Goal: Contribute content: Contribute content

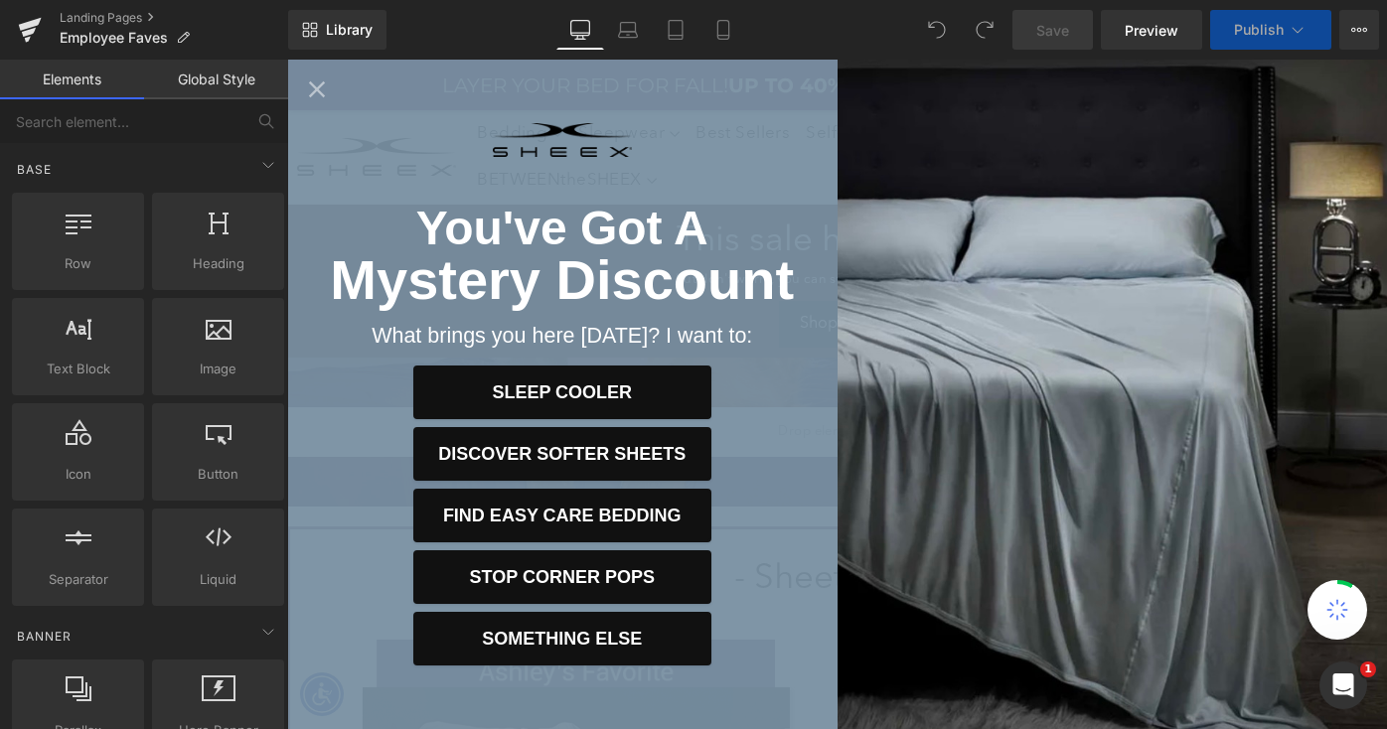
click at [314, 85] on icon "Close popup" at bounding box center [317, 89] width 16 height 16
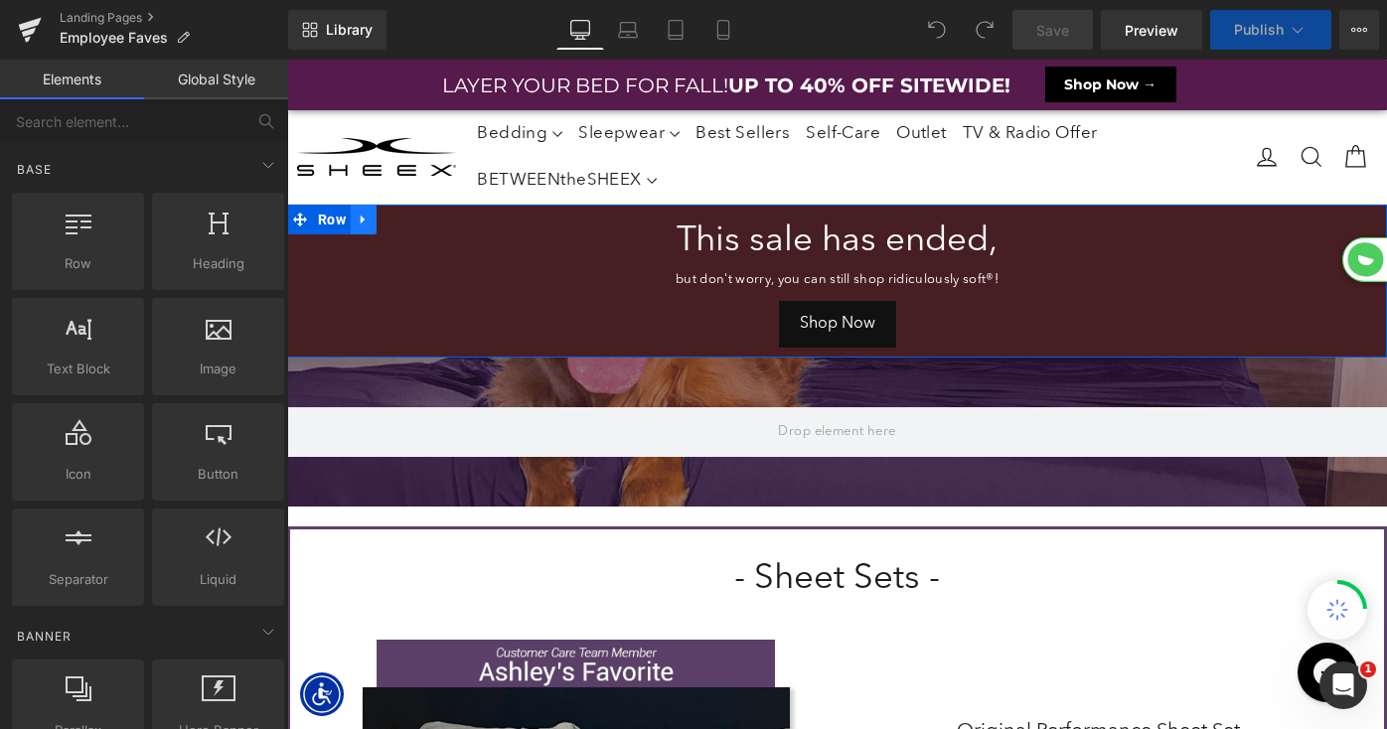
scroll to position [9801, 1100]
click at [364, 222] on icon at bounding box center [364, 220] width 14 height 15
click at [418, 223] on icon at bounding box center [415, 220] width 14 height 15
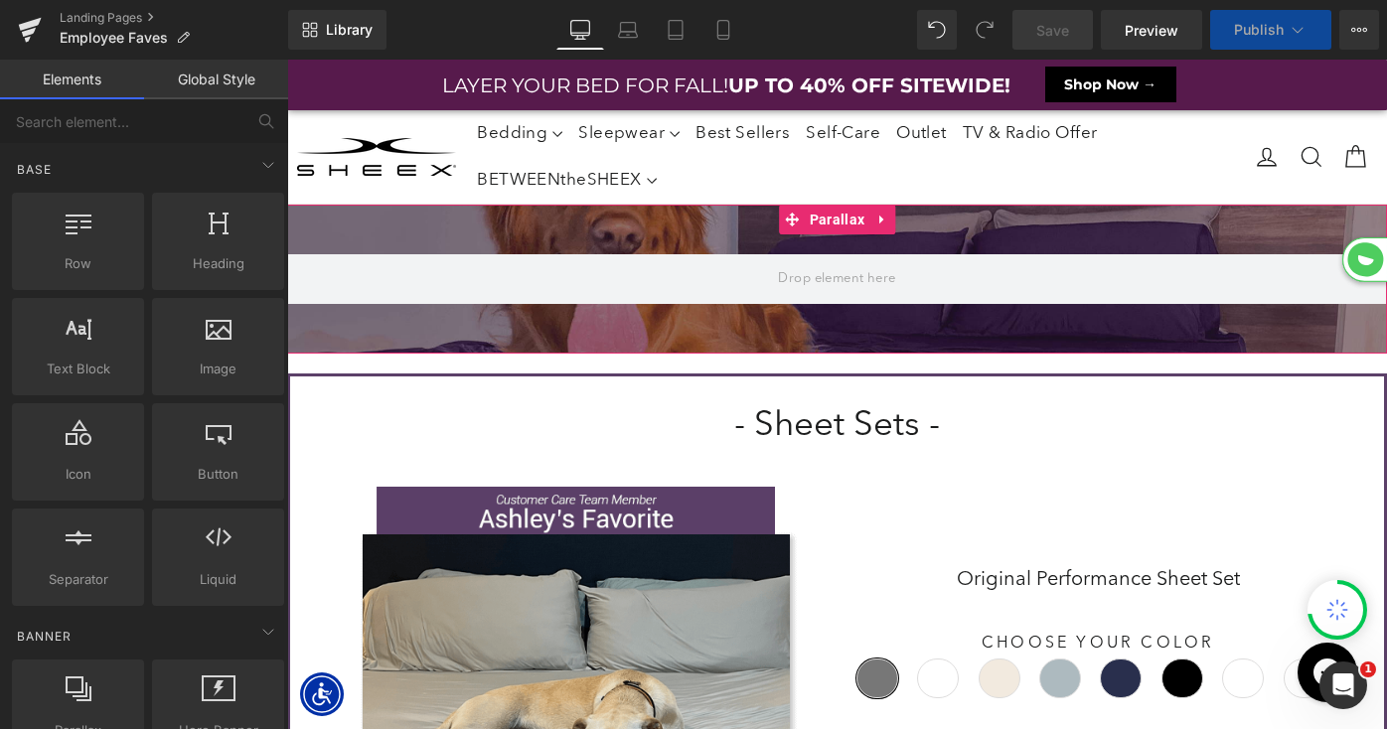
scroll to position [0, 0]
click at [831, 220] on span "Parallax" at bounding box center [837, 220] width 65 height 30
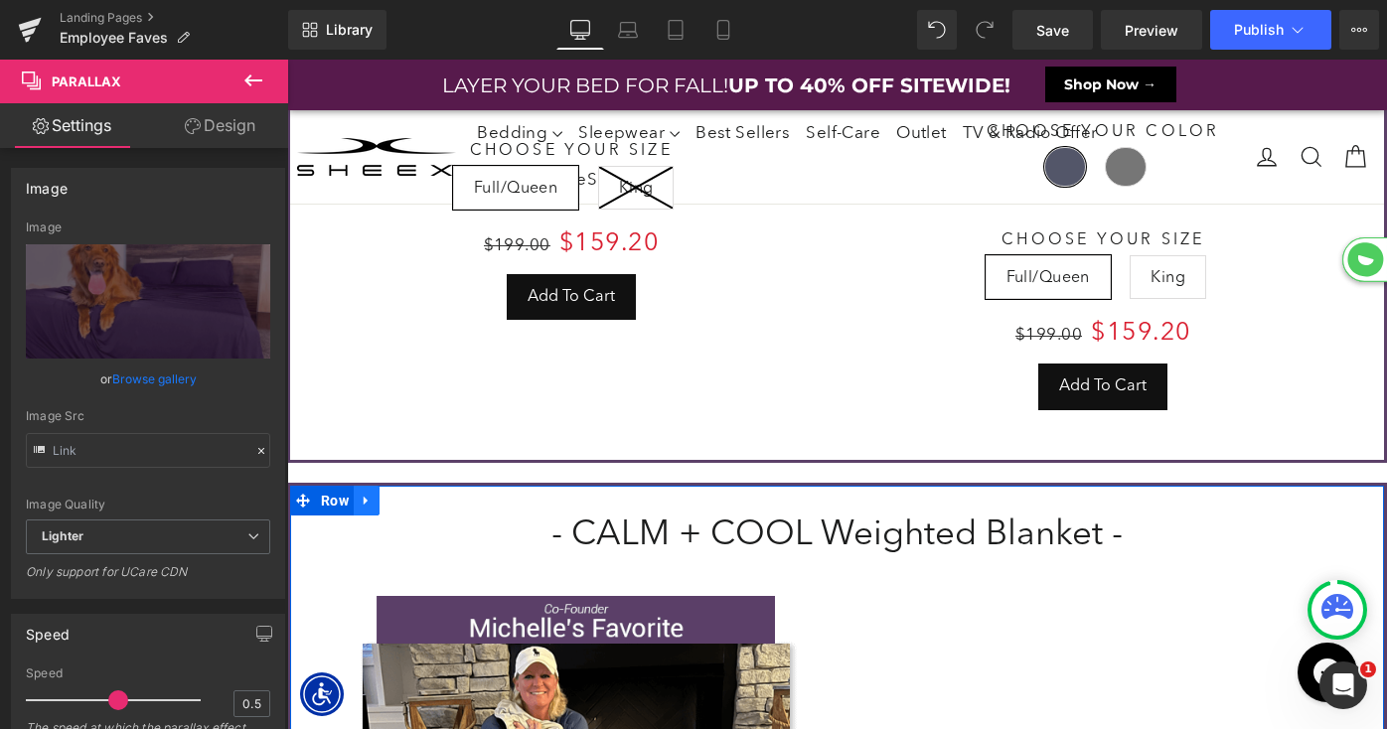
click at [361, 494] on icon at bounding box center [367, 501] width 14 height 15
click at [416, 494] on icon at bounding box center [418, 501] width 14 height 14
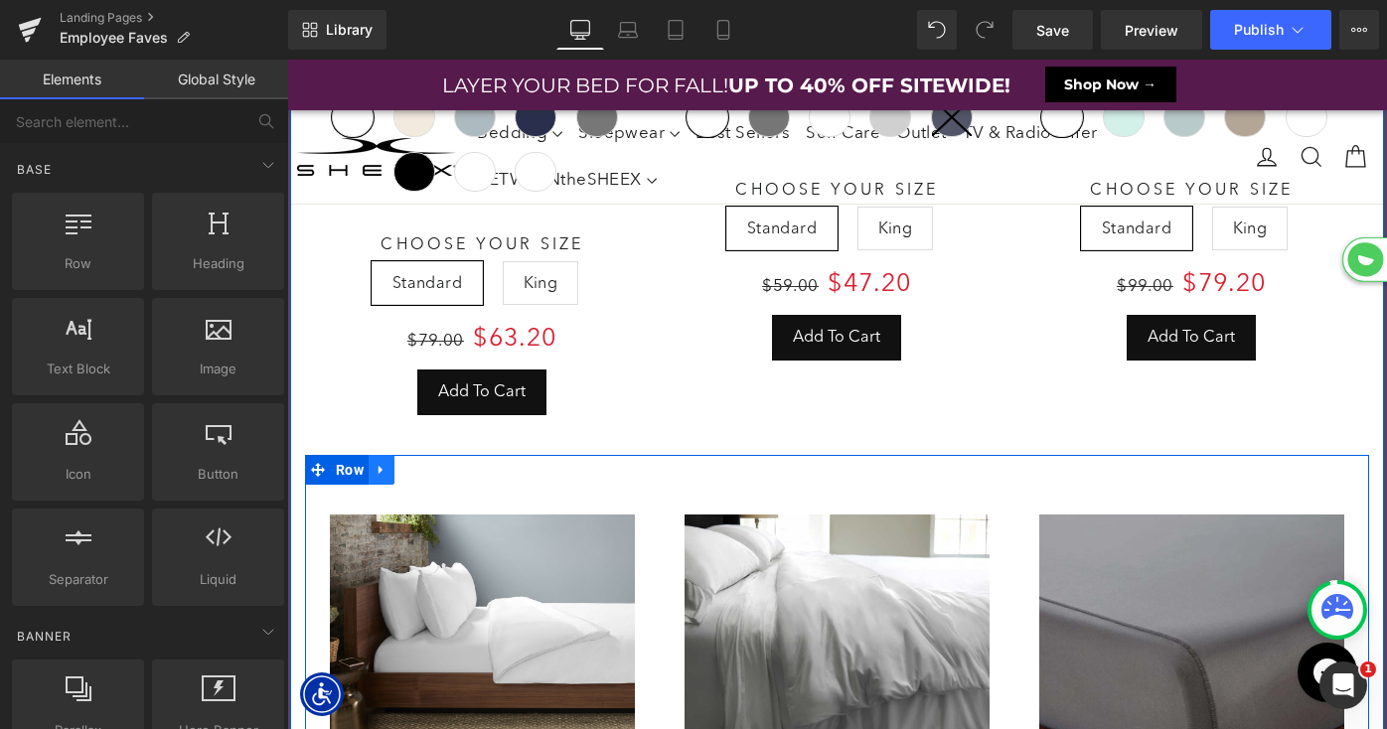
click at [383, 463] on icon at bounding box center [382, 470] width 14 height 15
click at [431, 463] on icon at bounding box center [433, 470] width 14 height 14
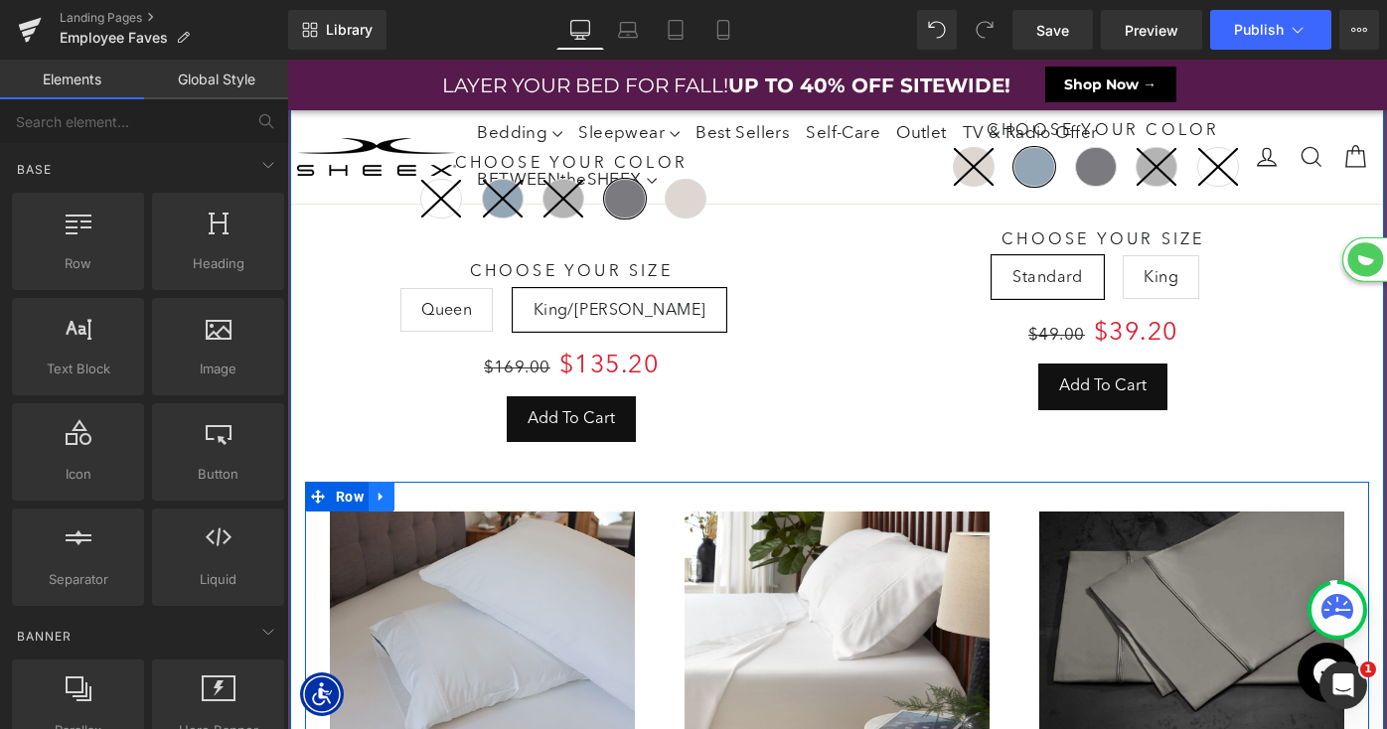
click at [379, 493] on icon at bounding box center [381, 497] width 4 height 9
click at [428, 490] on icon at bounding box center [433, 497] width 14 height 14
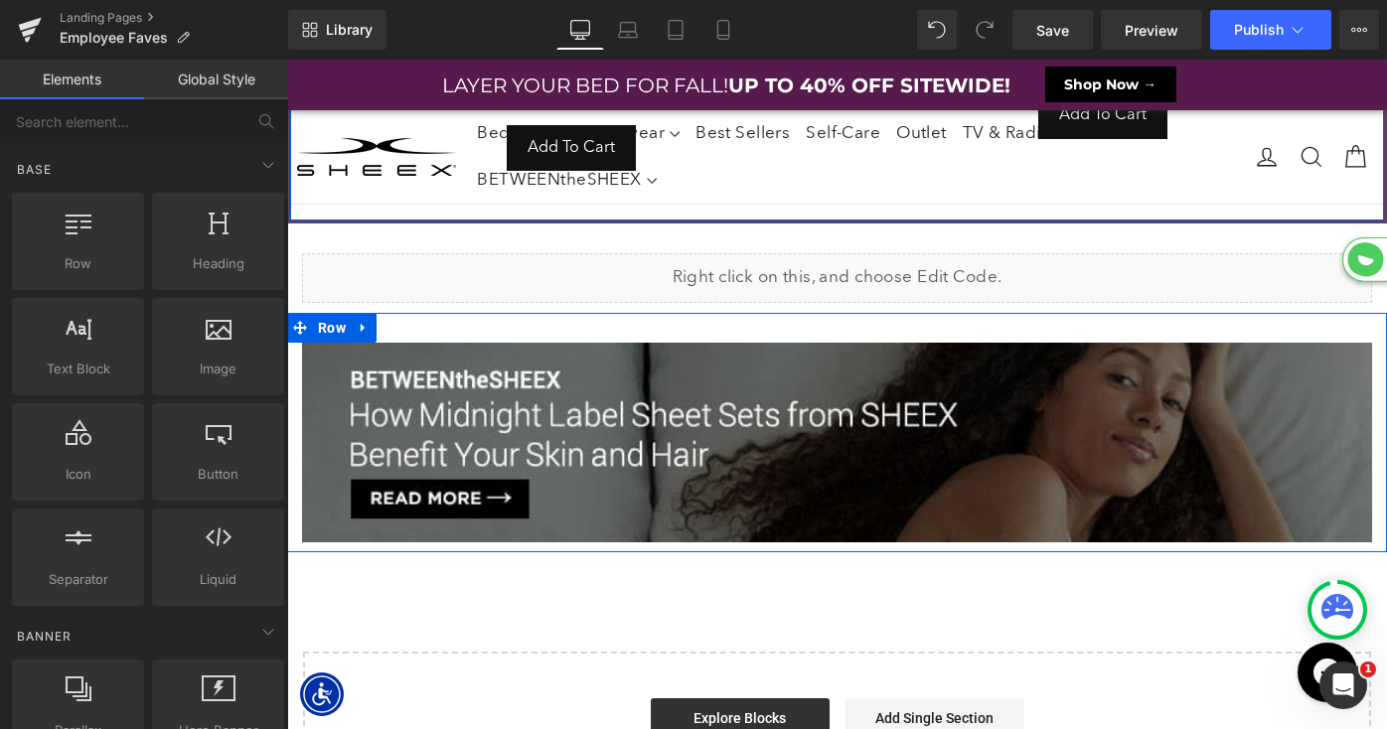
click at [365, 321] on icon at bounding box center [364, 328] width 14 height 15
click at [418, 321] on icon at bounding box center [415, 328] width 14 height 14
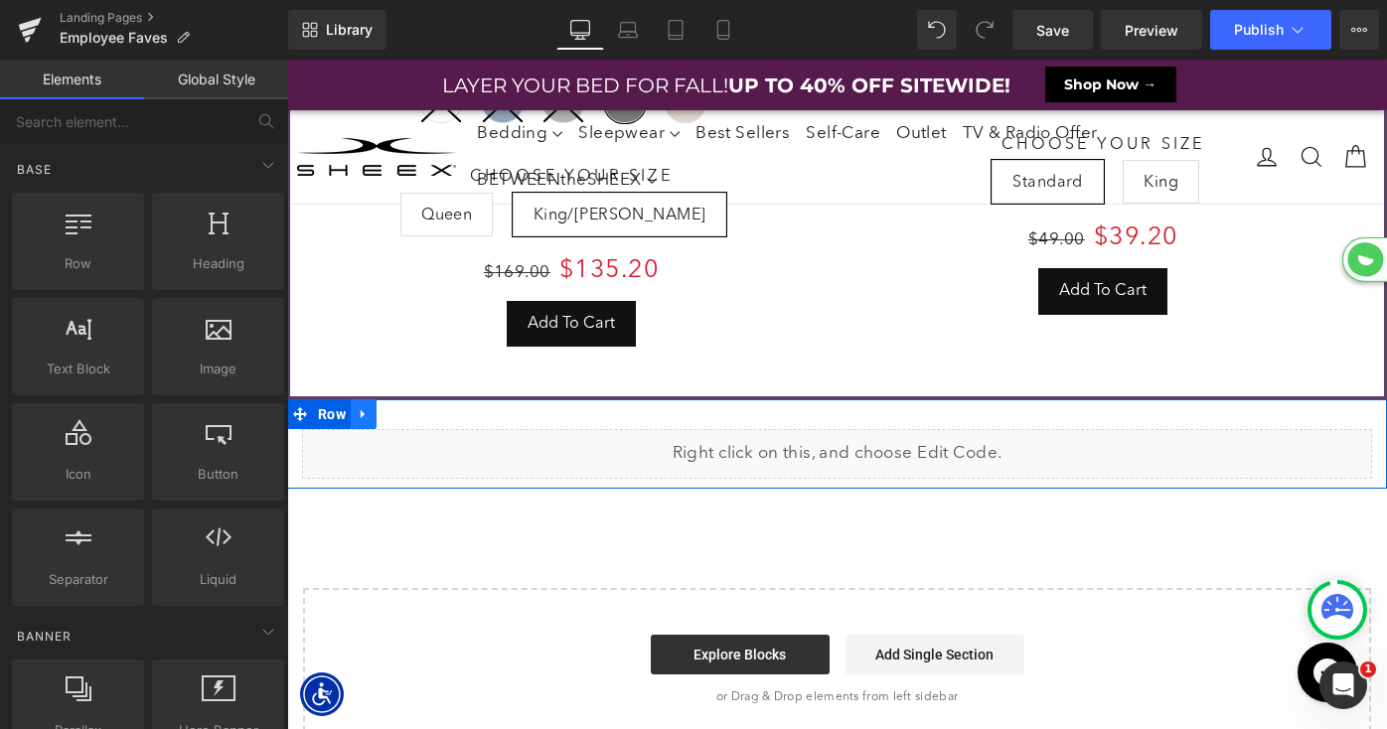
click at [367, 407] on icon at bounding box center [364, 414] width 14 height 15
click at [414, 407] on icon at bounding box center [415, 414] width 14 height 14
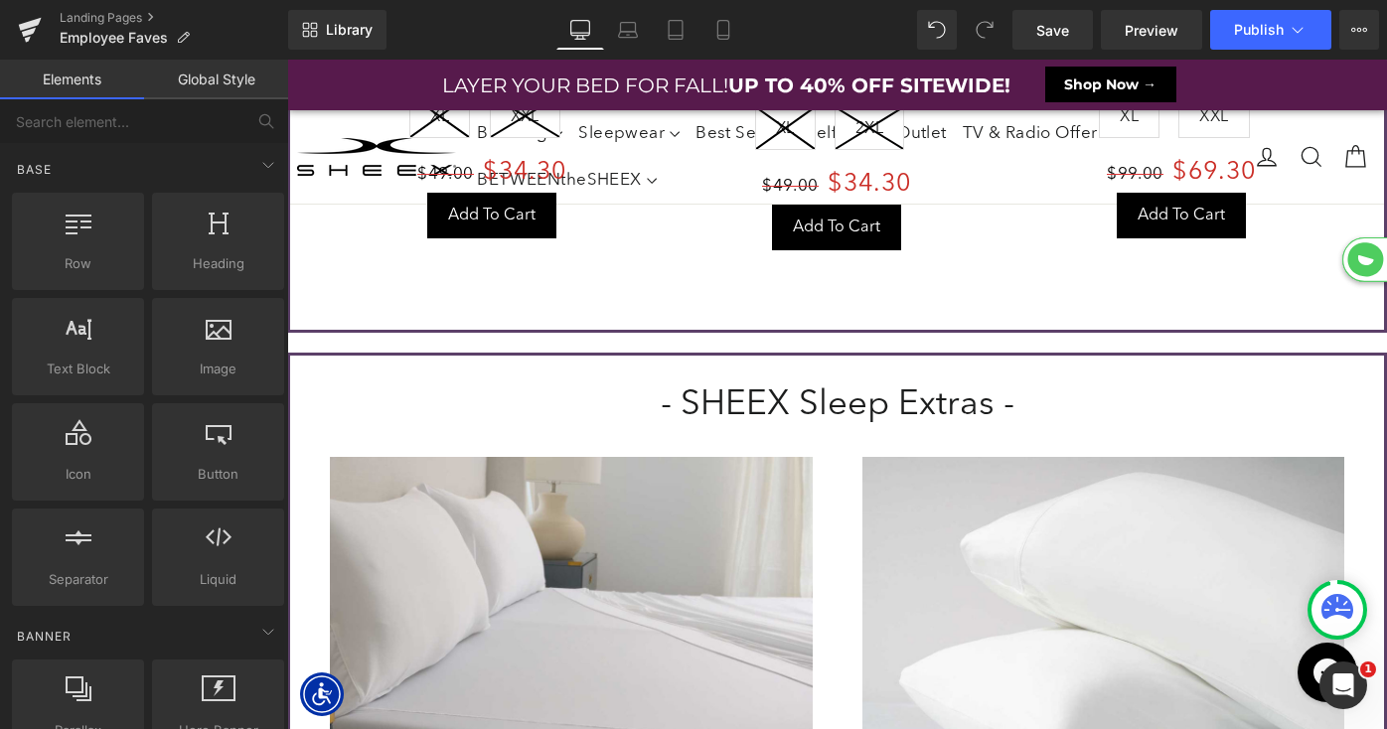
scroll to position [5998, 0]
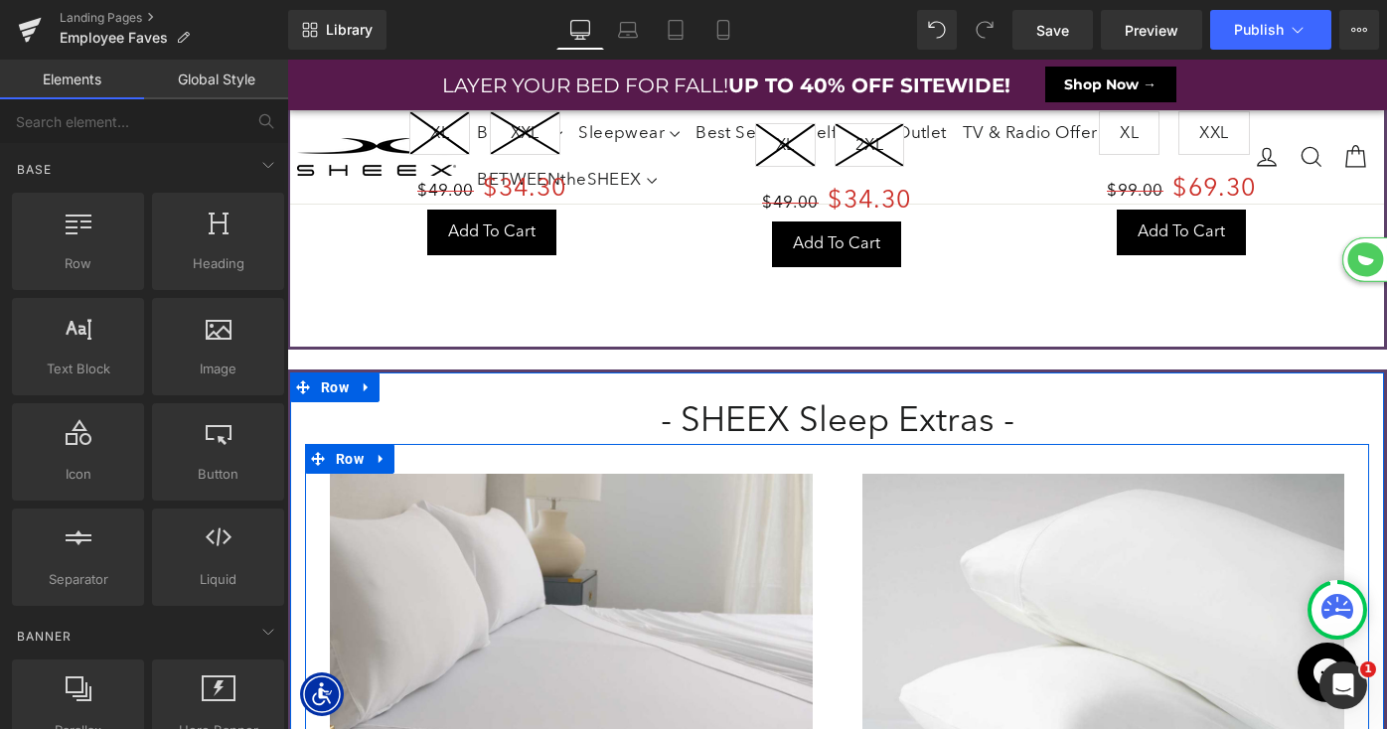
click at [379, 455] on icon at bounding box center [381, 459] width 4 height 9
click at [434, 452] on icon at bounding box center [433, 459] width 14 height 15
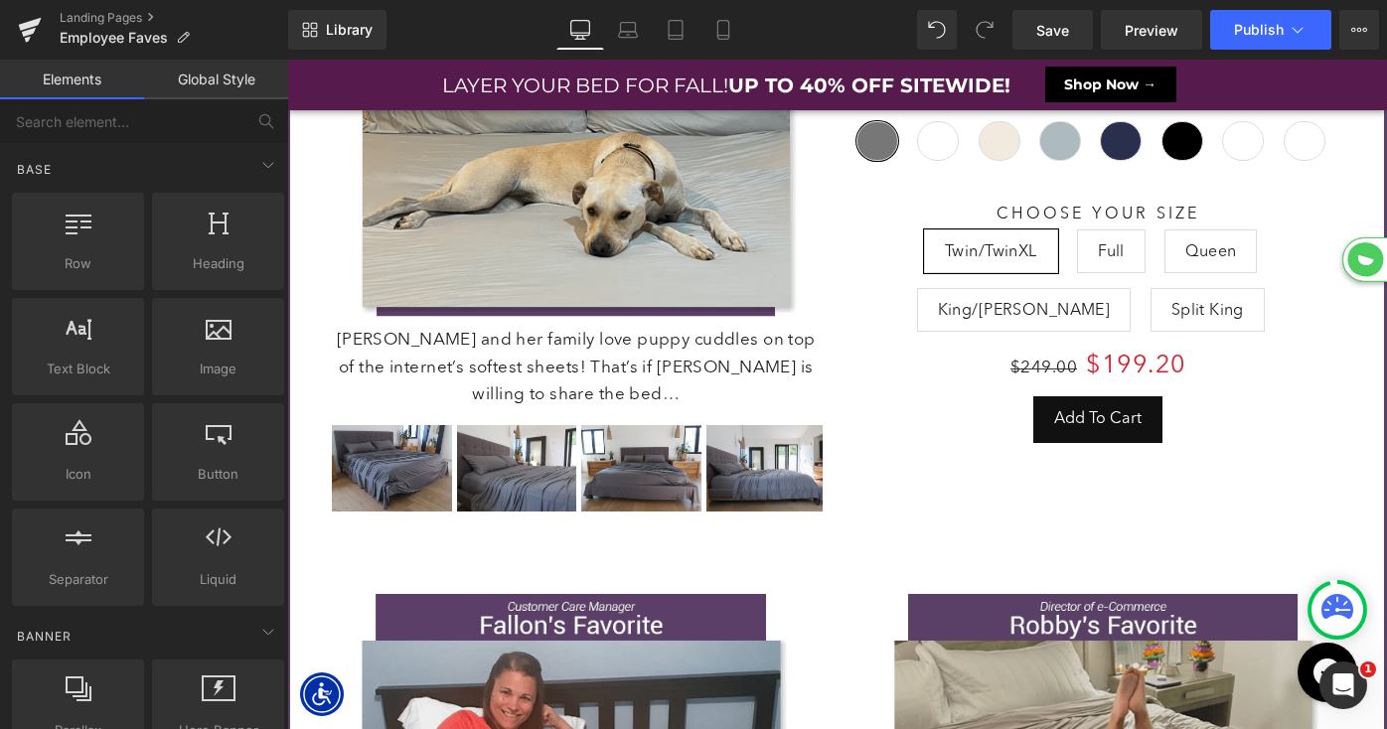
scroll to position [7360, 1100]
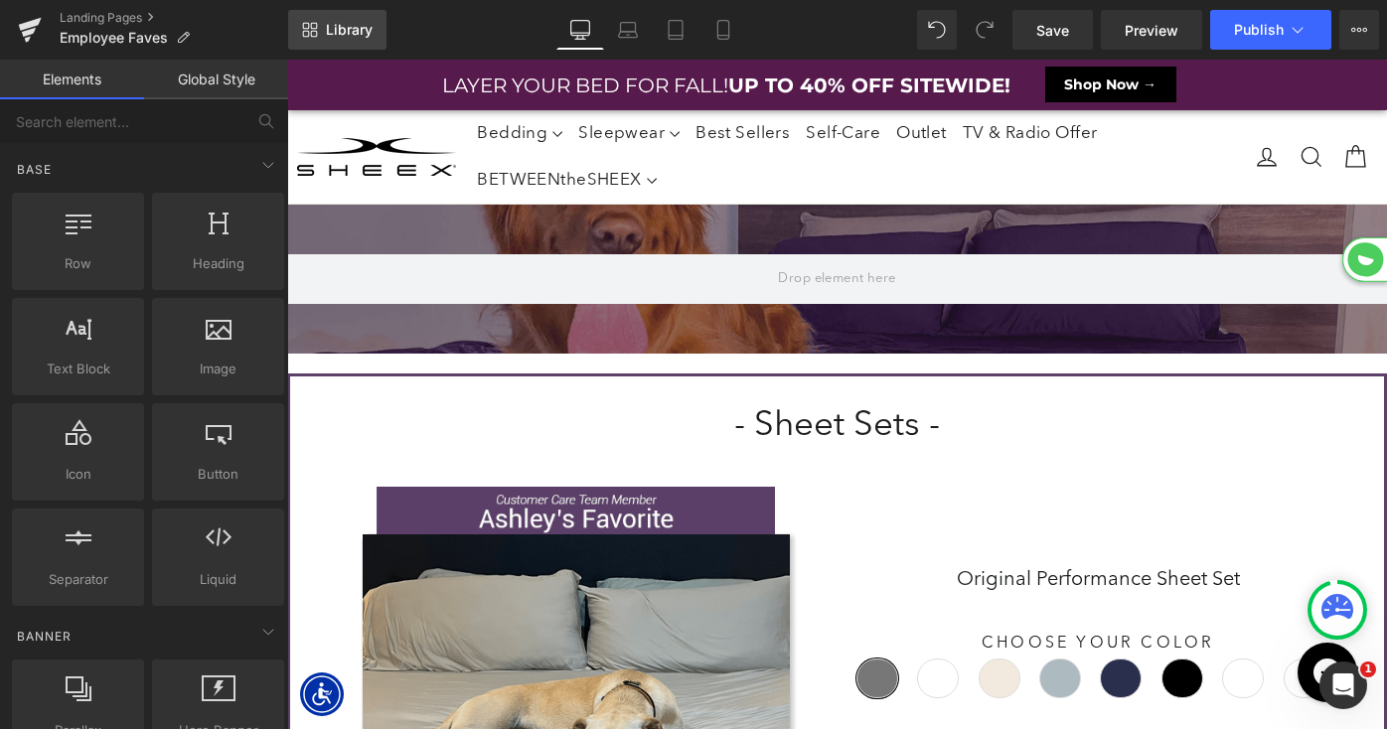
click at [351, 33] on span "Library" at bounding box center [349, 30] width 47 height 18
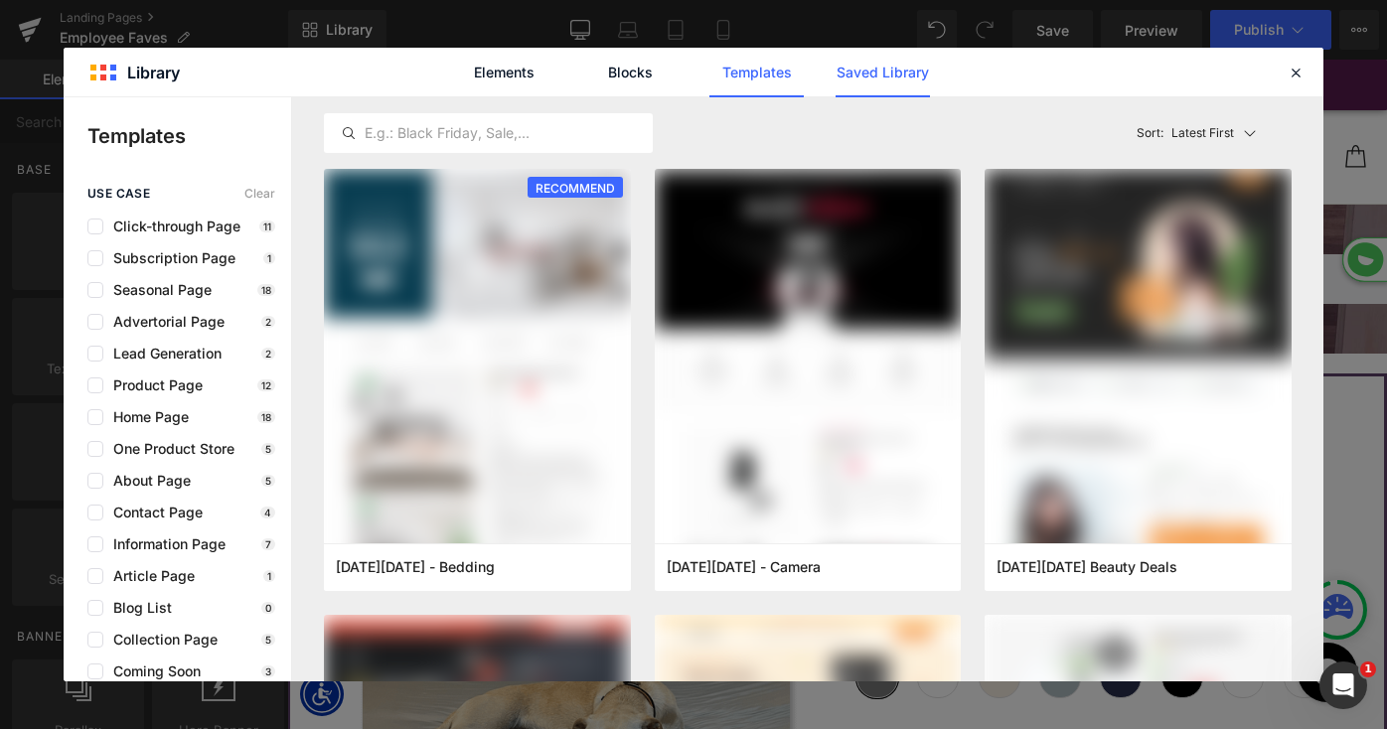
click at [897, 73] on link "Saved Library" at bounding box center [883, 73] width 94 height 50
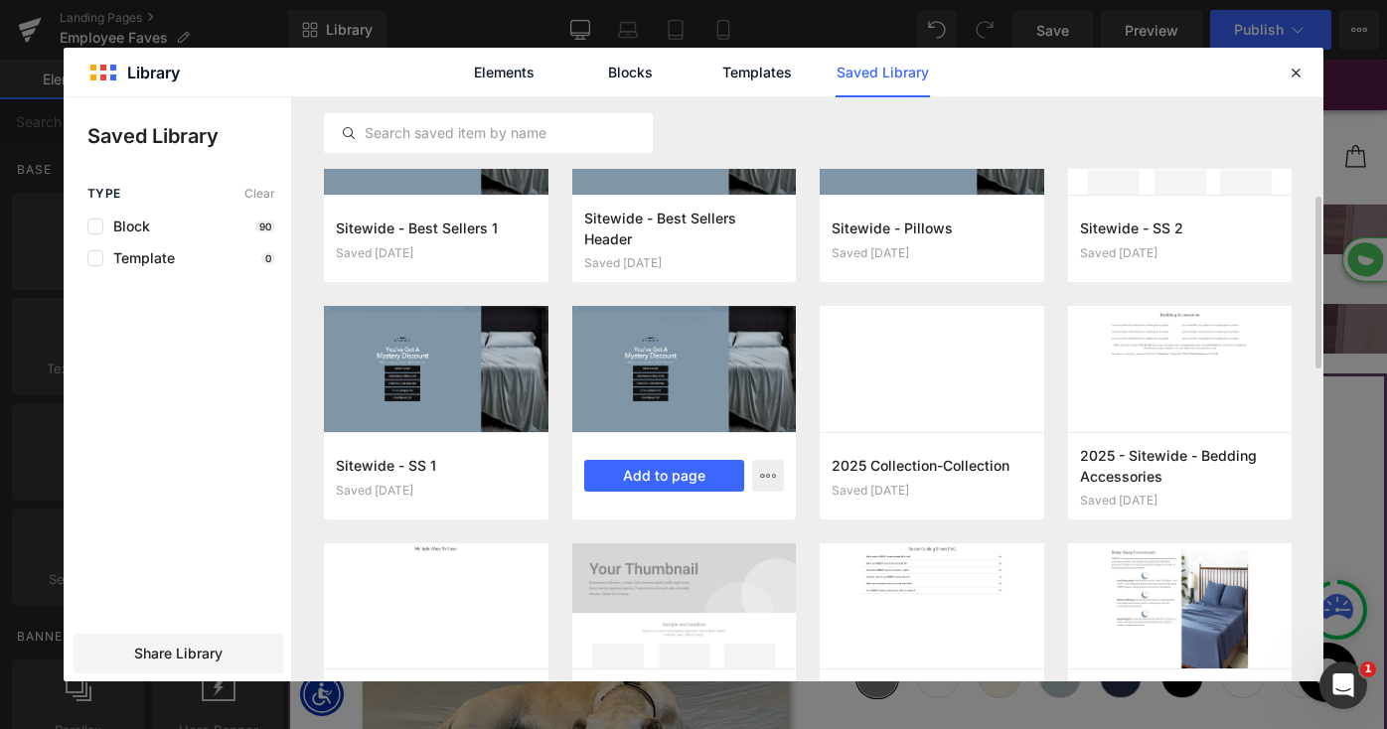
scroll to position [307, 0]
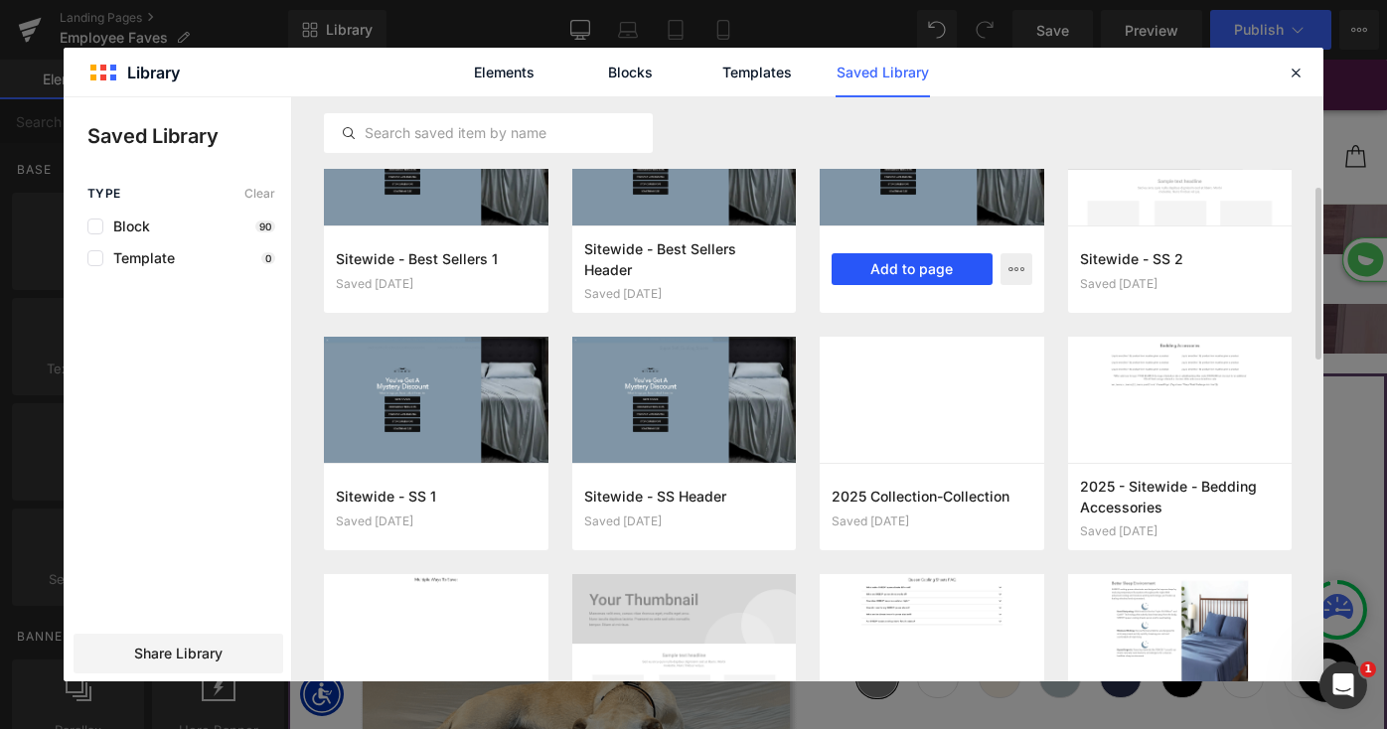
click at [903, 269] on button "Add to page" at bounding box center [912, 269] width 161 height 32
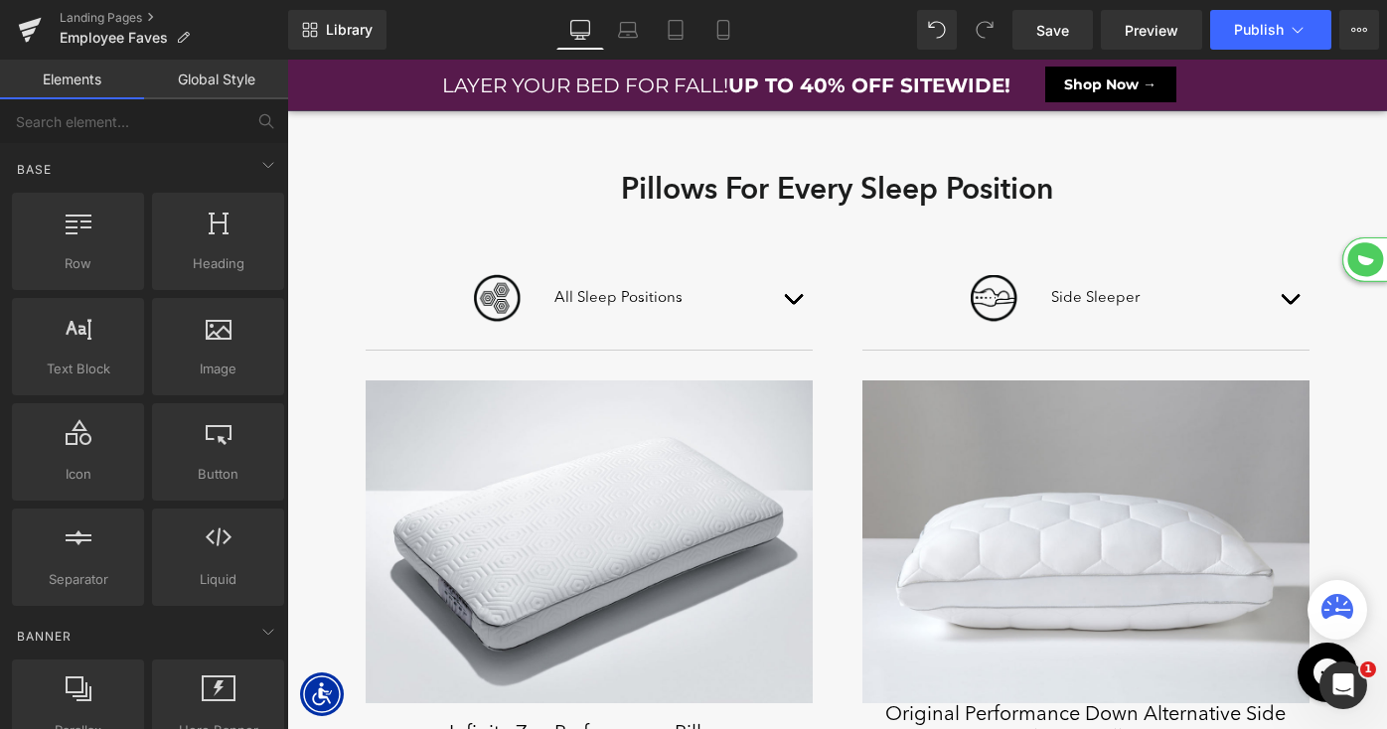
scroll to position [2732, 0]
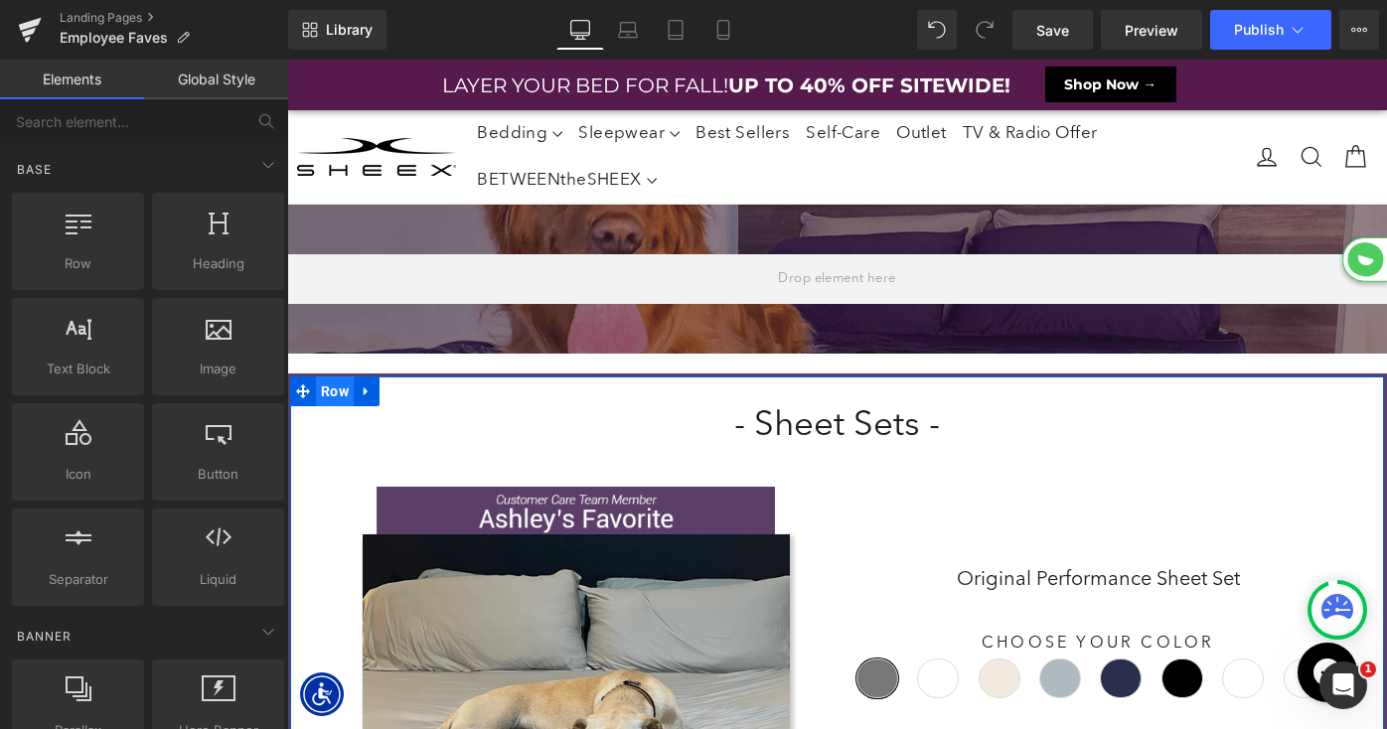
click at [332, 388] on span "Row" at bounding box center [335, 392] width 38 height 30
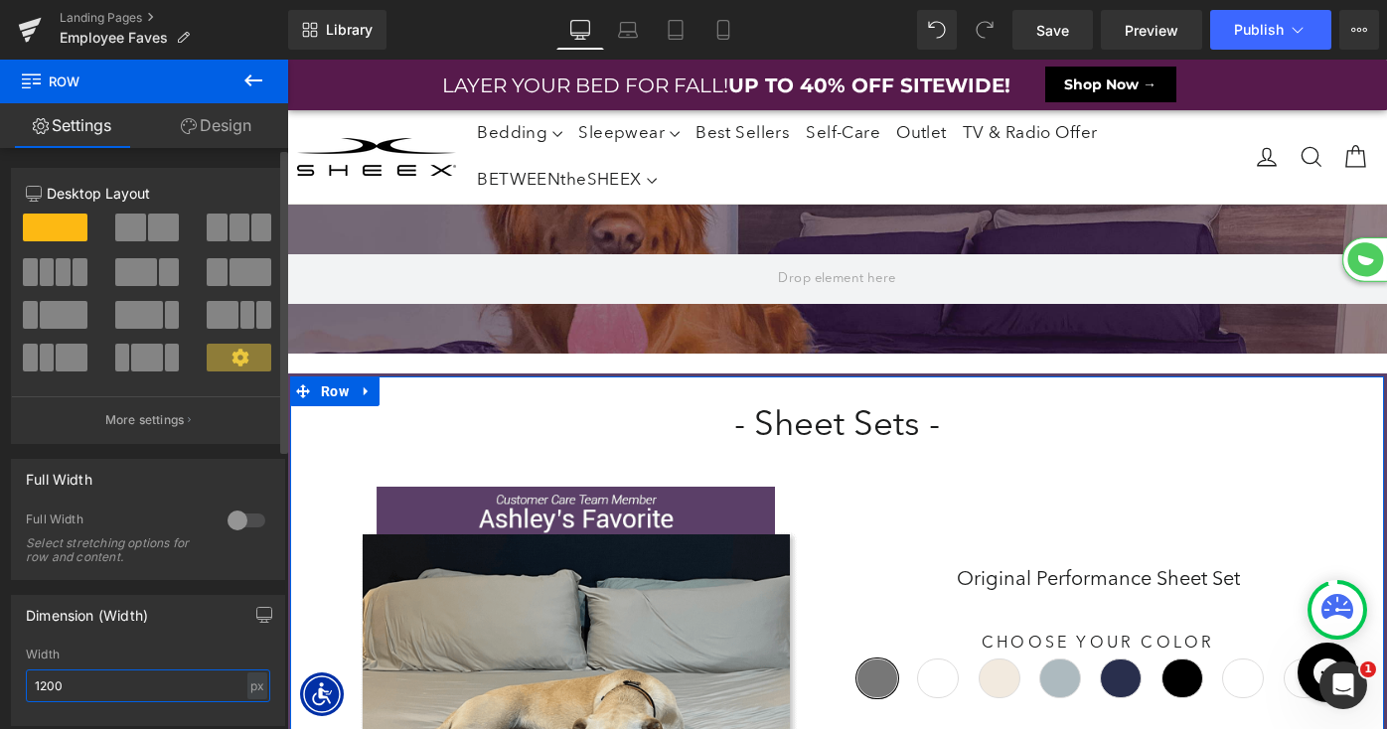
click at [92, 682] on input "1200" at bounding box center [148, 686] width 244 height 33
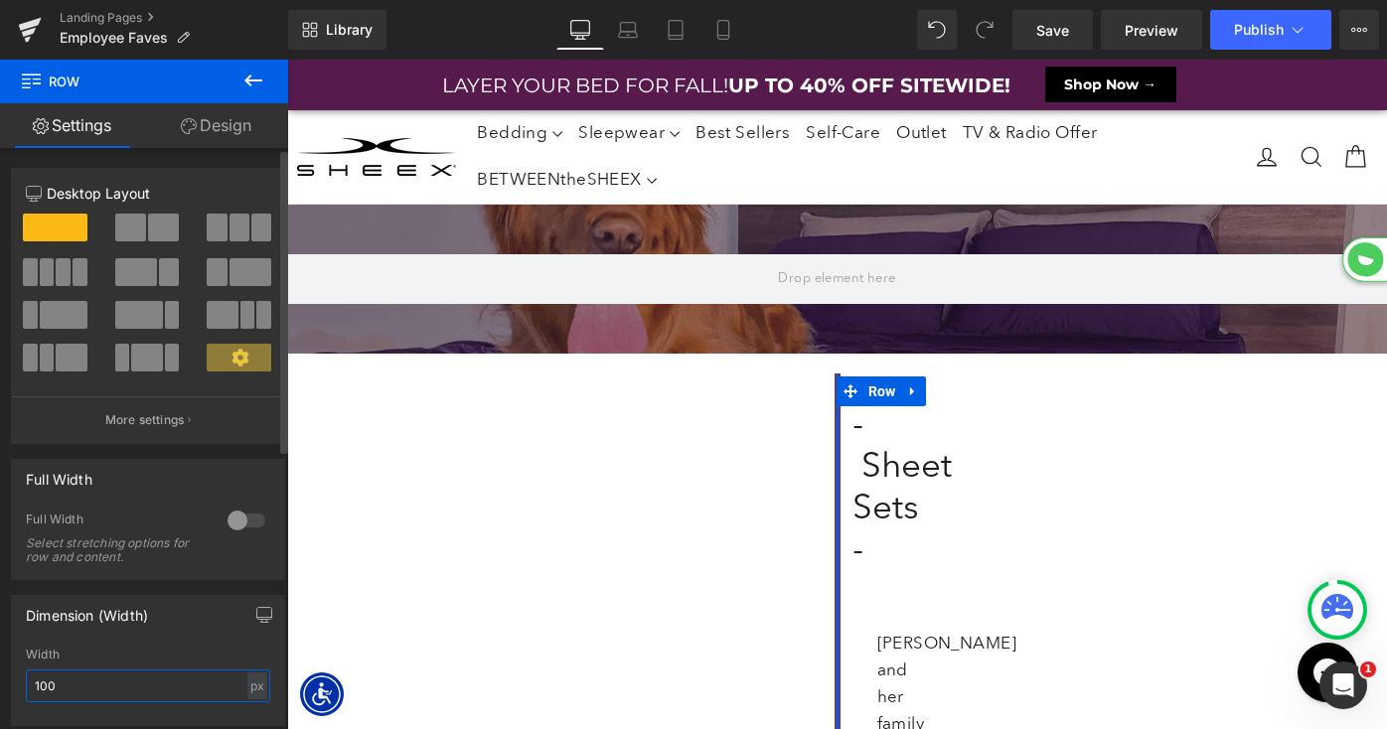
type input "1000"
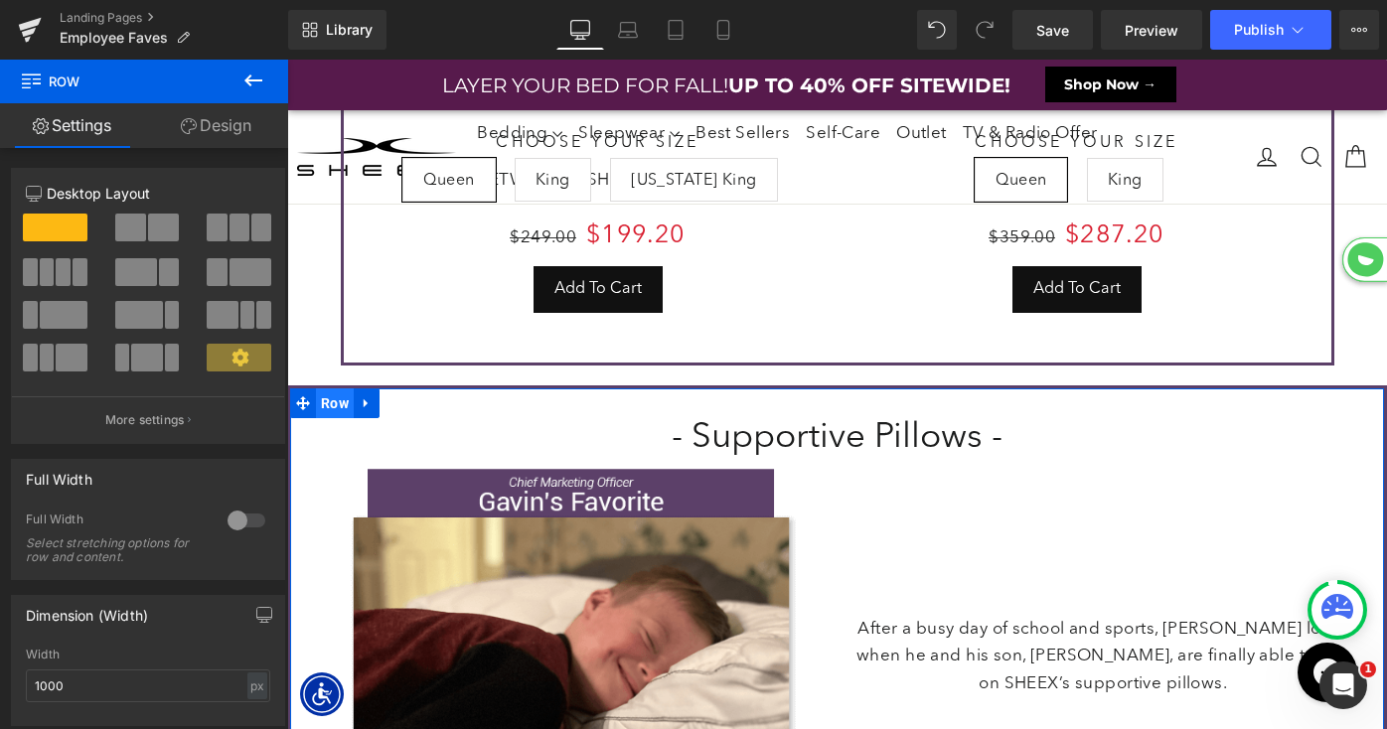
click at [328, 406] on span "Row" at bounding box center [335, 403] width 38 height 30
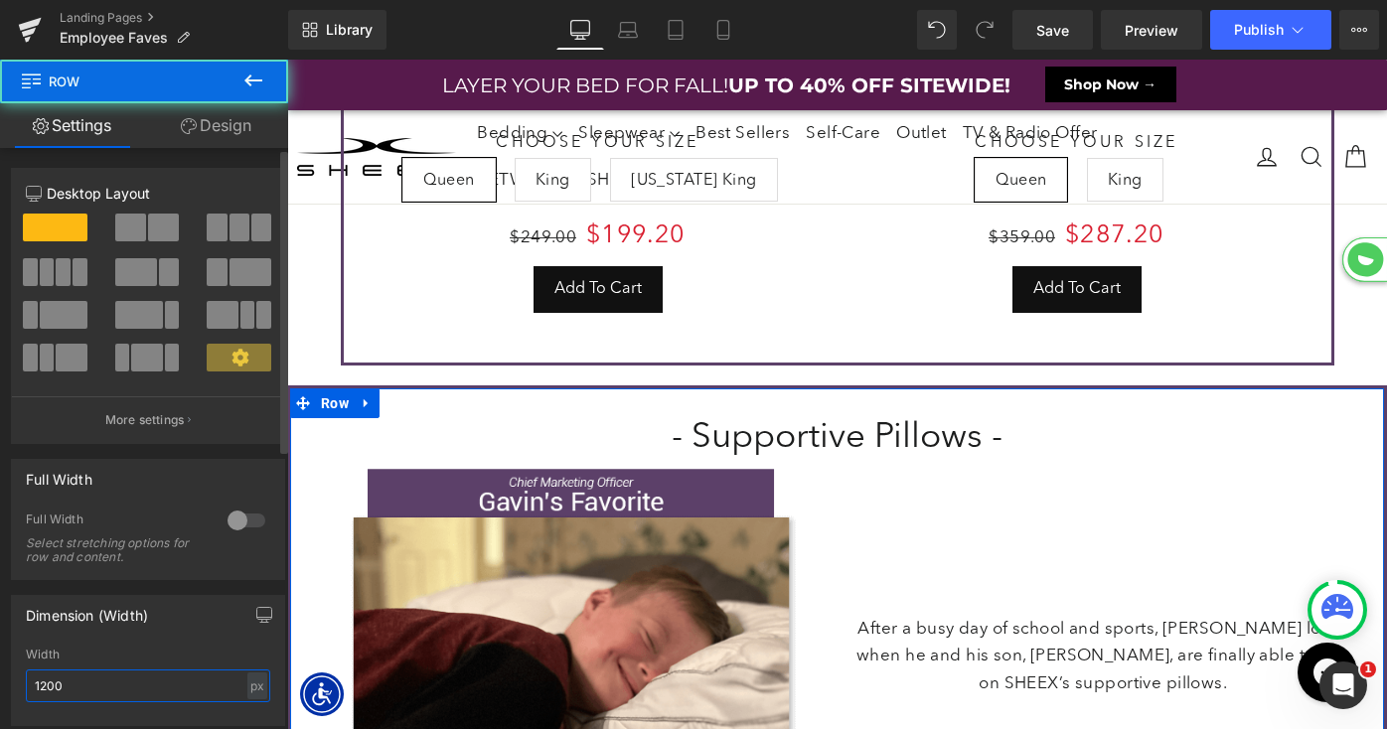
click at [120, 681] on input "1200" at bounding box center [148, 686] width 244 height 33
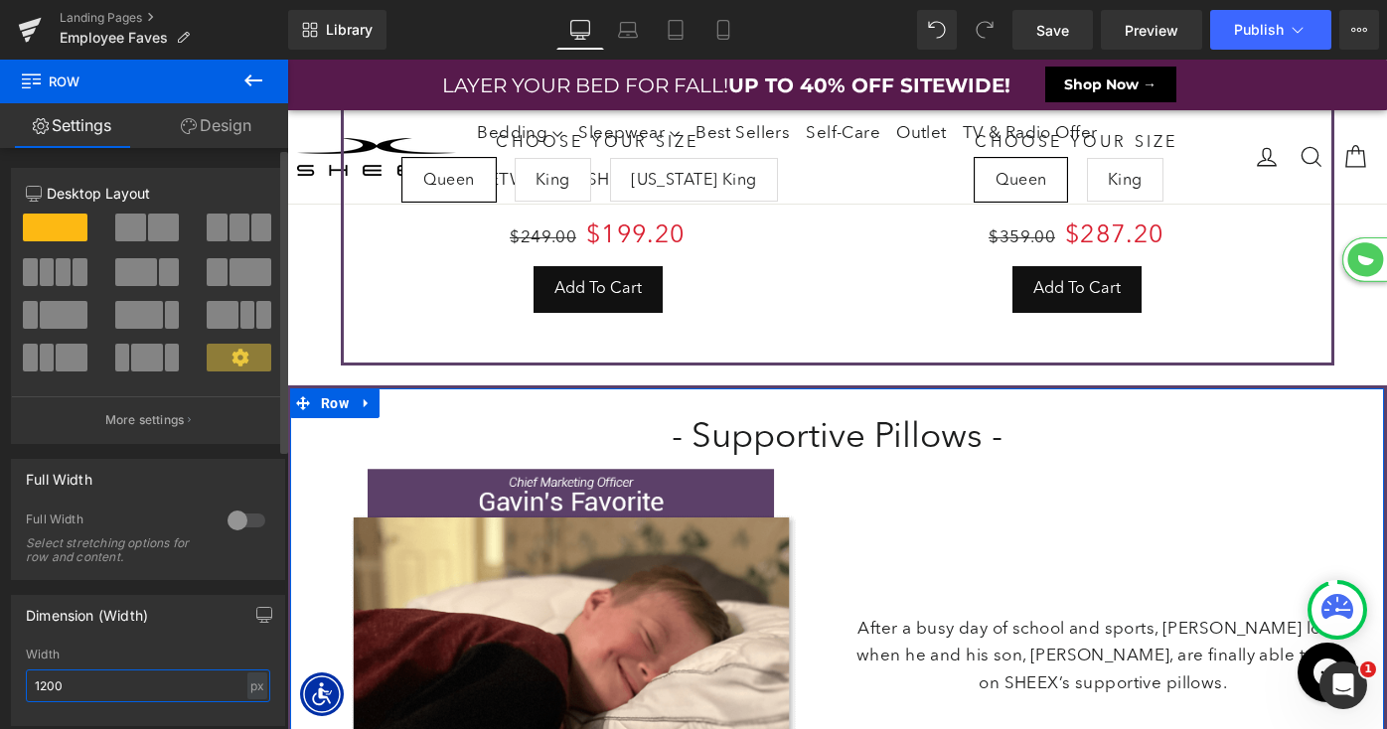
click at [120, 681] on input "1200" at bounding box center [148, 686] width 244 height 33
type input "1000"
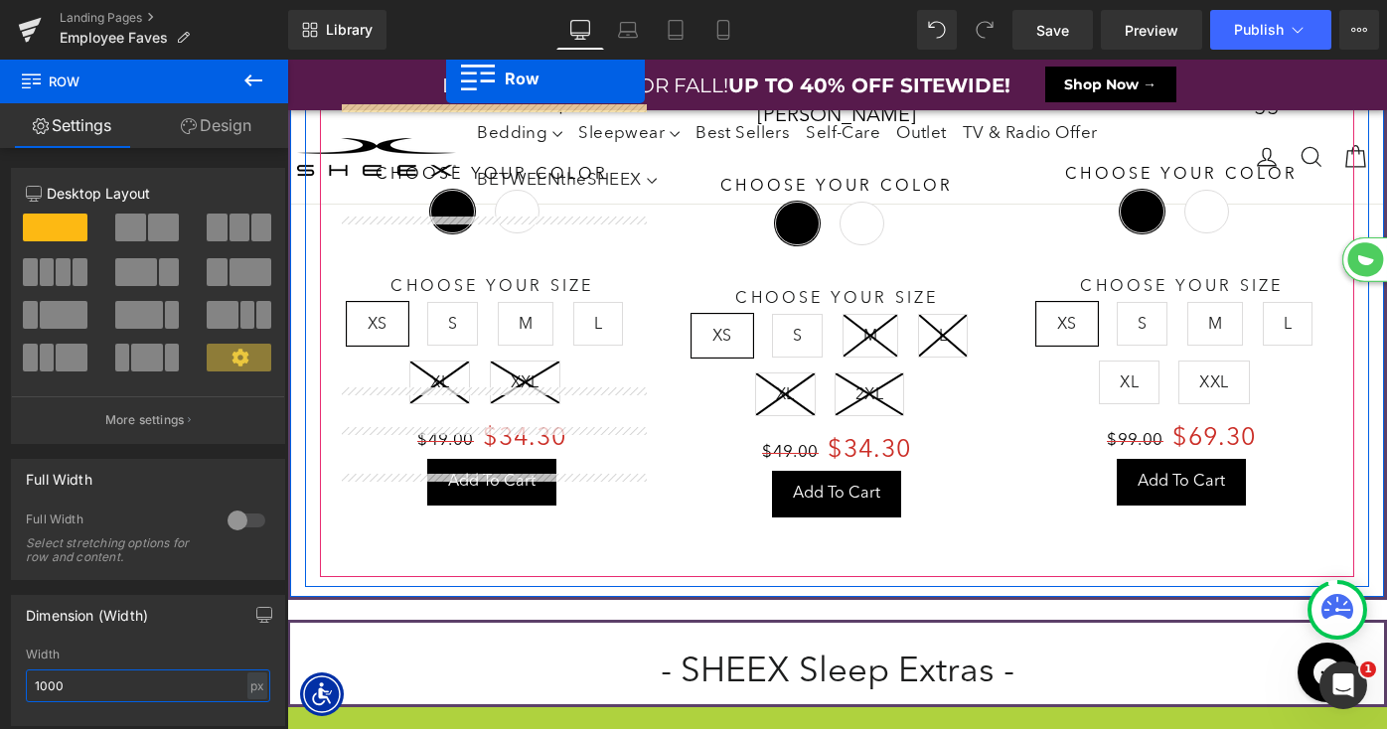
drag, startPoint x: 302, startPoint y: 618, endPoint x: 432, endPoint y: 35, distance: 597.6
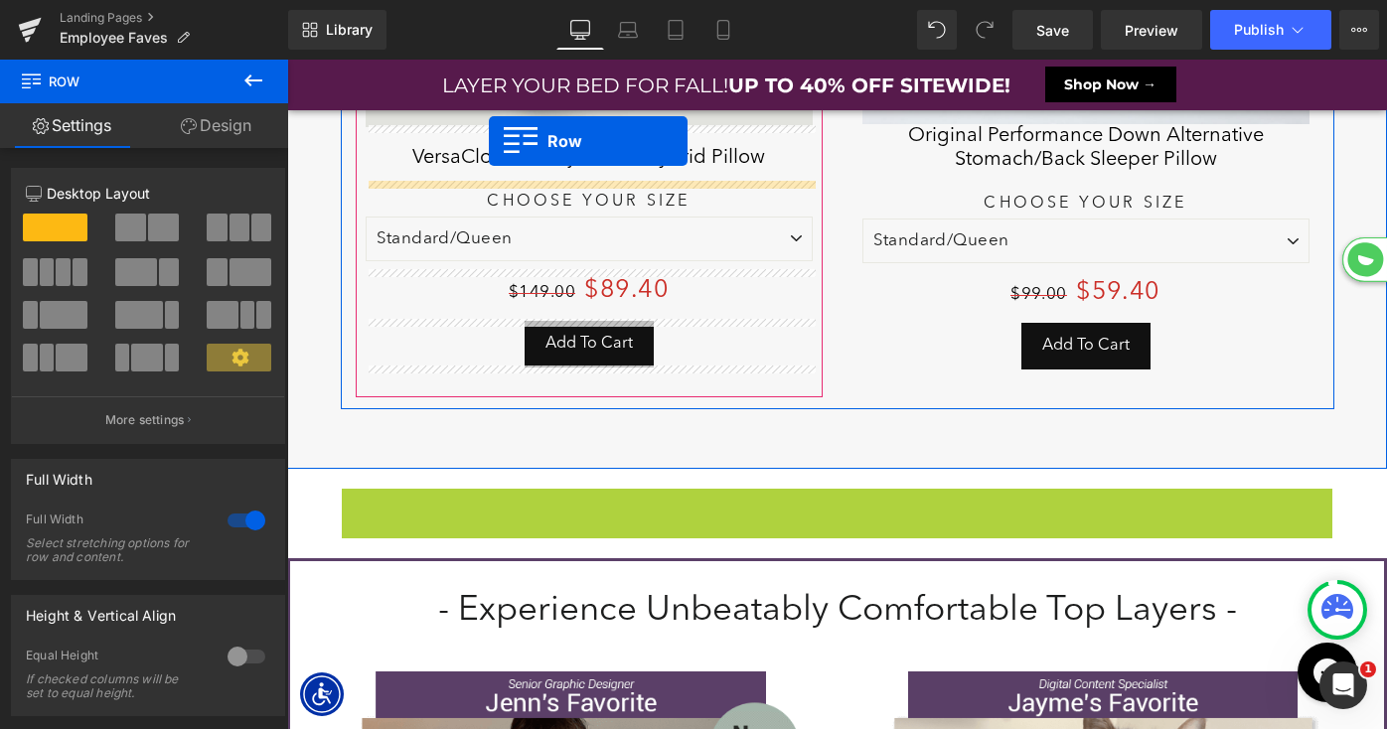
drag, startPoint x: 355, startPoint y: 385, endPoint x: 472, endPoint y: 23, distance: 380.2
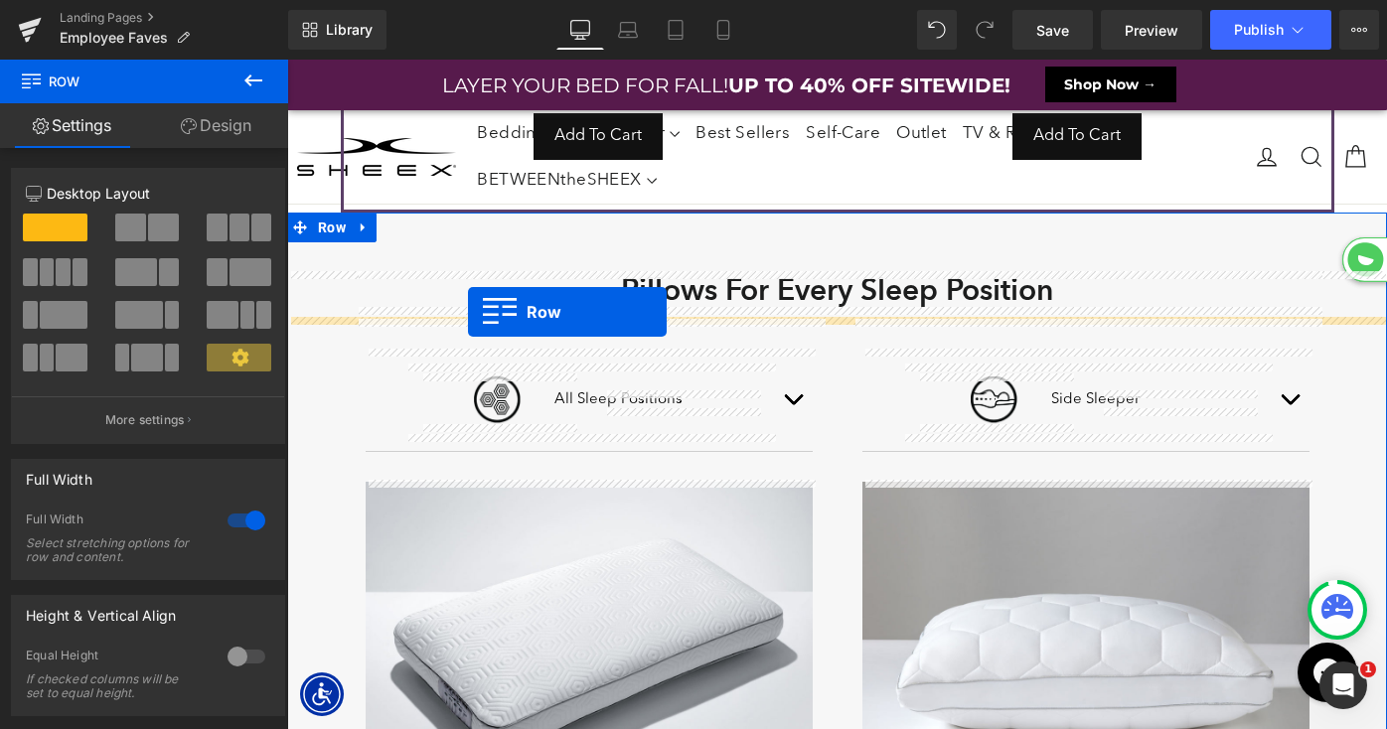
click at [468, 312] on div "Pillows For Every Sleep Position Heading Row" at bounding box center [838, 295] width 994 height 46
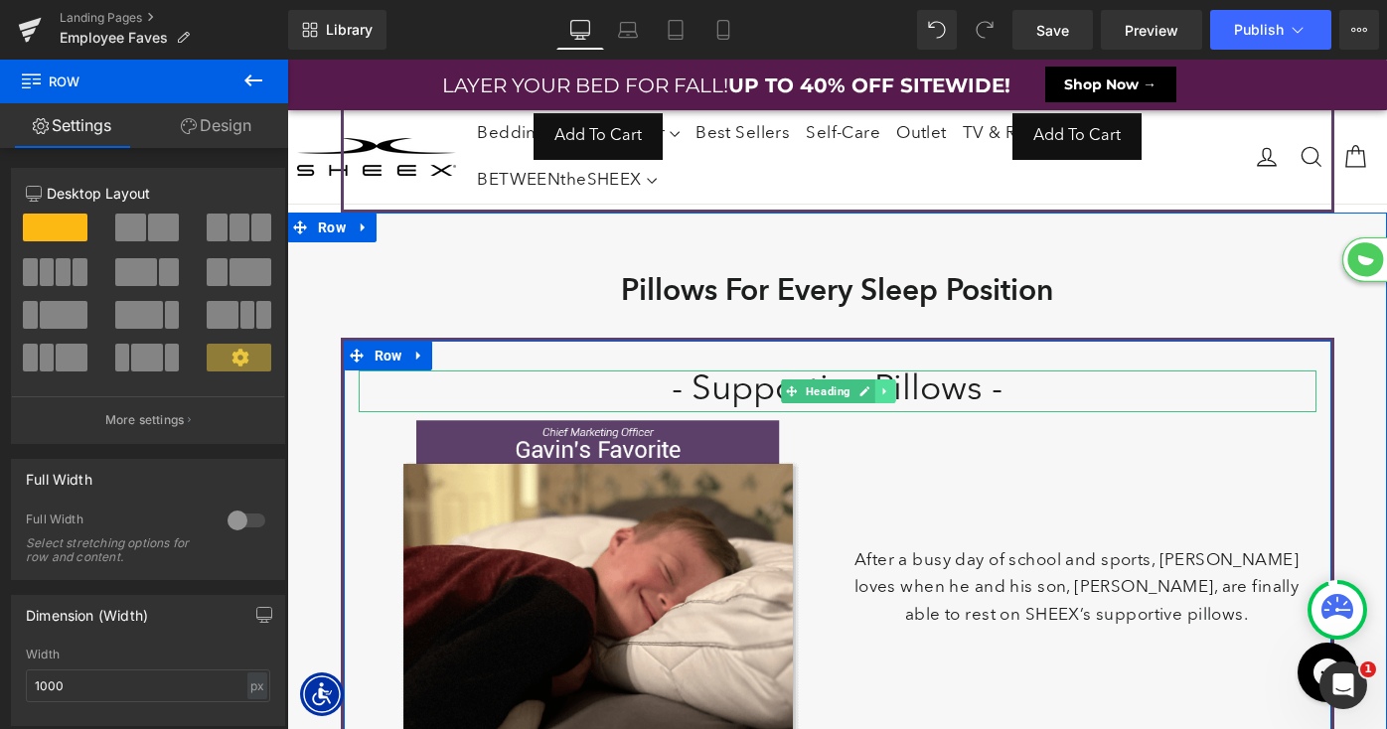
click at [883, 388] on icon at bounding box center [884, 391] width 3 height 7
click at [899, 387] on link at bounding box center [895, 392] width 21 height 24
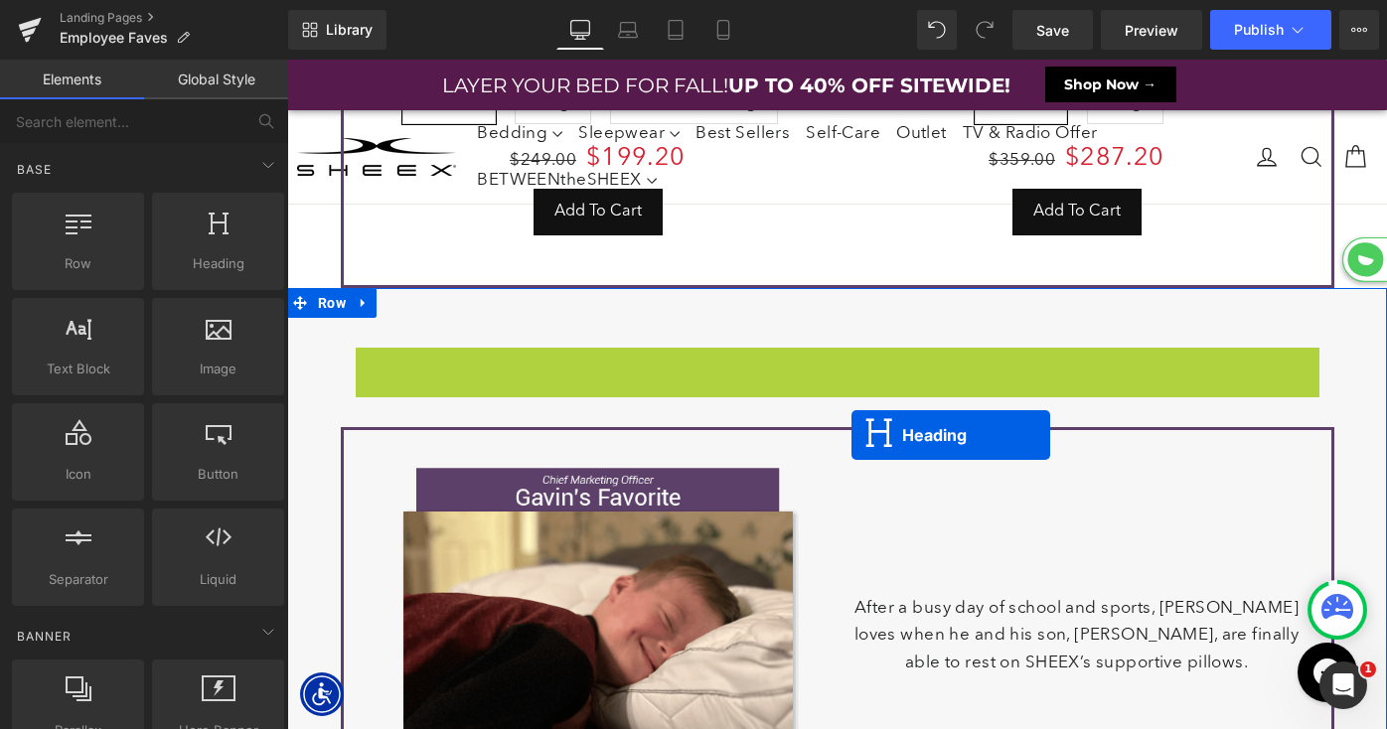
scroll to position [9, 10]
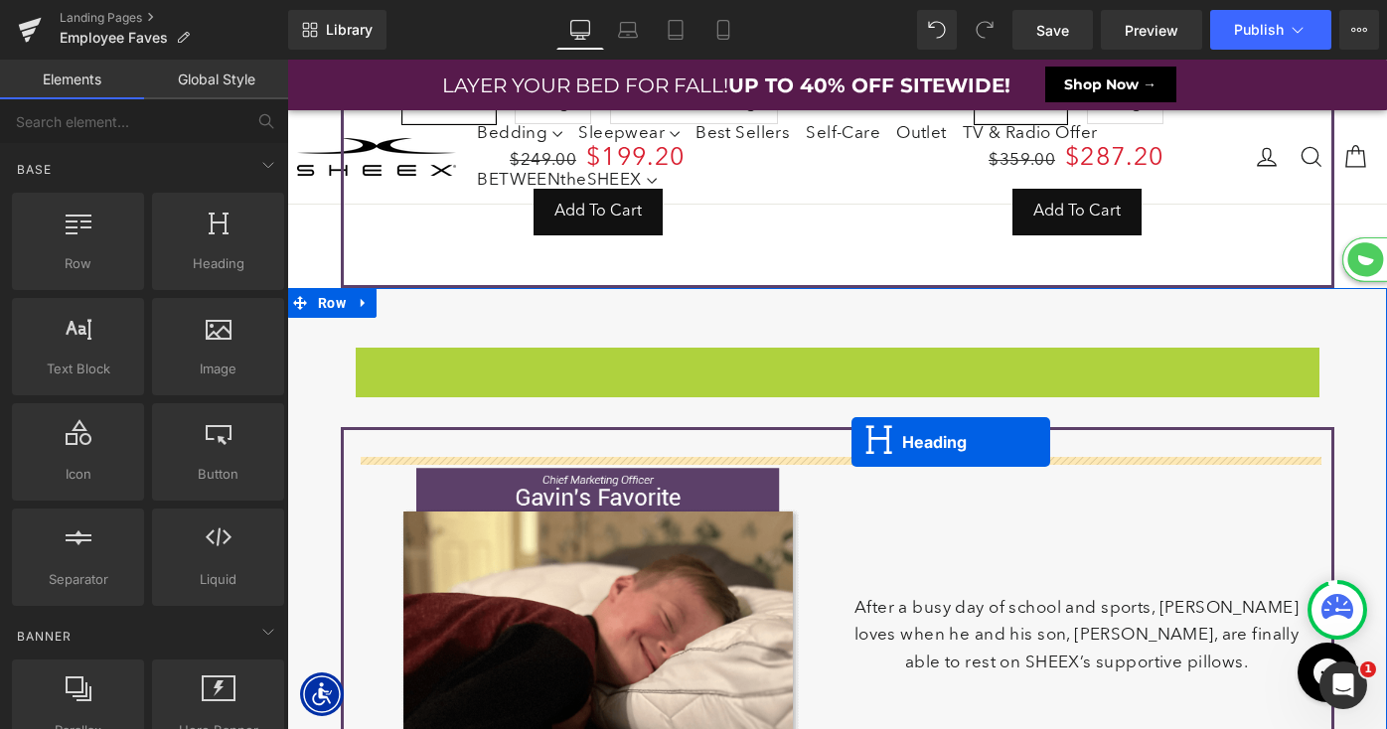
drag, startPoint x: 787, startPoint y: 368, endPoint x: 852, endPoint y: 442, distance: 98.6
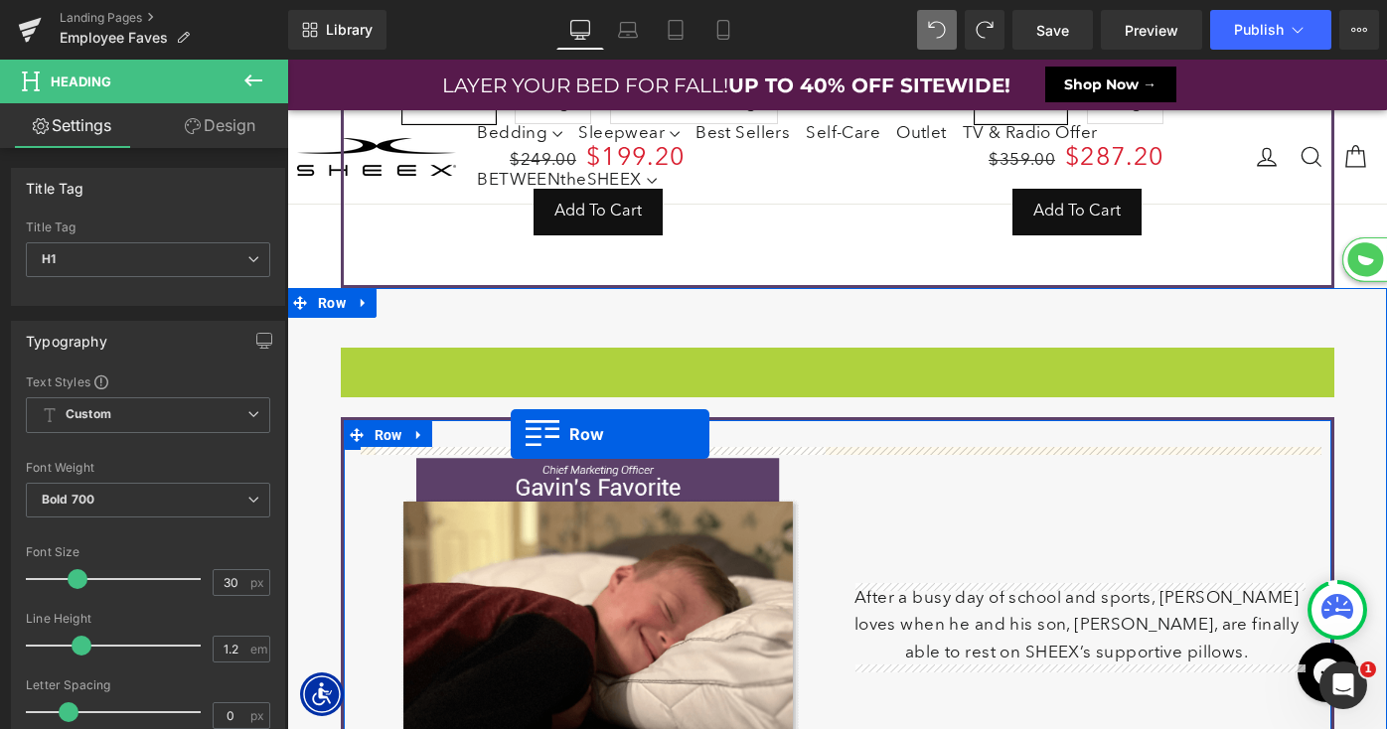
scroll to position [8815, 1100]
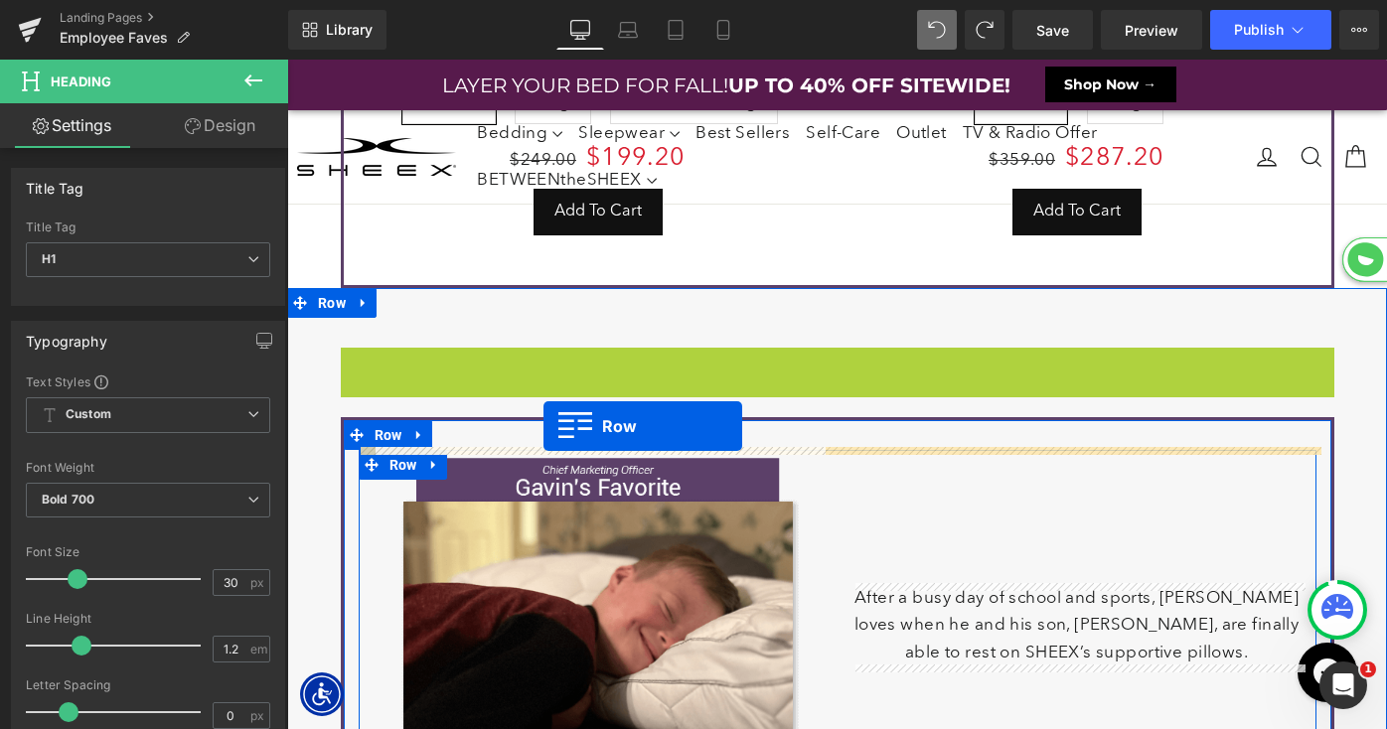
drag, startPoint x: 353, startPoint y: 367, endPoint x: 544, endPoint y: 426, distance: 199.9
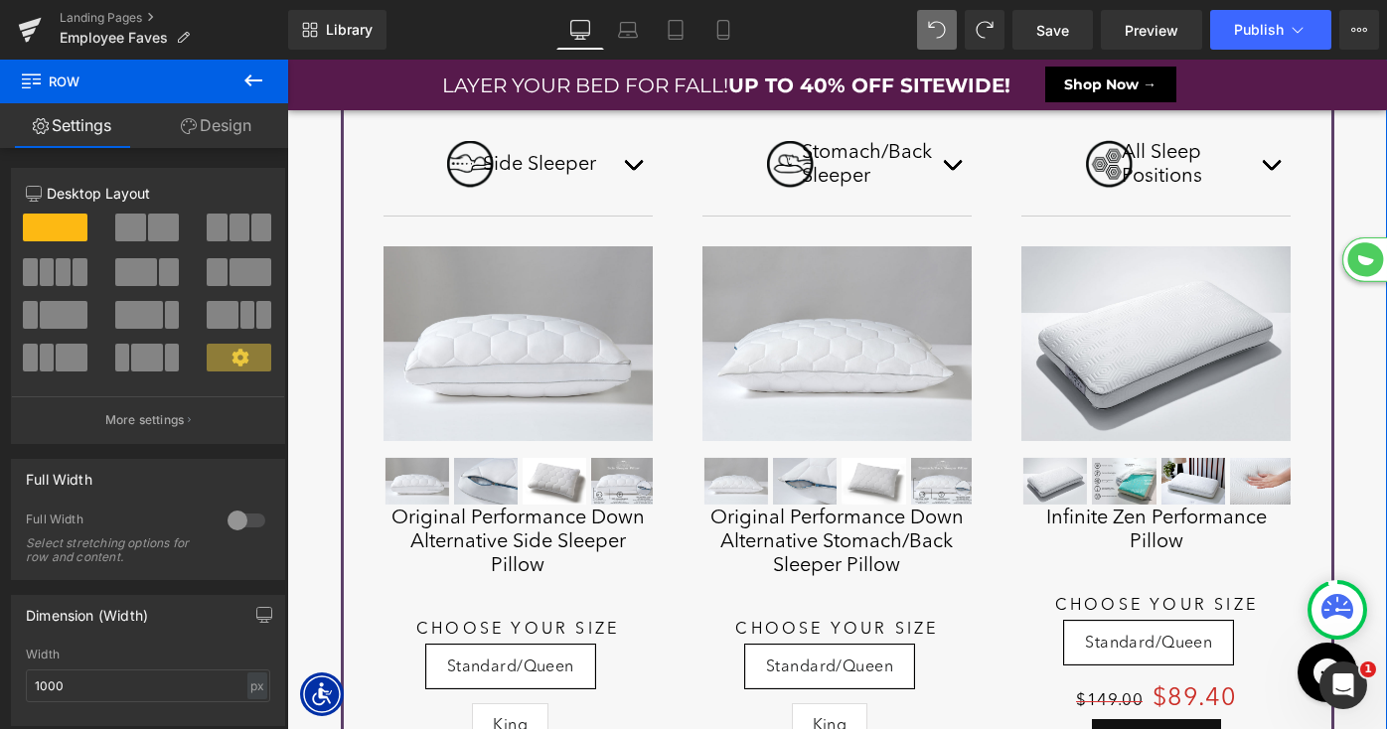
scroll to position [2268, 0]
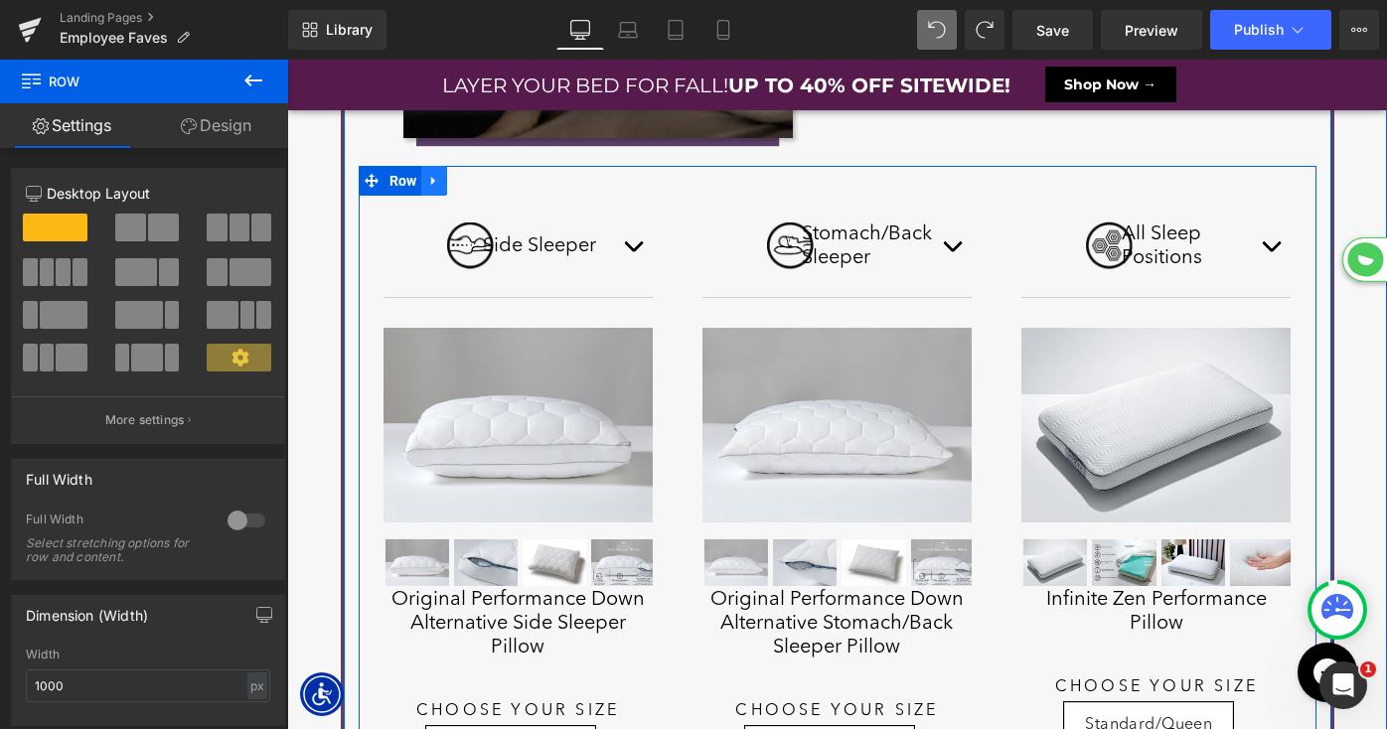
click at [431, 184] on icon at bounding box center [434, 181] width 14 height 15
click at [482, 179] on icon at bounding box center [486, 181] width 14 height 14
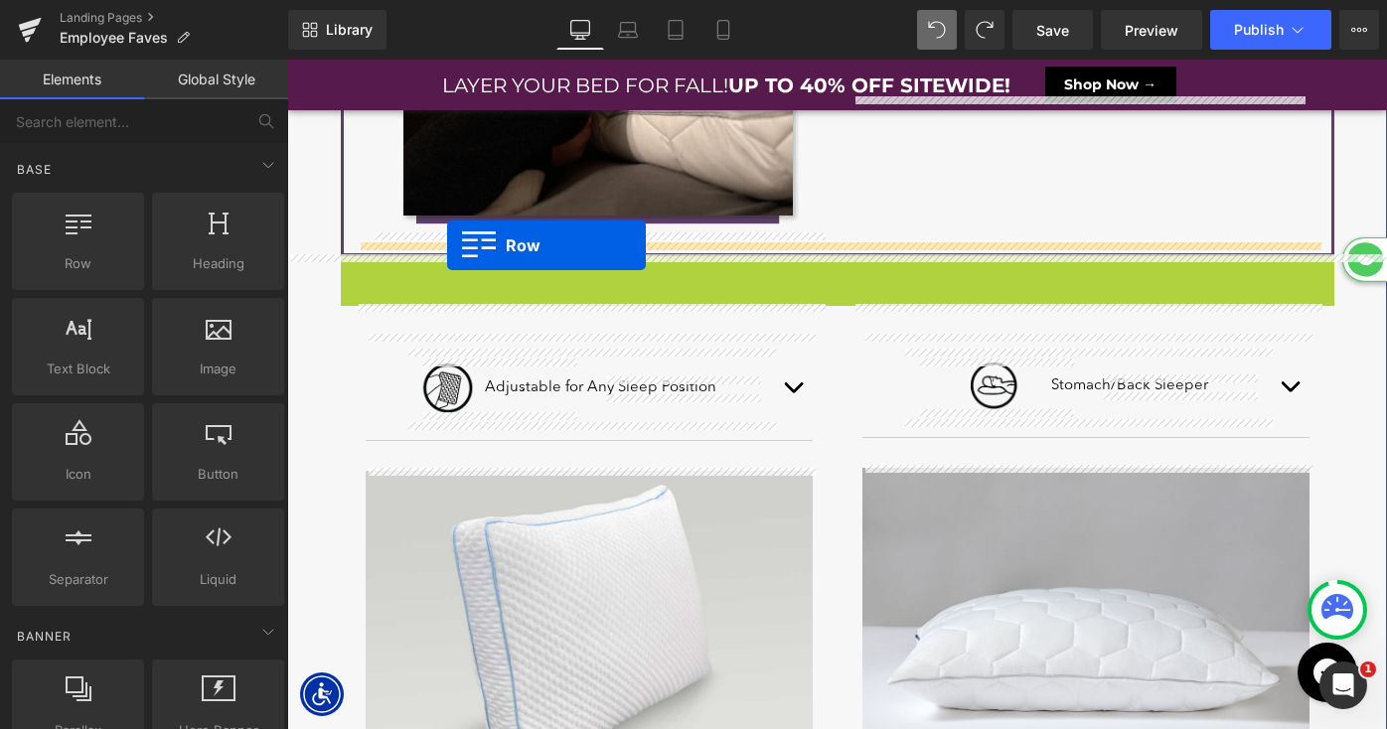
scroll to position [10, 10]
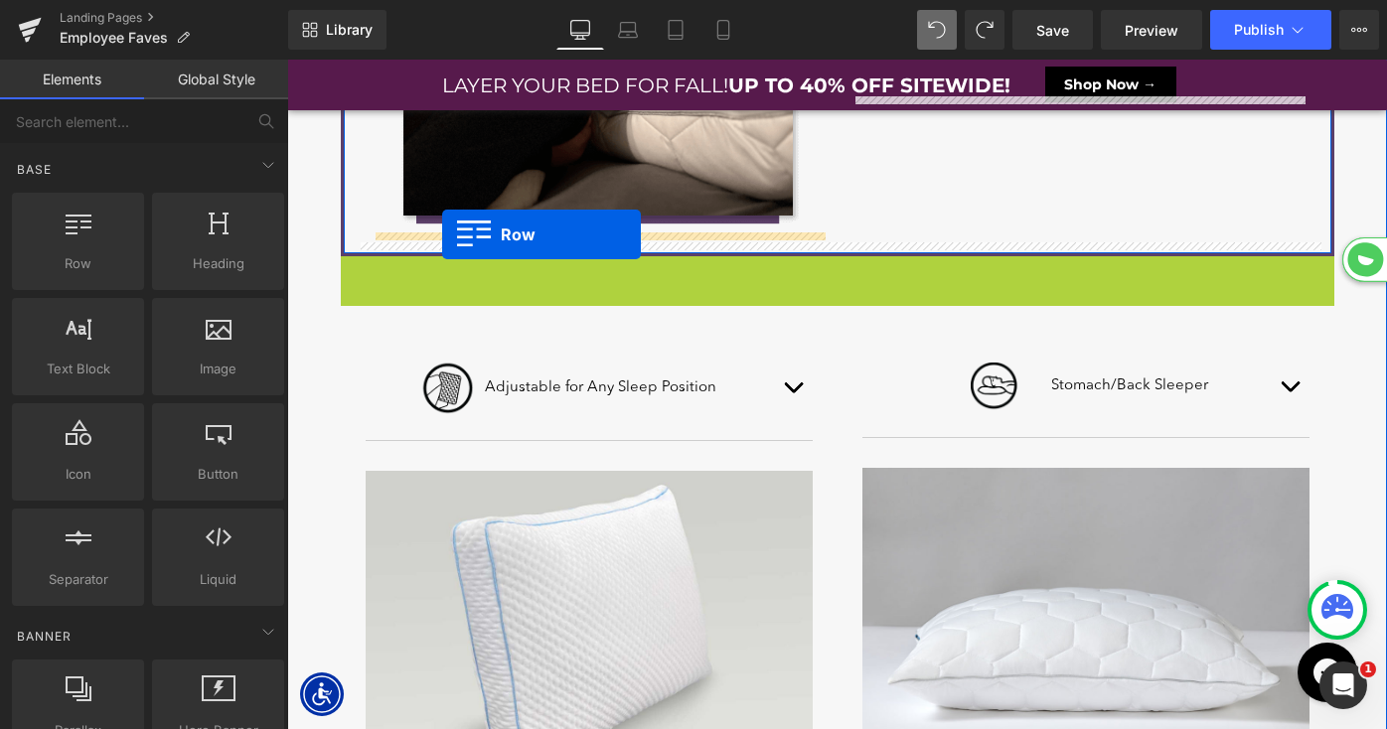
drag, startPoint x: 353, startPoint y: 270, endPoint x: 442, endPoint y: 234, distance: 96.3
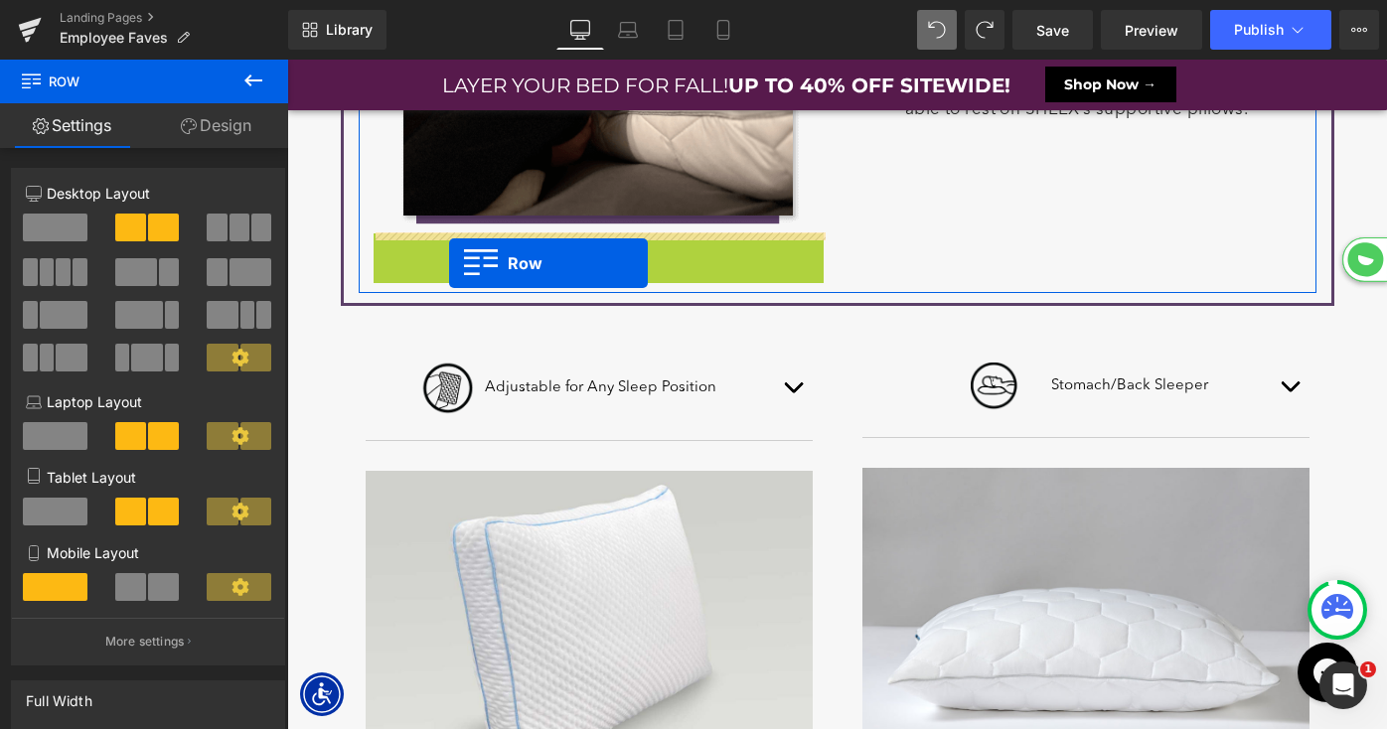
scroll to position [7287, 1100]
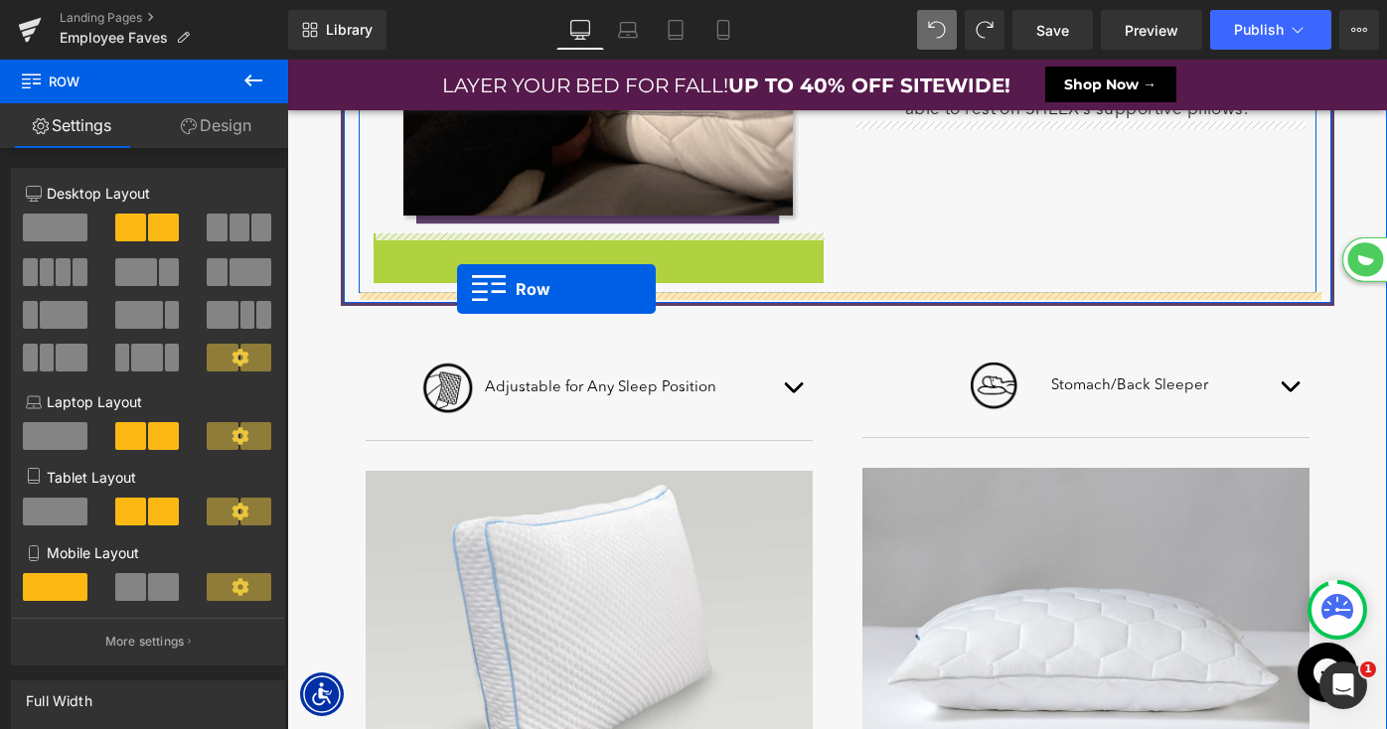
drag, startPoint x: 382, startPoint y: 246, endPoint x: 457, endPoint y: 289, distance: 86.8
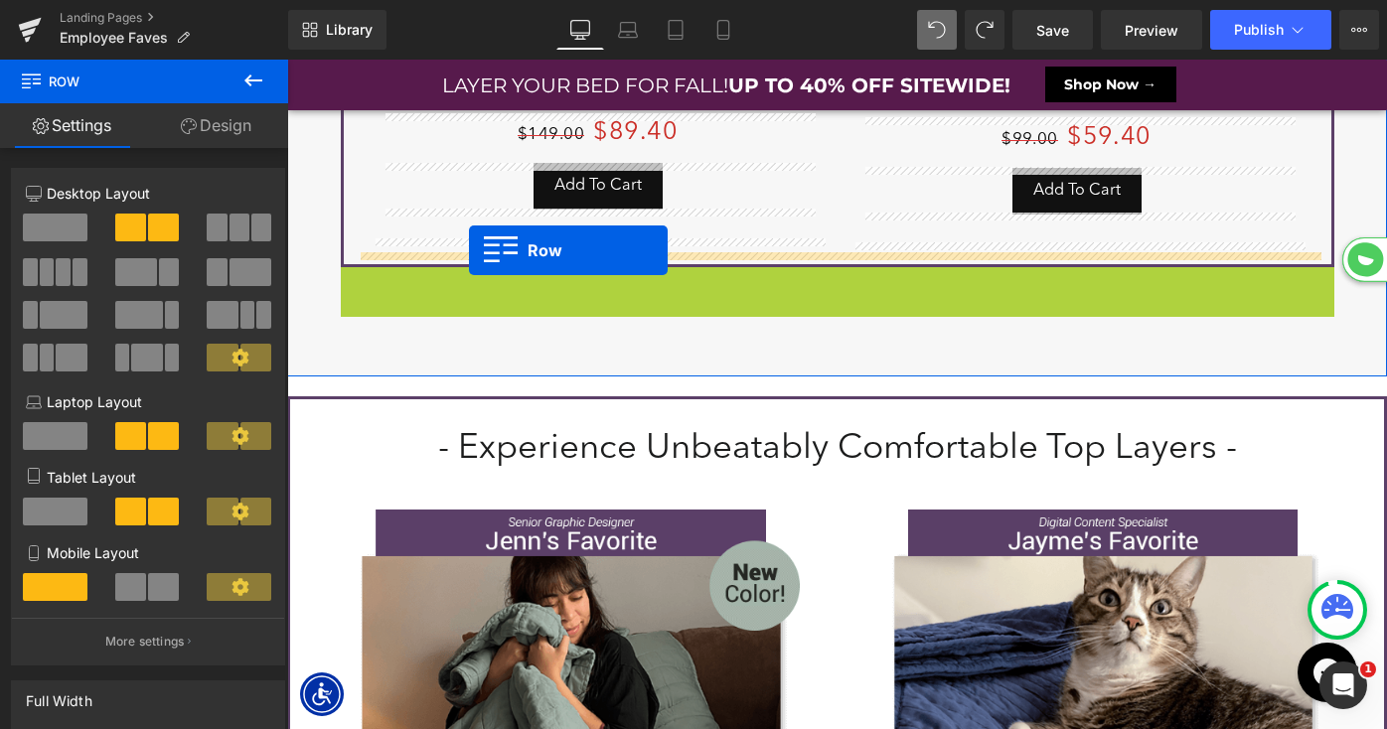
scroll to position [10, 10]
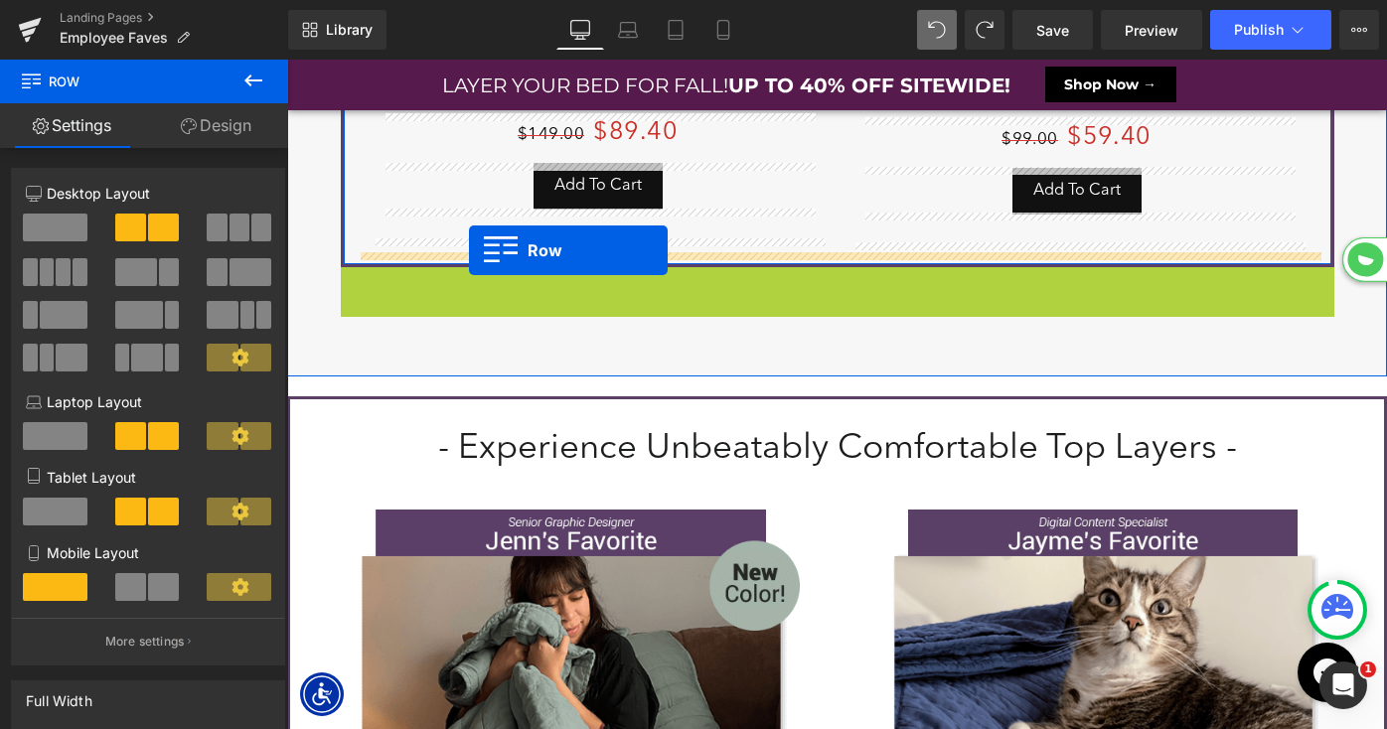
drag, startPoint x: 355, startPoint y: 276, endPoint x: 469, endPoint y: 250, distance: 117.1
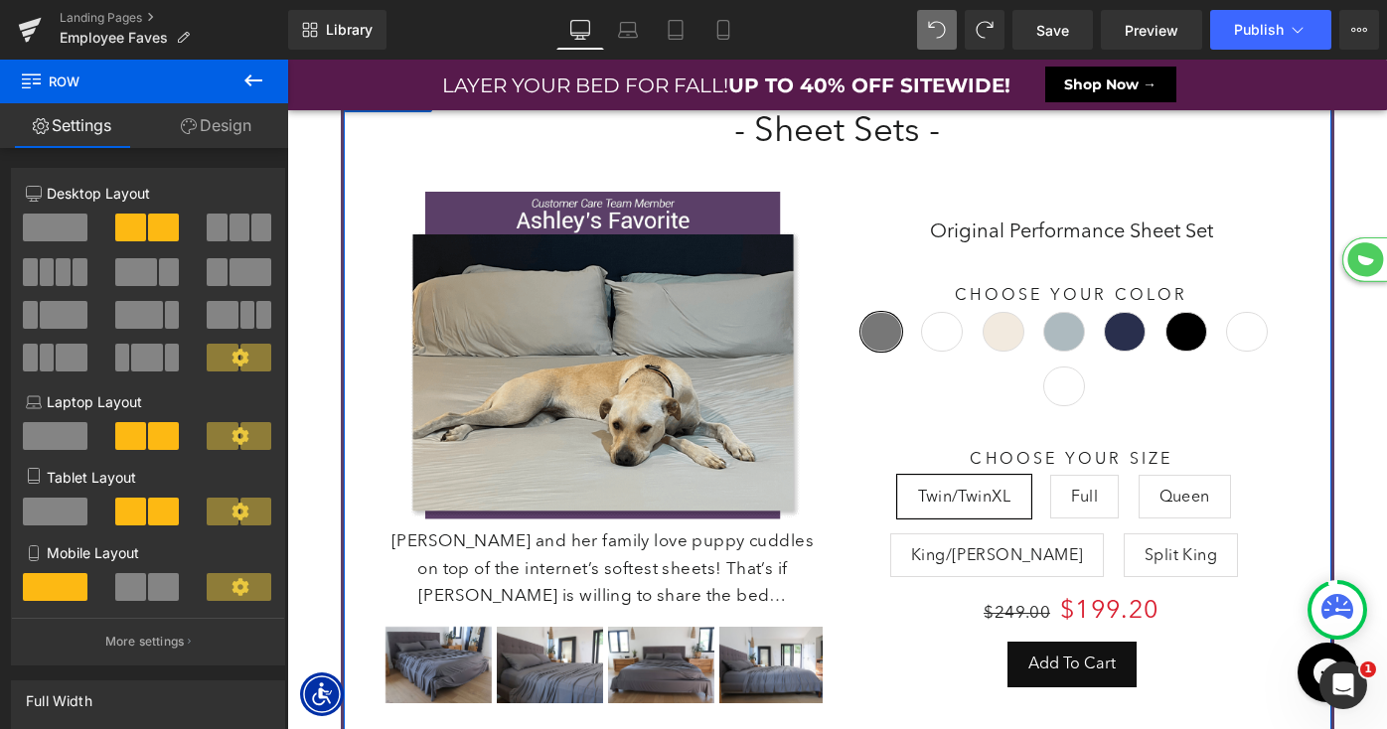
scroll to position [0, 0]
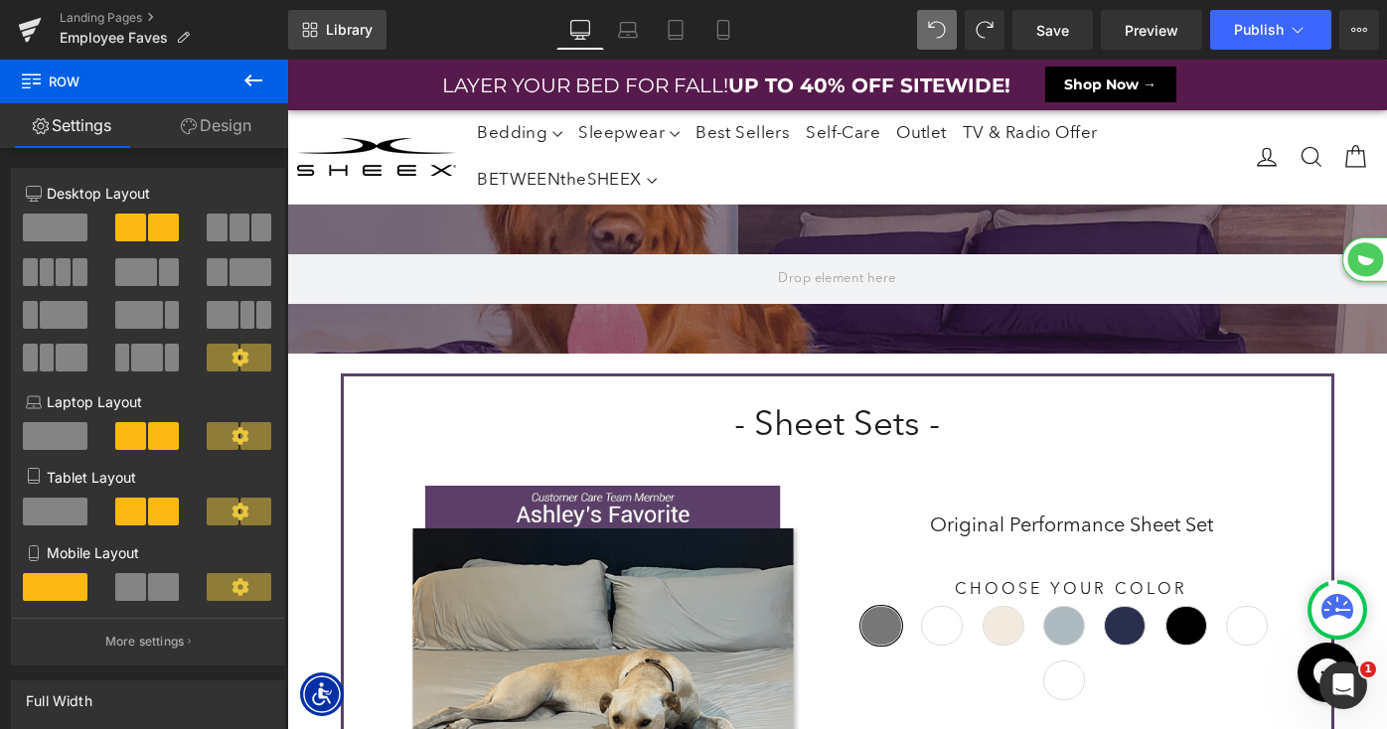
click at [332, 31] on span "Library" at bounding box center [349, 30] width 47 height 18
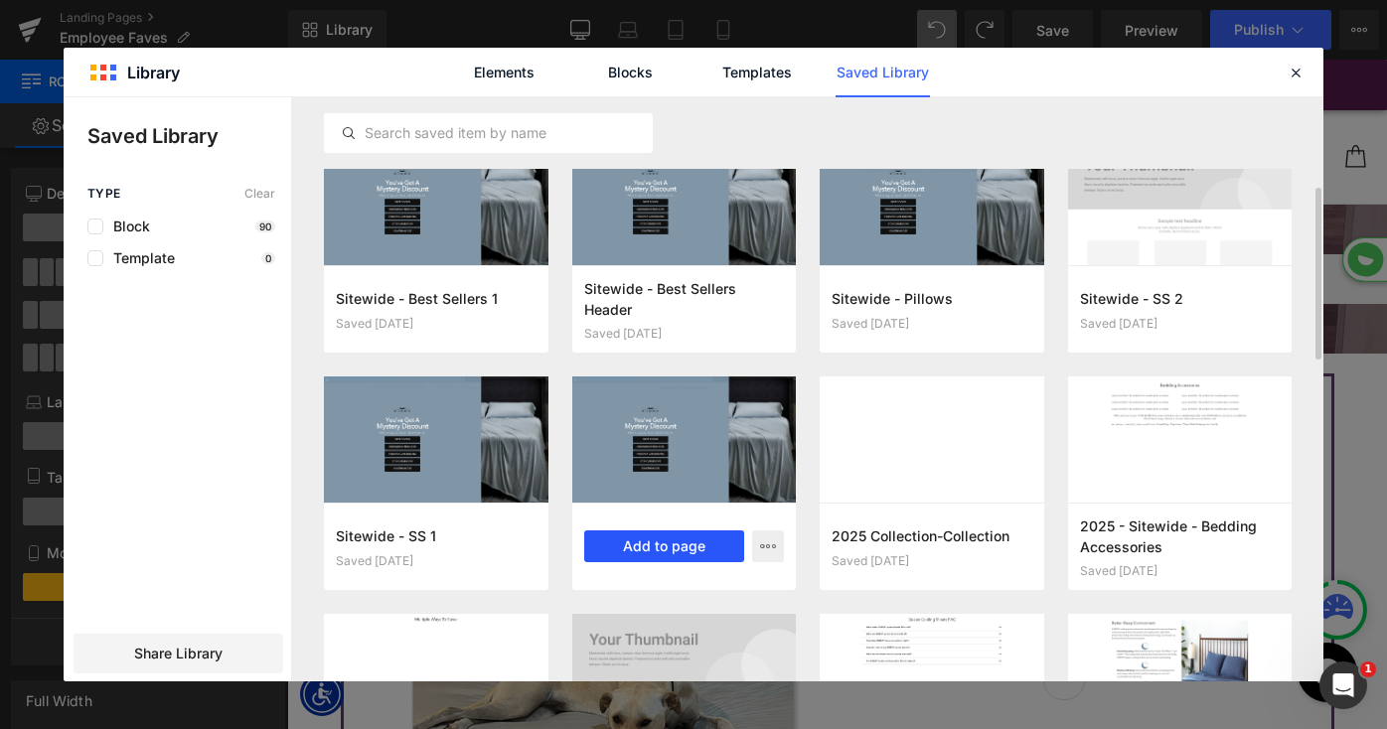
scroll to position [276, 0]
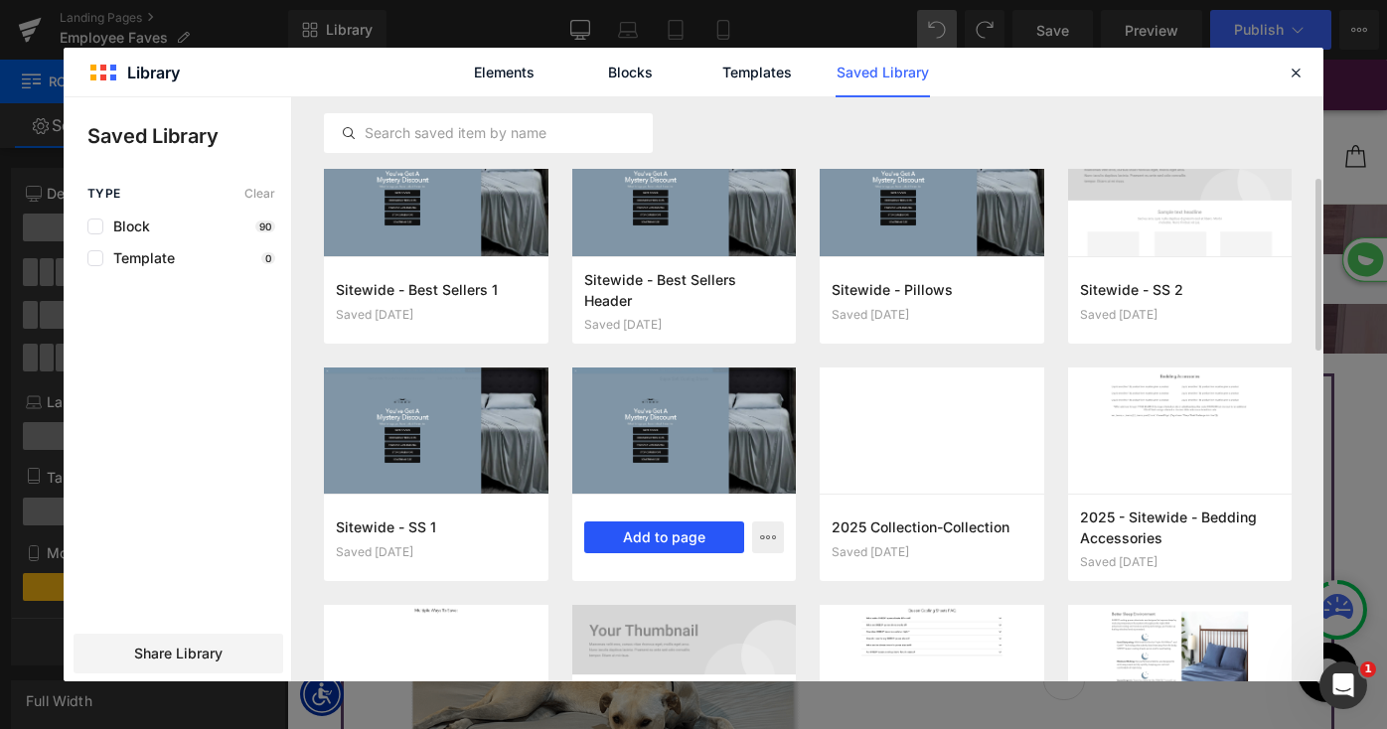
click at [634, 543] on button "Add to page" at bounding box center [664, 538] width 161 height 32
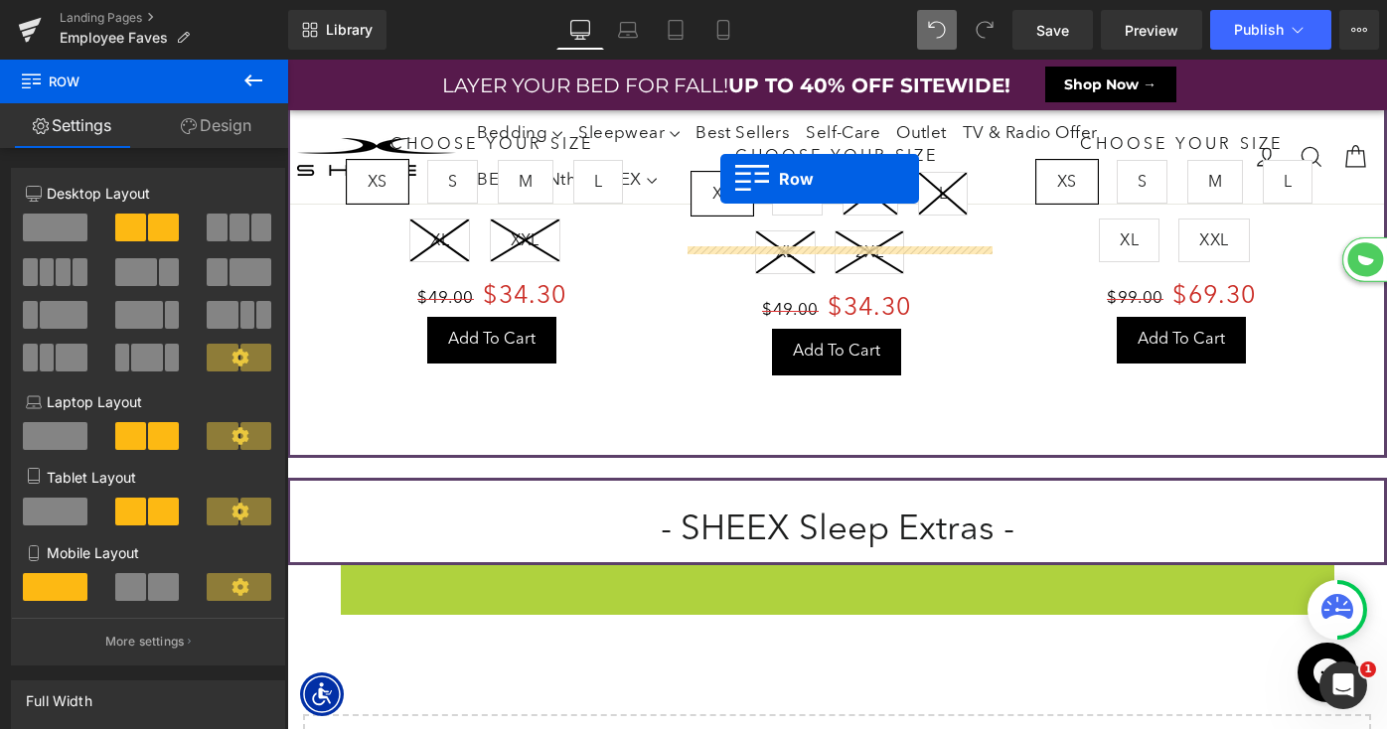
drag, startPoint x: 350, startPoint y: 536, endPoint x: 567, endPoint y: -24, distance: 600.2
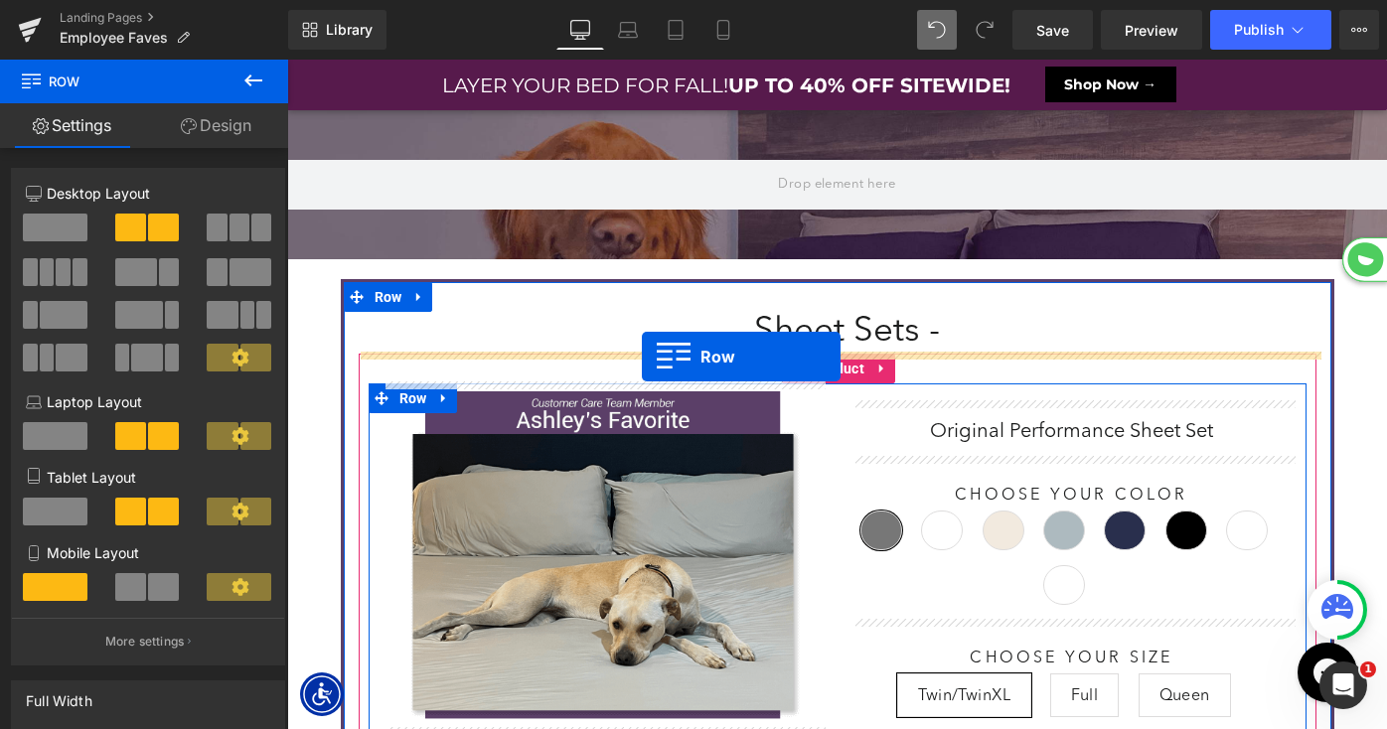
click at [642, 357] on div at bounding box center [838, 369] width 958 height 30
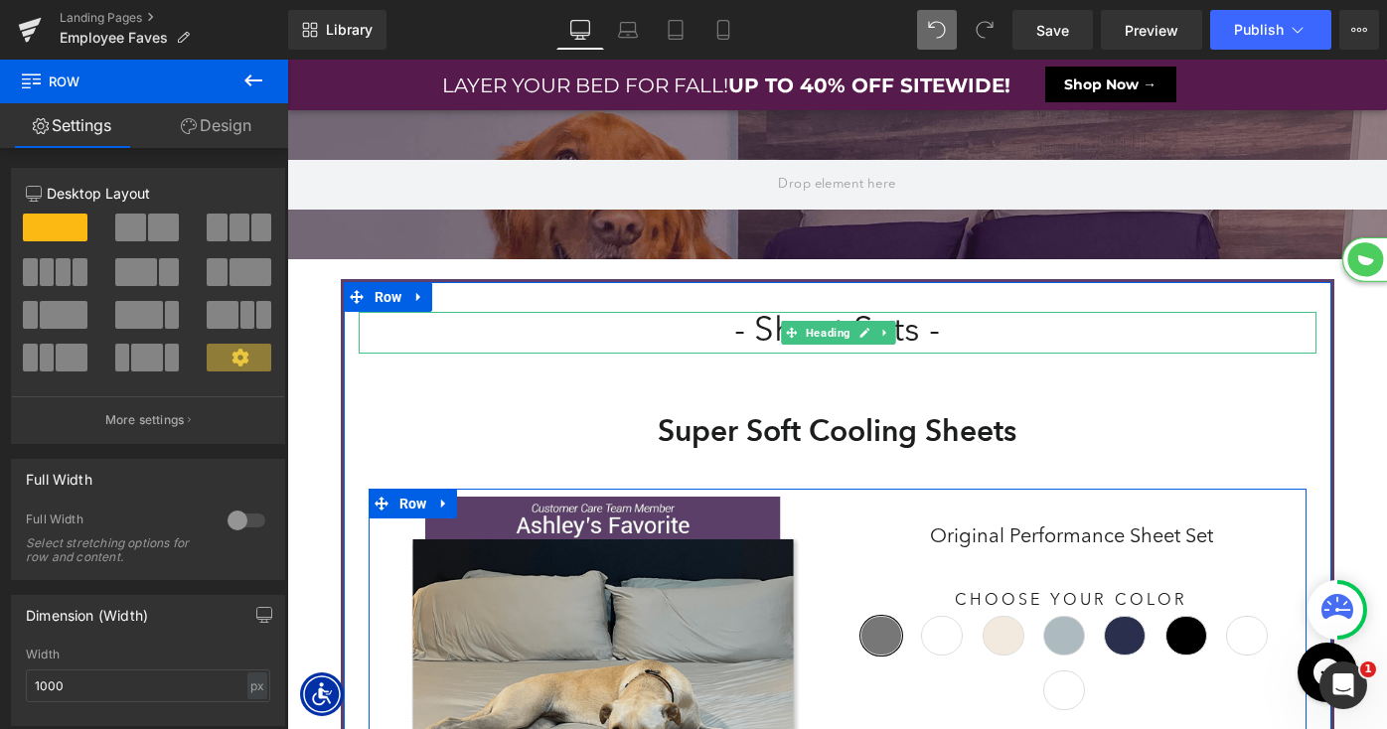
click at [893, 329] on h1 "- Sheet Sets -" at bounding box center [838, 333] width 958 height 42
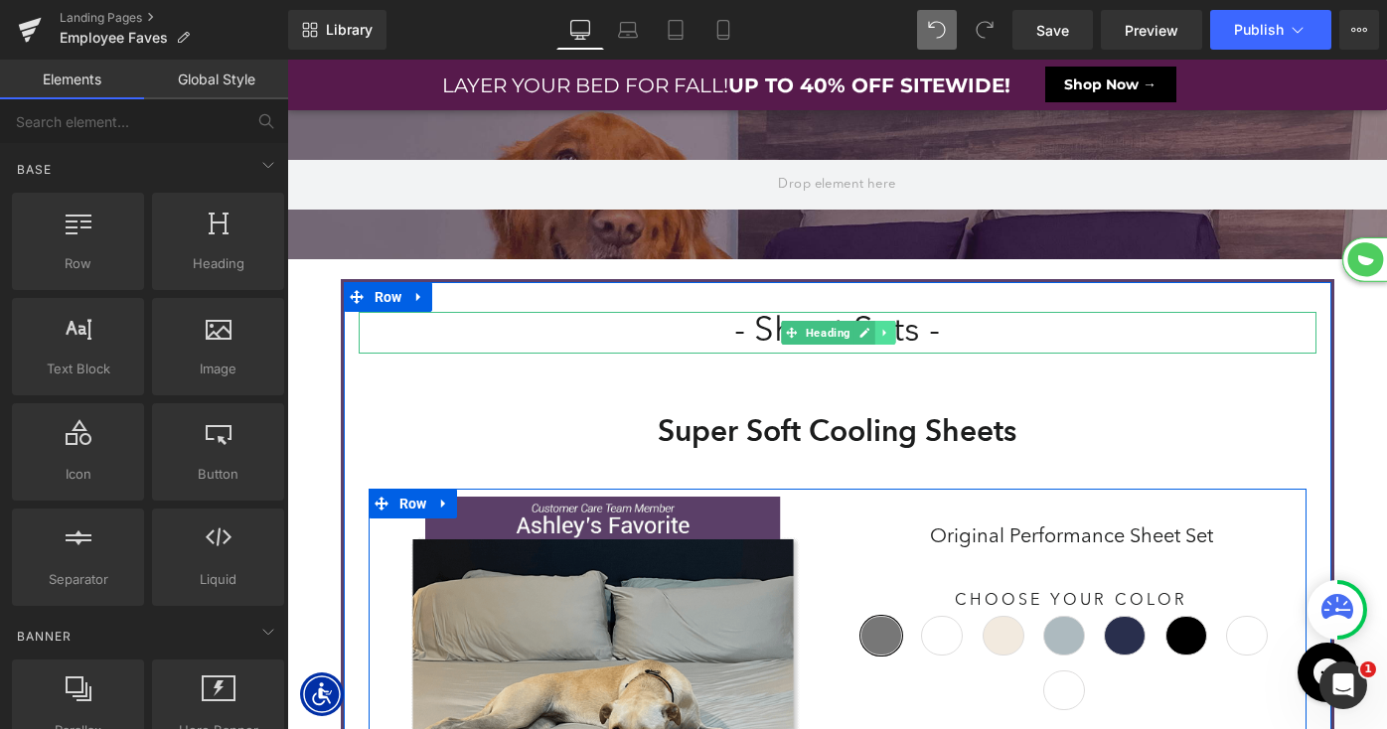
click at [884, 335] on icon at bounding box center [885, 333] width 11 height 12
click at [897, 333] on icon at bounding box center [895, 332] width 11 height 11
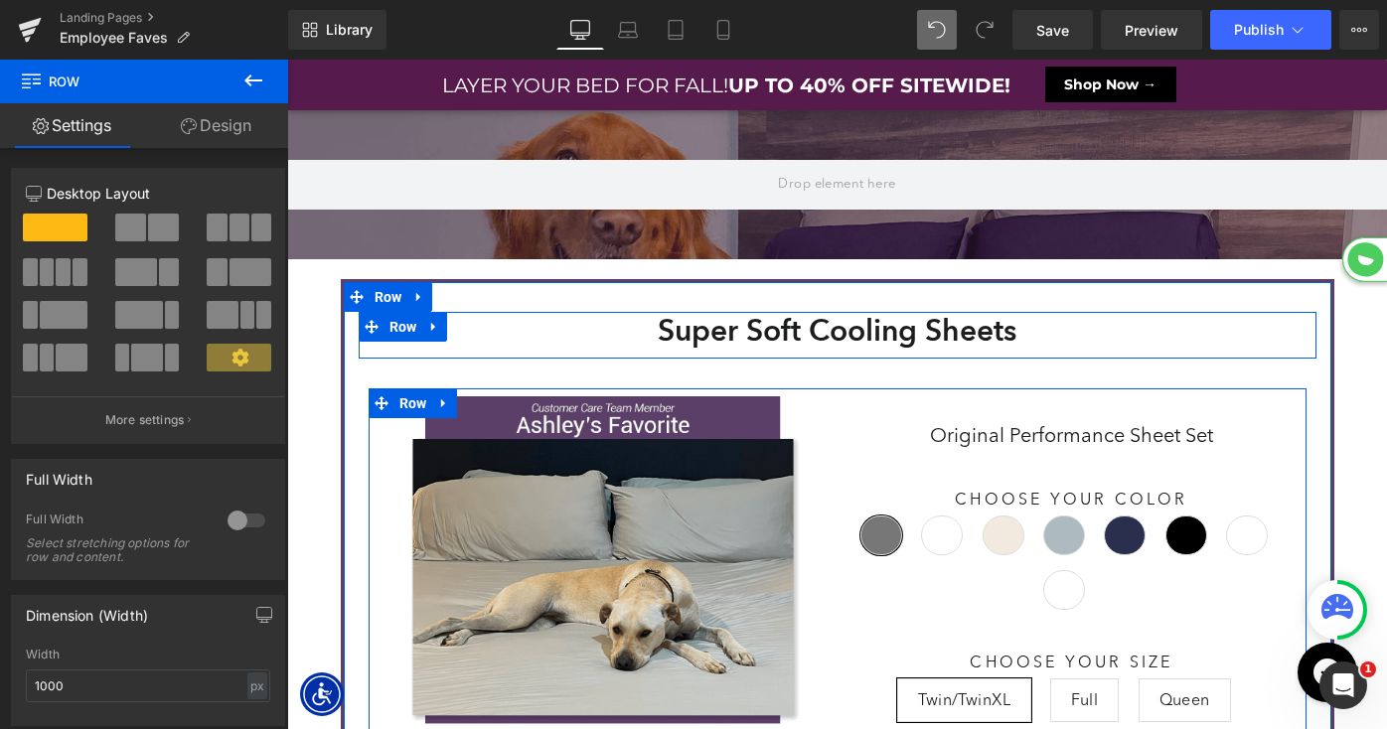
drag, startPoint x: 693, startPoint y: 365, endPoint x: 690, endPoint y: 306, distance: 58.7
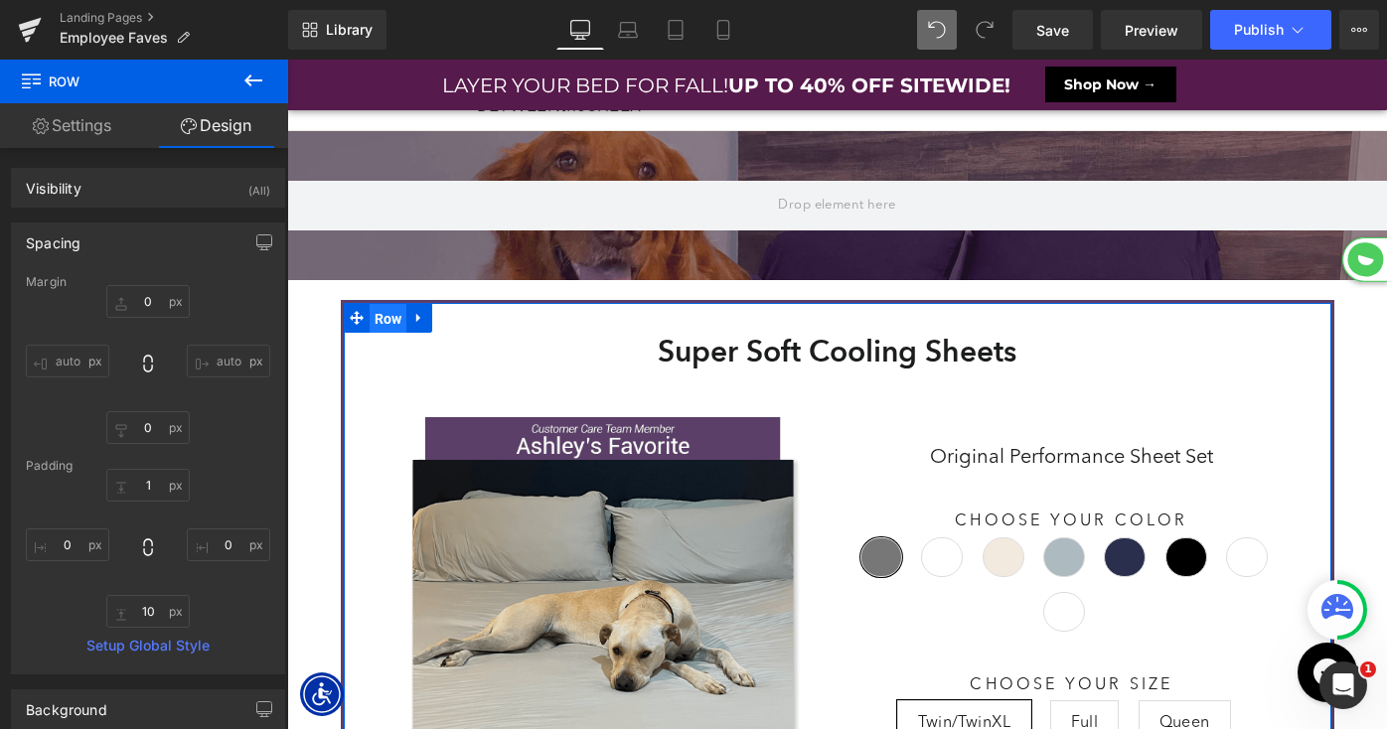
click at [372, 312] on span "Row" at bounding box center [389, 319] width 38 height 30
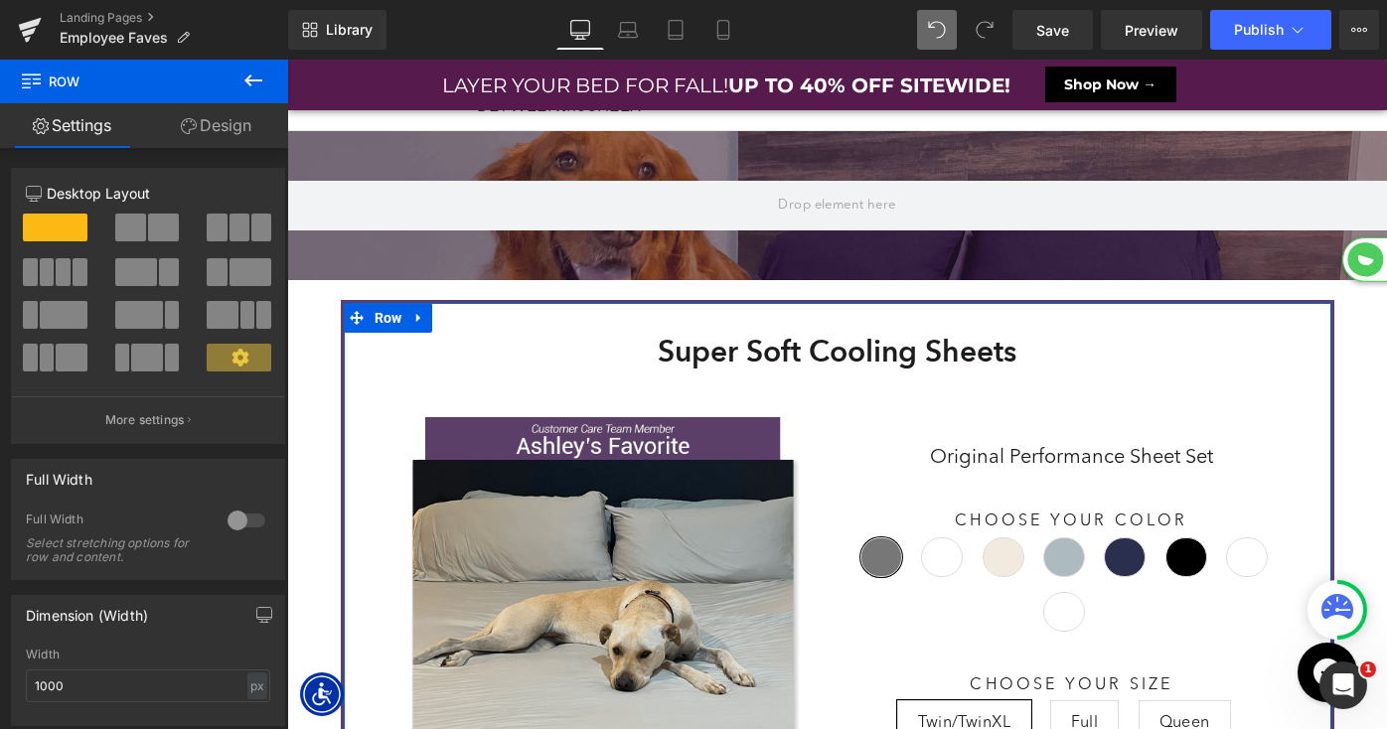
click at [203, 122] on link "Design" at bounding box center [216, 125] width 144 height 45
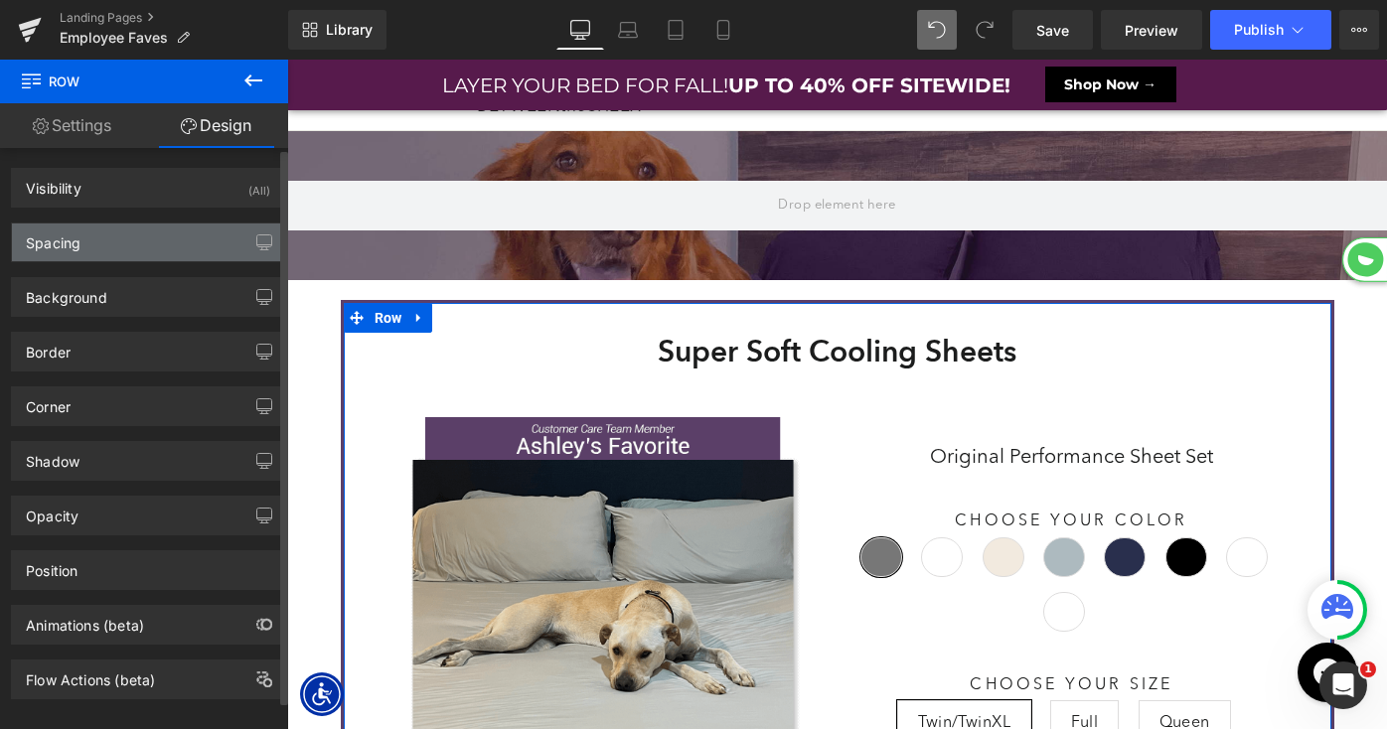
click at [106, 244] on div "Spacing" at bounding box center [148, 243] width 272 height 38
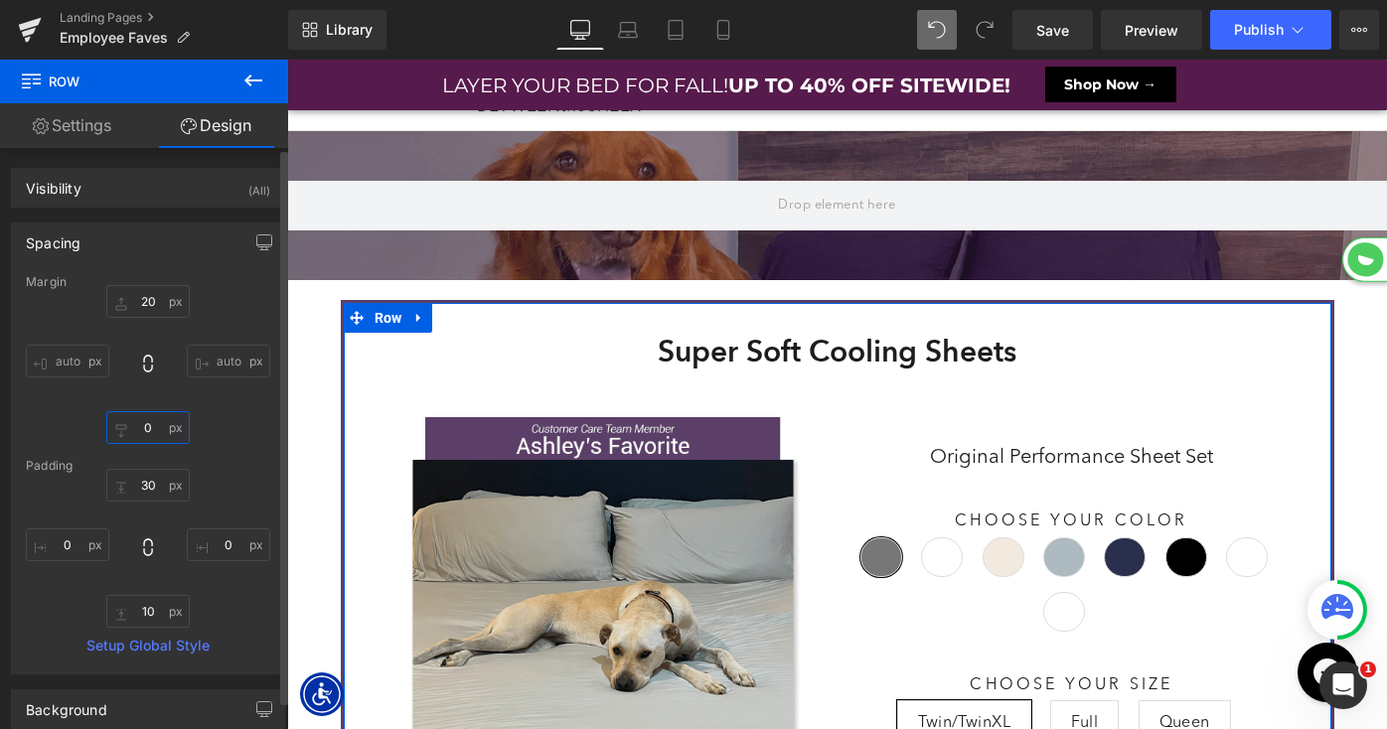
click at [137, 427] on input "0" at bounding box center [147, 427] width 83 height 33
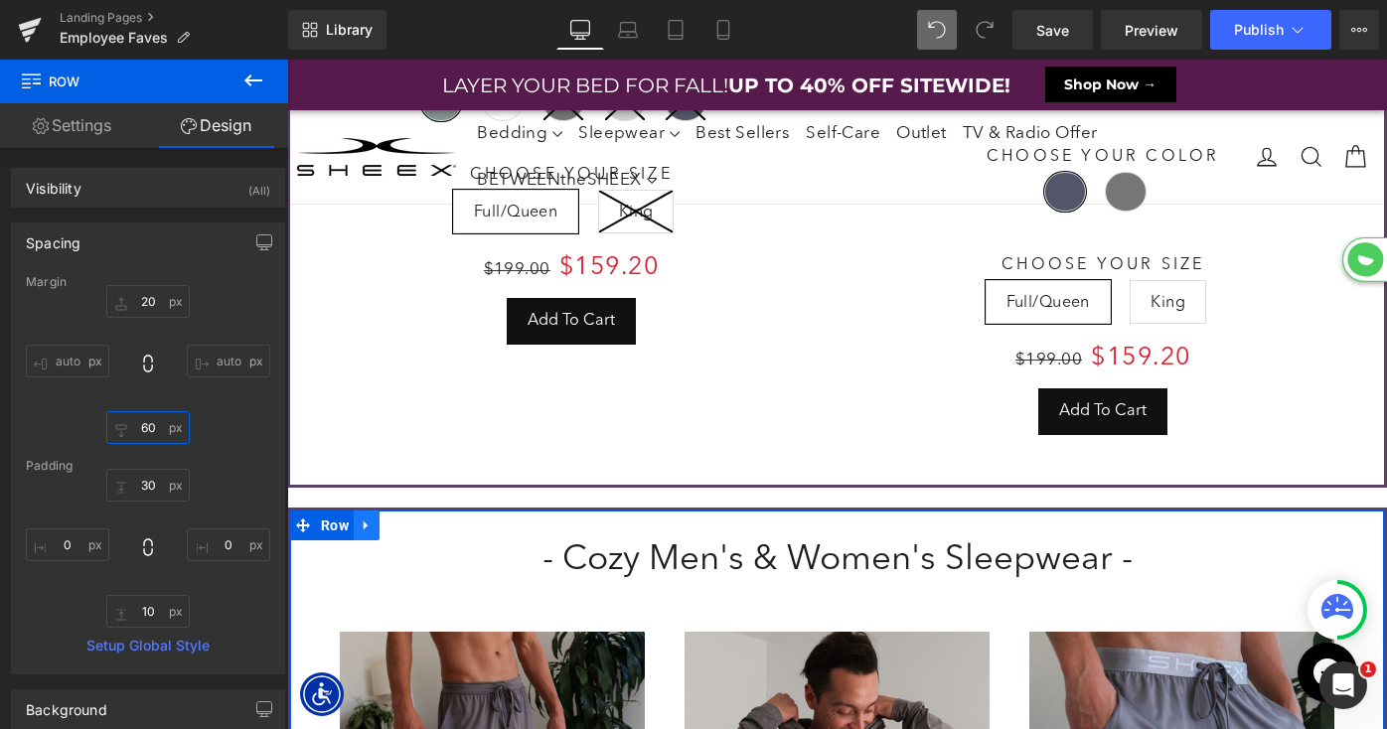
type input "60"
click at [369, 518] on icon at bounding box center [367, 525] width 14 height 15
click at [419, 519] on icon at bounding box center [418, 526] width 14 height 14
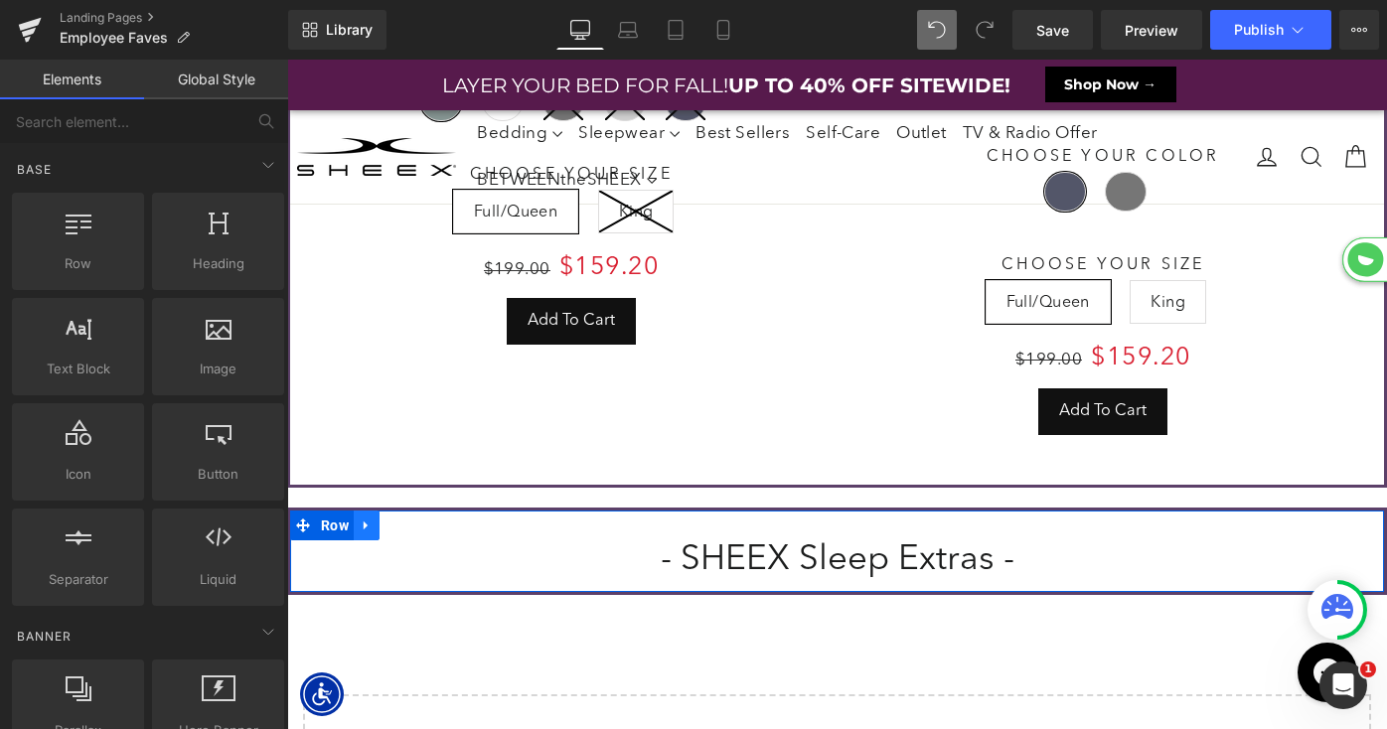
click at [365, 521] on icon at bounding box center [366, 525] width 4 height 9
click at [421, 518] on icon at bounding box center [418, 525] width 14 height 15
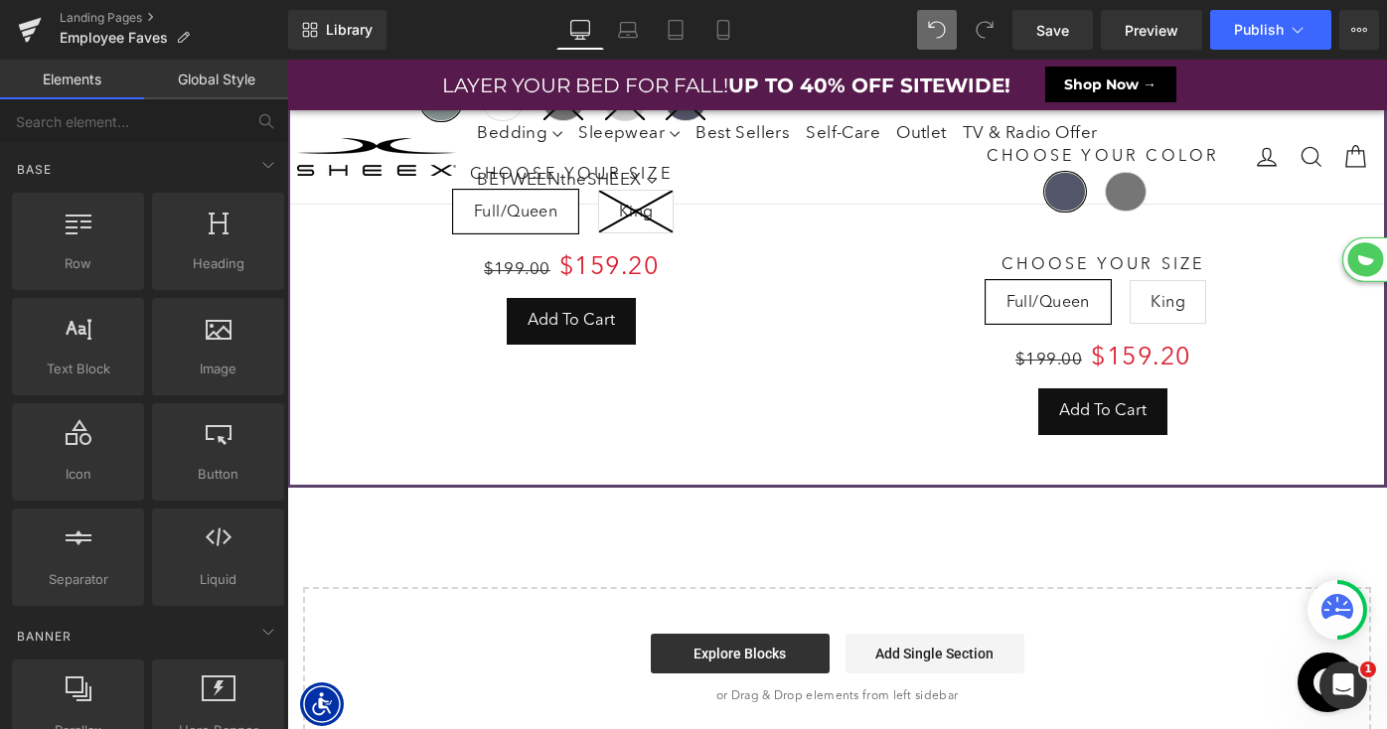
scroll to position [4801, 0]
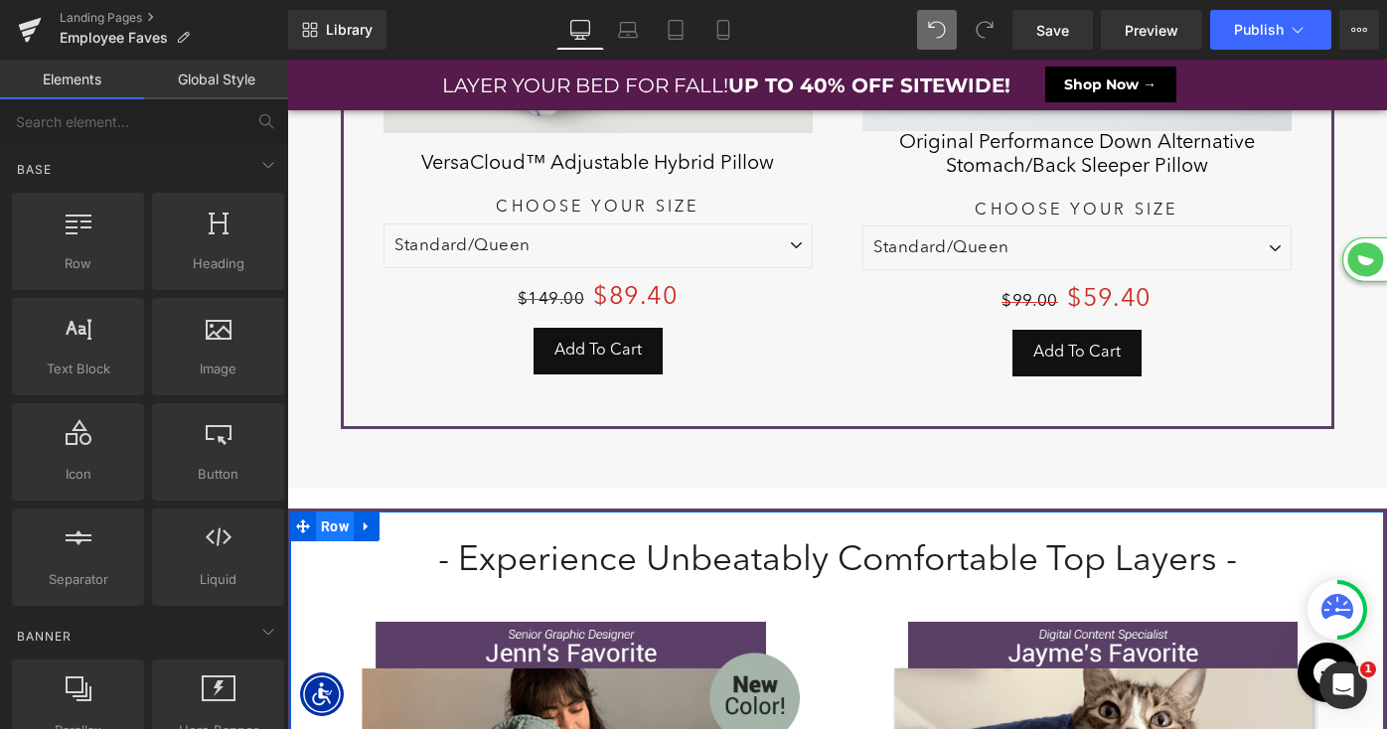
click at [334, 524] on span "Row" at bounding box center [335, 527] width 38 height 30
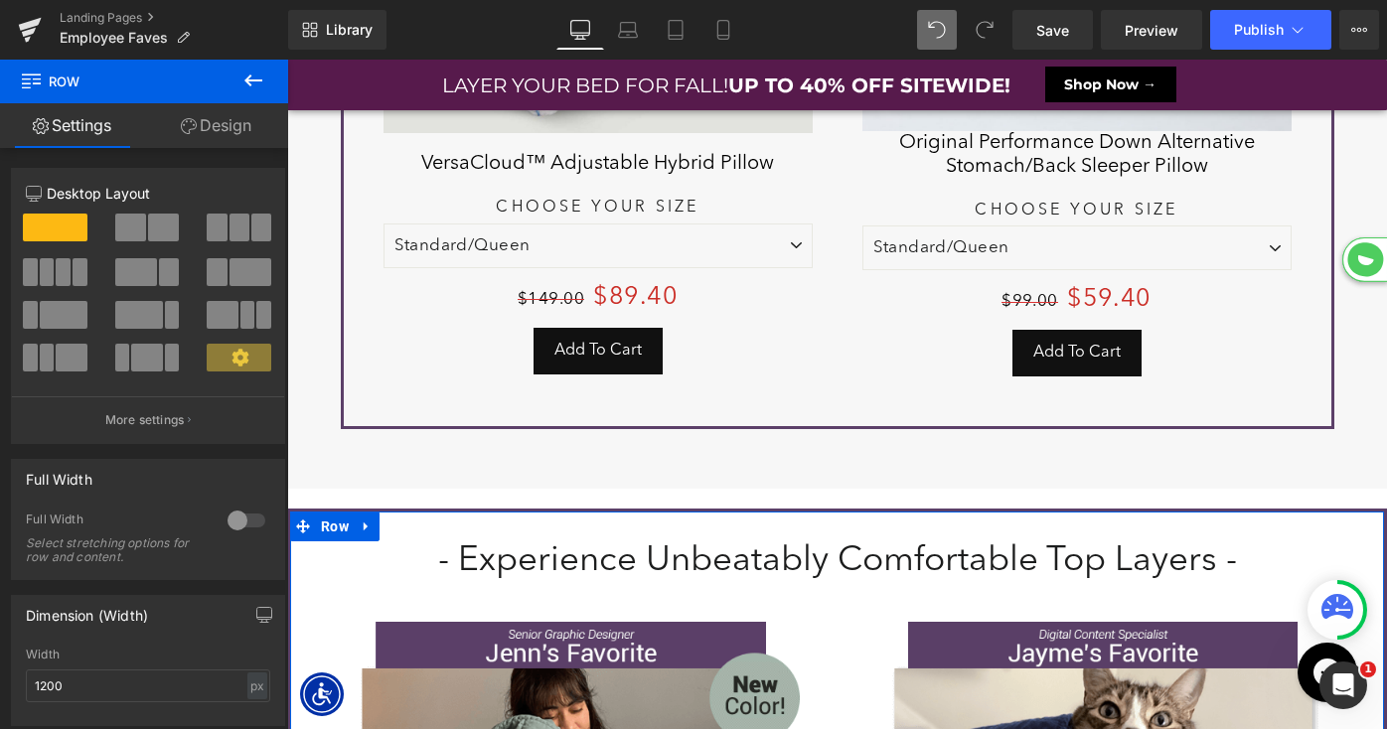
scroll to position [95, 0]
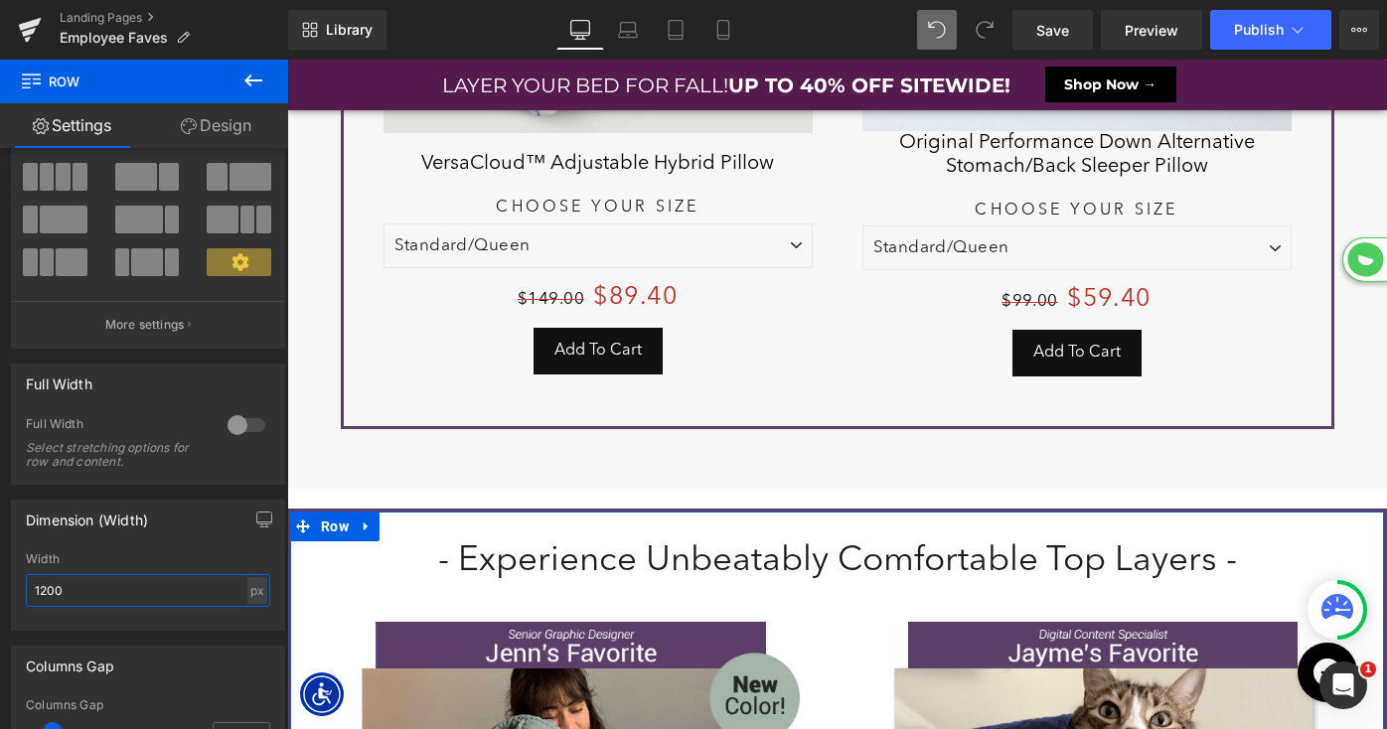
click at [95, 593] on input "1200" at bounding box center [148, 590] width 244 height 33
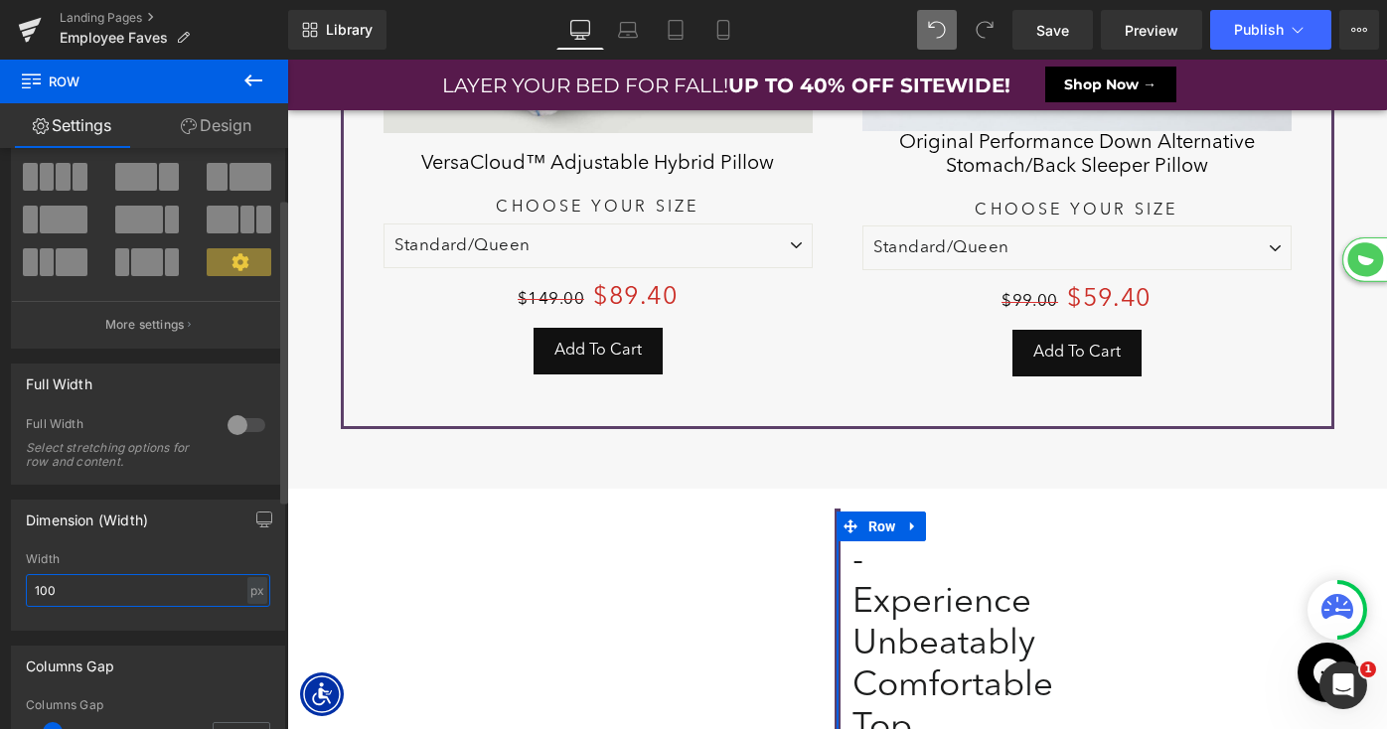
type input "1000"
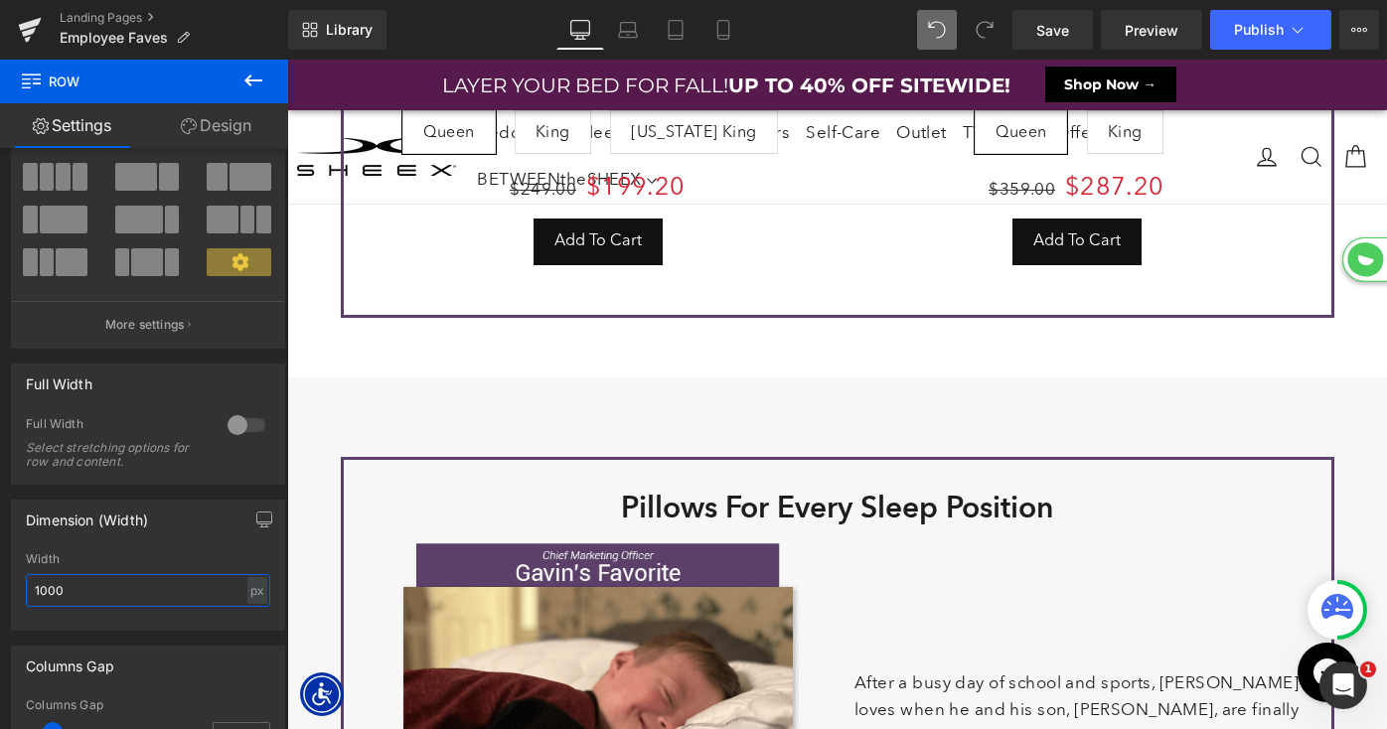
scroll to position [1648, 0]
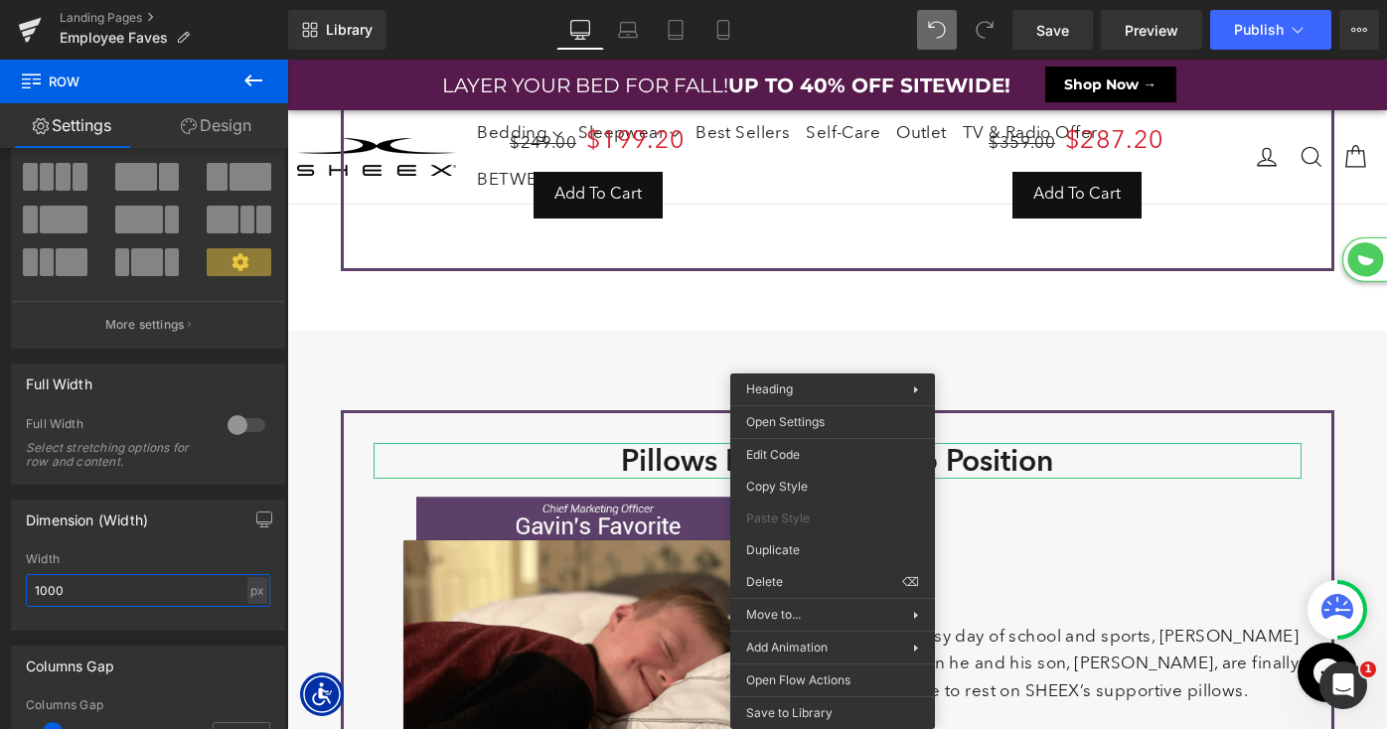
drag, startPoint x: 1103, startPoint y: 540, endPoint x: 816, endPoint y: 480, distance: 293.3
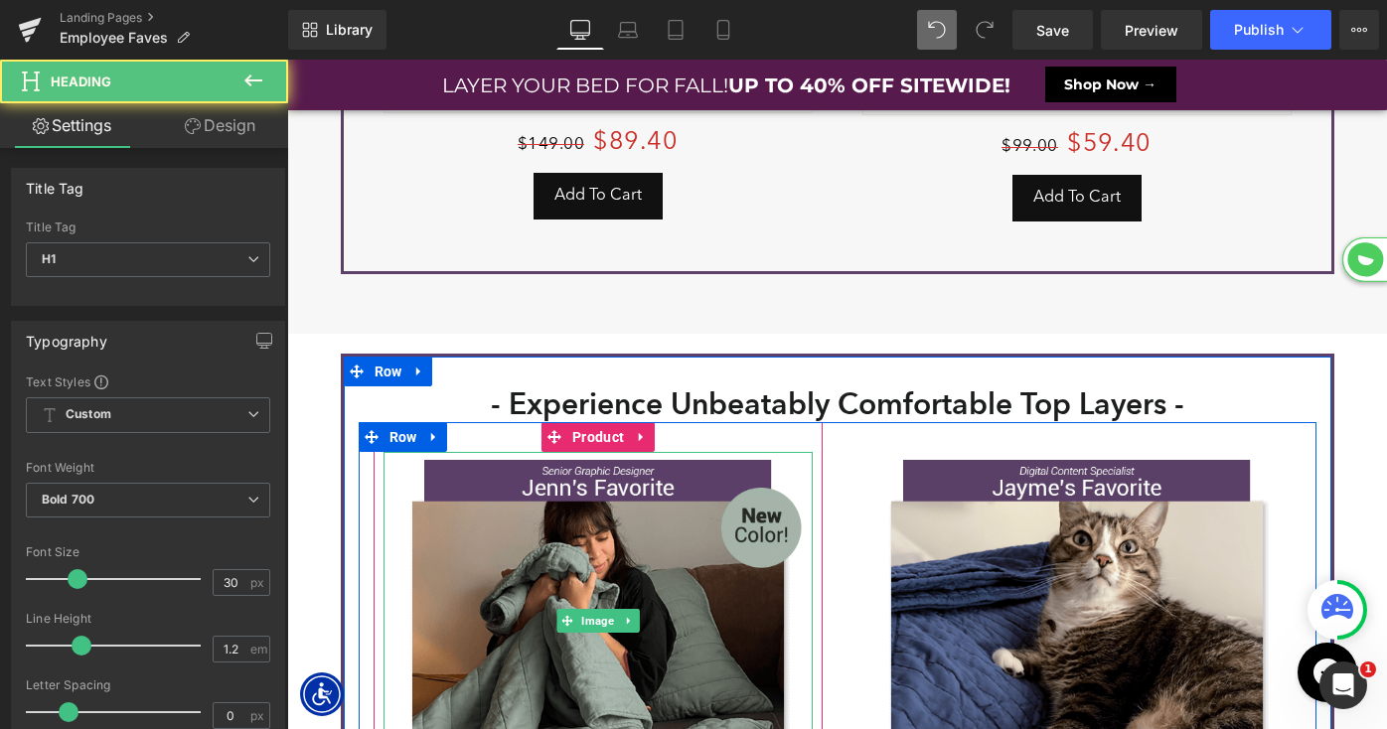
scroll to position [6087, 1100]
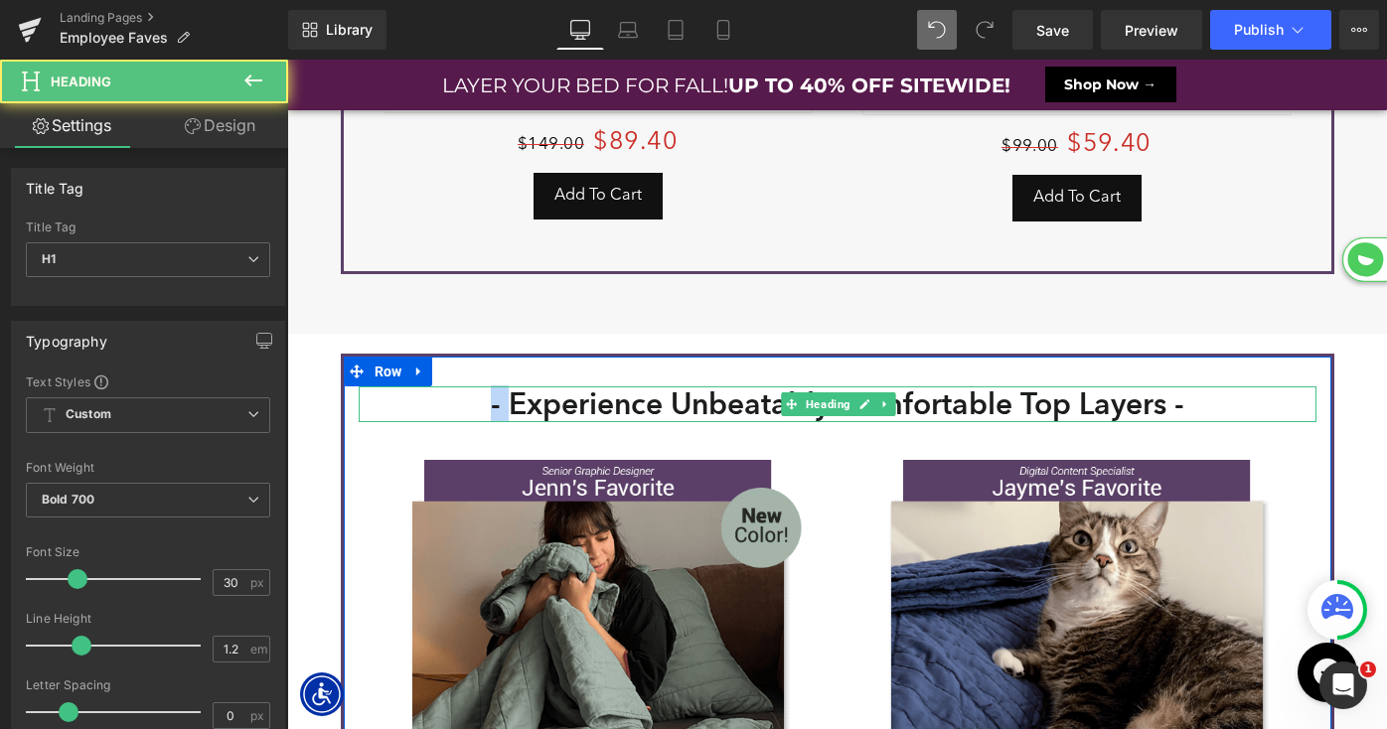
drag, startPoint x: 497, startPoint y: 402, endPoint x: 426, endPoint y: 399, distance: 70.6
click at [426, 399] on h1 "- Experience Unbeatably Comfortable Top Layers -" at bounding box center [838, 405] width 958 height 36
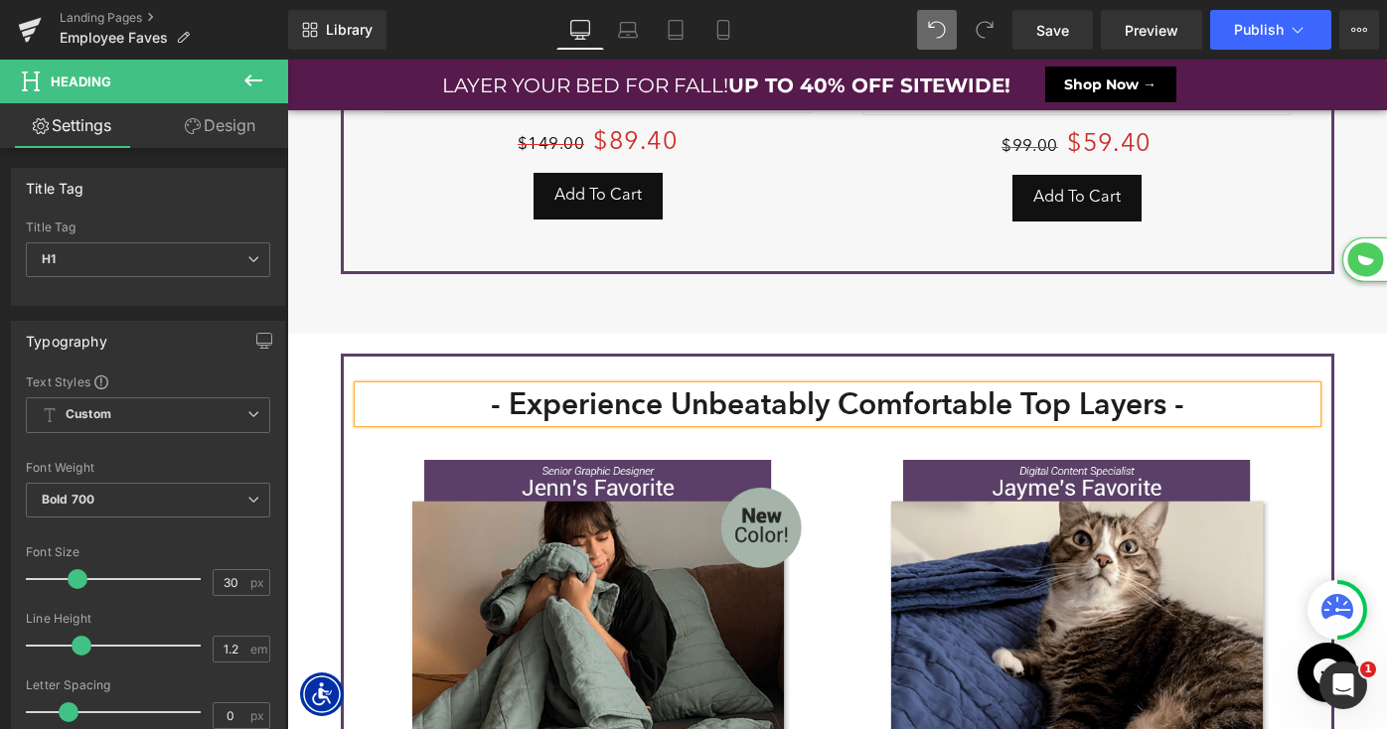
click at [487, 407] on h1 "- Experience Unbeatably Comfortable Top Layers -" at bounding box center [838, 405] width 958 height 36
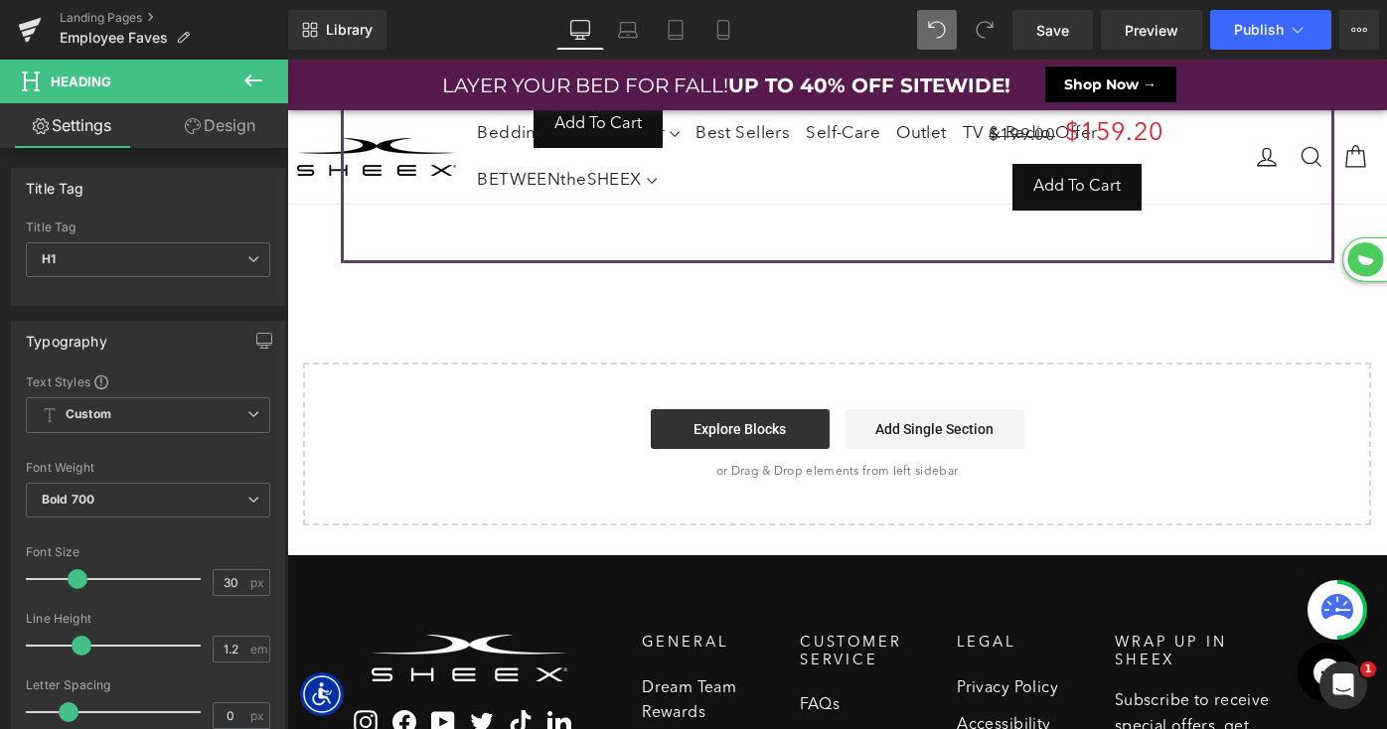
scroll to position [4853, 0]
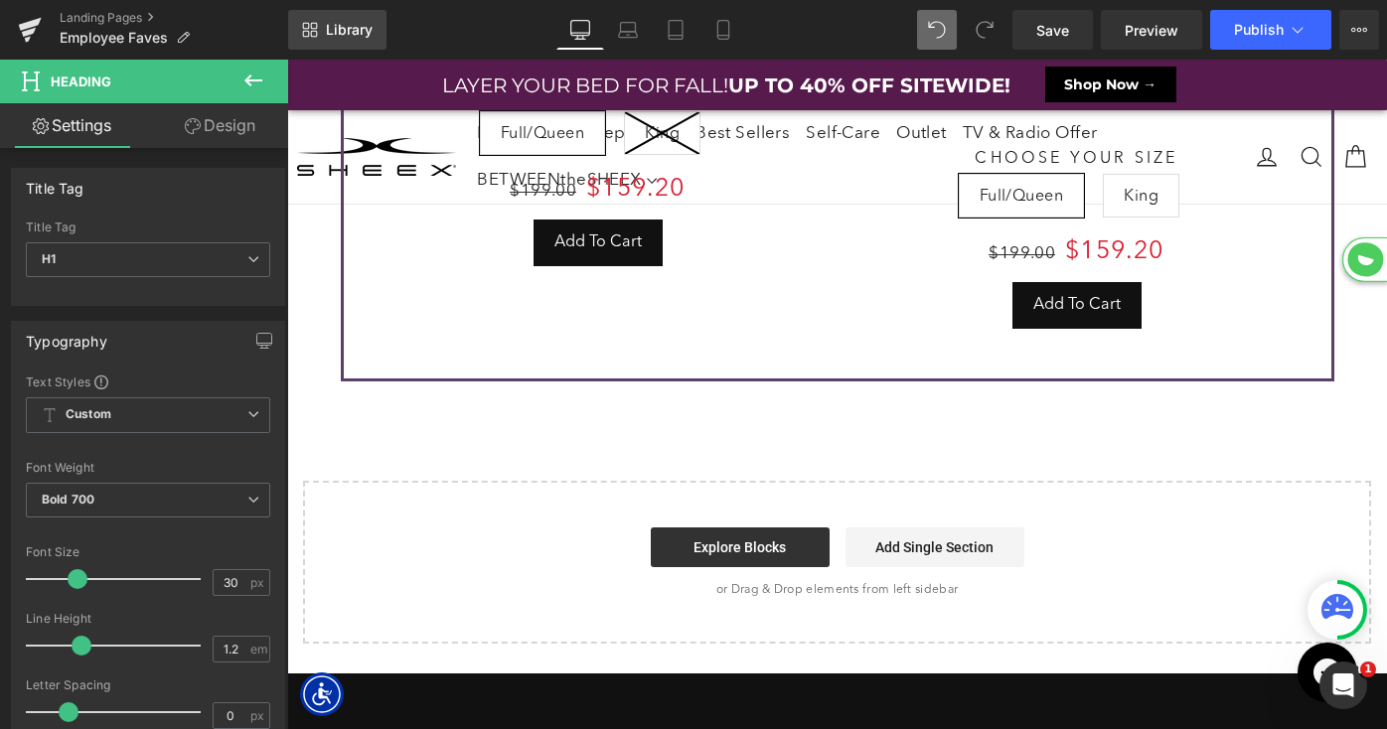
click at [357, 28] on span "Library" at bounding box center [349, 30] width 47 height 18
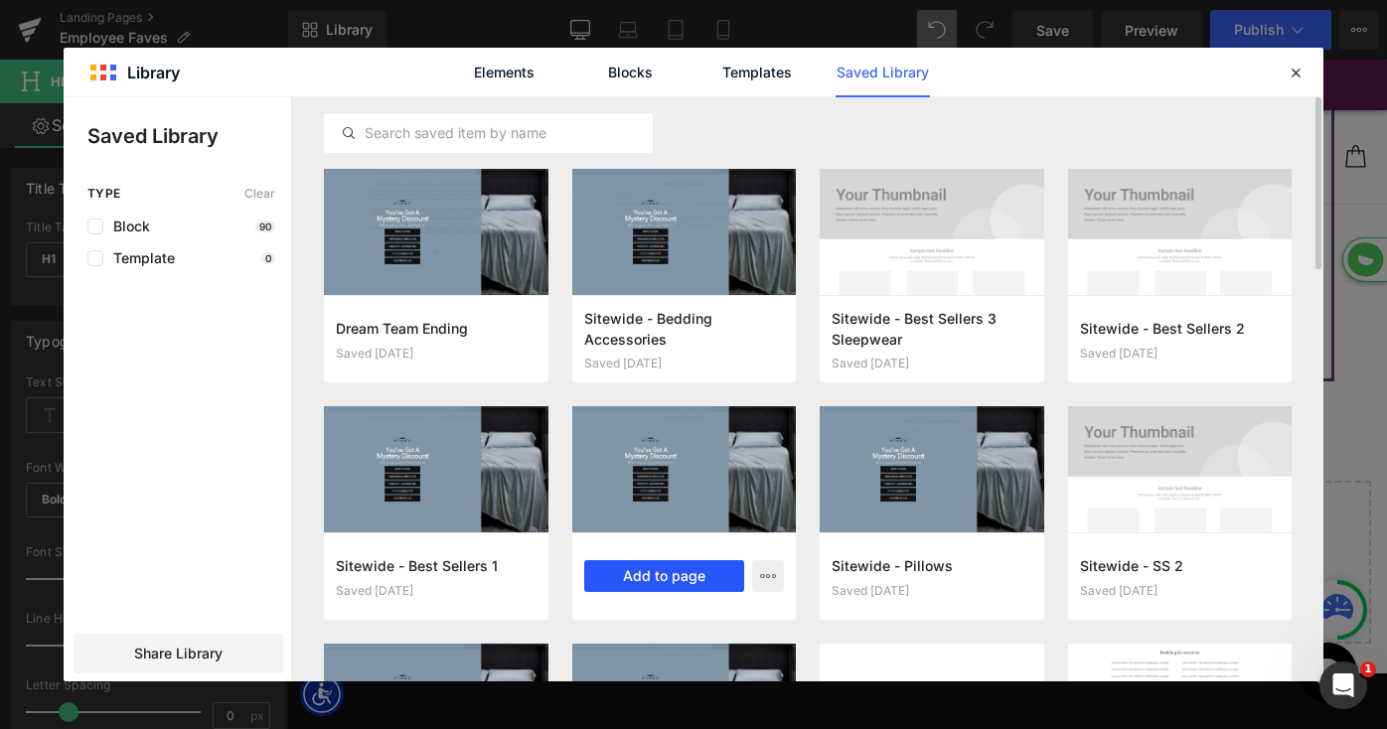
click at [626, 575] on button "Add to page" at bounding box center [664, 576] width 161 height 32
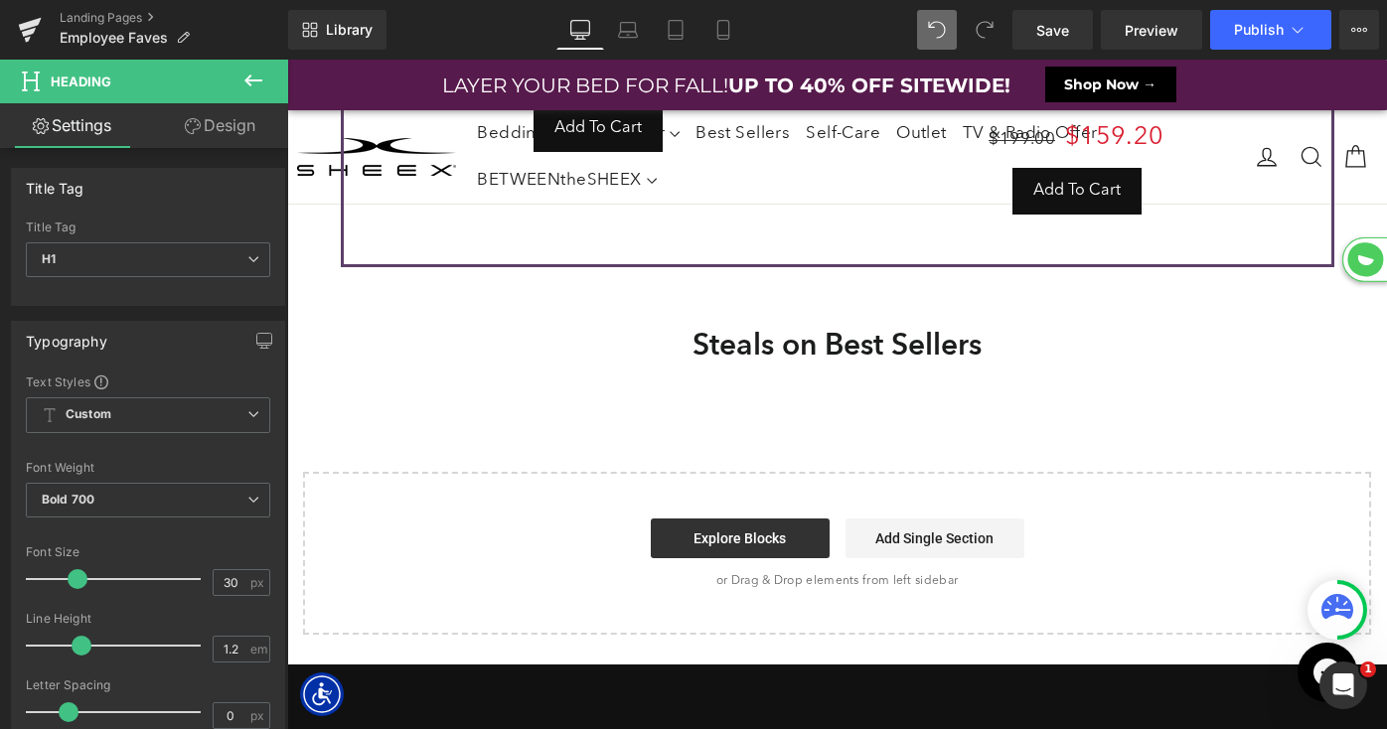
scroll to position [4988, 0]
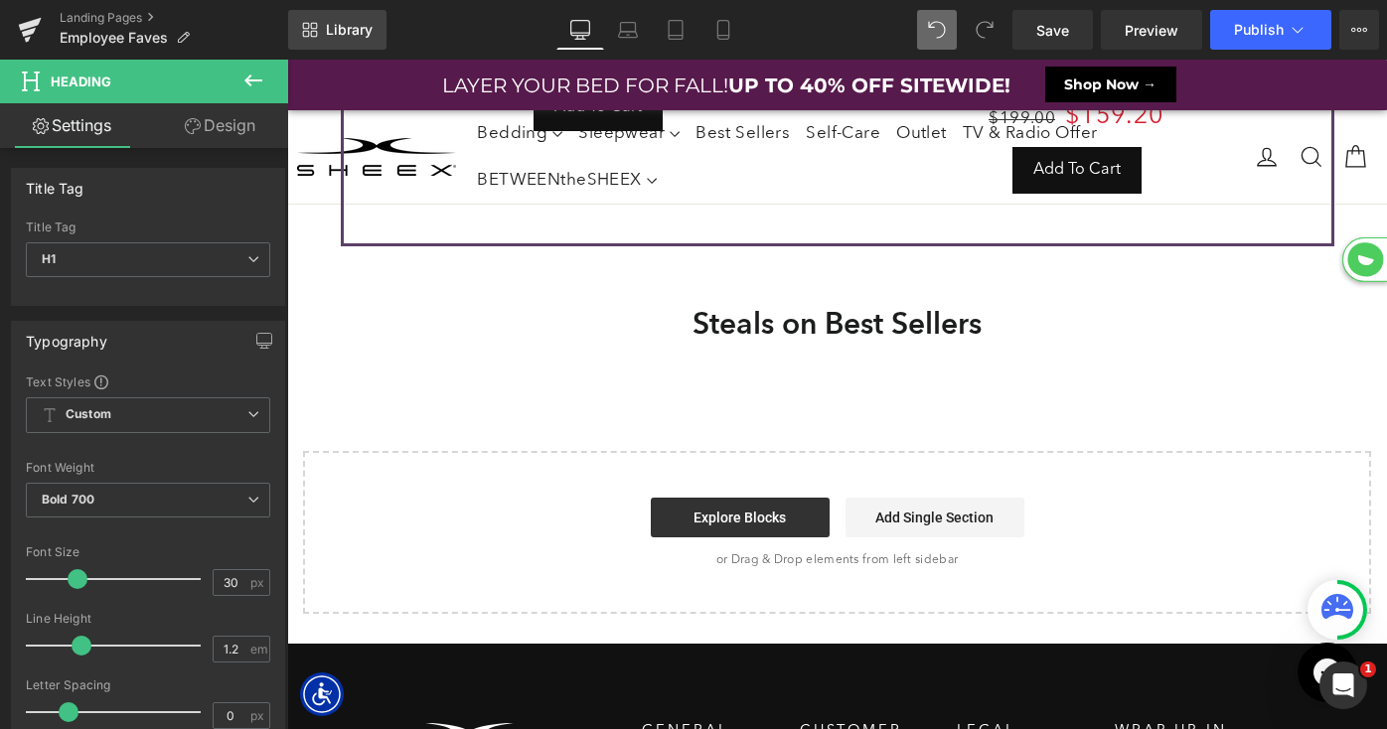
click at [351, 34] on span "Library" at bounding box center [349, 30] width 47 height 18
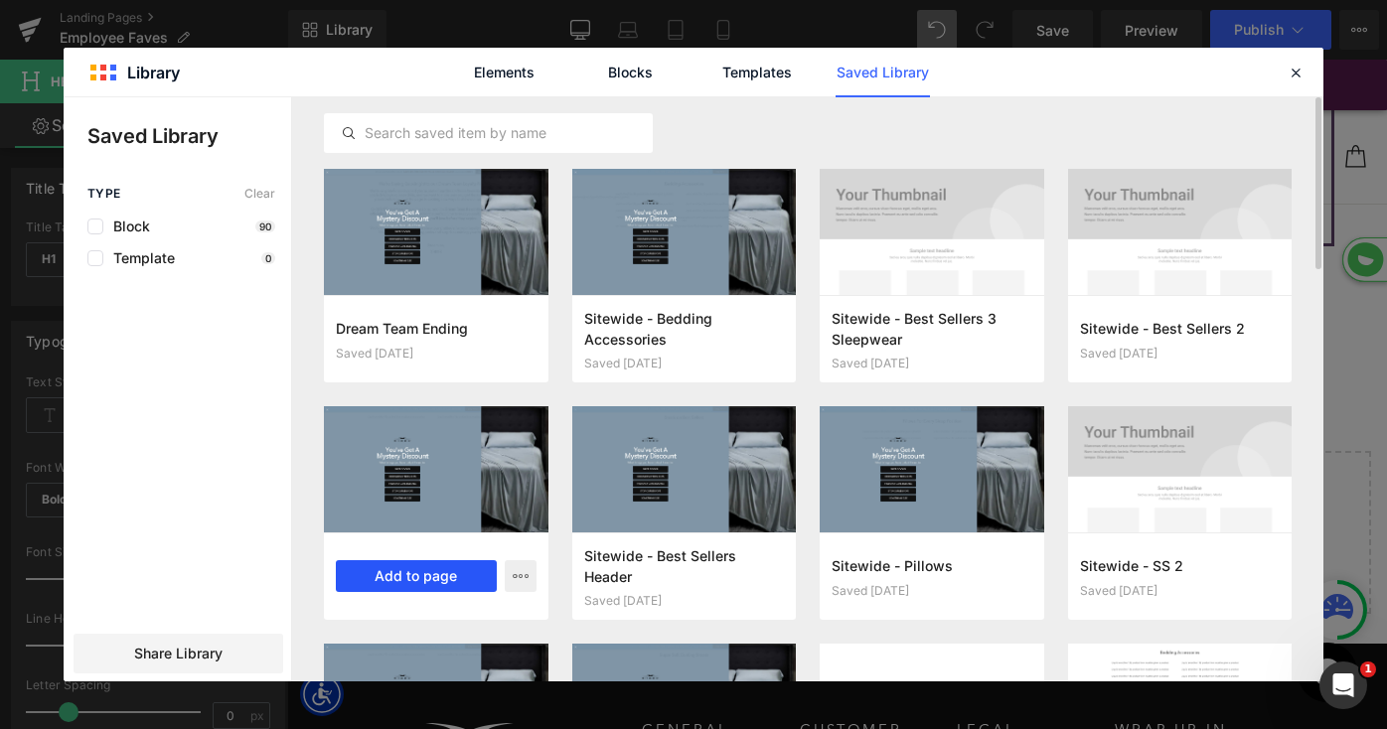
drag, startPoint x: 420, startPoint y: 566, endPoint x: 133, endPoint y: 502, distance: 294.3
click at [420, 566] on button "Add to page" at bounding box center [416, 576] width 161 height 32
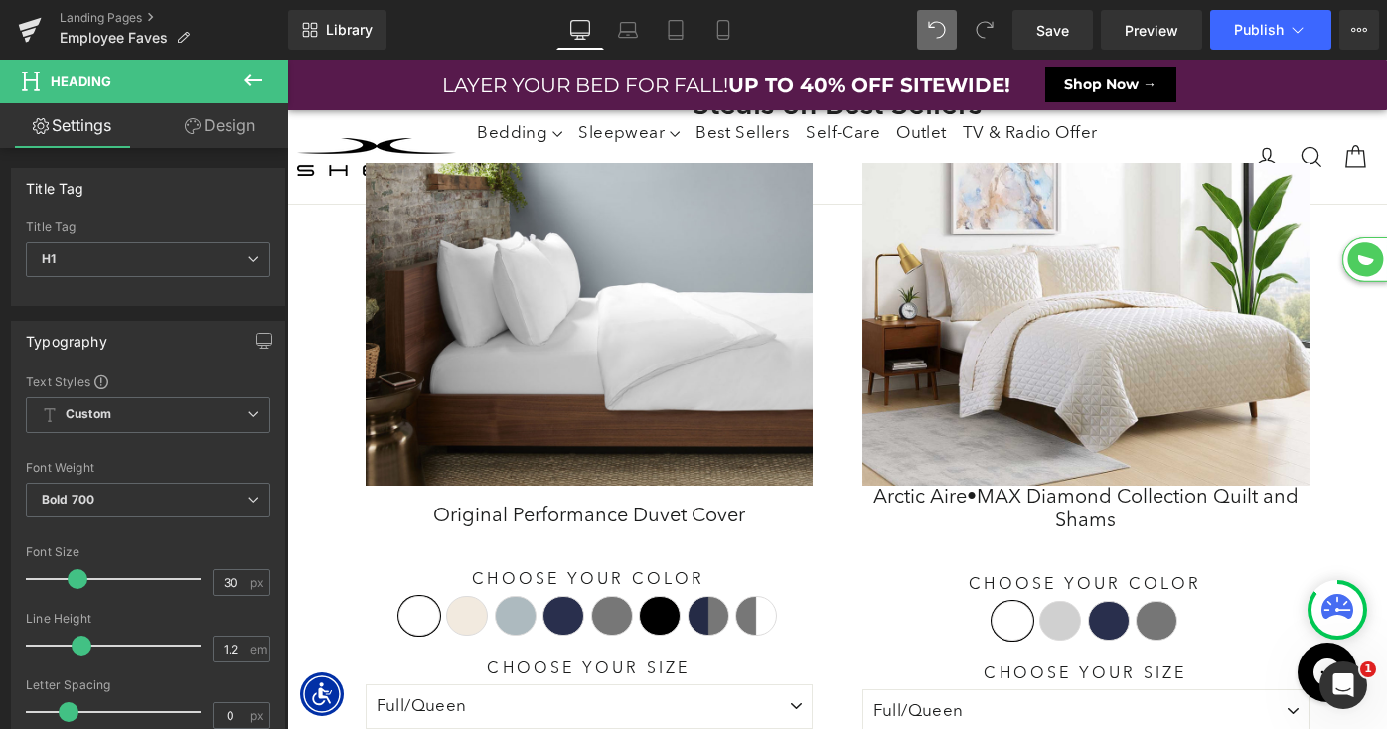
scroll to position [5205, 0]
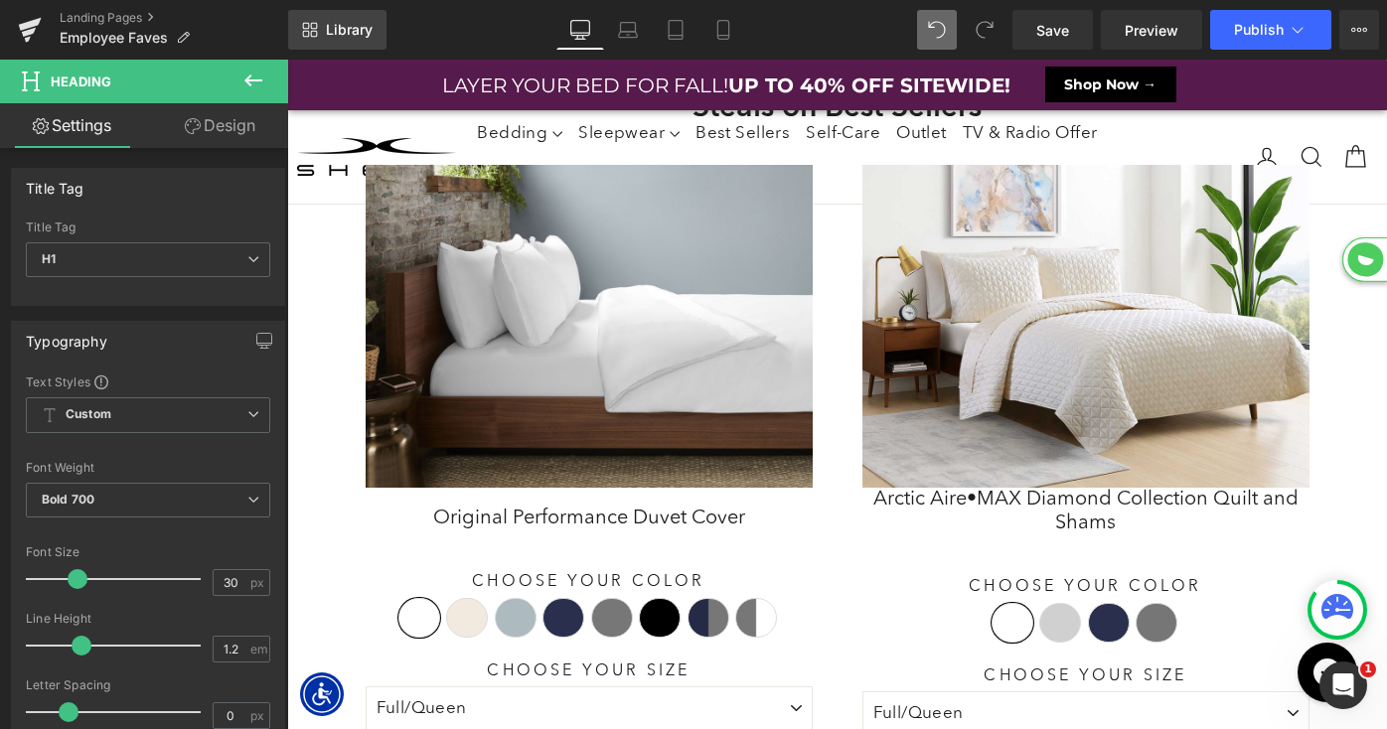
click at [353, 27] on span "Library" at bounding box center [349, 30] width 47 height 18
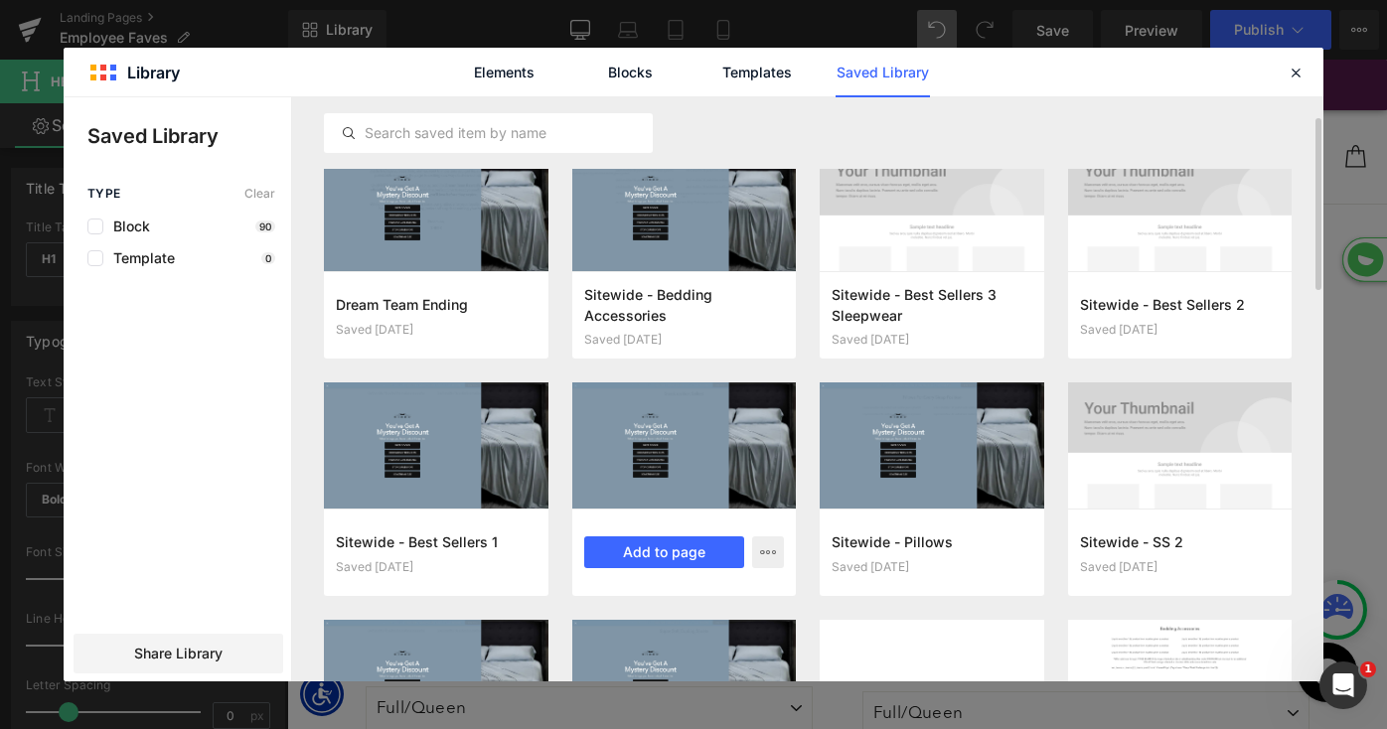
scroll to position [40, 0]
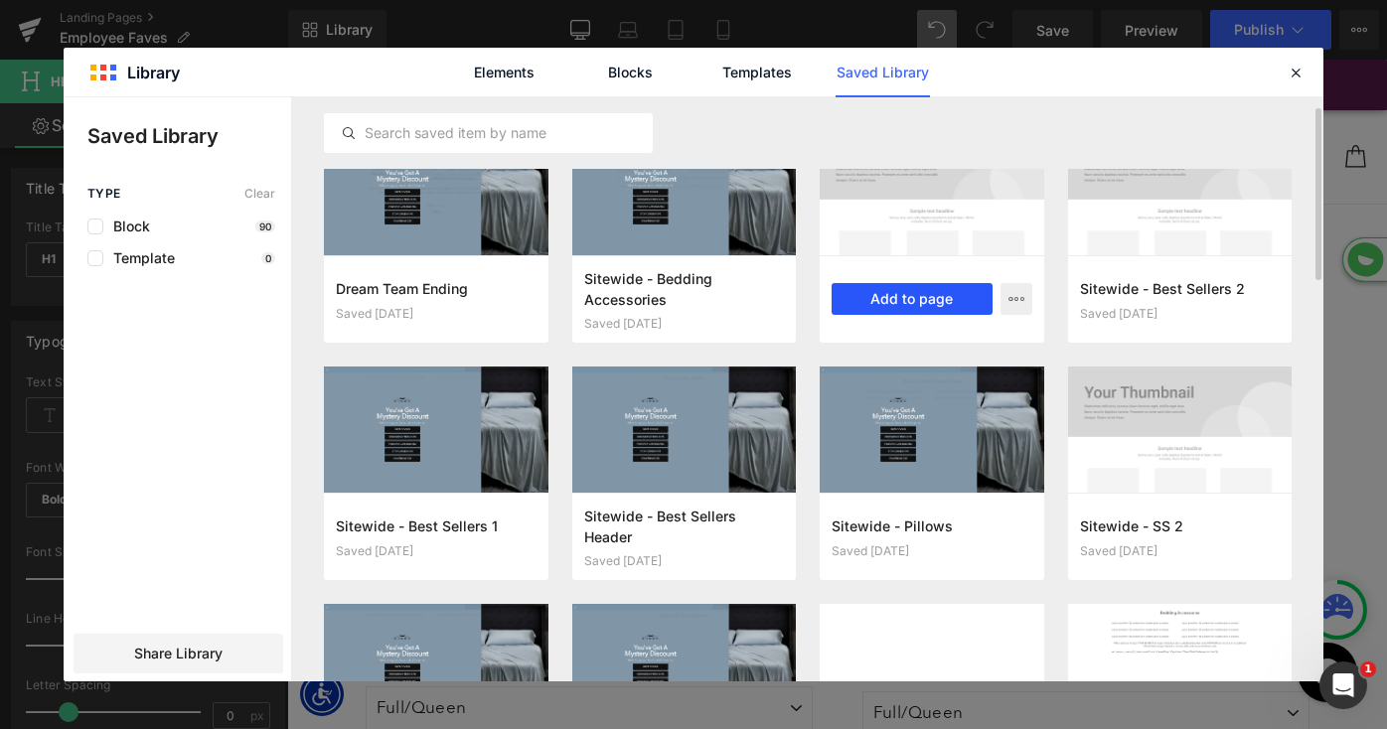
click at [916, 294] on button "Add to page" at bounding box center [912, 299] width 161 height 32
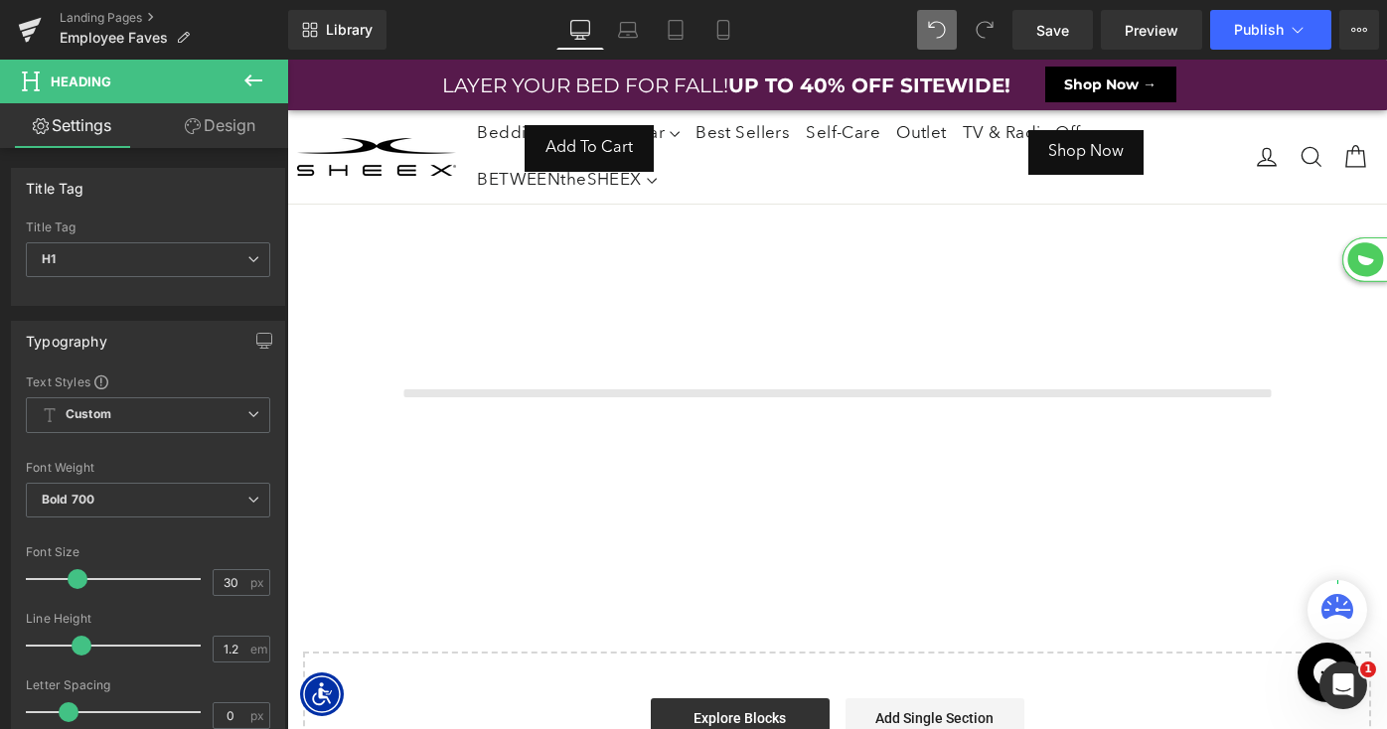
scroll to position [7275, 1100]
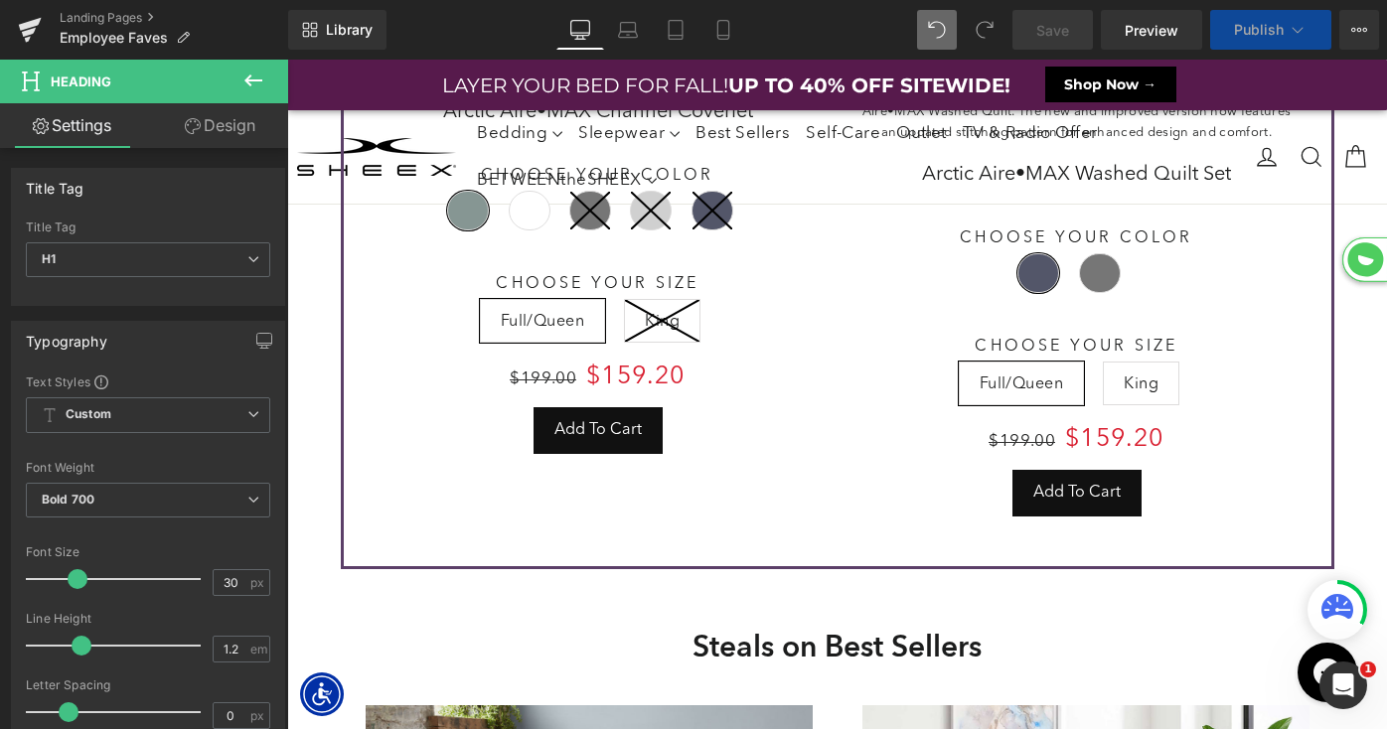
select select "XL"
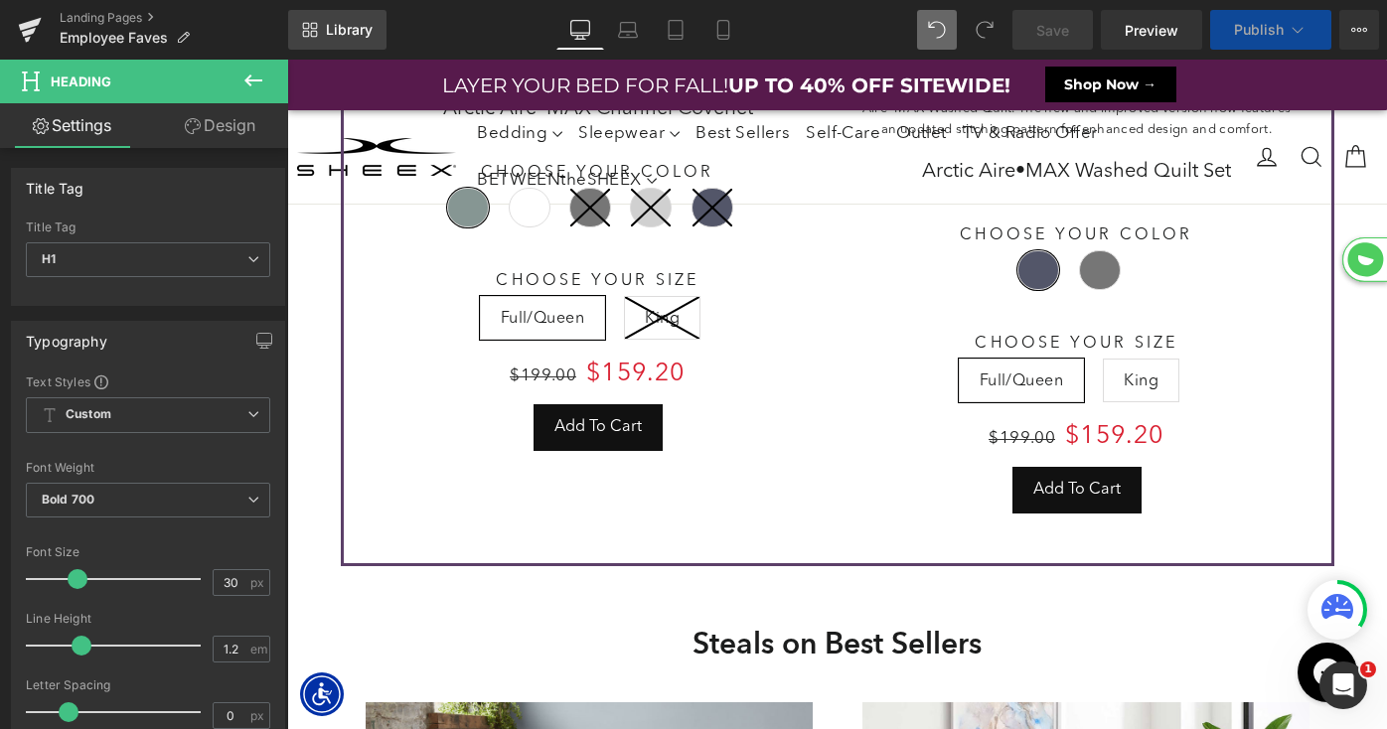
scroll to position [7896, 1100]
select select "M"
click at [315, 36] on icon at bounding box center [314, 34] width 7 height 7
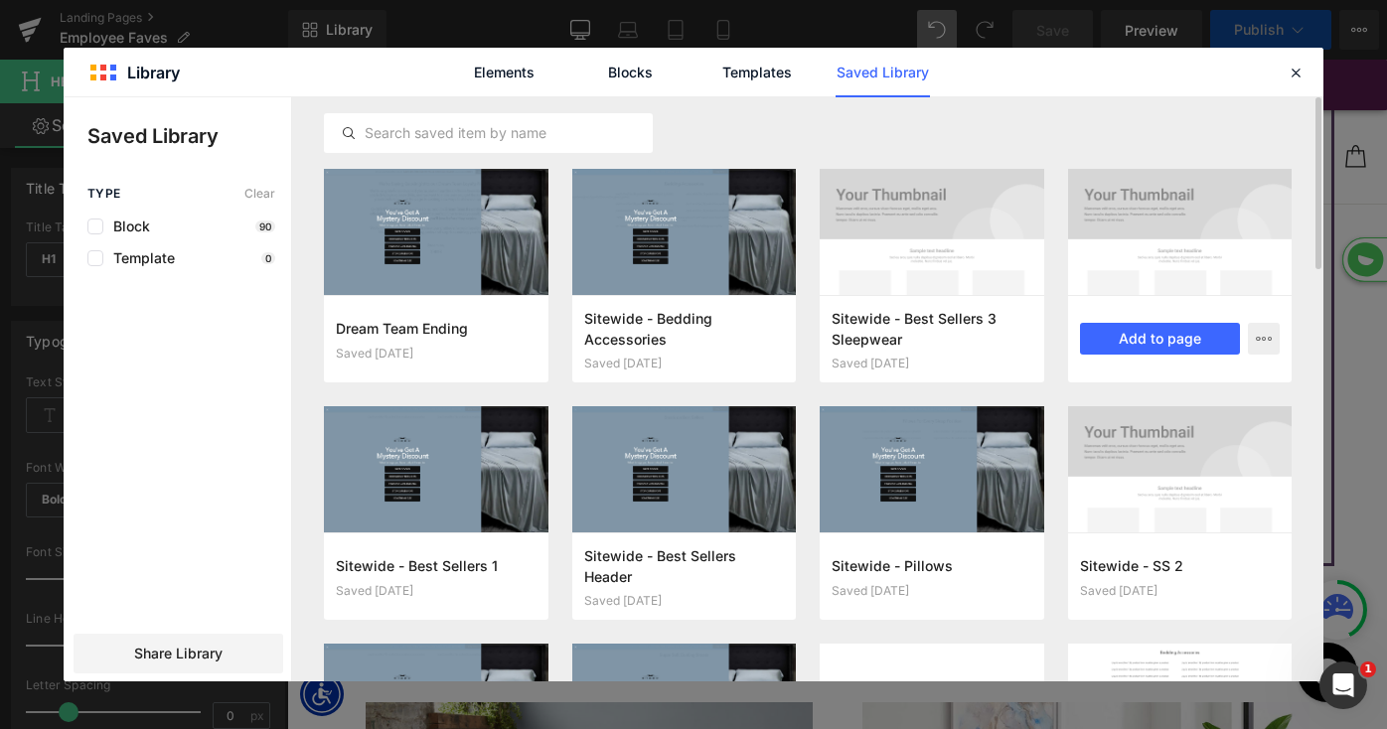
scroll to position [8627, 1100]
click at [1174, 344] on button "Add to page" at bounding box center [1160, 339] width 161 height 32
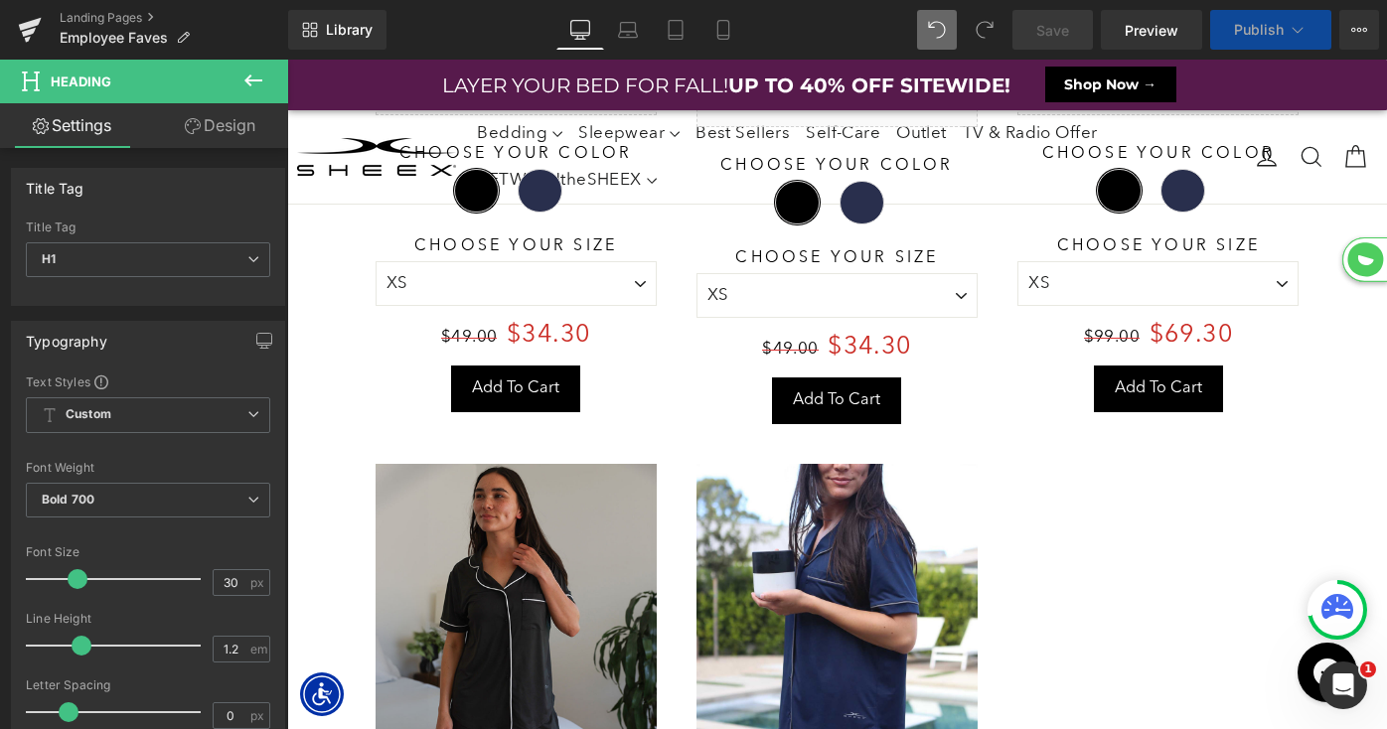
scroll to position [9, 10]
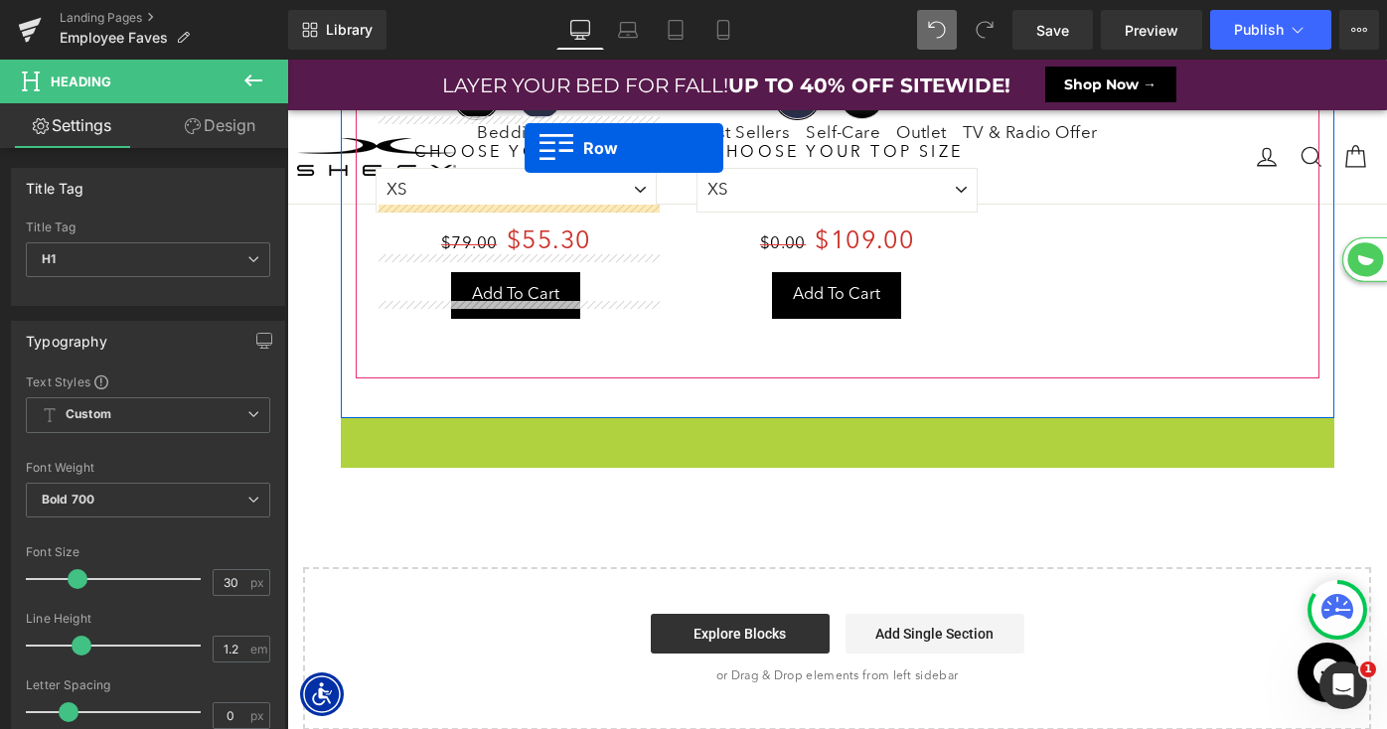
drag, startPoint x: 359, startPoint y: 399, endPoint x: 570, endPoint y: -33, distance: 481.3
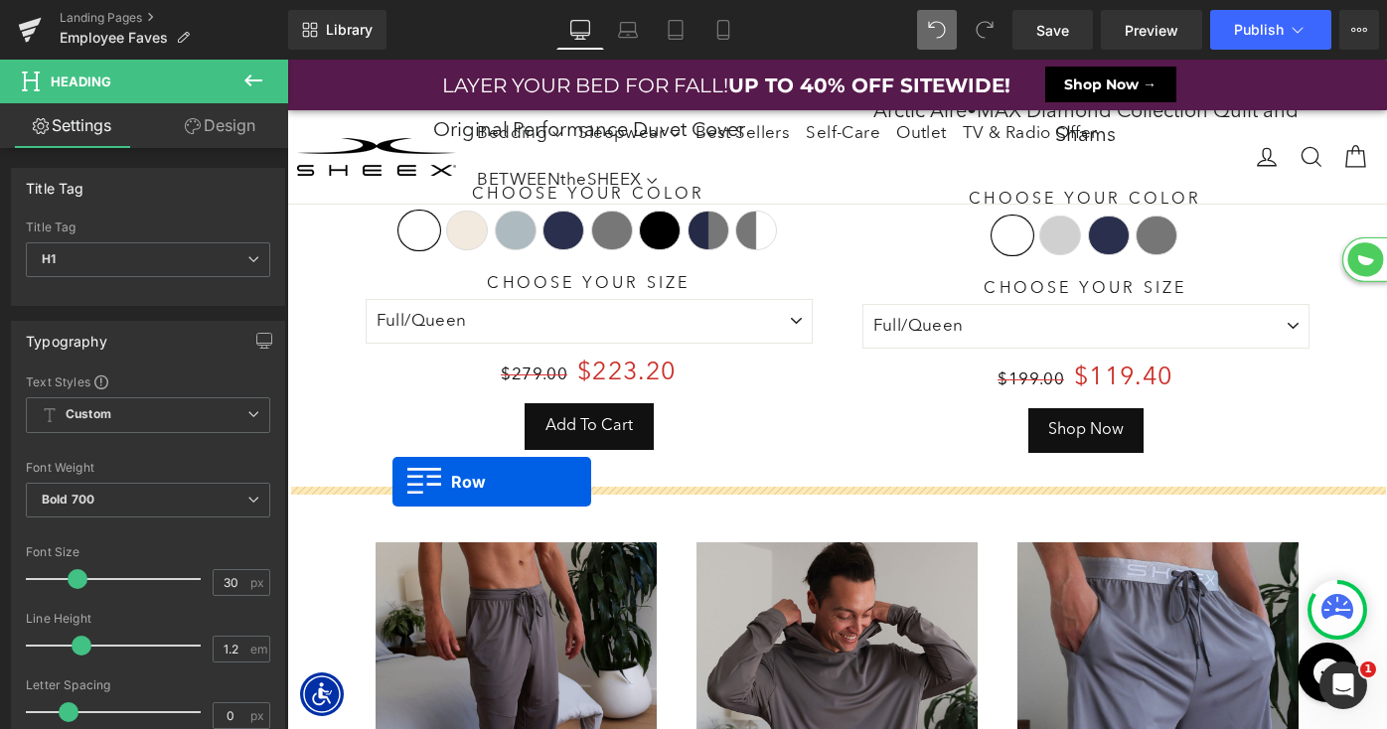
click at [392, 482] on div "Save 20 % (P) Image Original Performance Duvet Cover (P) Title Choose Your Colo…" at bounding box center [838, 120] width 994 height 746
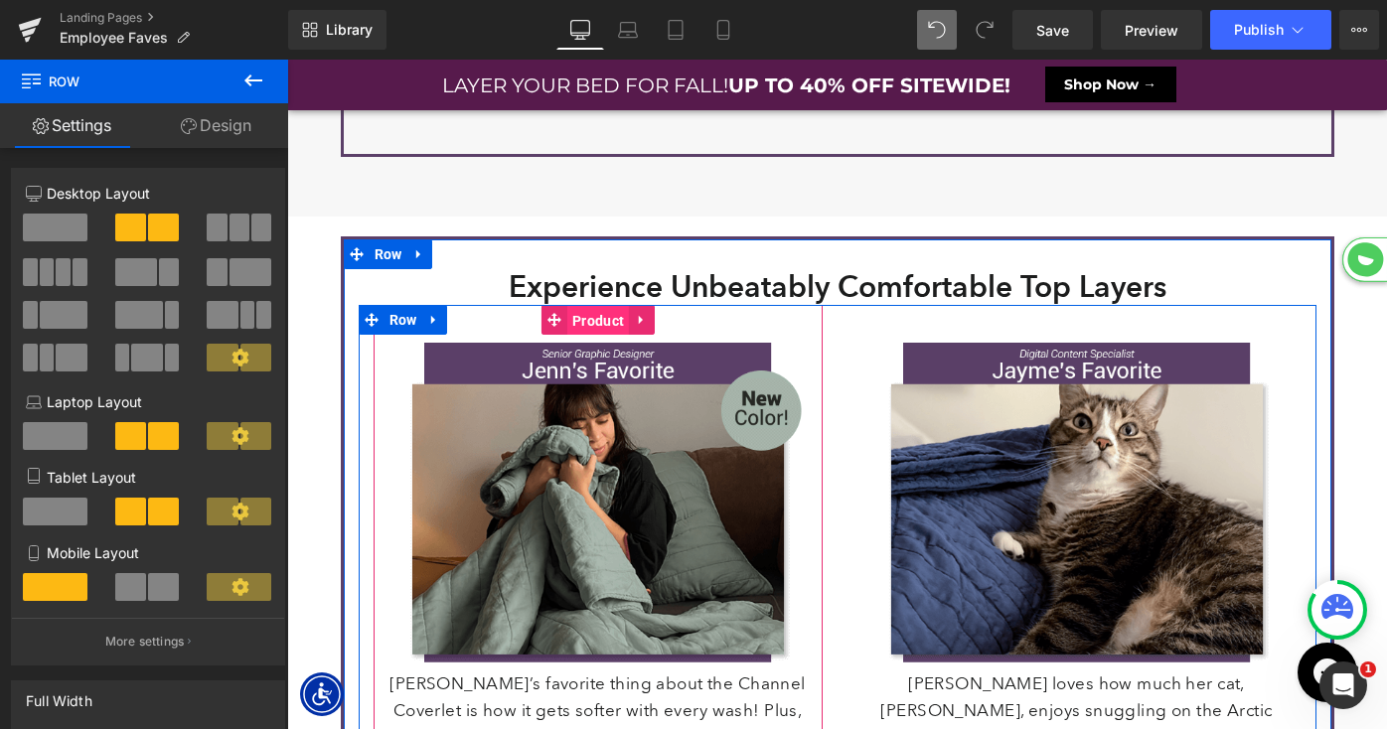
click at [592, 315] on span "Product" at bounding box center [598, 321] width 62 height 30
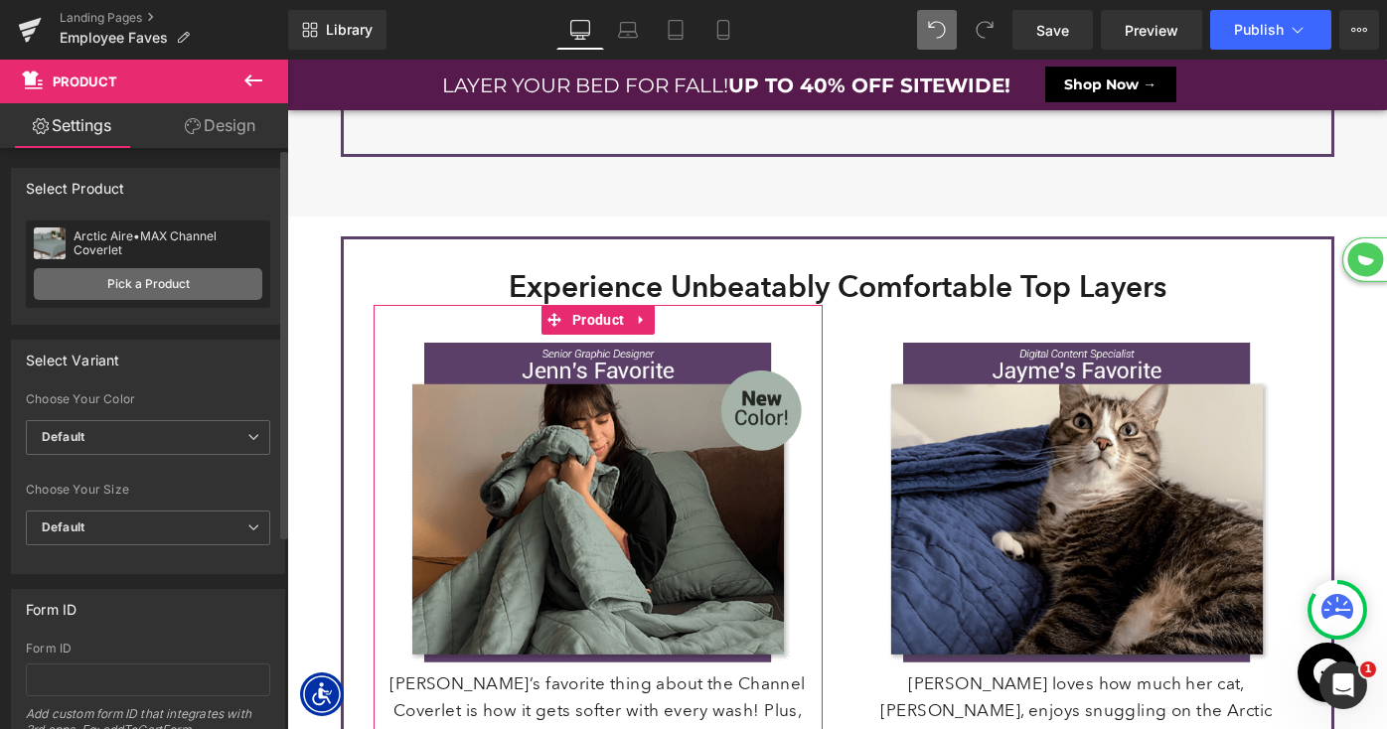
click at [200, 289] on link "Pick a Product" at bounding box center [148, 284] width 229 height 32
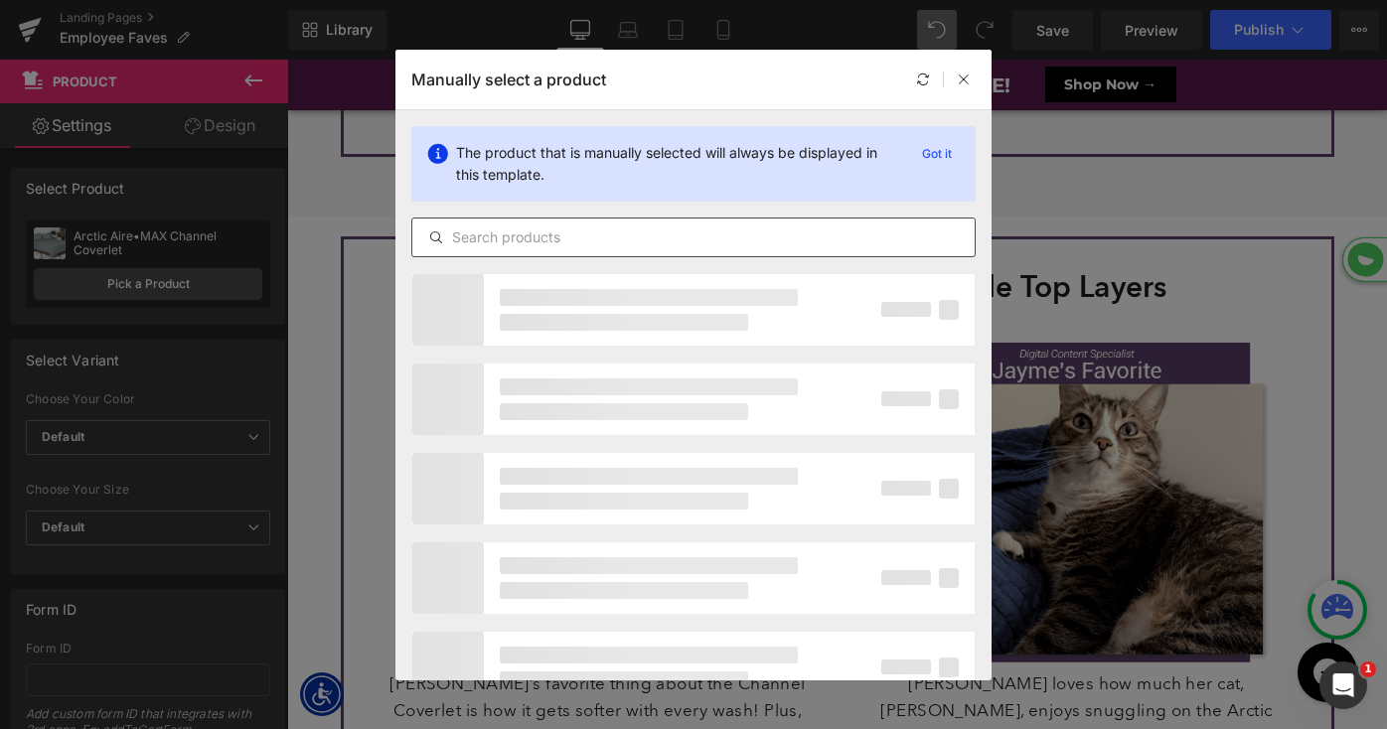
click at [541, 234] on input "text" at bounding box center [693, 238] width 562 height 24
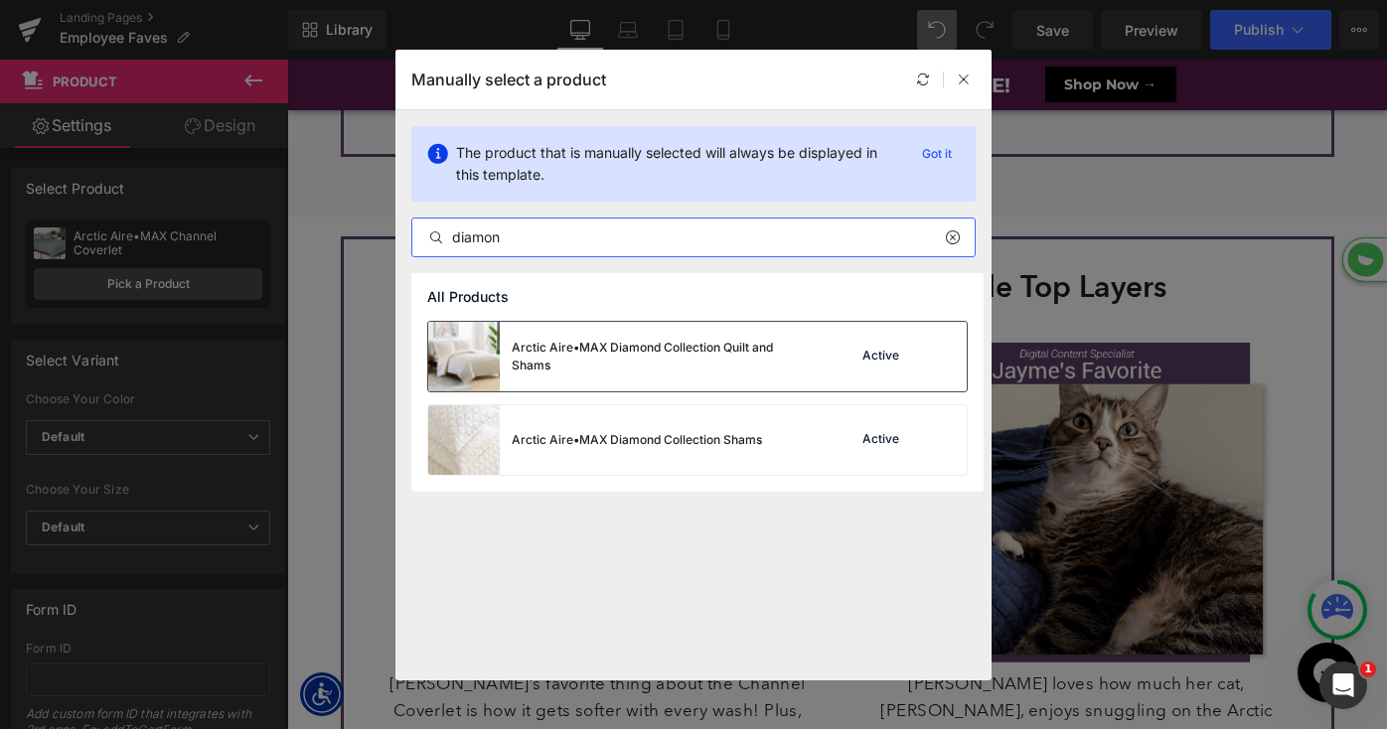
type input "diamon"
click at [593, 344] on div "Arctic Aire•MAX Diamond Collection Quilt and Shams" at bounding box center [661, 357] width 298 height 36
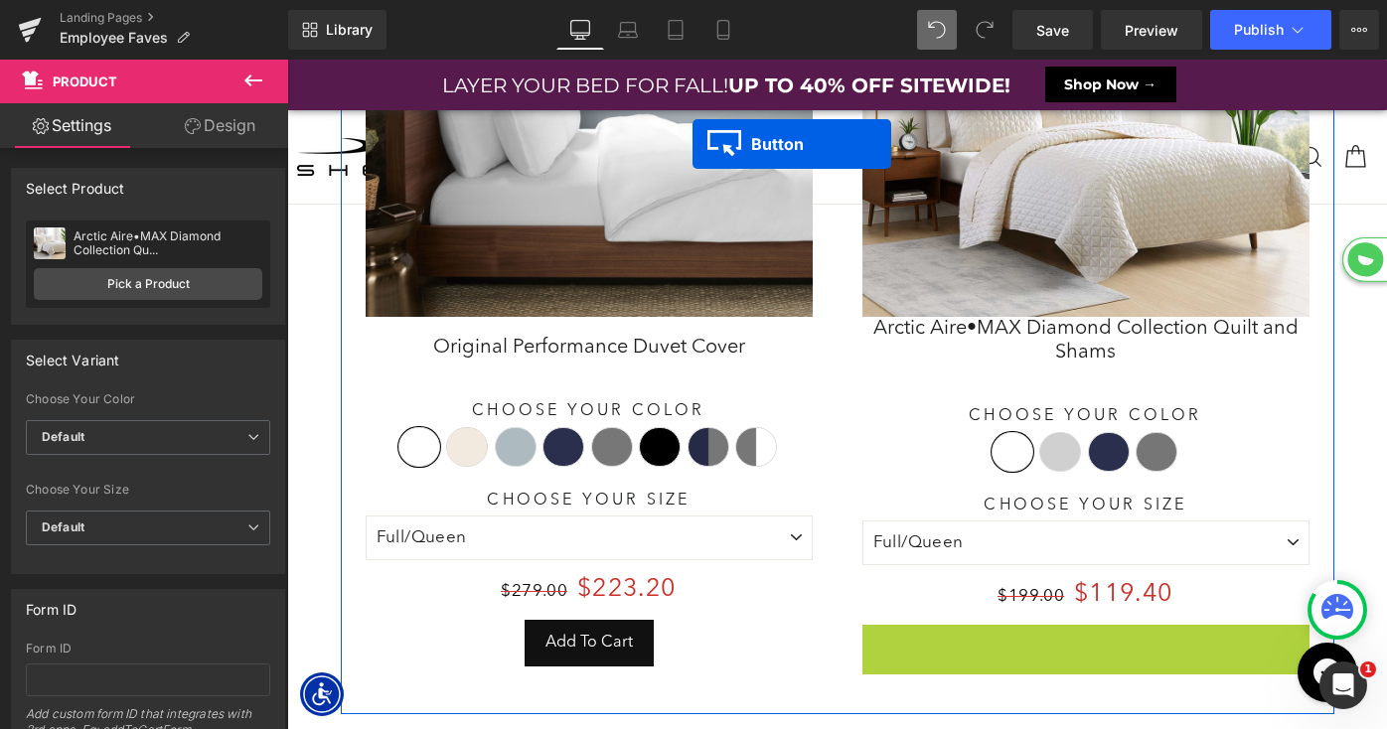
drag, startPoint x: 1059, startPoint y: 622, endPoint x: 513, endPoint y: 387, distance: 595.1
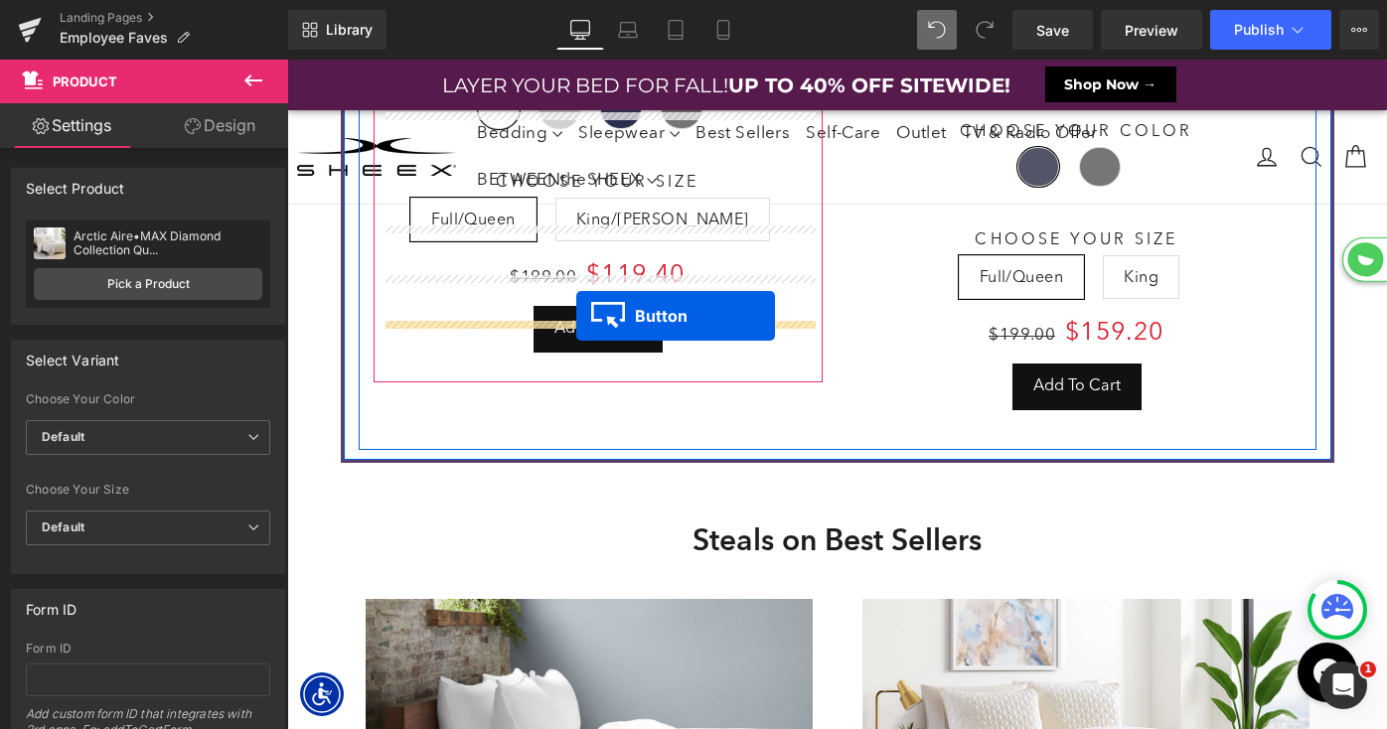
click at [576, 315] on button "Add To Cart" at bounding box center [598, 329] width 129 height 47
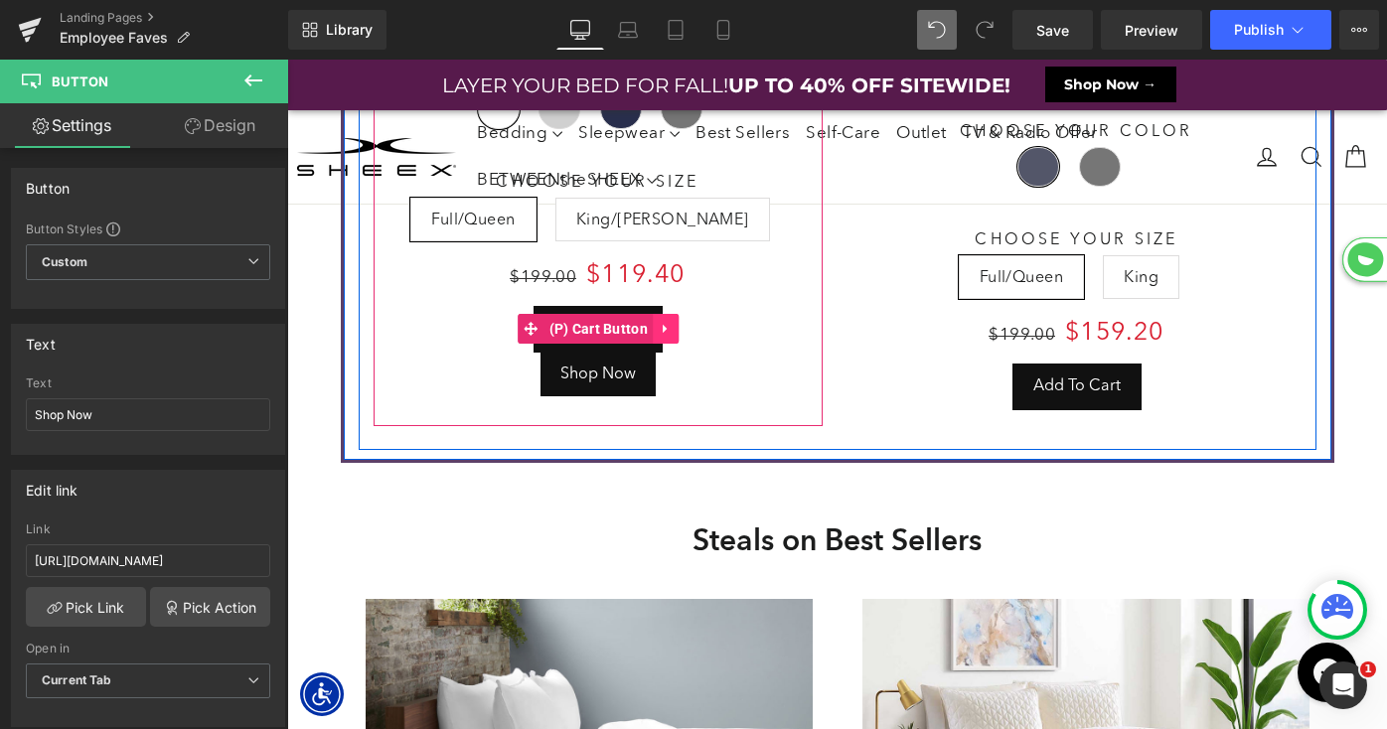
click at [671, 314] on link at bounding box center [666, 329] width 26 height 30
click at [675, 322] on icon at bounding box center [679, 329] width 14 height 14
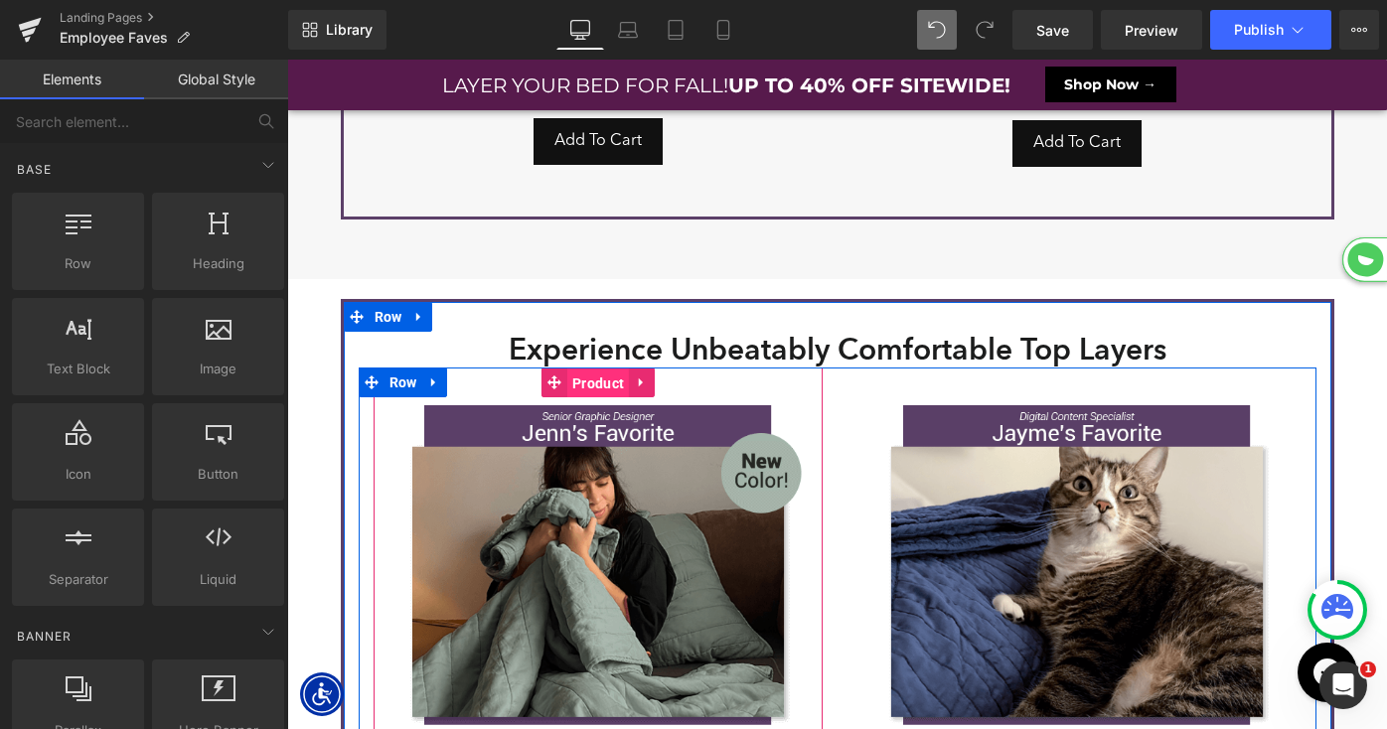
click at [595, 379] on span "Product" at bounding box center [598, 384] width 62 height 30
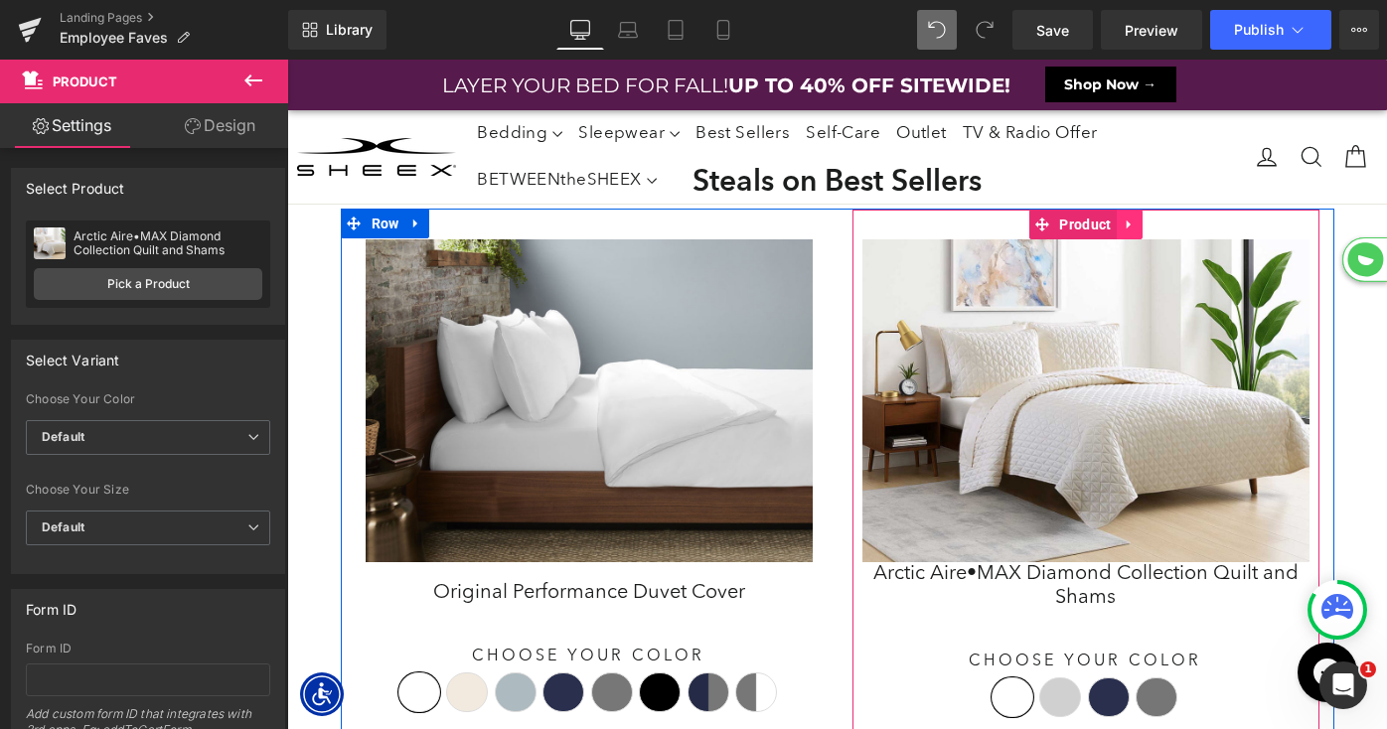
click at [1132, 218] on icon at bounding box center [1130, 225] width 14 height 15
click at [1141, 219] on icon at bounding box center [1143, 225] width 14 height 14
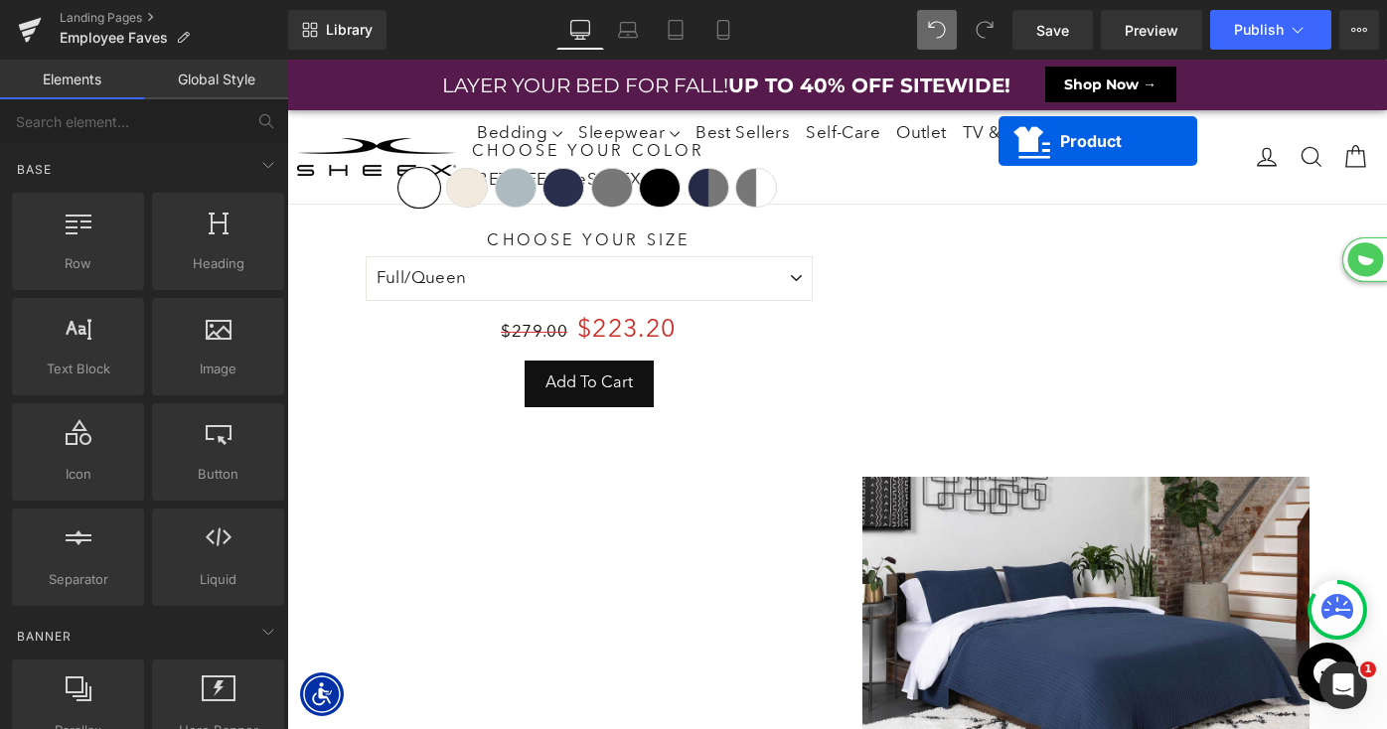
scroll to position [5576, 0]
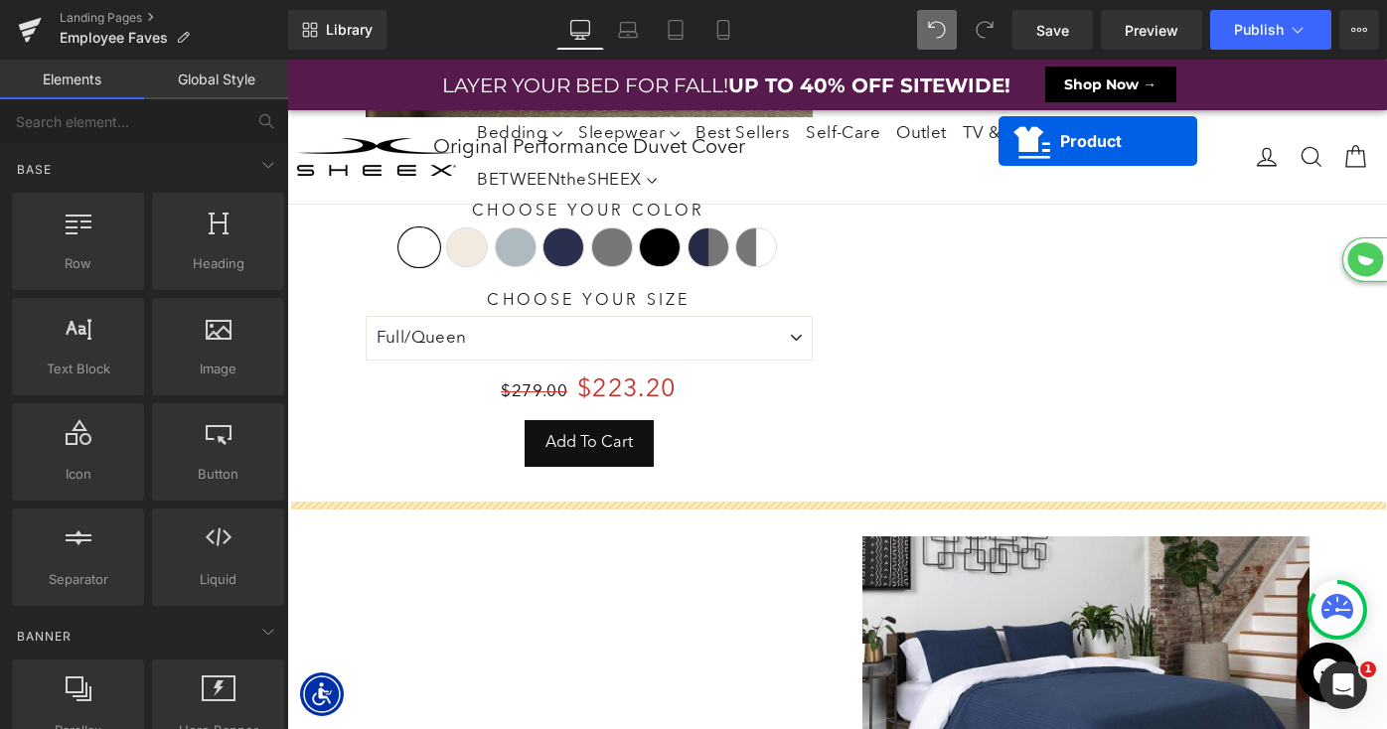
drag, startPoint x: 543, startPoint y: 459, endPoint x: 911, endPoint y: 74, distance: 533.4
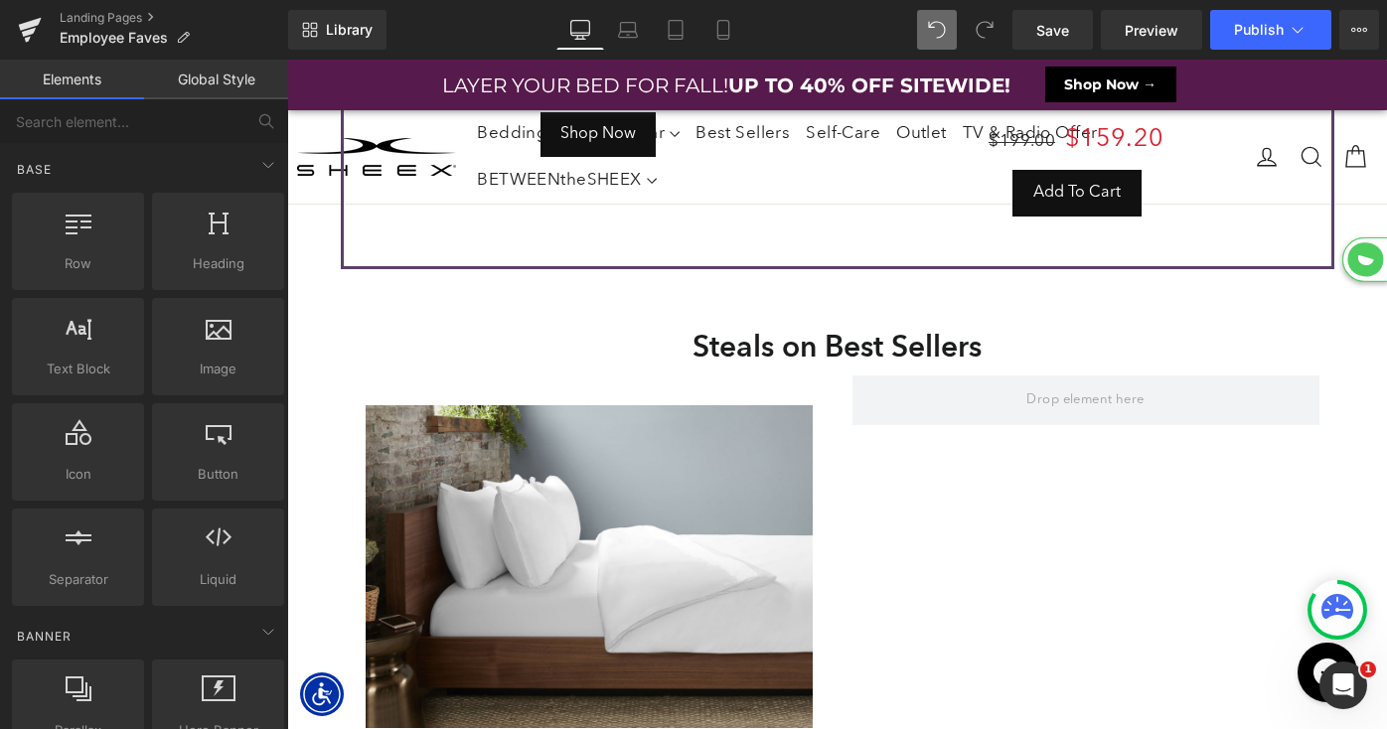
scroll to position [4964, 0]
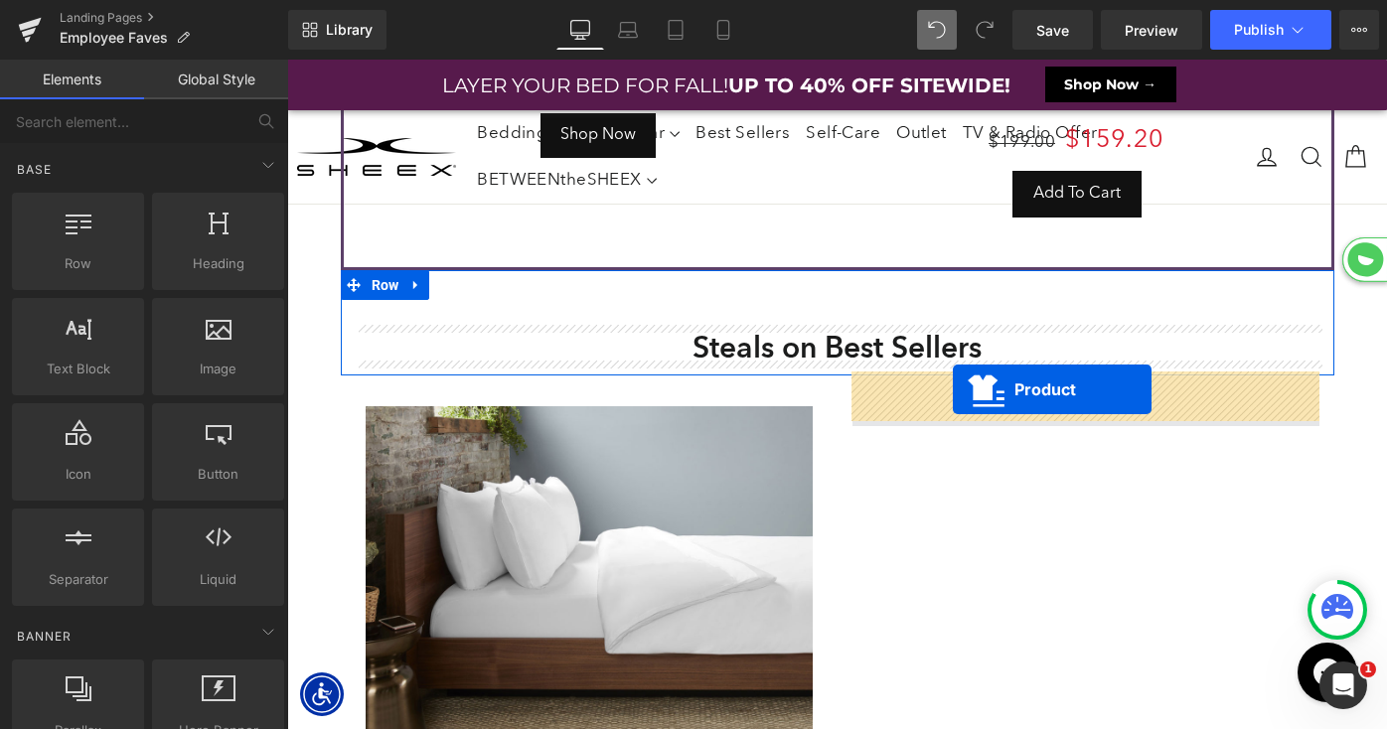
click at [953, 389] on span at bounding box center [1086, 402] width 467 height 50
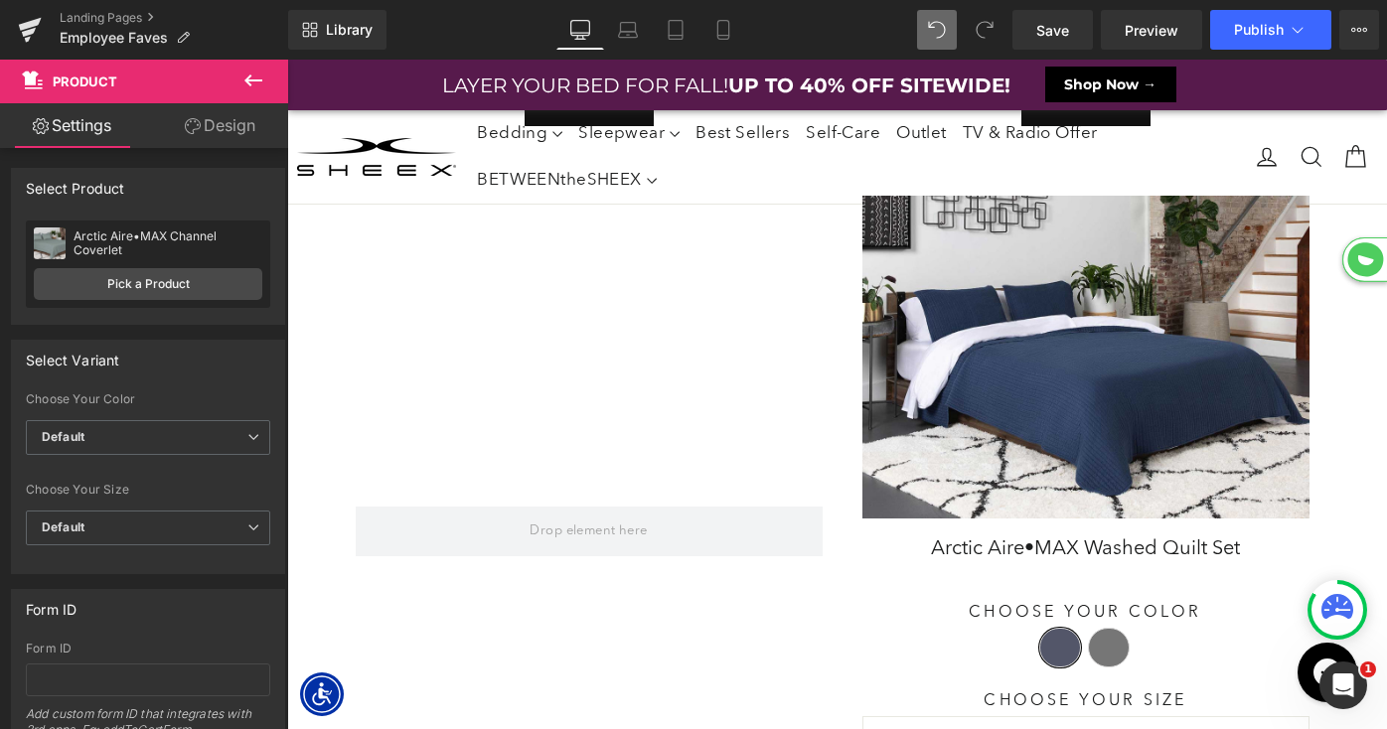
scroll to position [5803, 0]
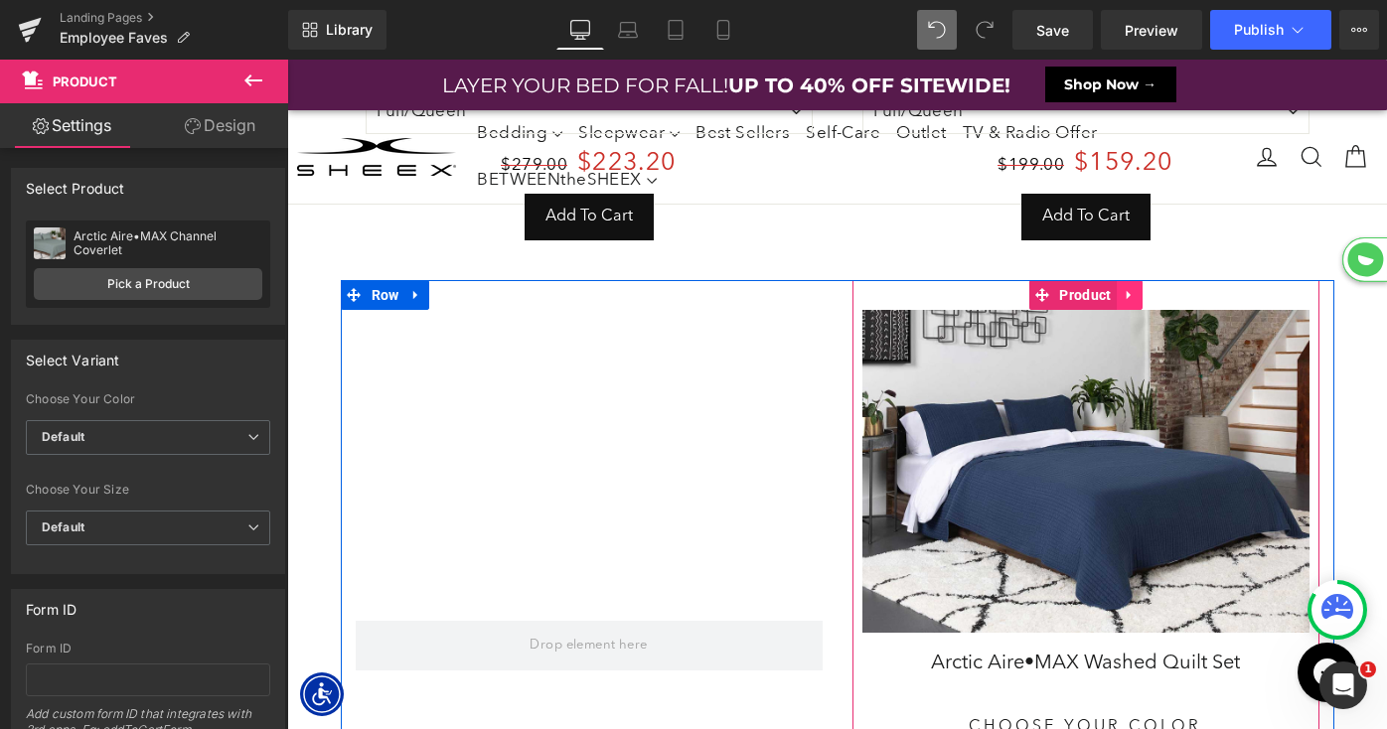
click at [1127, 291] on icon at bounding box center [1128, 294] width 4 height 9
click at [1144, 290] on icon at bounding box center [1143, 295] width 14 height 14
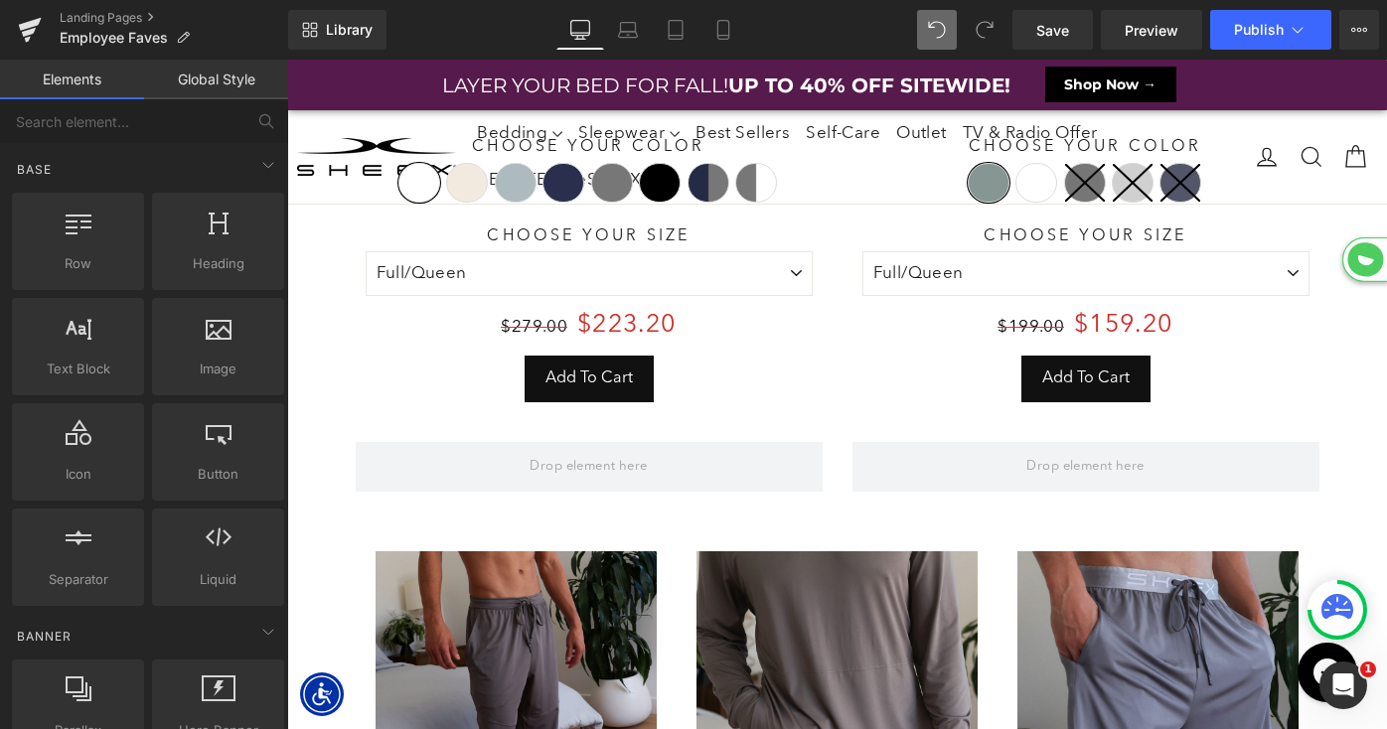
scroll to position [5633, 0]
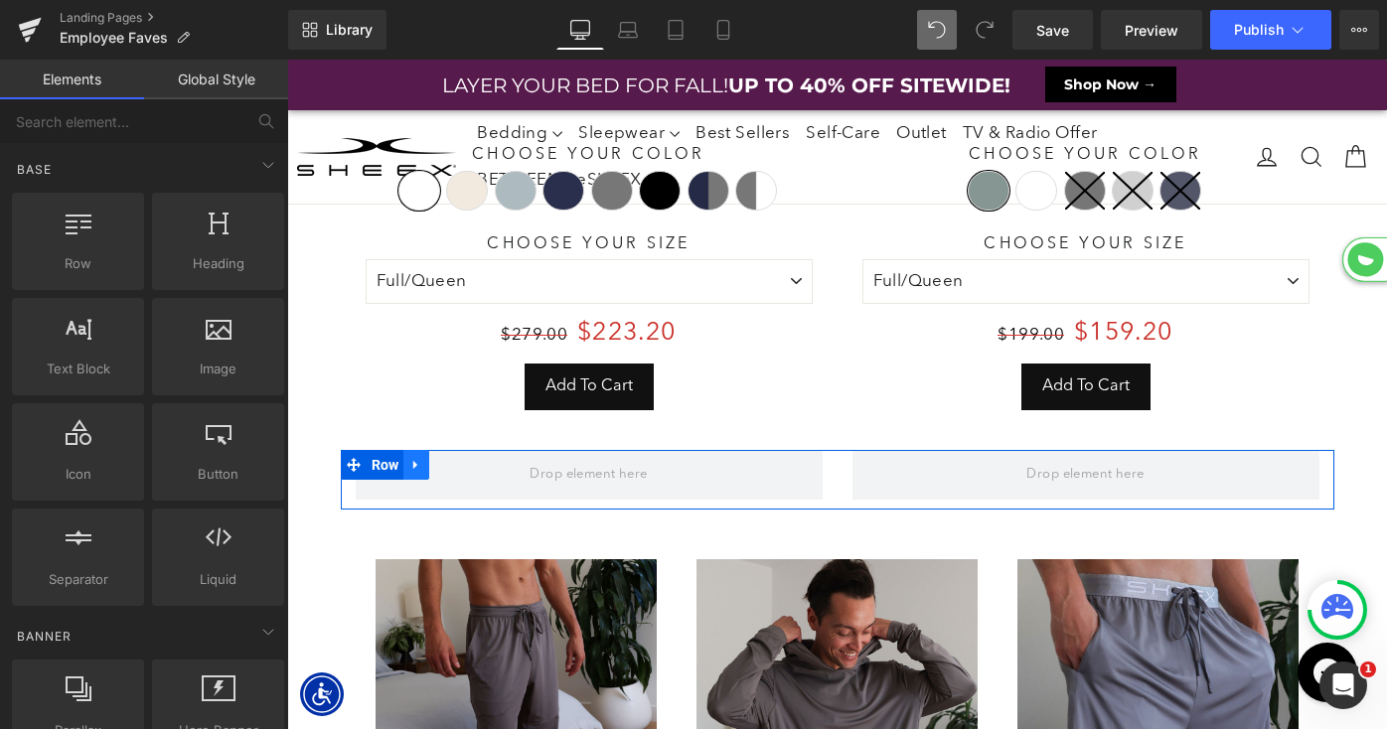
click at [418, 458] on icon at bounding box center [416, 464] width 14 height 15
click at [466, 460] on icon at bounding box center [468, 465] width 14 height 14
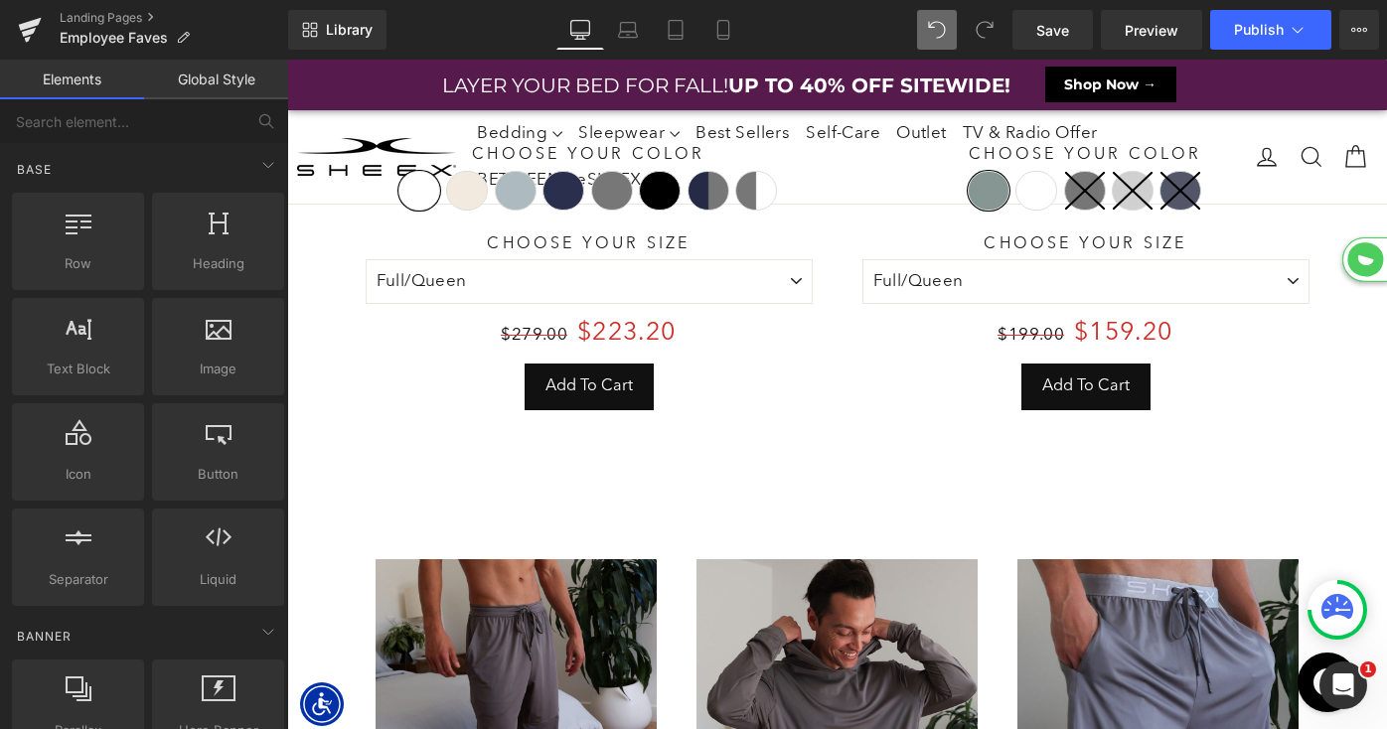
scroll to position [9357, 1100]
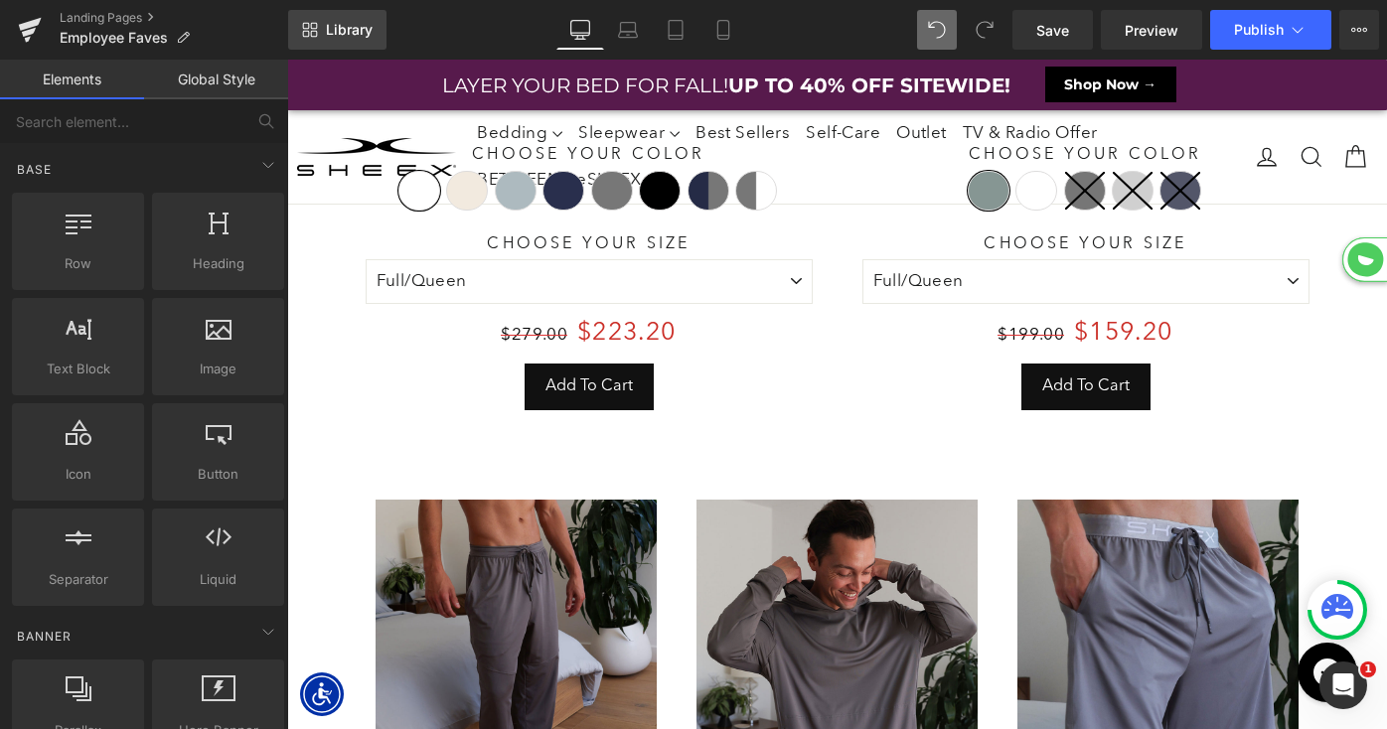
click at [335, 23] on span "Library" at bounding box center [349, 30] width 47 height 18
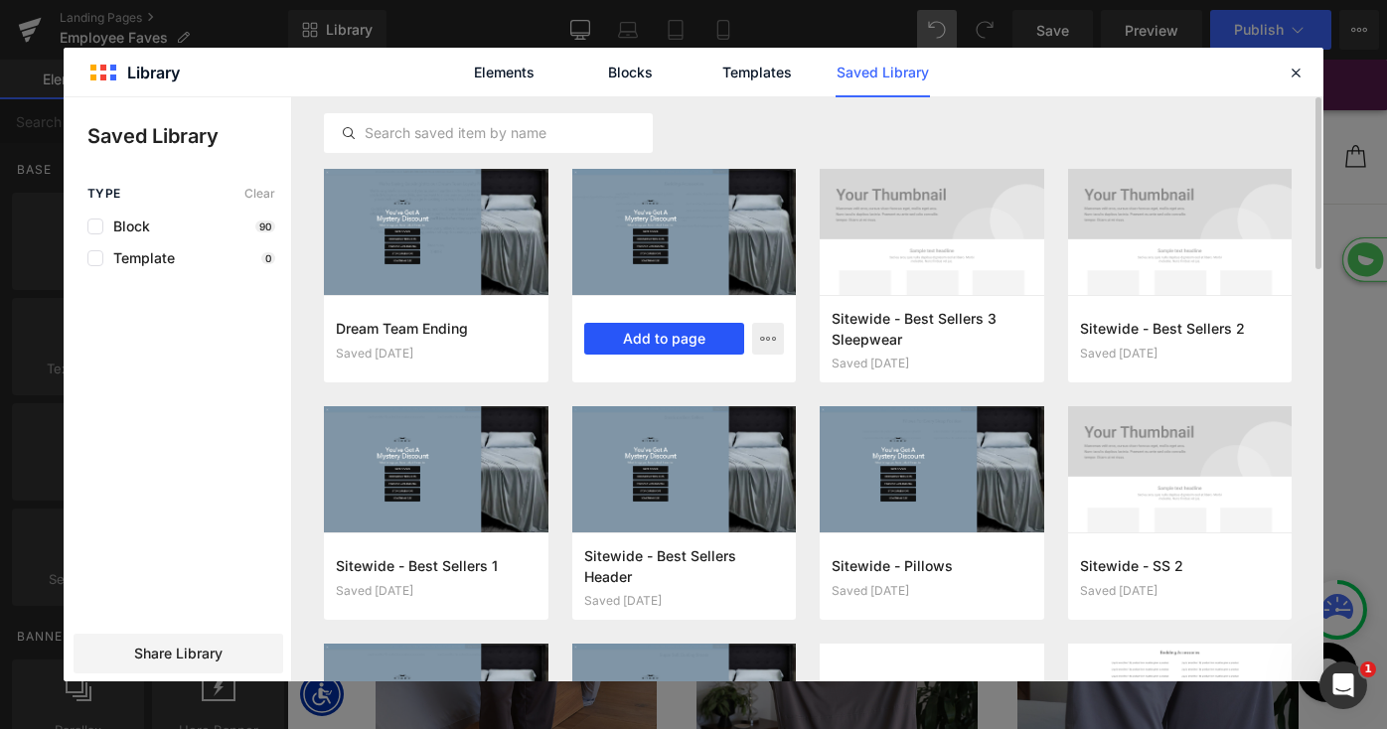
click at [668, 340] on button "Add to page" at bounding box center [664, 339] width 161 height 32
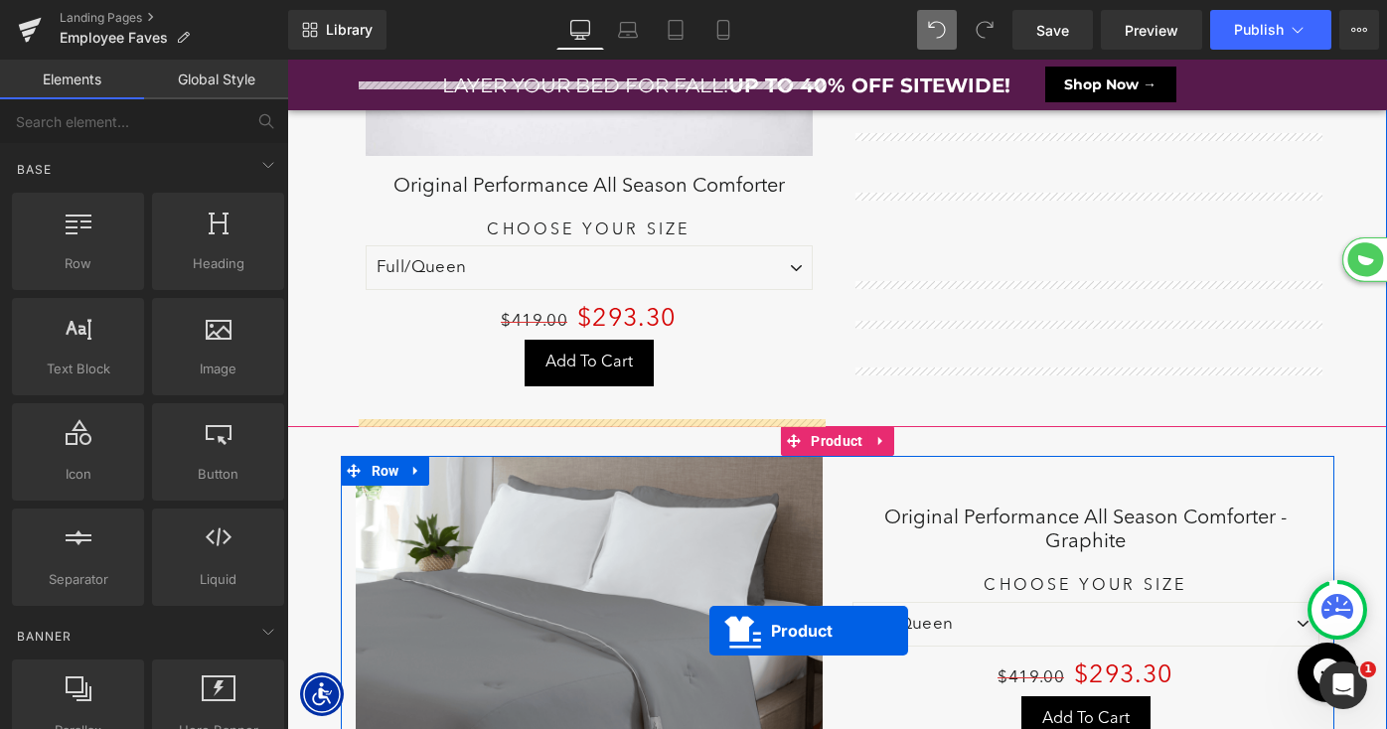
scroll to position [9178, 0]
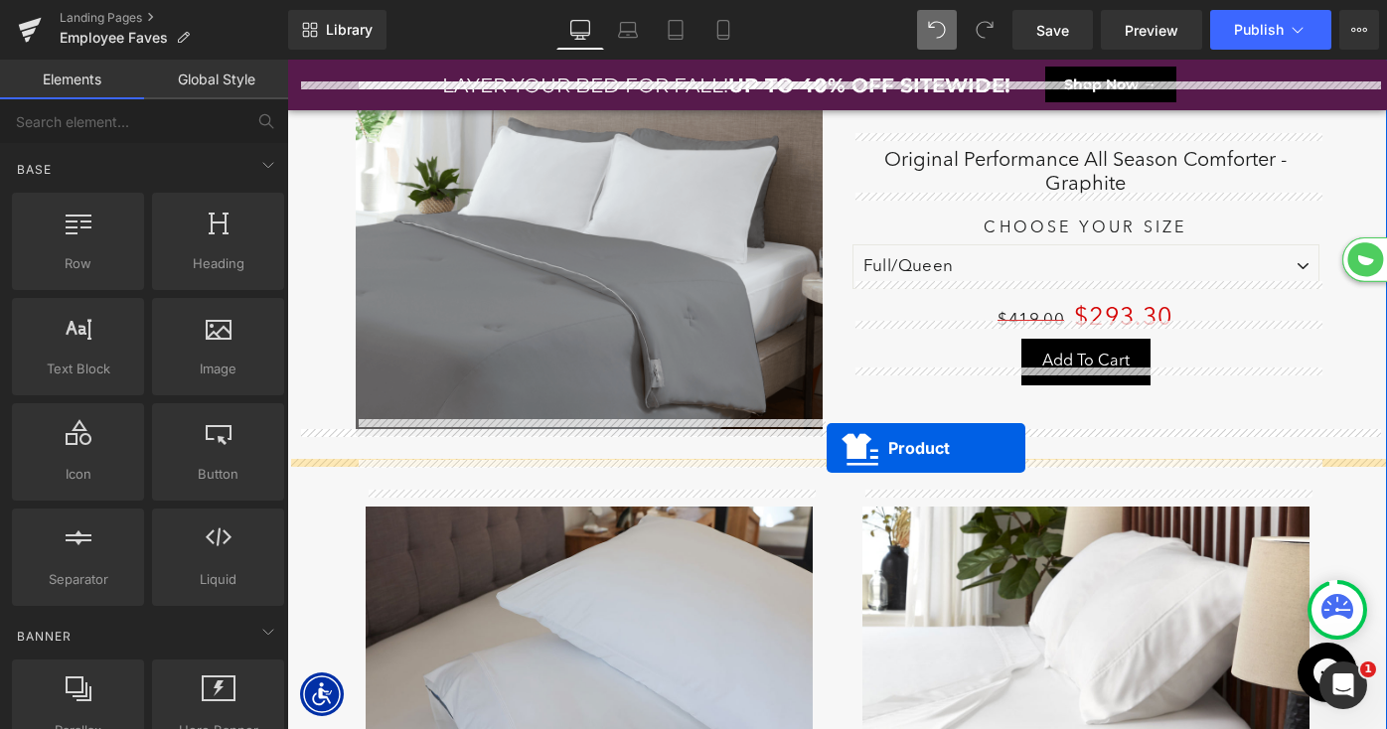
drag, startPoint x: 1048, startPoint y: 202, endPoint x: 827, endPoint y: 448, distance: 331.4
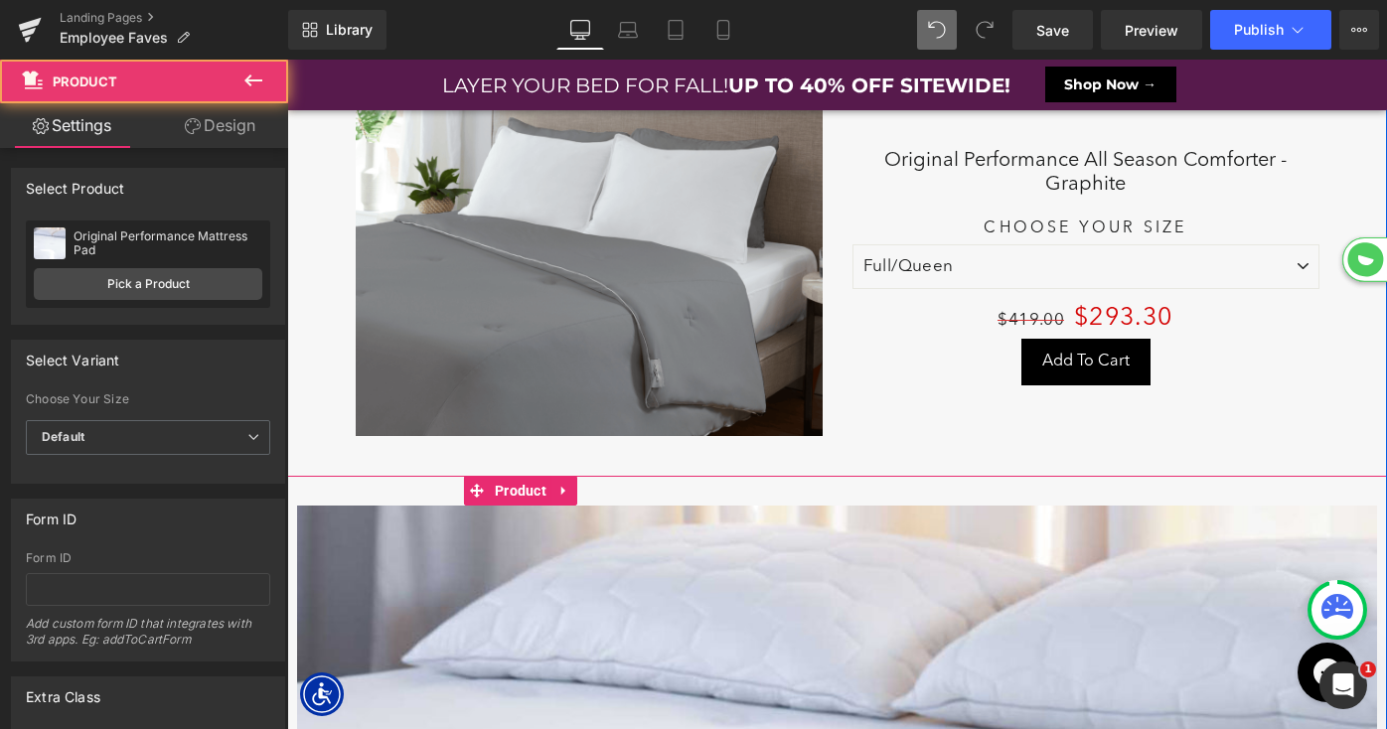
scroll to position [13256, 1100]
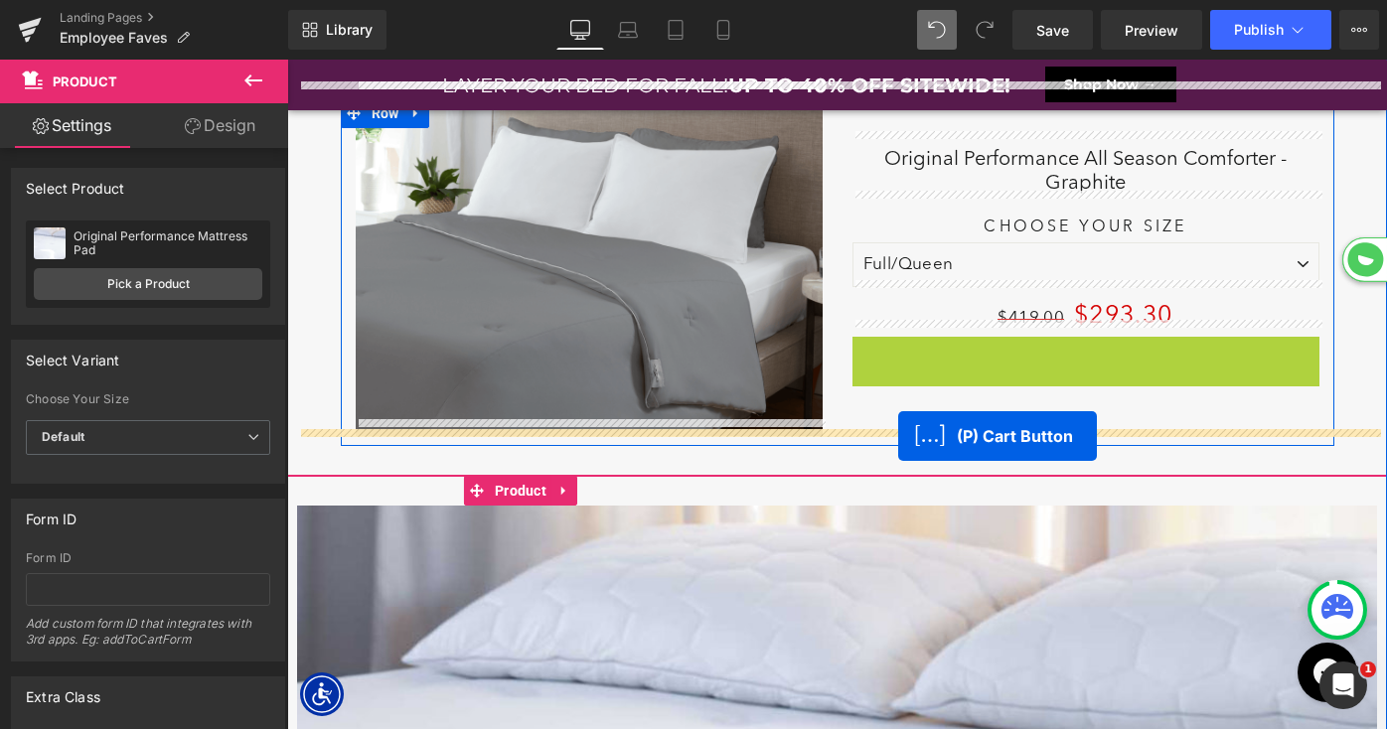
drag, startPoint x: 1027, startPoint y: 343, endPoint x: 933, endPoint y: 406, distance: 113.8
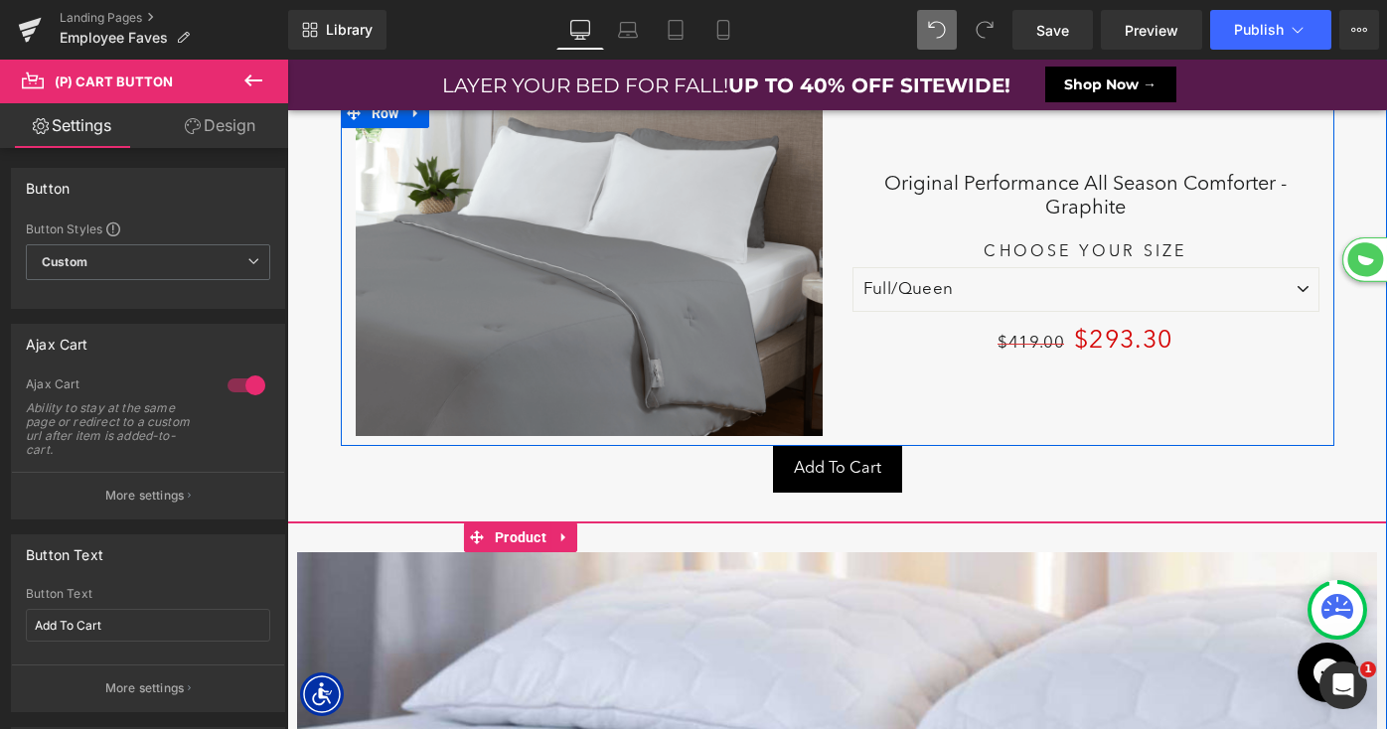
scroll to position [13302, 1100]
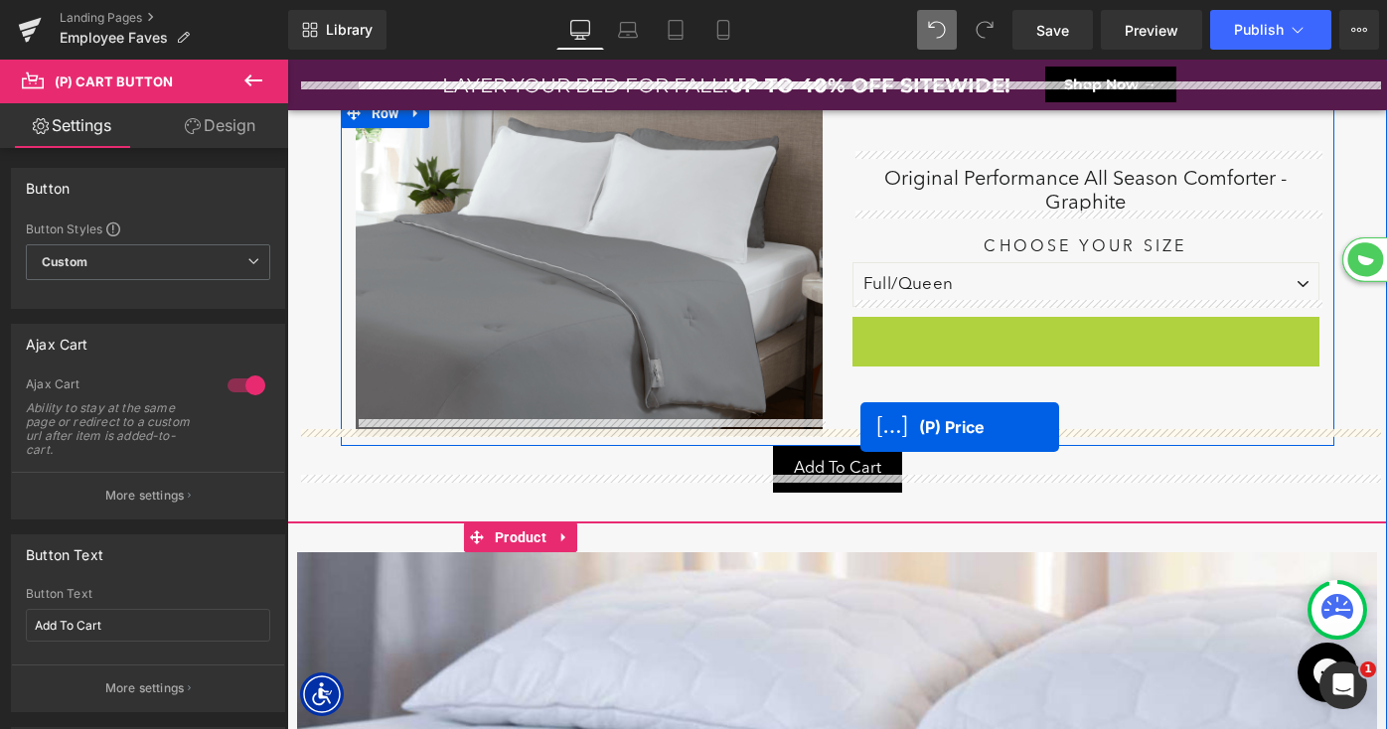
drag, startPoint x: 921, startPoint y: 395, endPoint x: 859, endPoint y: 427, distance: 69.3
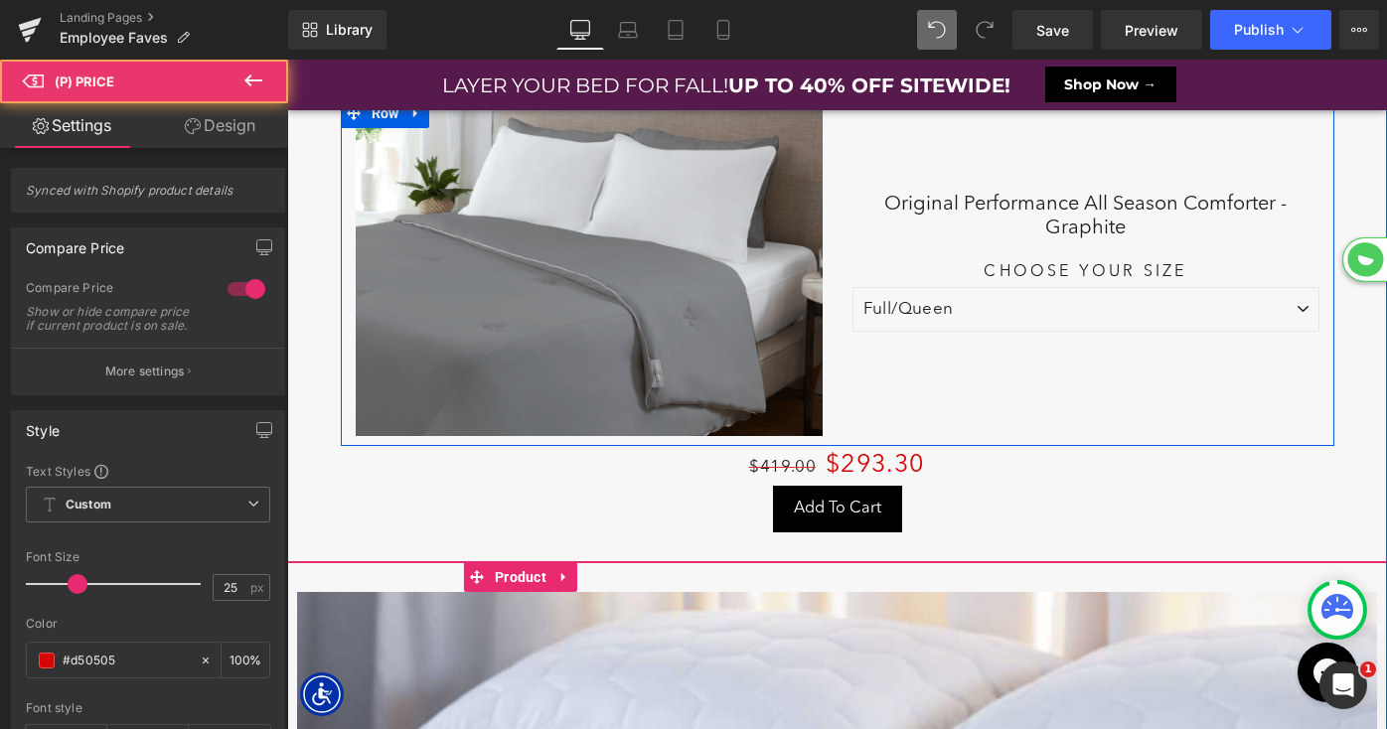
scroll to position [13342, 1100]
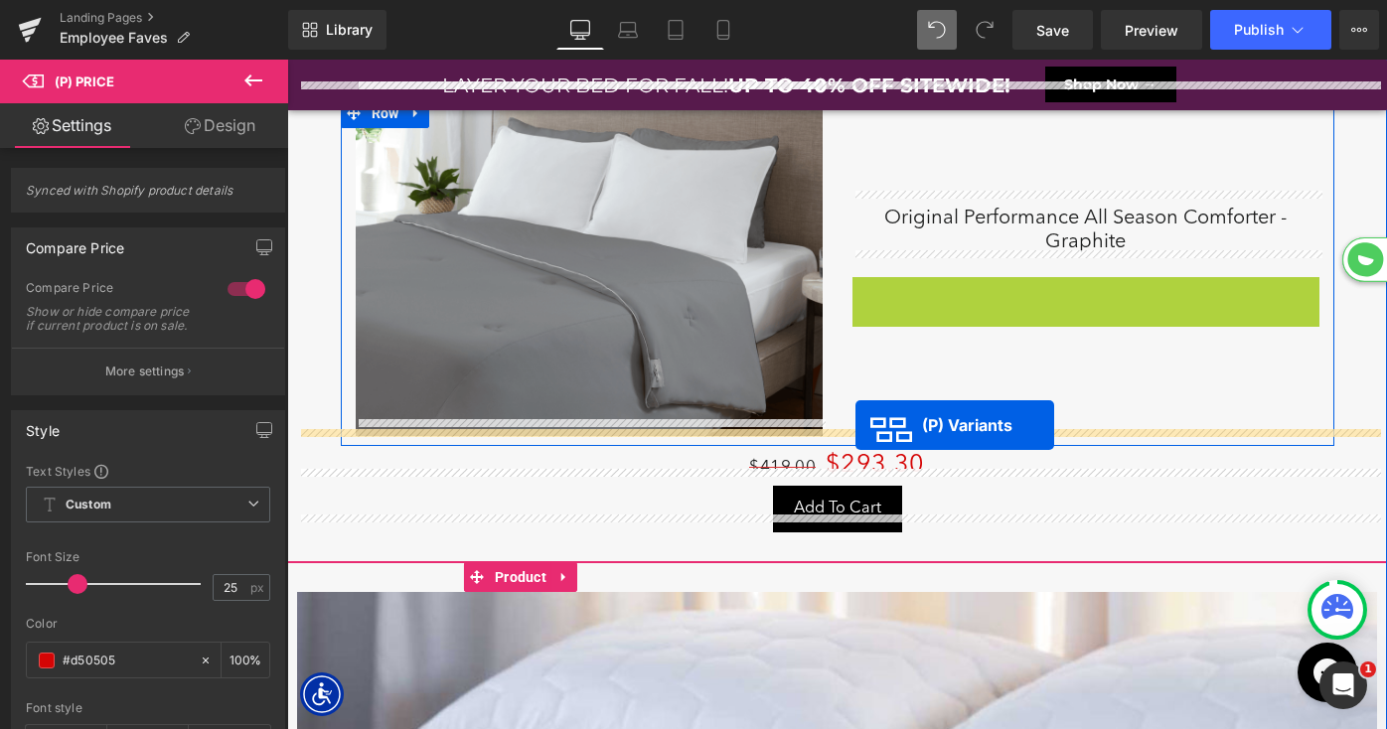
drag, startPoint x: 1026, startPoint y: 282, endPoint x: 994, endPoint y: 338, distance: 64.6
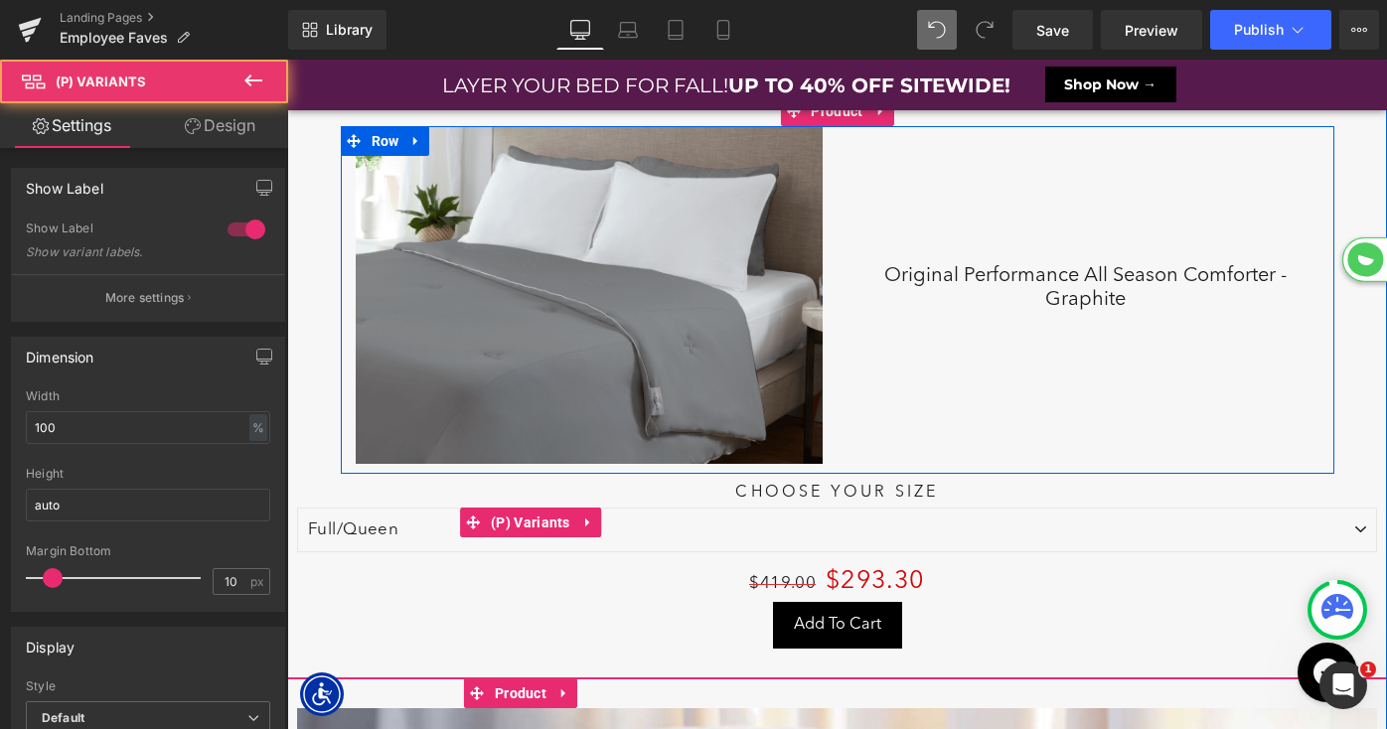
scroll to position [9148, 0]
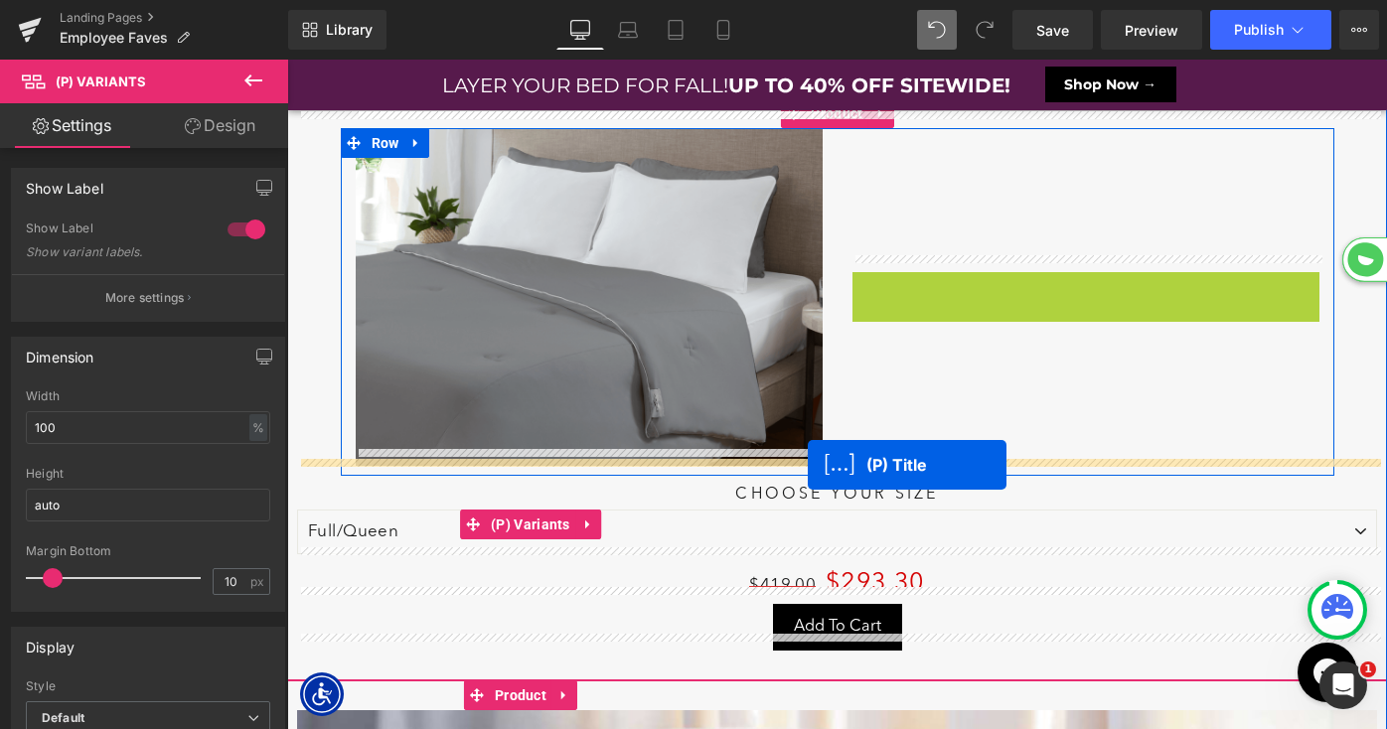
drag, startPoint x: 1041, startPoint y: 276, endPoint x: 808, endPoint y: 465, distance: 300.3
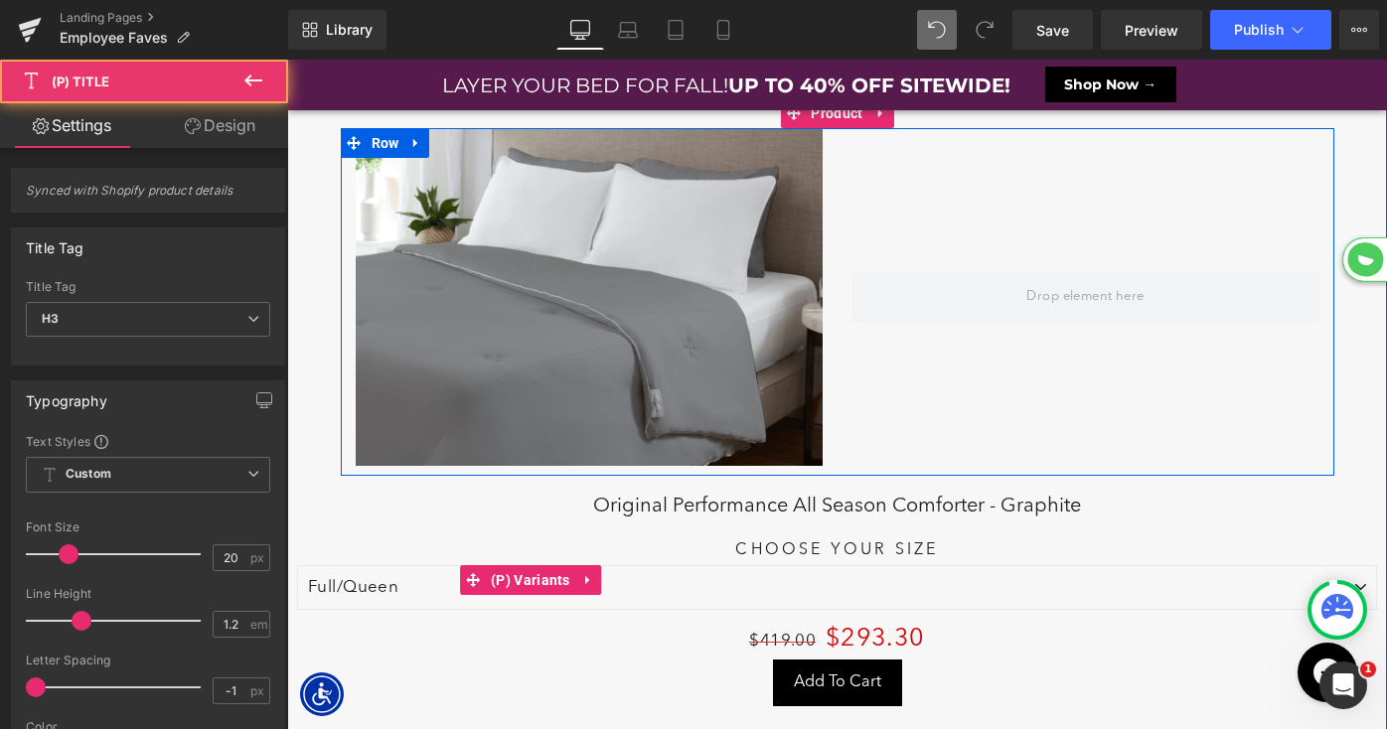
scroll to position [13486, 1100]
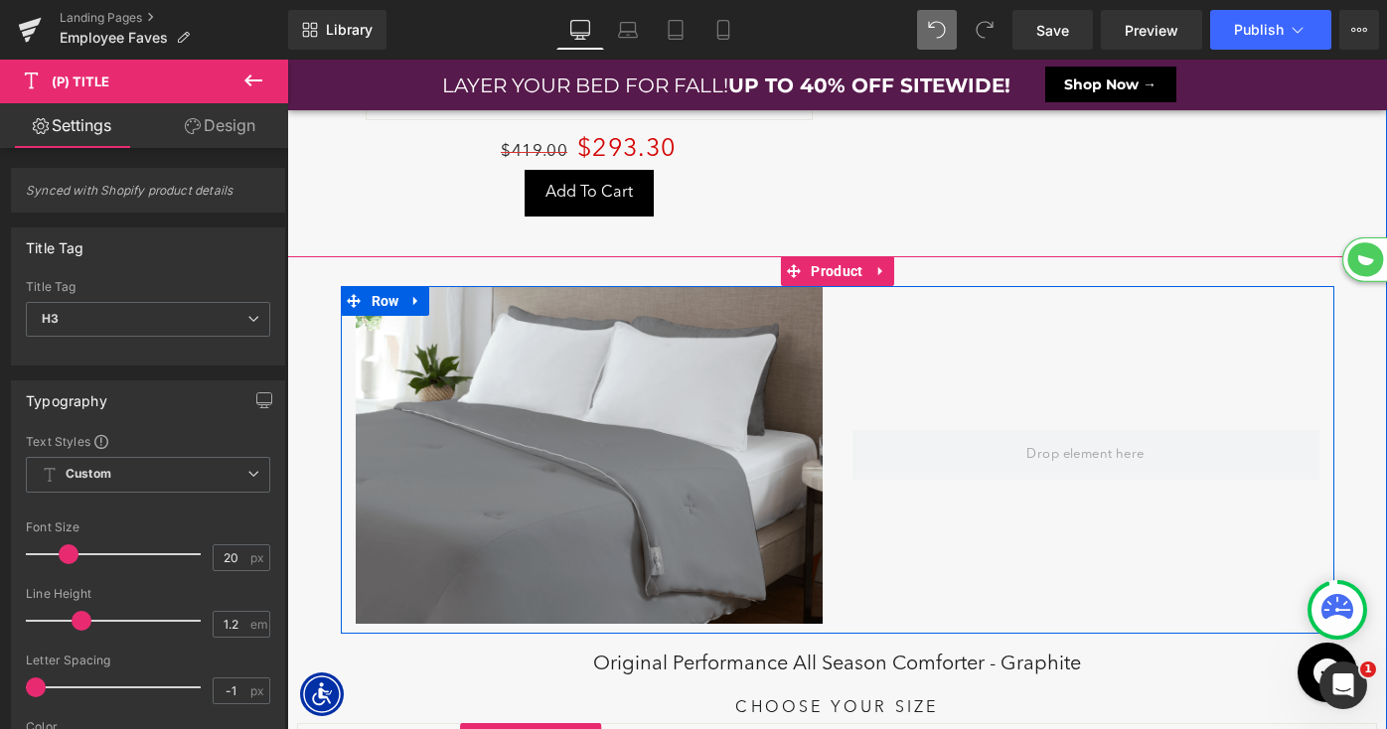
click at [519, 420] on img at bounding box center [589, 455] width 467 height 338
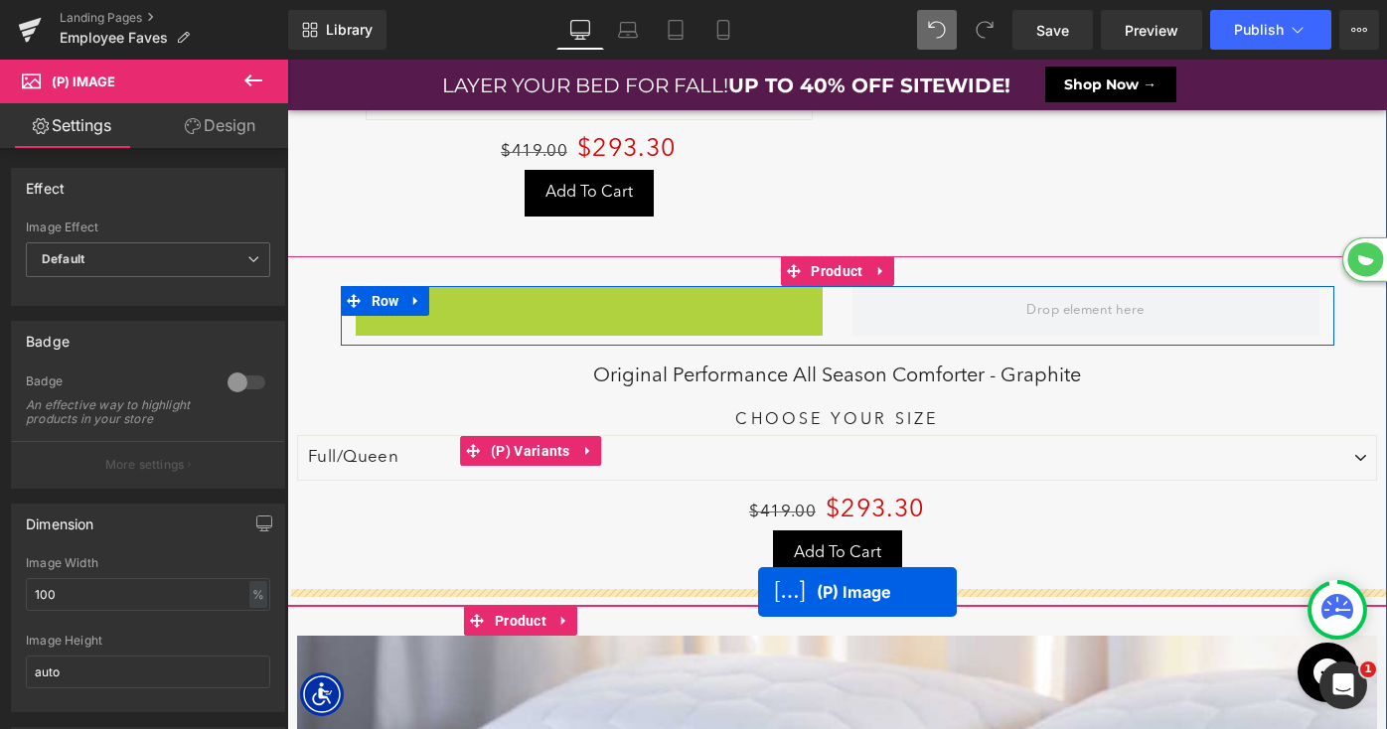
scroll to position [10, 10]
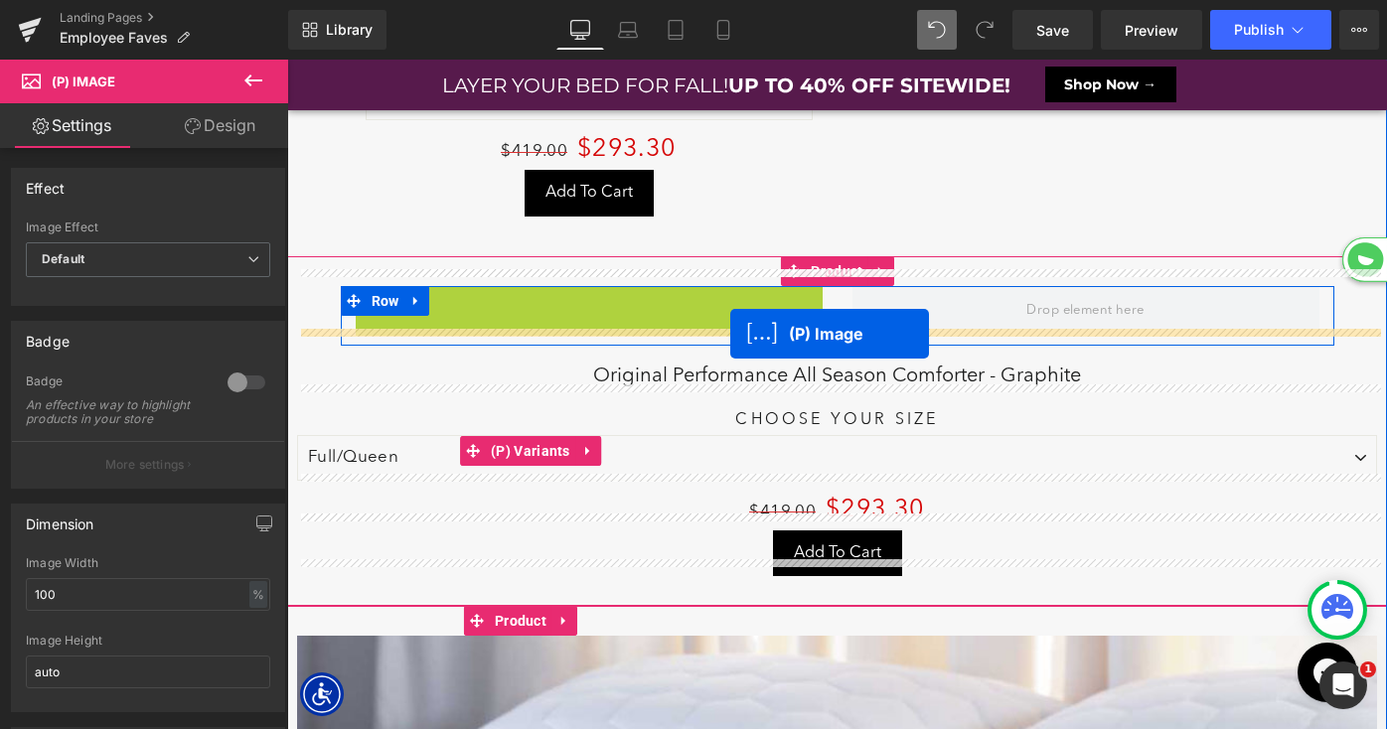
drag, startPoint x: 543, startPoint y: 437, endPoint x: 730, endPoint y: 334, distance: 214.3
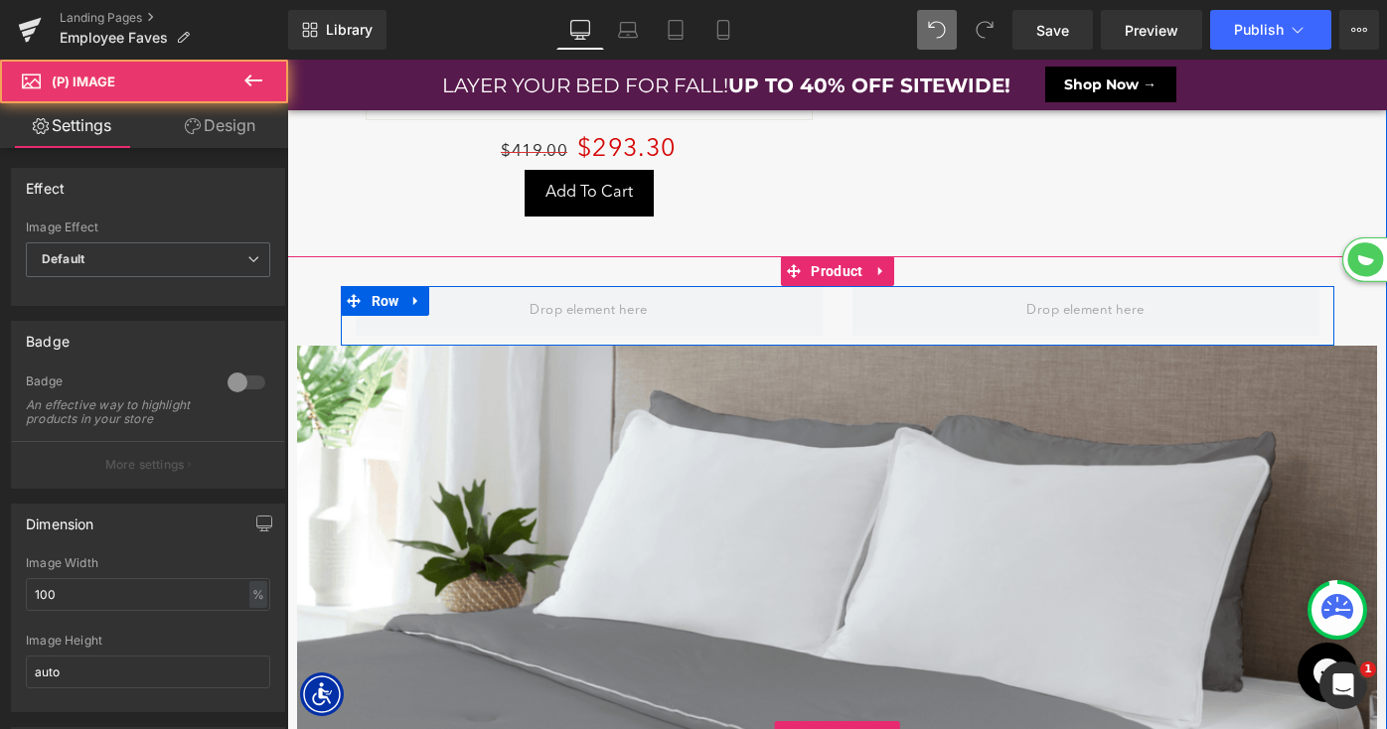
scroll to position [13979, 1100]
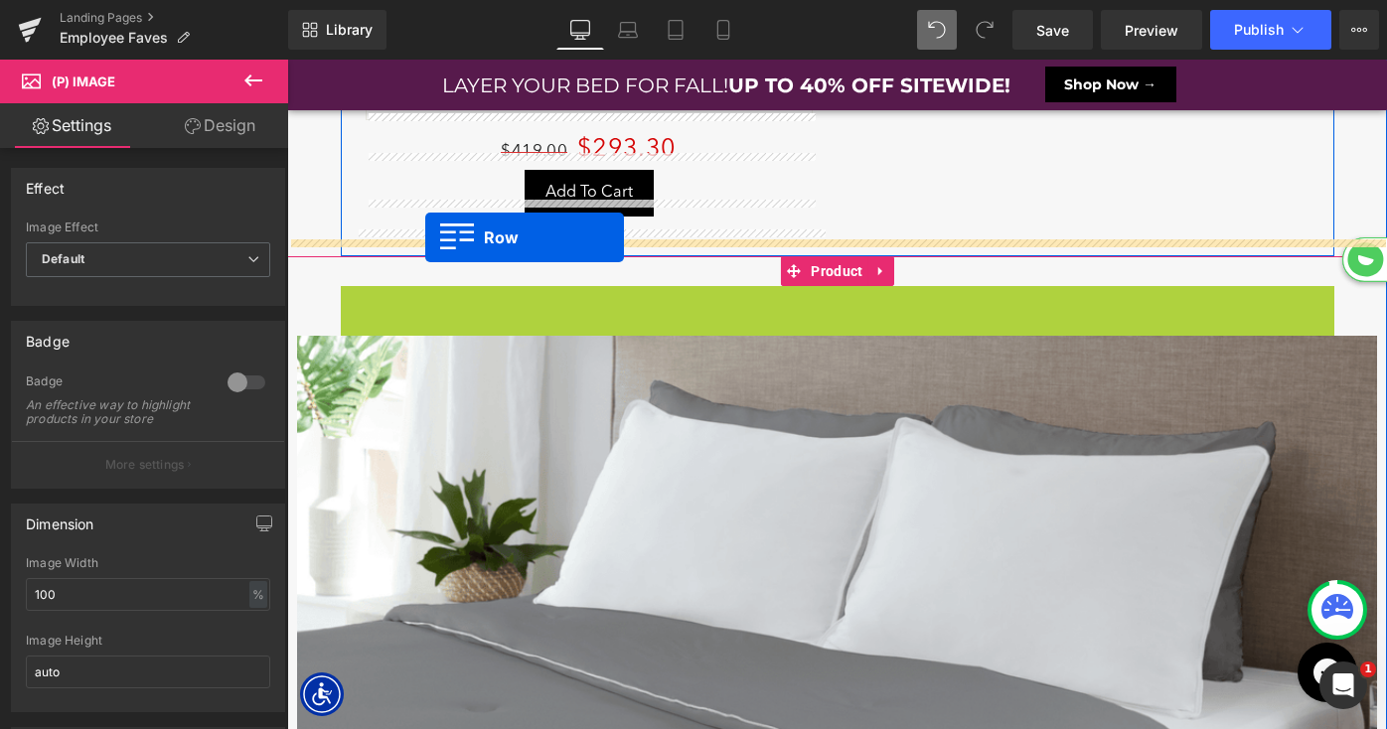
drag, startPoint x: 351, startPoint y: 283, endPoint x: 425, endPoint y: 236, distance: 87.9
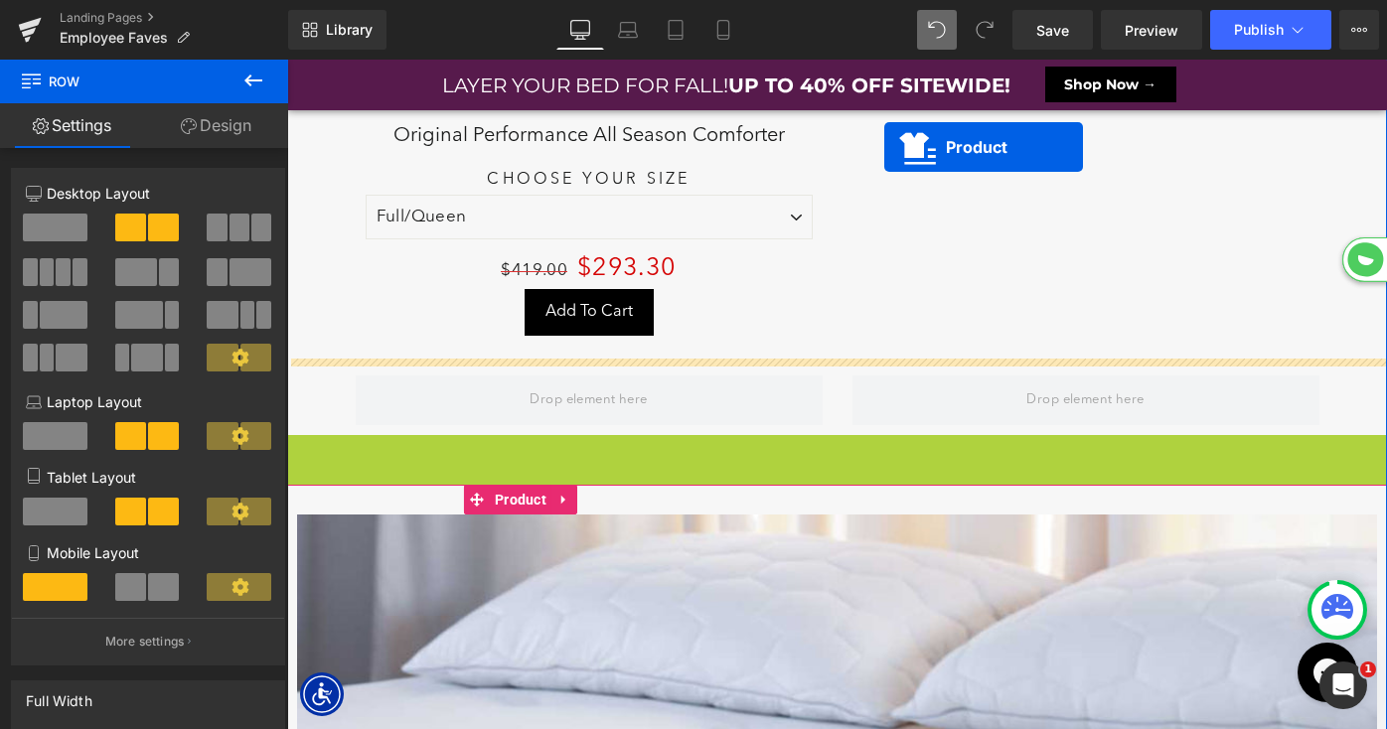
drag, startPoint x: 794, startPoint y: 318, endPoint x: 993, endPoint y: 307, distance: 199.0
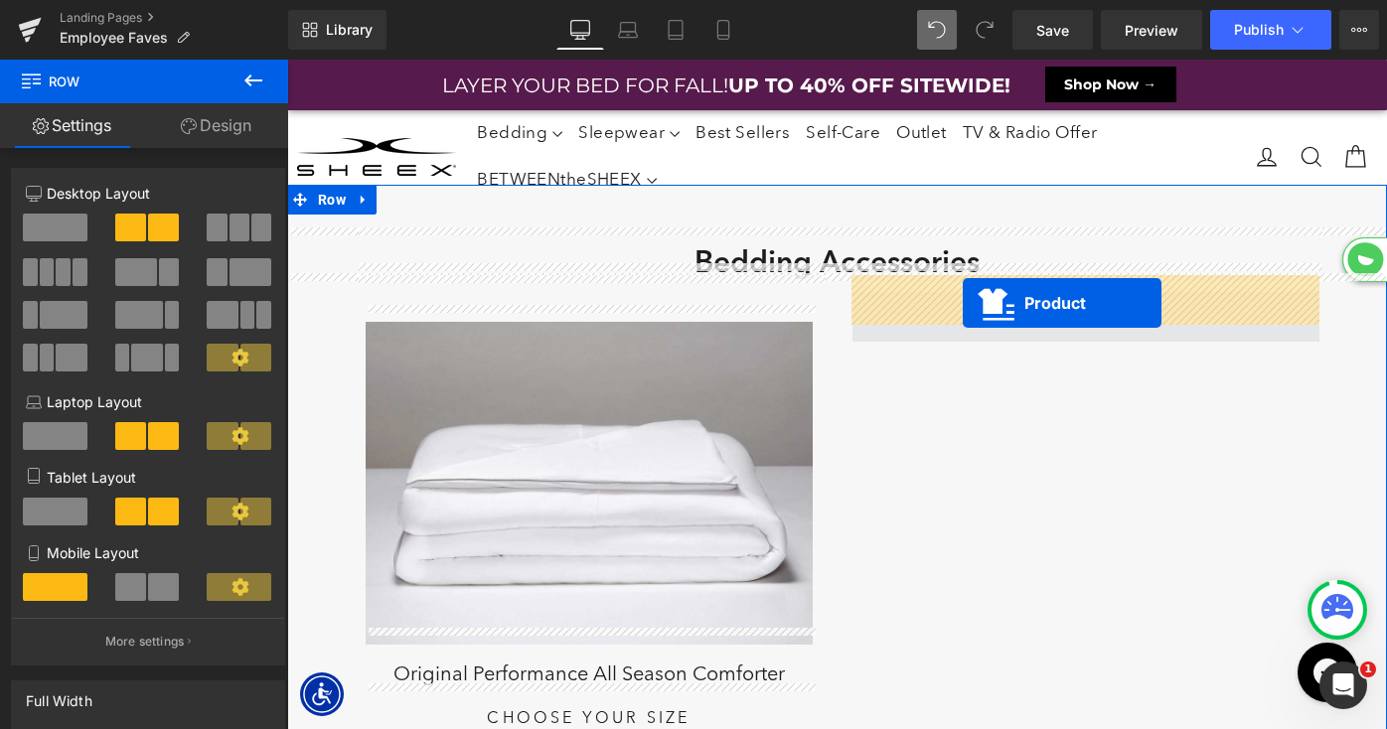
click at [962, 300] on span at bounding box center [1086, 317] width 467 height 50
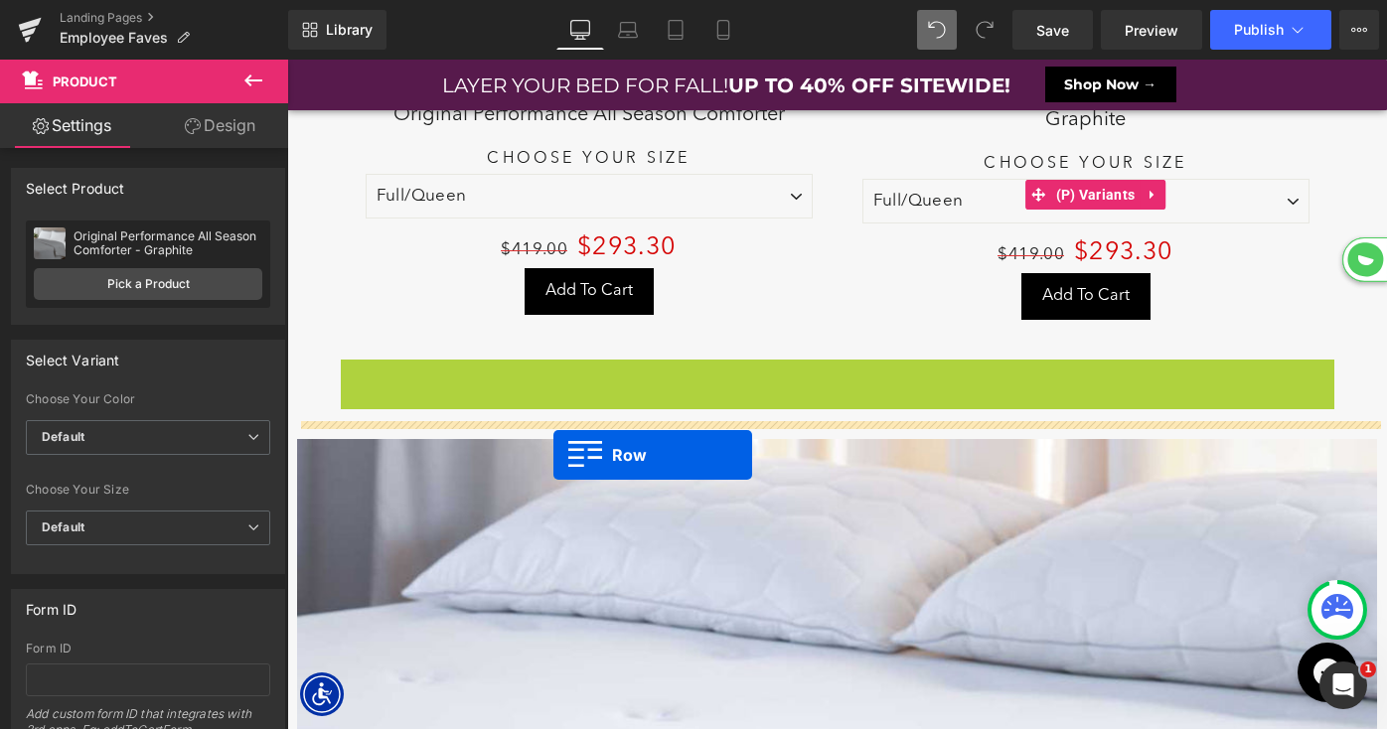
drag, startPoint x: 354, startPoint y: 357, endPoint x: 553, endPoint y: 455, distance: 222.6
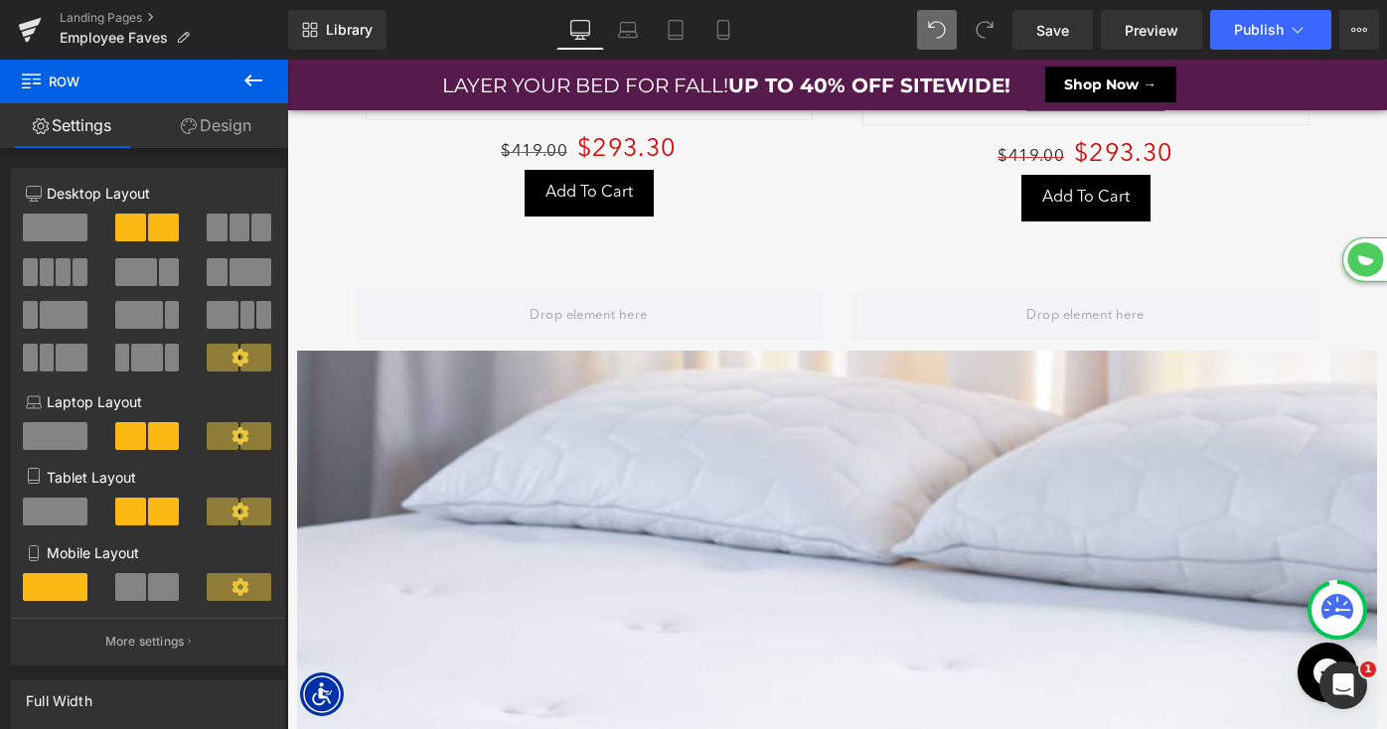
click at [620, 531] on img at bounding box center [837, 741] width 1080 height 781
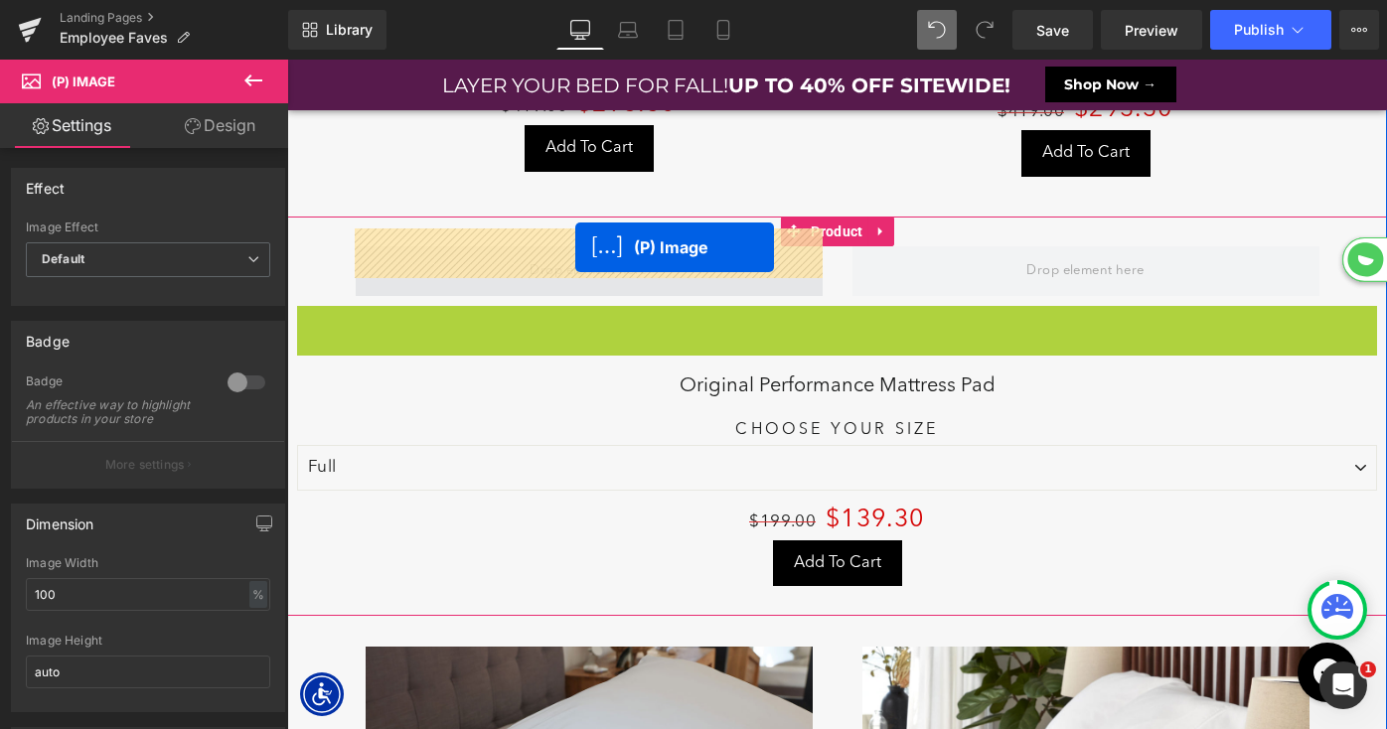
drag, startPoint x: 788, startPoint y: 670, endPoint x: 575, endPoint y: 247, distance: 472.8
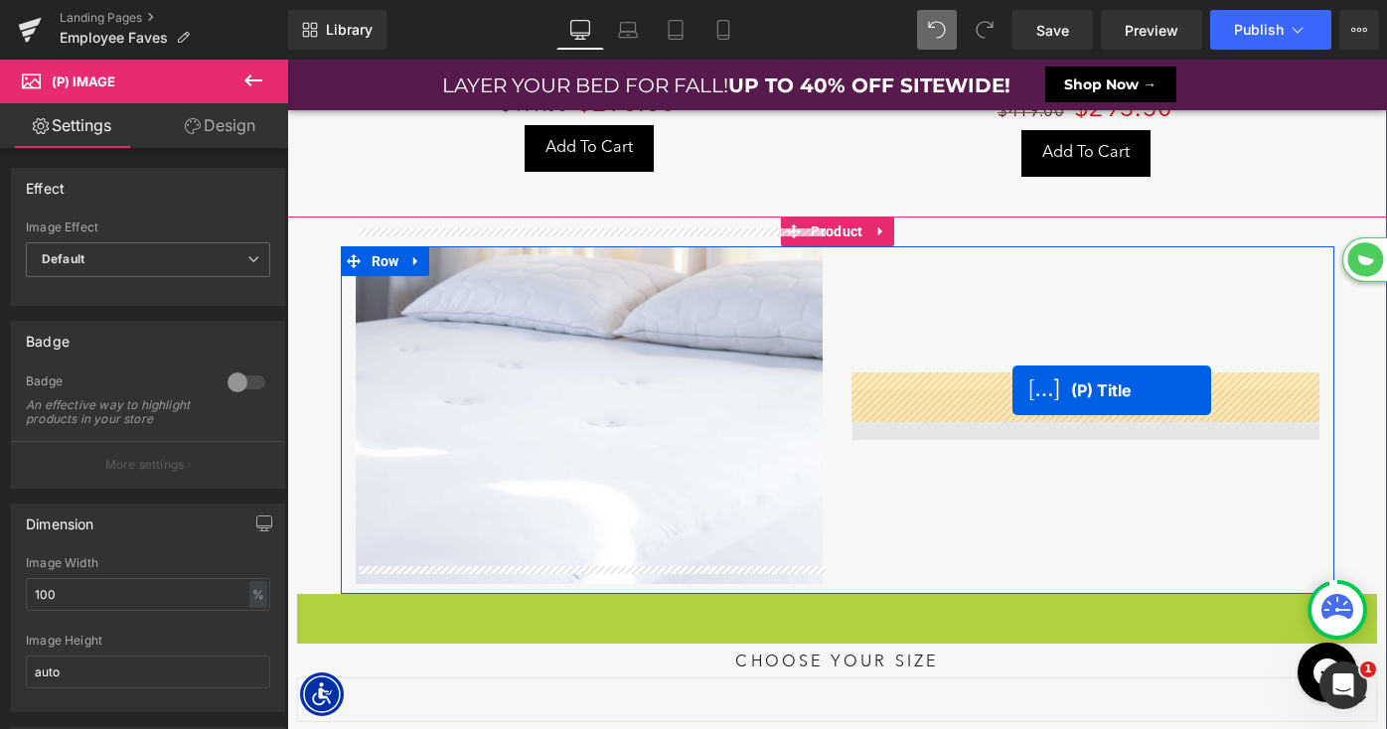
drag, startPoint x: 796, startPoint y: 604, endPoint x: 1012, endPoint y: 388, distance: 306.3
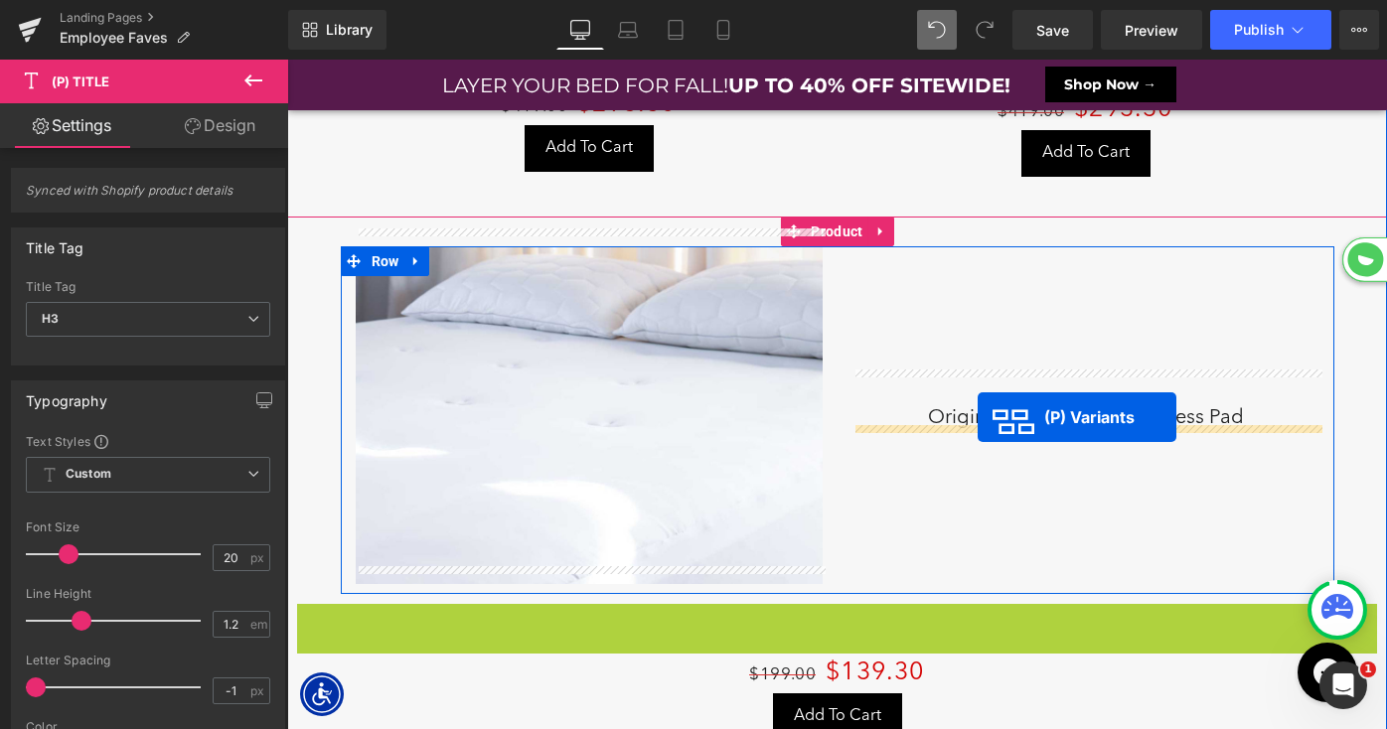
drag, startPoint x: 829, startPoint y: 603, endPoint x: 978, endPoint y: 415, distance: 239.7
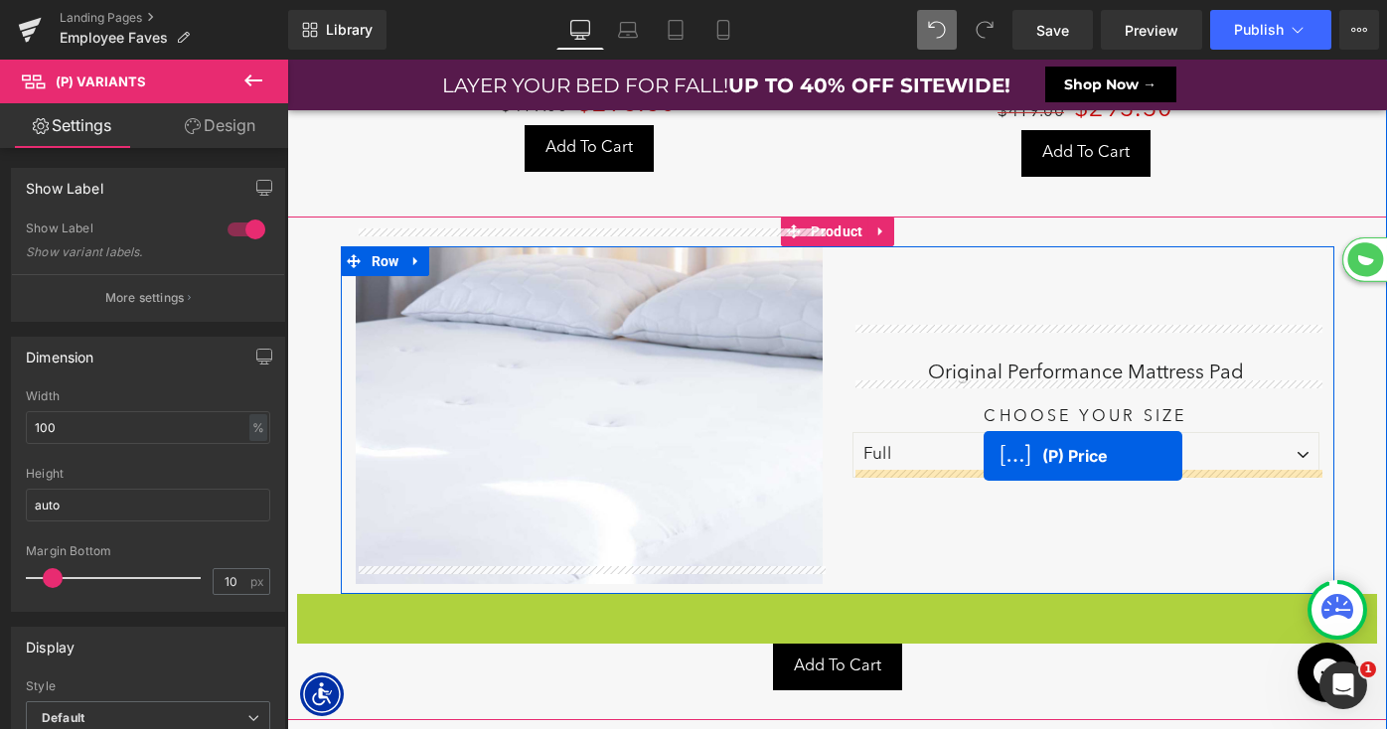
drag, startPoint x: 829, startPoint y: 595, endPoint x: 984, endPoint y: 455, distance: 208.9
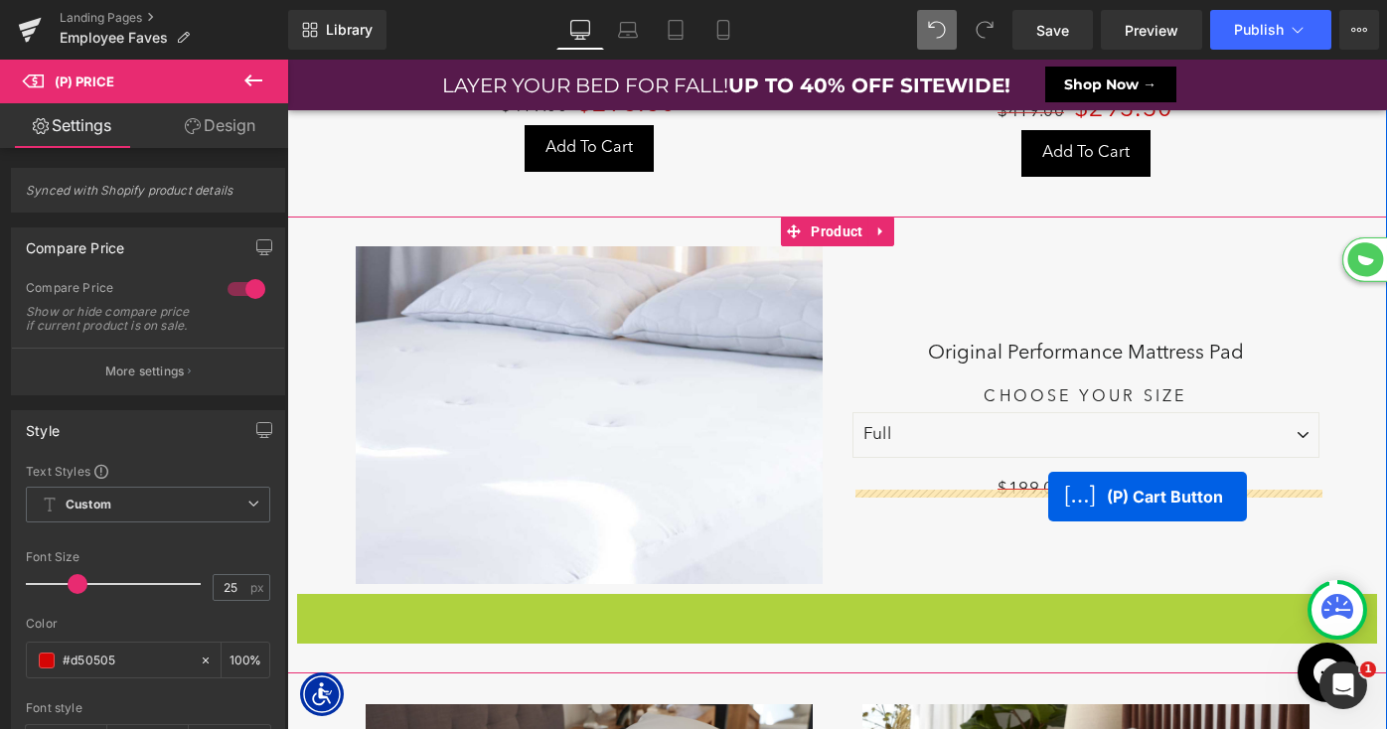
drag, startPoint x: 766, startPoint y: 597, endPoint x: 1051, endPoint y: 492, distance: 304.0
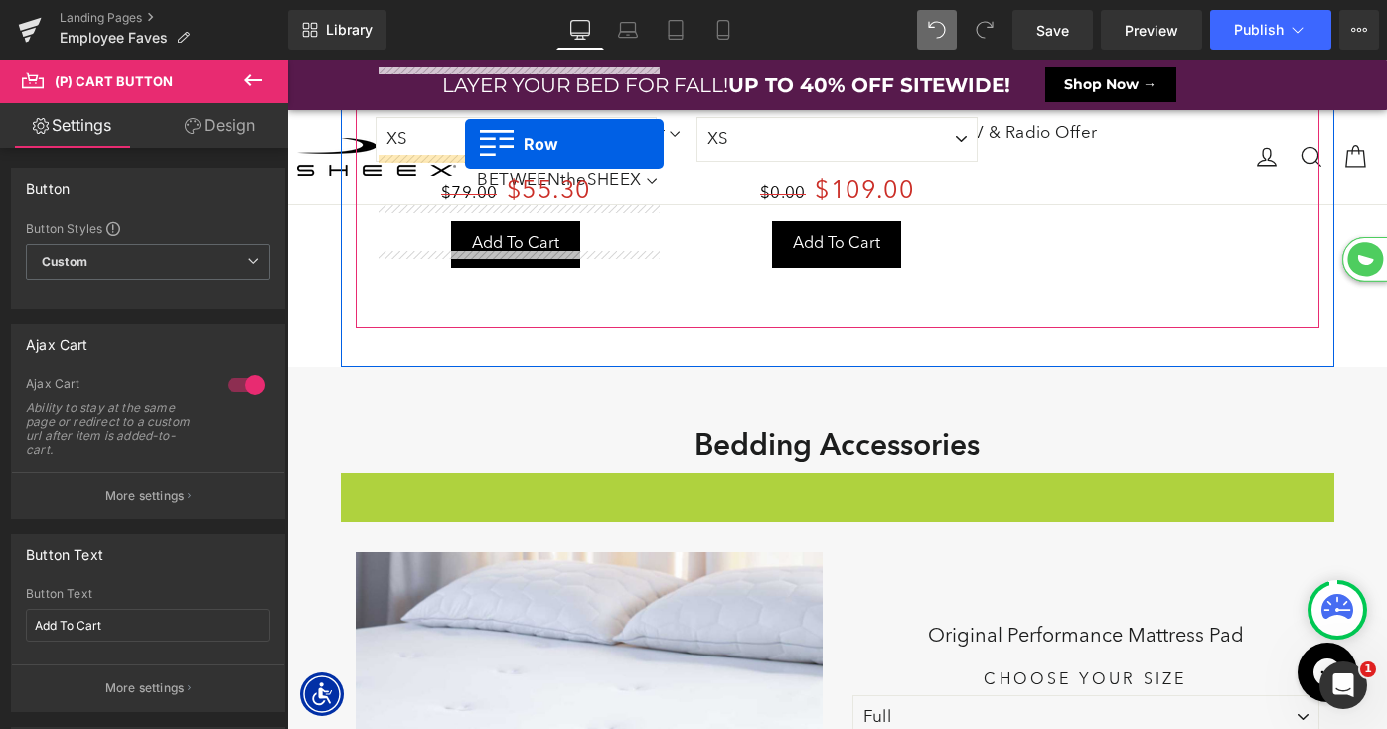
drag, startPoint x: 357, startPoint y: 437, endPoint x: 456, endPoint y: 72, distance: 378.9
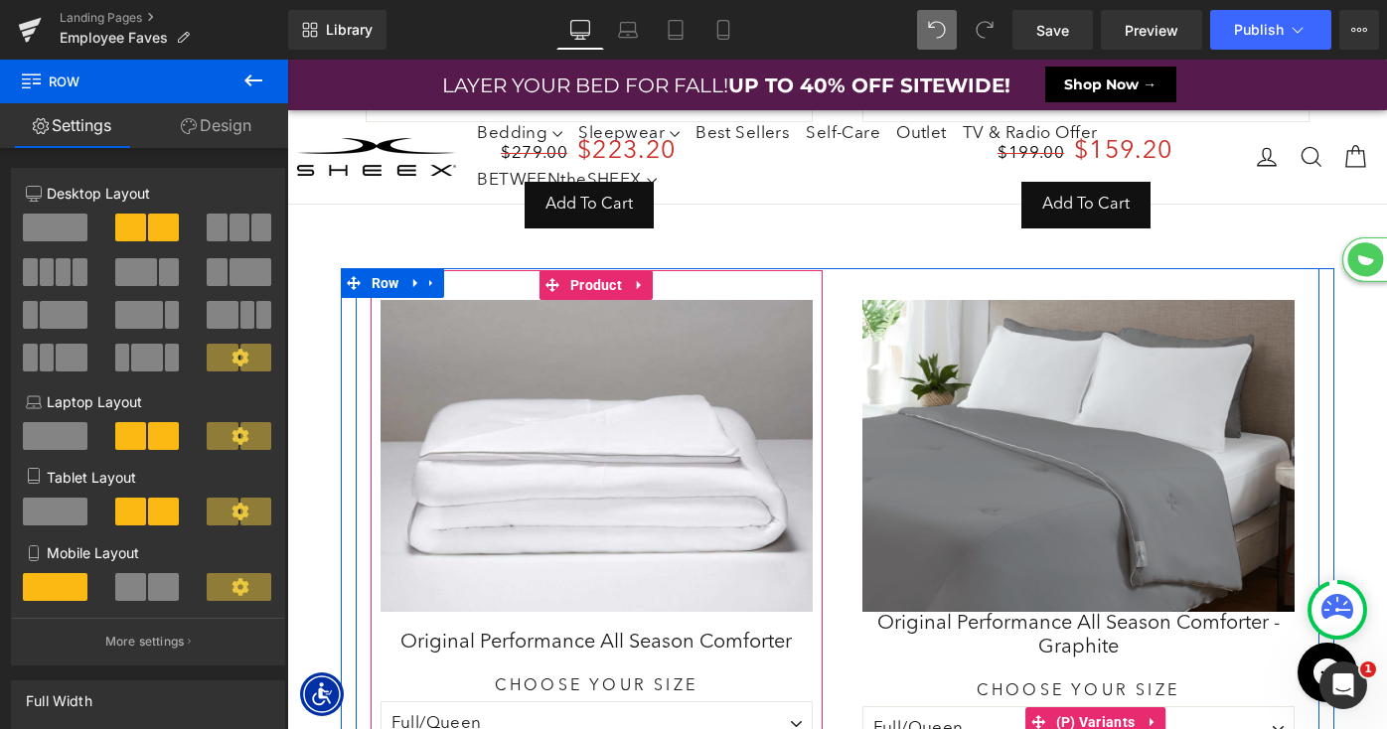
scroll to position [5731, 0]
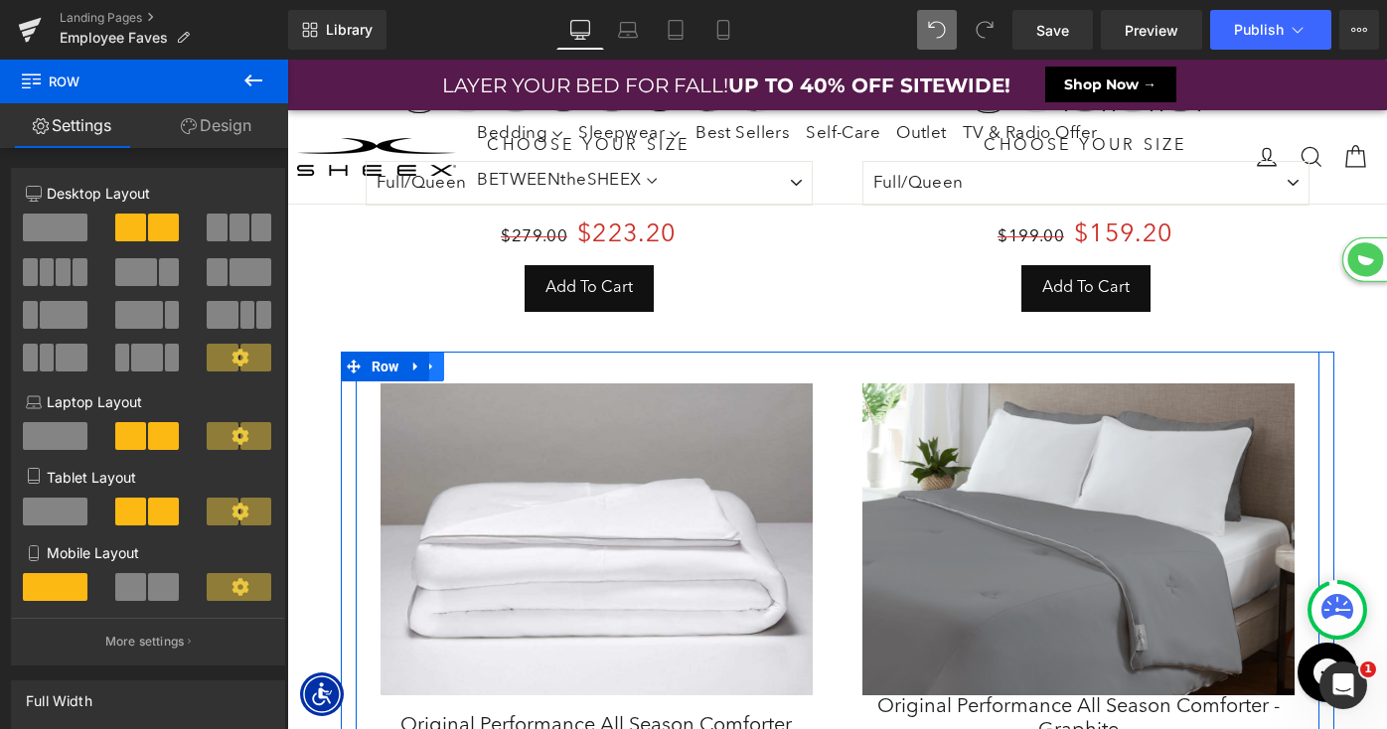
click at [433, 363] on icon at bounding box center [431, 366] width 14 height 15
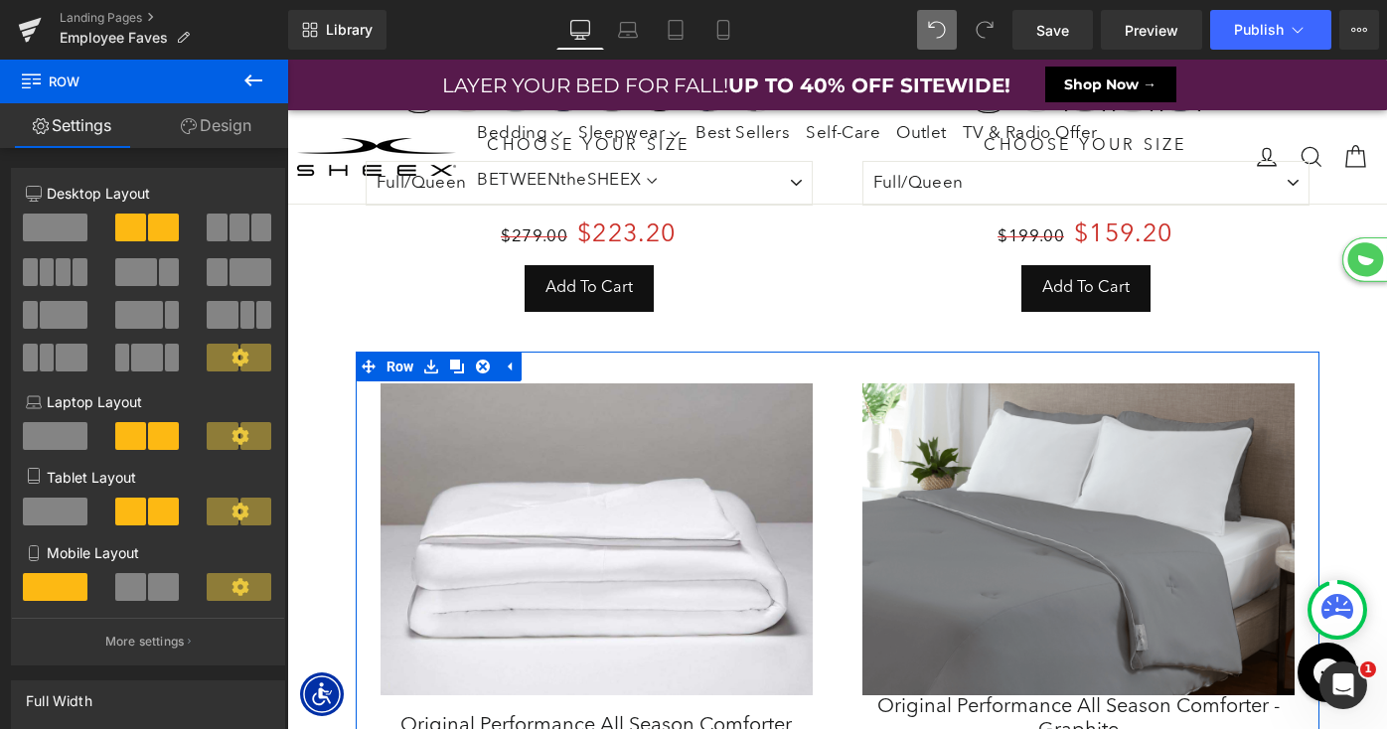
click at [207, 127] on link "Design" at bounding box center [216, 125] width 144 height 45
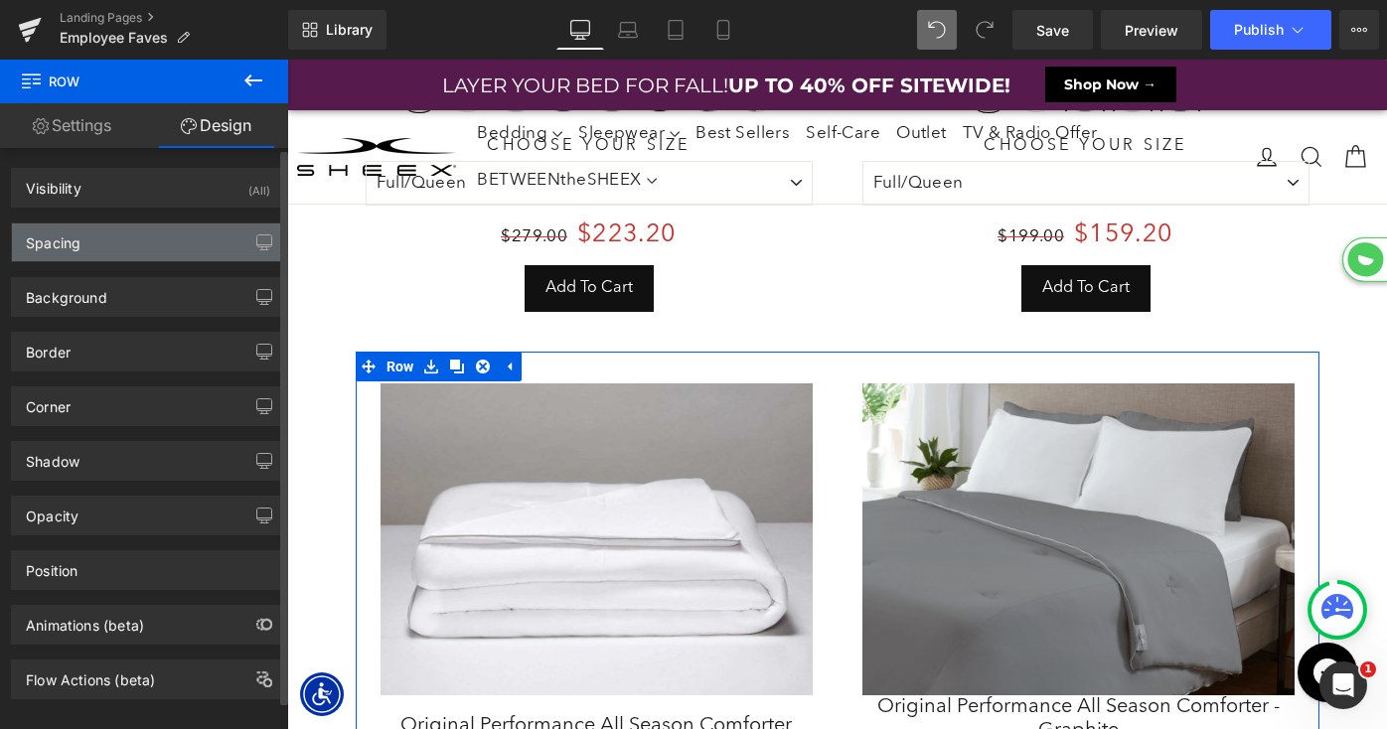
click at [111, 242] on div "Spacing" at bounding box center [148, 243] width 272 height 38
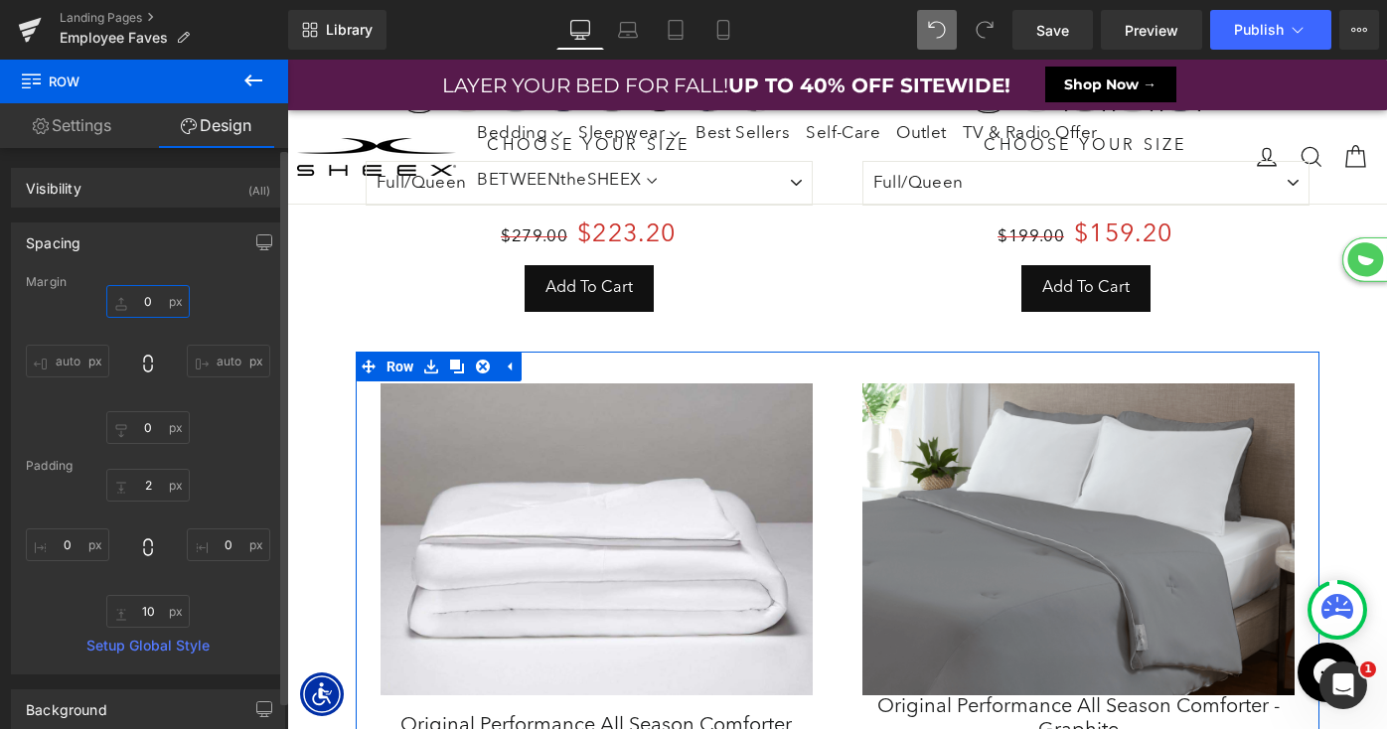
click at [139, 298] on input "text" at bounding box center [147, 301] width 83 height 33
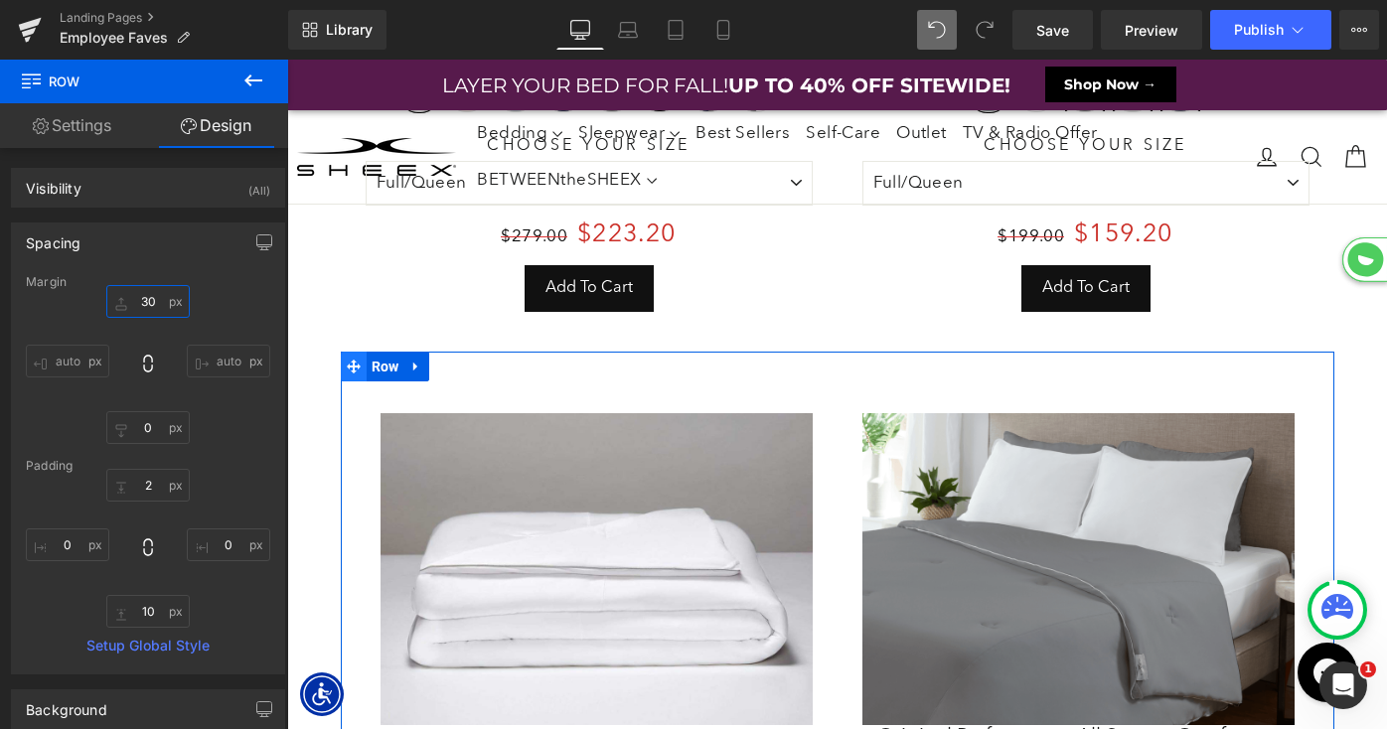
scroll to position [12207, 1100]
type input "0"
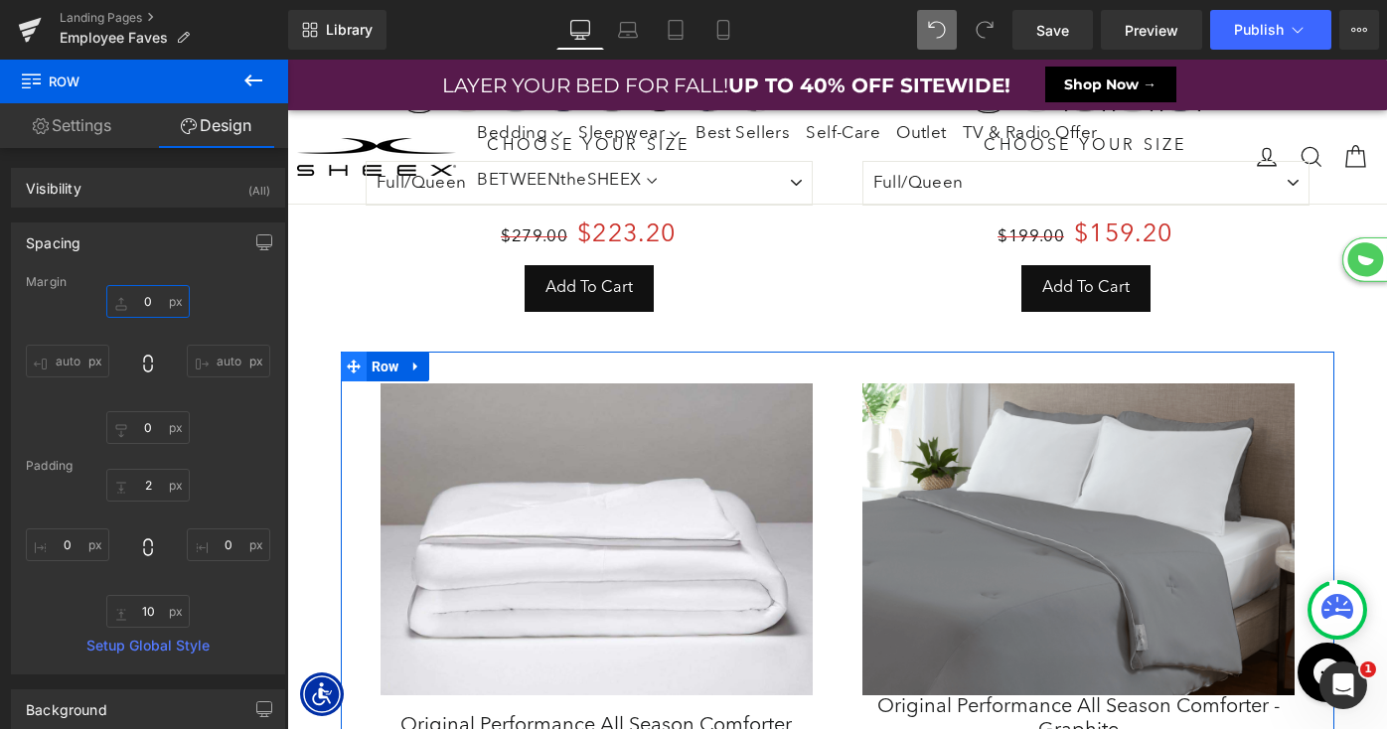
scroll to position [12178, 1100]
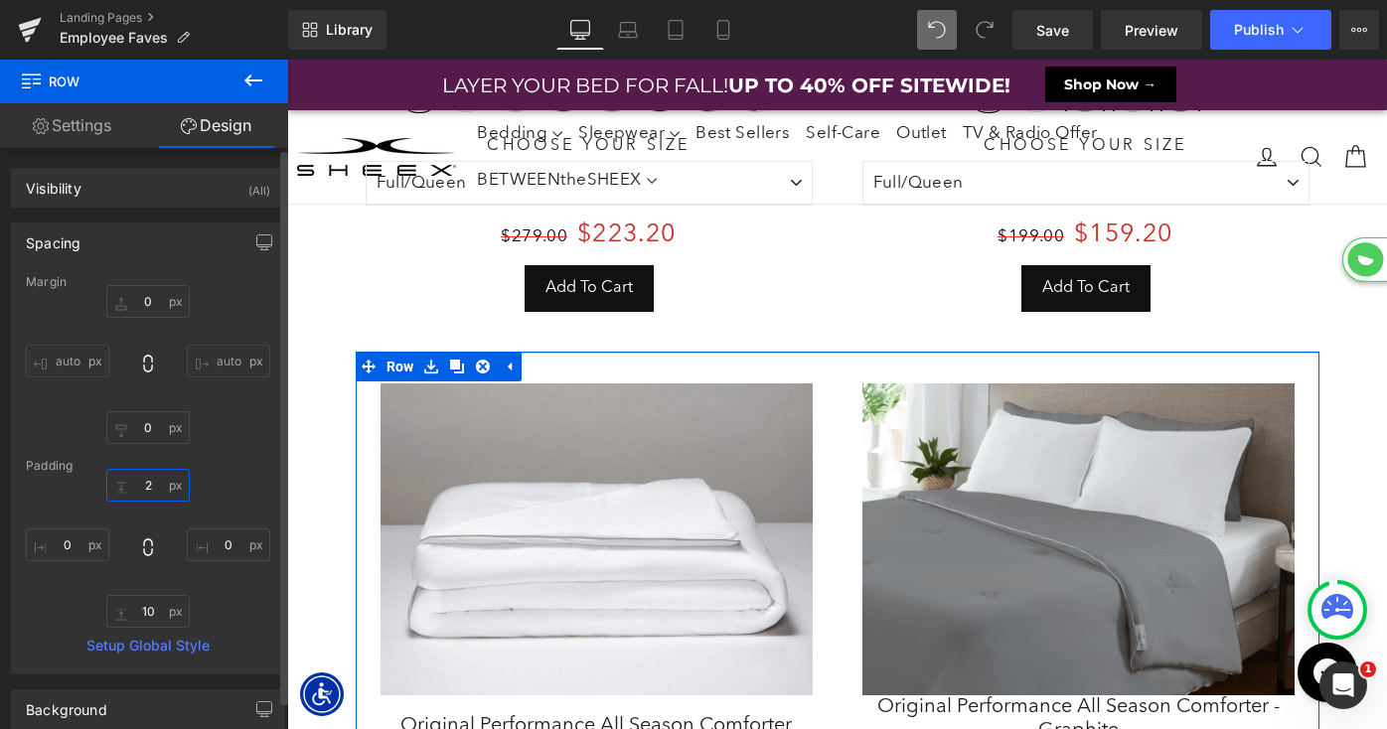
drag, startPoint x: 136, startPoint y: 484, endPoint x: 157, endPoint y: 484, distance: 20.9
click at [157, 484] on input "text" at bounding box center [147, 485] width 83 height 33
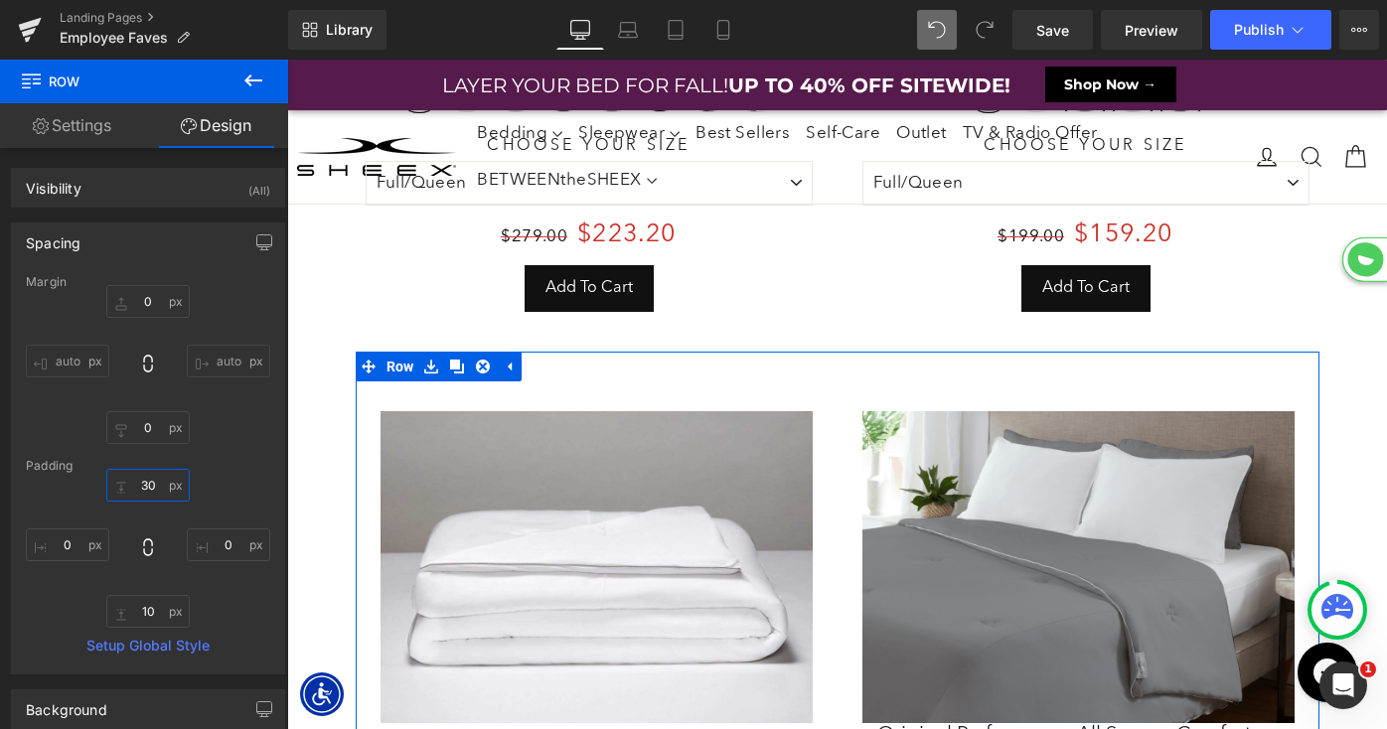
scroll to position [12205, 1100]
type input "0"
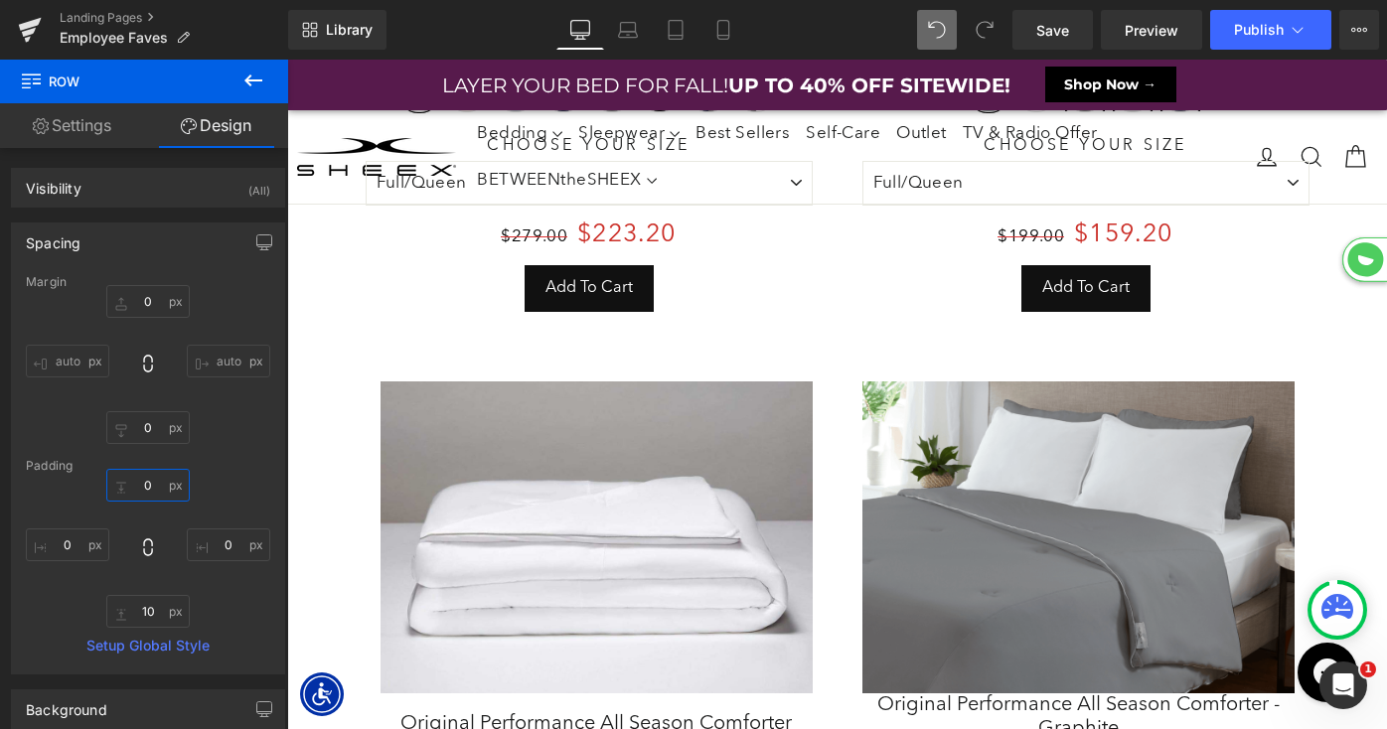
scroll to position [12176, 1100]
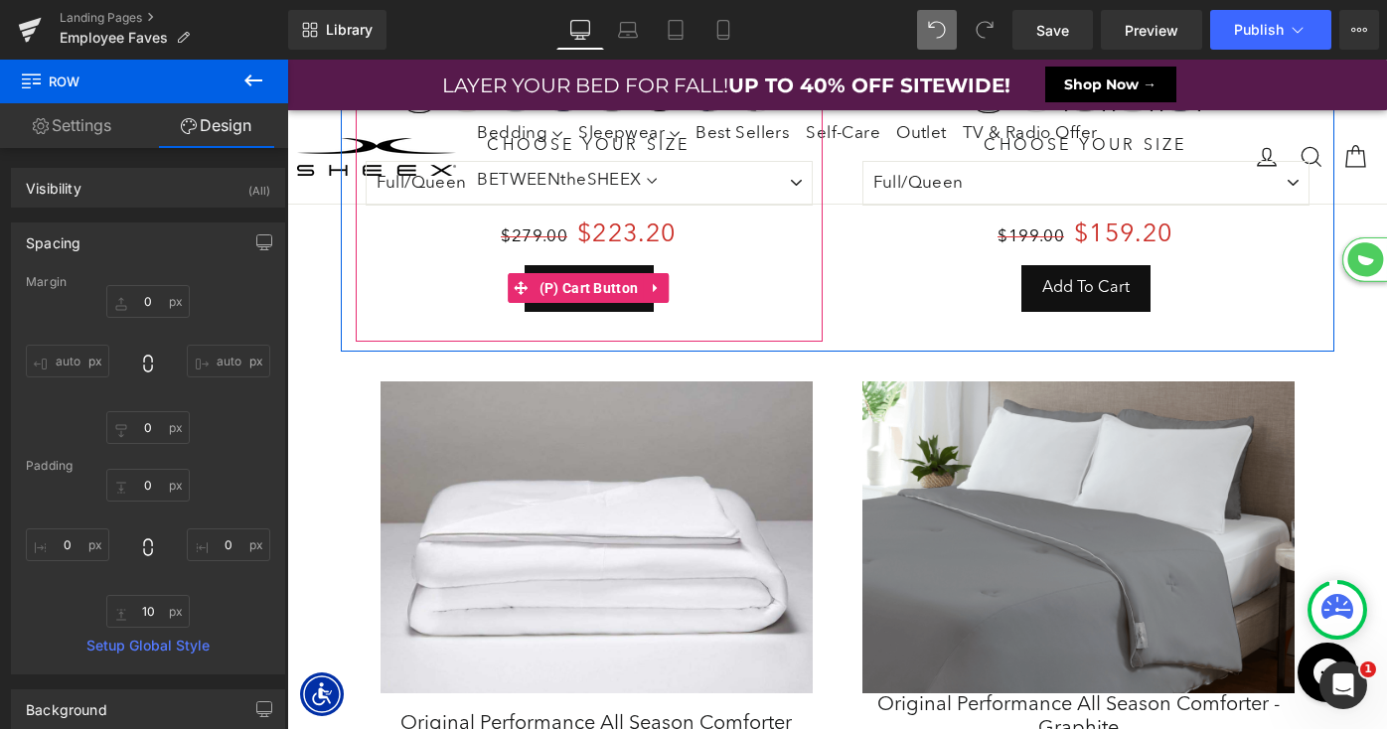
click at [438, 312] on div at bounding box center [589, 327] width 467 height 30
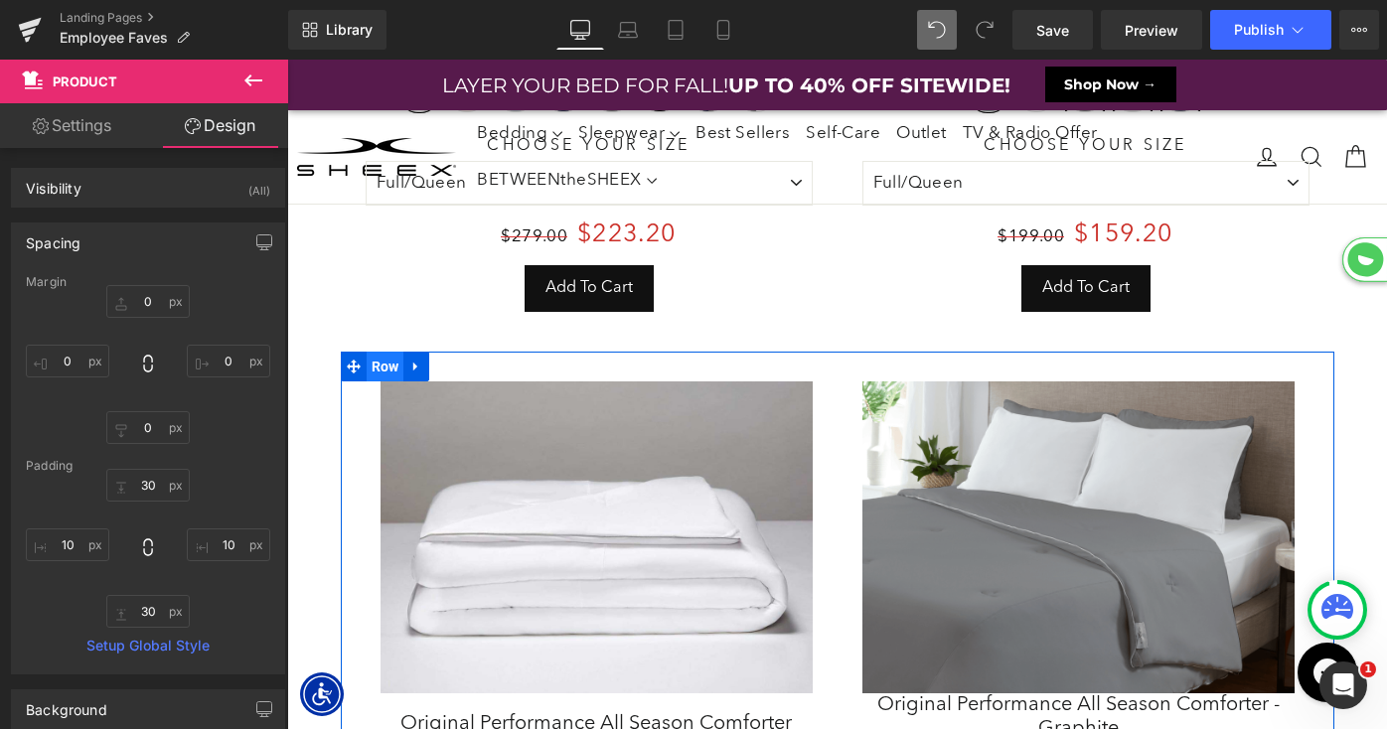
click at [375, 364] on span "Row" at bounding box center [386, 367] width 38 height 30
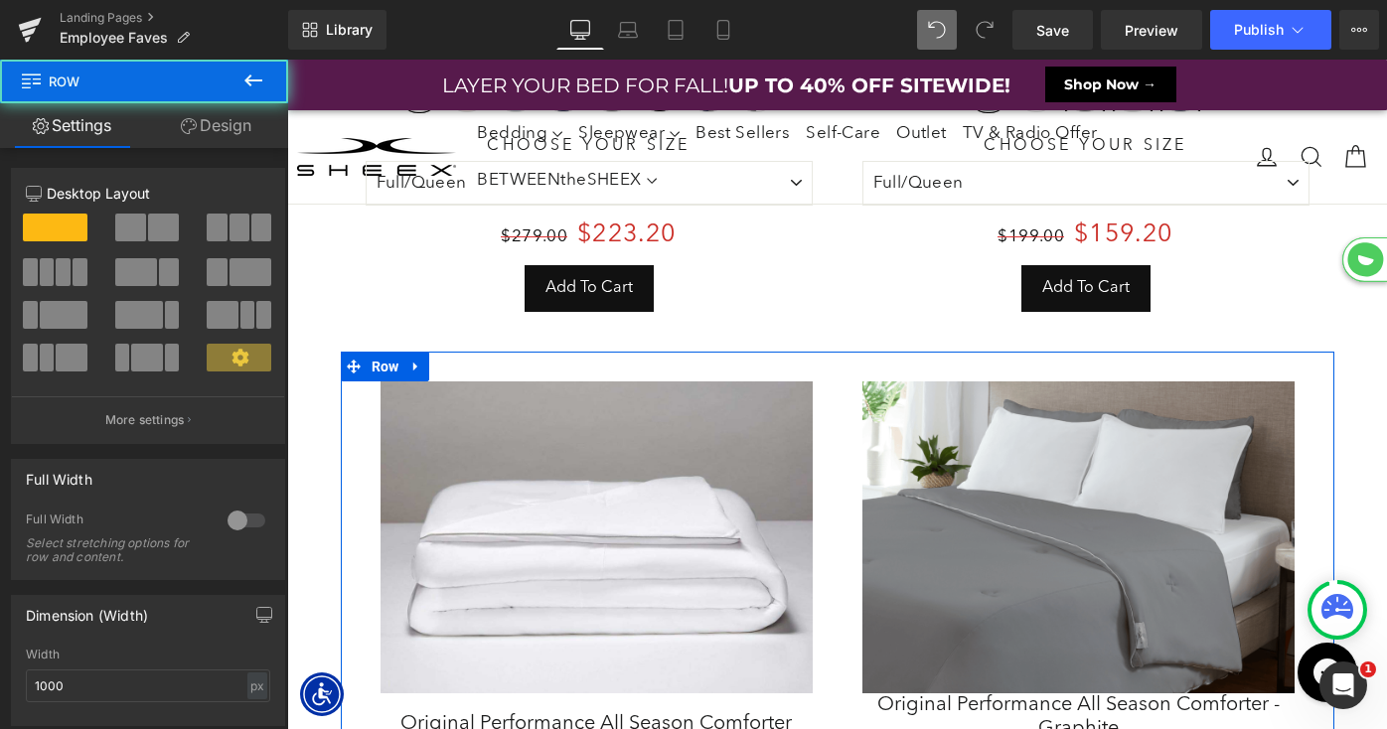
click at [207, 134] on link "Design" at bounding box center [216, 125] width 144 height 45
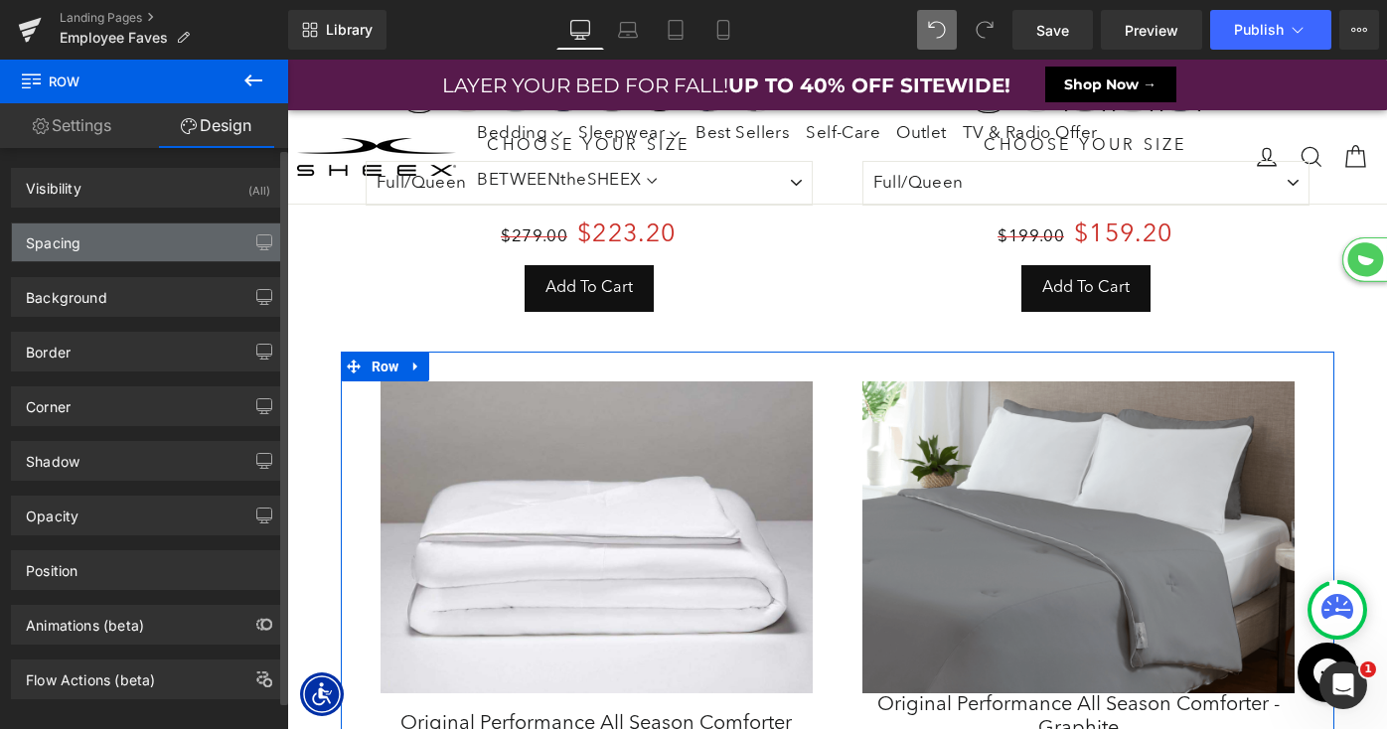
click at [116, 240] on div "Spacing" at bounding box center [148, 243] width 272 height 38
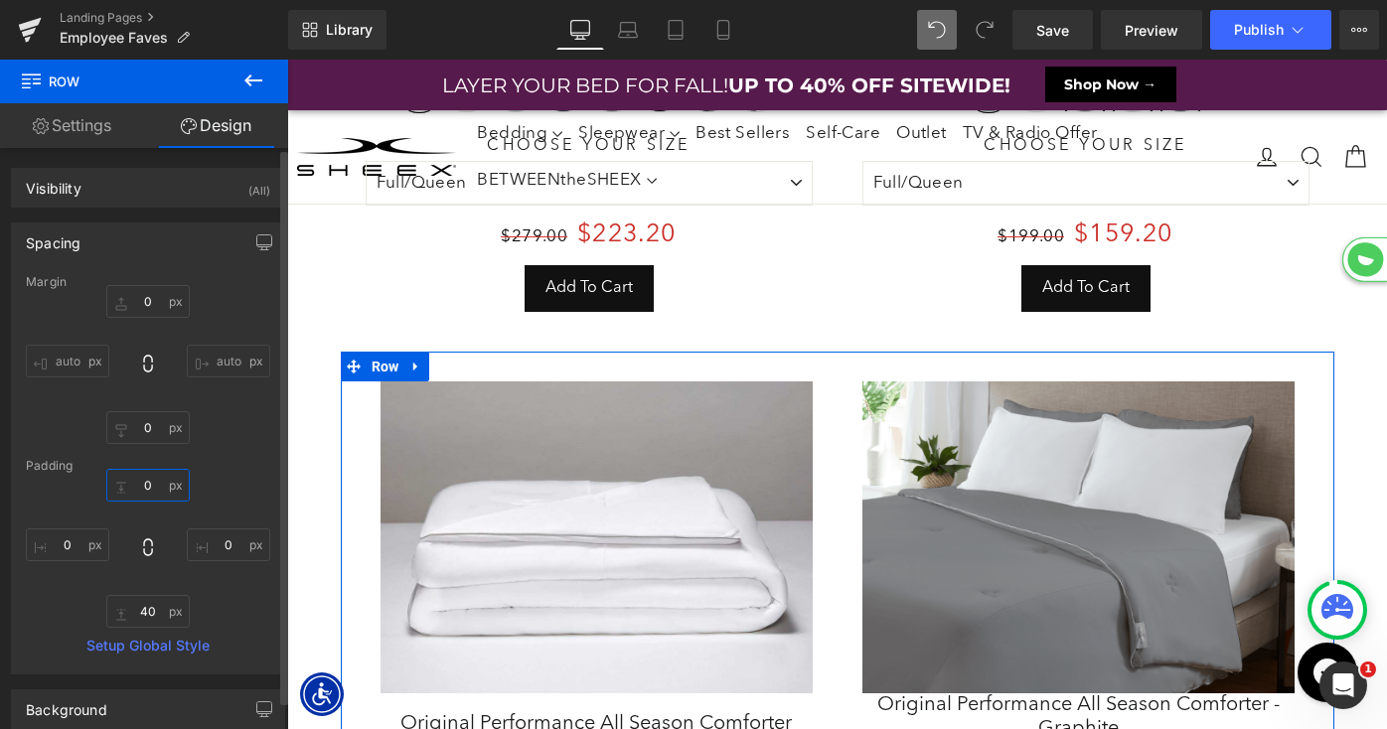
click at [134, 478] on input "0" at bounding box center [147, 485] width 83 height 33
type input "30"
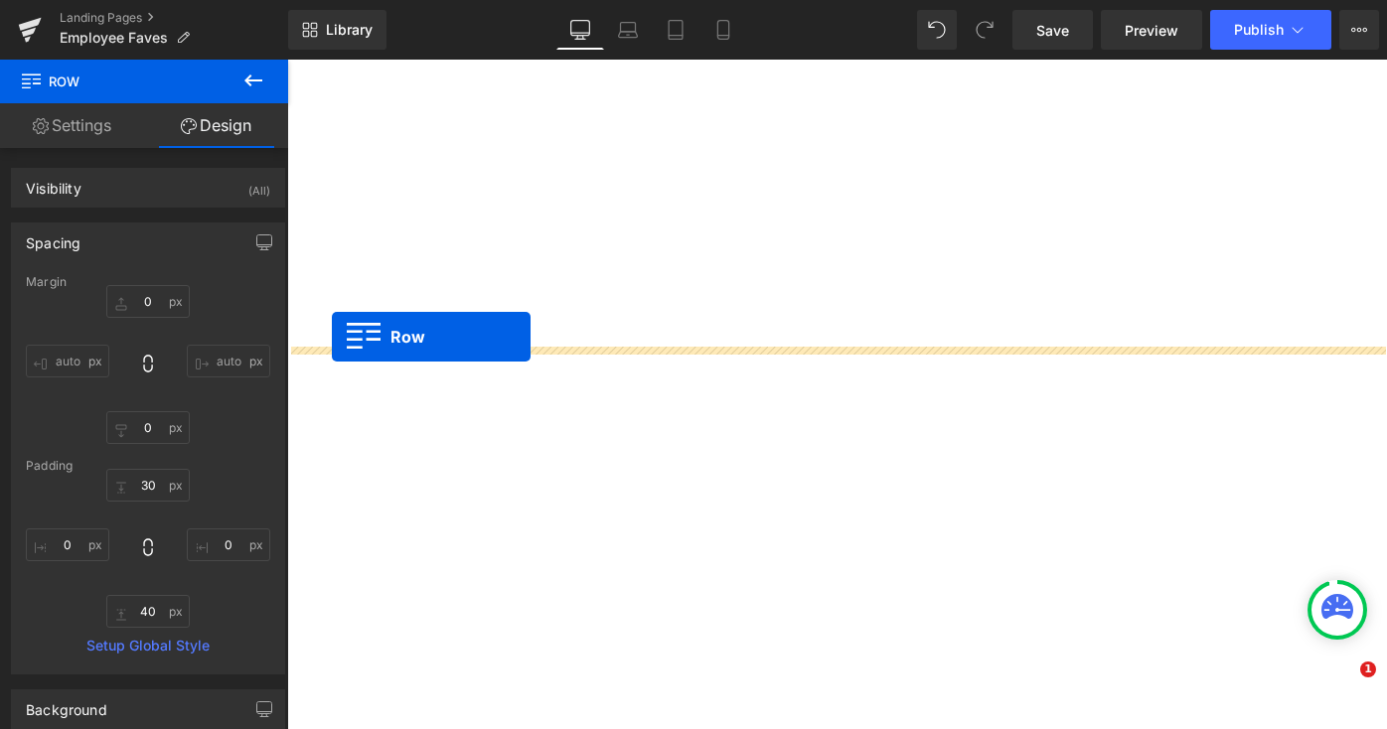
select select "XL"
select select "M"
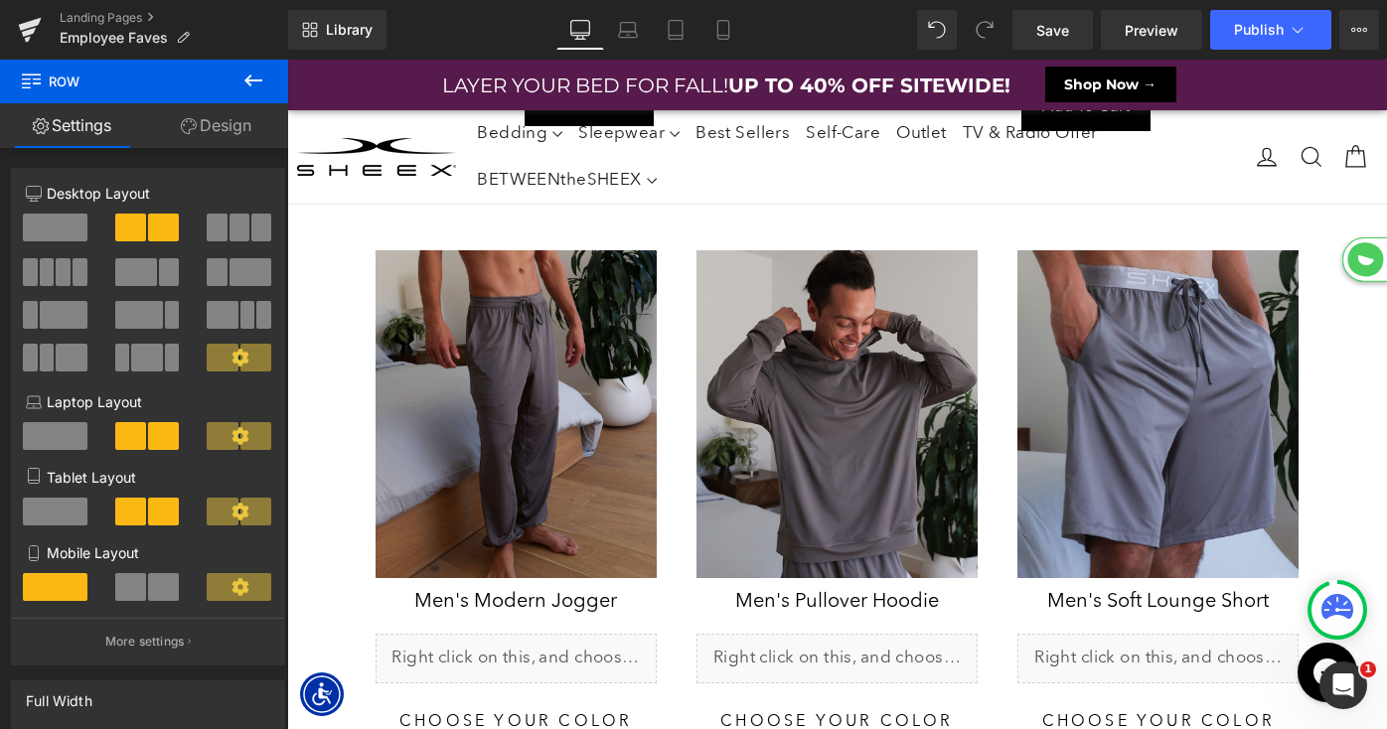
scroll to position [6343, 0]
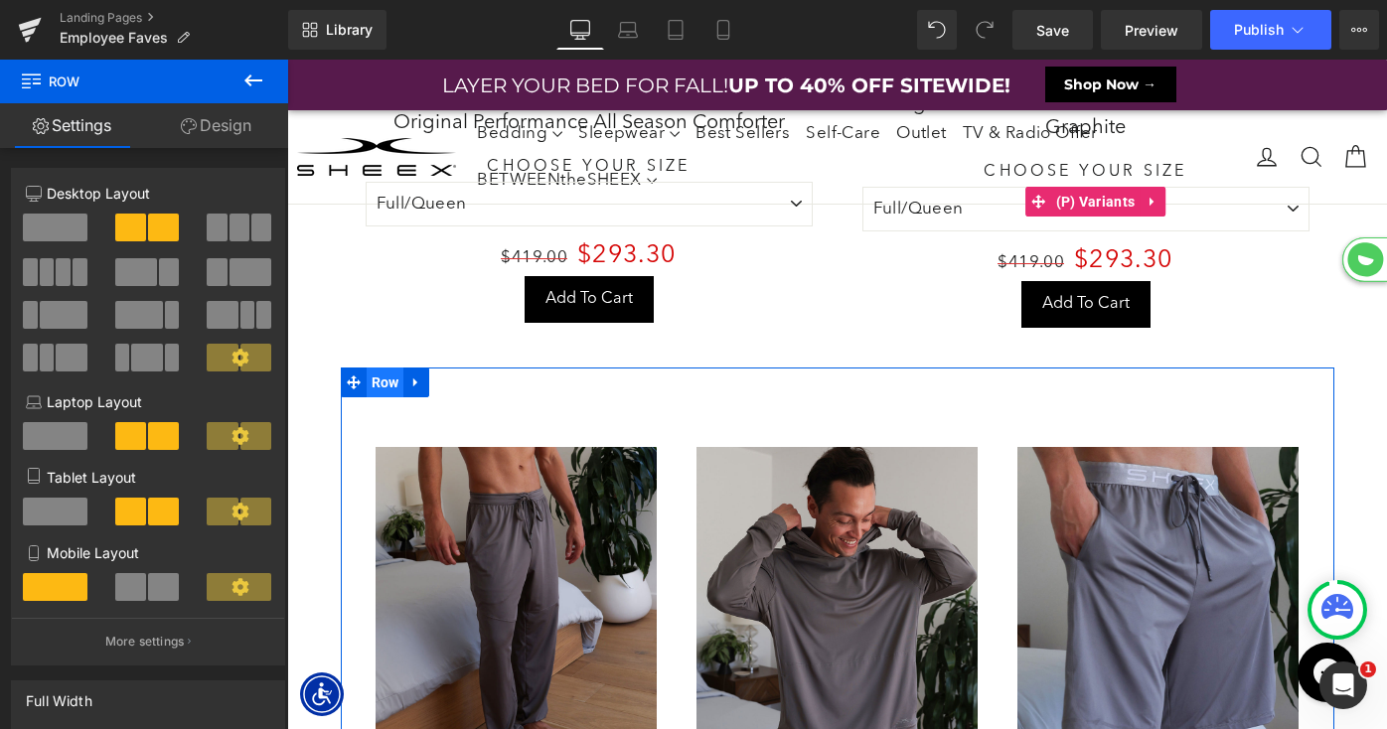
click at [378, 379] on span "Row" at bounding box center [386, 383] width 38 height 30
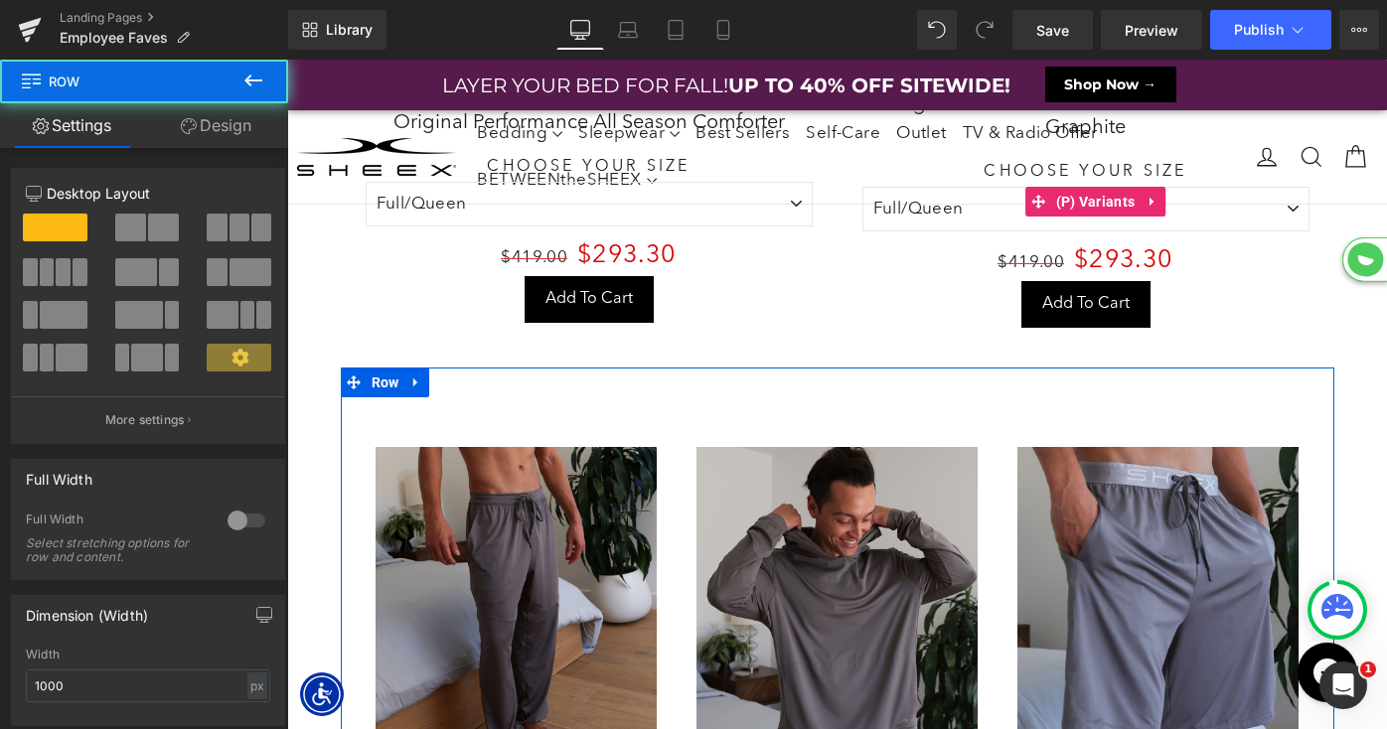
click at [217, 125] on link "Design" at bounding box center [216, 125] width 144 height 45
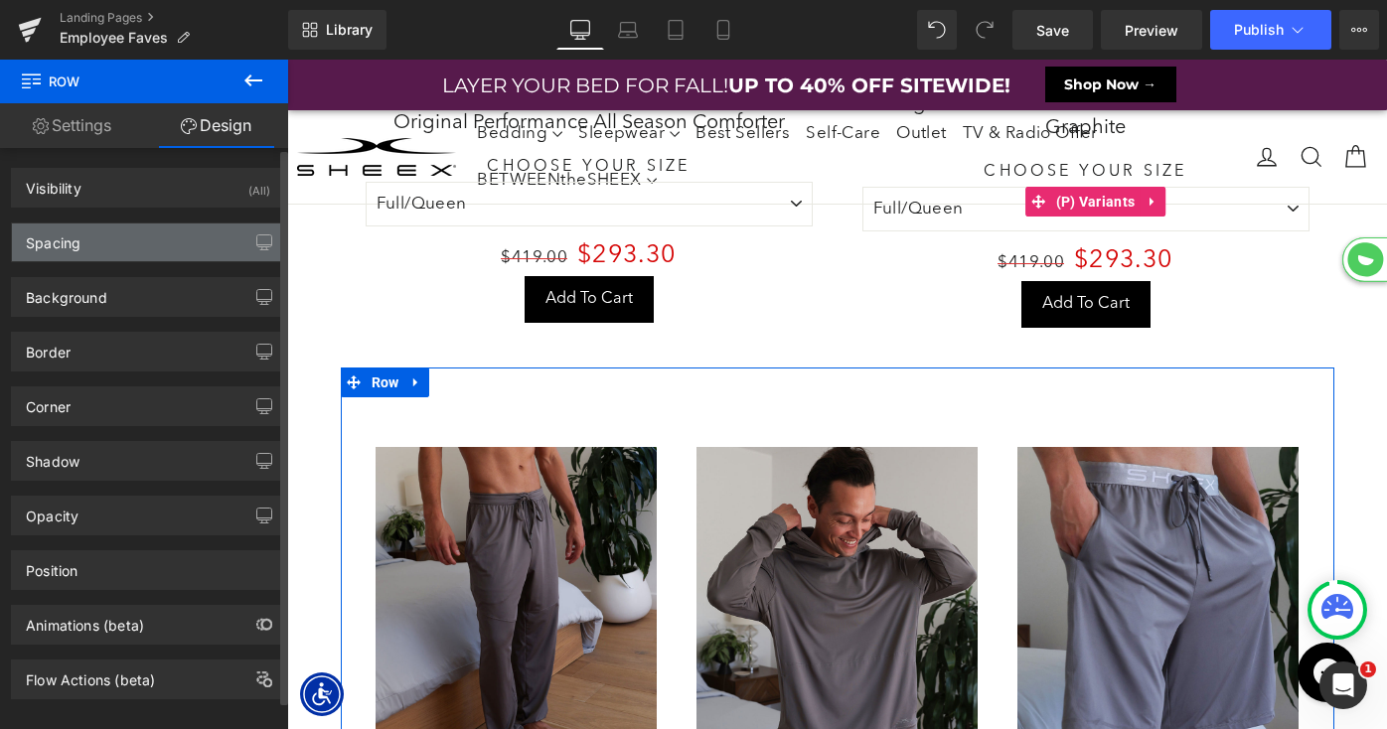
click at [142, 248] on div "Spacing" at bounding box center [148, 243] width 272 height 38
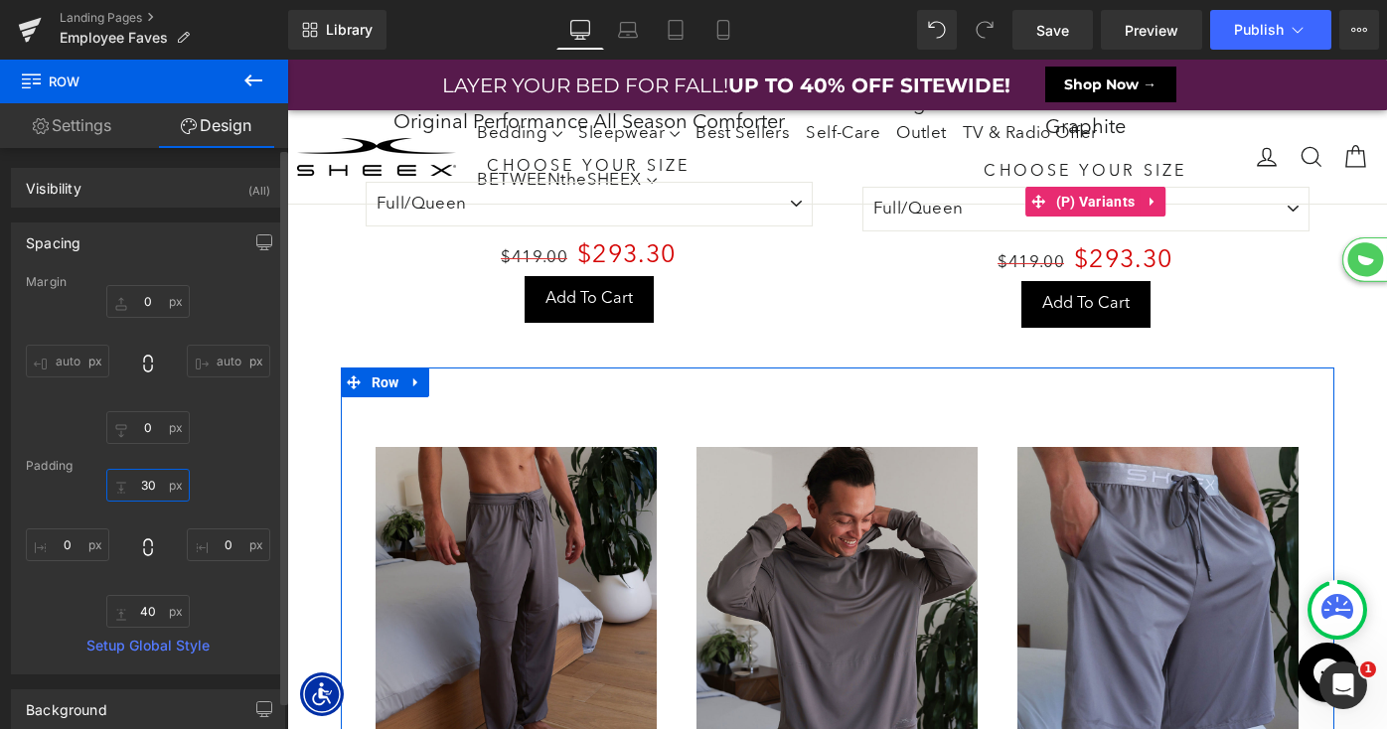
click at [145, 487] on input "30" at bounding box center [147, 485] width 83 height 33
type input "0"
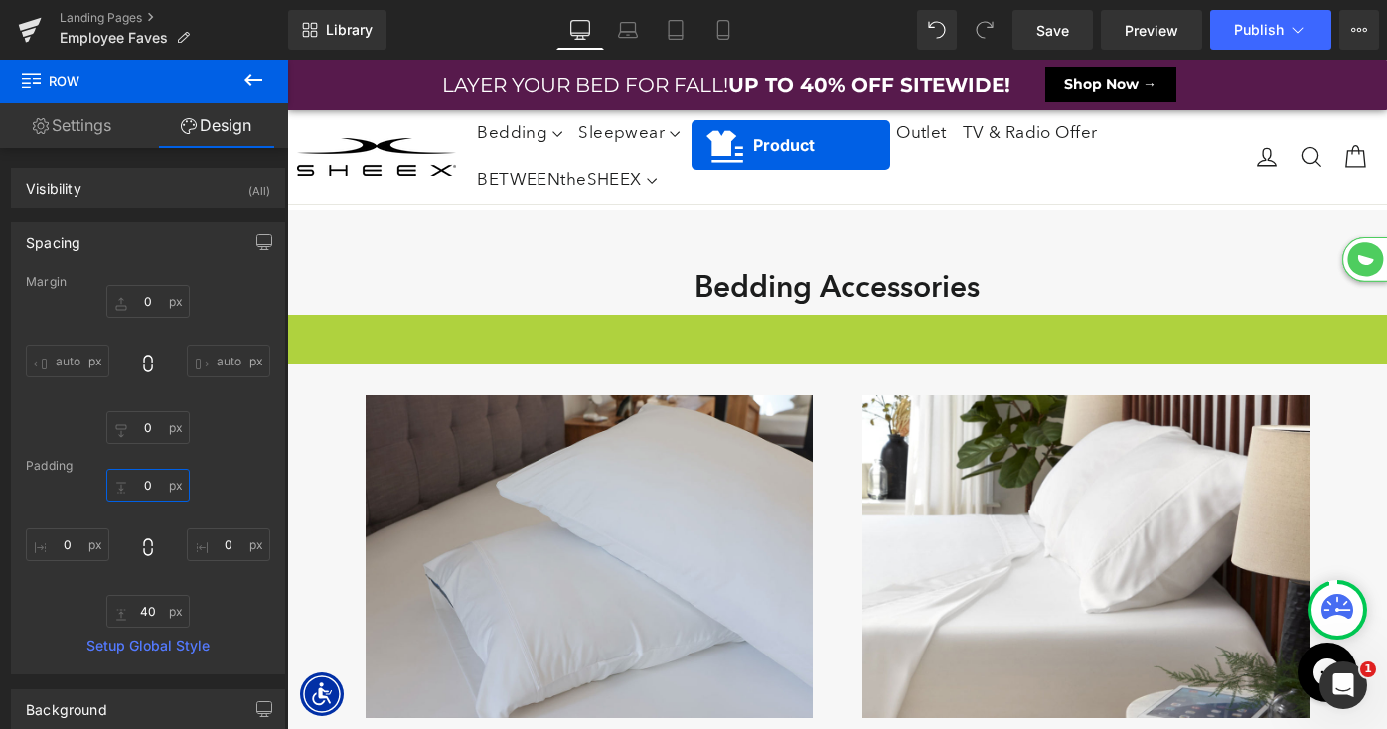
scroll to position [10, 10]
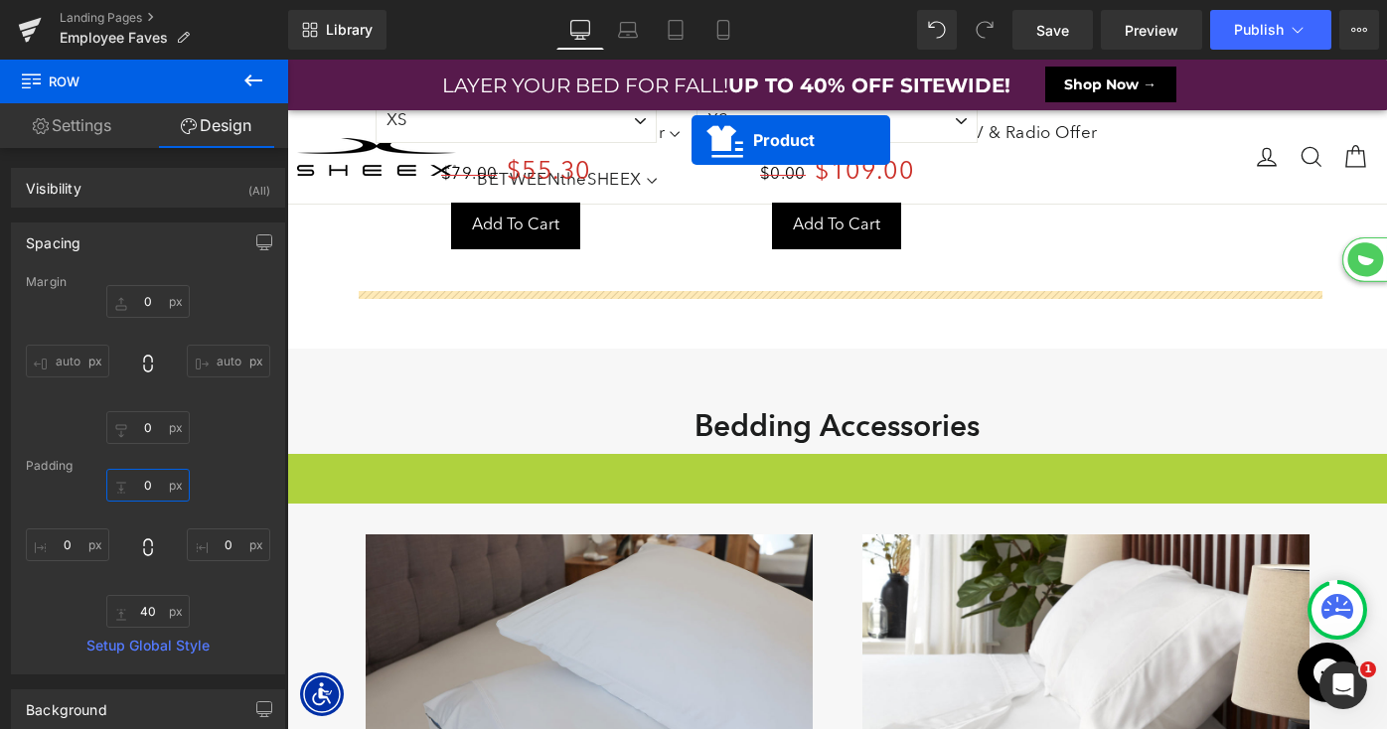
drag, startPoint x: 794, startPoint y: 315, endPoint x: 728, endPoint y: 367, distance: 83.5
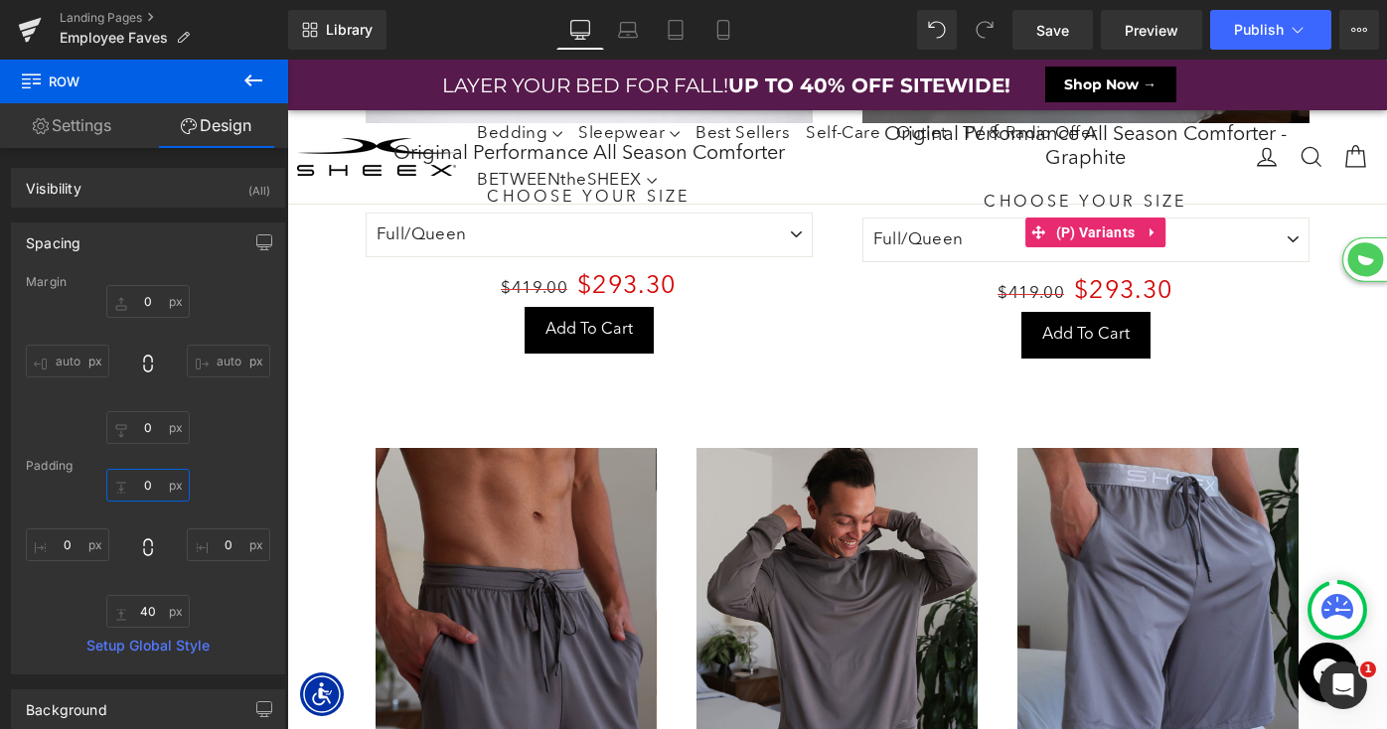
scroll to position [6364, 0]
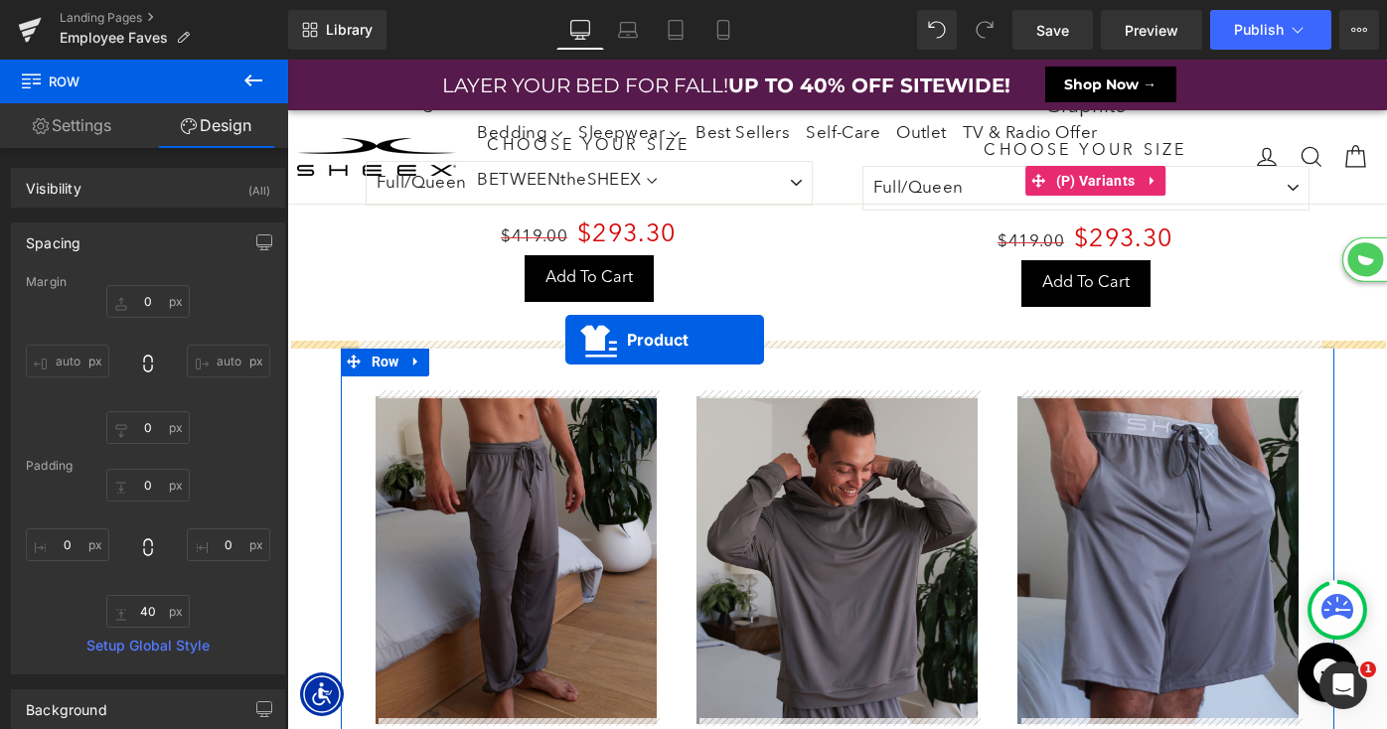
click at [565, 340] on div "Save 30 % (P) Image Original Performance All Season Comforter (P) Title" at bounding box center [838, 33] width 994 height 628
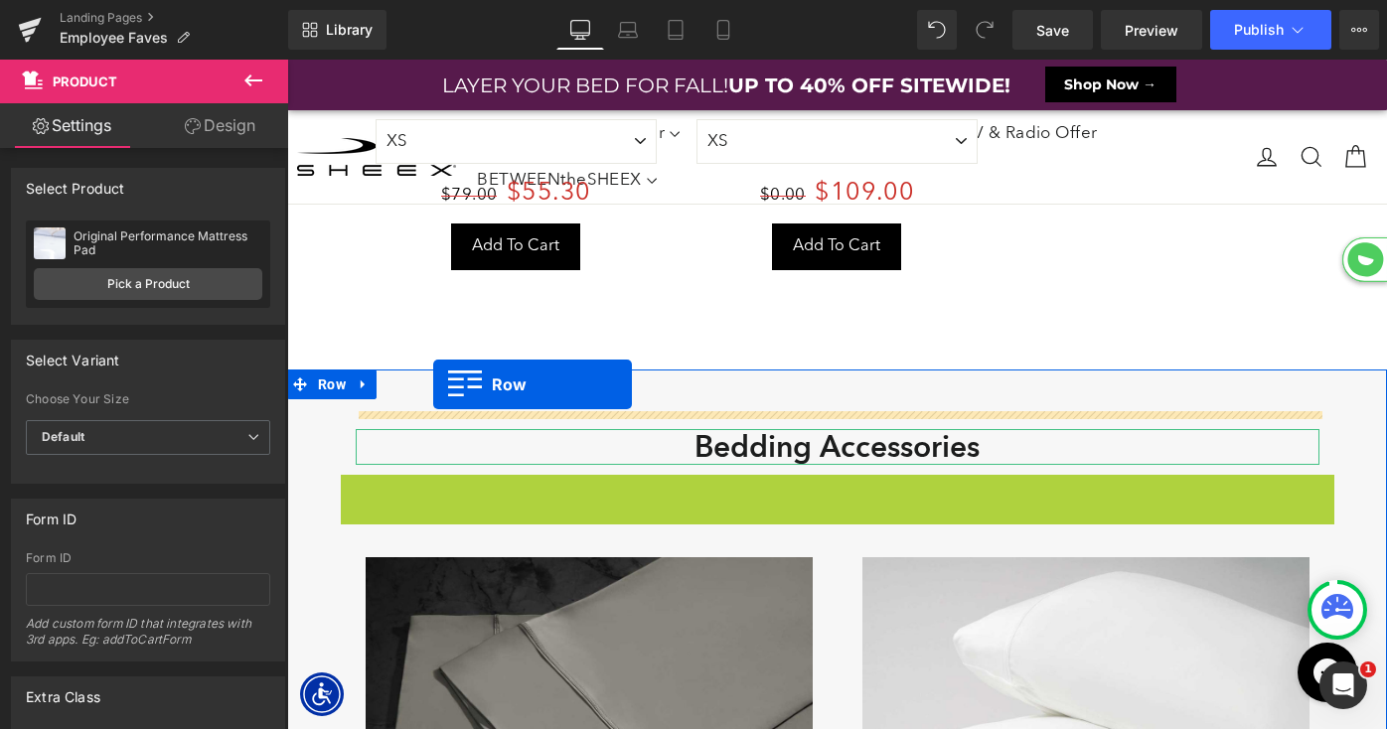
scroll to position [10, 10]
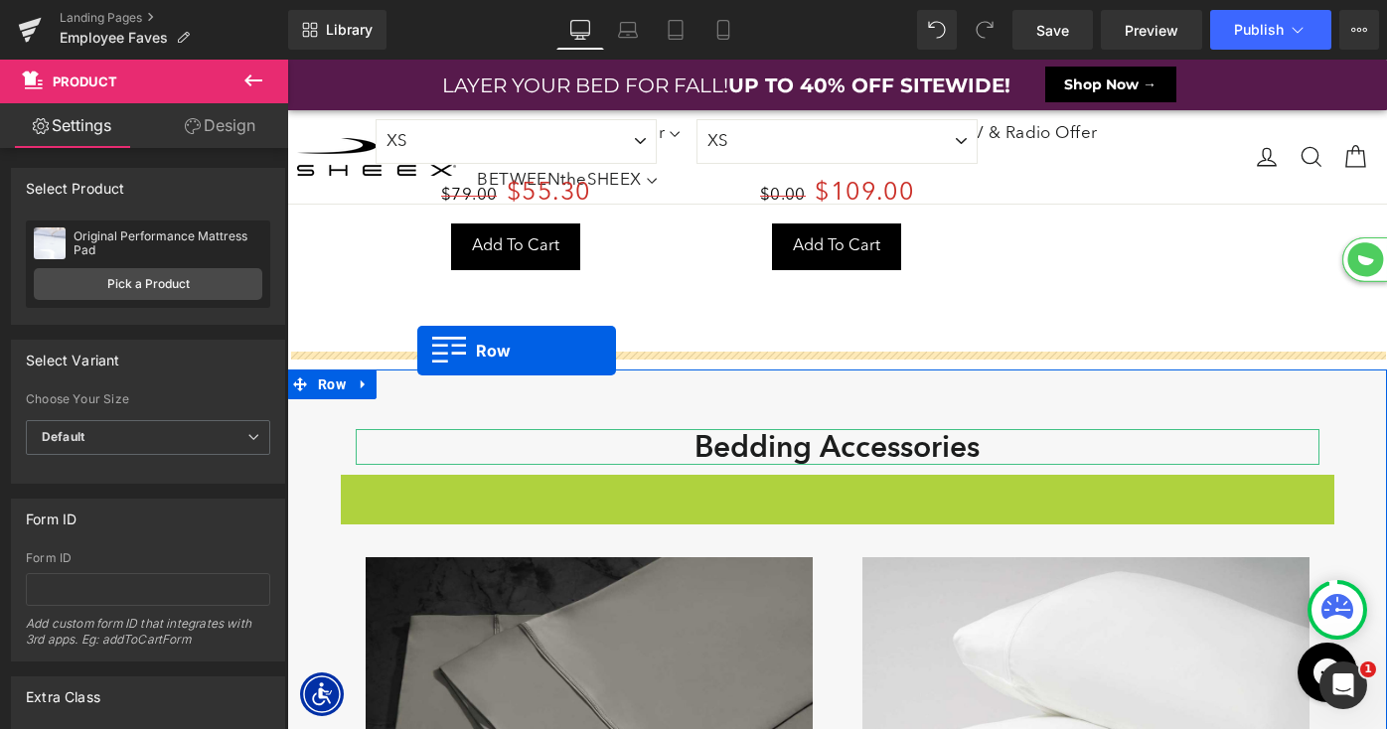
drag, startPoint x: 352, startPoint y: 472, endPoint x: 416, endPoint y: 350, distance: 138.2
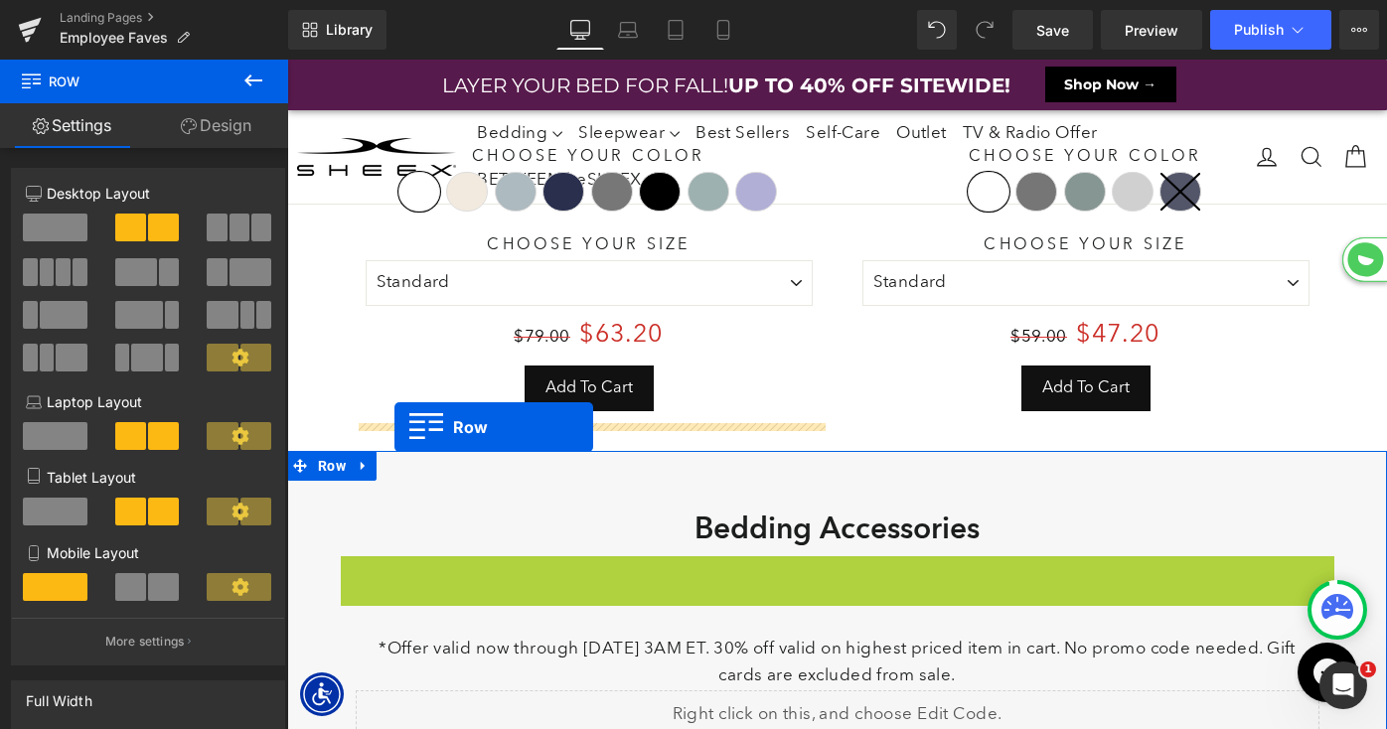
drag, startPoint x: 354, startPoint y: 555, endPoint x: 394, endPoint y: 427, distance: 134.5
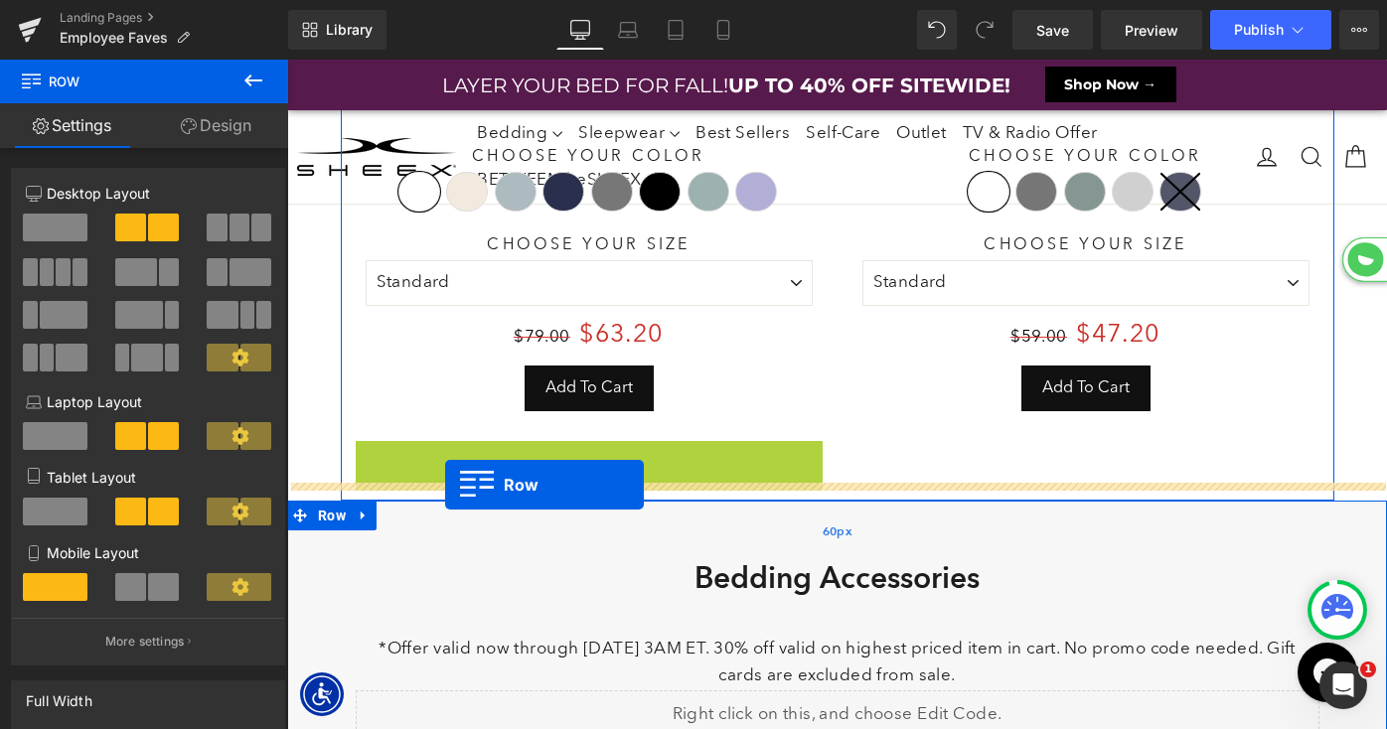
drag, startPoint x: 369, startPoint y: 435, endPoint x: 445, endPoint y: 485, distance: 91.2
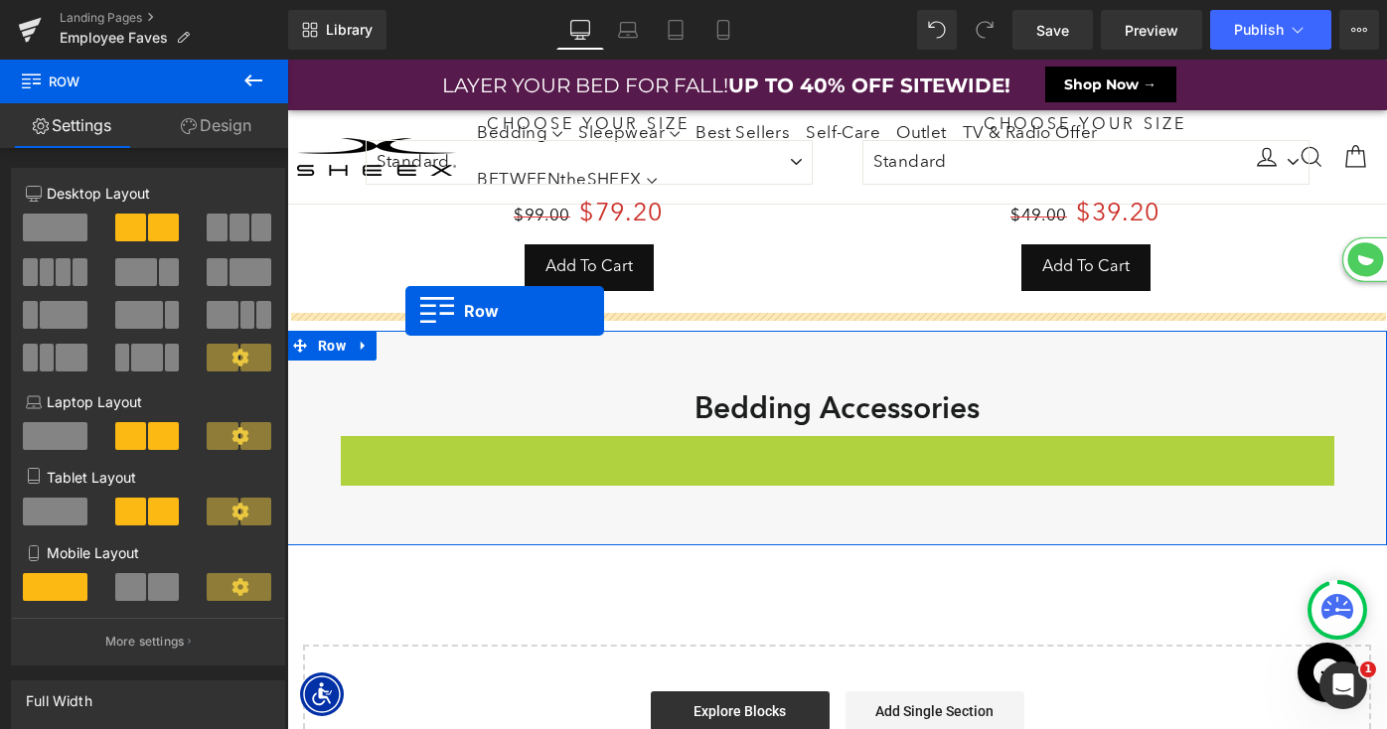
drag, startPoint x: 355, startPoint y: 433, endPoint x: 405, endPoint y: 310, distance: 133.2
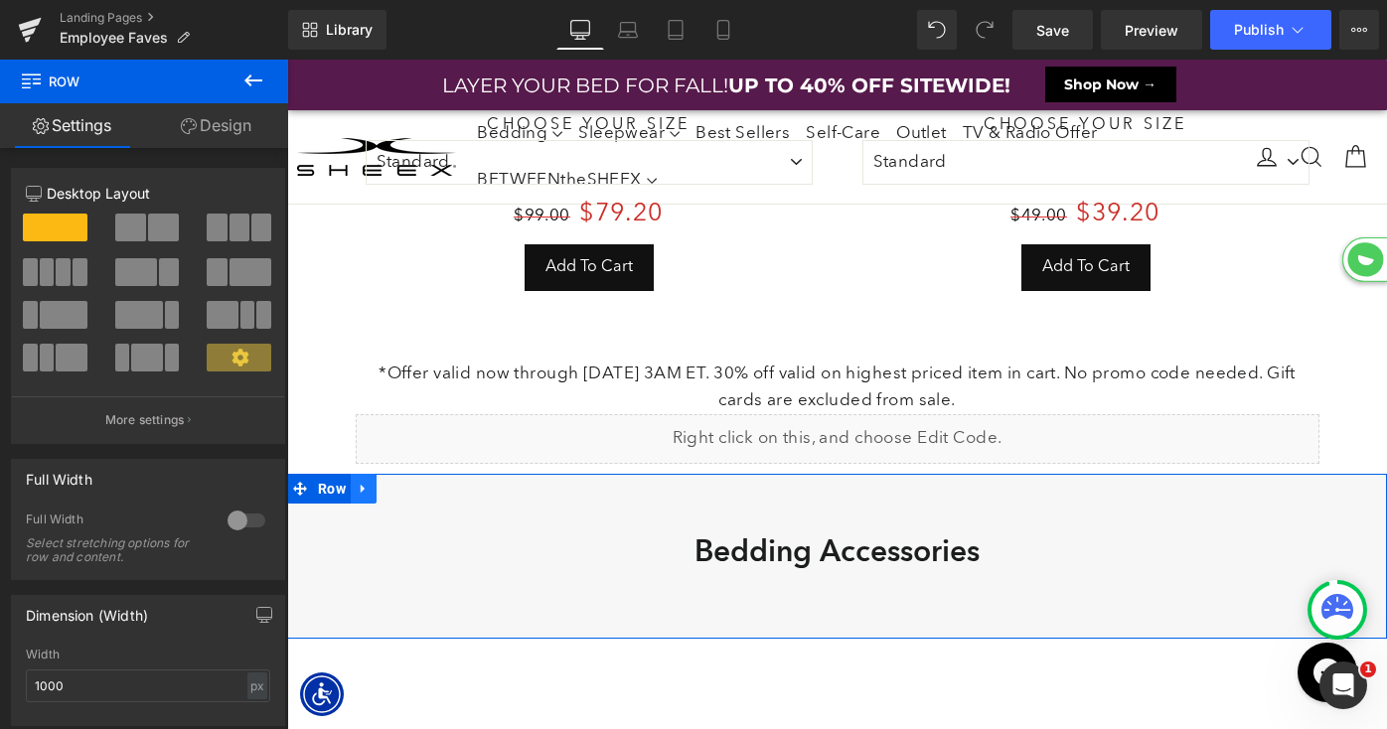
click at [366, 482] on icon at bounding box center [364, 489] width 14 height 15
click at [421, 482] on icon at bounding box center [415, 489] width 14 height 15
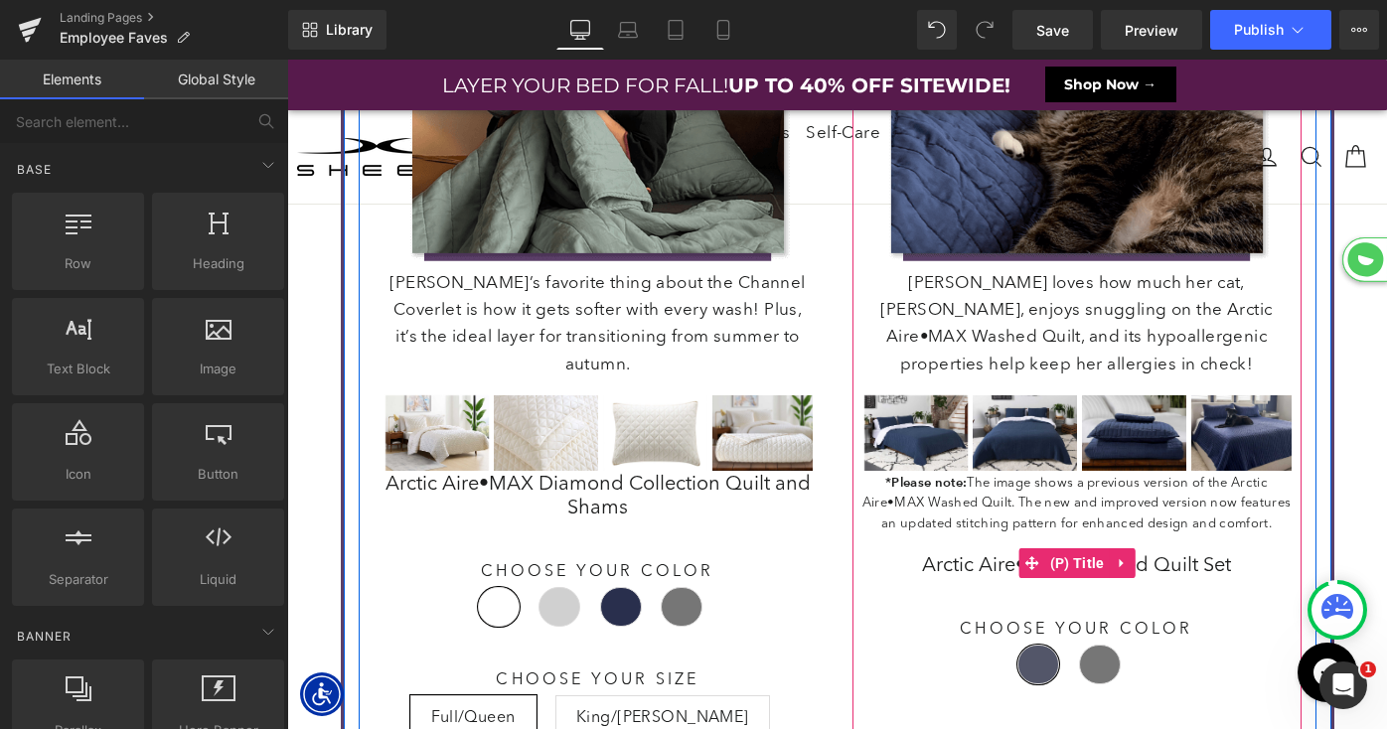
scroll to position [4263, 0]
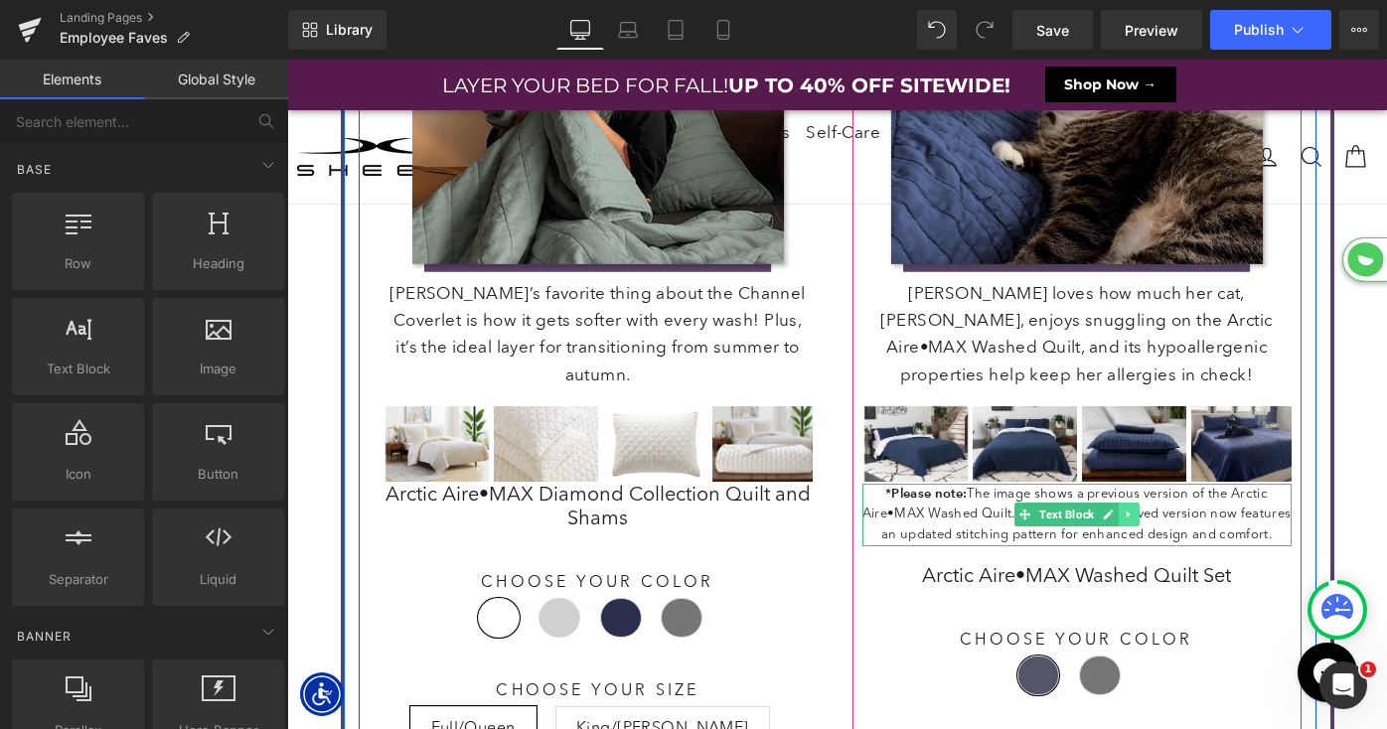
click at [1129, 512] on icon at bounding box center [1128, 515] width 3 height 7
click at [1234, 495] on p "*Please note: The image shows a previous version of the Arctic Aire•MAX Washed …" at bounding box center [1076, 515] width 429 height 63
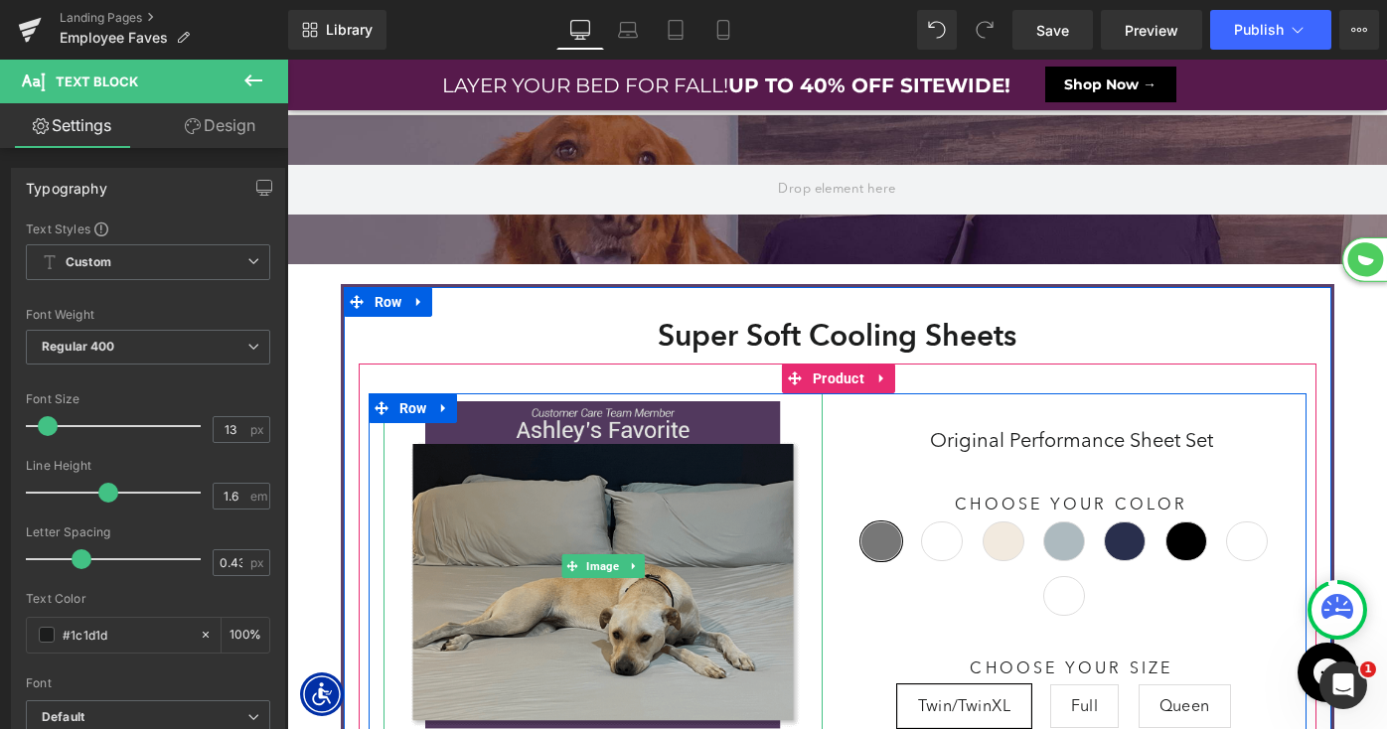
scroll to position [187, 0]
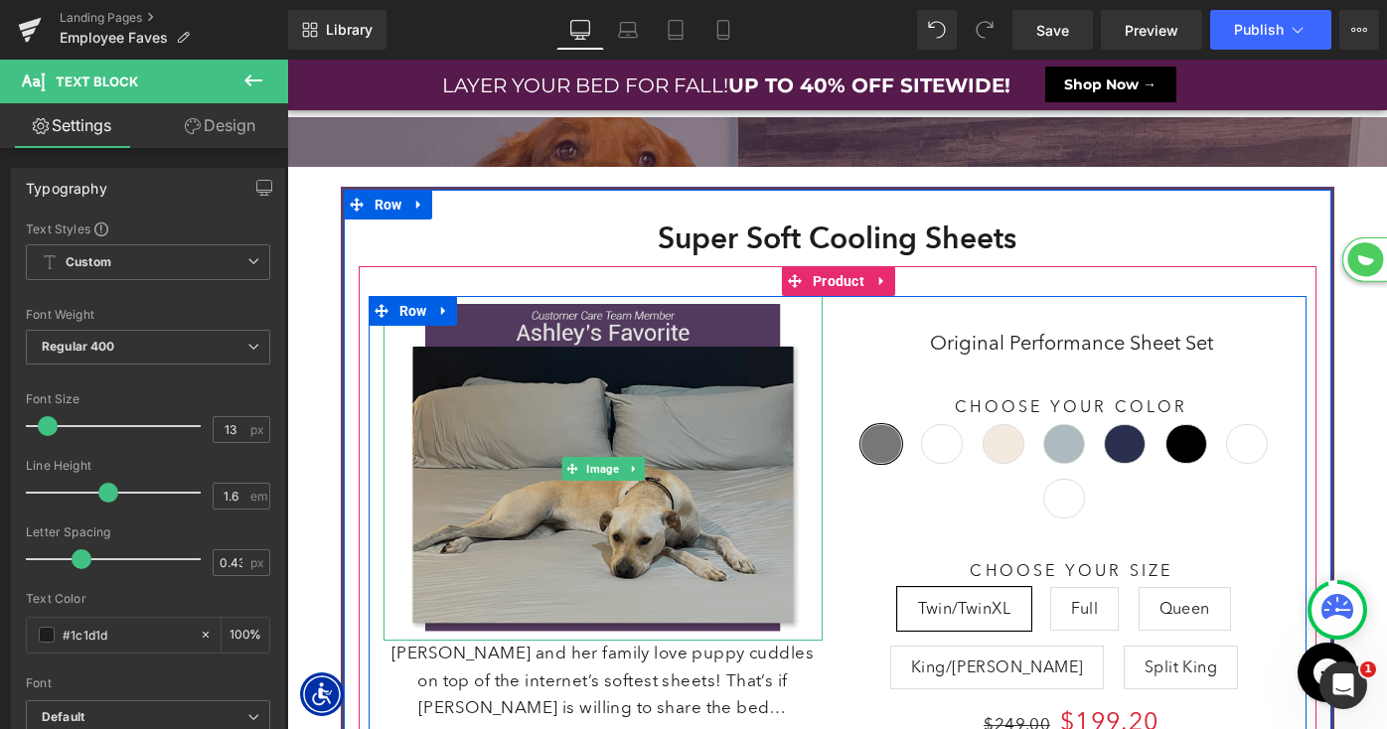
click at [590, 486] on img at bounding box center [603, 468] width 439 height 345
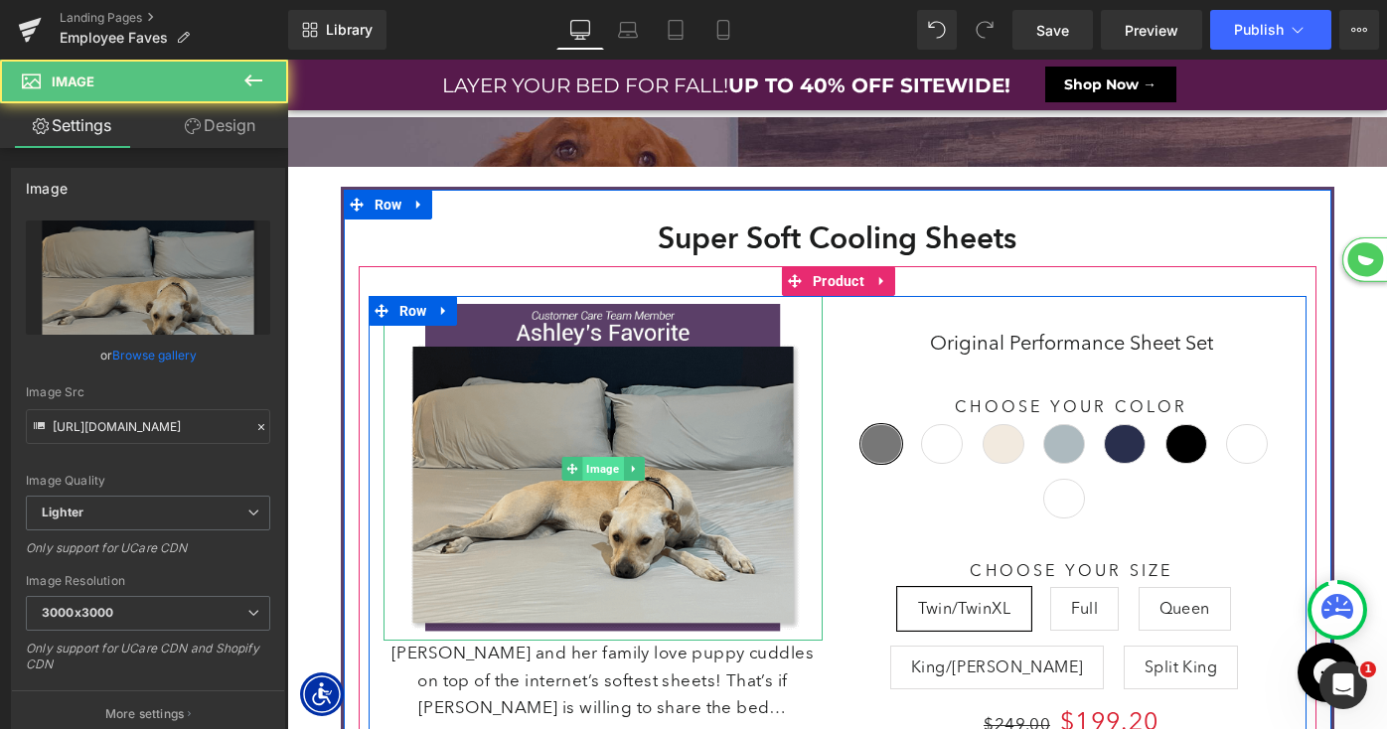
click at [597, 467] on span "Image" at bounding box center [603, 469] width 41 height 24
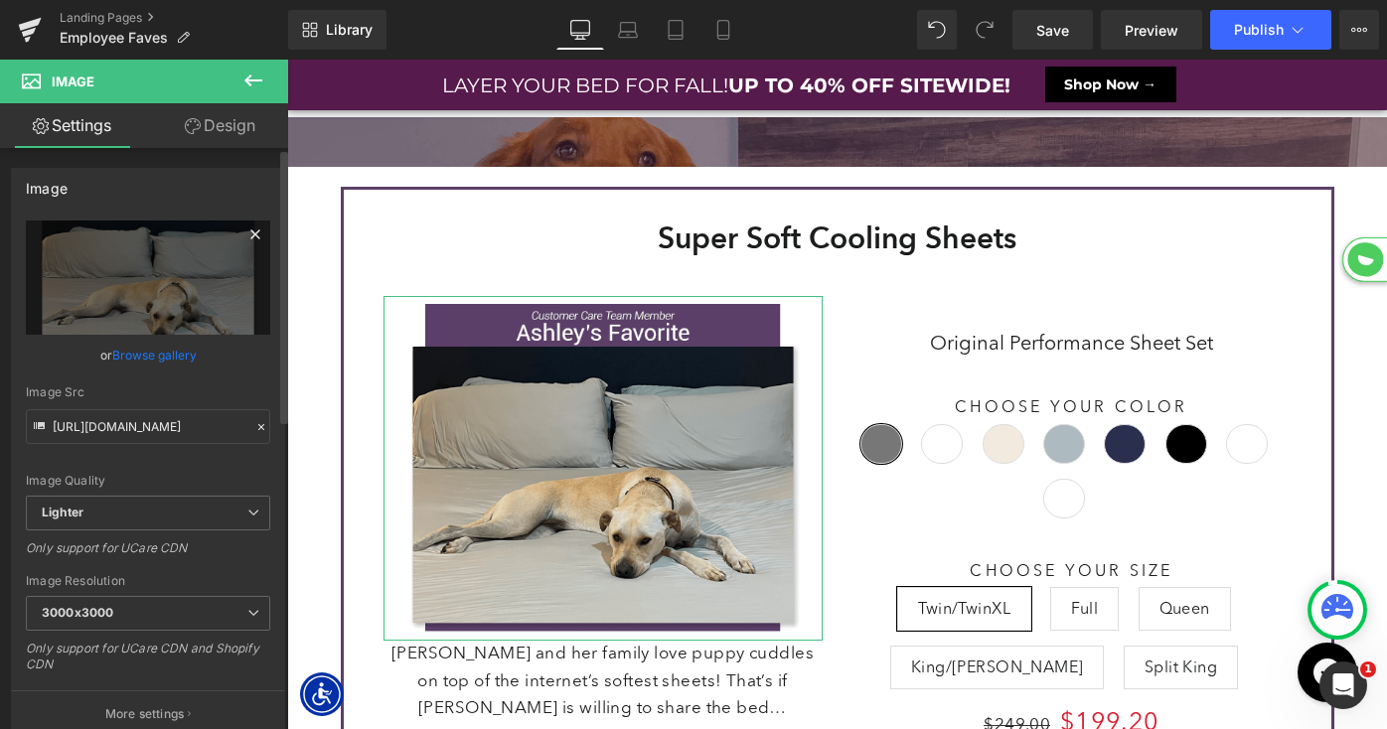
click at [243, 235] on icon at bounding box center [255, 235] width 24 height 24
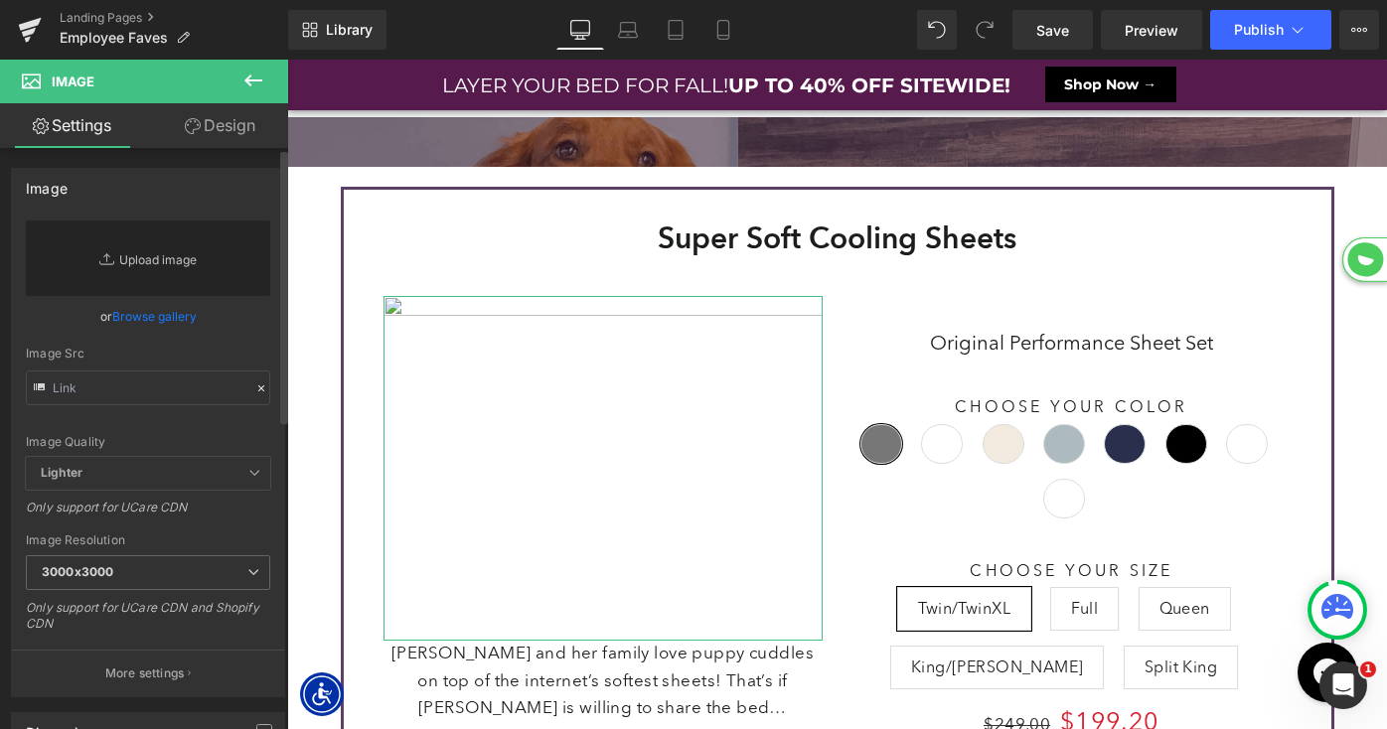
click at [171, 266] on link "Replace Image" at bounding box center [148, 259] width 244 height 76
type input "C:\fakepath\LP-FallIntoSavings-Promo-[PERSON_NAME].png"
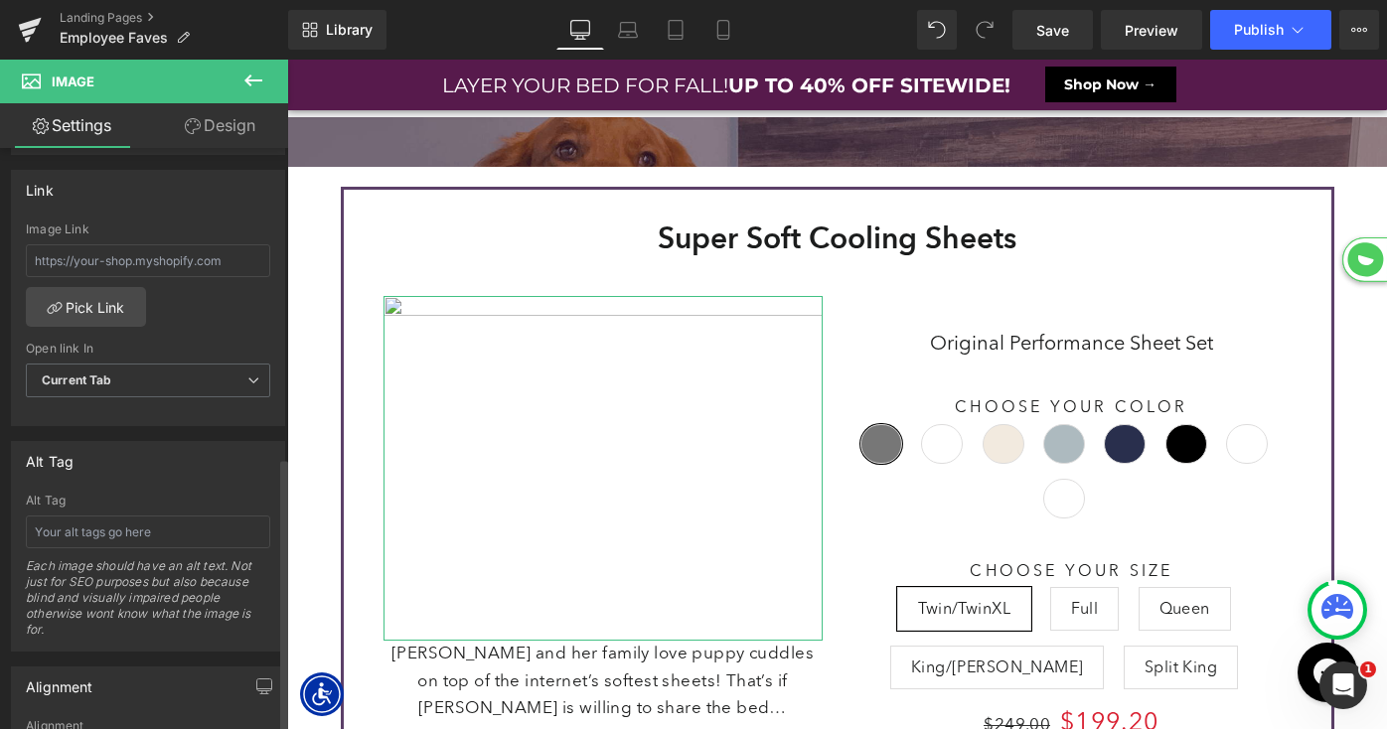
scroll to position [863, 0]
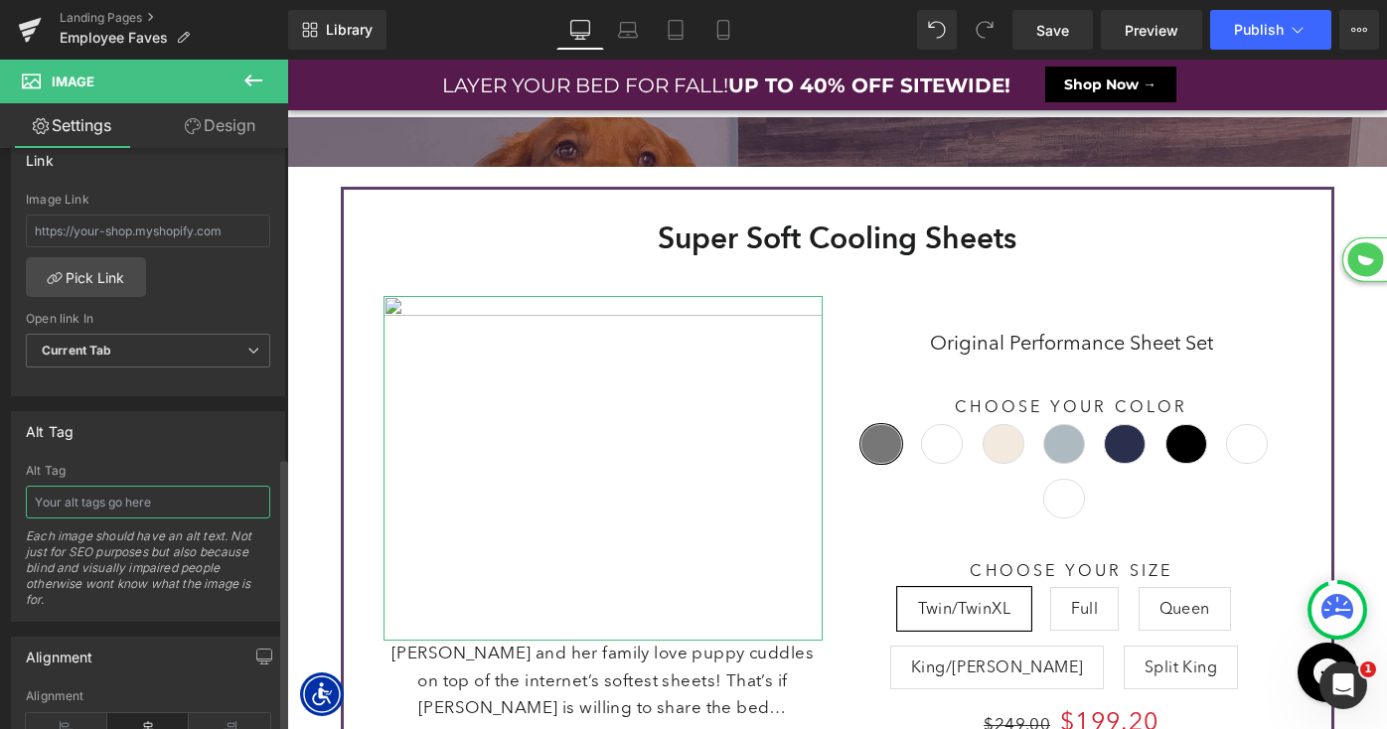
click at [125, 501] on input "text" at bounding box center [148, 502] width 244 height 33
type input "[PERSON_NAME]'s Fave"
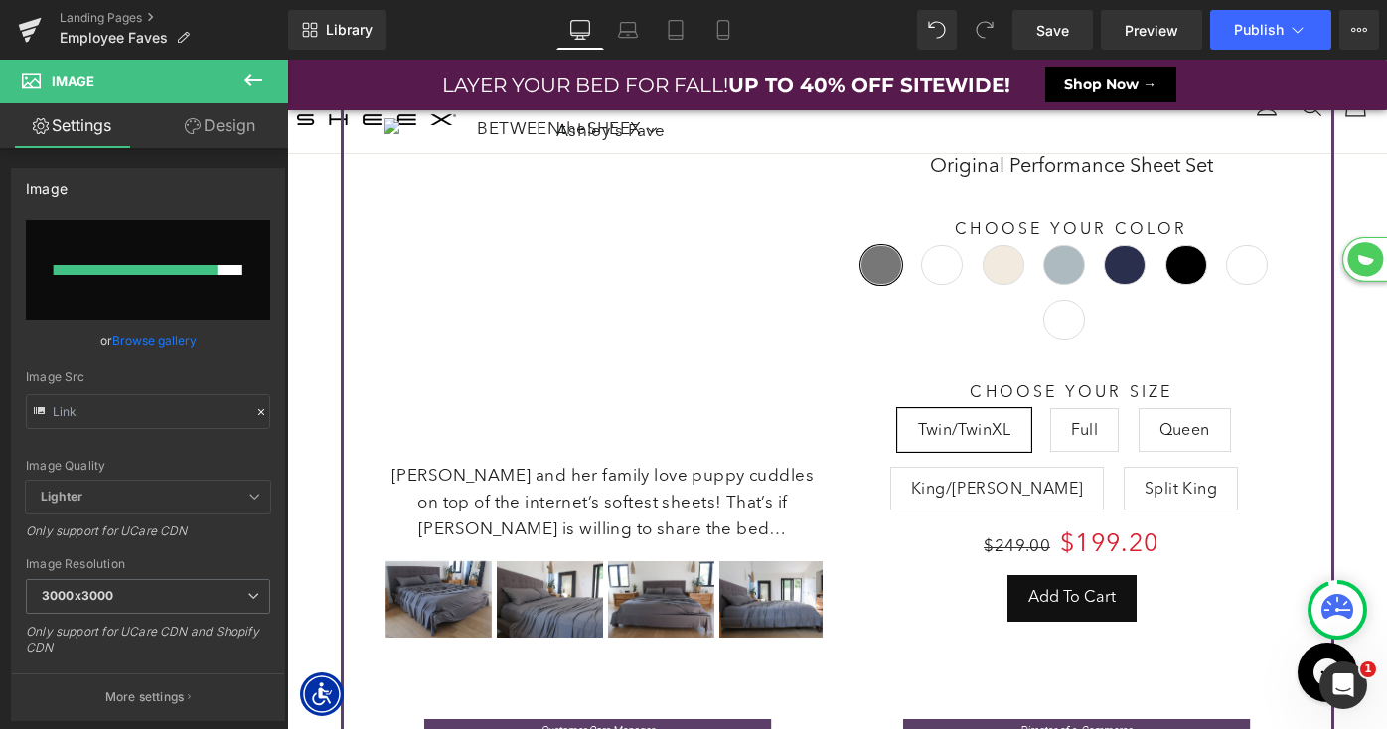
scroll to position [10, 10]
click at [1016, 188] on h3 "Original Performance Sheet Set" at bounding box center [1072, 164] width 439 height 56
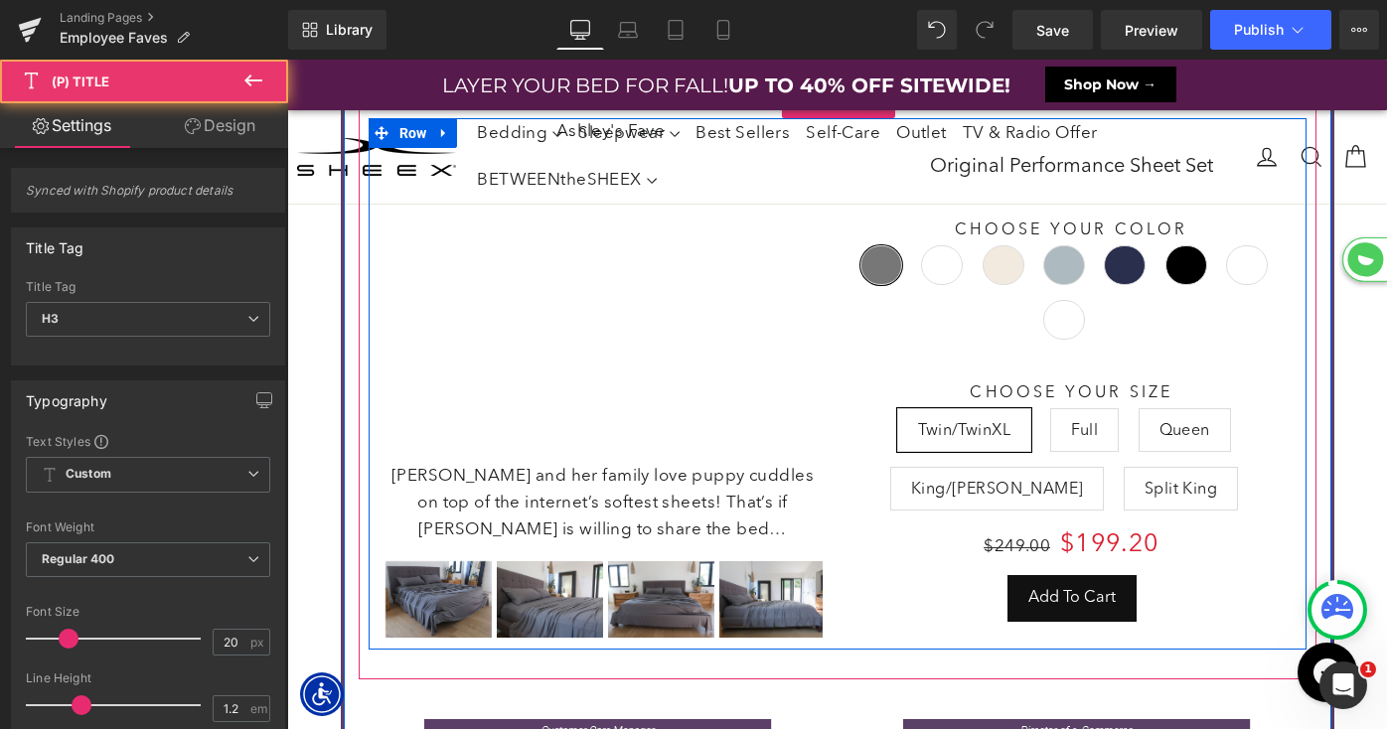
click at [542, 291] on img at bounding box center [603, 290] width 439 height 345
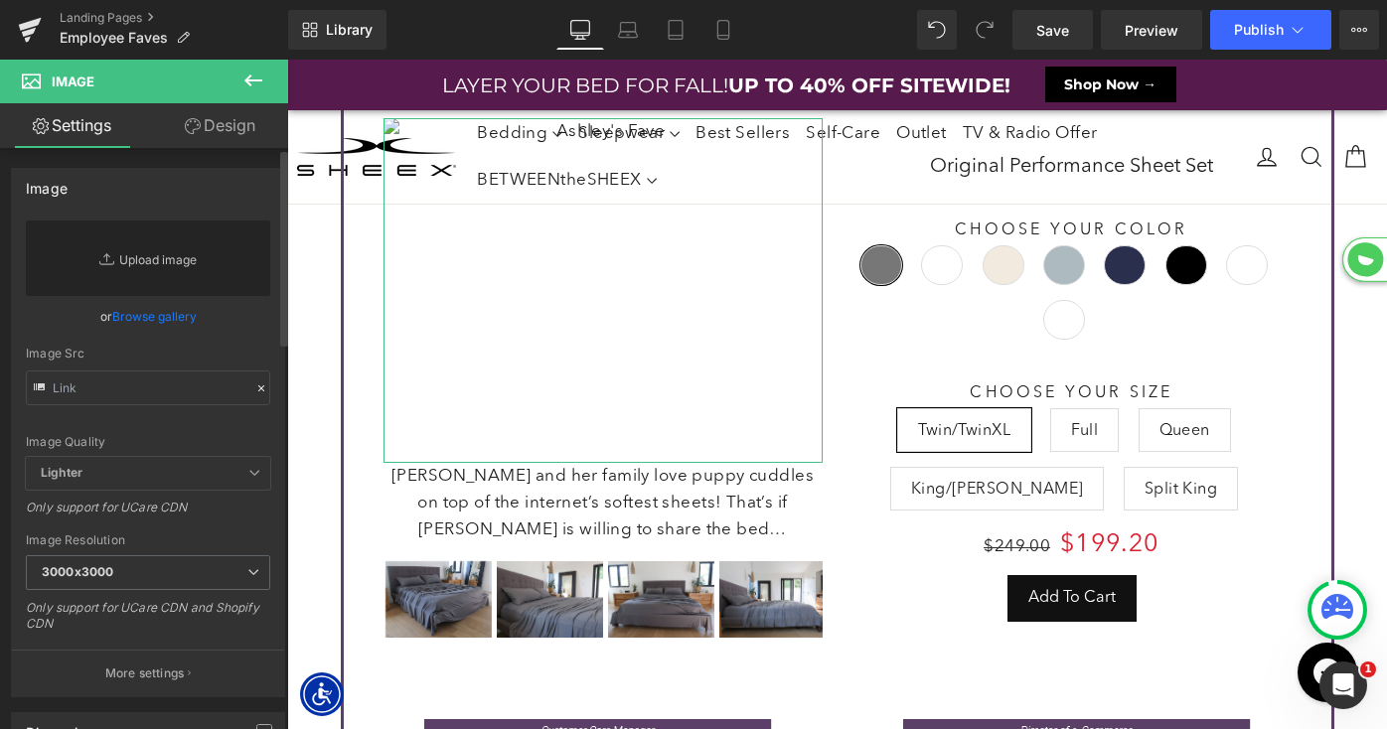
click at [192, 256] on link "Replace Image" at bounding box center [148, 259] width 244 height 76
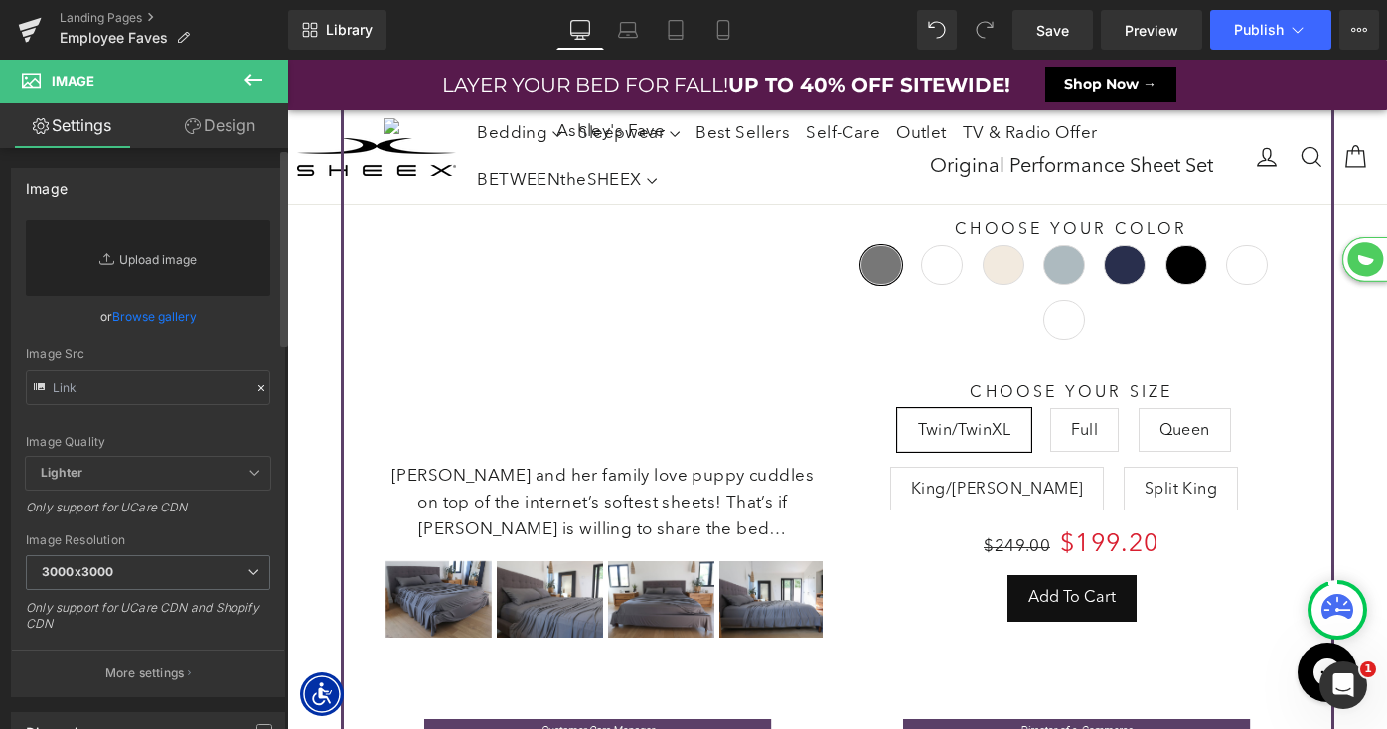
type input "C:\fakepath\LP-FallIntoSavings-Promo-[PERSON_NAME].png"
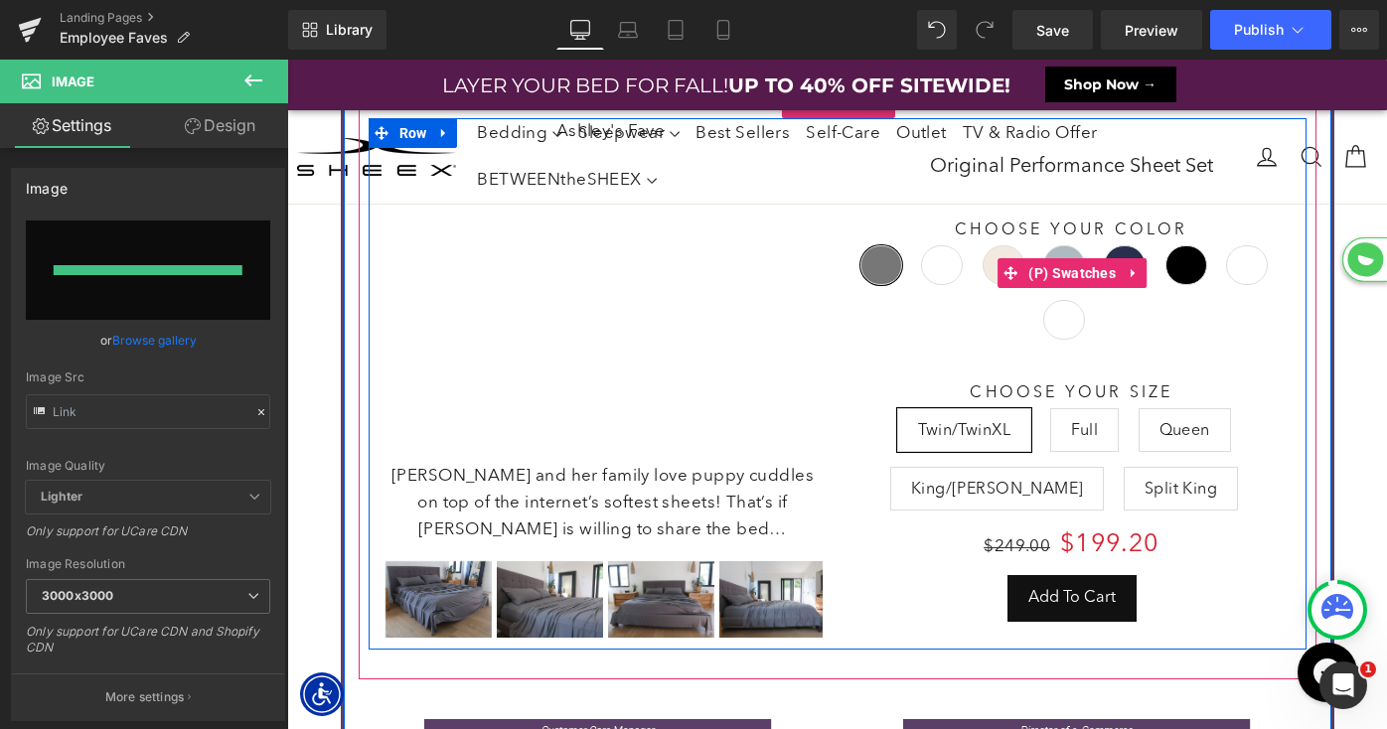
type input "[URL][DOMAIN_NAME]"
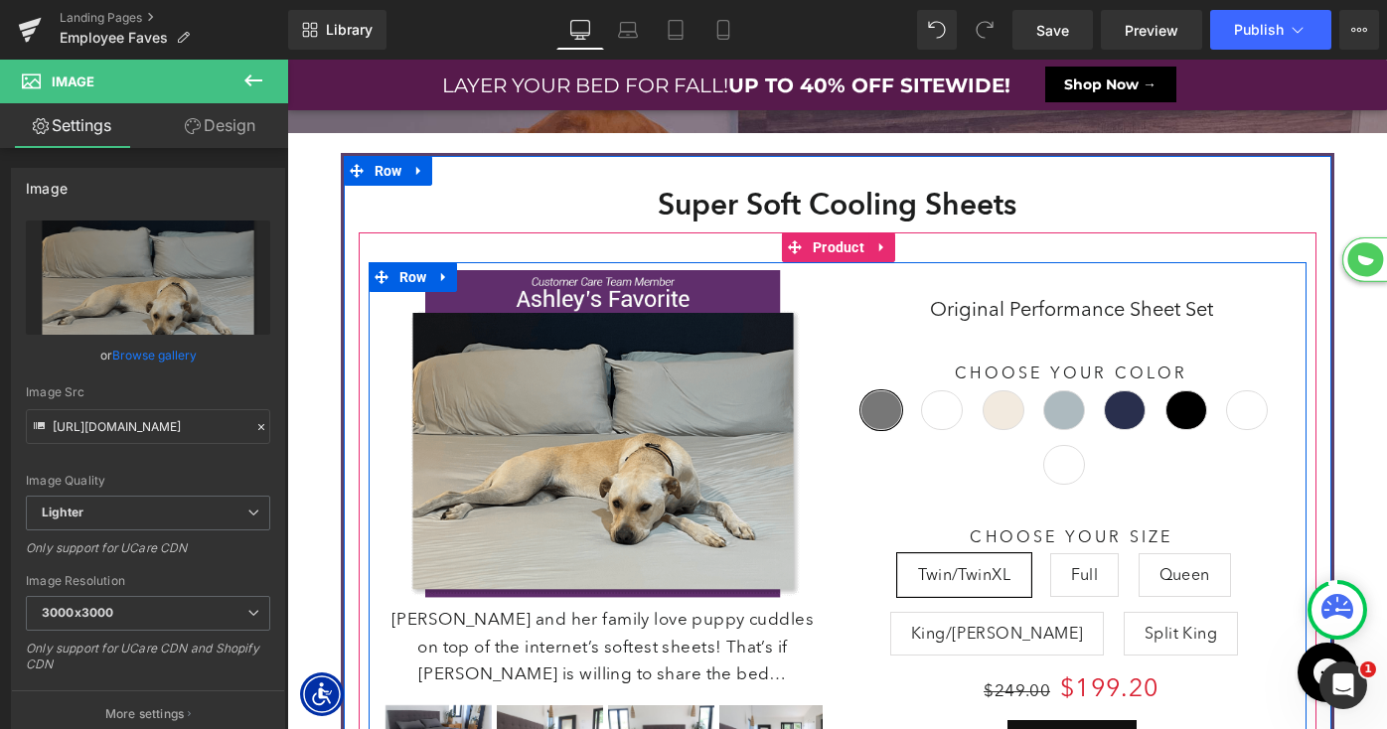
scroll to position [12117, 1100]
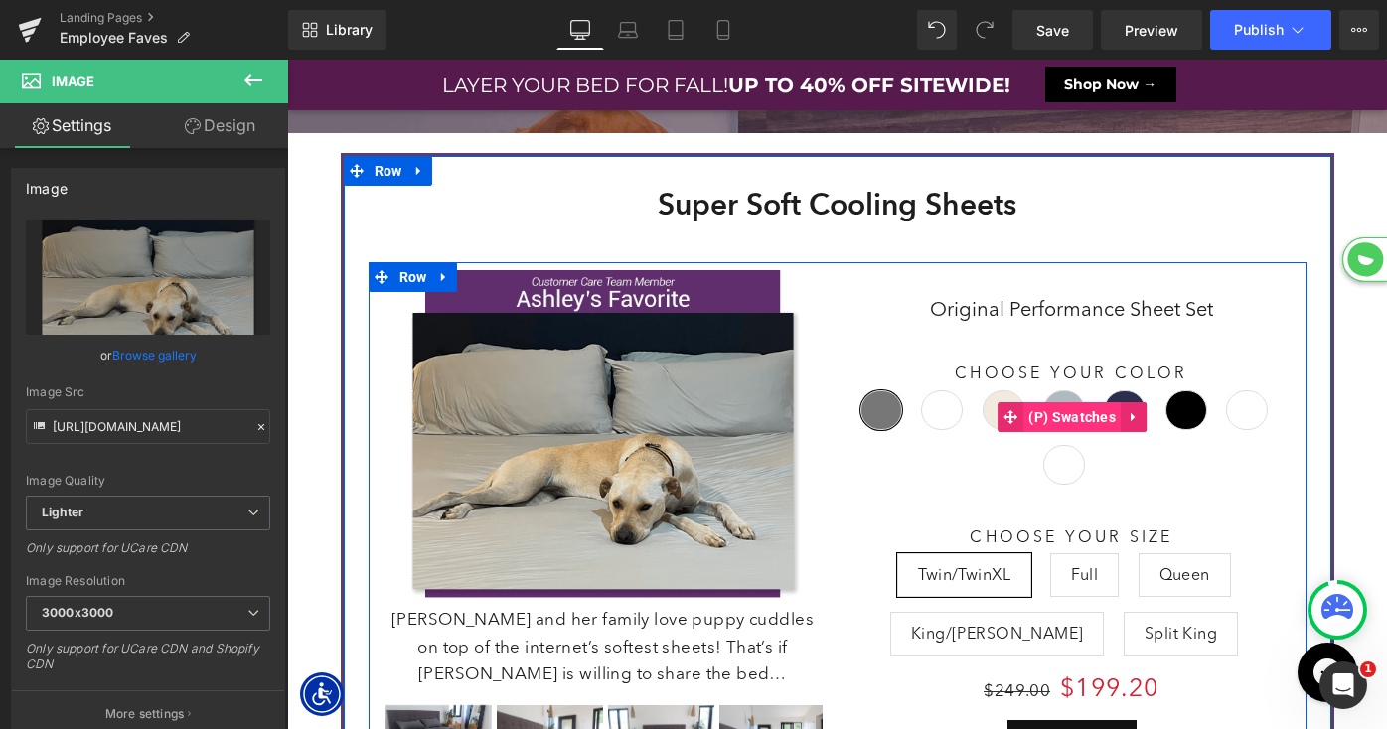
click at [1053, 412] on span "(P) Swatches" at bounding box center [1071, 417] width 97 height 30
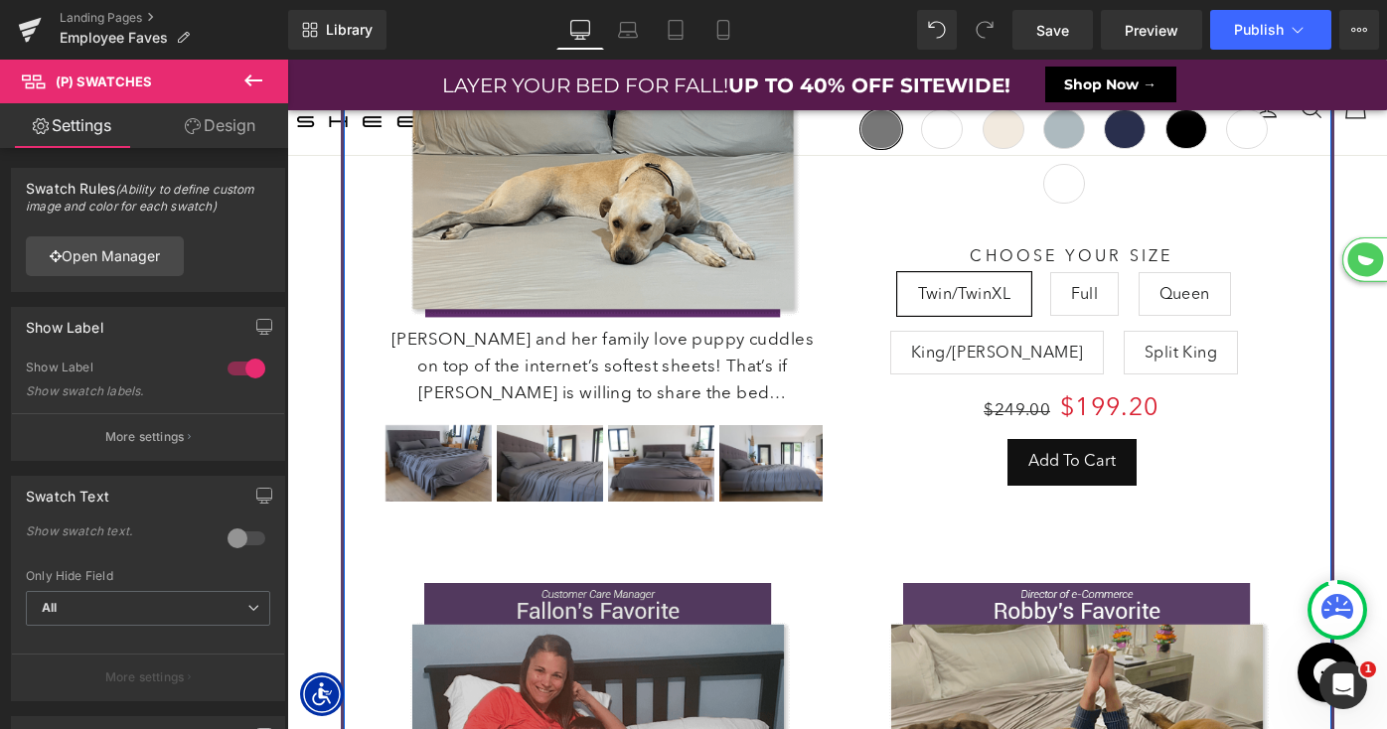
scroll to position [844, 0]
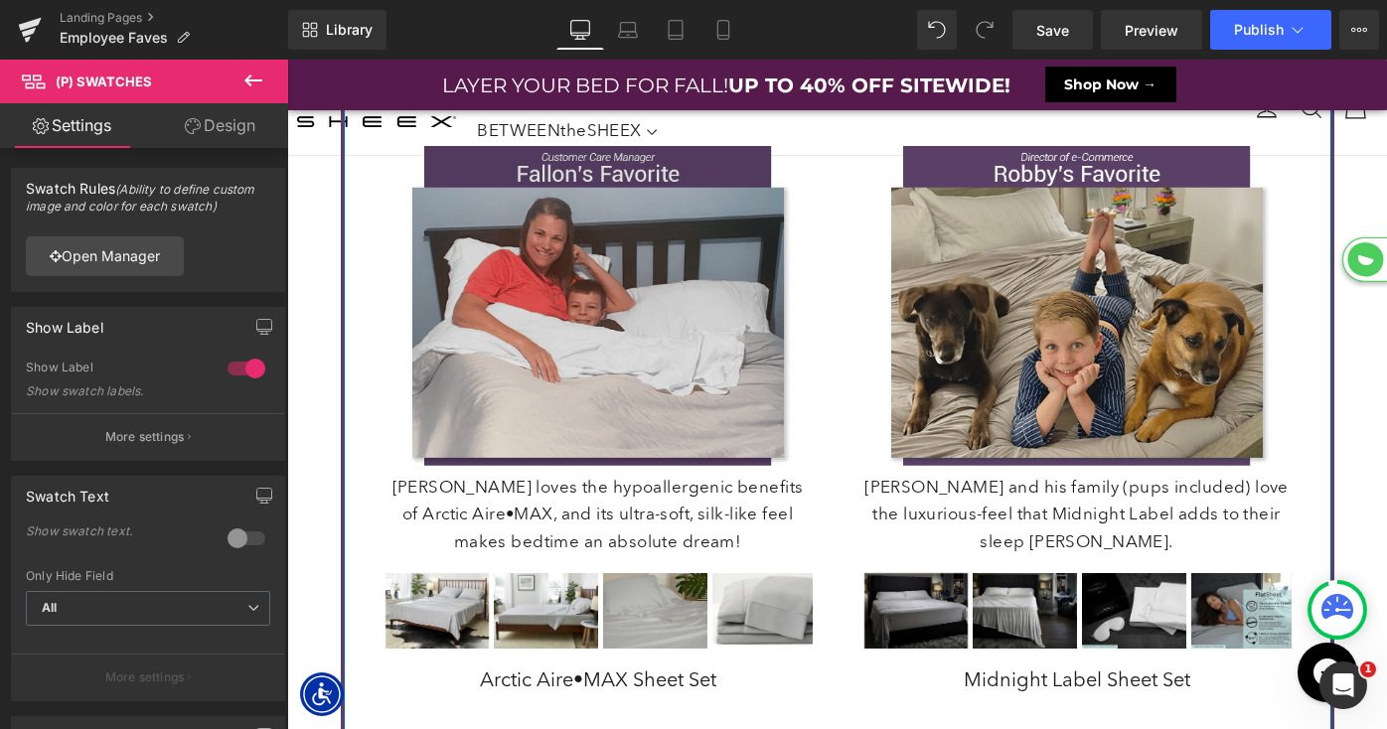
click at [626, 326] on img at bounding box center [598, 306] width 429 height 337
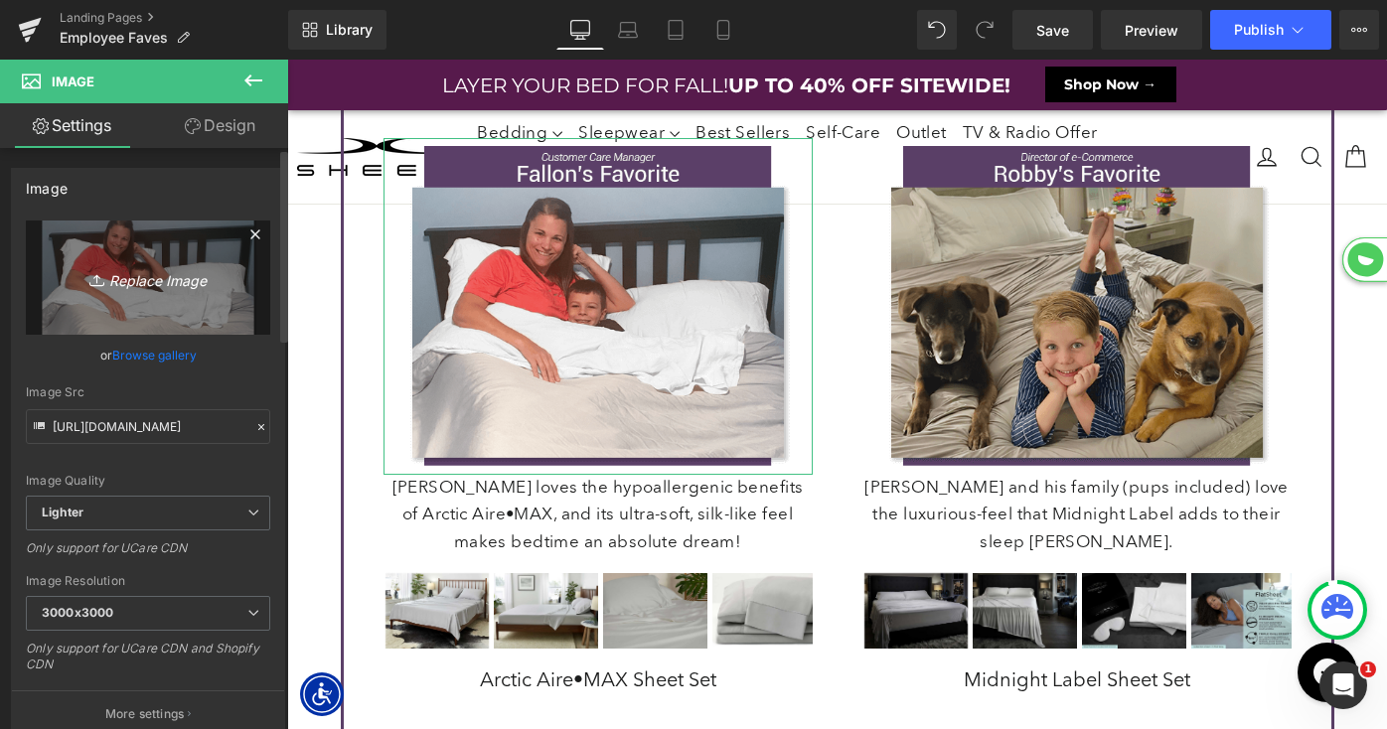
click at [243, 231] on icon at bounding box center [255, 235] width 24 height 24
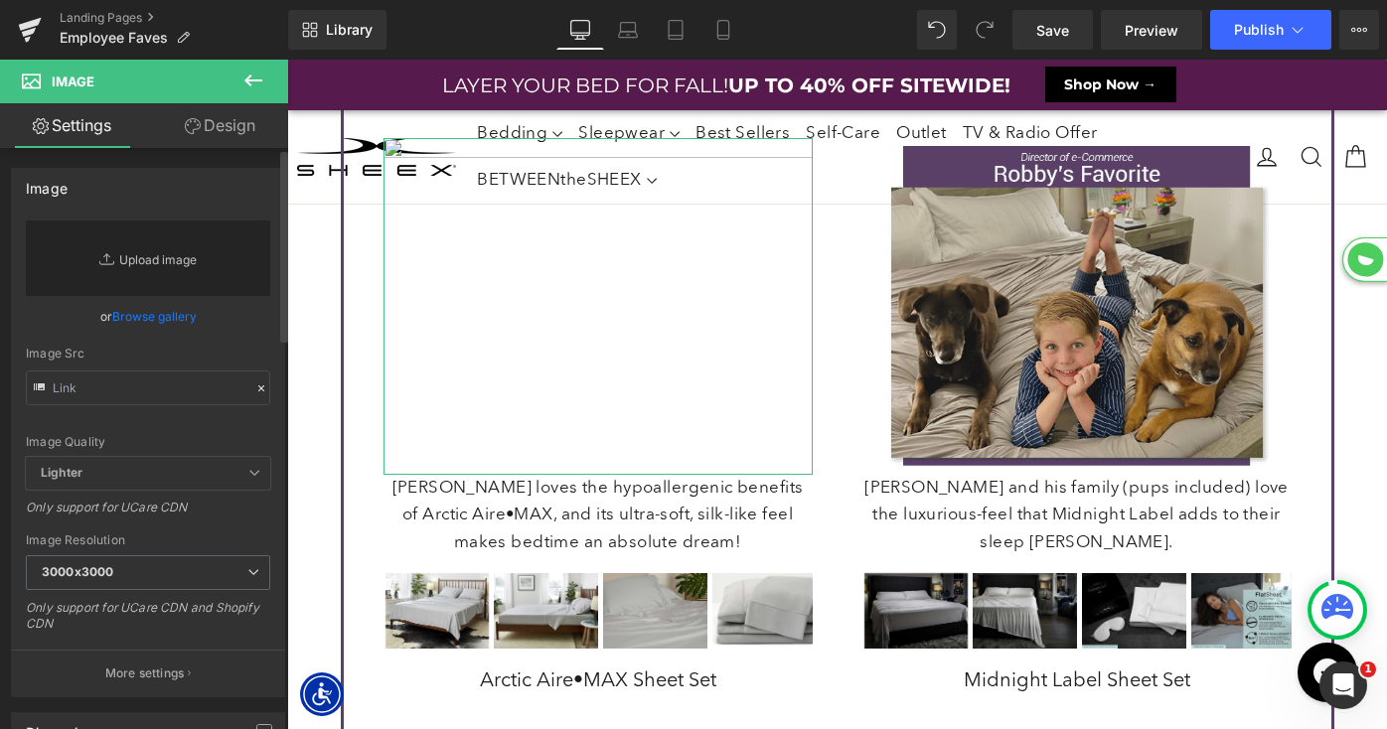
click at [159, 254] on link "Replace Image" at bounding box center [148, 259] width 244 height 76
type input "C:\fakepath\LP-FallIntoSavings-Promo-Fallon.png"
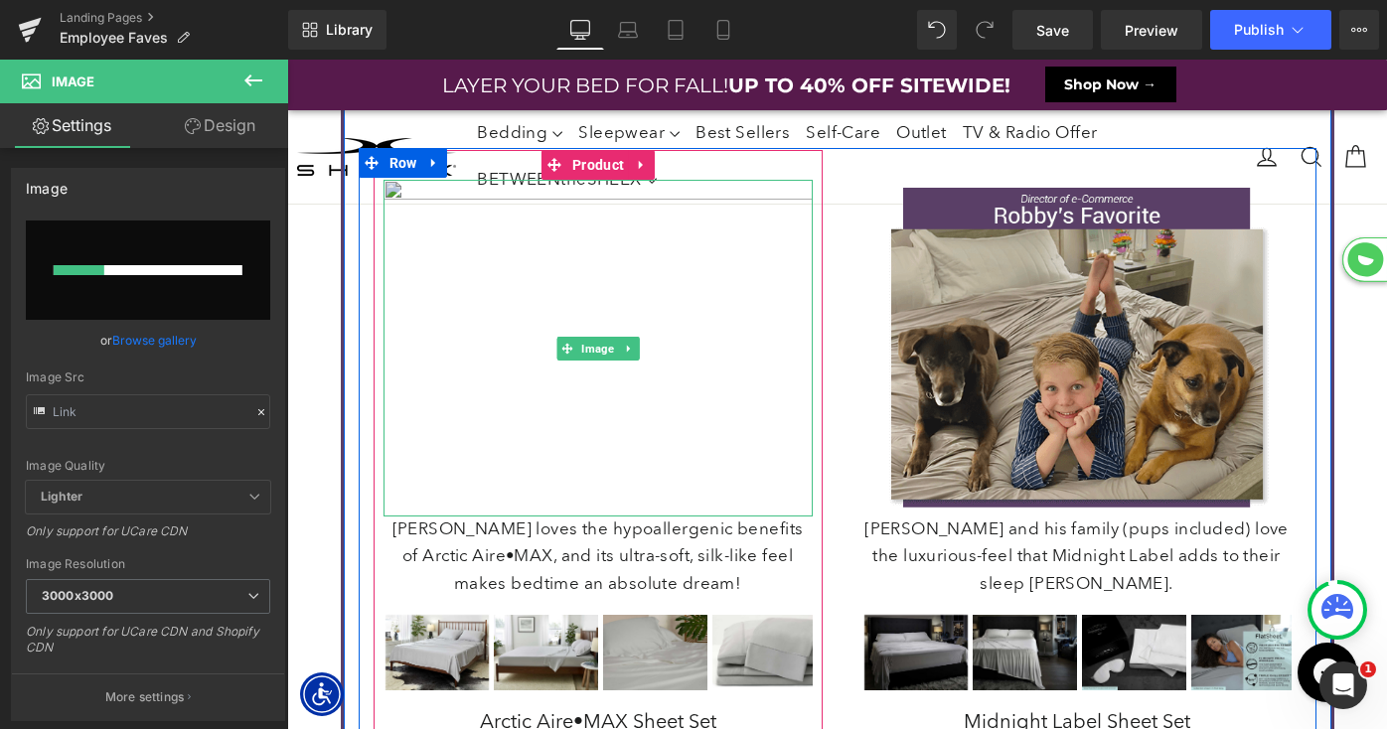
scroll to position [751, 0]
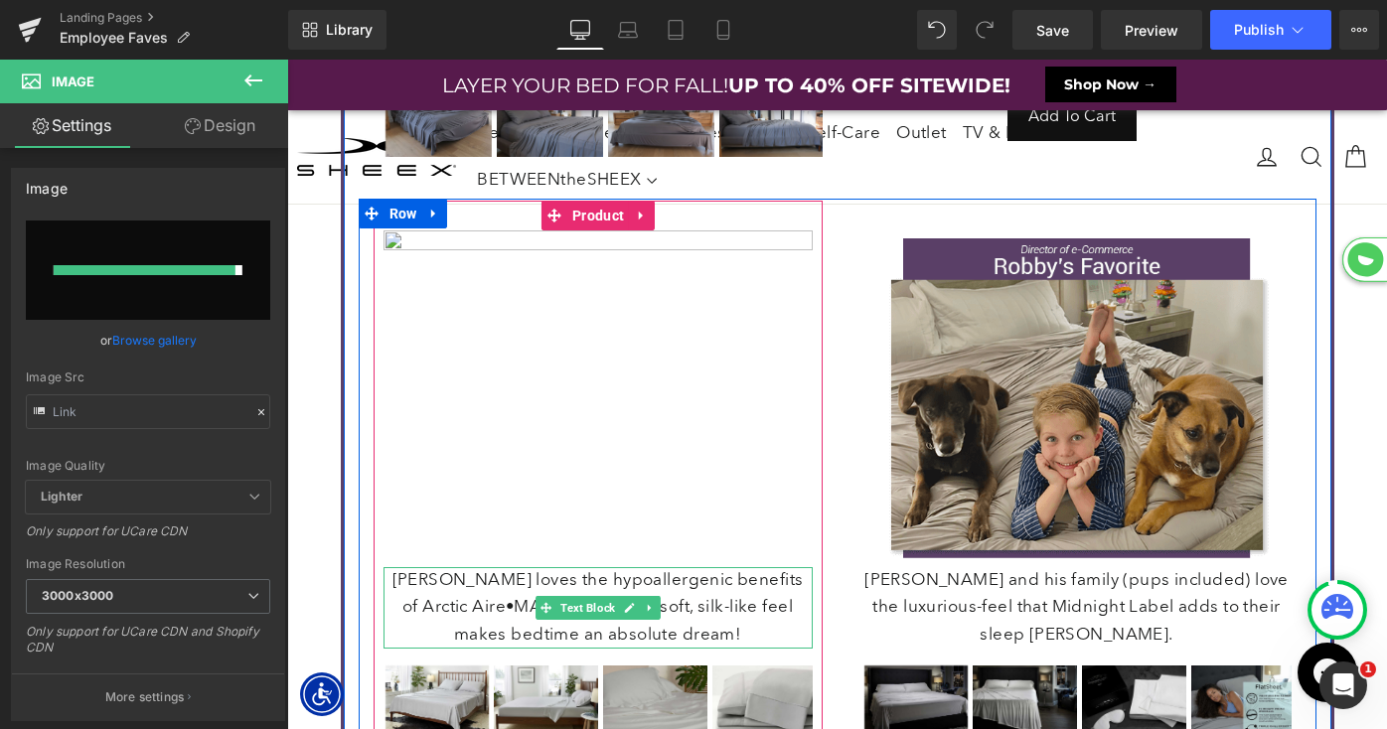
type input "[URL][DOMAIN_NAME]"
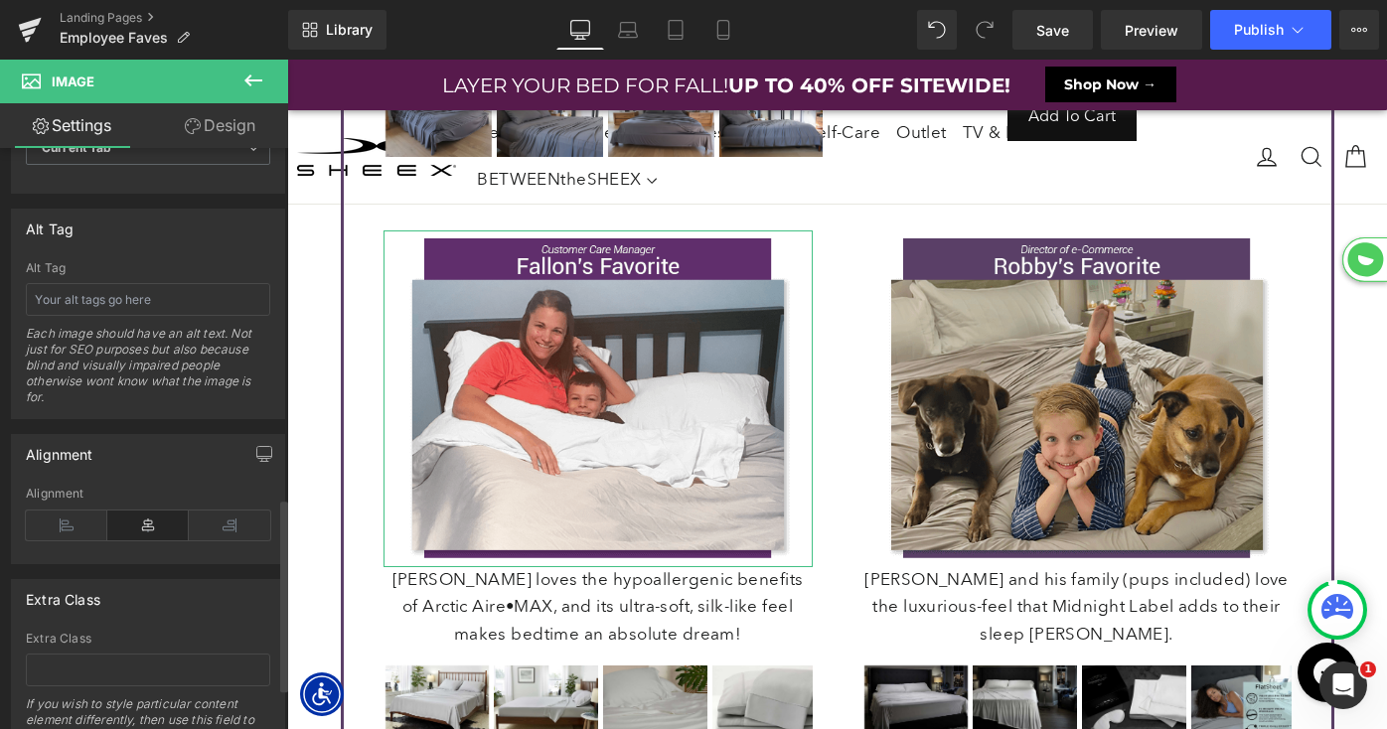
scroll to position [947, 0]
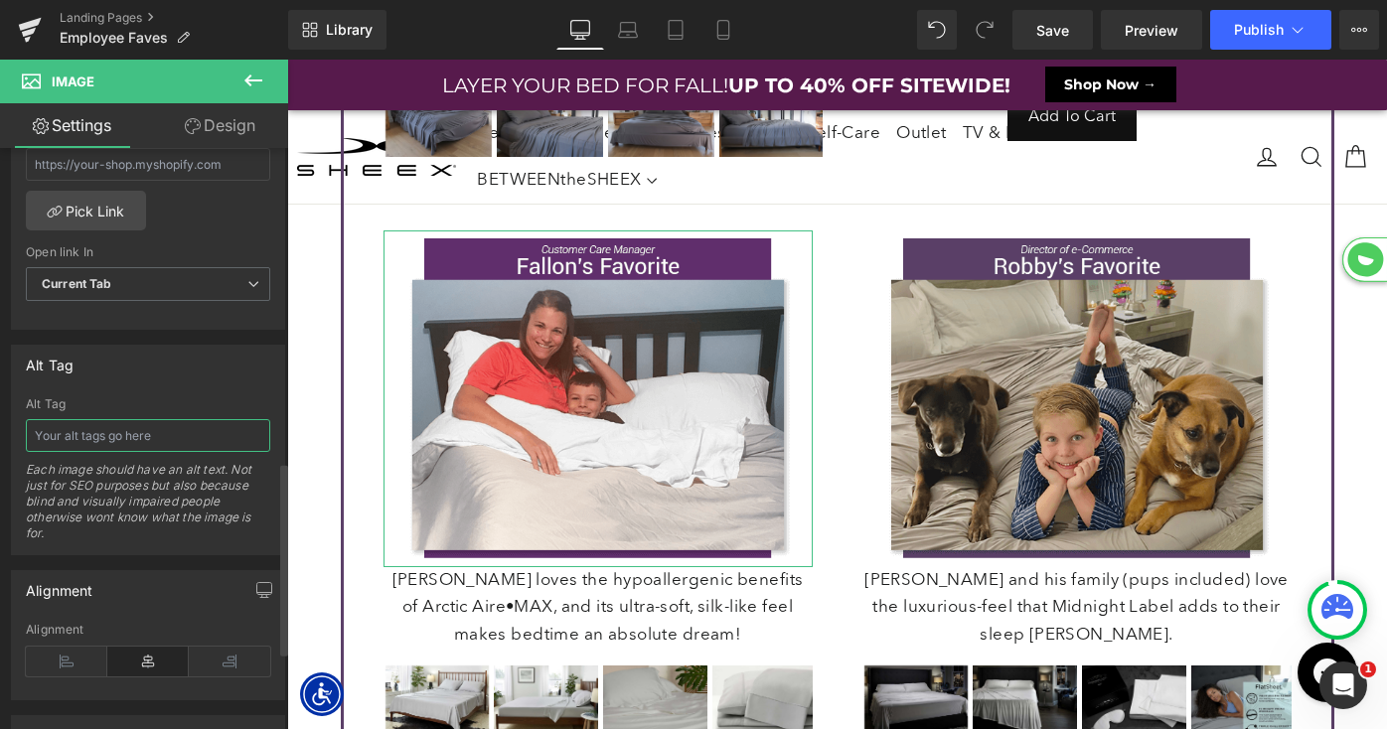
click at [109, 419] on input "text" at bounding box center [148, 435] width 244 height 33
type input "G"
type input "[PERSON_NAME] Fave"
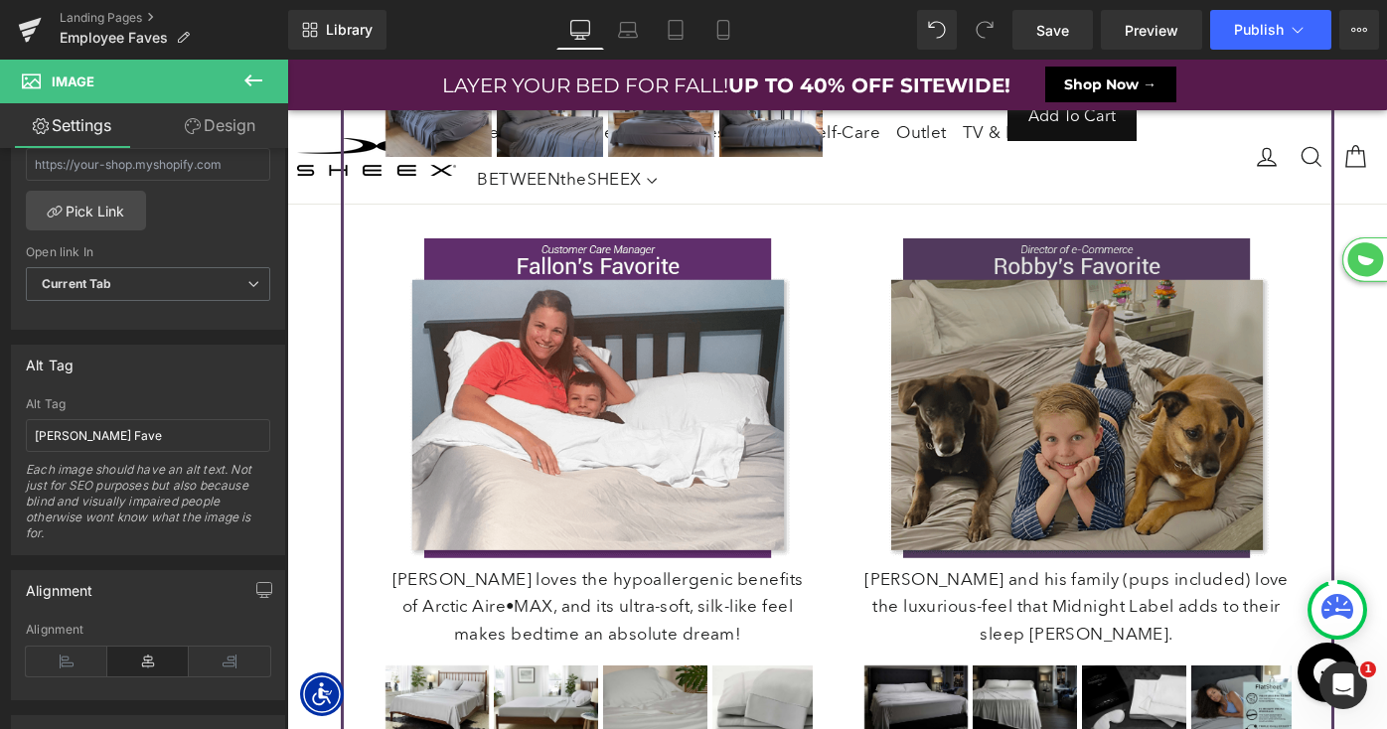
click at [975, 387] on img at bounding box center [1076, 399] width 429 height 337
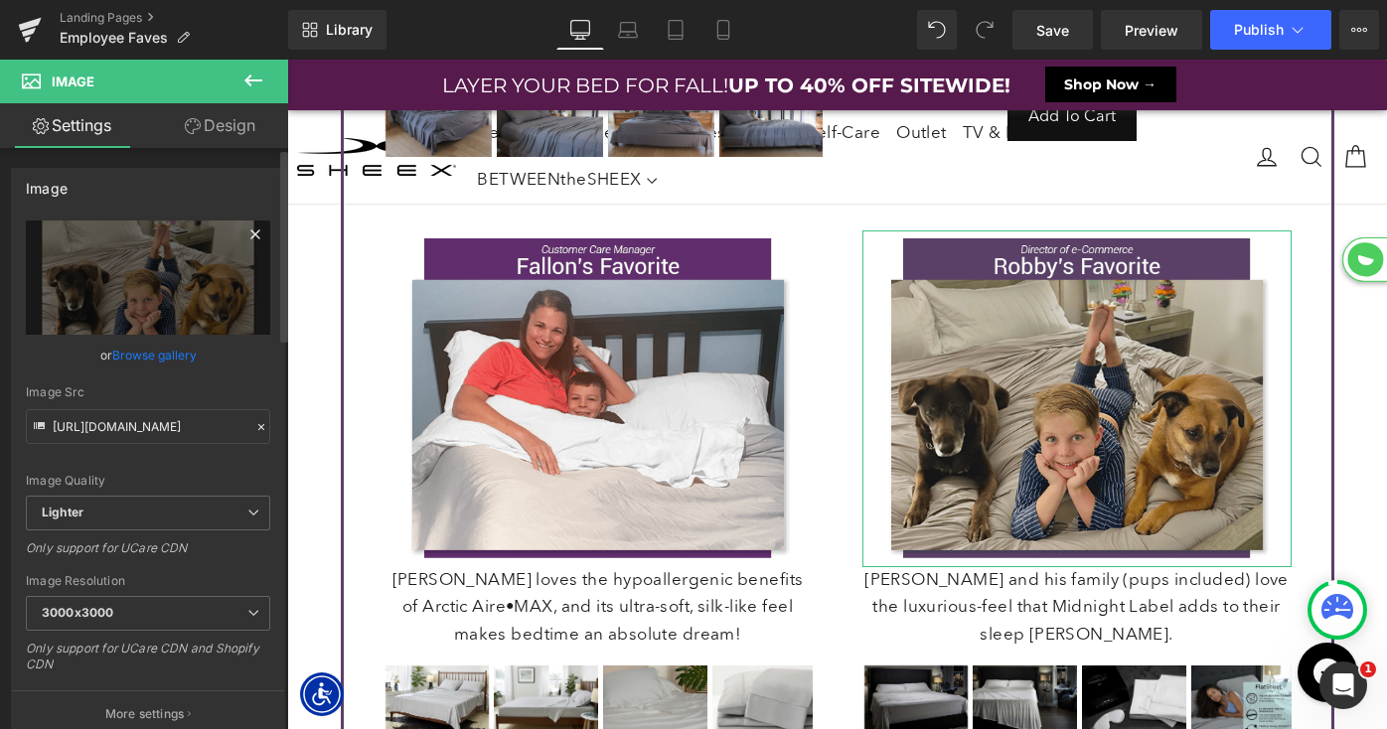
click at [250, 236] on icon at bounding box center [254, 234] width 9 height 9
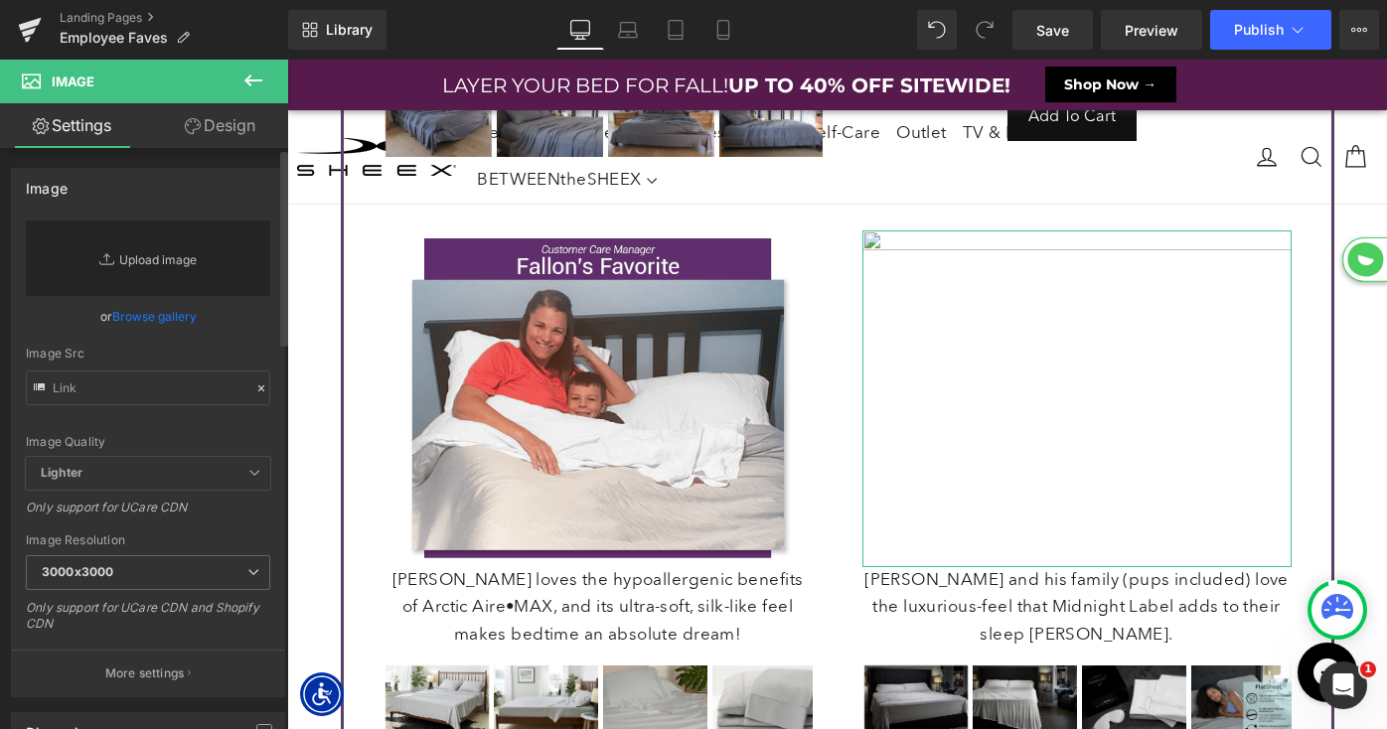
click at [166, 258] on link "Replace Image" at bounding box center [148, 259] width 244 height 76
type input "C:\fakepath\LP-FallIntoSavings-Promo-[PERSON_NAME].png"
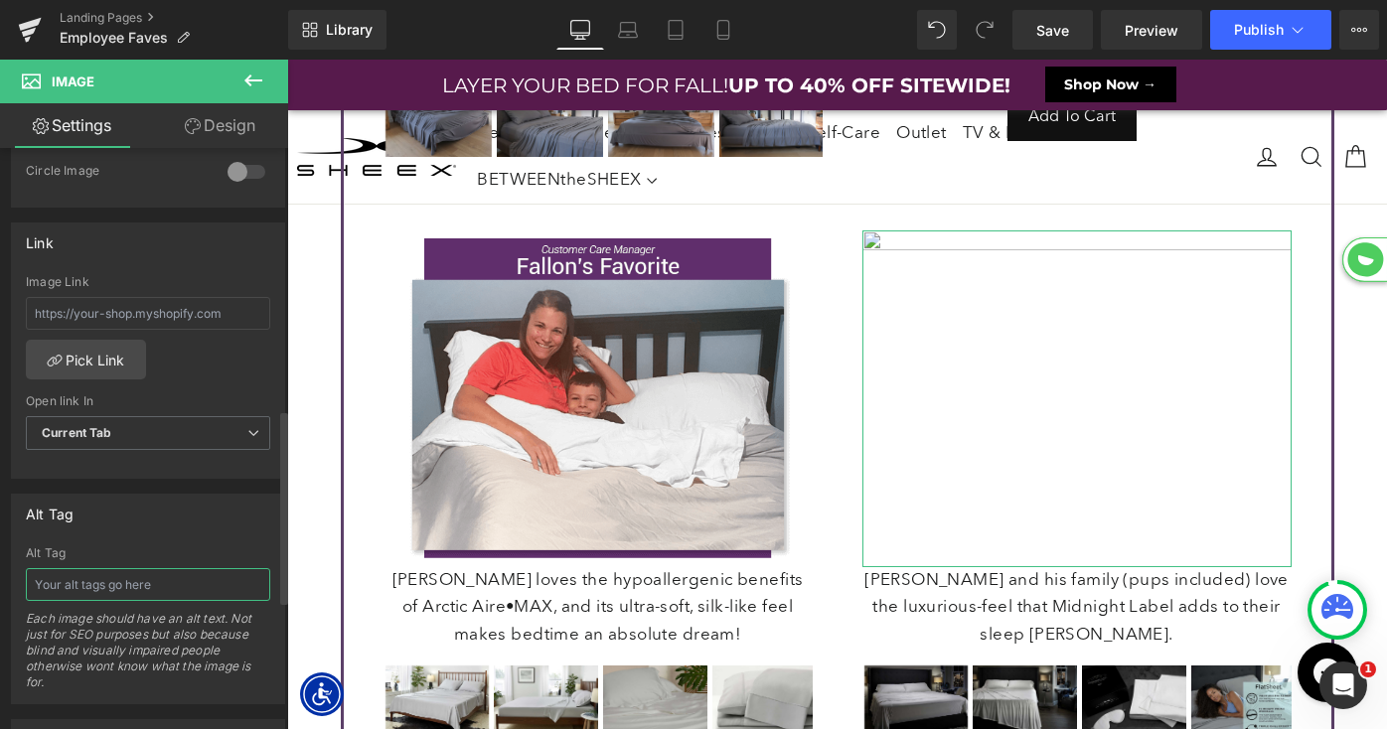
click at [100, 580] on input "text" at bounding box center [148, 584] width 244 height 33
type input "[URL][DOMAIN_NAME][PERSON_NAME]"
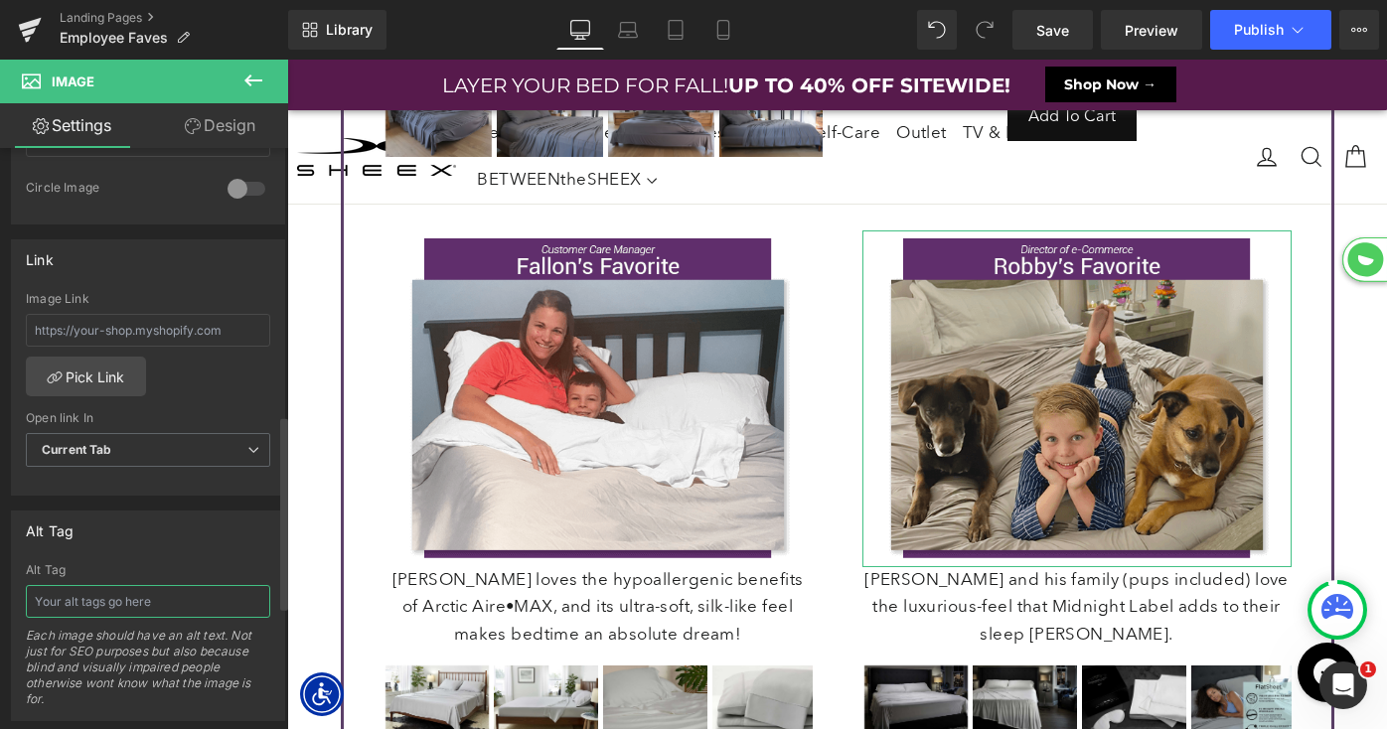
scroll to position [798, 0]
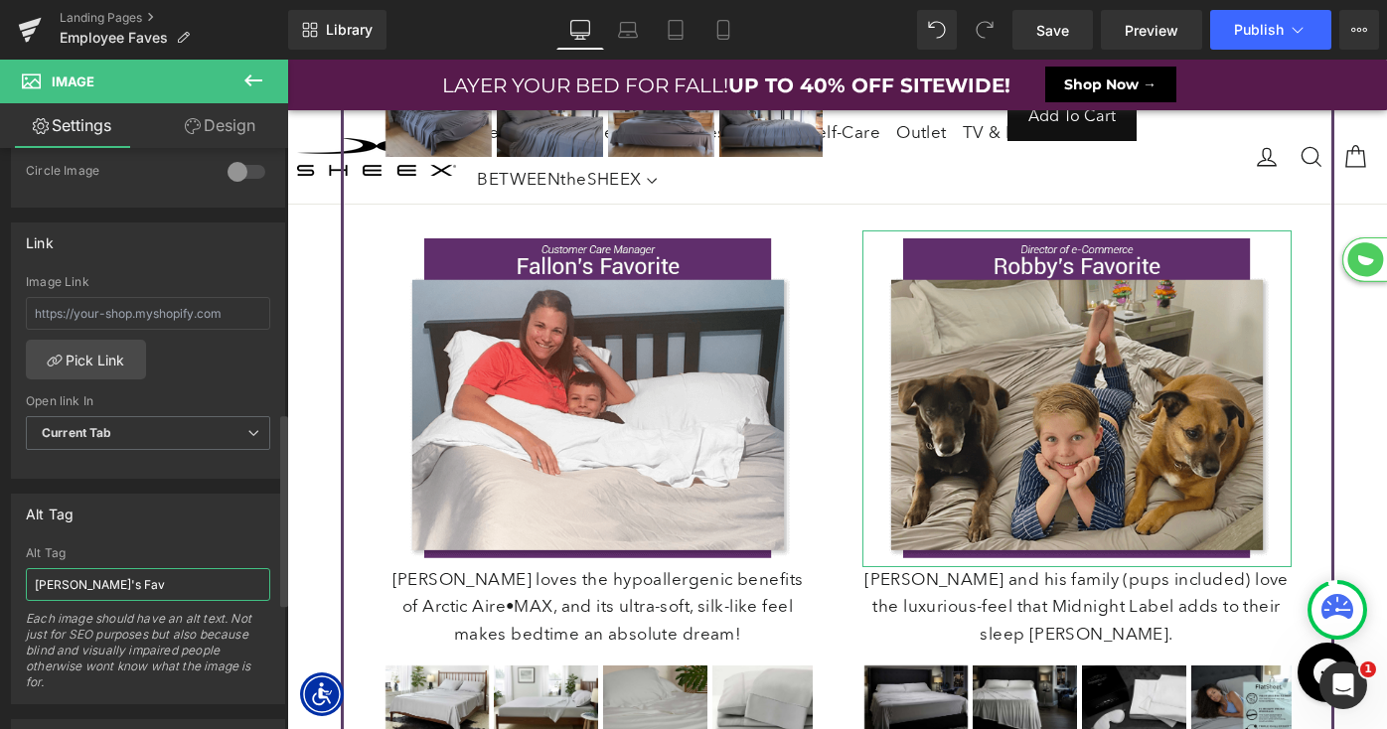
type input "[PERSON_NAME]'s Fave"
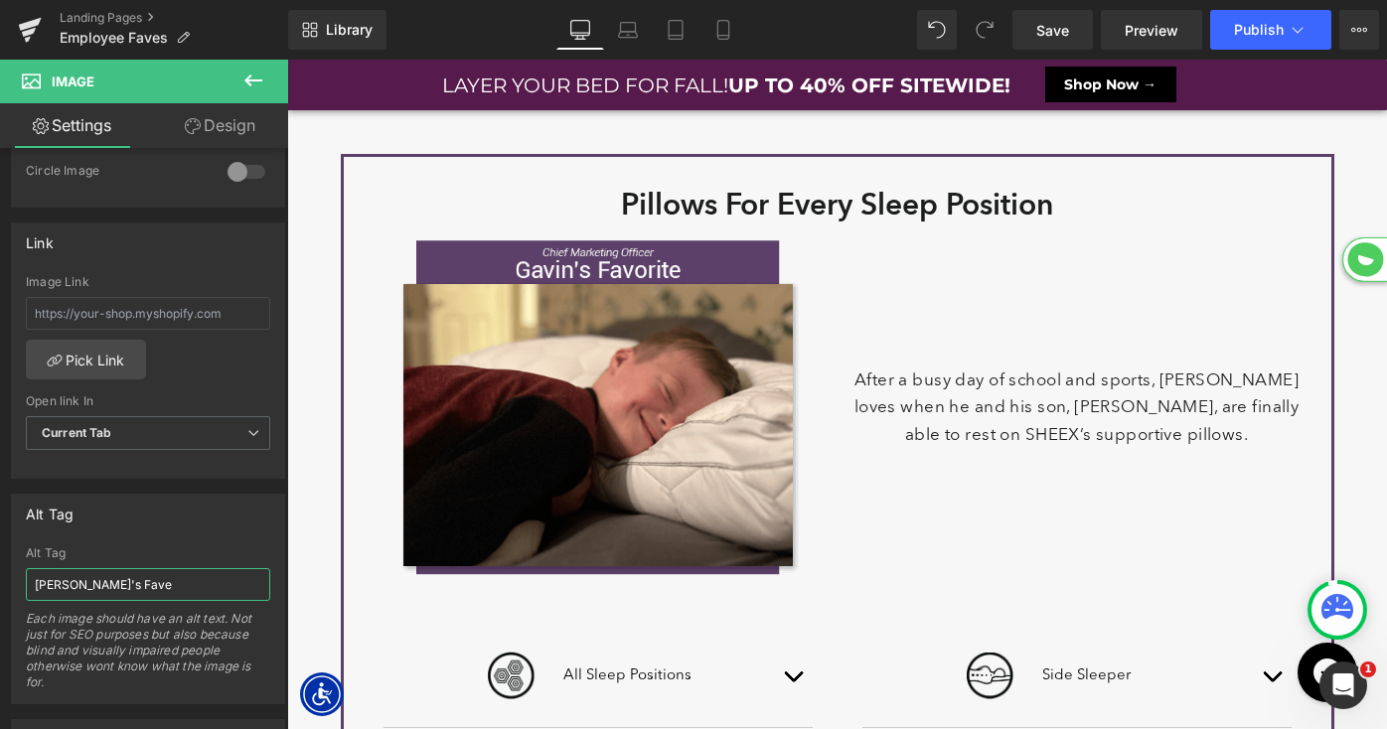
scroll to position [1974, 0]
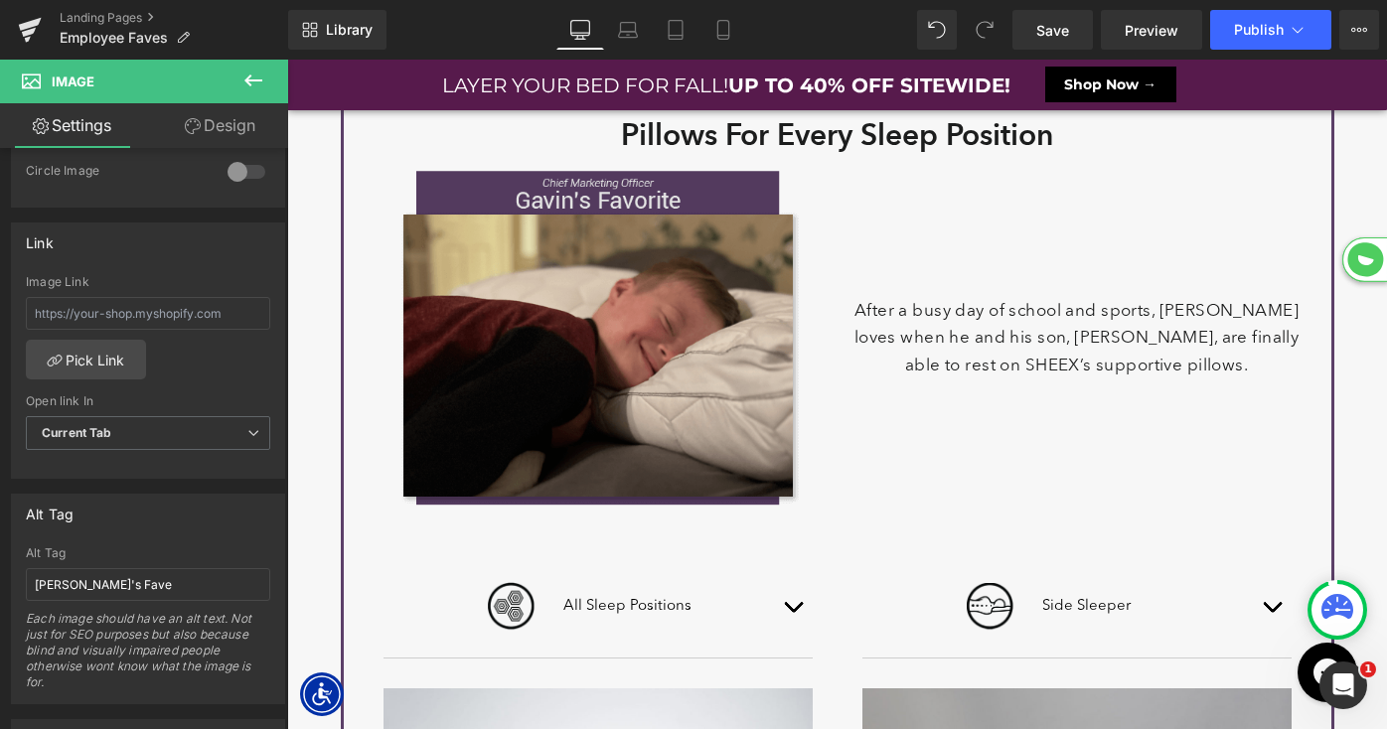
click at [597, 323] on img at bounding box center [598, 339] width 449 height 353
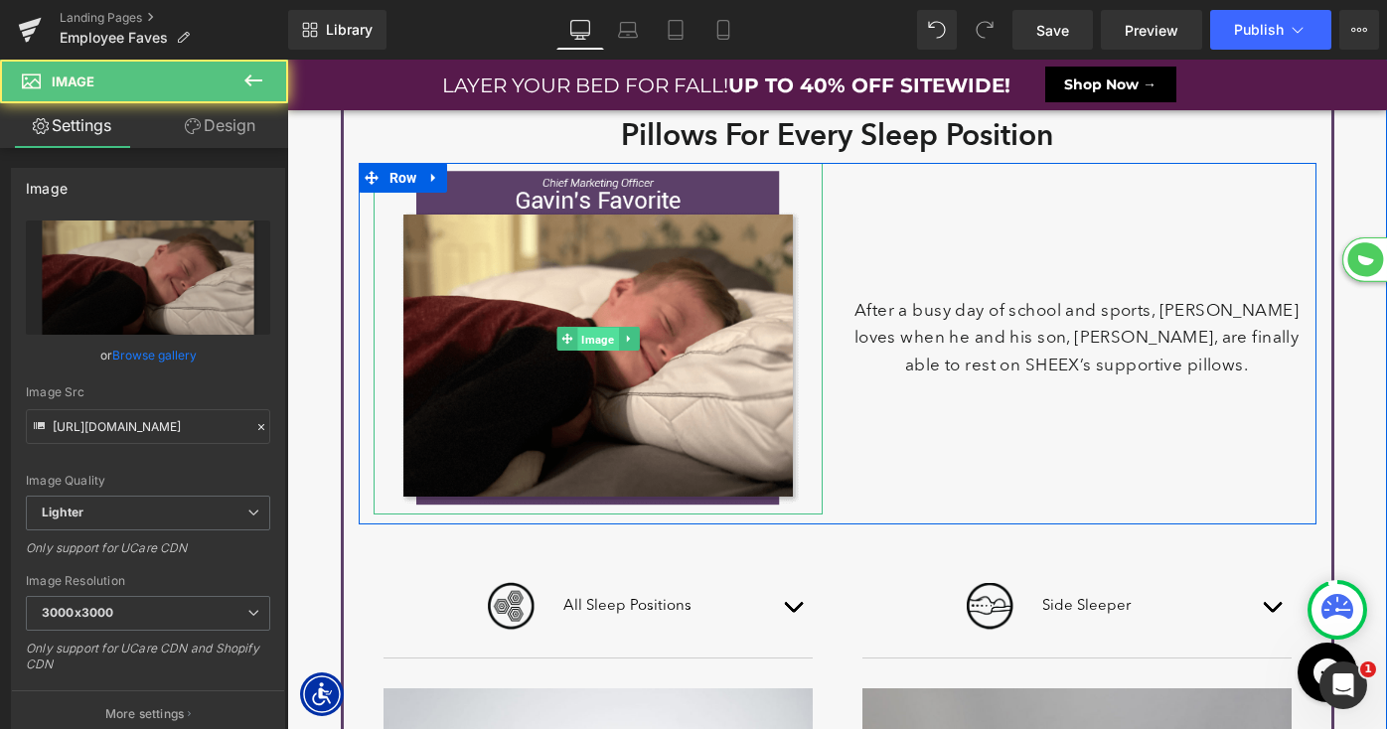
click at [593, 332] on span "Image" at bounding box center [598, 340] width 41 height 24
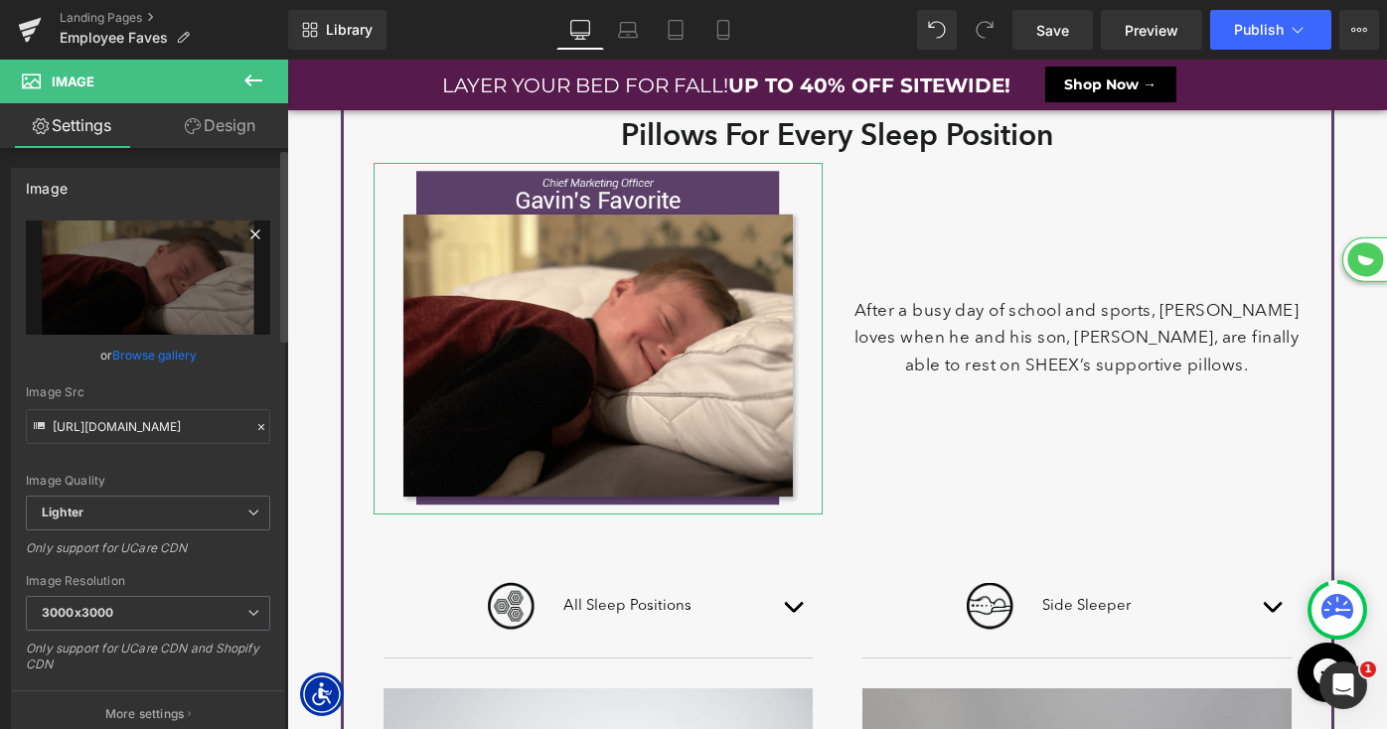
click at [243, 231] on icon at bounding box center [255, 235] width 24 height 24
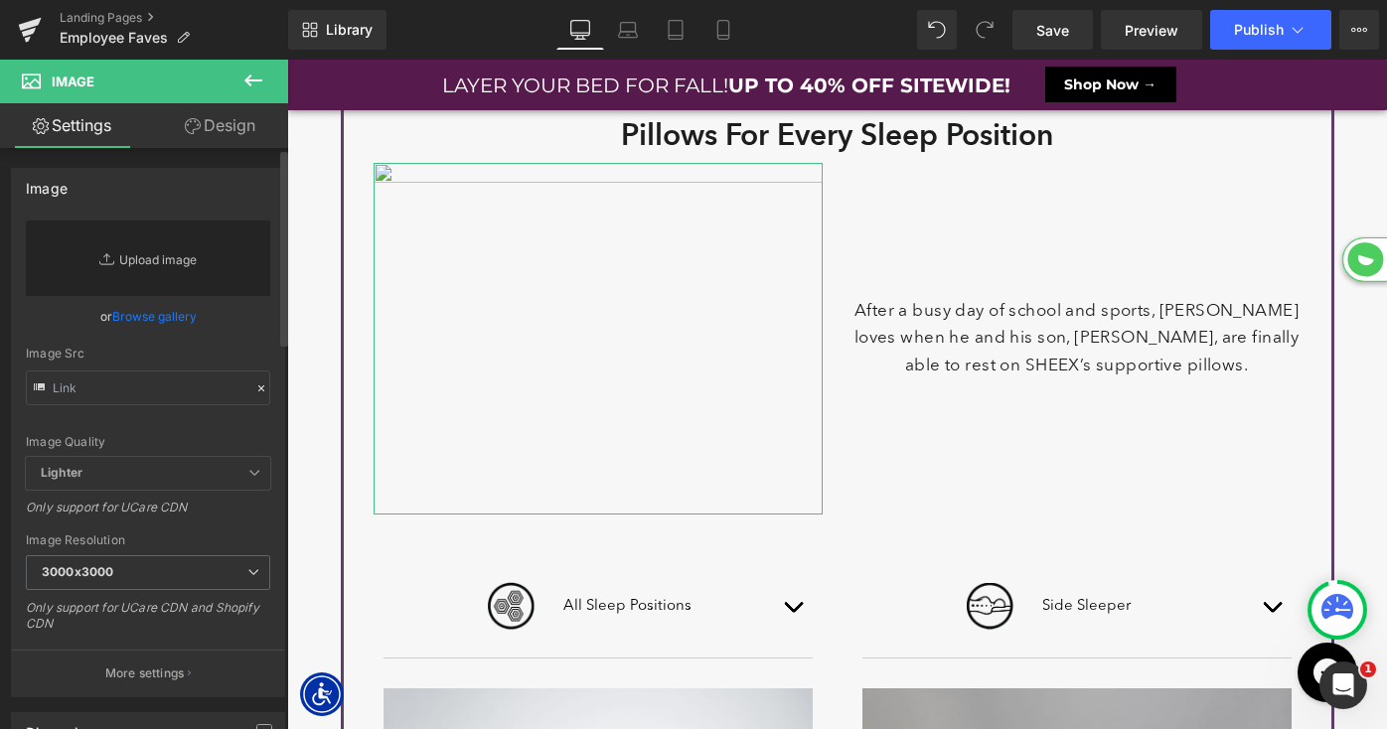
click at [156, 260] on link "Replace Image" at bounding box center [148, 259] width 244 height 76
type input "C:\fakepath\LP-FallIntoSavings-Promo-[PERSON_NAME].png"
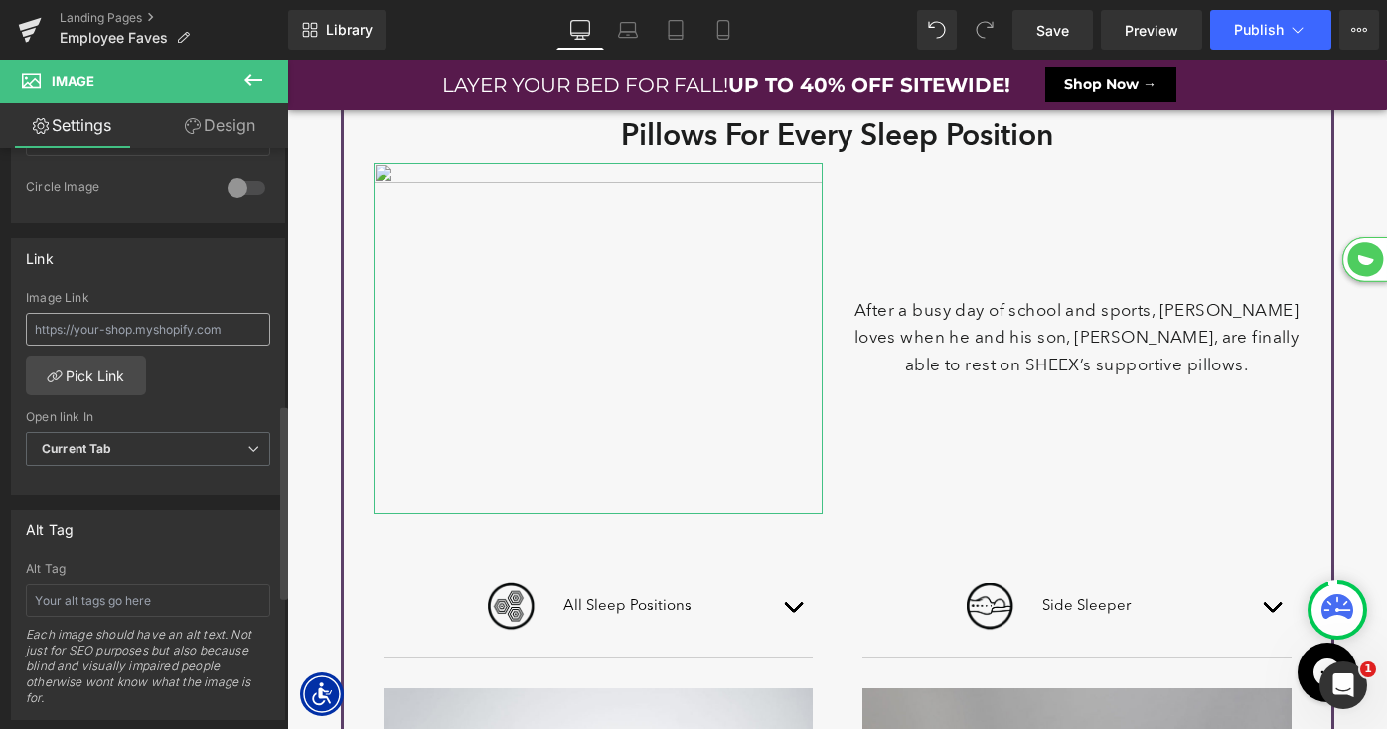
scroll to position [884, 0]
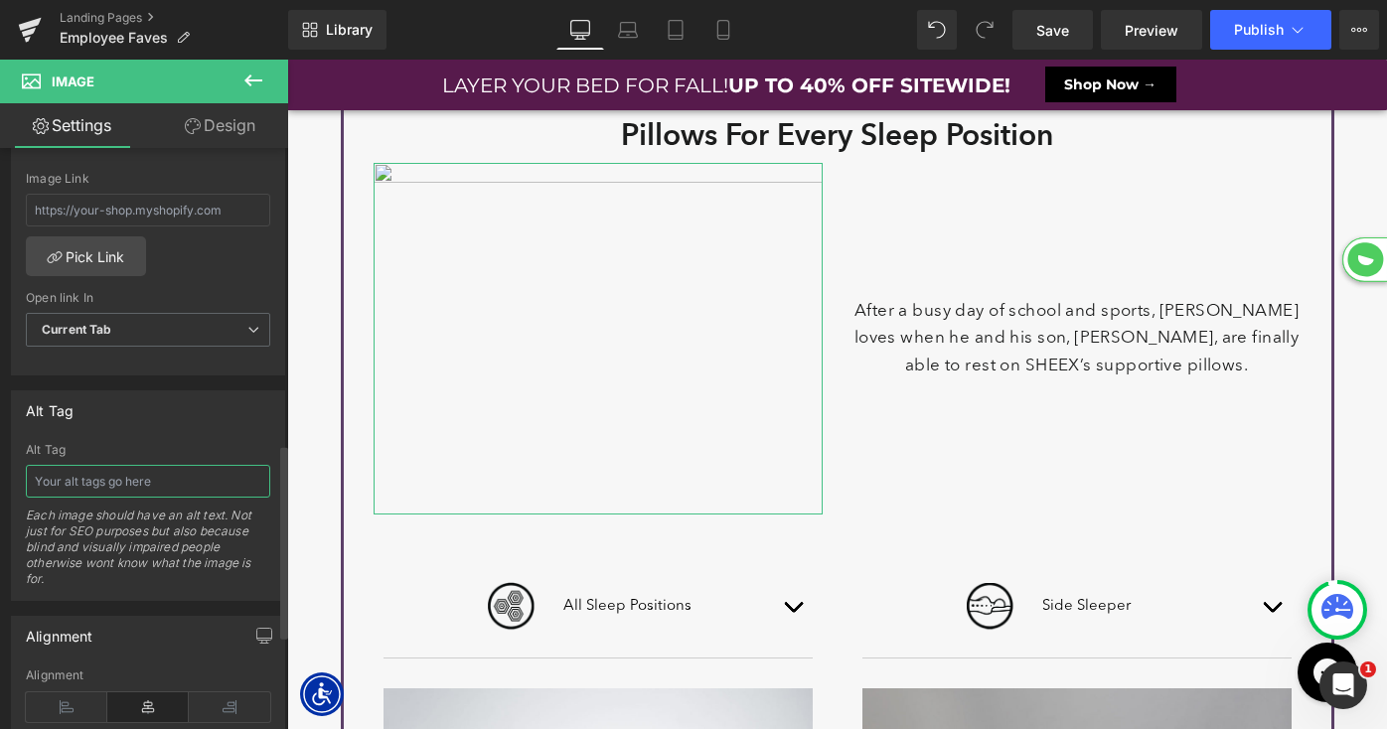
click at [102, 486] on input "text" at bounding box center [148, 481] width 244 height 33
type input "[PERSON_NAME] Fave"
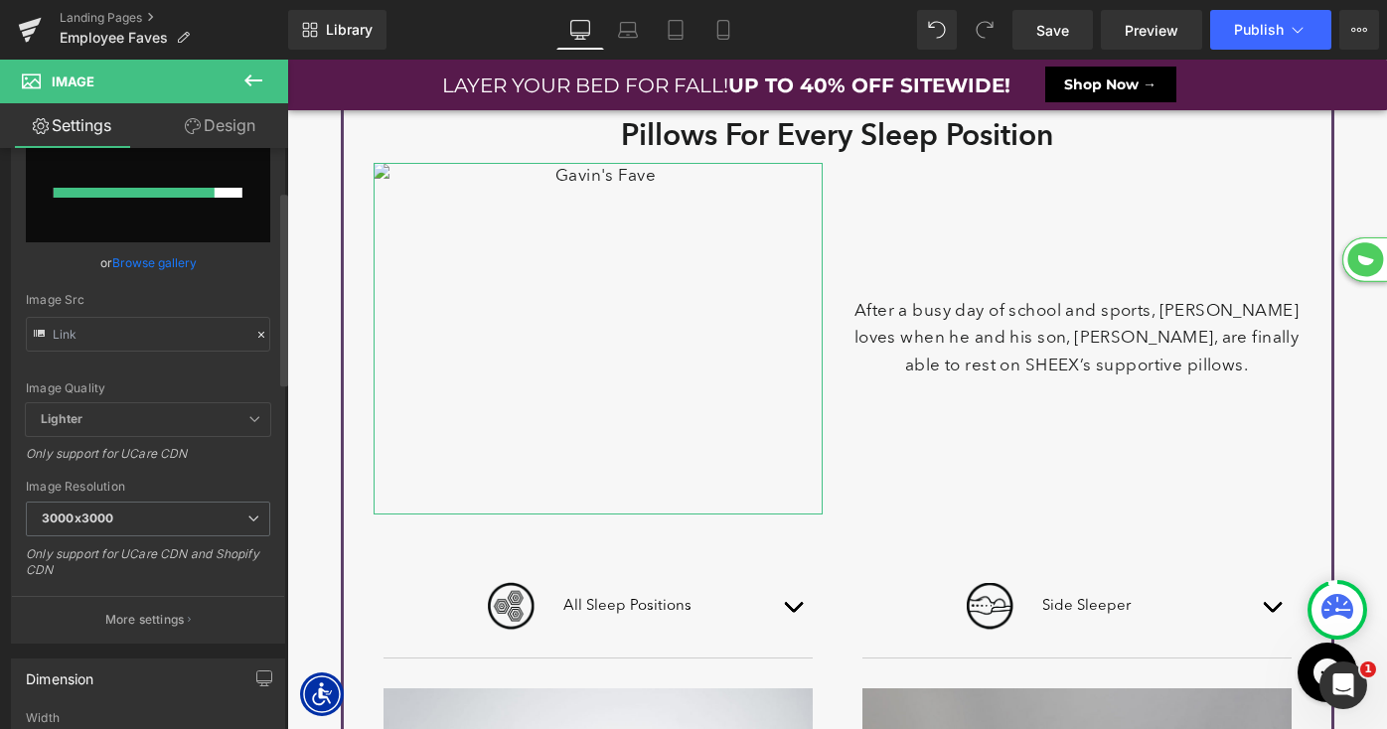
scroll to position [0, 0]
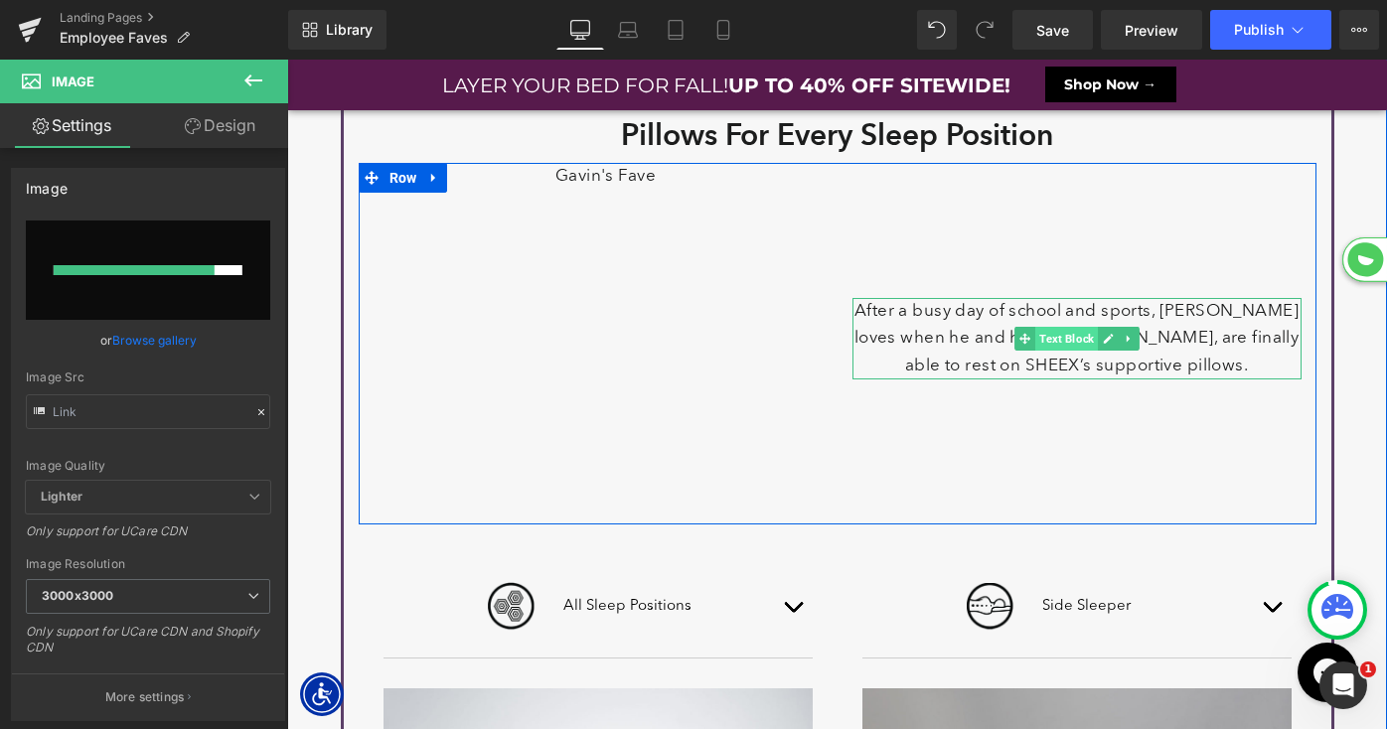
click at [1076, 339] on span "Text Block" at bounding box center [1066, 339] width 63 height 24
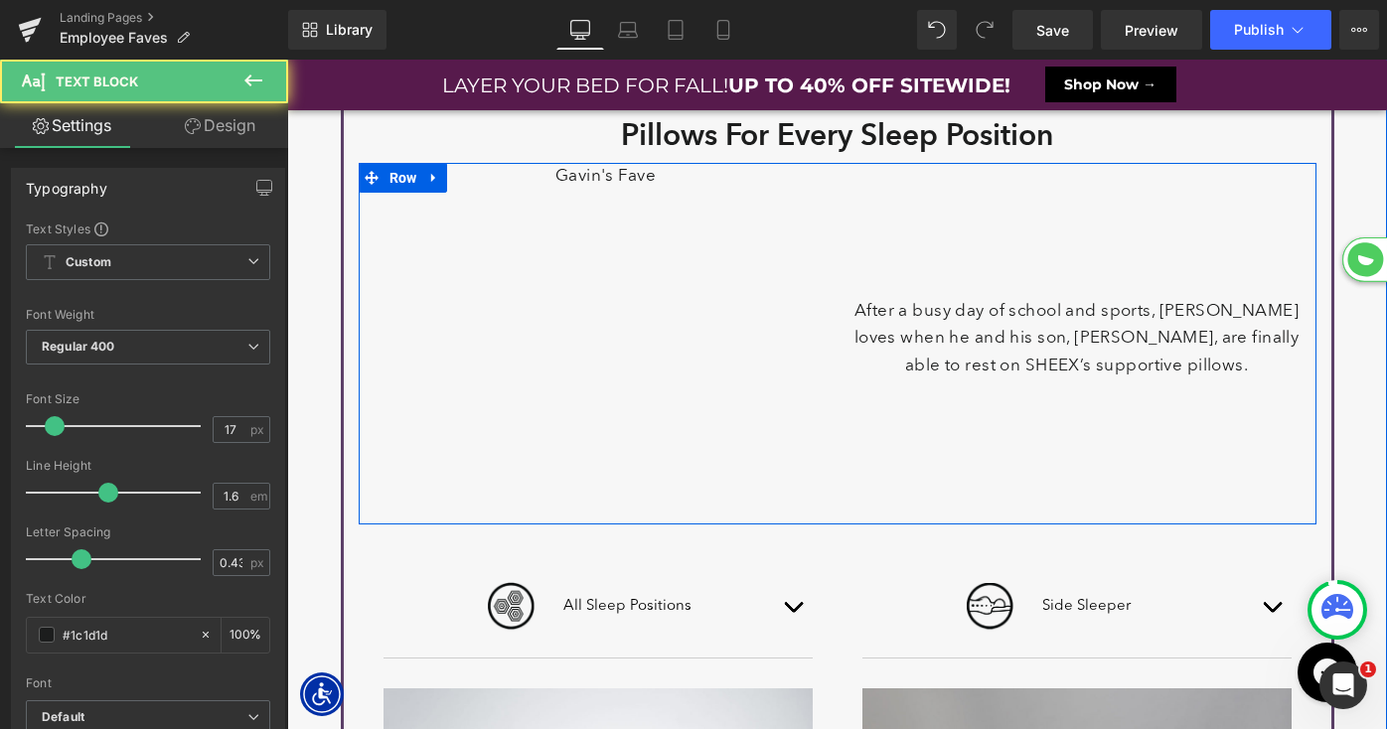
click at [570, 289] on img at bounding box center [598, 339] width 449 height 353
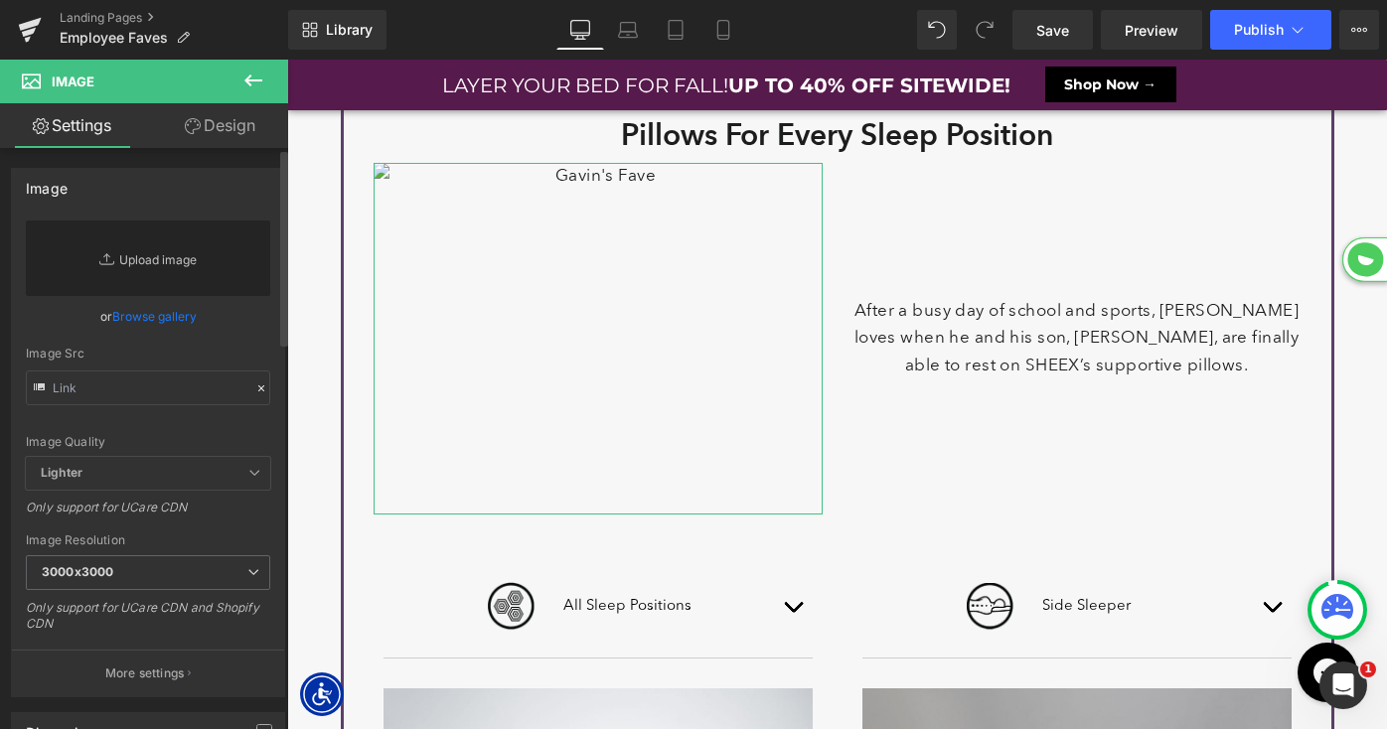
click at [195, 260] on link "Replace Image" at bounding box center [148, 259] width 244 height 76
type input "C:\fakepath\LP-FallIntoSavings-Promo-[PERSON_NAME].png"
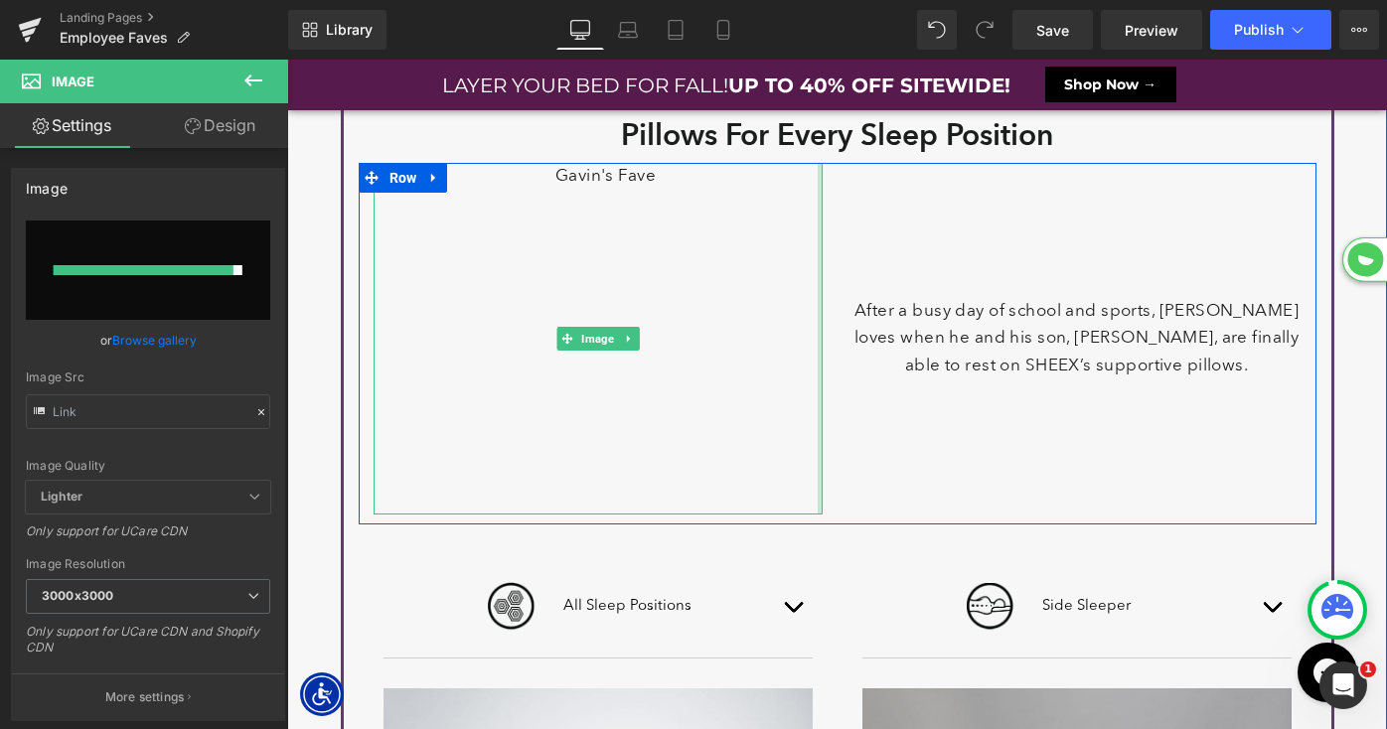
scroll to position [1908, 0]
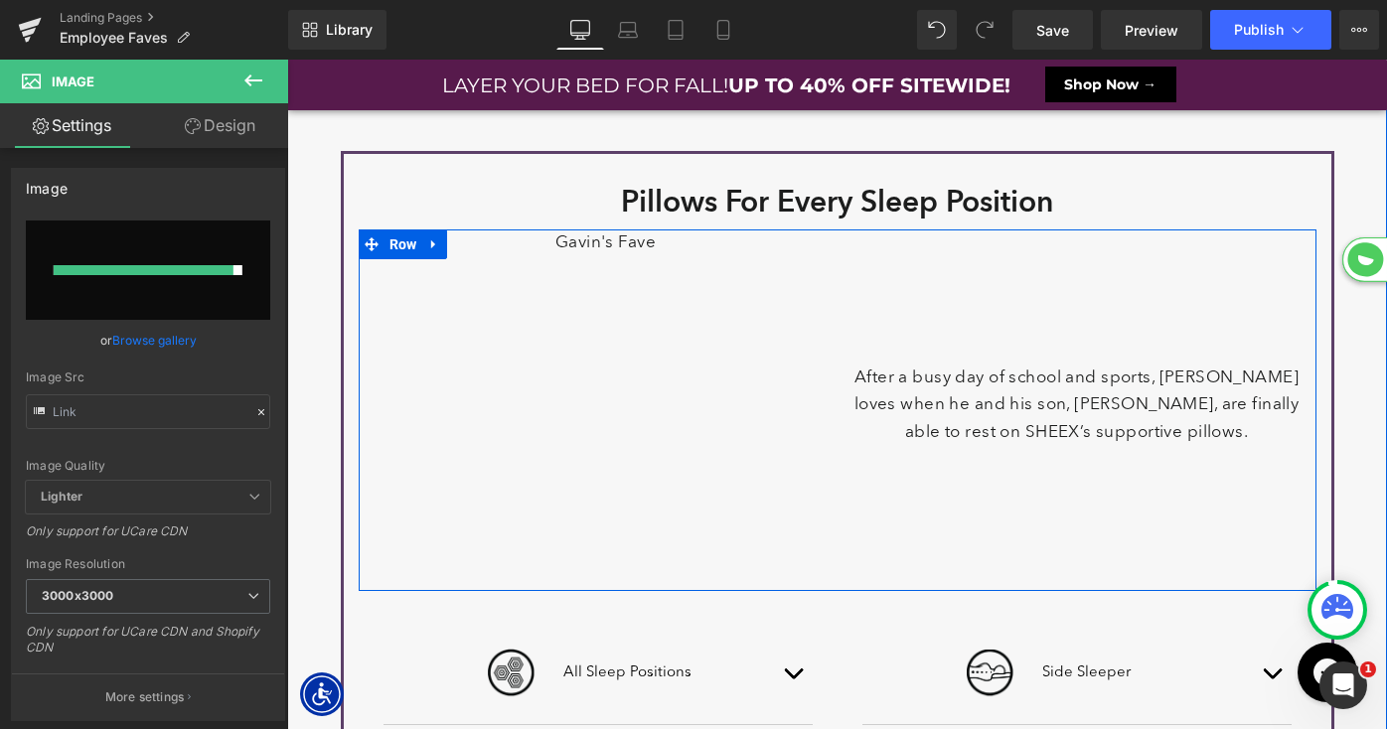
click at [1059, 377] on p "After a busy day of school and sports, [PERSON_NAME] loves when he and his son,…" at bounding box center [1077, 405] width 449 height 81
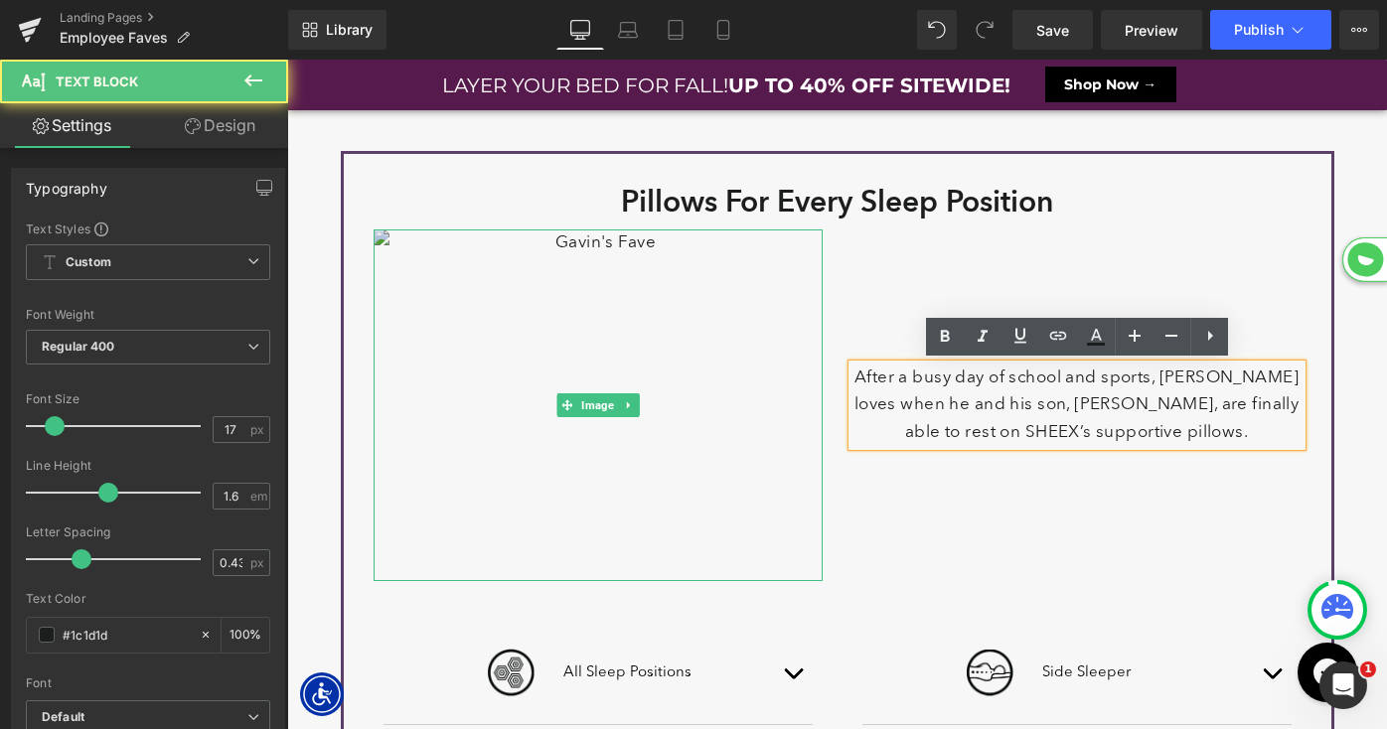
click at [552, 298] on img at bounding box center [598, 406] width 449 height 353
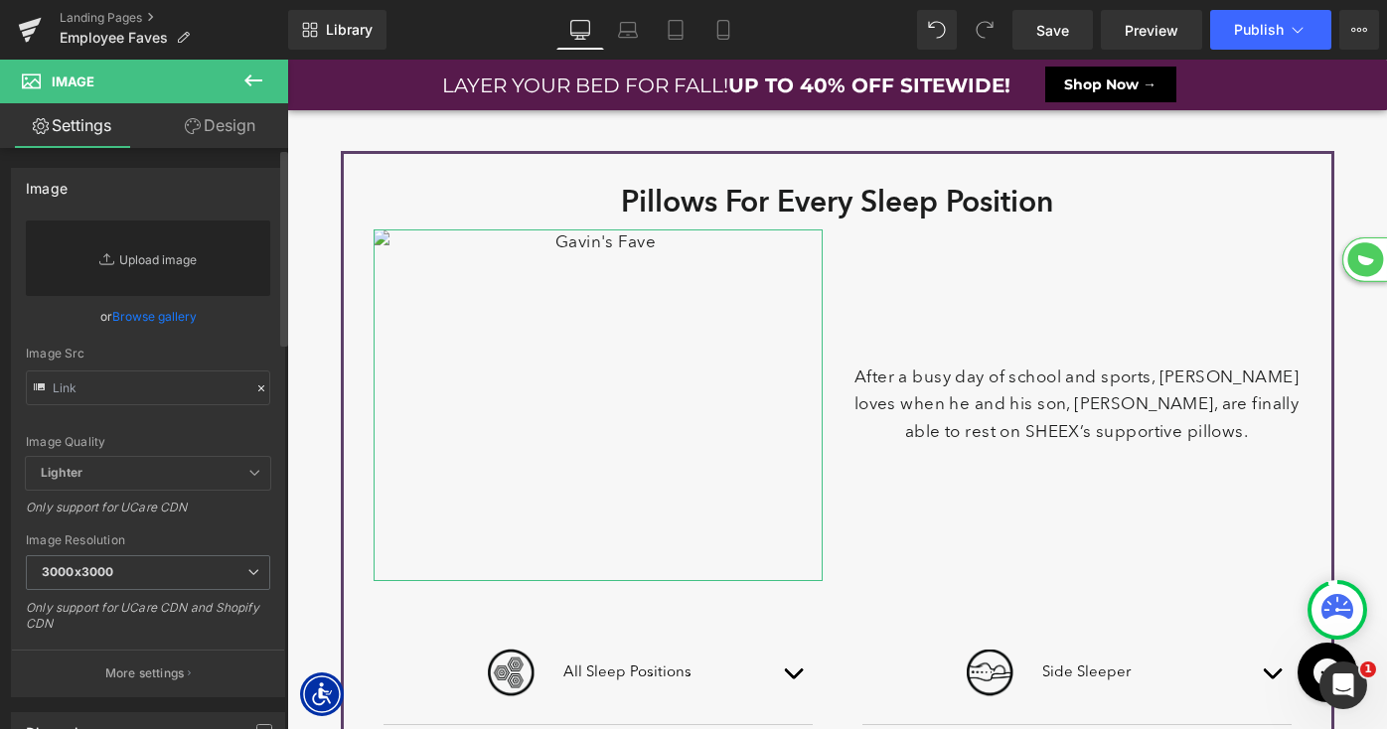
click at [169, 254] on link "Replace Image" at bounding box center [148, 259] width 244 height 76
type input "C:\fakepath\LP-FallIntoSavings-Promo-[PERSON_NAME].png"
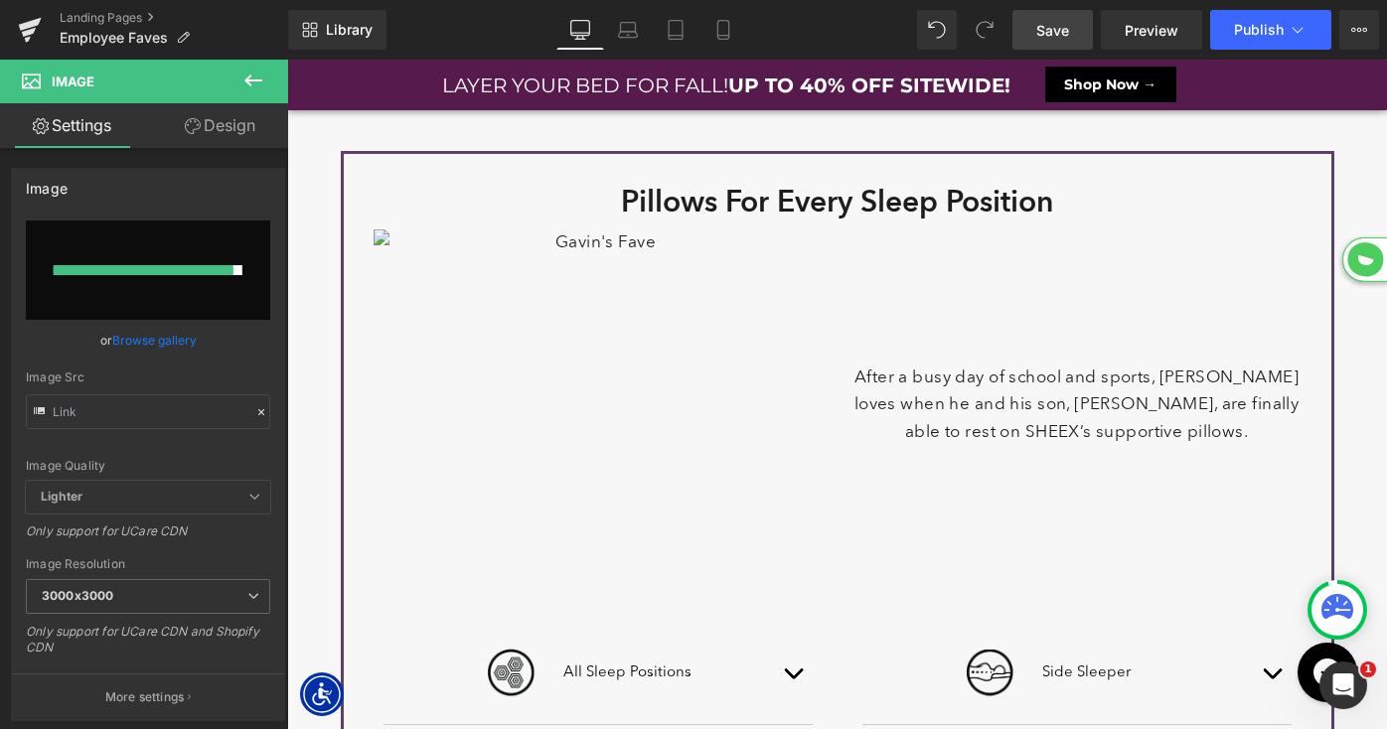
click at [1068, 37] on span "Save" at bounding box center [1052, 30] width 33 height 21
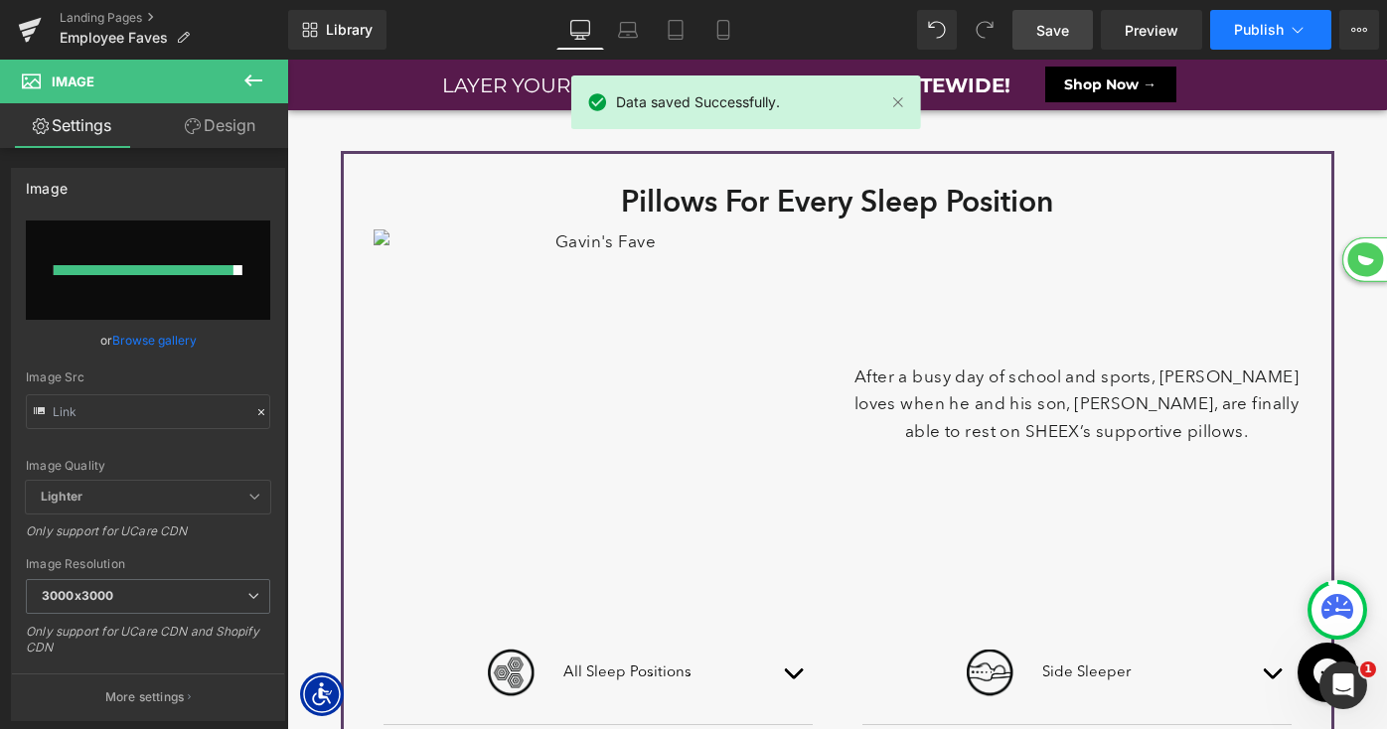
click at [1239, 35] on span "Publish" at bounding box center [1259, 30] width 50 height 16
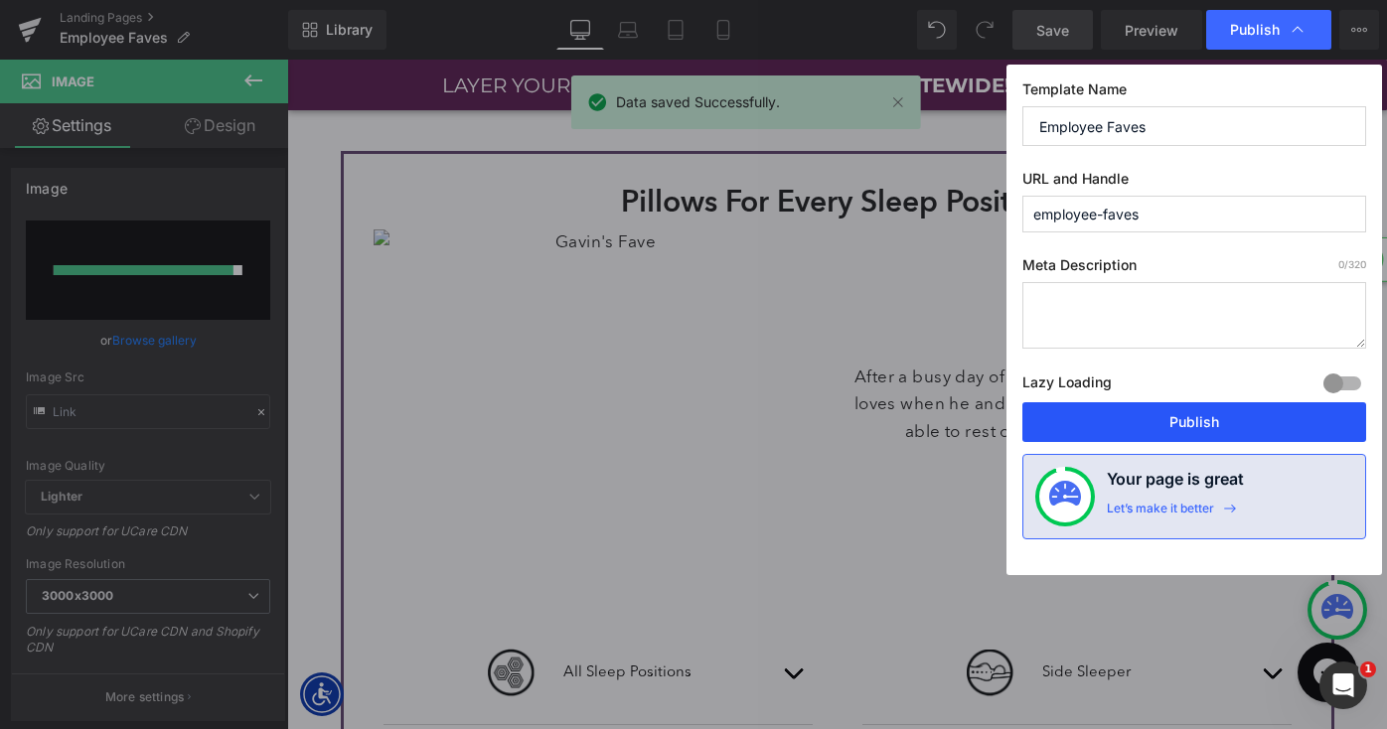
click at [1125, 413] on button "Publish" at bounding box center [1194, 422] width 344 height 40
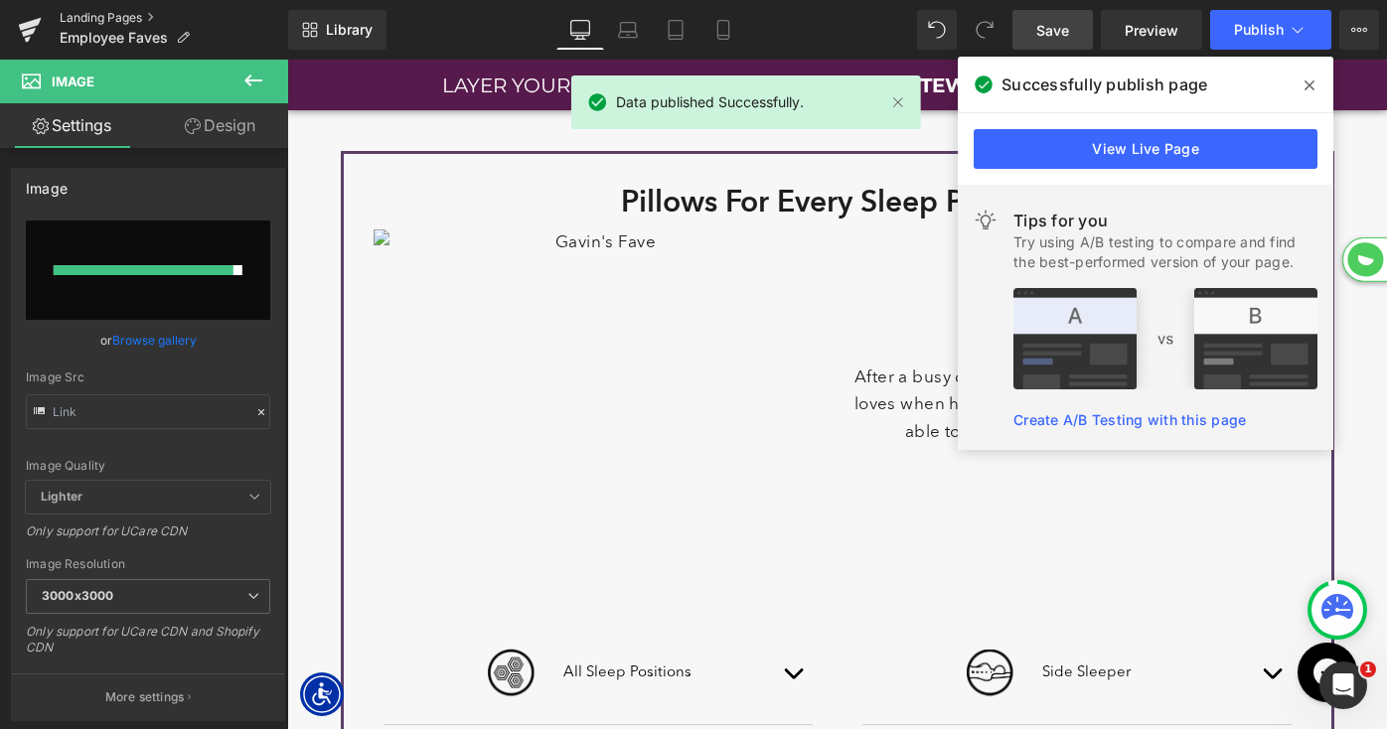
click at [117, 13] on link "Landing Pages" at bounding box center [174, 18] width 229 height 16
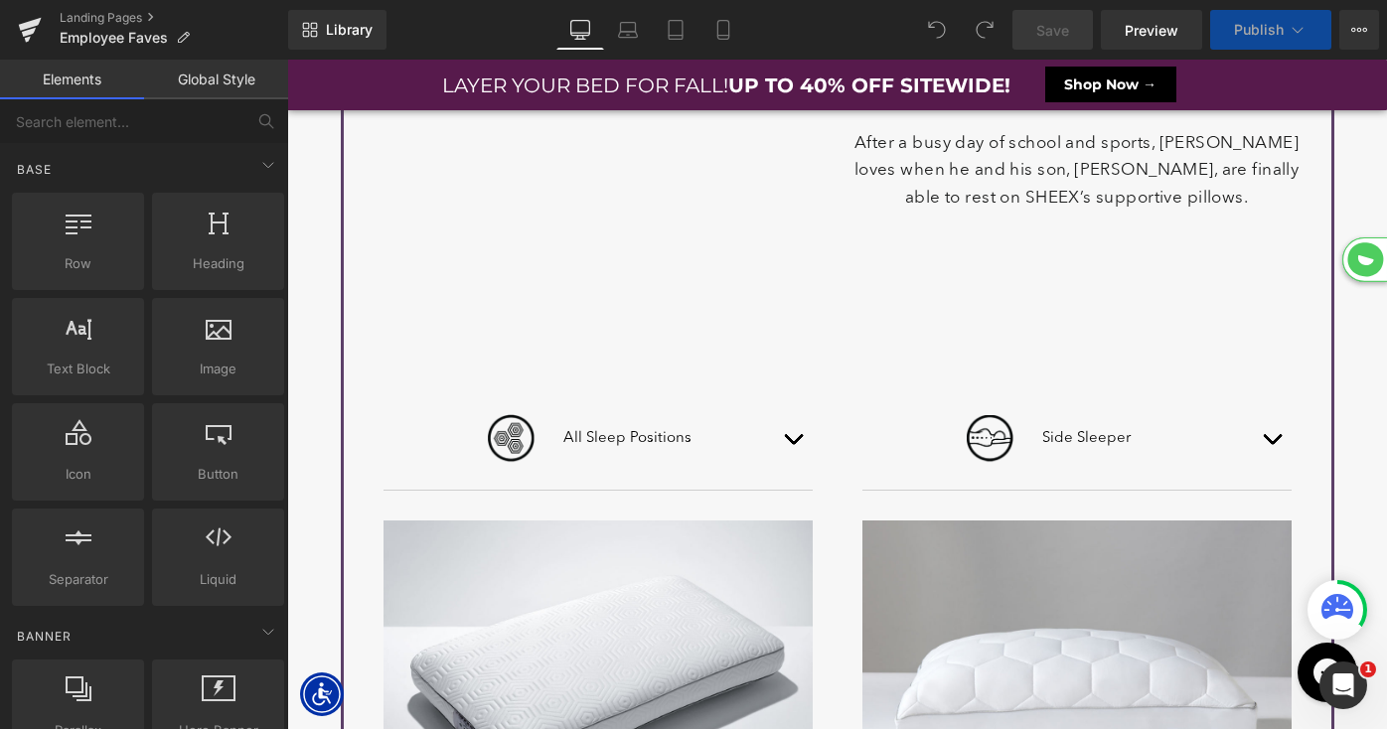
click at [561, 348] on img at bounding box center [598, 171] width 449 height 353
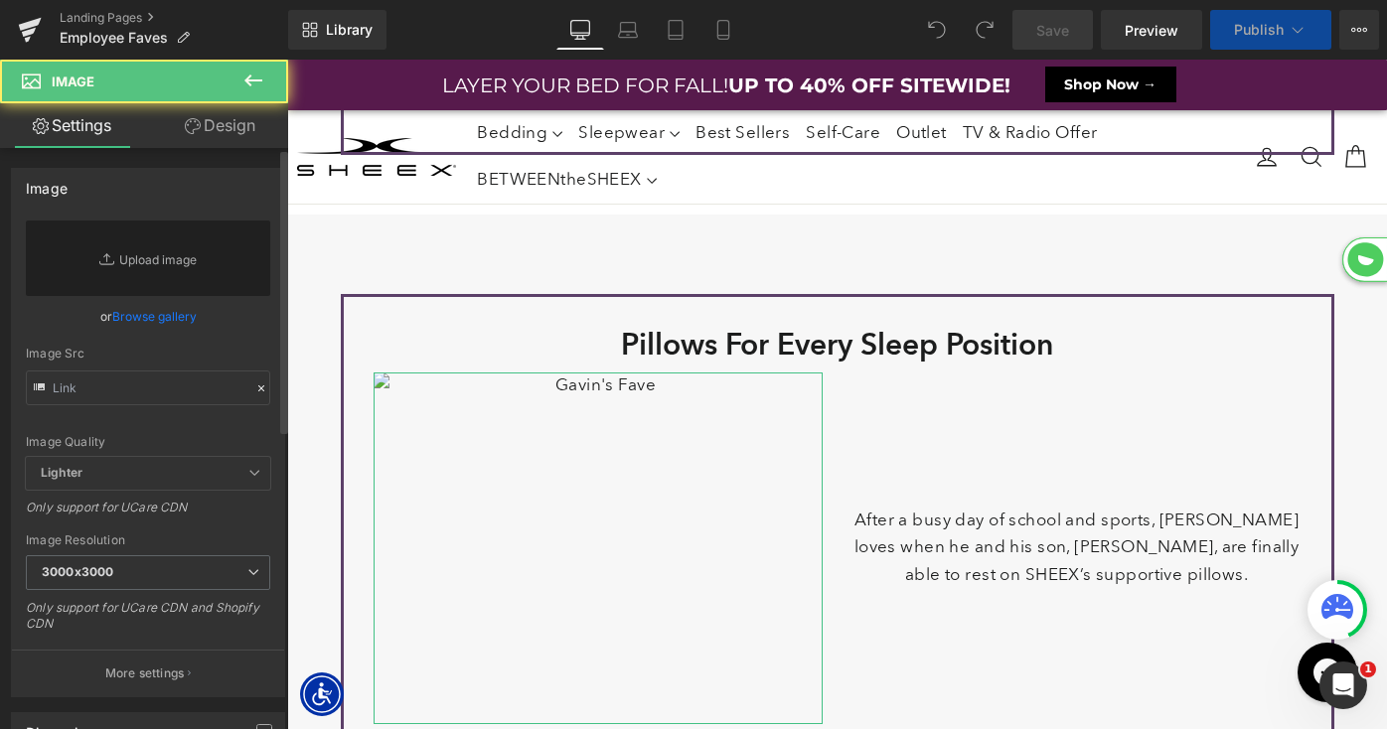
click at [168, 319] on link "Browse gallery" at bounding box center [154, 316] width 84 height 35
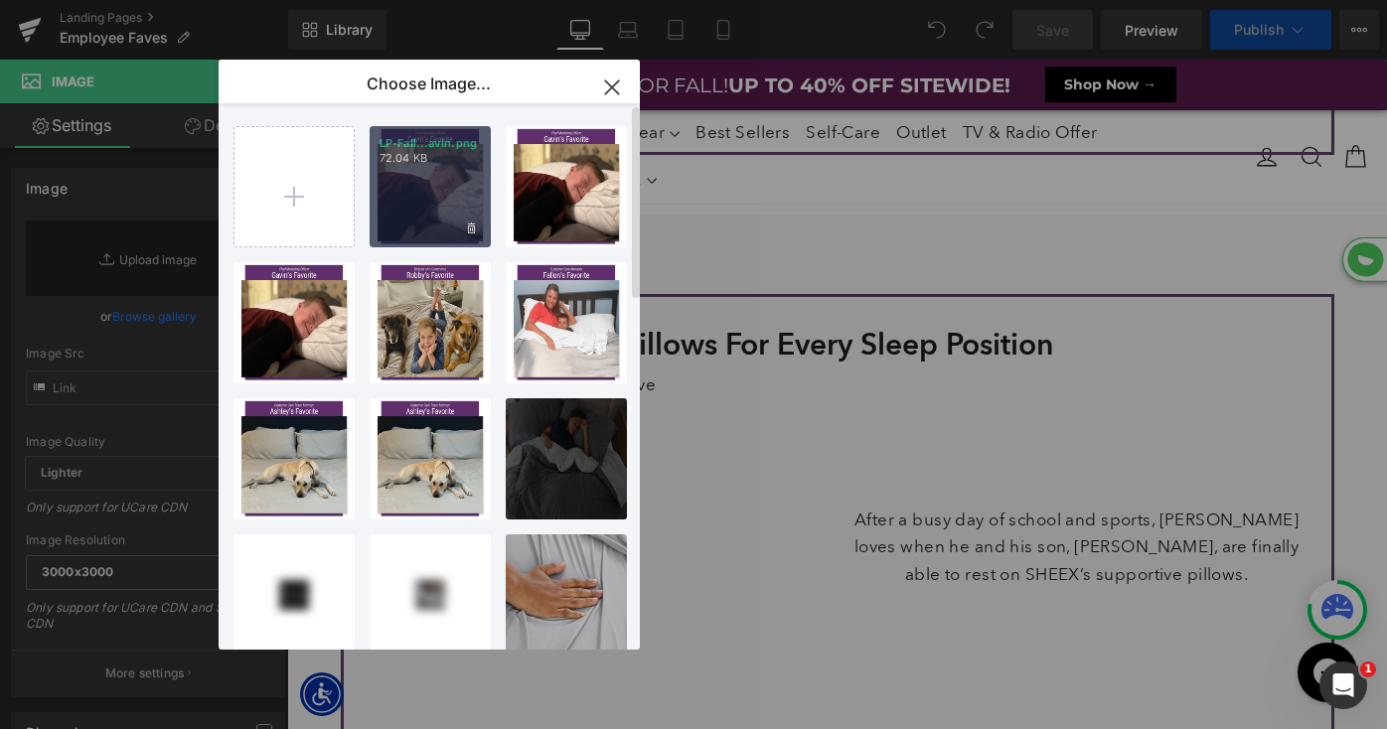
drag, startPoint x: 441, startPoint y: 203, endPoint x: 319, endPoint y: 543, distance: 361.1
click at [441, 203] on div "LP-Fall...avin.png 72.04 KB" at bounding box center [430, 186] width 121 height 121
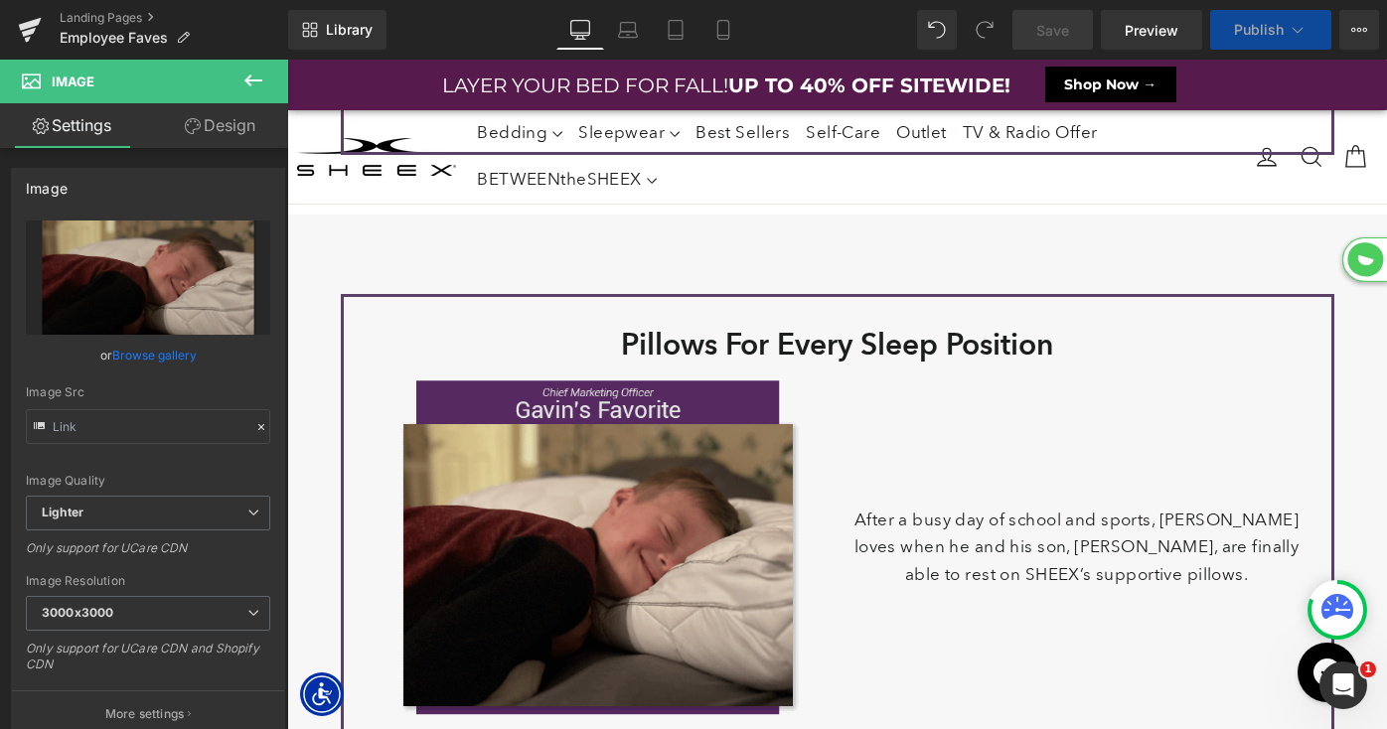
select select "XL"
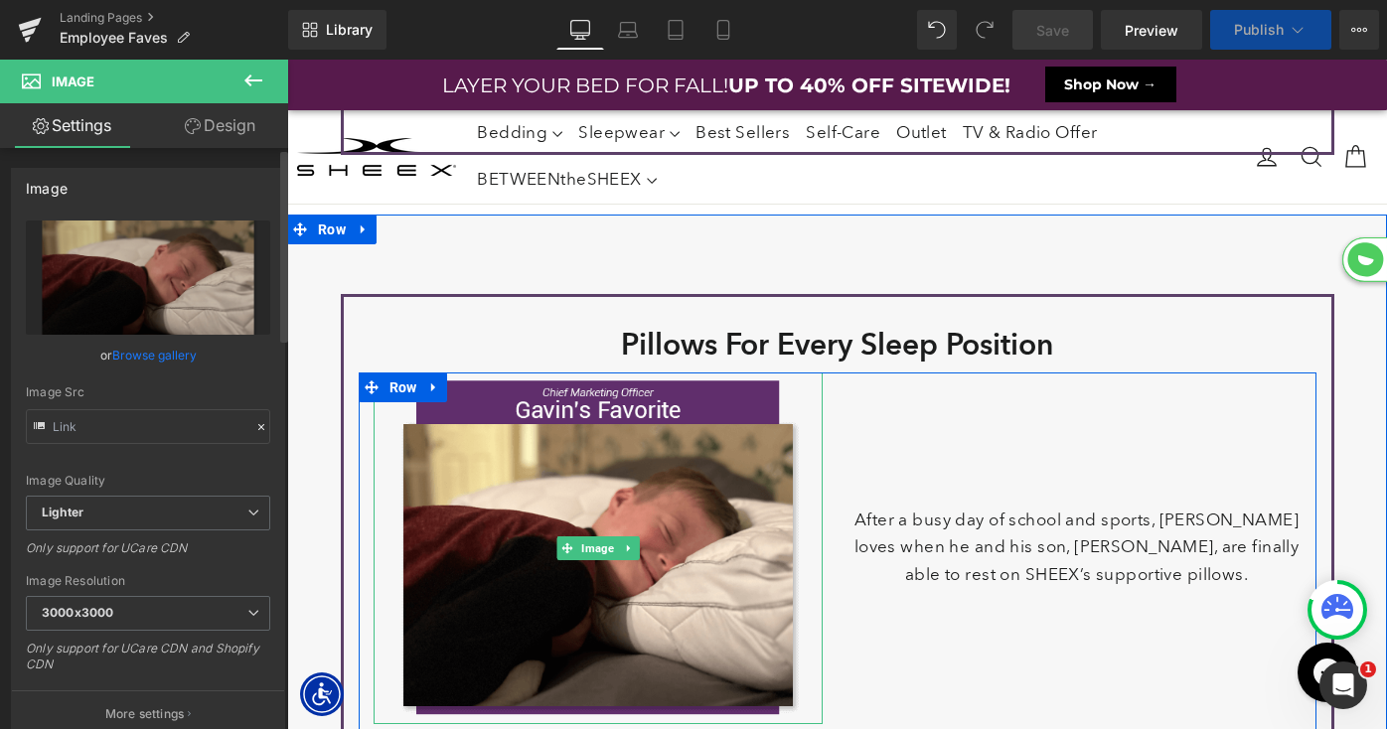
select select "M"
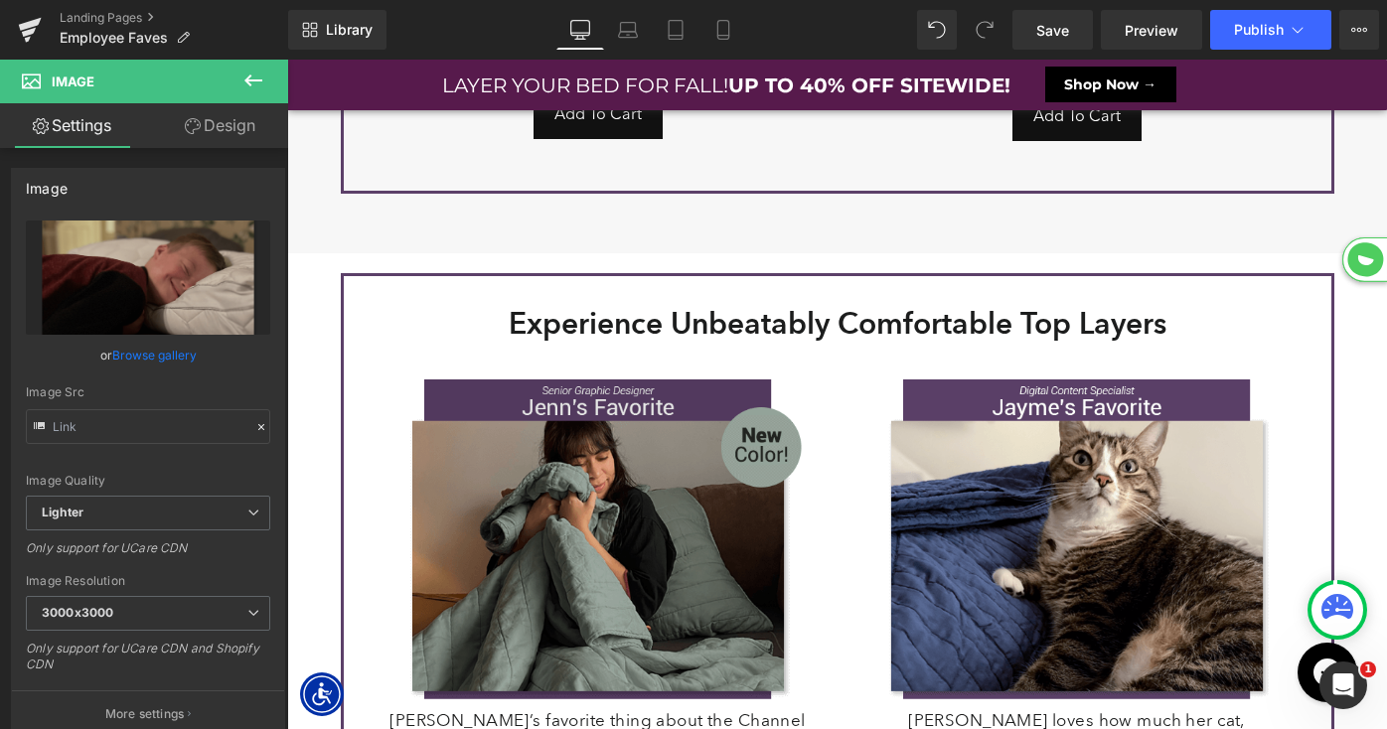
click at [616, 488] on img at bounding box center [598, 540] width 429 height 337
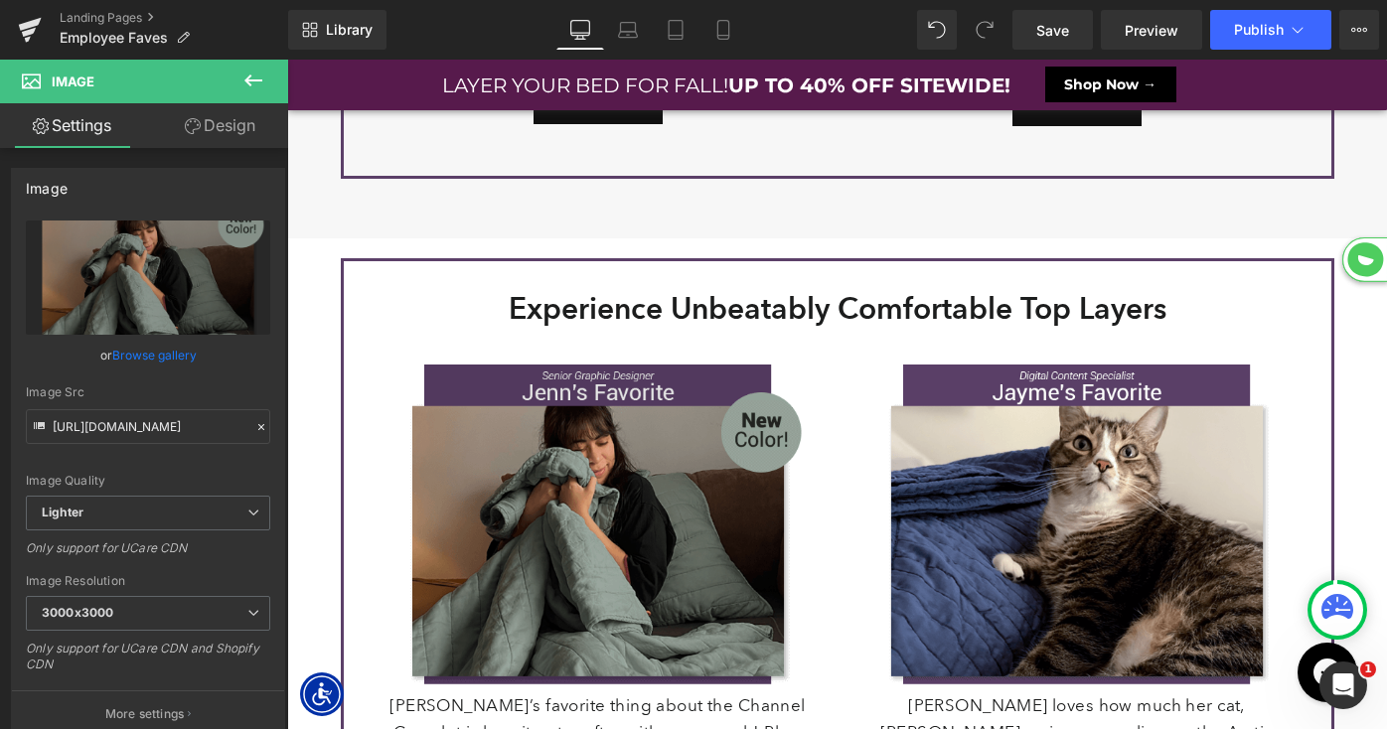
scroll to position [4008, 0]
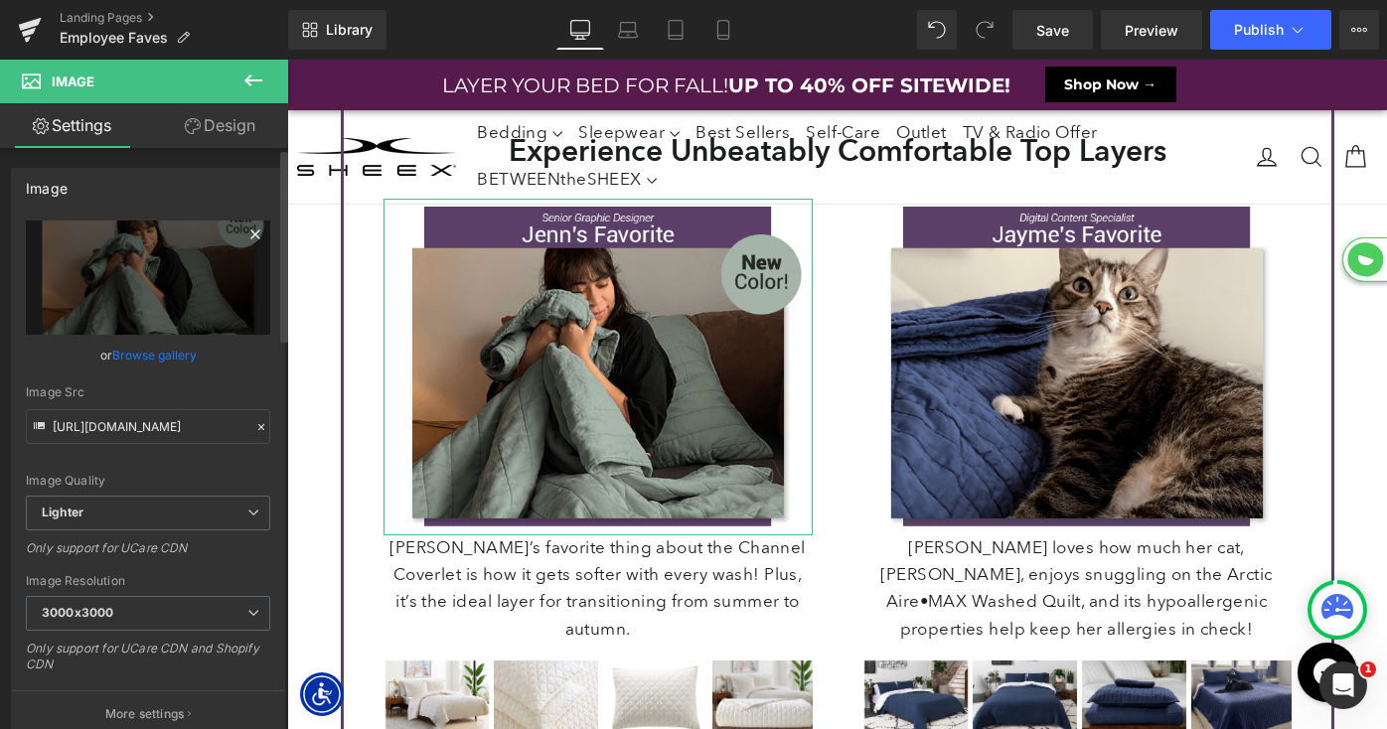
click at [245, 236] on icon at bounding box center [255, 235] width 24 height 24
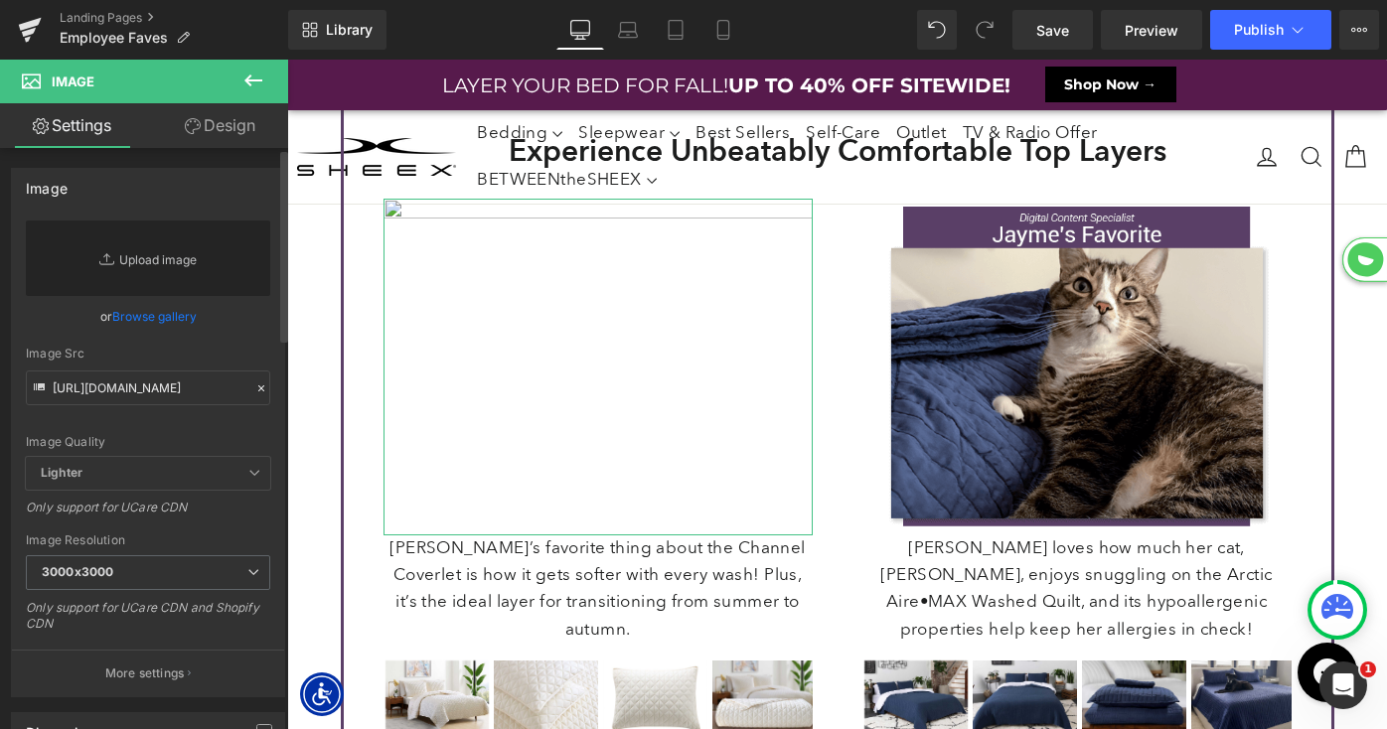
click at [150, 253] on link "Replace Image" at bounding box center [148, 259] width 244 height 76
type input "C:\fakepath\LP-FallIntoSavings-Promo-Jenn.png"
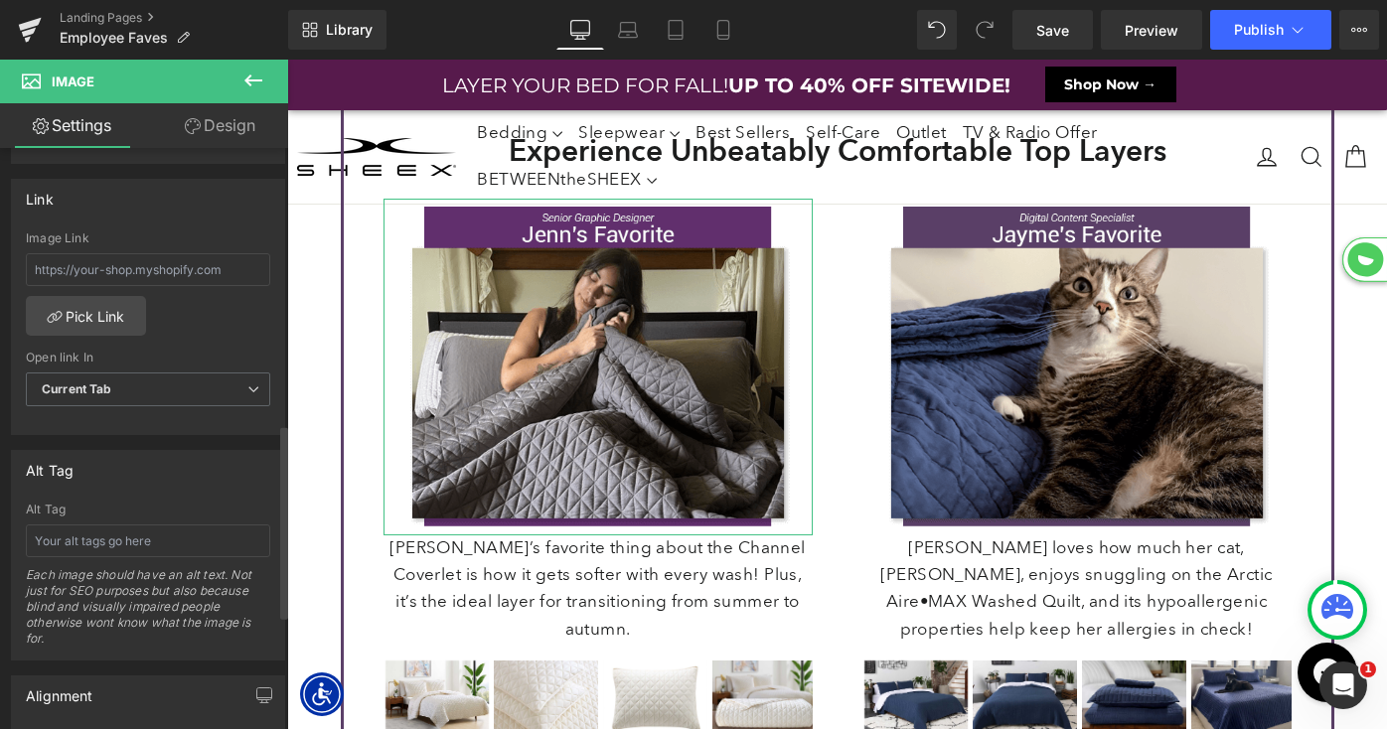
scroll to position [707, 0]
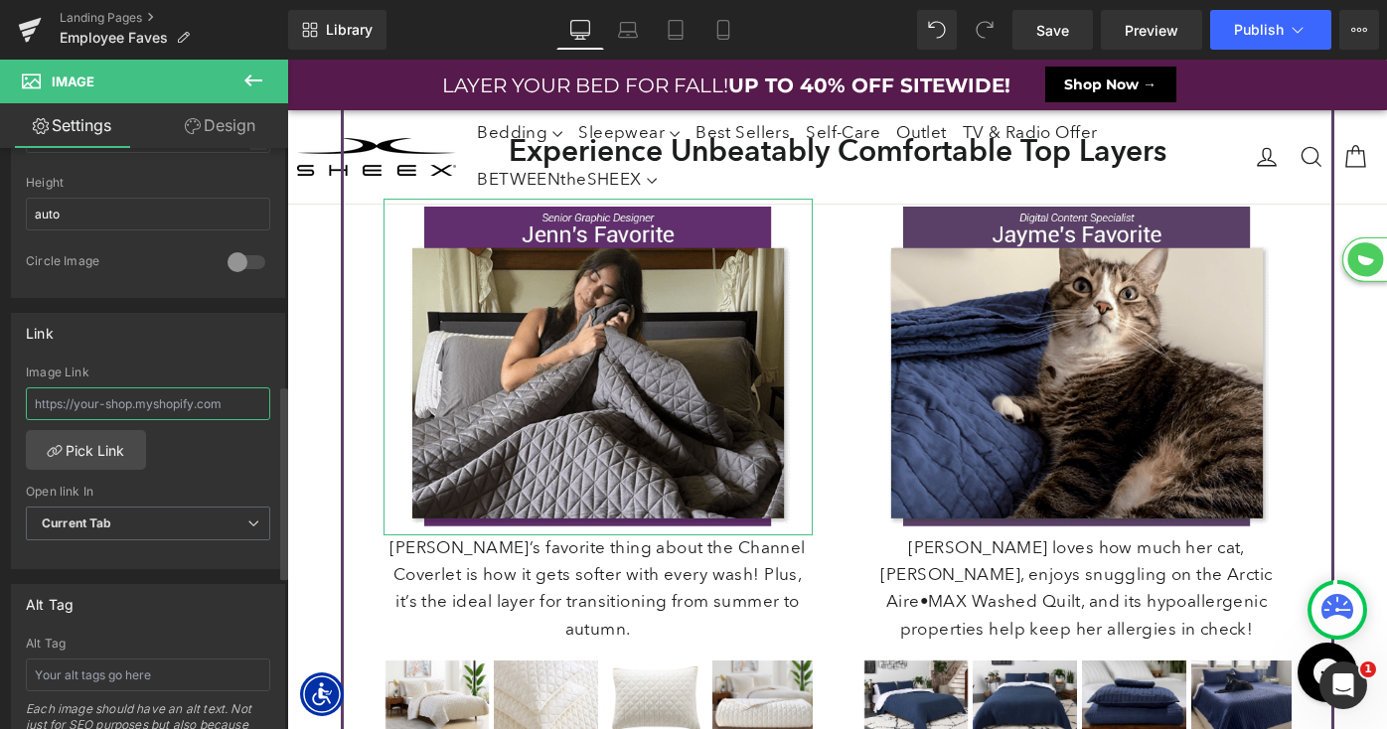
click at [132, 400] on input "text" at bounding box center [148, 404] width 244 height 33
type input "Jenn's Fave"
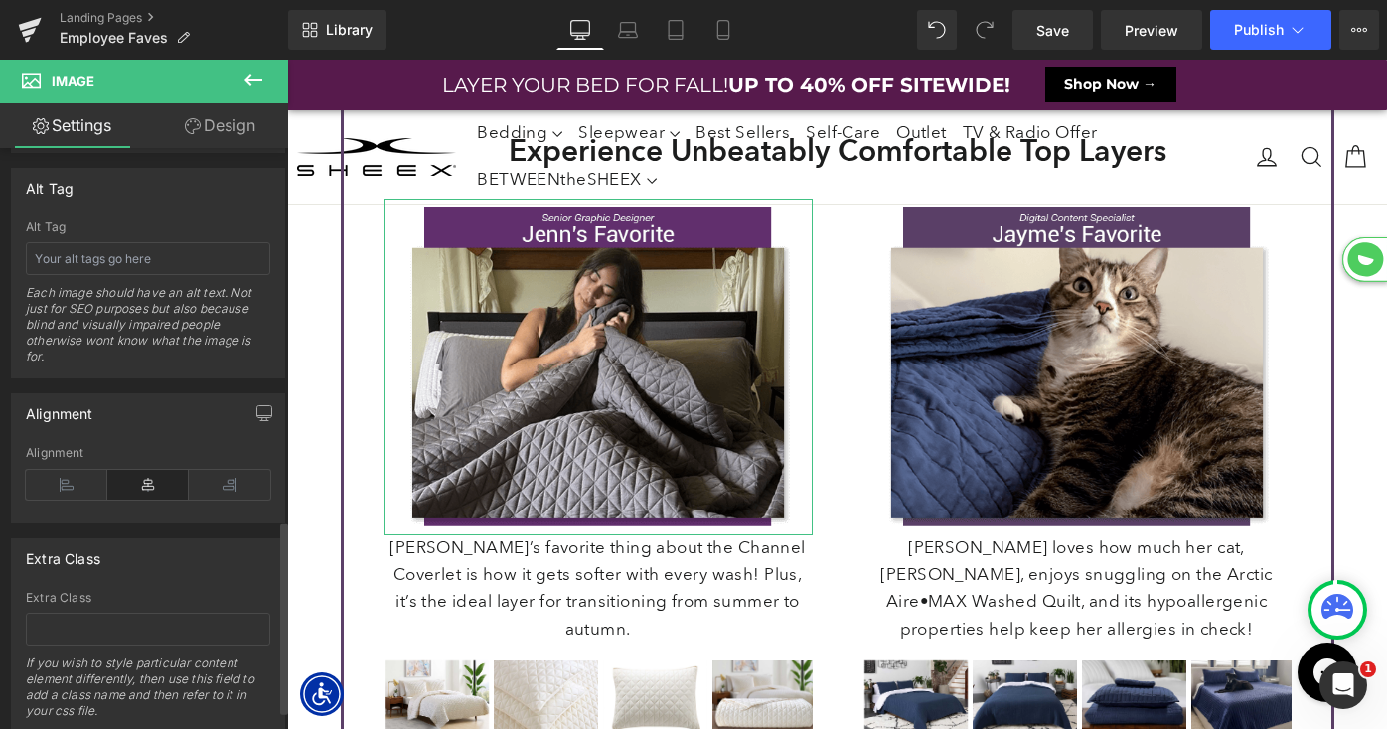
scroll to position [1062, 0]
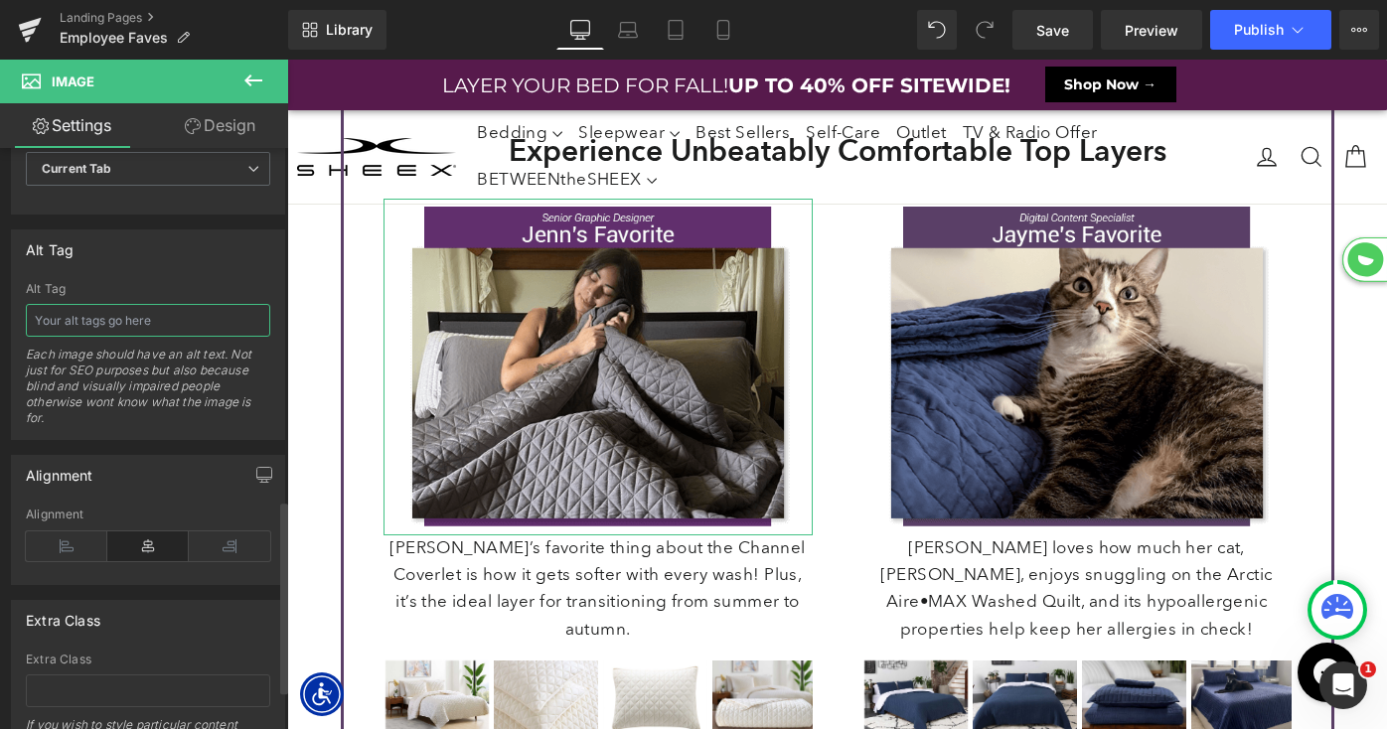
click at [130, 331] on input "text" at bounding box center [148, 320] width 244 height 33
paste input "Jenn's Fave"
type input "Jenn's Fave"
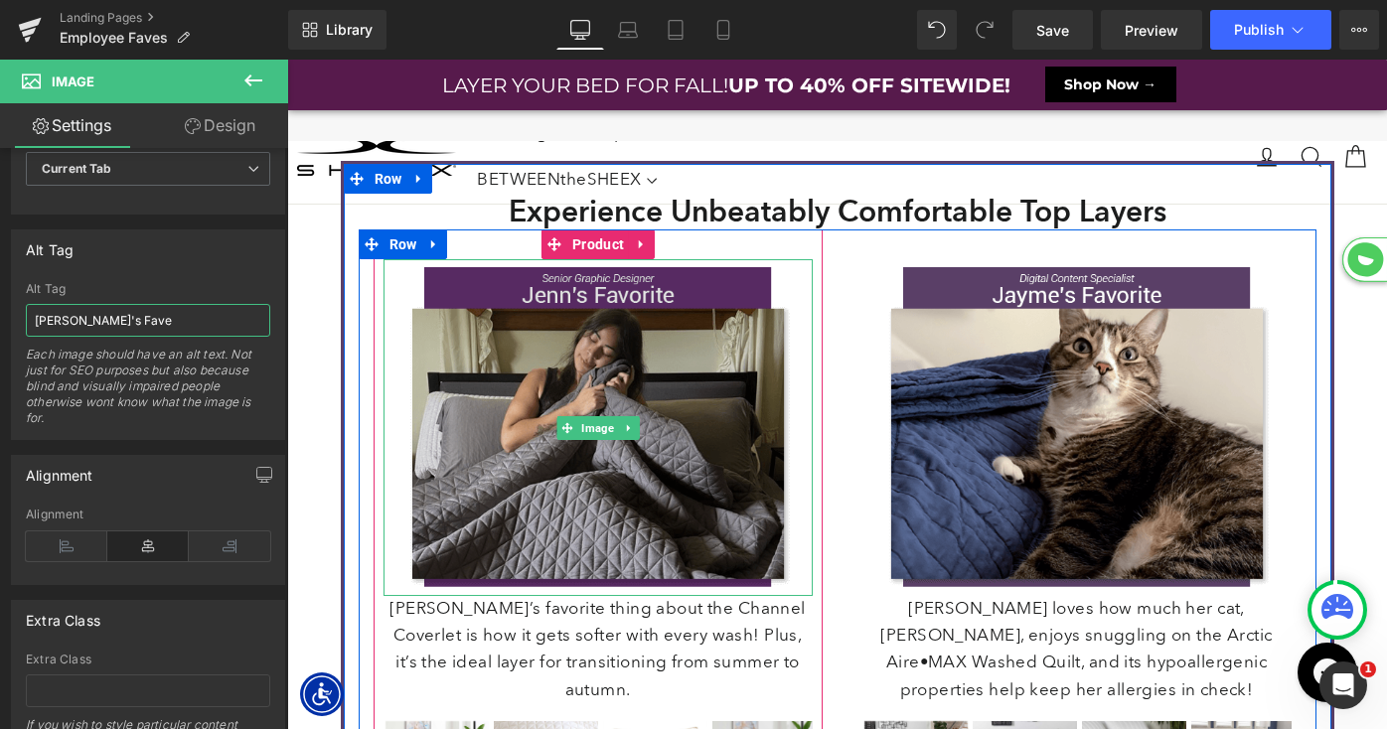
scroll to position [3859, 0]
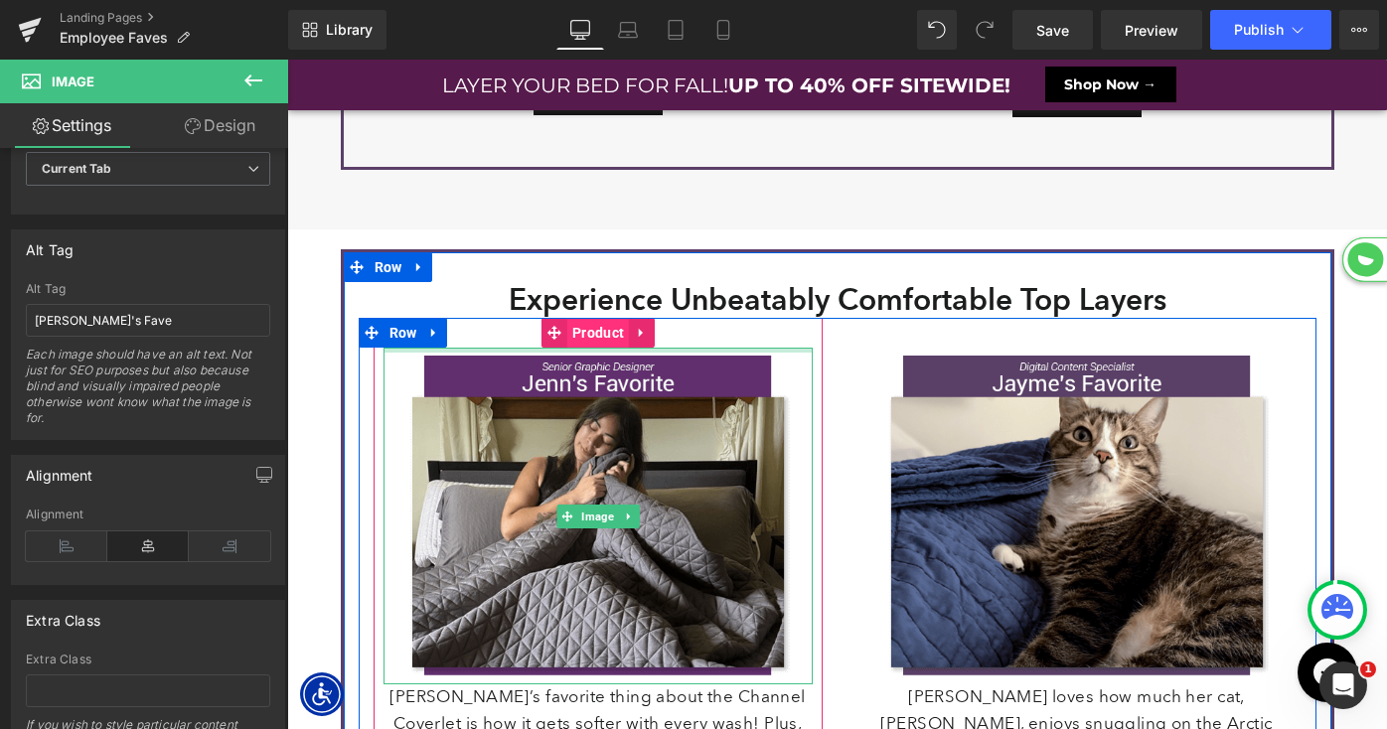
click at [589, 325] on span "Product" at bounding box center [598, 333] width 62 height 30
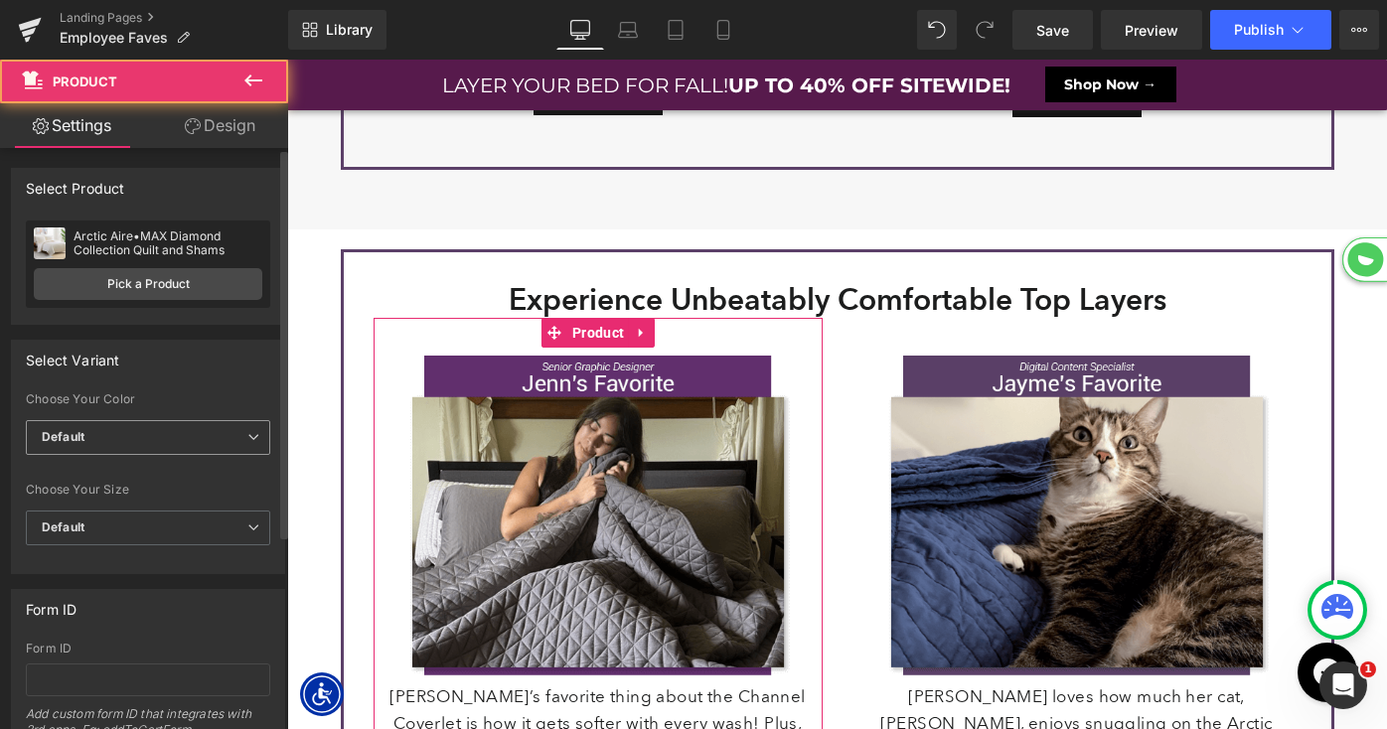
click at [120, 446] on span "Default" at bounding box center [148, 437] width 244 height 35
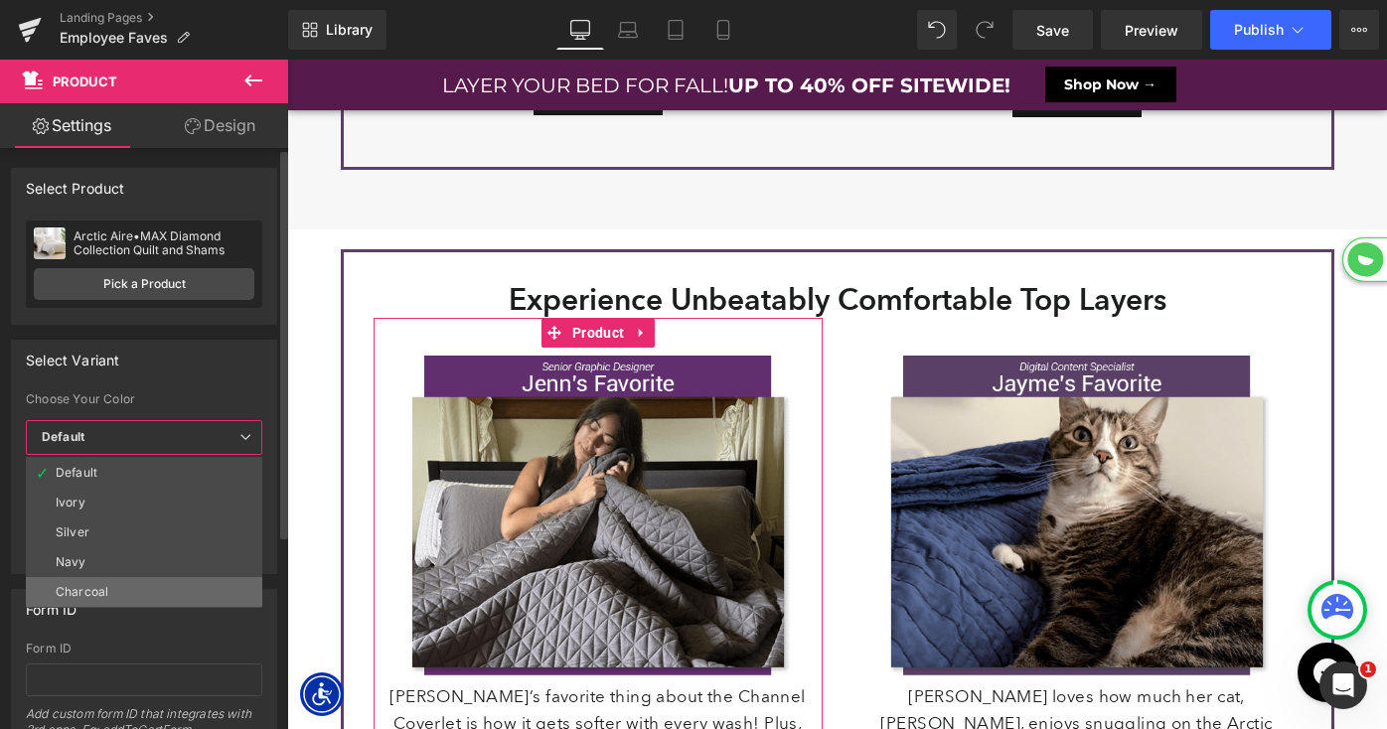
click at [100, 586] on div "Charcoal" at bounding box center [82, 592] width 53 height 14
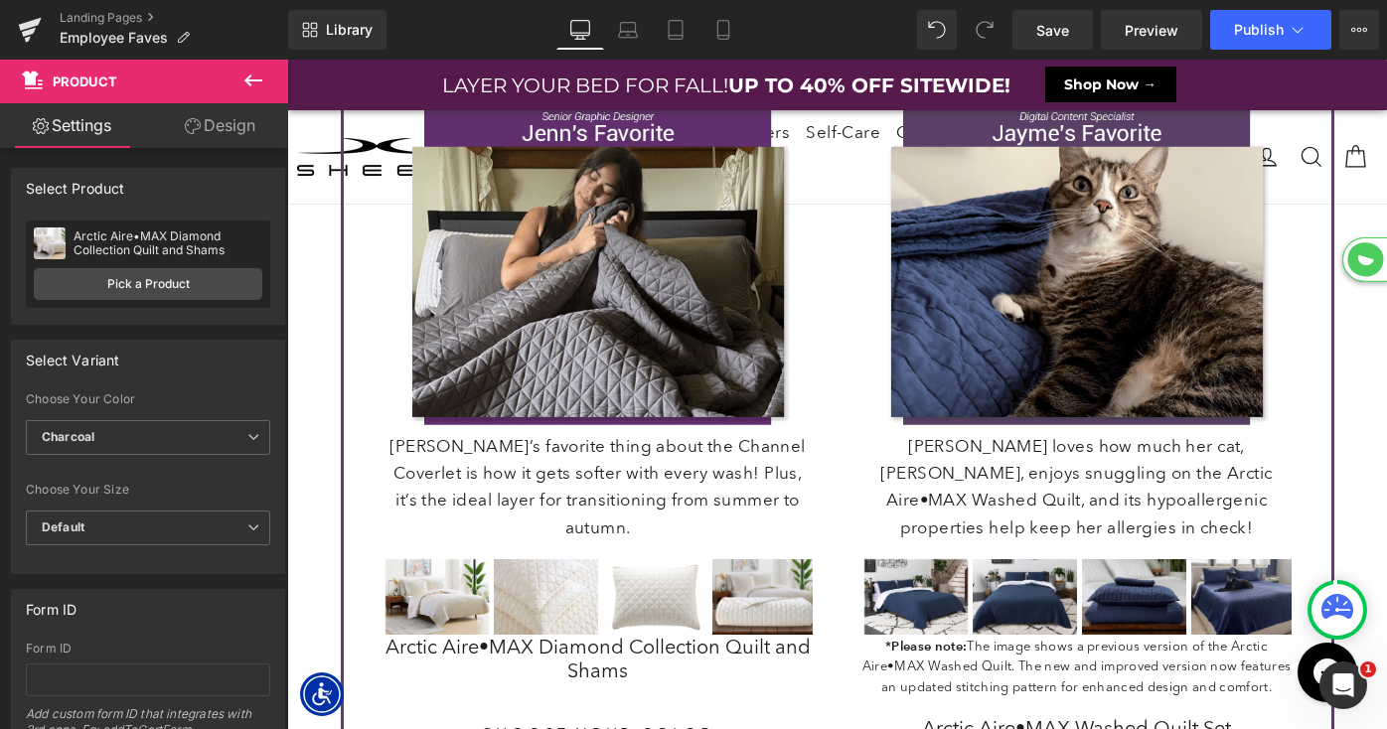
scroll to position [4226, 0]
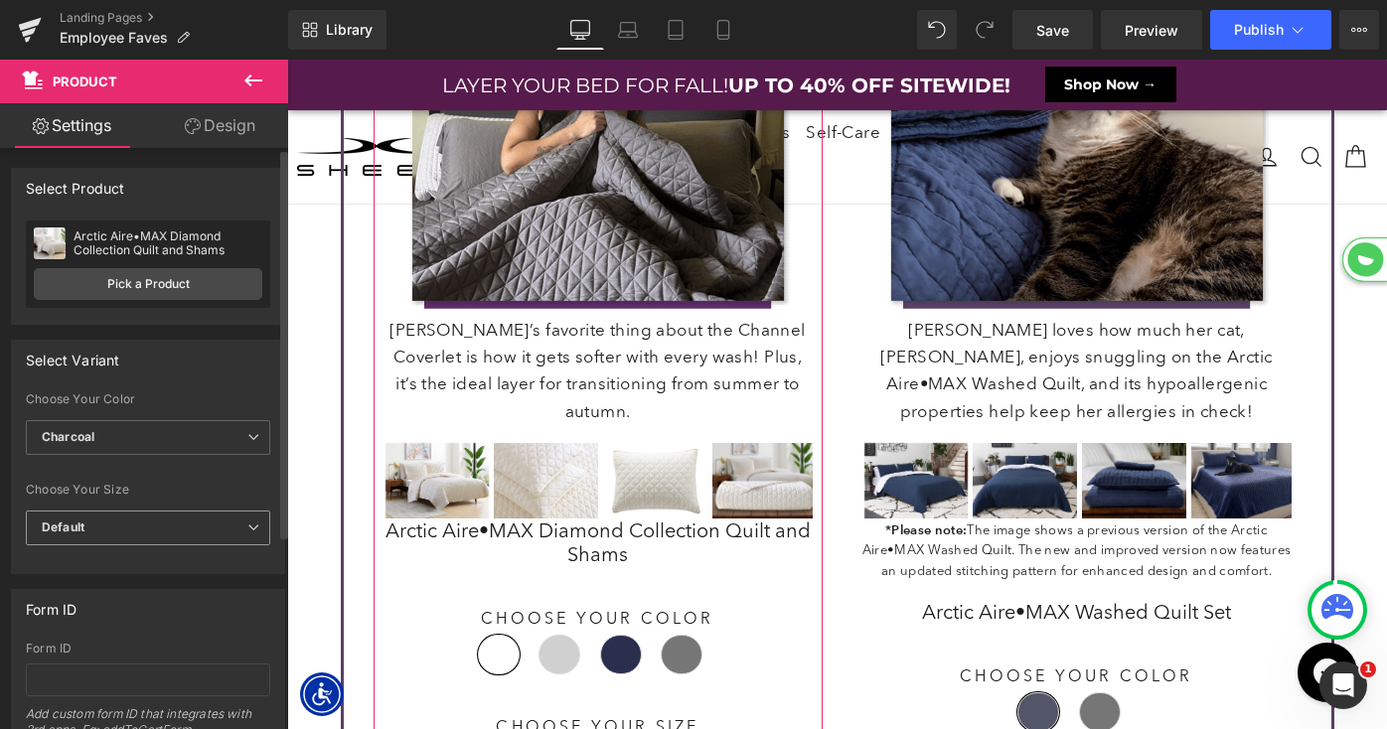
click at [172, 514] on span "Default" at bounding box center [148, 528] width 244 height 35
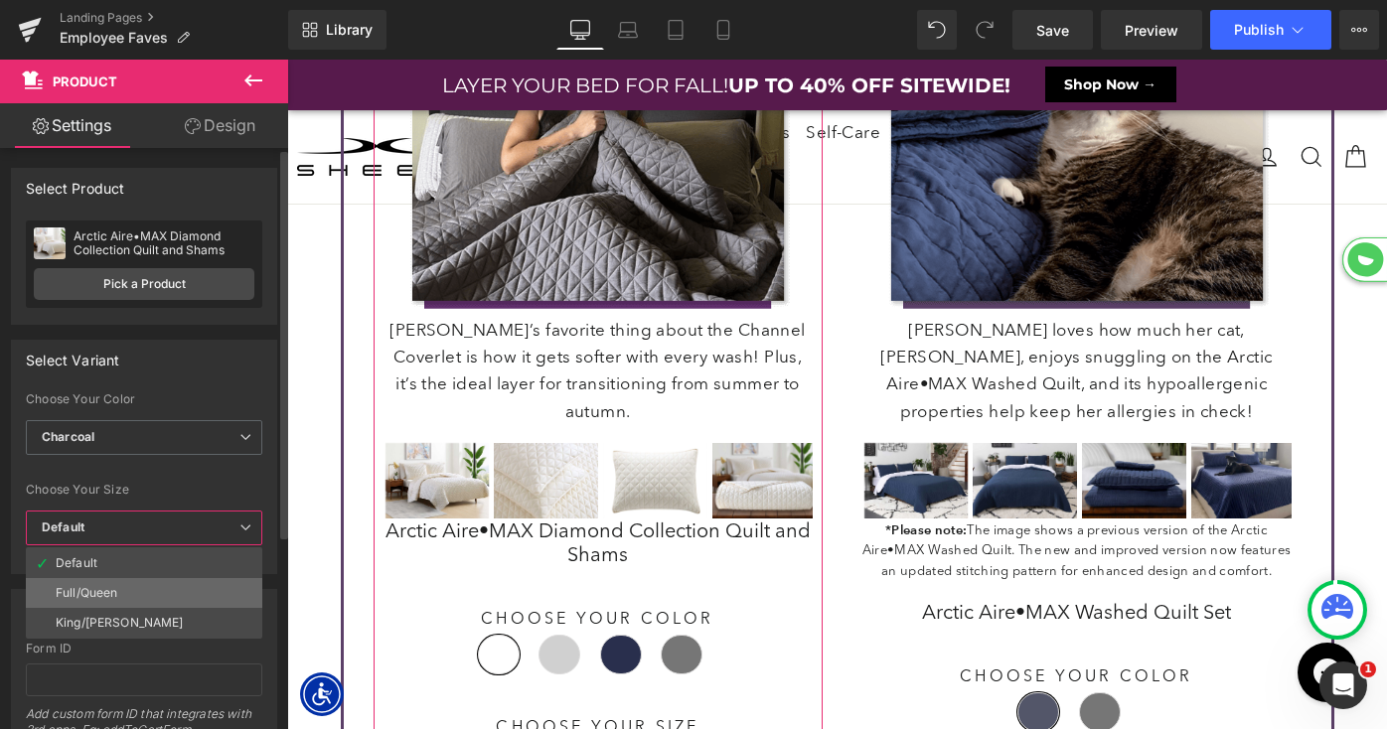
click at [145, 589] on li "Full/Queen" at bounding box center [144, 593] width 236 height 30
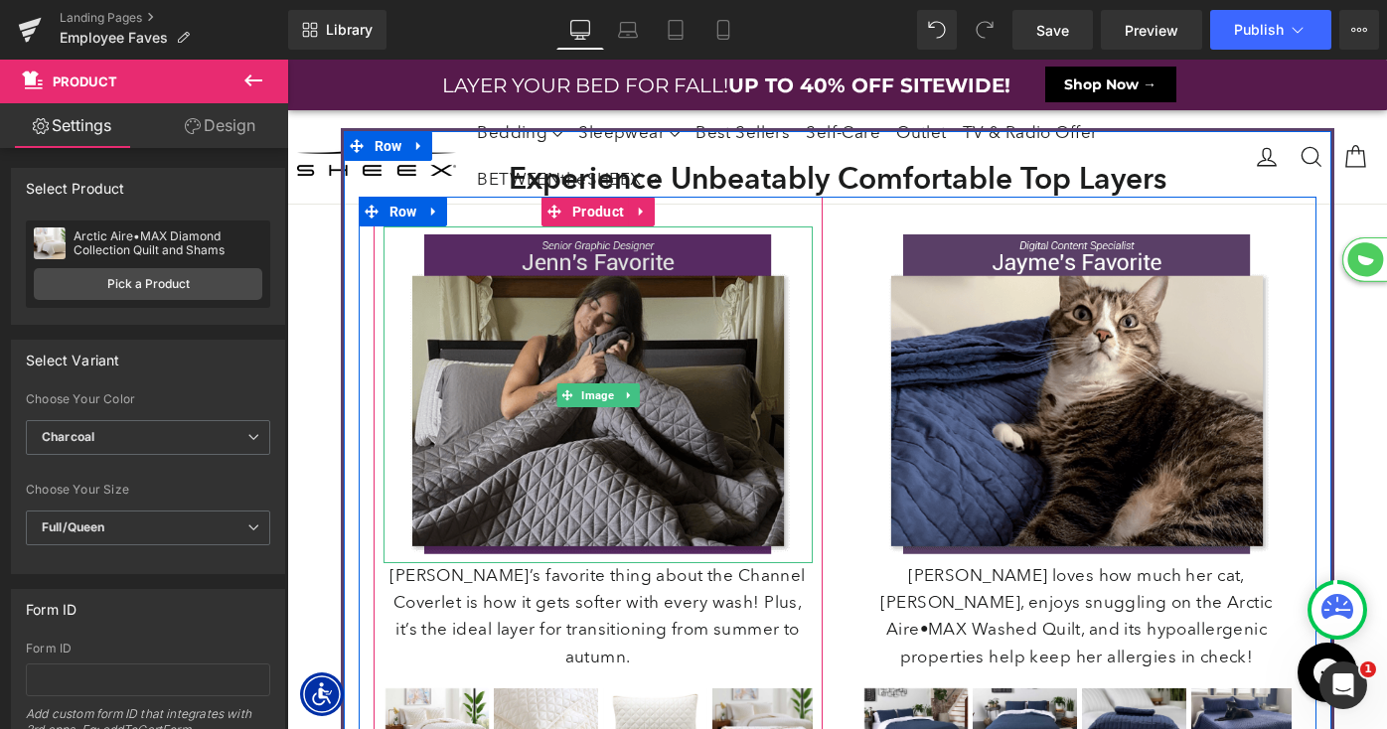
scroll to position [3990, 0]
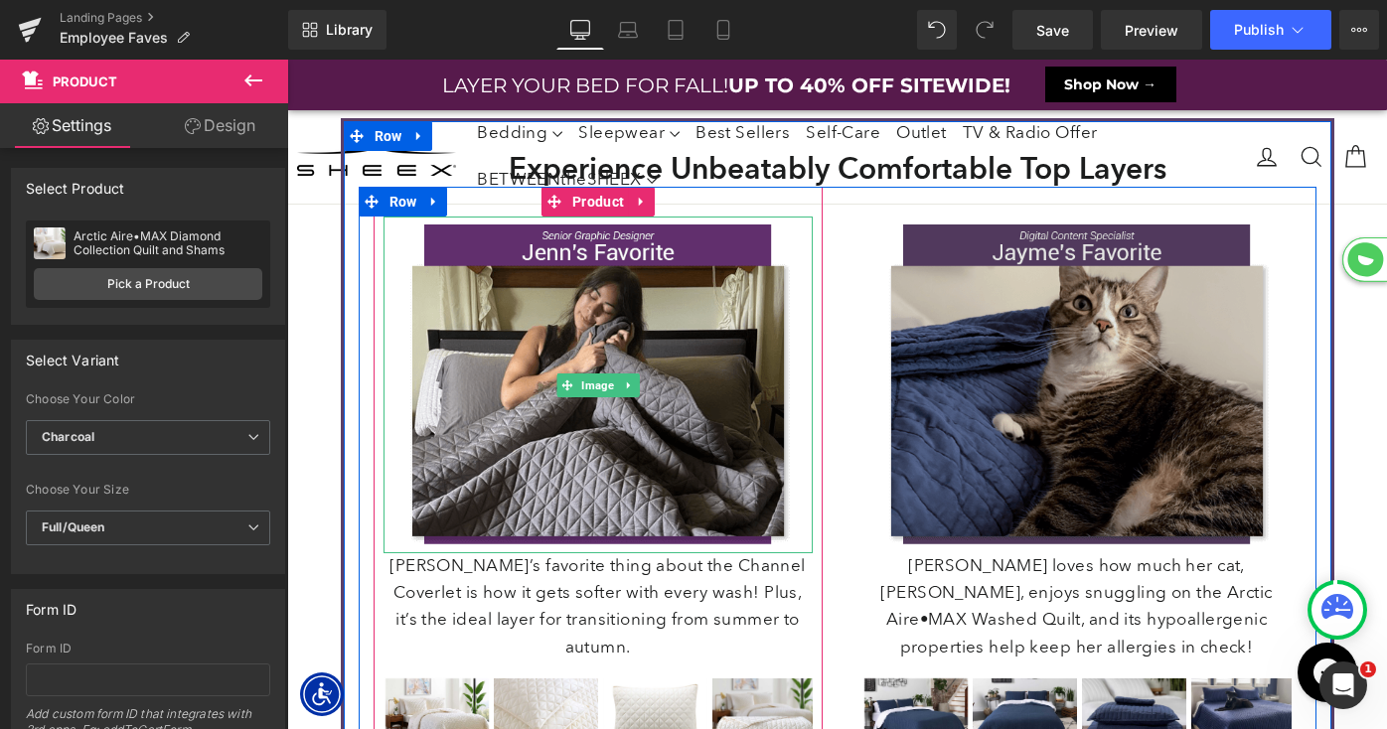
click at [1063, 361] on img at bounding box center [1076, 385] width 429 height 337
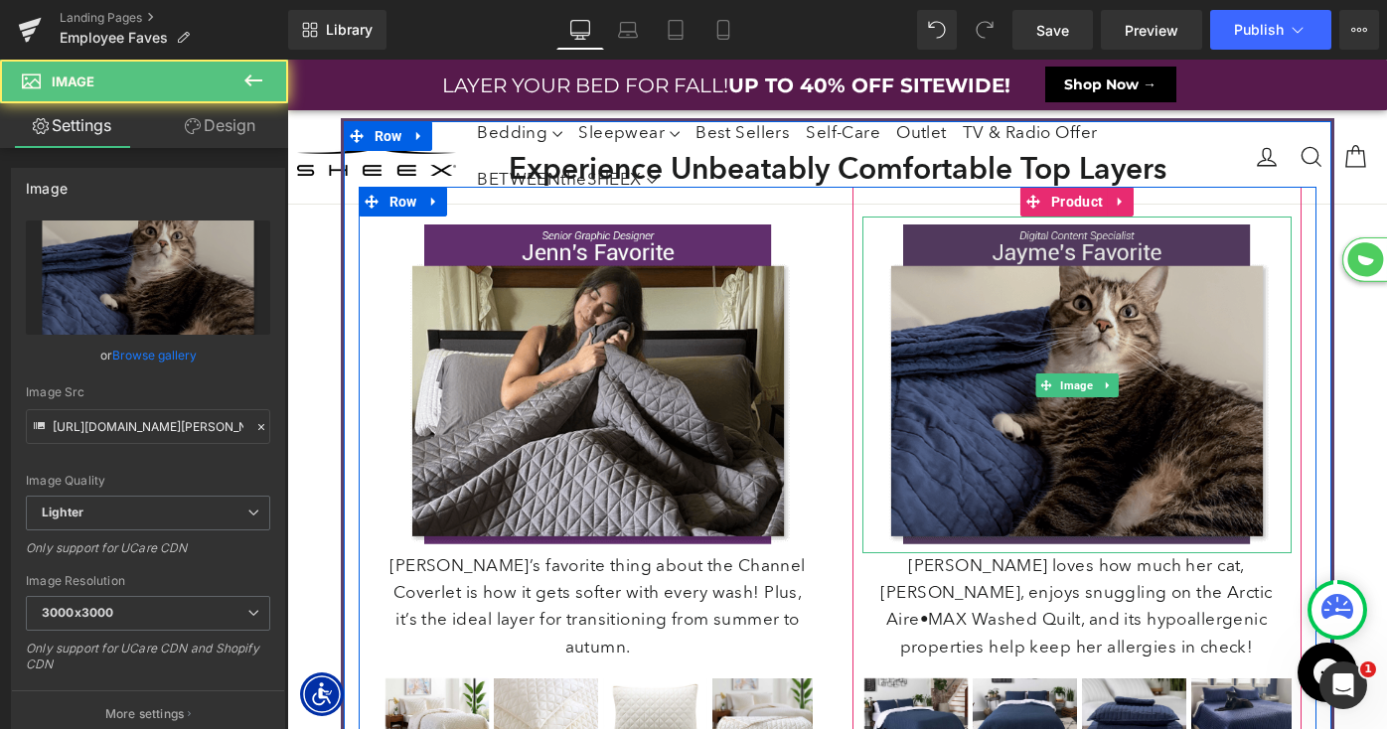
click at [1073, 341] on img at bounding box center [1076, 385] width 429 height 337
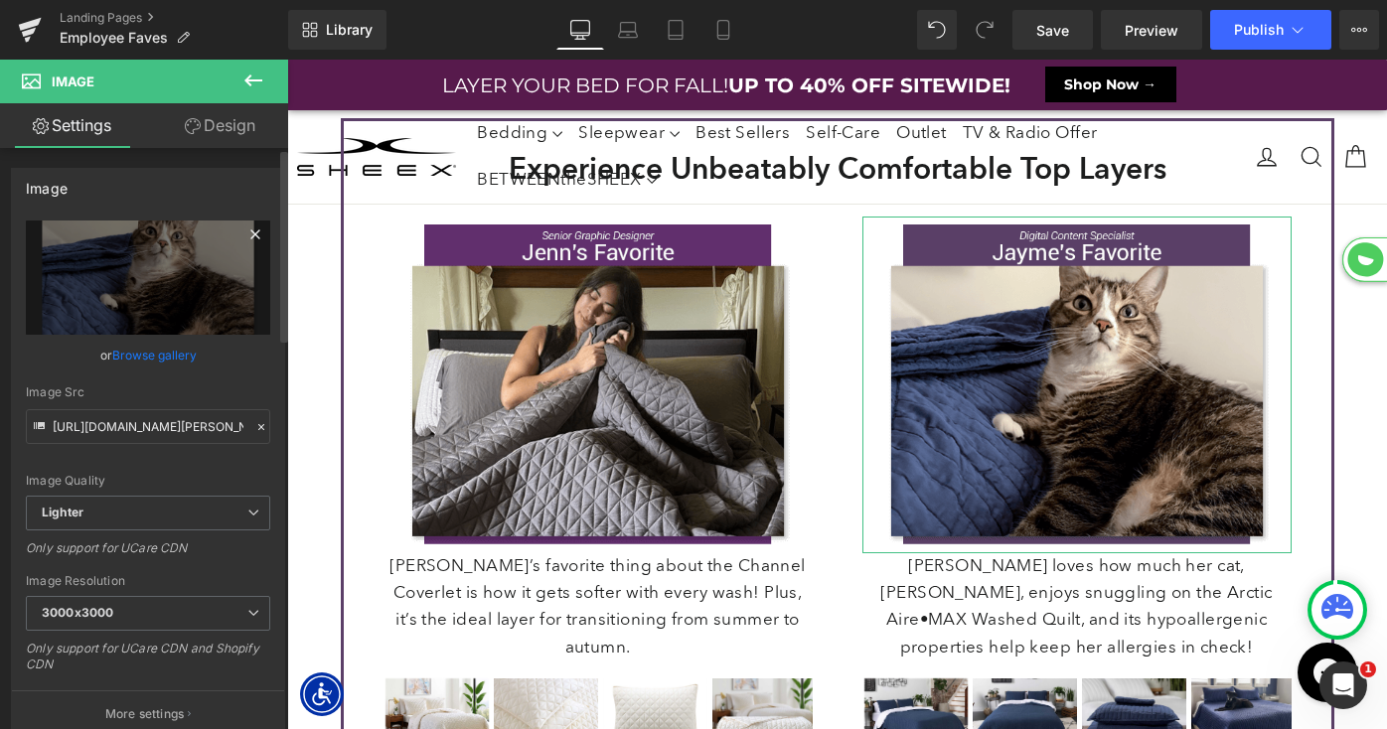
click at [248, 230] on icon at bounding box center [255, 235] width 24 height 24
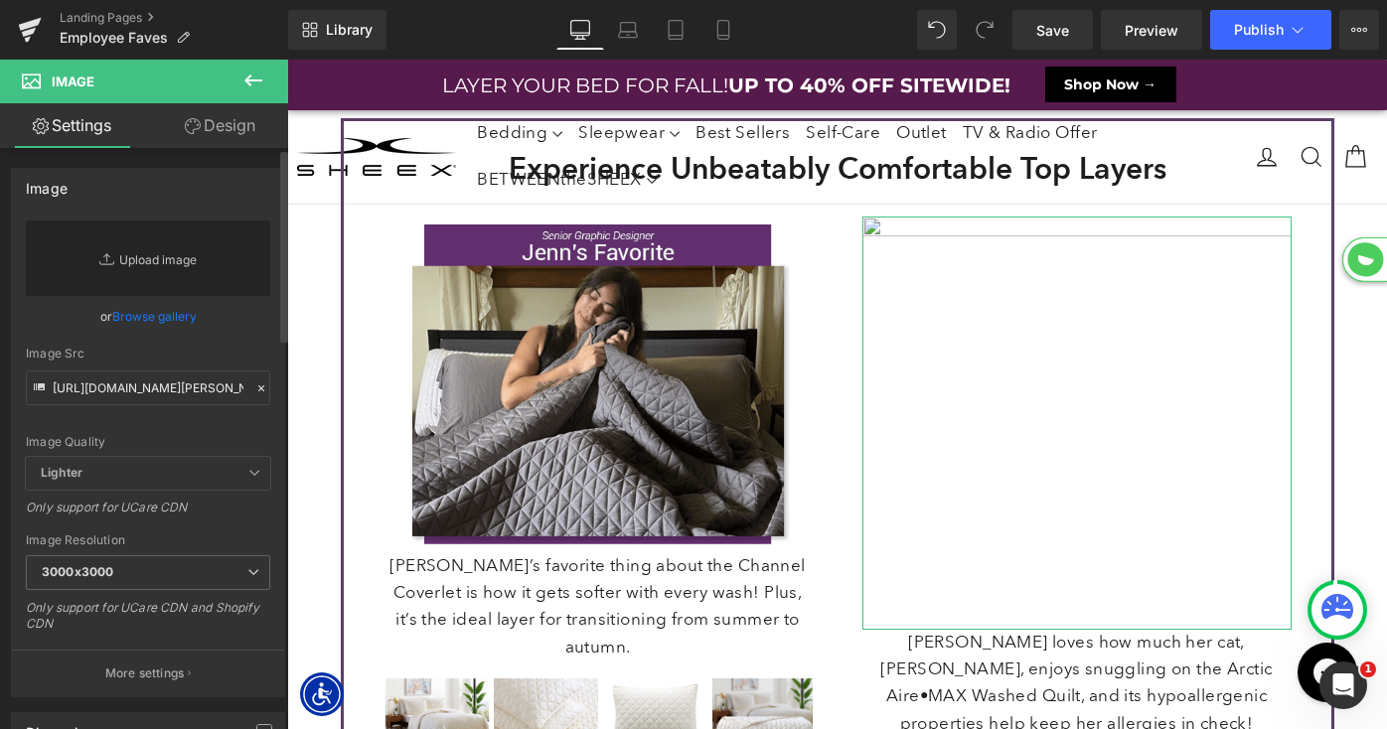
click at [163, 264] on link "Replace Image" at bounding box center [148, 259] width 244 height 76
type input "C:\fakepath\LP-FallIntoSavings-Promo-Jayme.png"
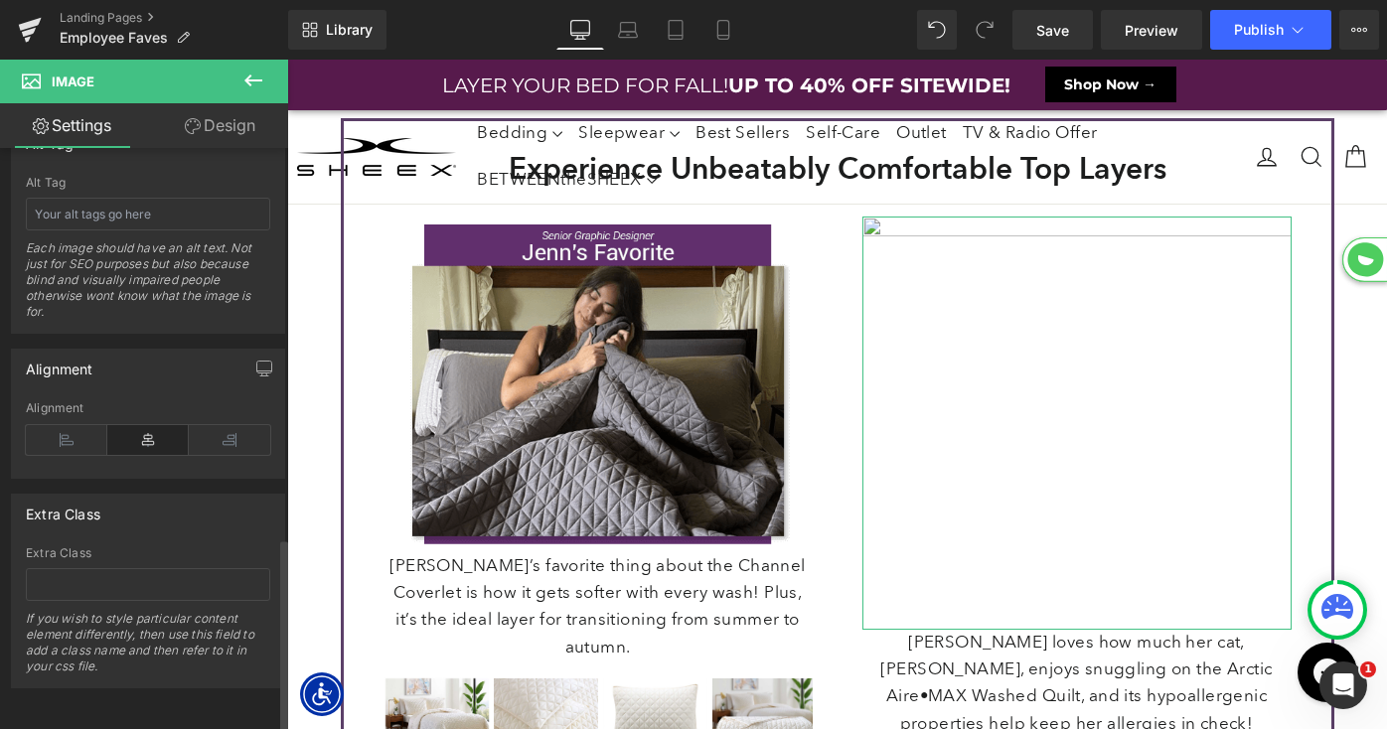
scroll to position [1040, 0]
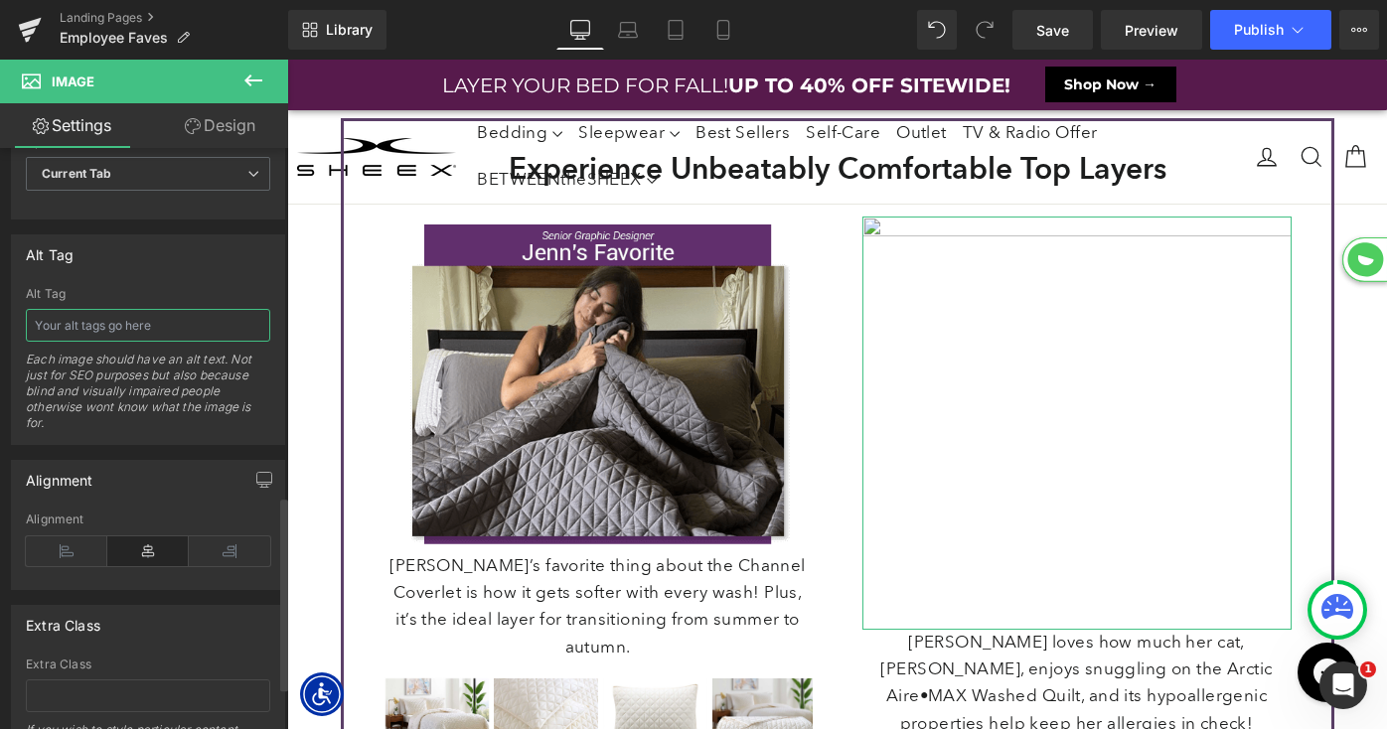
click at [115, 330] on input "text" at bounding box center [148, 325] width 244 height 33
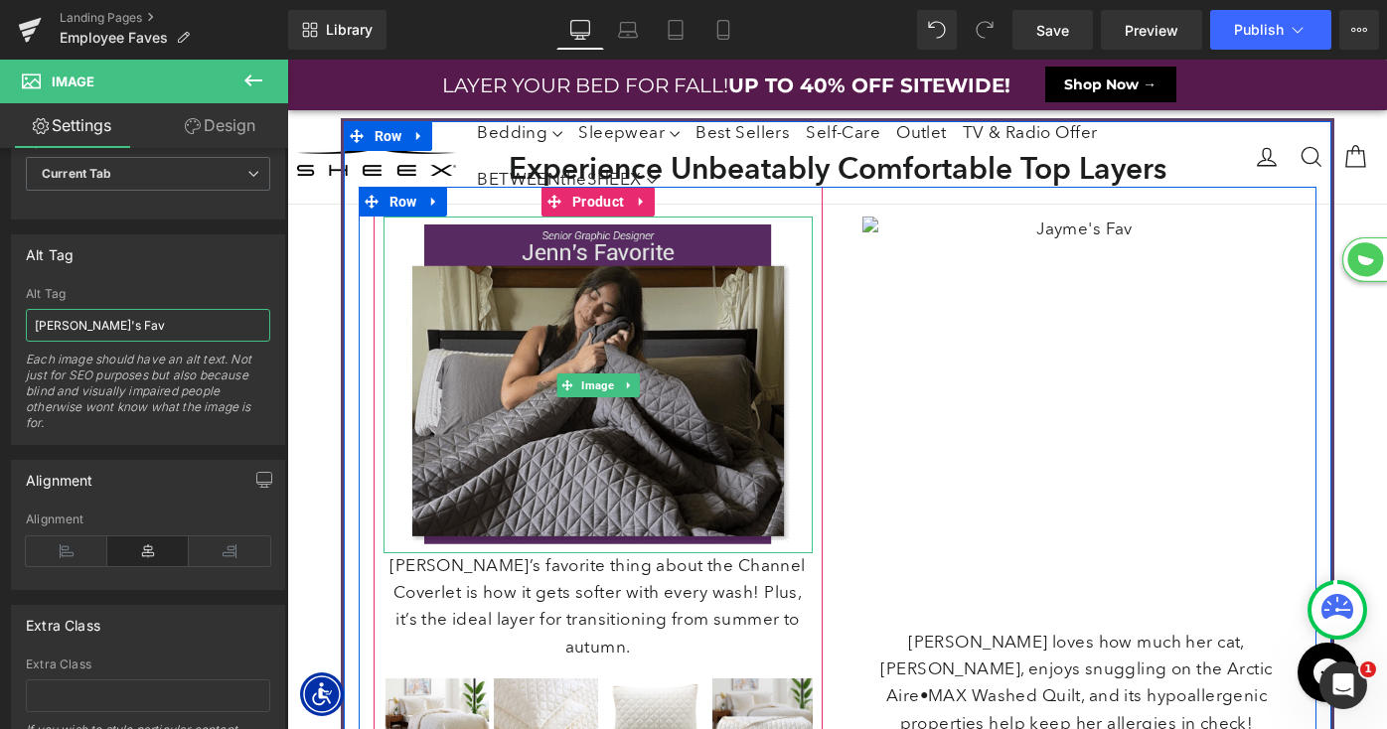
type input "Jayme's Fave"
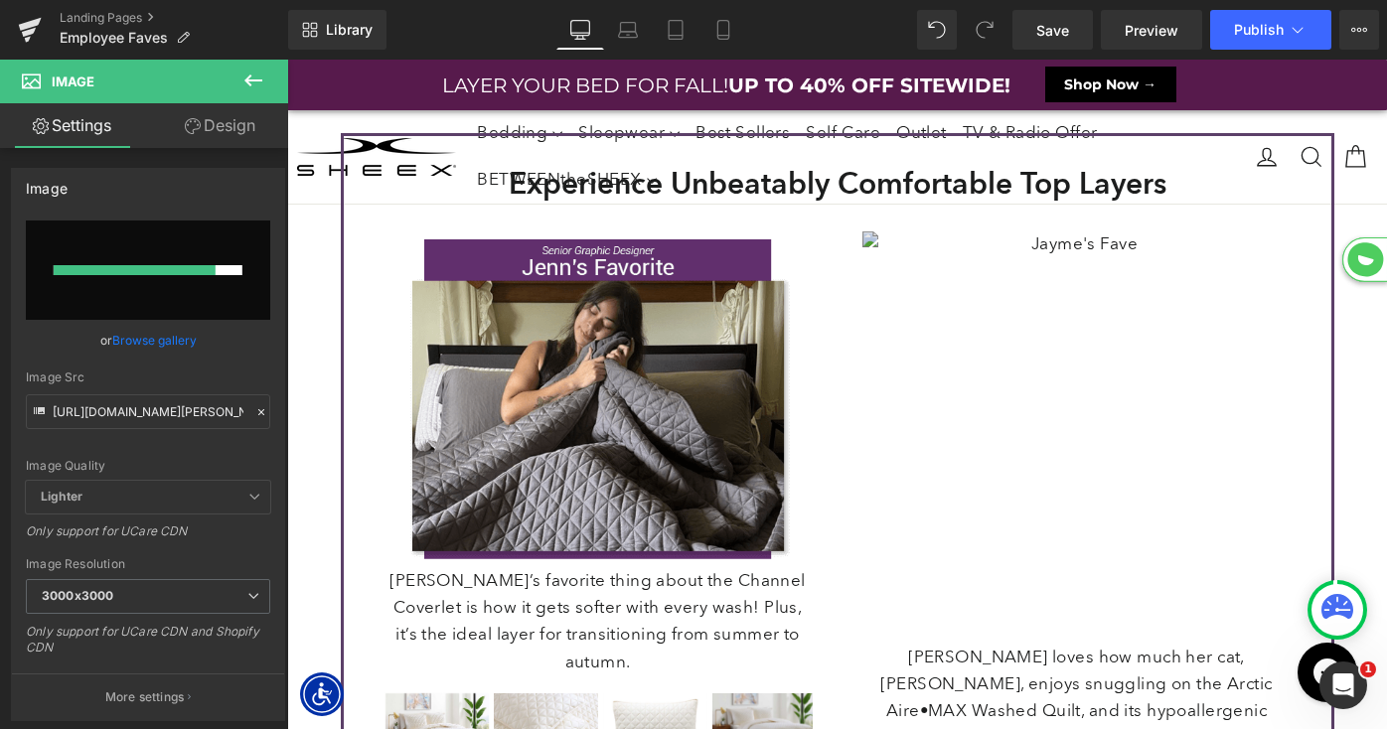
scroll to position [3963, 0]
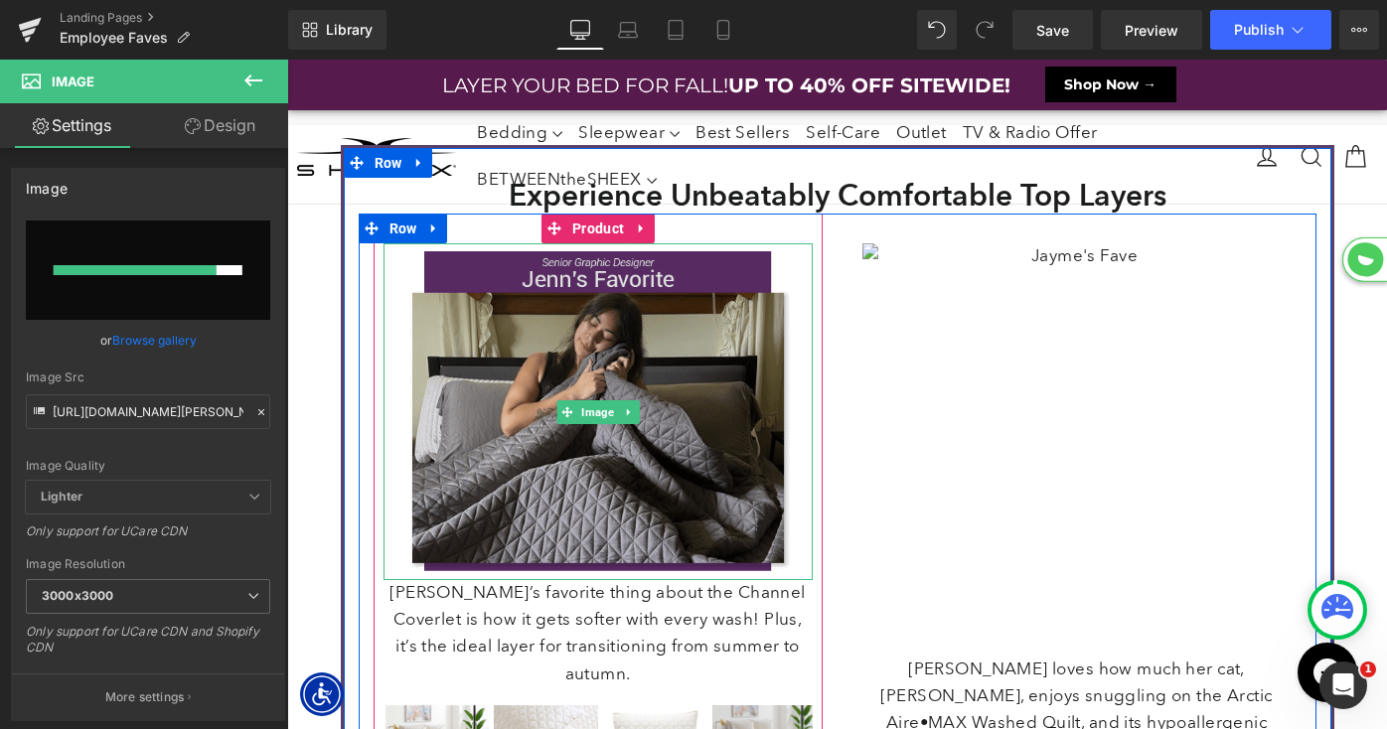
click at [698, 500] on img at bounding box center [598, 411] width 429 height 337
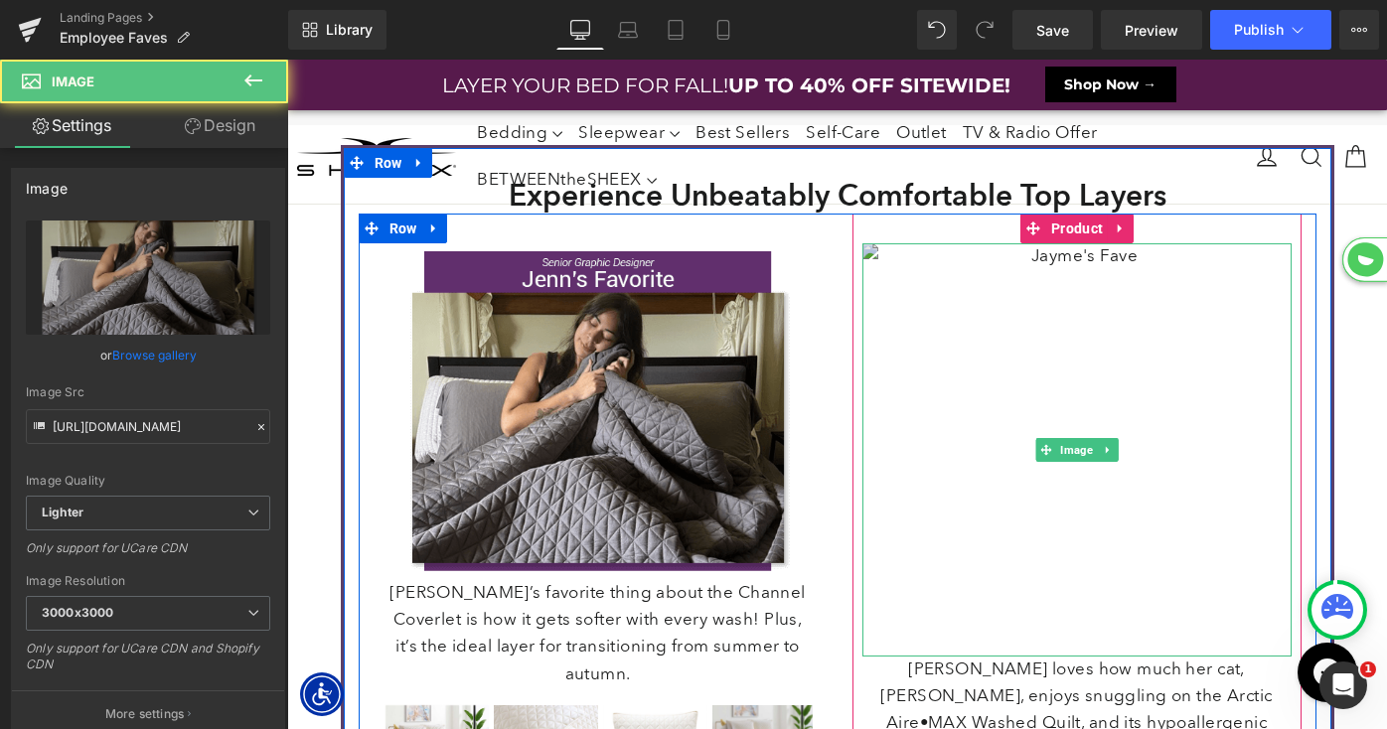
click at [1050, 366] on img at bounding box center [1076, 449] width 429 height 413
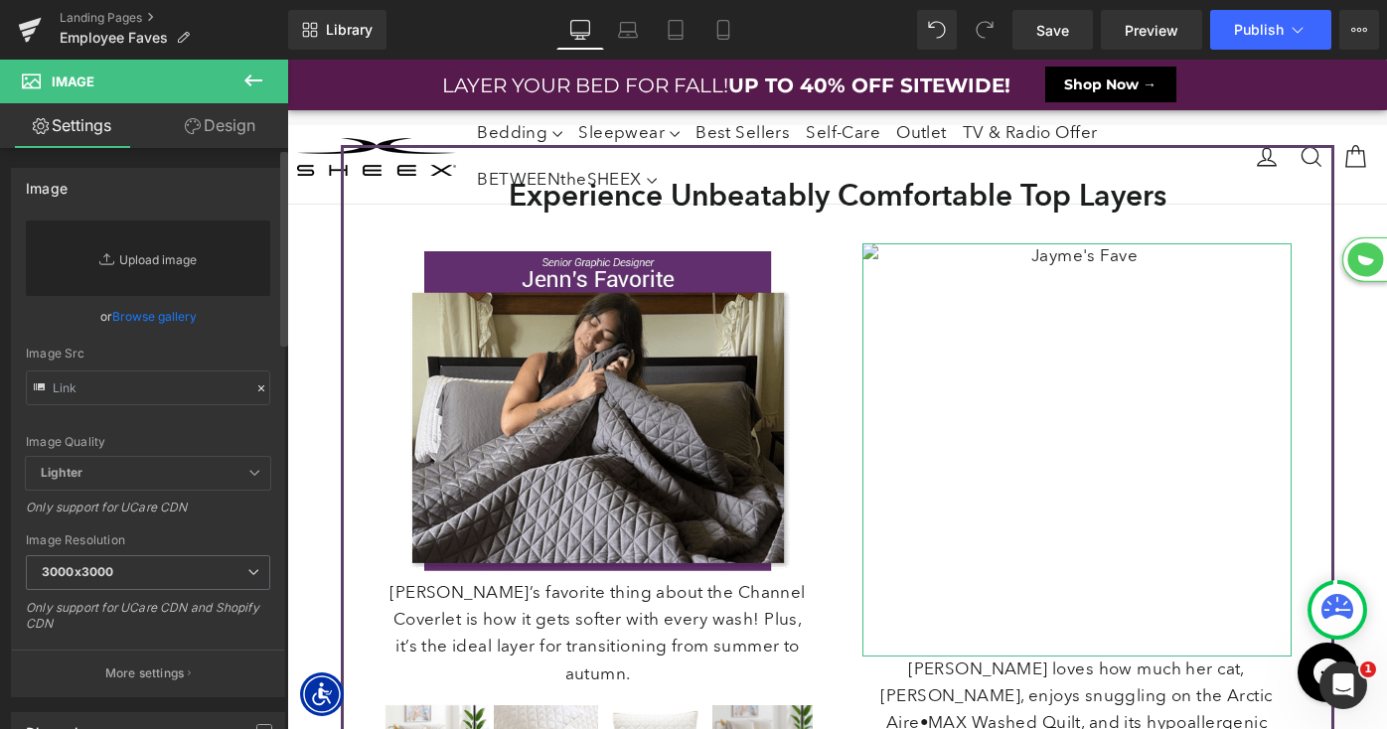
click at [195, 245] on link "Replace Image" at bounding box center [148, 259] width 244 height 76
type input "C:\fakepath\LP-FallIntoSavings-Promo-Jayme.png"
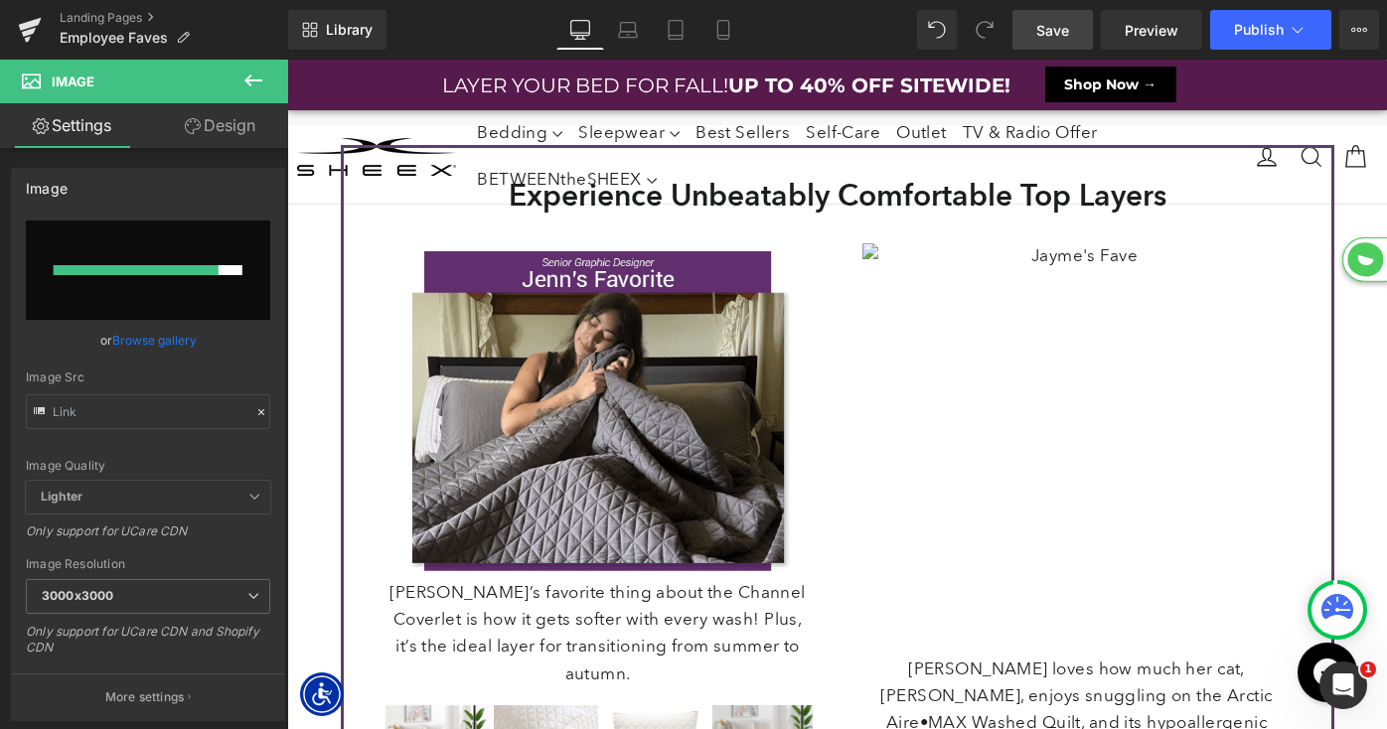
drag, startPoint x: 1059, startPoint y: 37, endPoint x: 288, endPoint y: 232, distance: 795.2
click at [1059, 37] on span "Save" at bounding box center [1052, 30] width 33 height 21
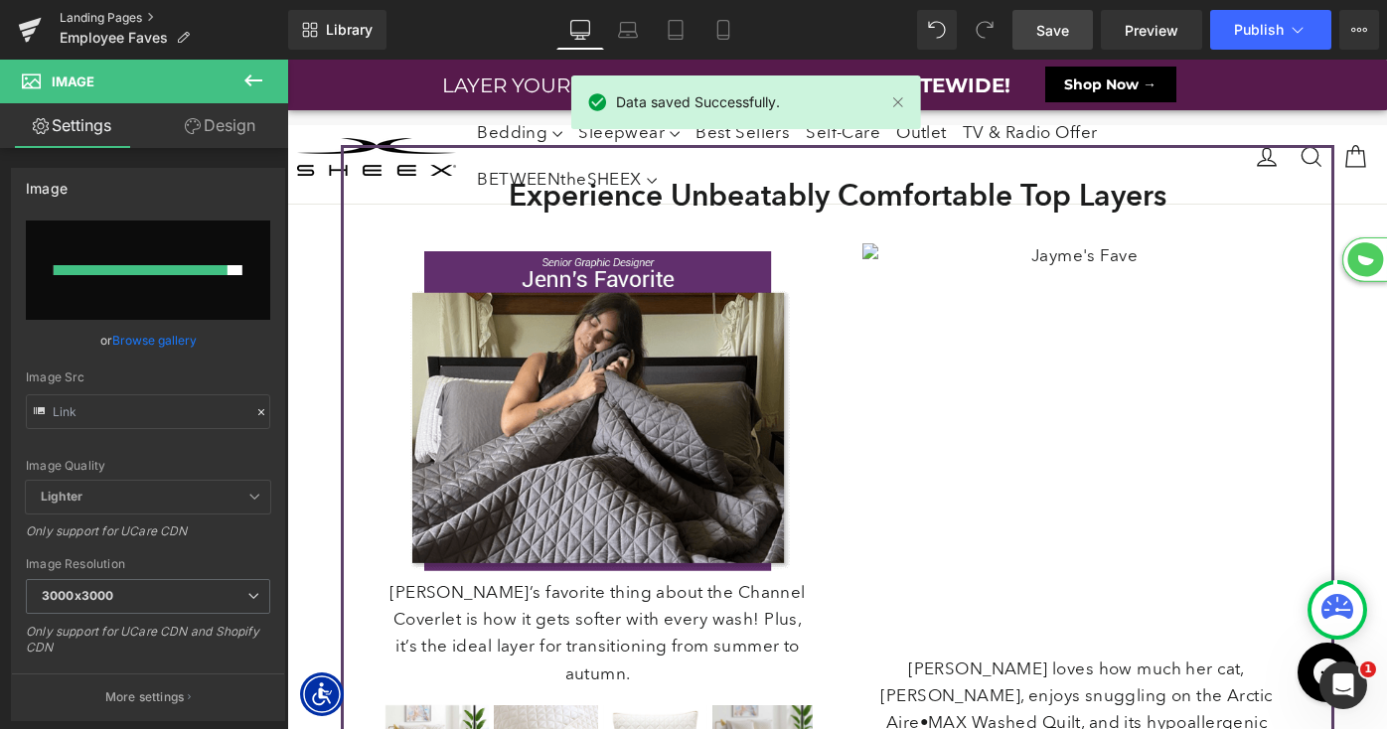
click at [126, 17] on link "Landing Pages" at bounding box center [174, 18] width 229 height 16
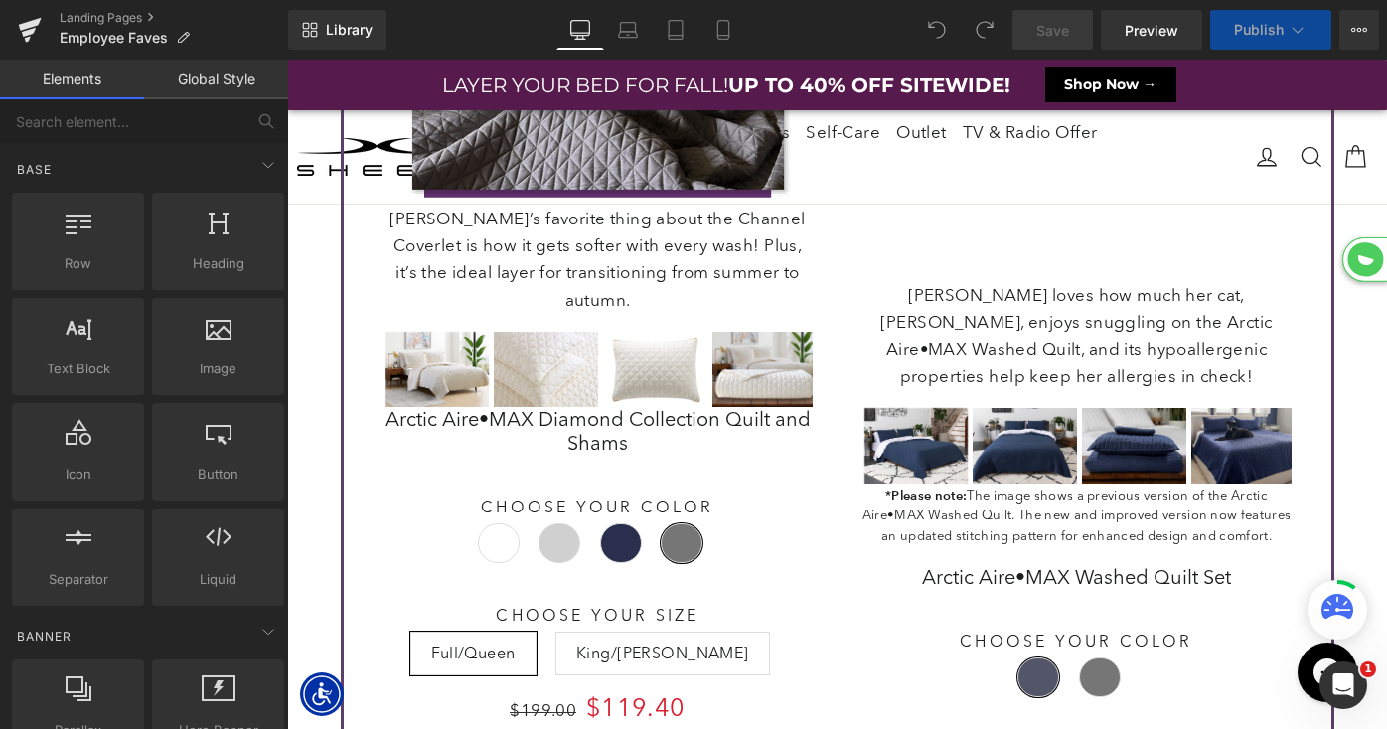
scroll to position [7639, 1100]
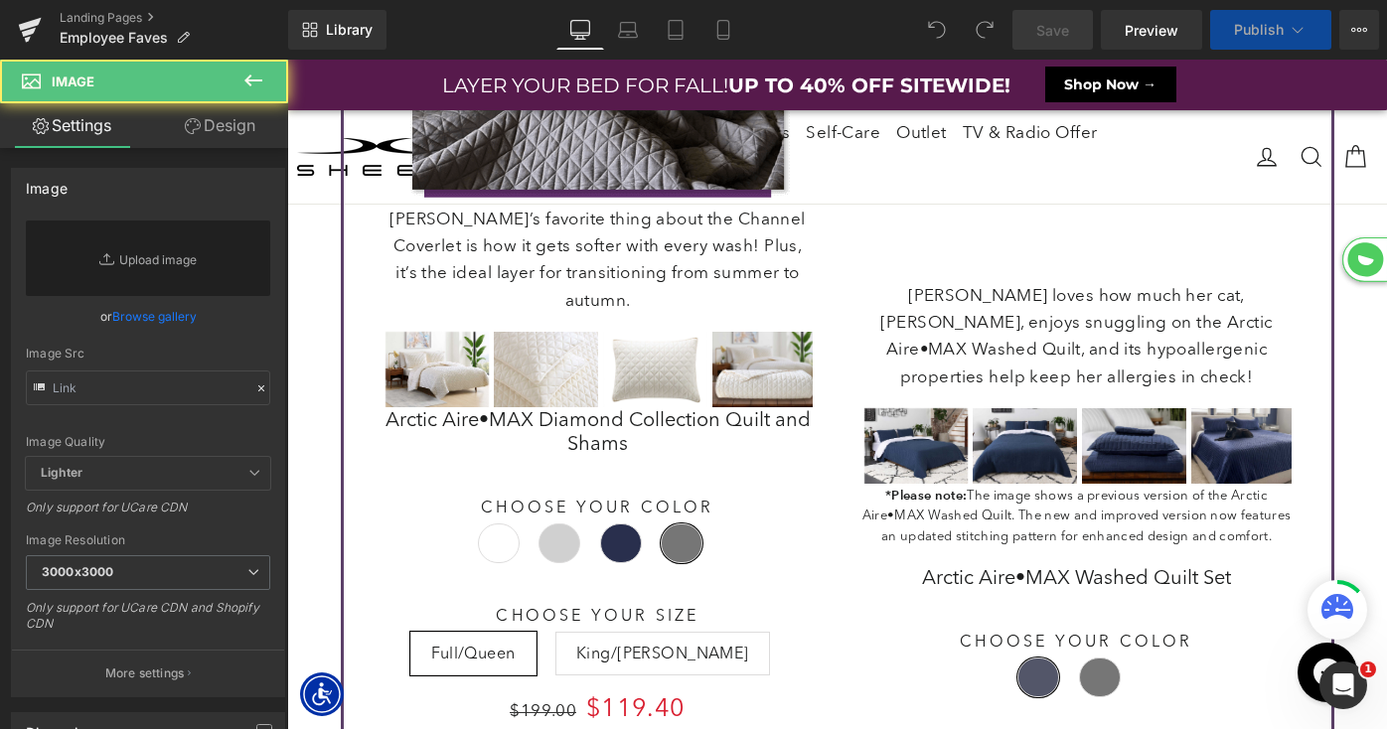
click at [1025, 283] on img at bounding box center [1076, 76] width 429 height 413
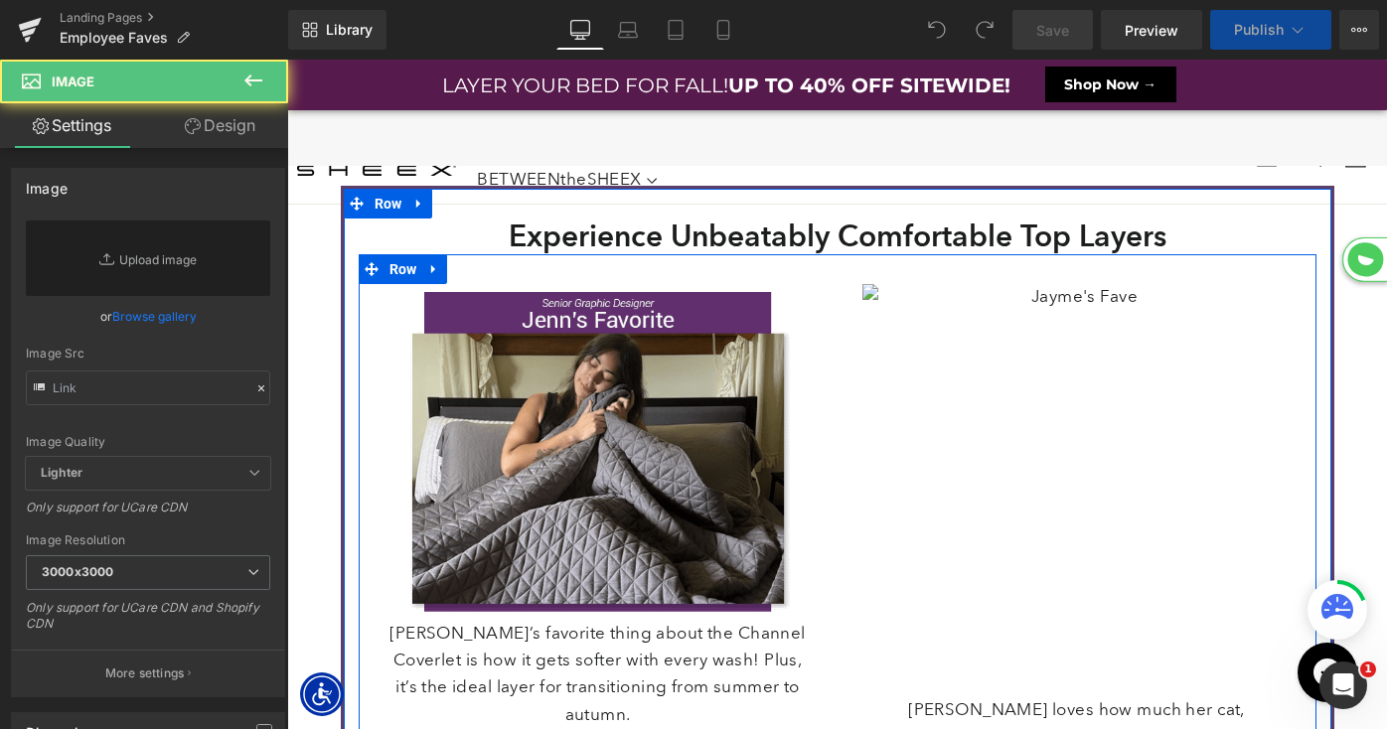
scroll to position [8766, 1100]
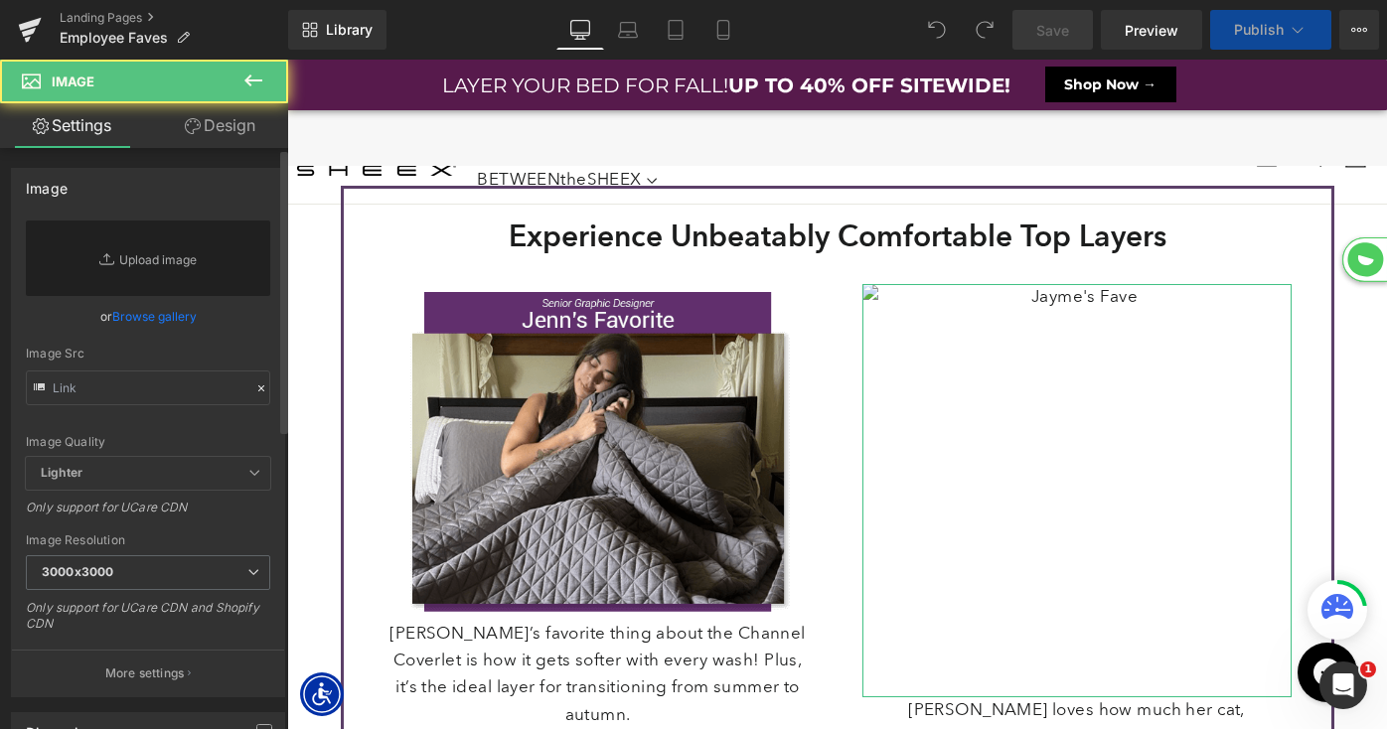
click at [154, 333] on link "Browse gallery" at bounding box center [154, 316] width 84 height 35
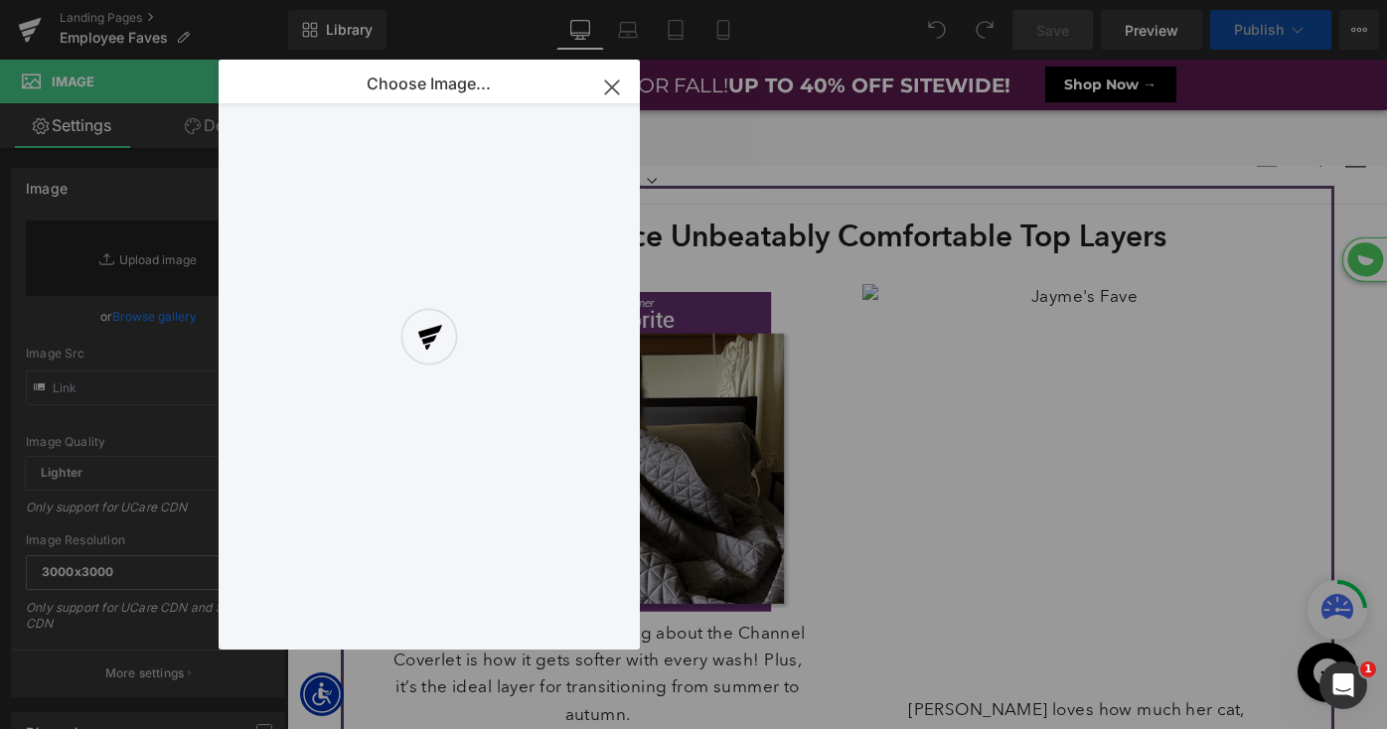
click at [154, 0] on div "You are previewing how the will restyle your page. You can not edit Elements in…" at bounding box center [693, 0] width 1387 height 0
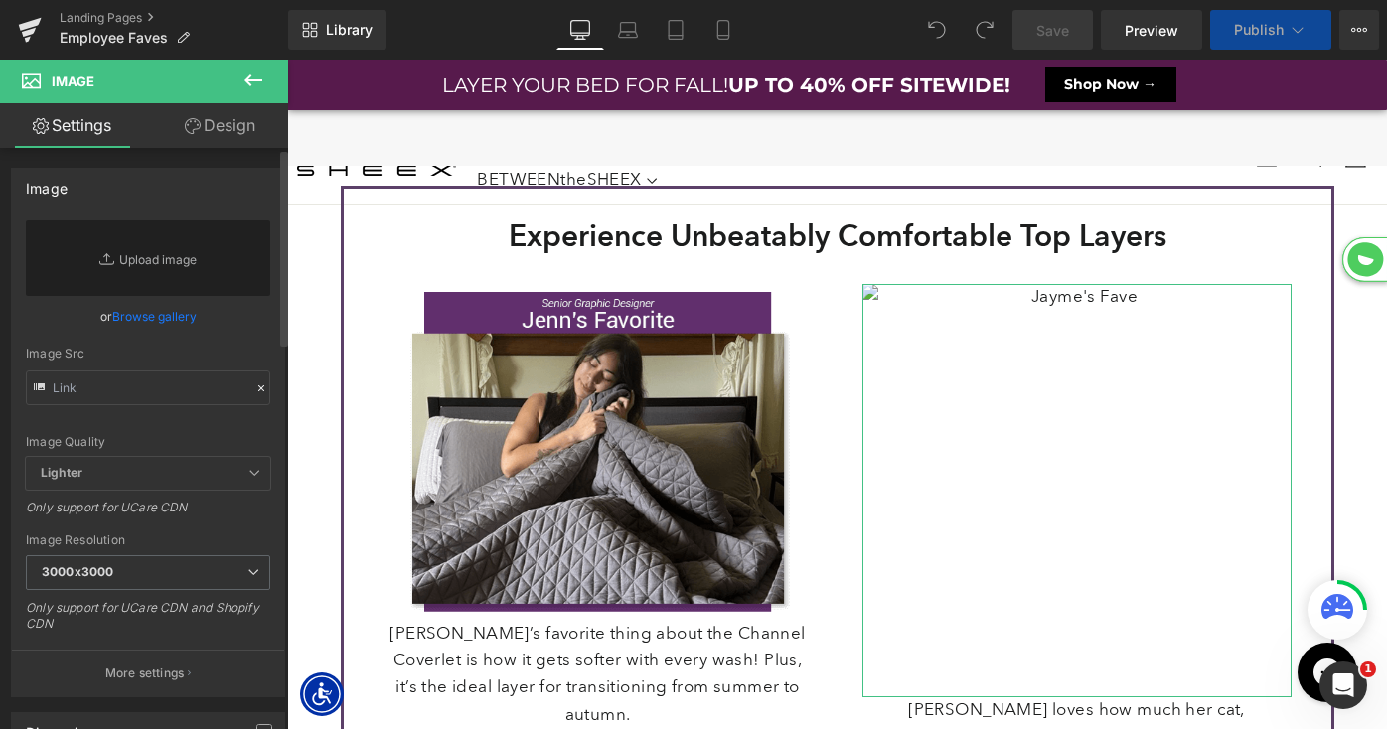
scroll to position [9393, 1100]
click at [154, 323] on link "Browse gallery" at bounding box center [154, 316] width 84 height 35
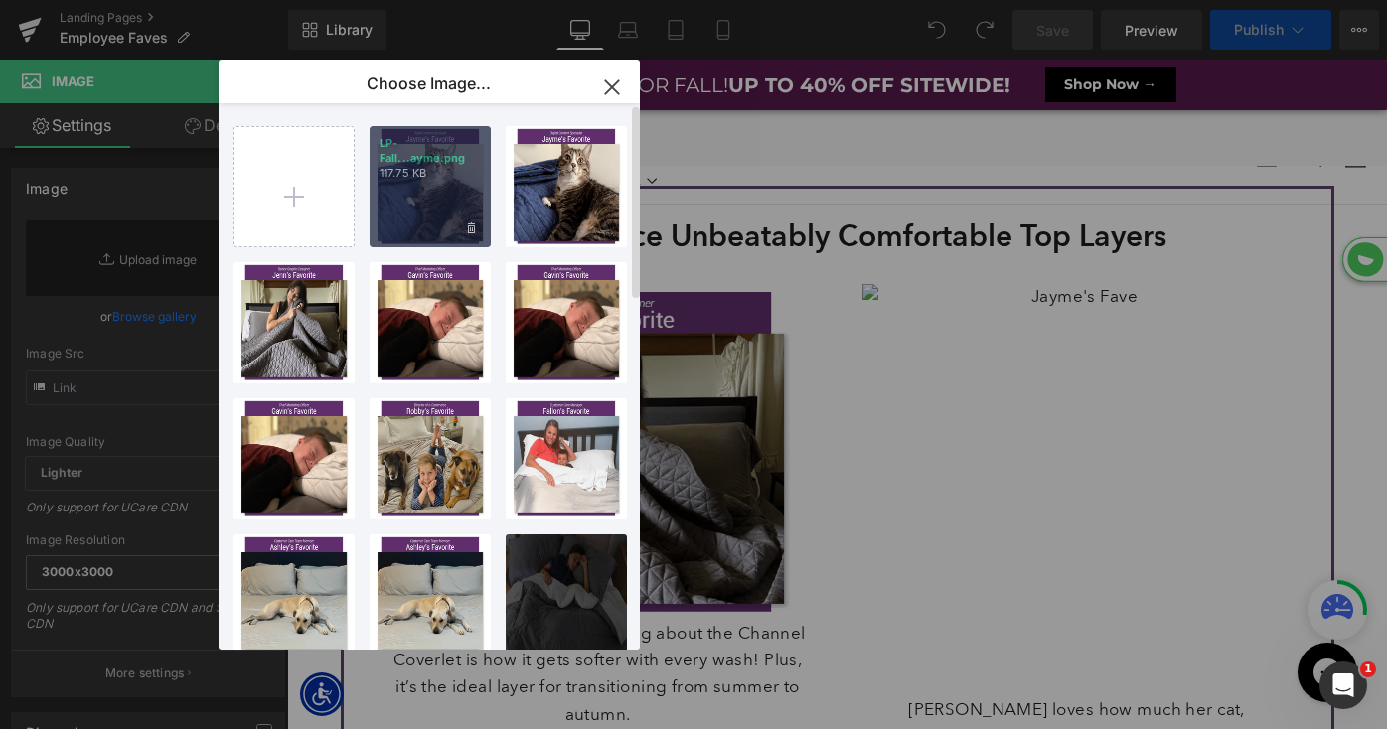
click at [469, 165] on p "LP-Fall...ayme.png" at bounding box center [430, 151] width 101 height 30
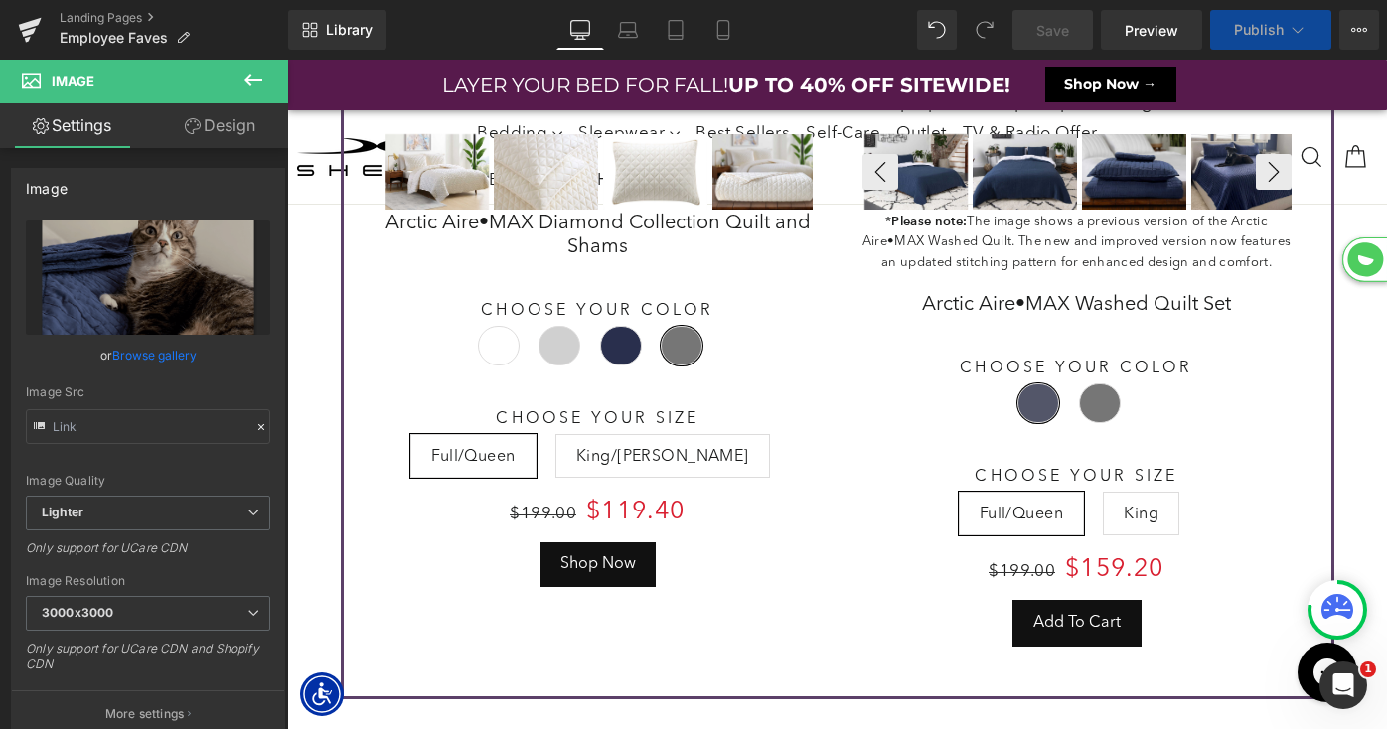
select select "XL"
select select "M"
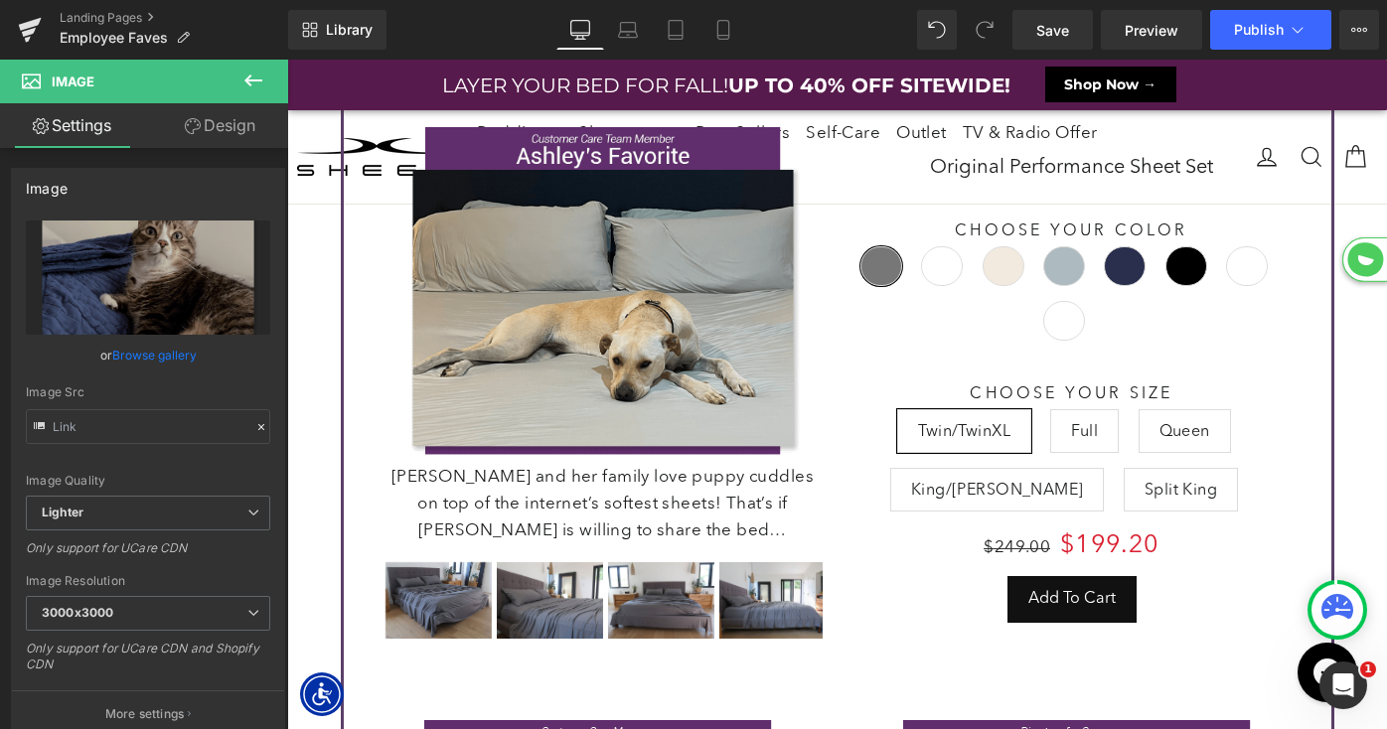
scroll to position [241, 0]
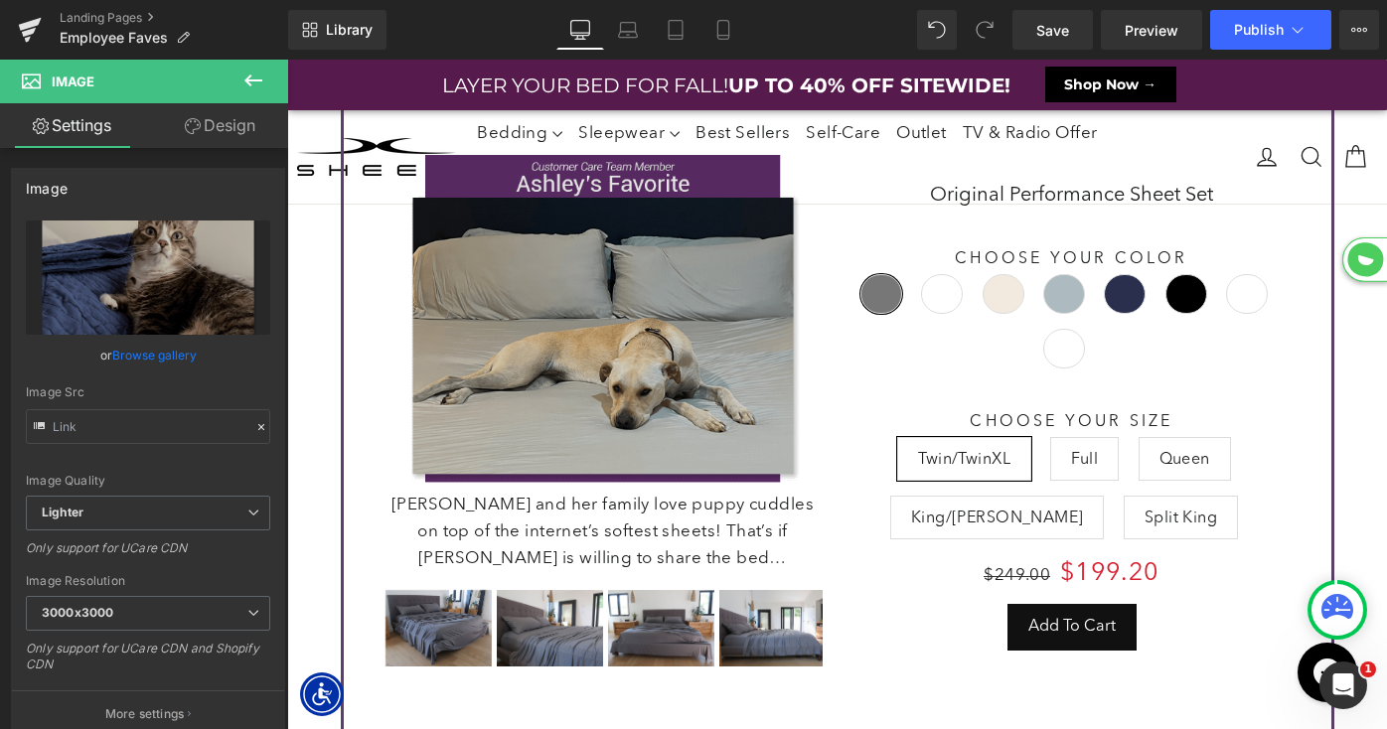
click at [433, 342] on img at bounding box center [603, 319] width 439 height 345
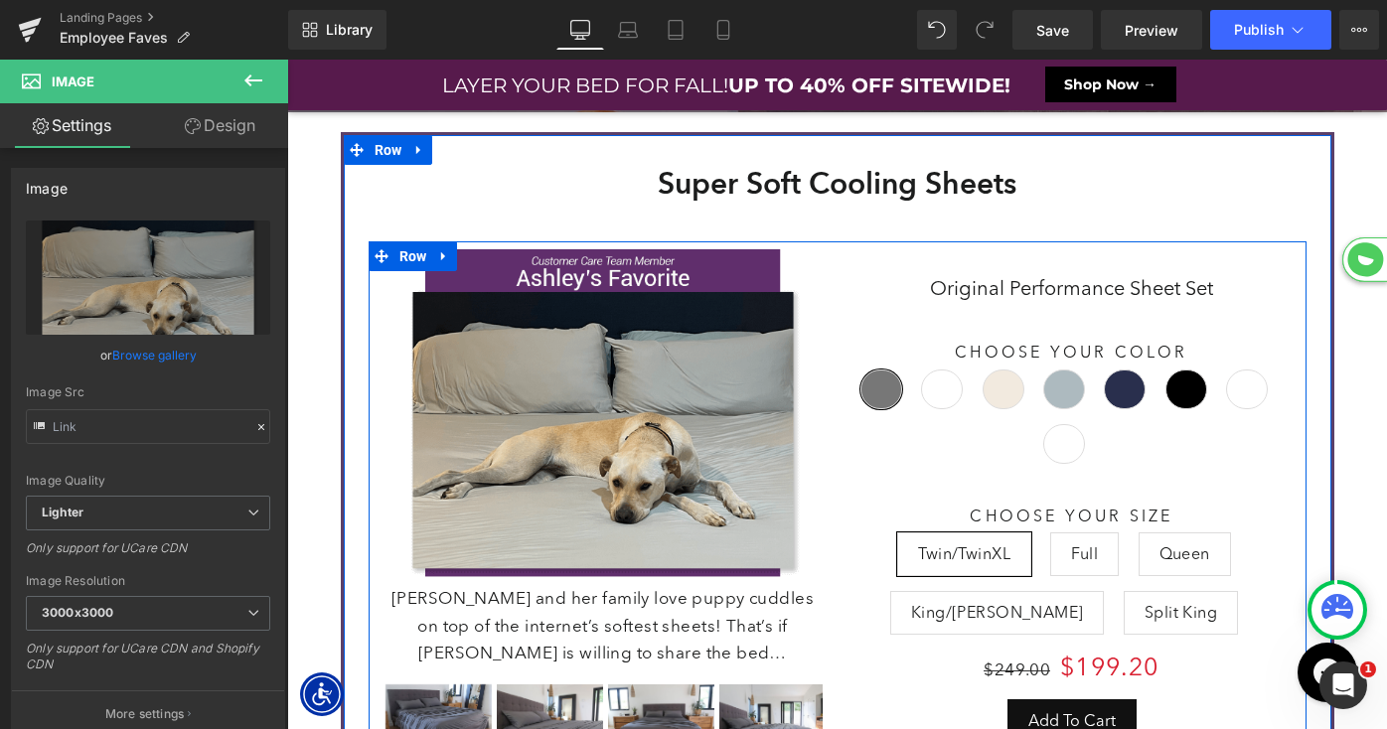
scroll to position [12117, 1100]
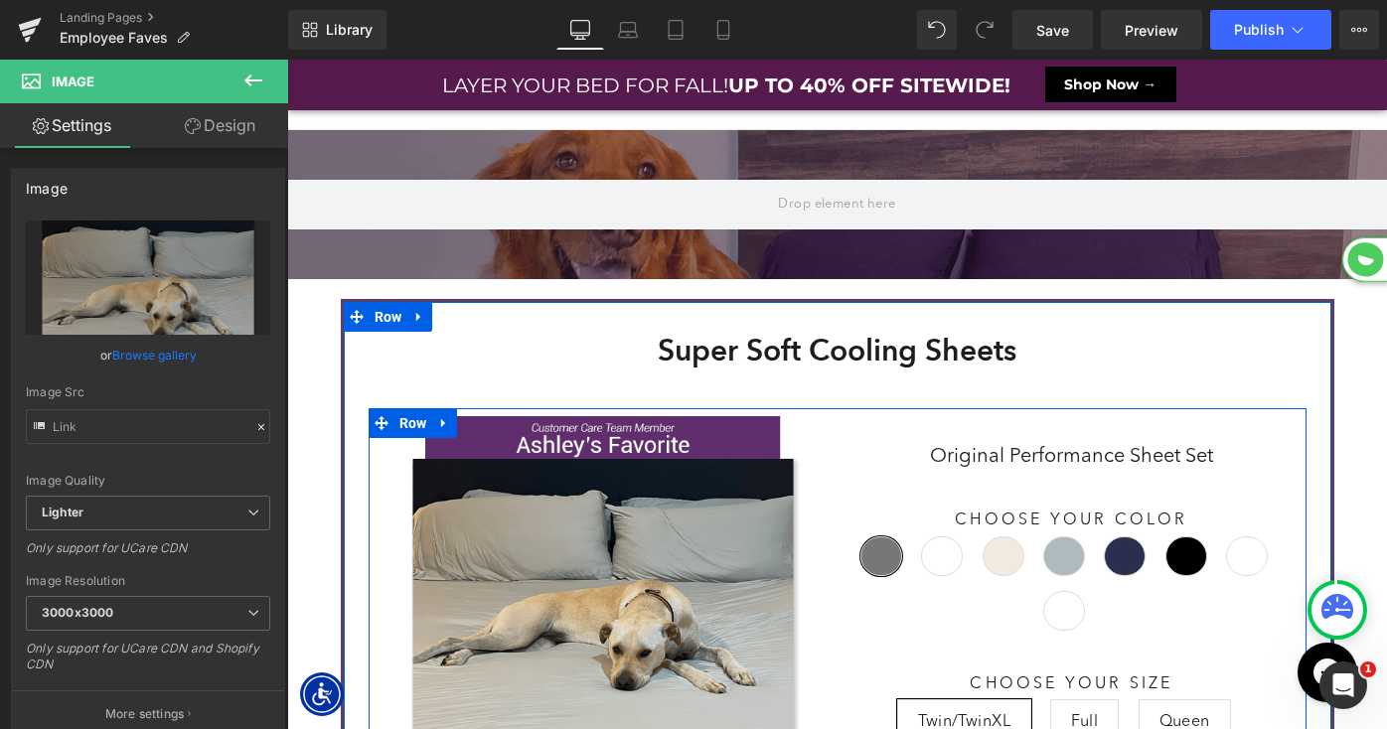
click at [1071, 547] on span "Pearl Blue" at bounding box center [1064, 557] width 42 height 40
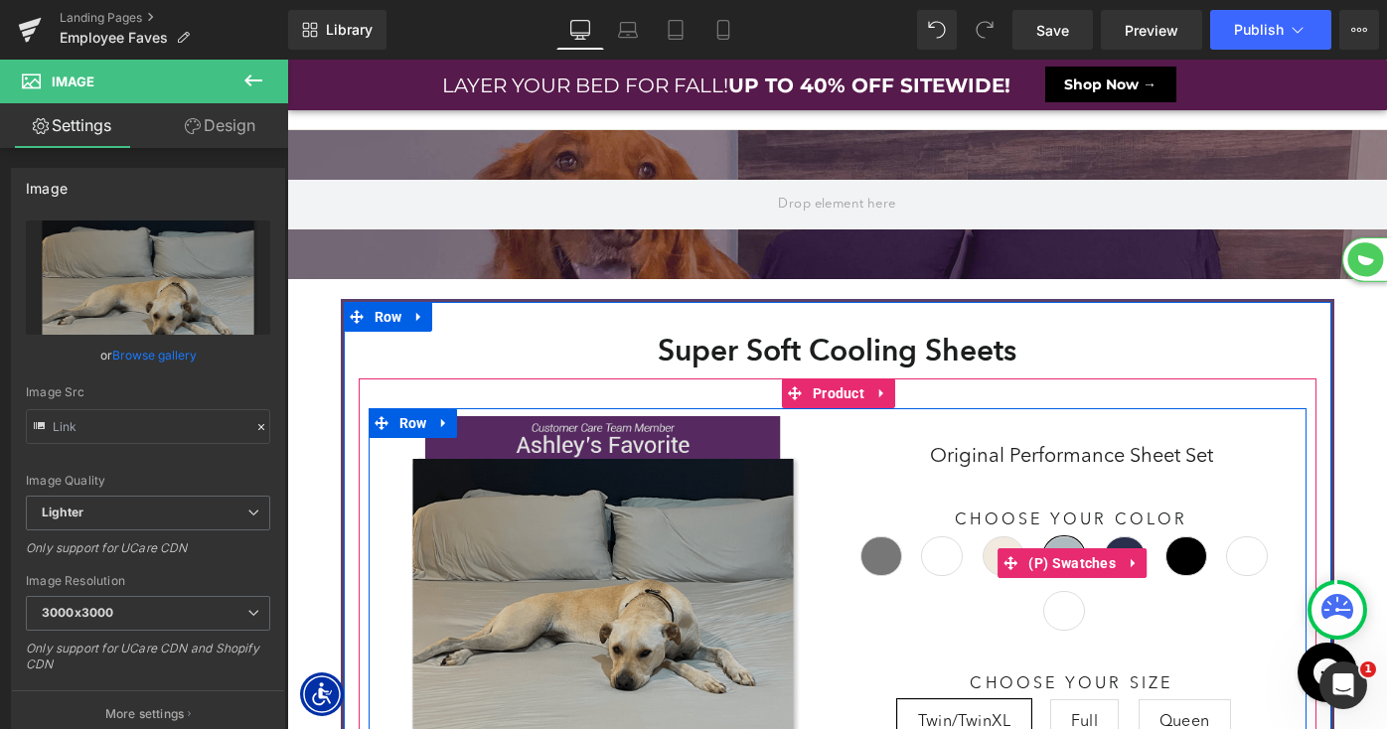
click at [1054, 561] on span "(P) Swatches" at bounding box center [1071, 563] width 97 height 30
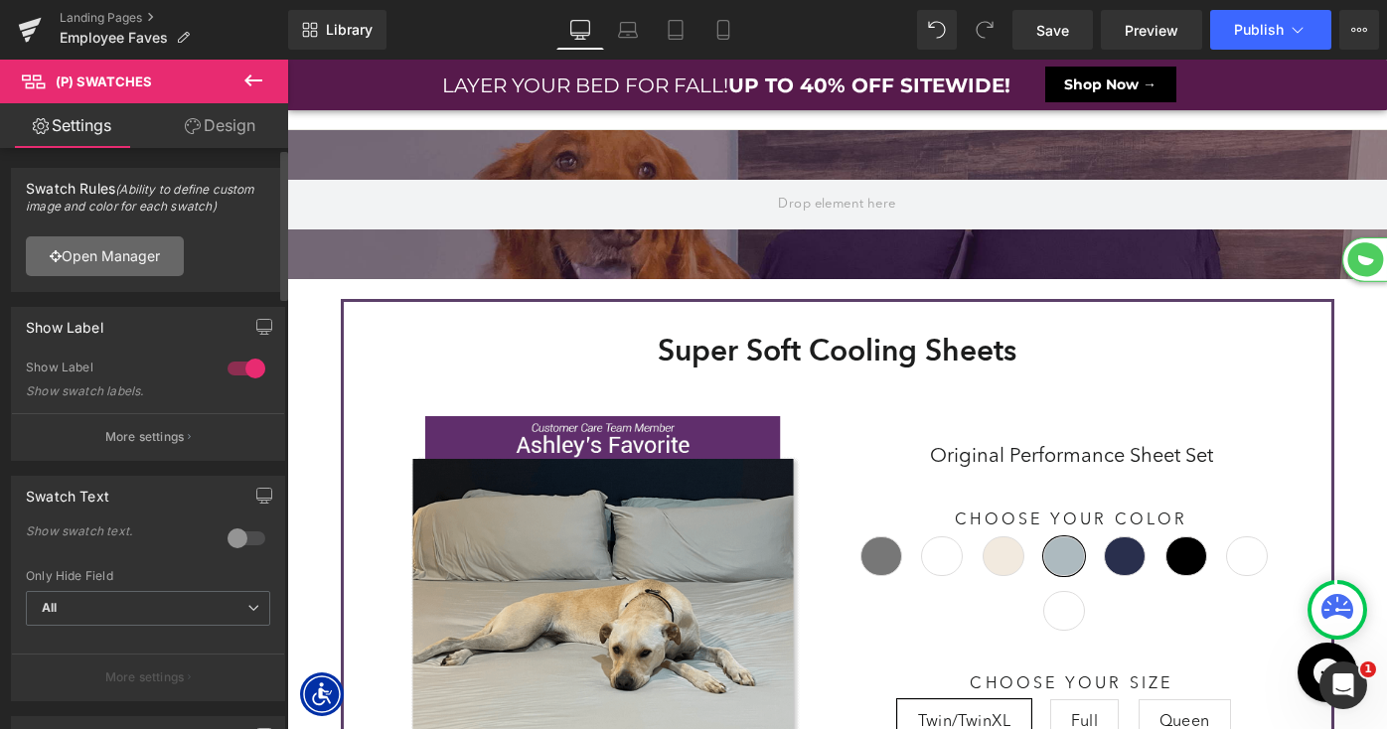
click at [123, 257] on link "Open Manager" at bounding box center [105, 256] width 158 height 40
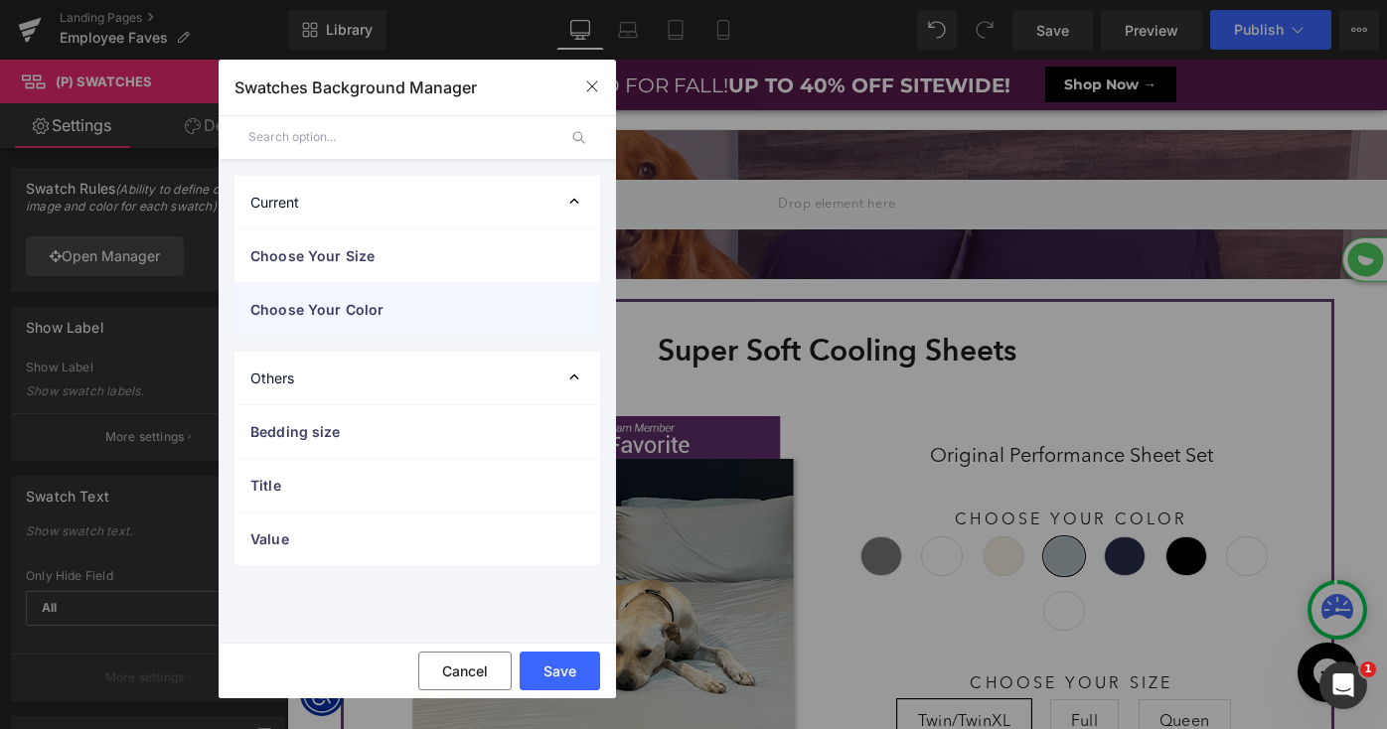
click at [397, 305] on span "Choose Your Color" at bounding box center [397, 309] width 294 height 21
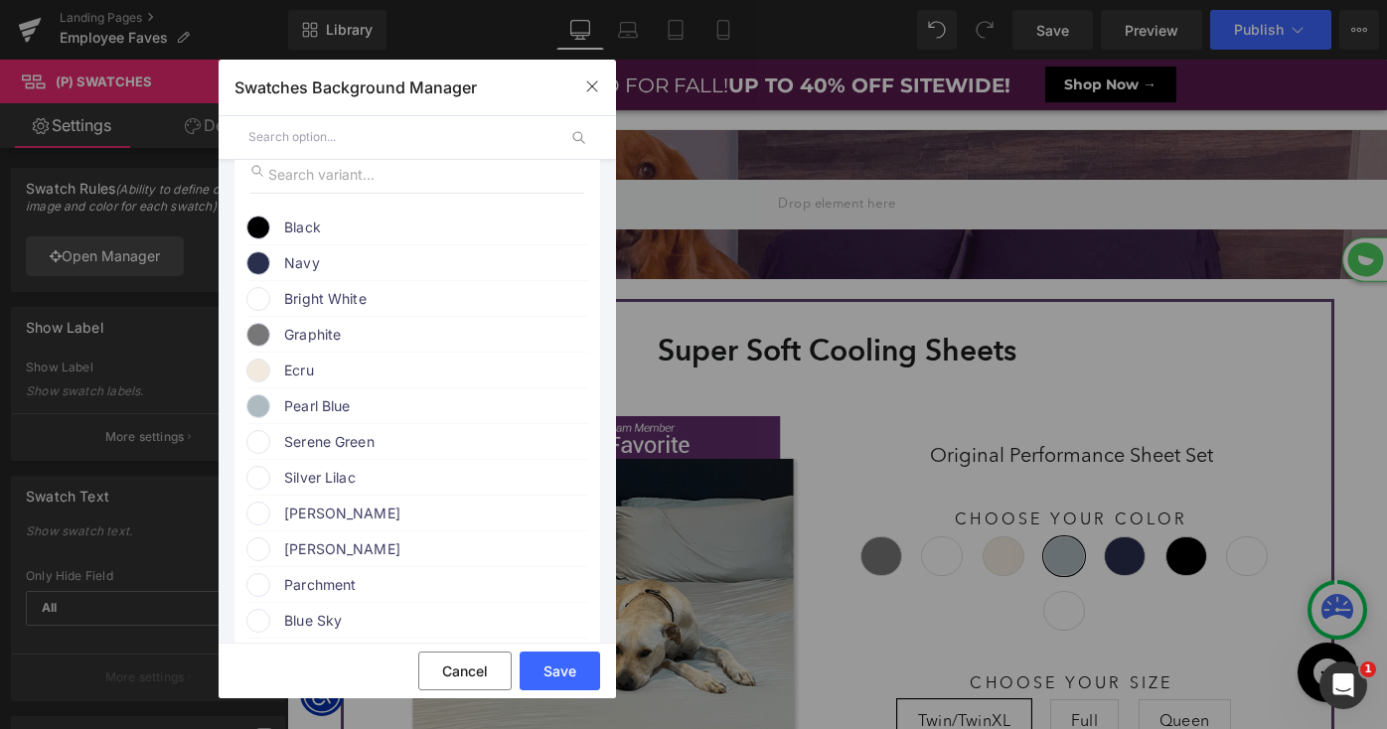
scroll to position [278, 0]
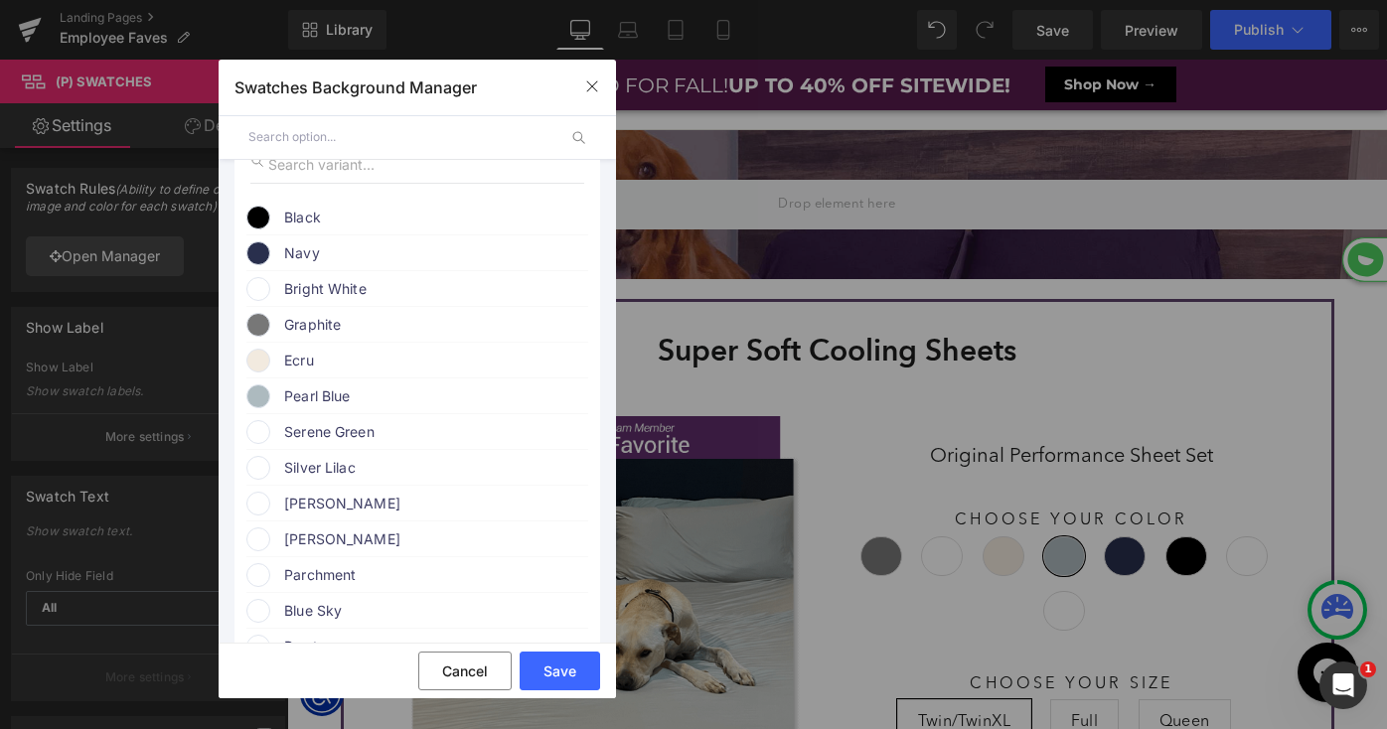
click at [313, 476] on span "Silver Lilac" at bounding box center [435, 468] width 302 height 24
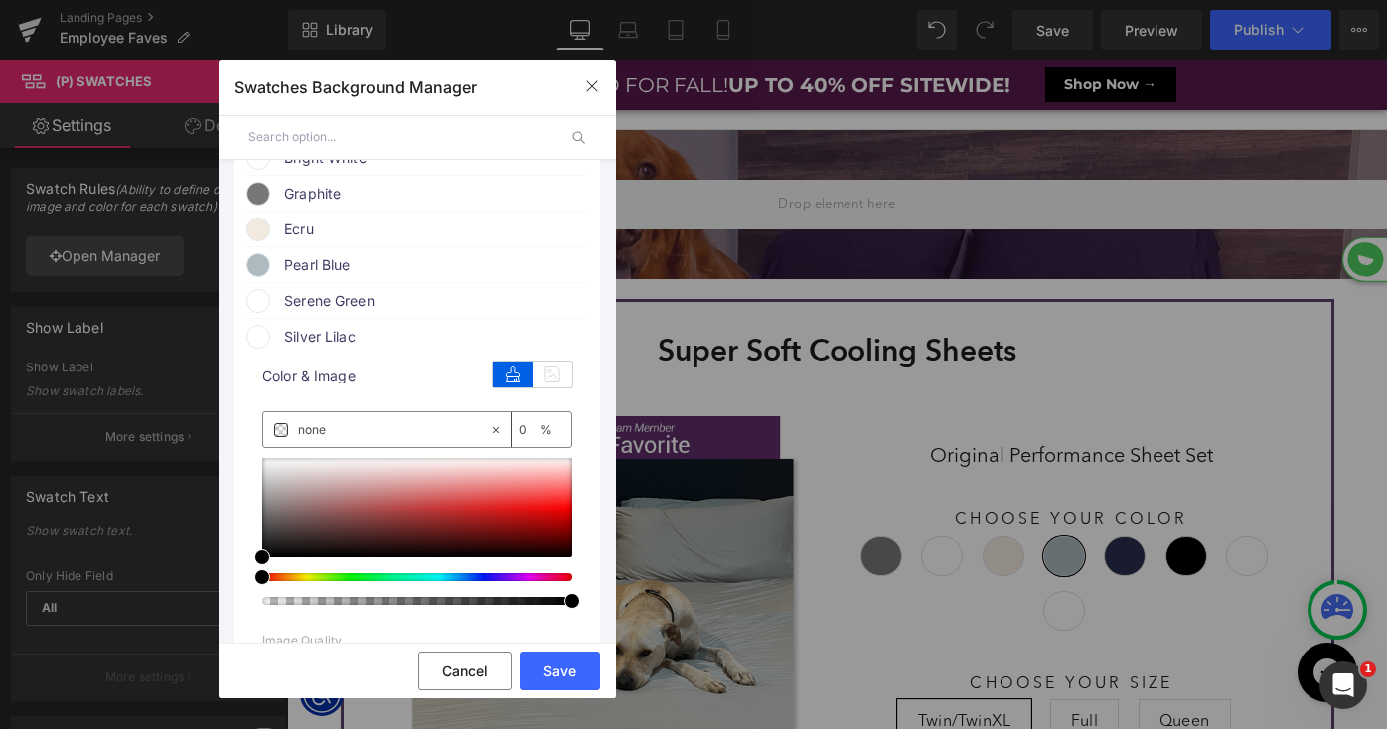
scroll to position [410, 0]
click at [350, 503] on div at bounding box center [417, 506] width 310 height 99
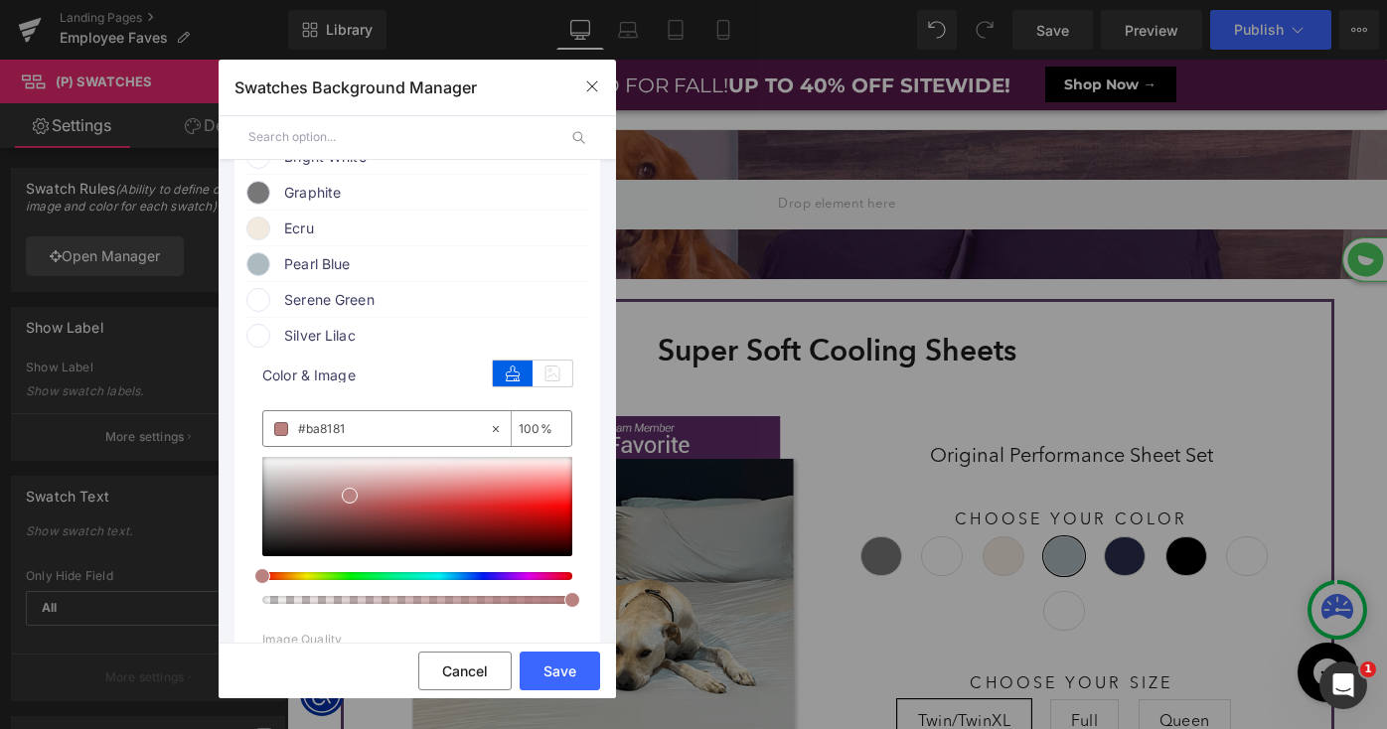
click at [331, 425] on input "none" at bounding box center [393, 429] width 191 height 22
click at [331, 425] on input "#ba8181" at bounding box center [393, 429] width 191 height 22
paste input "1afd6"
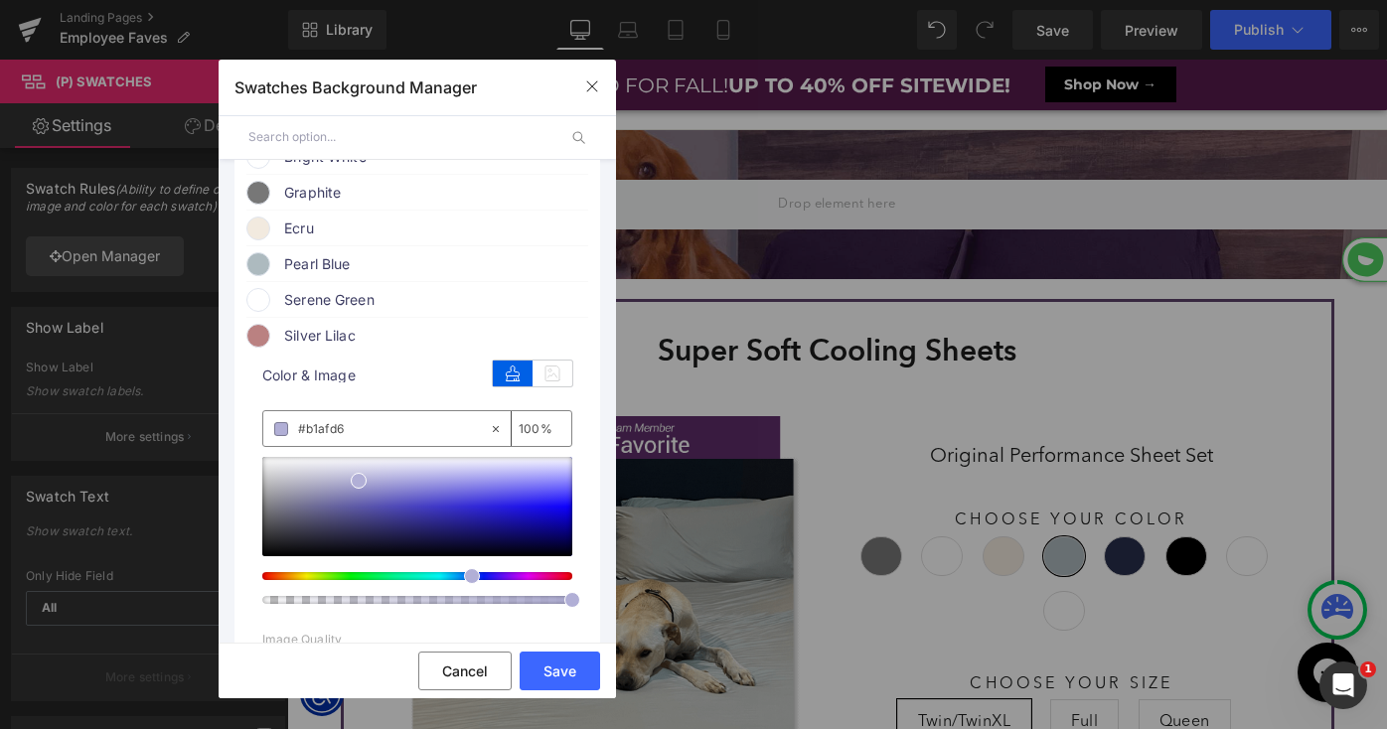
type input "#b1afd6"
click at [357, 483] on span at bounding box center [359, 481] width 16 height 16
click at [312, 304] on span "Serene Green" at bounding box center [435, 300] width 302 height 24
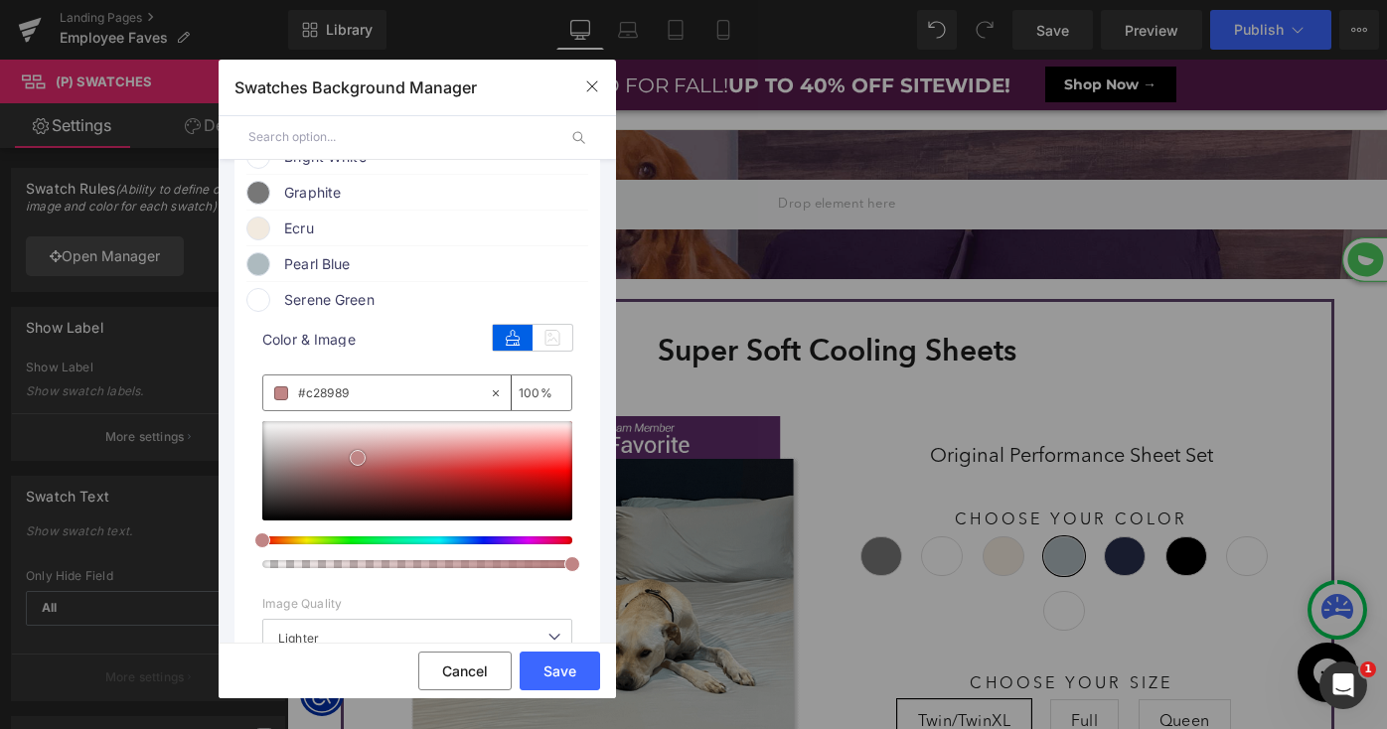
click at [358, 464] on div at bounding box center [417, 470] width 310 height 99
click at [314, 395] on input "none" at bounding box center [393, 394] width 191 height 22
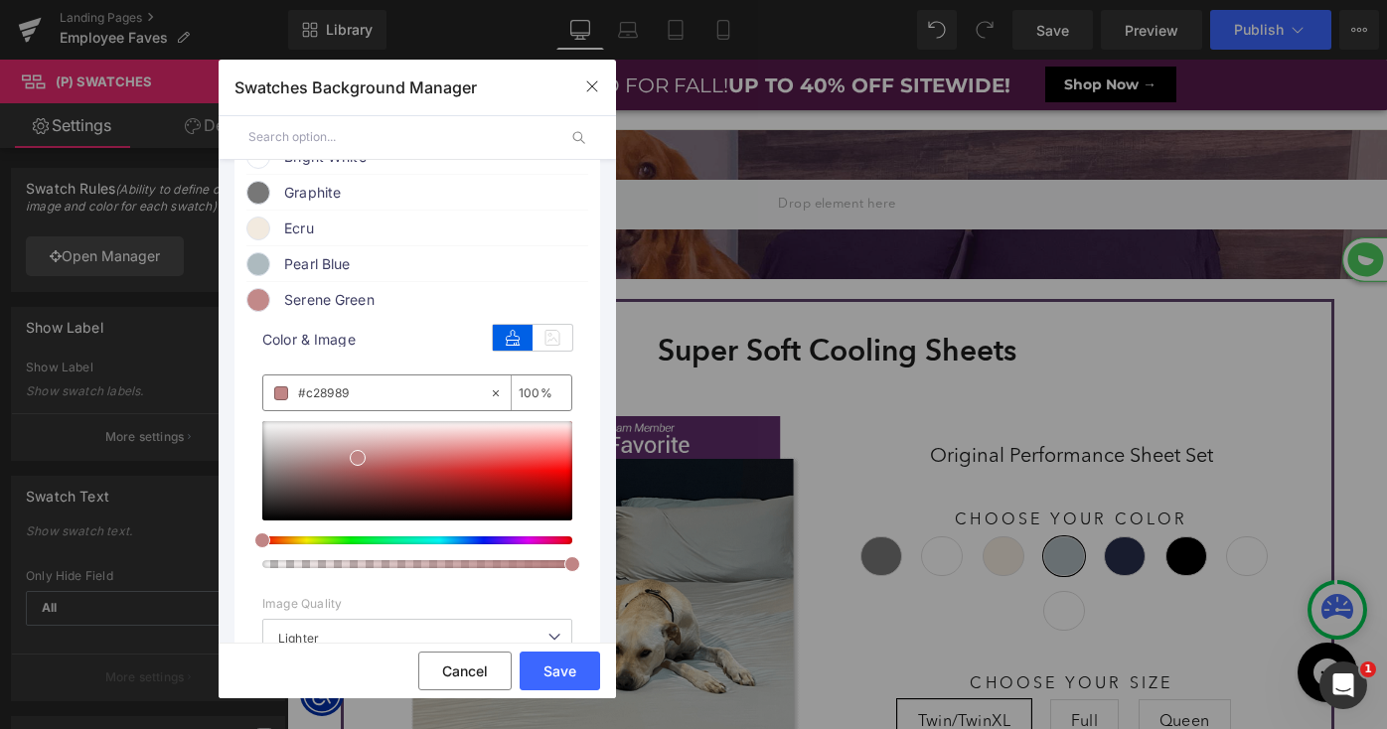
paste input "9db1b0"
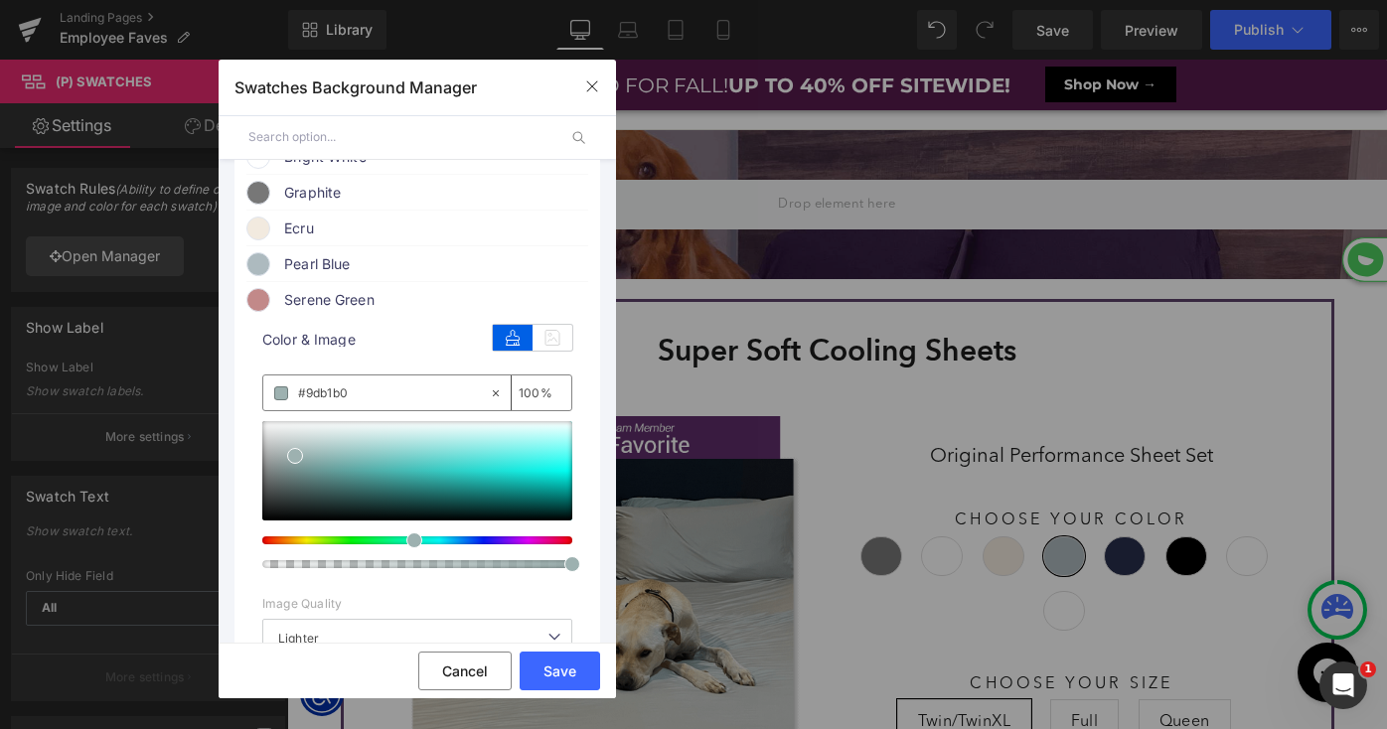
type input "#9db1b0"
click at [292, 461] on span at bounding box center [295, 456] width 16 height 16
click at [322, 311] on span "Serene Green" at bounding box center [435, 300] width 302 height 24
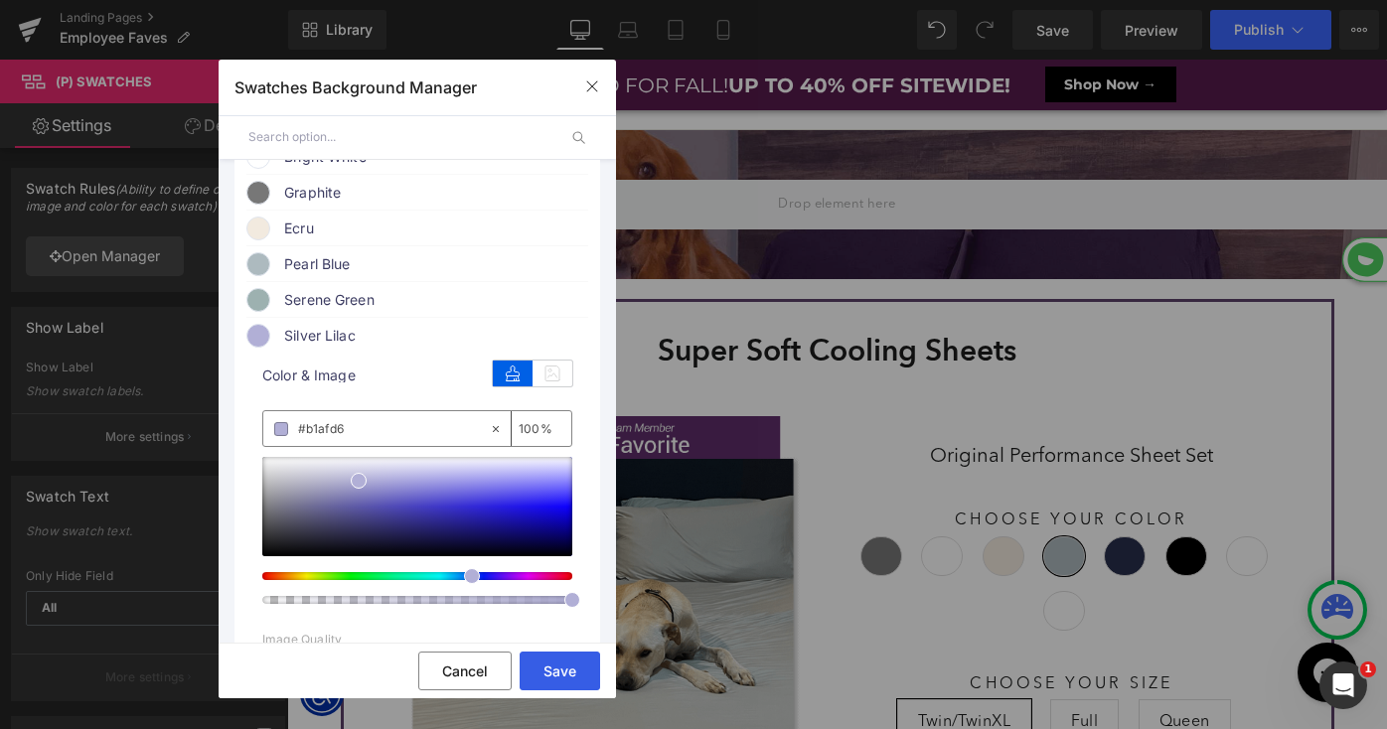
click at [545, 668] on button "Save" at bounding box center [560, 671] width 80 height 39
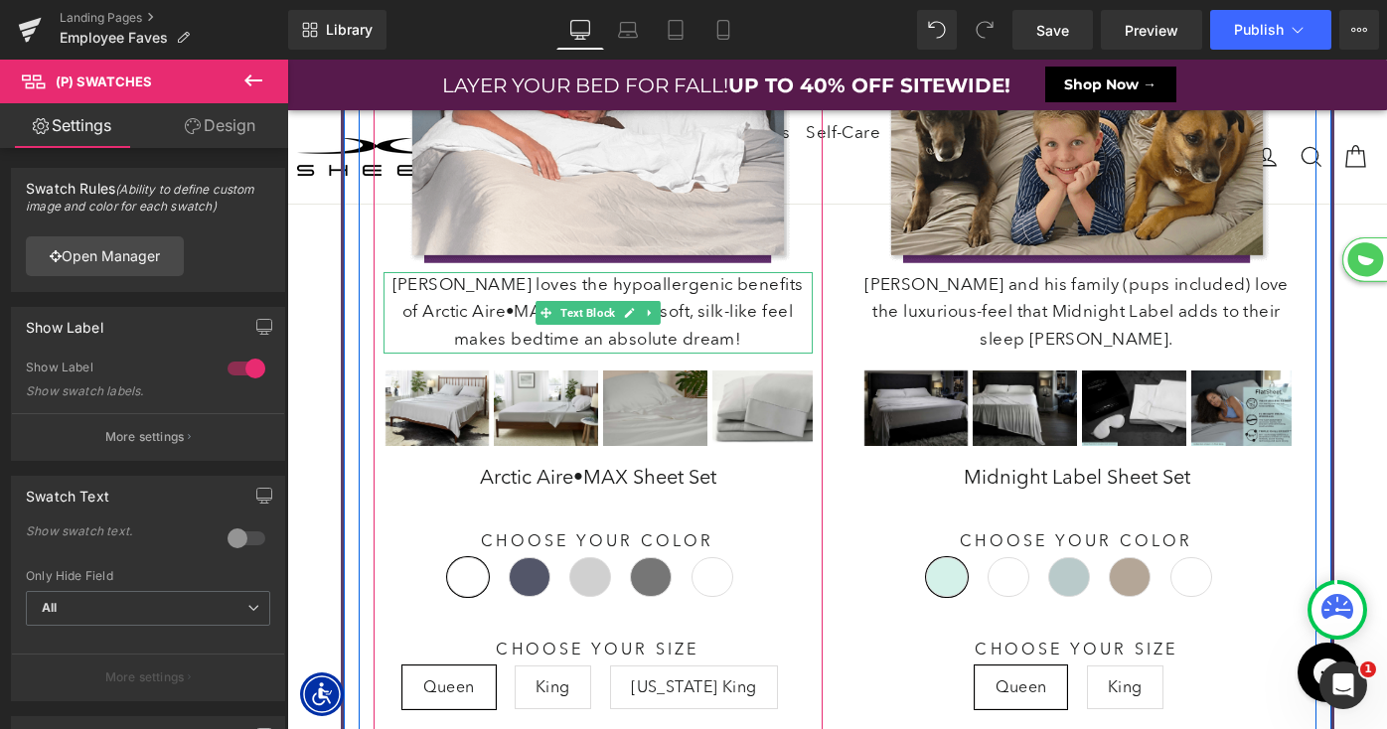
scroll to position [1099, 0]
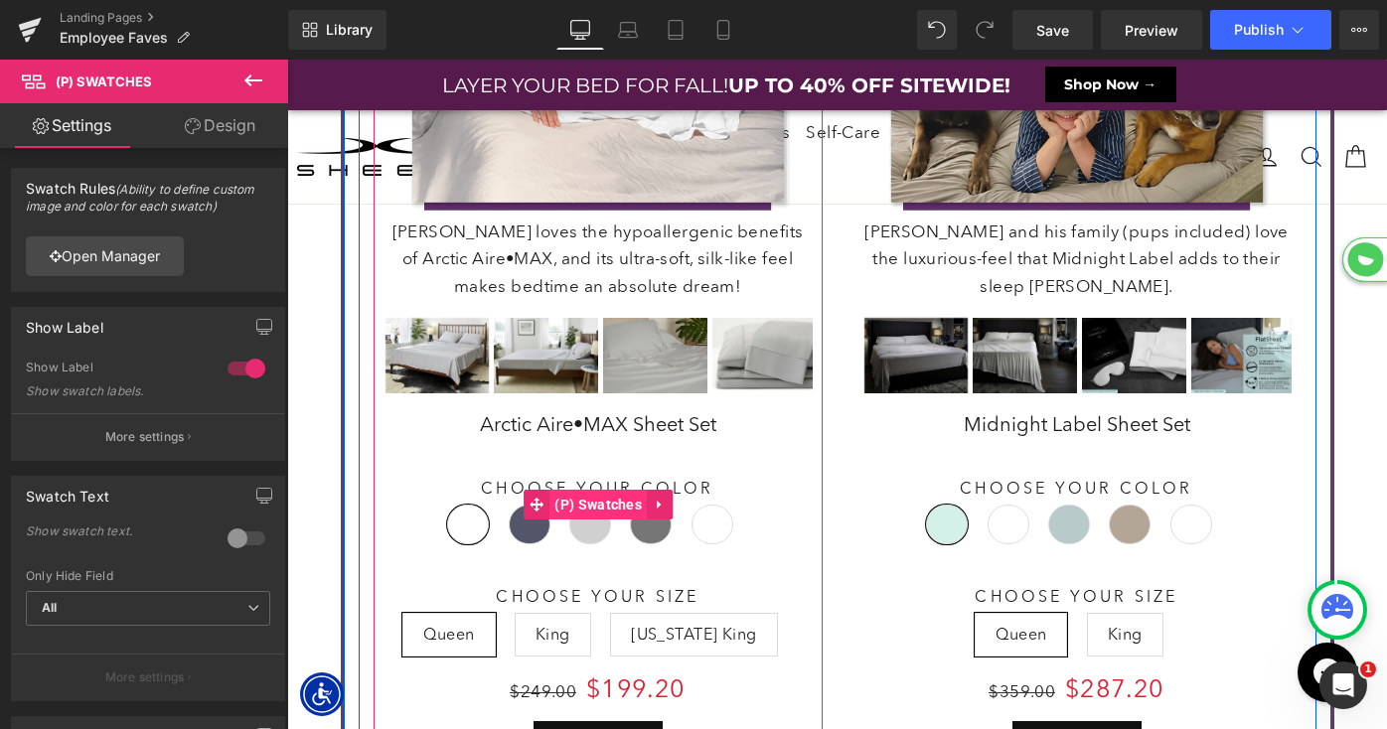
click at [606, 511] on span "(P) Swatches" at bounding box center [597, 505] width 97 height 30
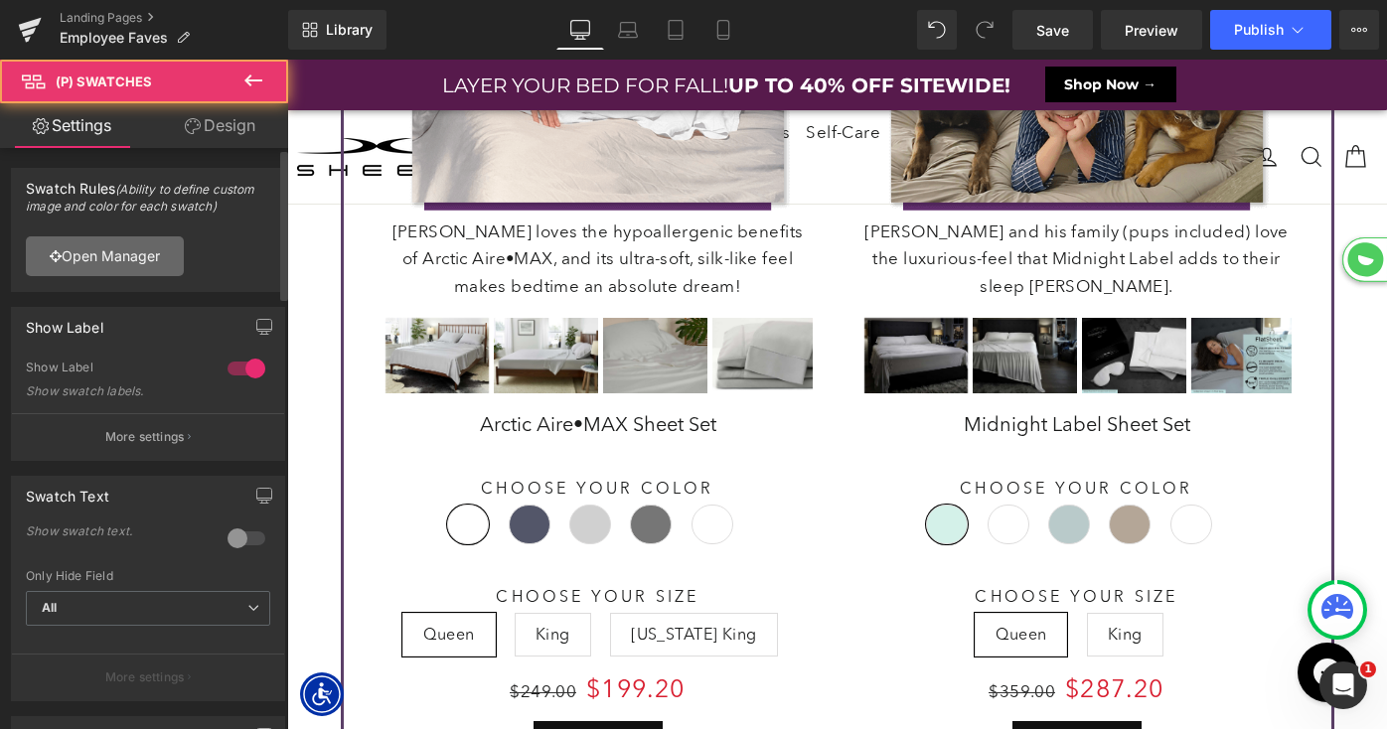
click at [128, 254] on link "Open Manager" at bounding box center [105, 256] width 158 height 40
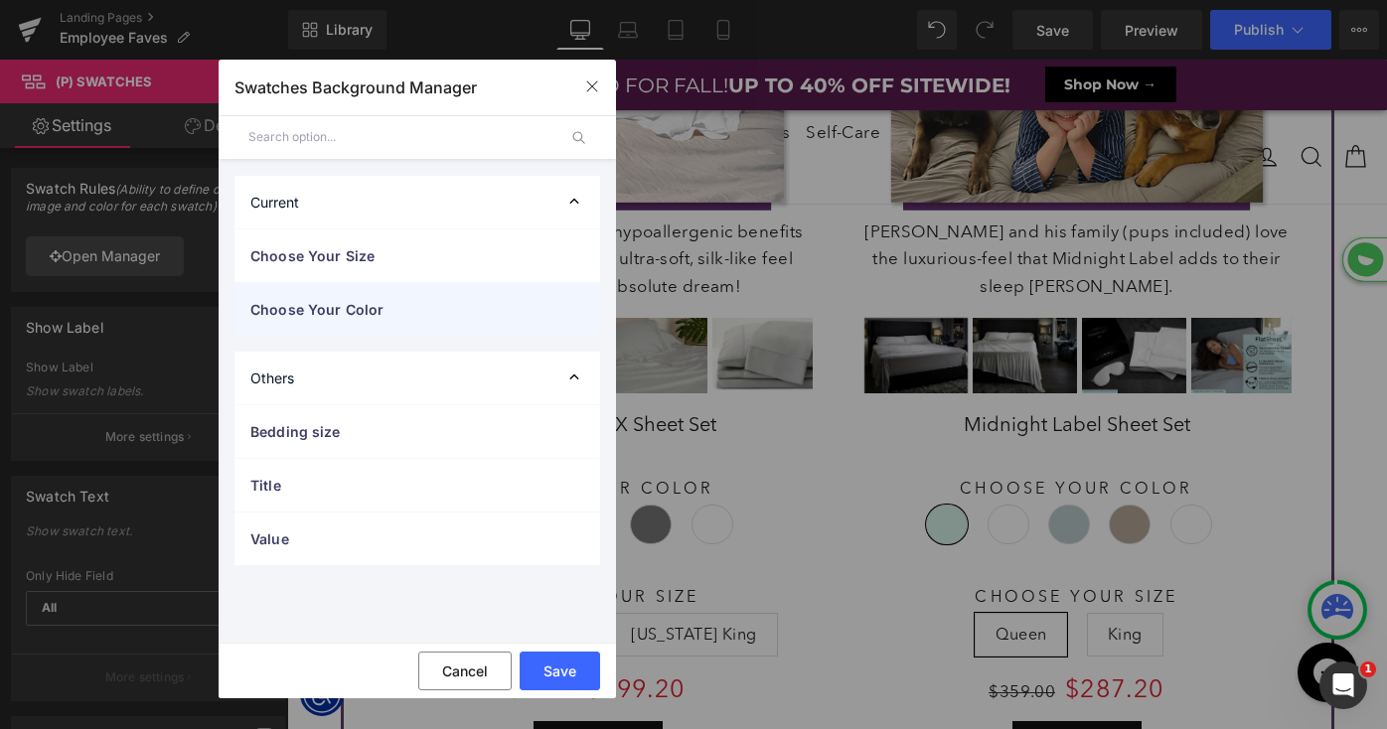
click at [445, 313] on span "Choose Your Color" at bounding box center [397, 309] width 294 height 21
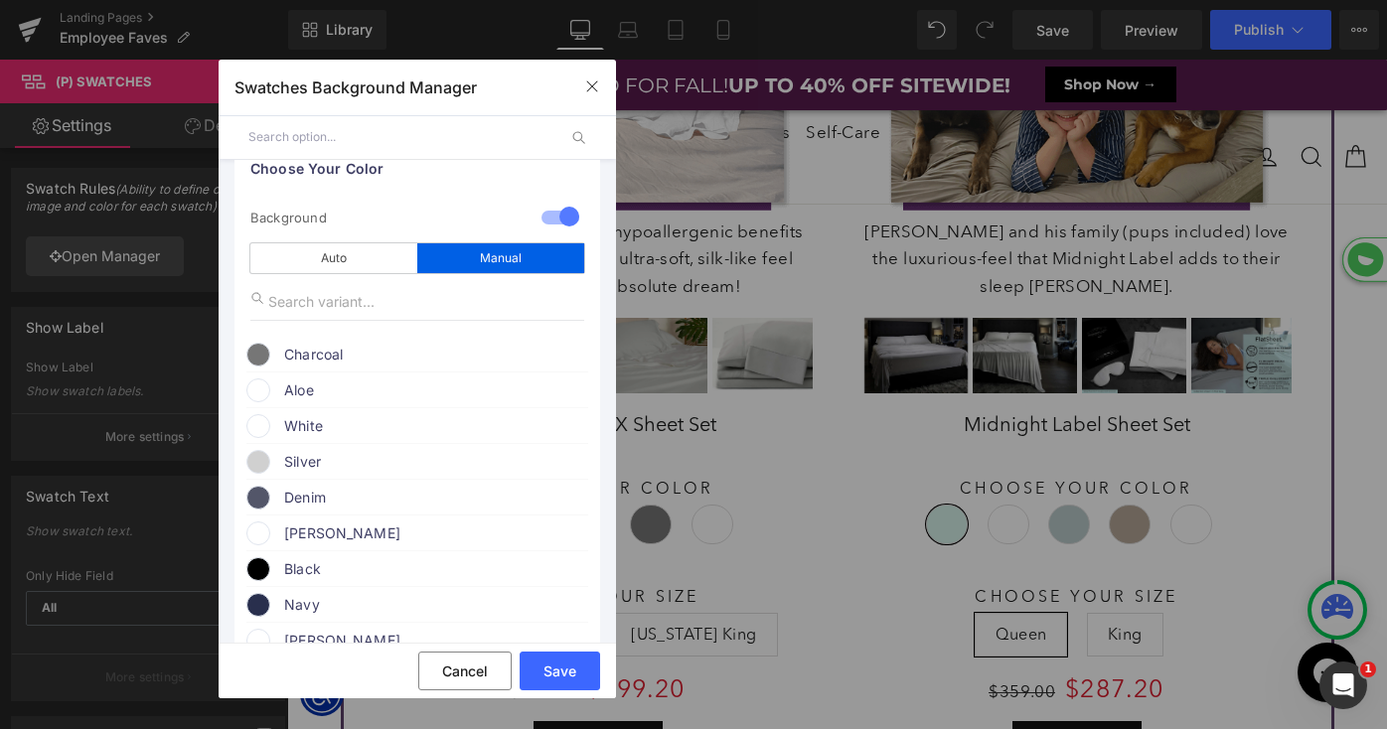
scroll to position [174, 0]
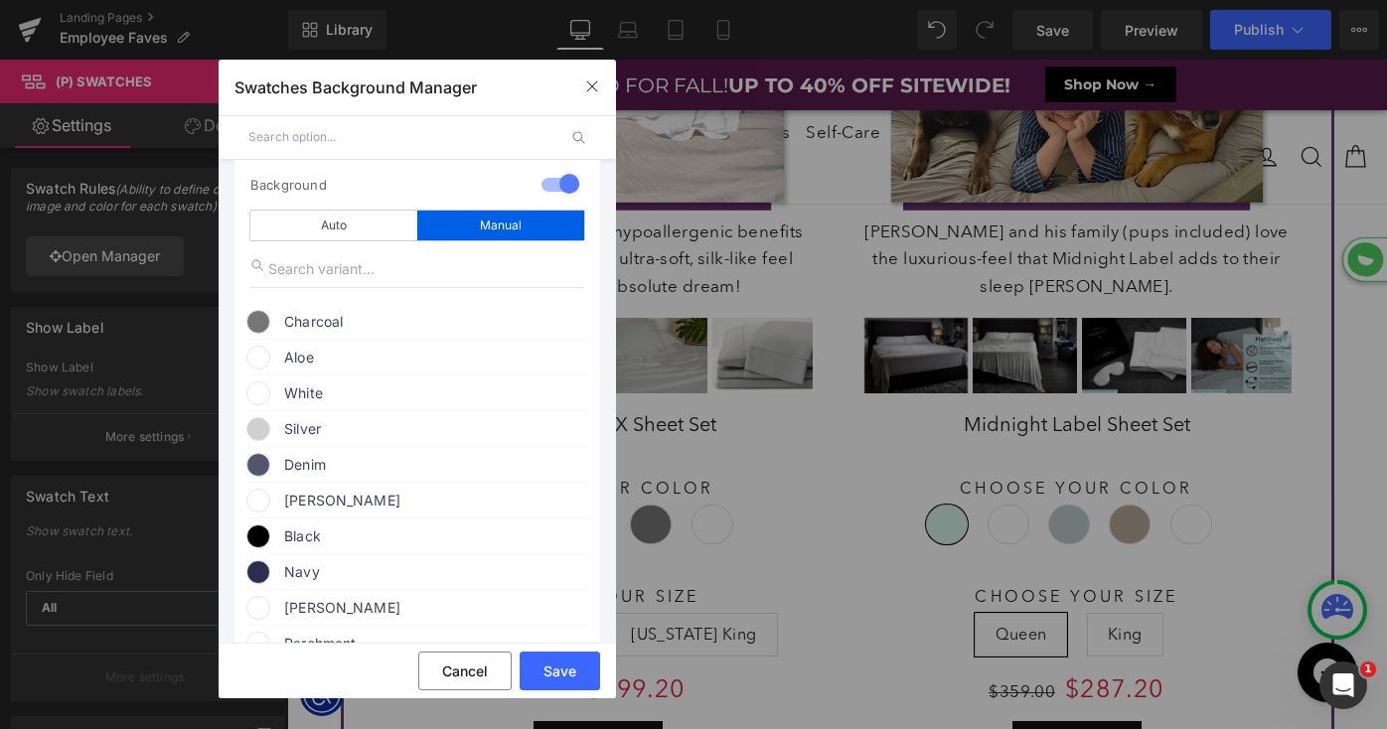
click at [287, 352] on span "Aloe" at bounding box center [435, 358] width 302 height 24
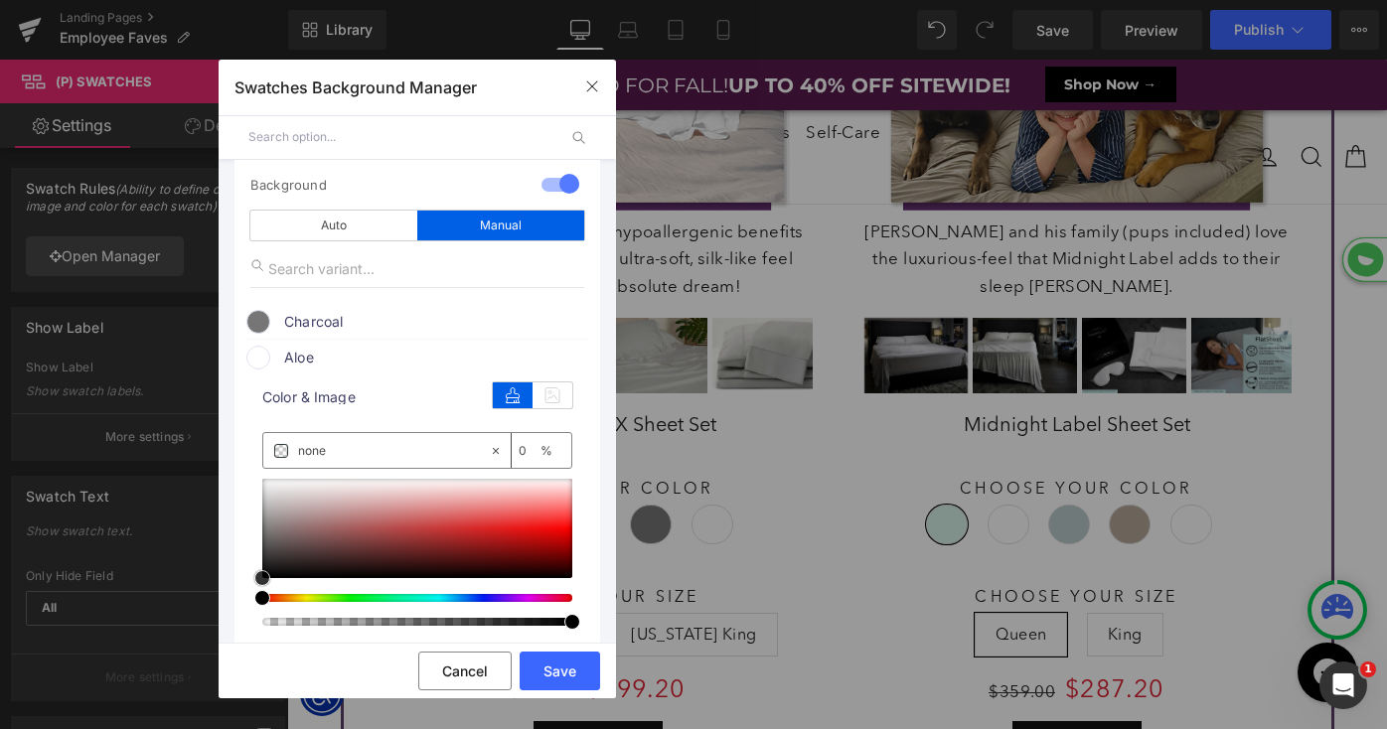
click at [354, 516] on div at bounding box center [417, 528] width 310 height 99
click at [334, 453] on input "none" at bounding box center [393, 451] width 191 height 22
paste input "869693"
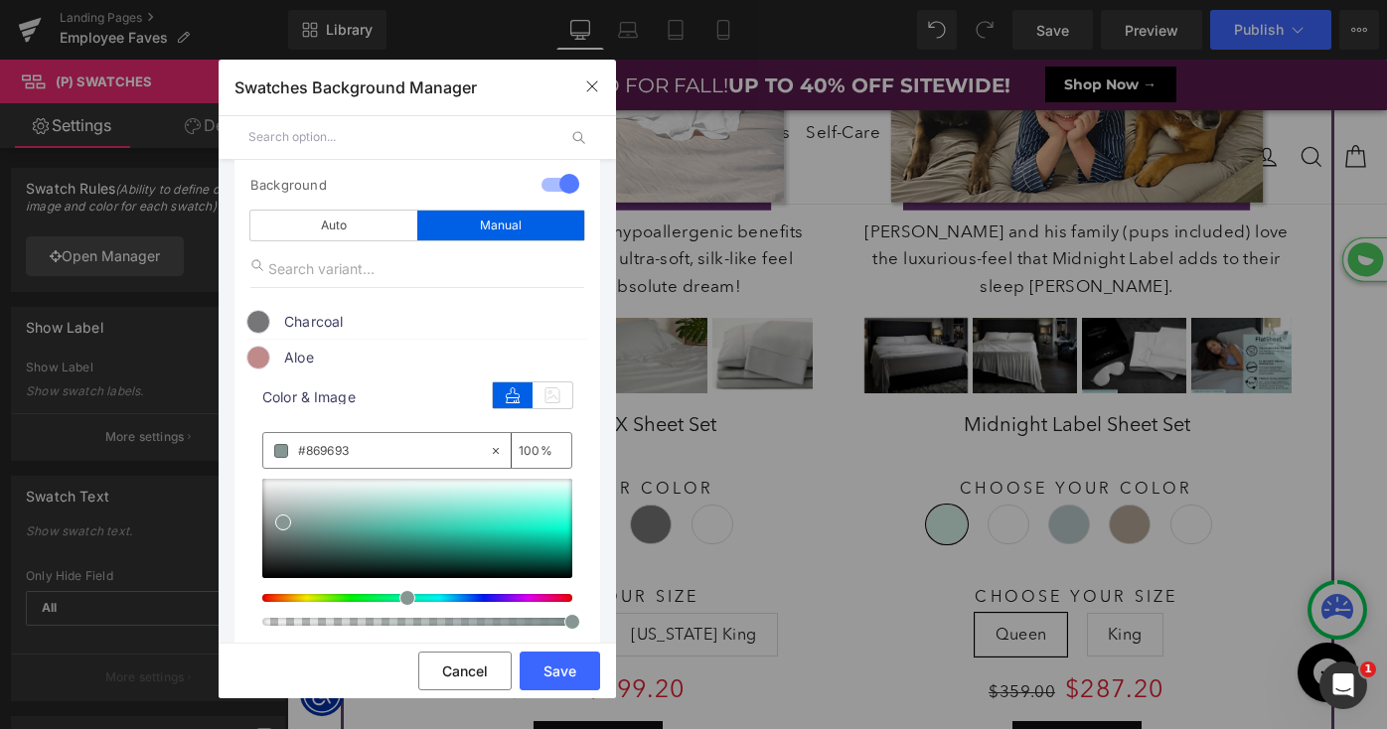
type input "#869693"
click at [280, 518] on span at bounding box center [283, 523] width 16 height 16
click at [579, 687] on button "Save" at bounding box center [560, 671] width 80 height 39
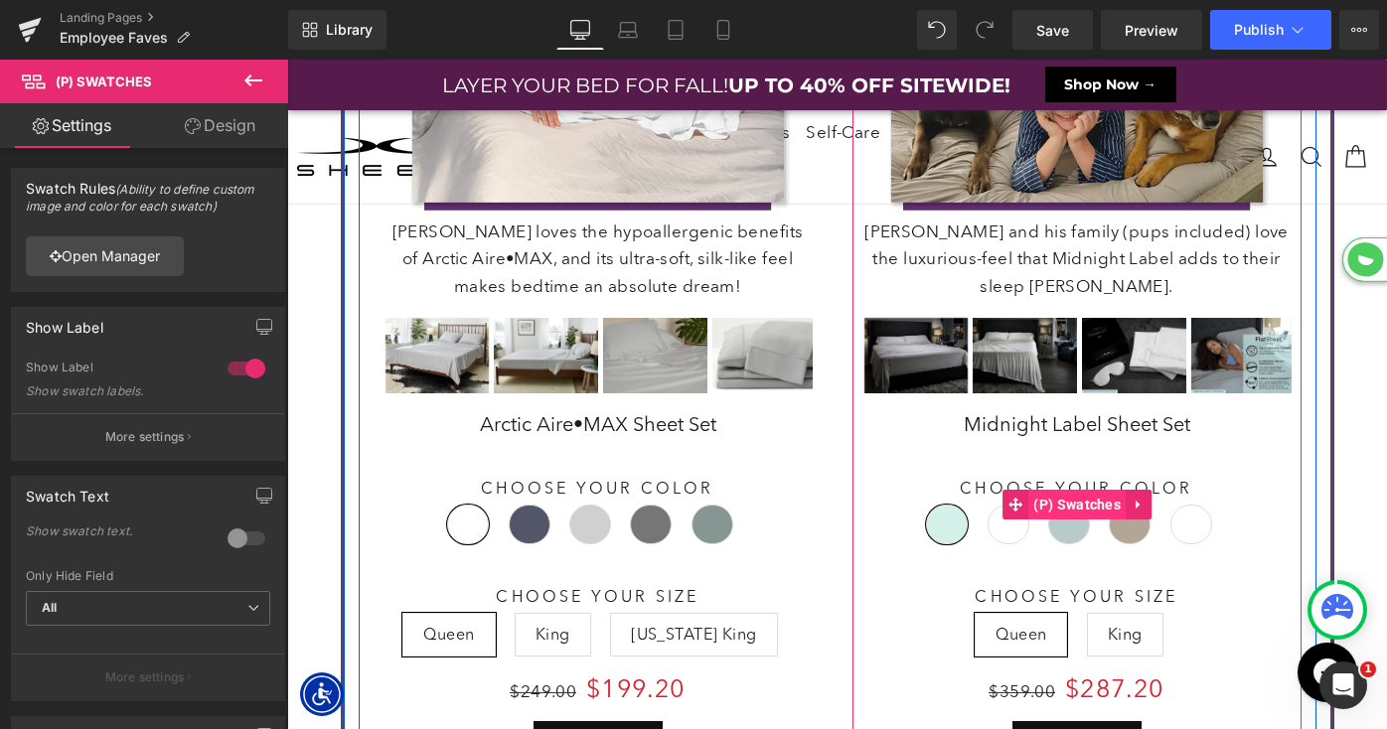
click at [1059, 519] on span "(P) Swatches" at bounding box center [1076, 505] width 97 height 30
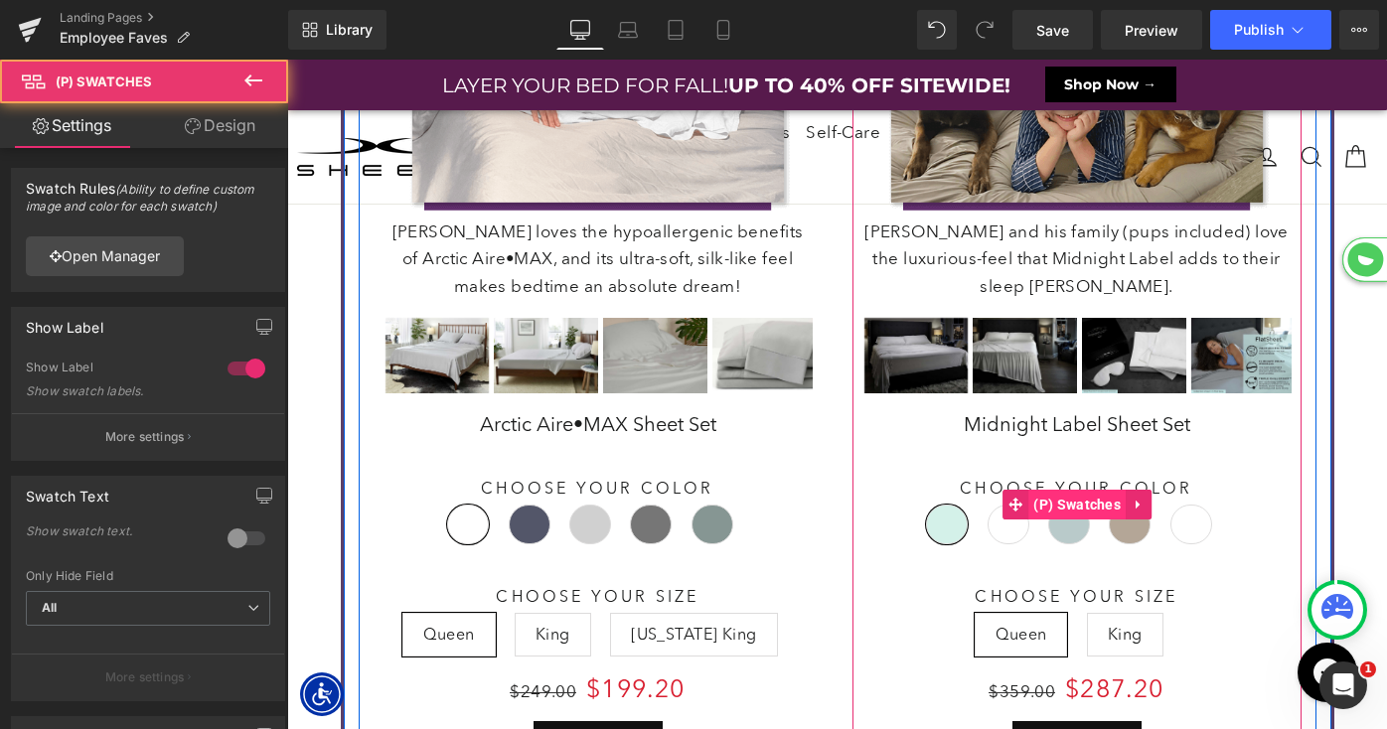
click at [1071, 509] on span "(P) Swatches" at bounding box center [1076, 505] width 97 height 30
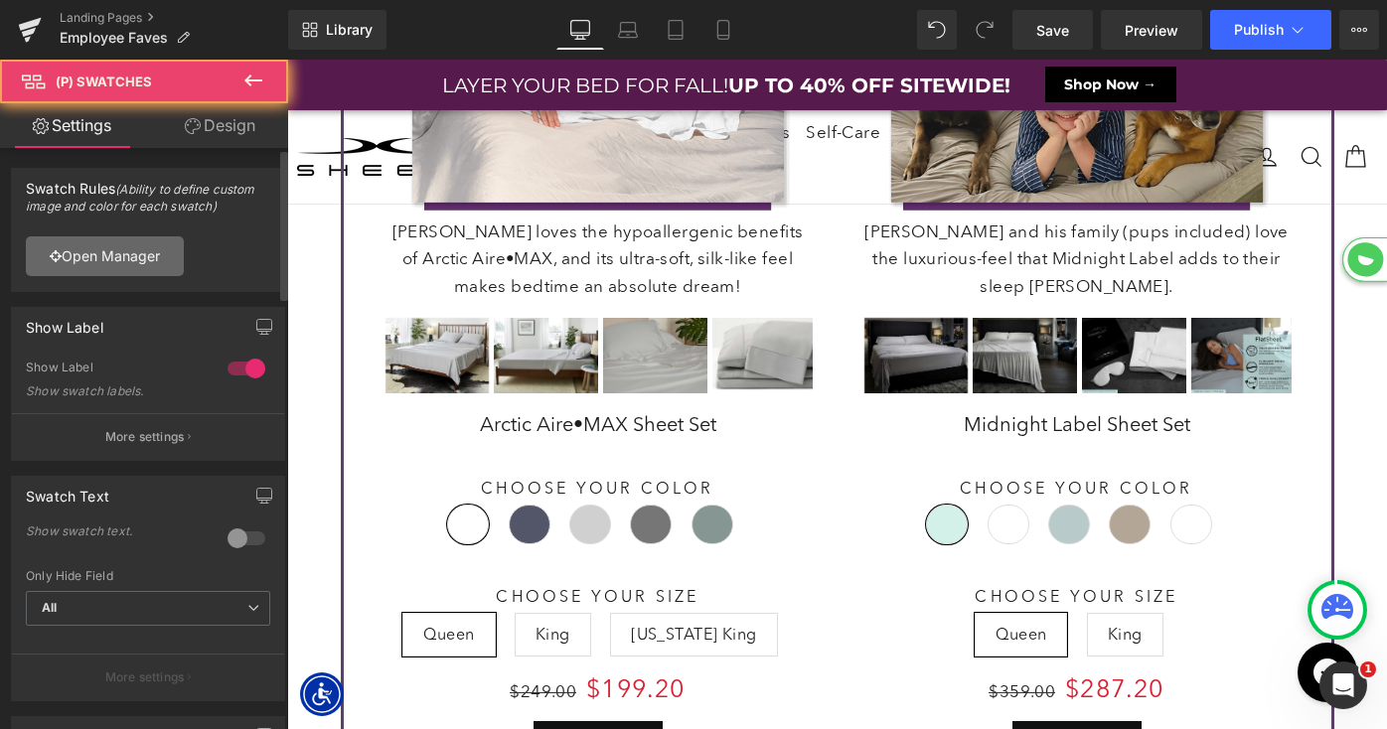
click at [144, 266] on link "Open Manager" at bounding box center [105, 256] width 158 height 40
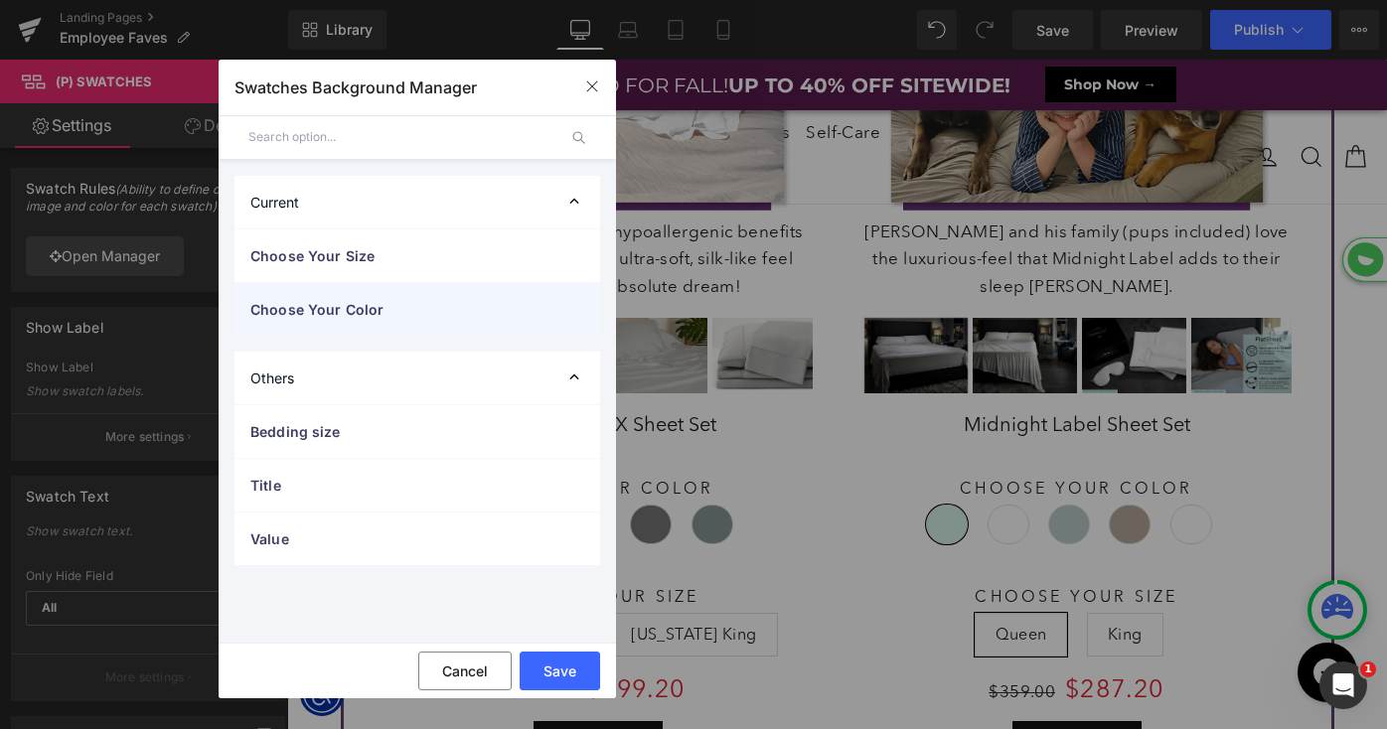
click at [354, 319] on span "Choose Your Color" at bounding box center [397, 309] width 294 height 21
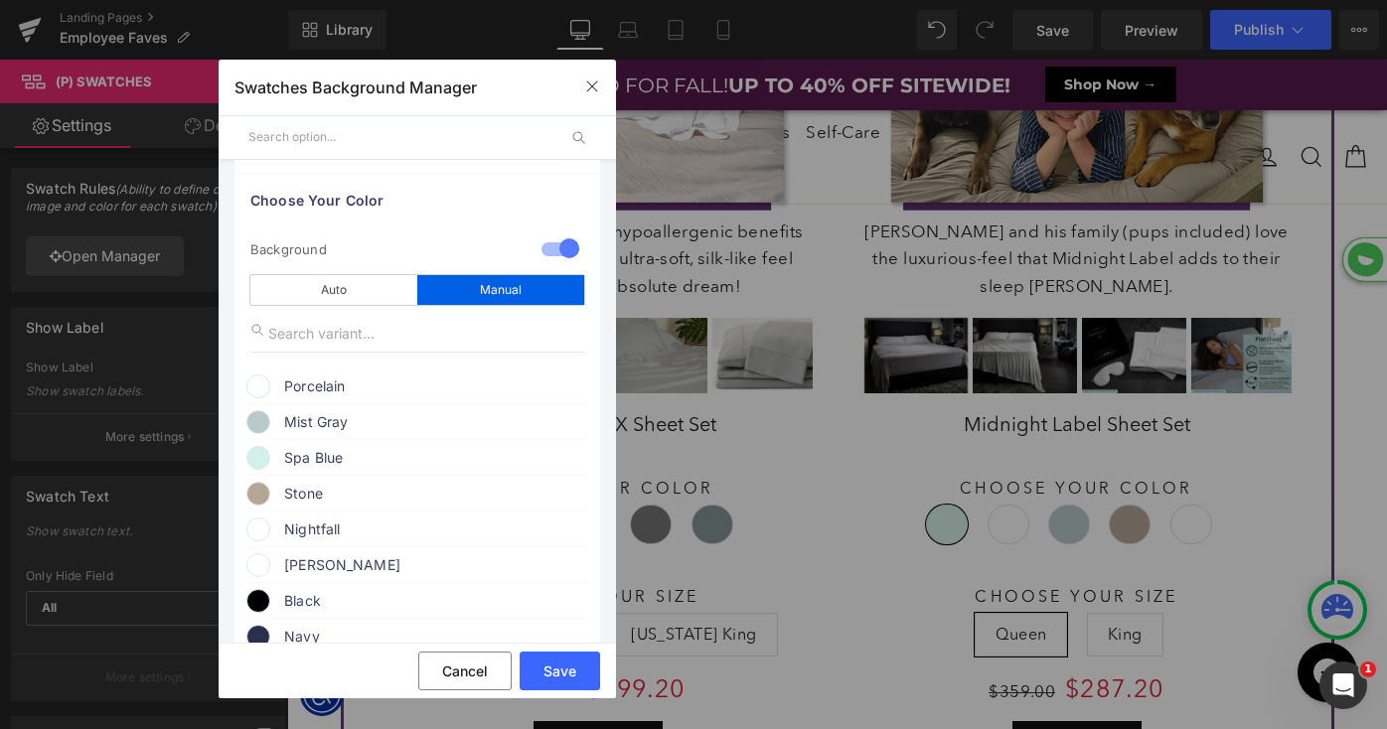
scroll to position [165, 0]
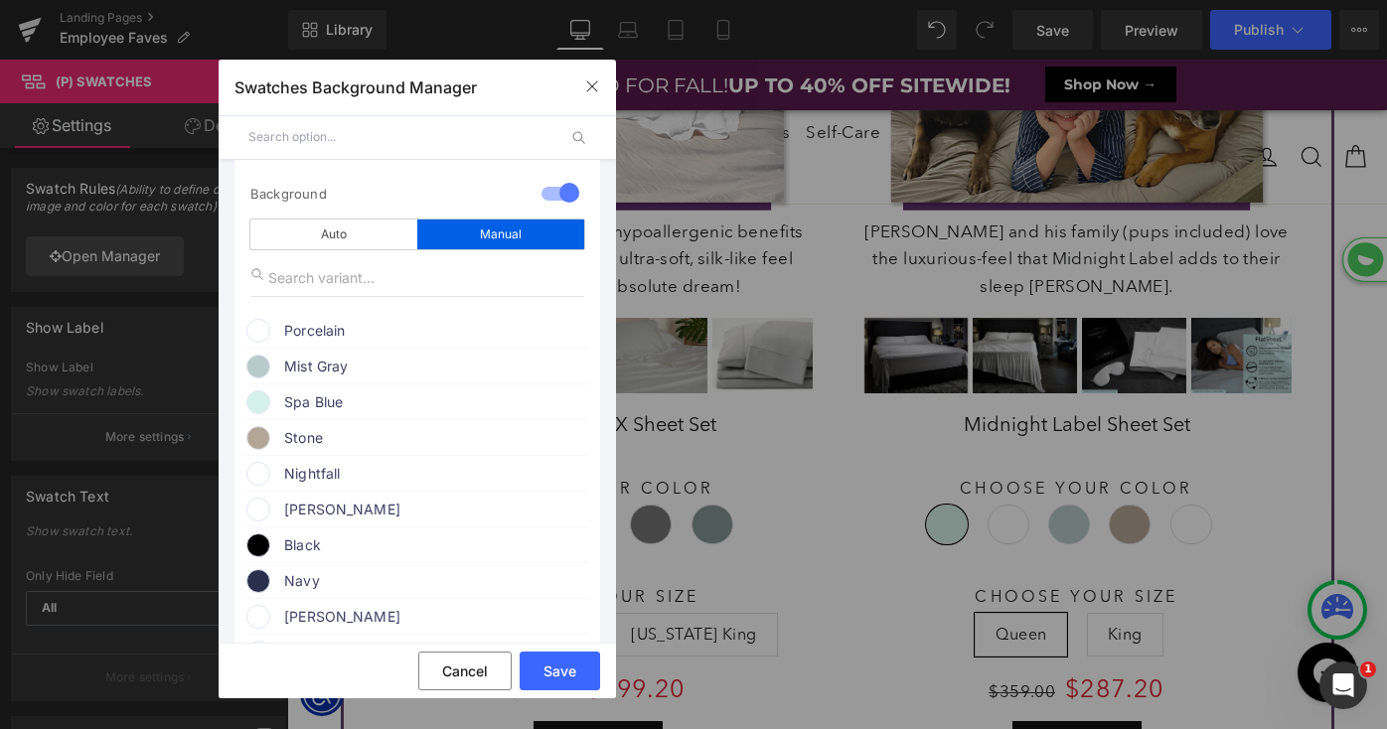
click at [307, 475] on span "Nightfall" at bounding box center [435, 474] width 302 height 24
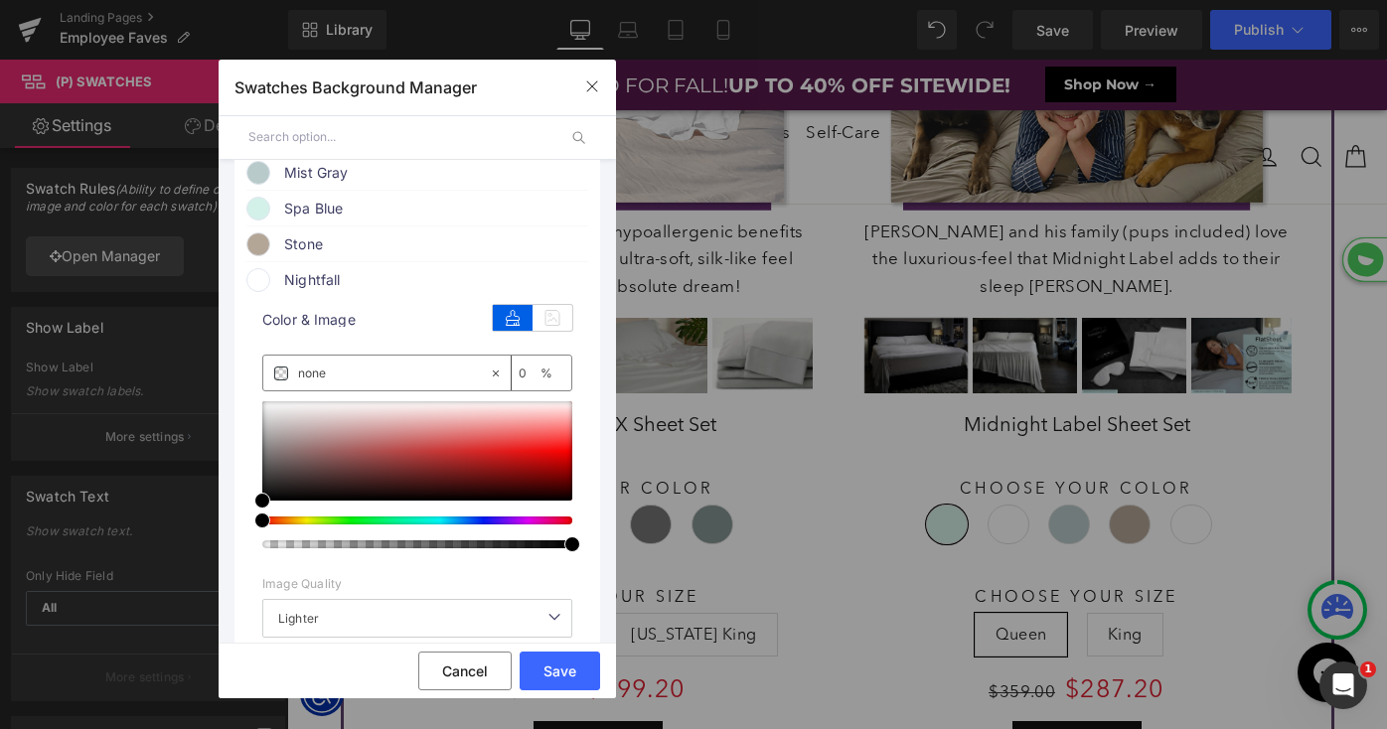
scroll to position [367, 0]
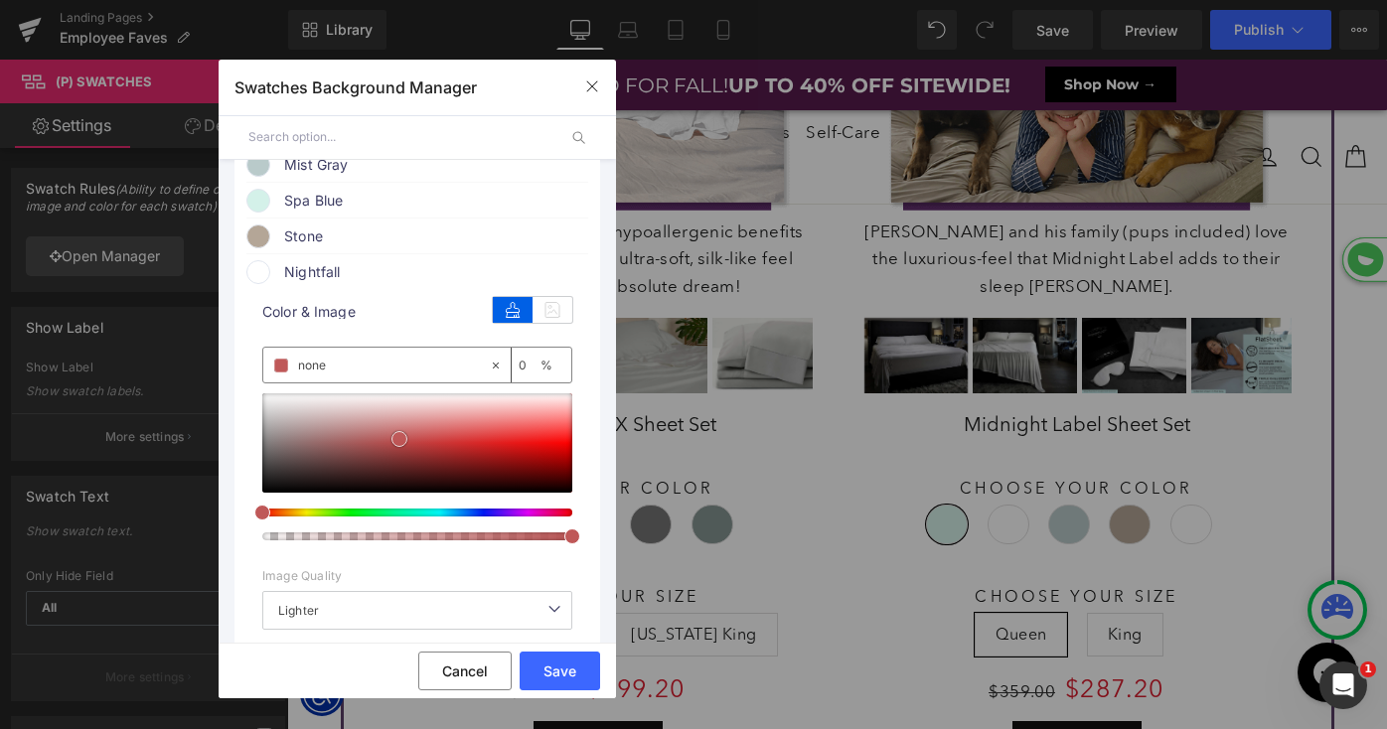
click at [399, 443] on div at bounding box center [417, 442] width 310 height 99
click at [351, 371] on input "none" at bounding box center [393, 366] width 191 height 22
paste input "303a6"
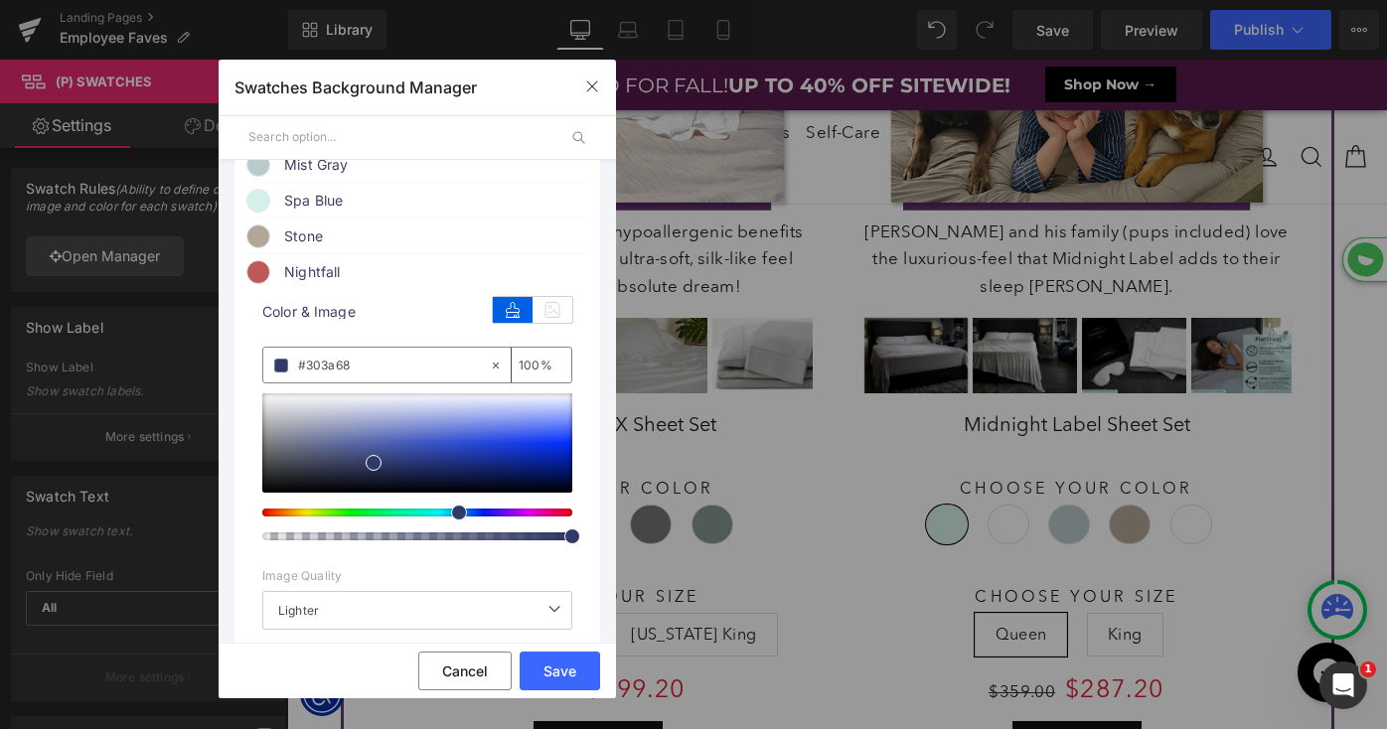
type input "#303a68"
click at [378, 471] on span at bounding box center [374, 463] width 16 height 16
click at [310, 270] on span "Nightfall" at bounding box center [435, 272] width 302 height 24
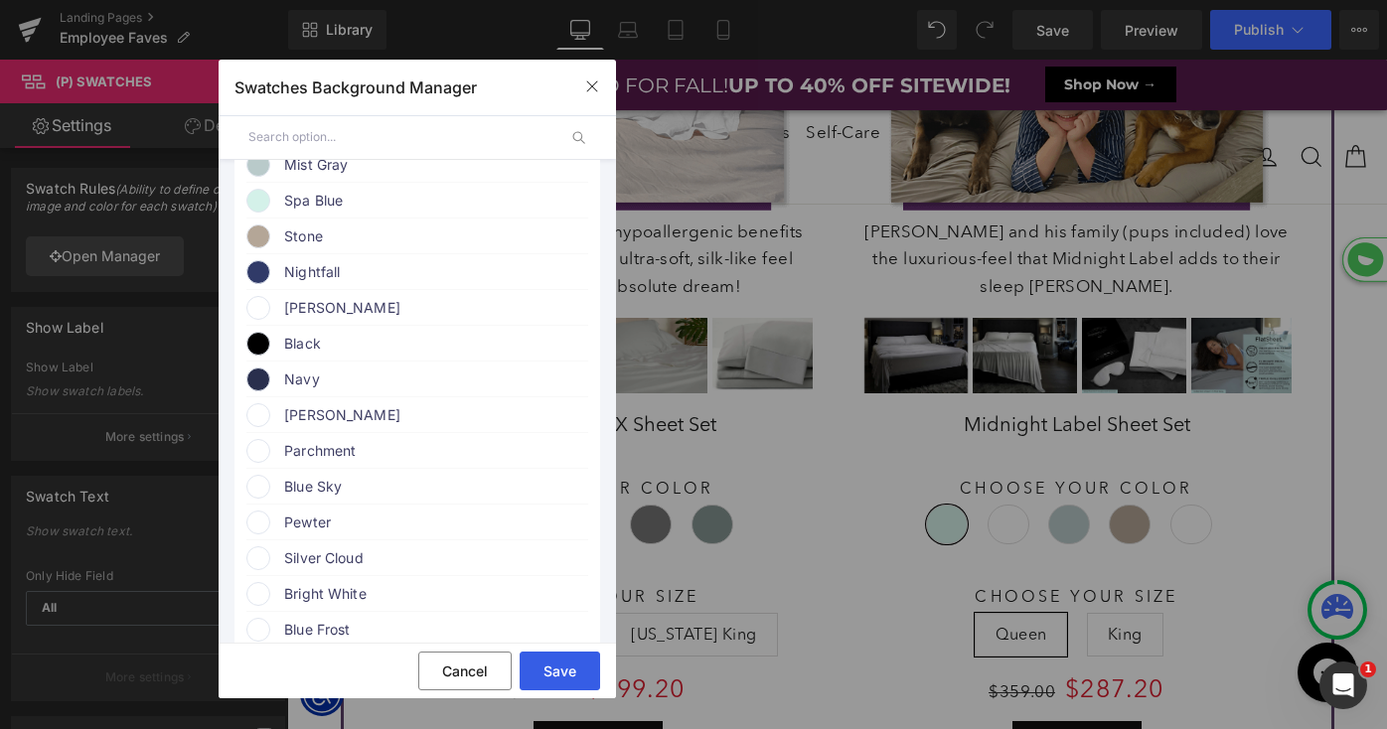
click at [562, 665] on button "Save" at bounding box center [560, 671] width 80 height 39
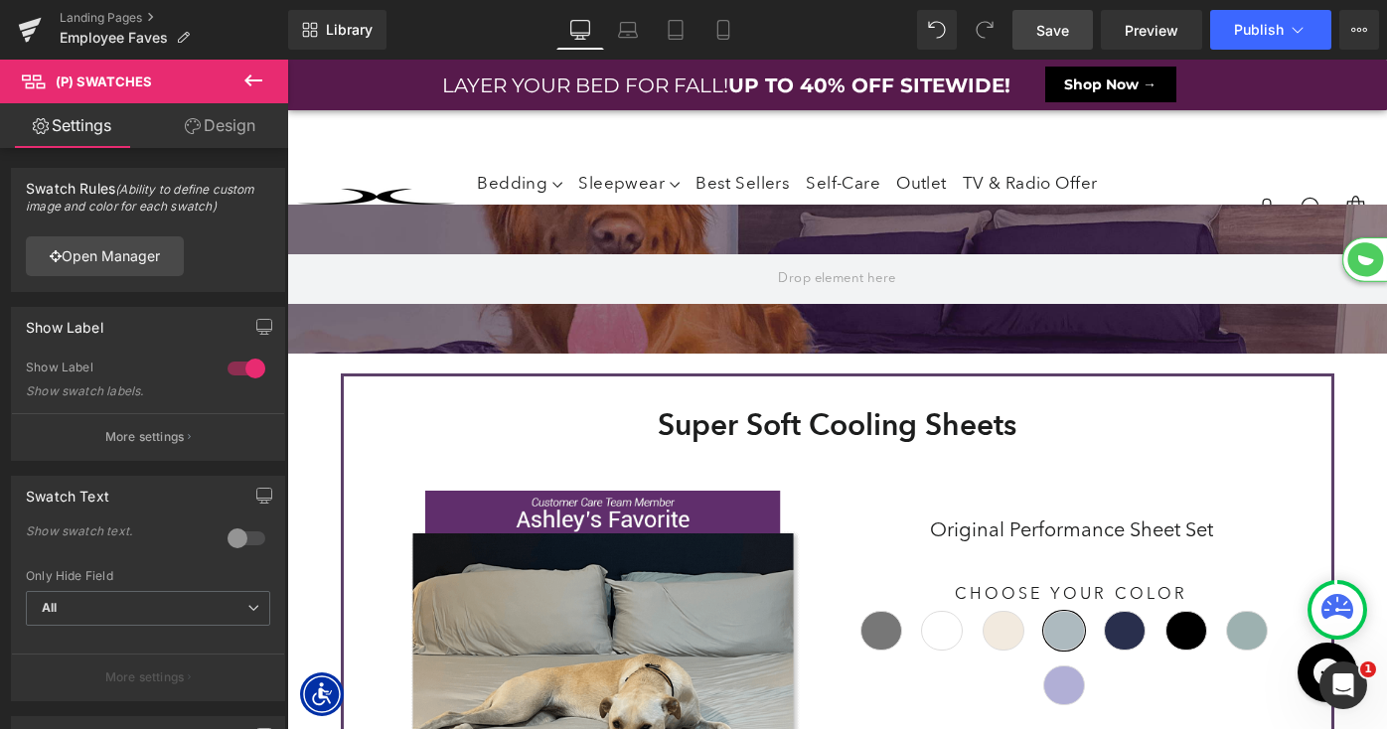
scroll to position [12117, 1100]
click at [1056, 33] on span "Save" at bounding box center [1052, 30] width 33 height 21
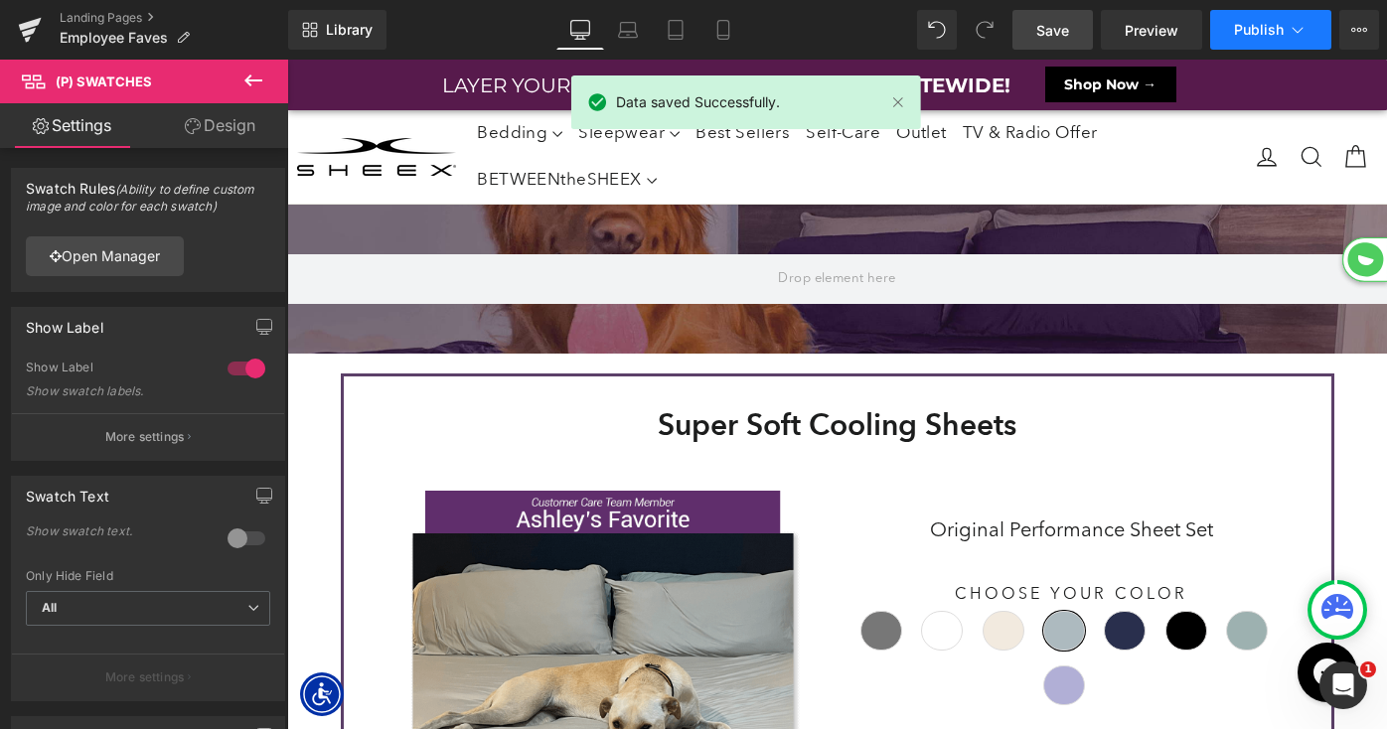
click at [1247, 33] on span "Publish" at bounding box center [1259, 30] width 50 height 16
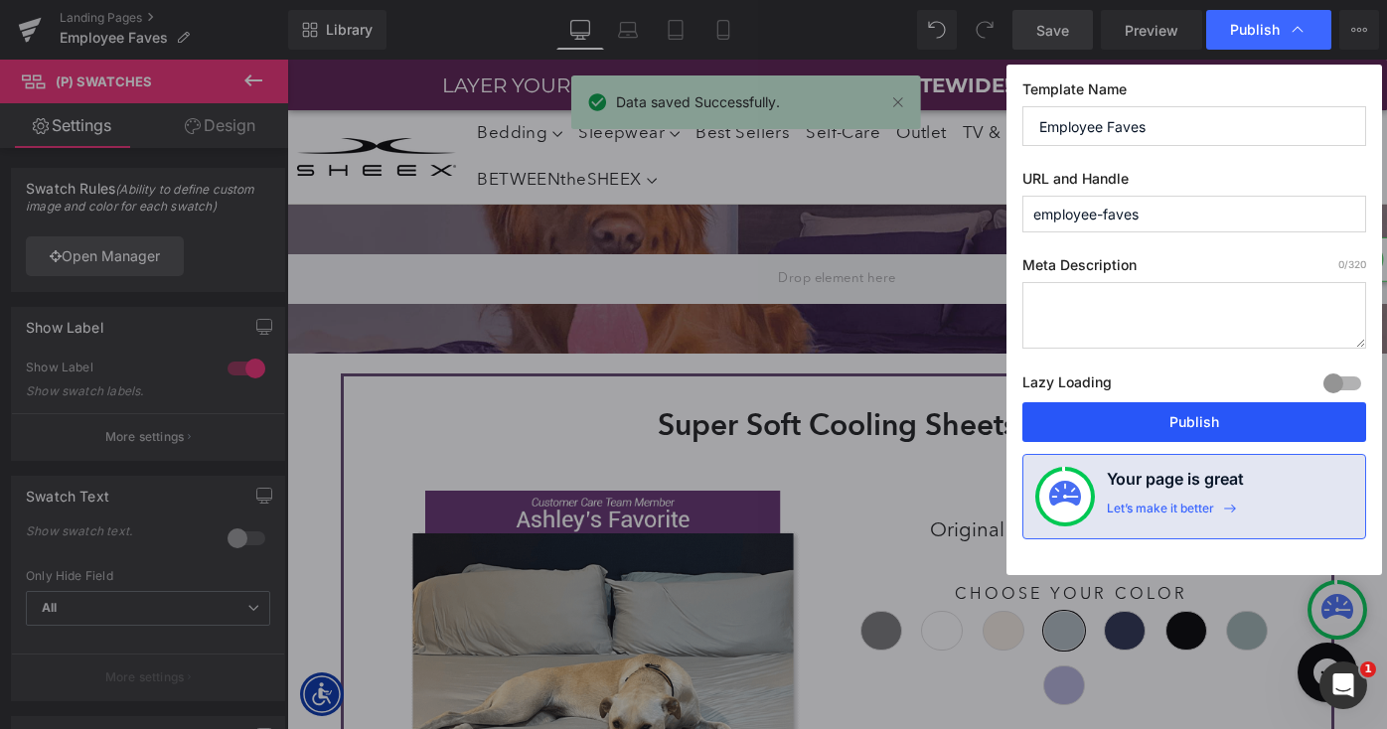
click at [1125, 421] on button "Publish" at bounding box center [1194, 422] width 344 height 40
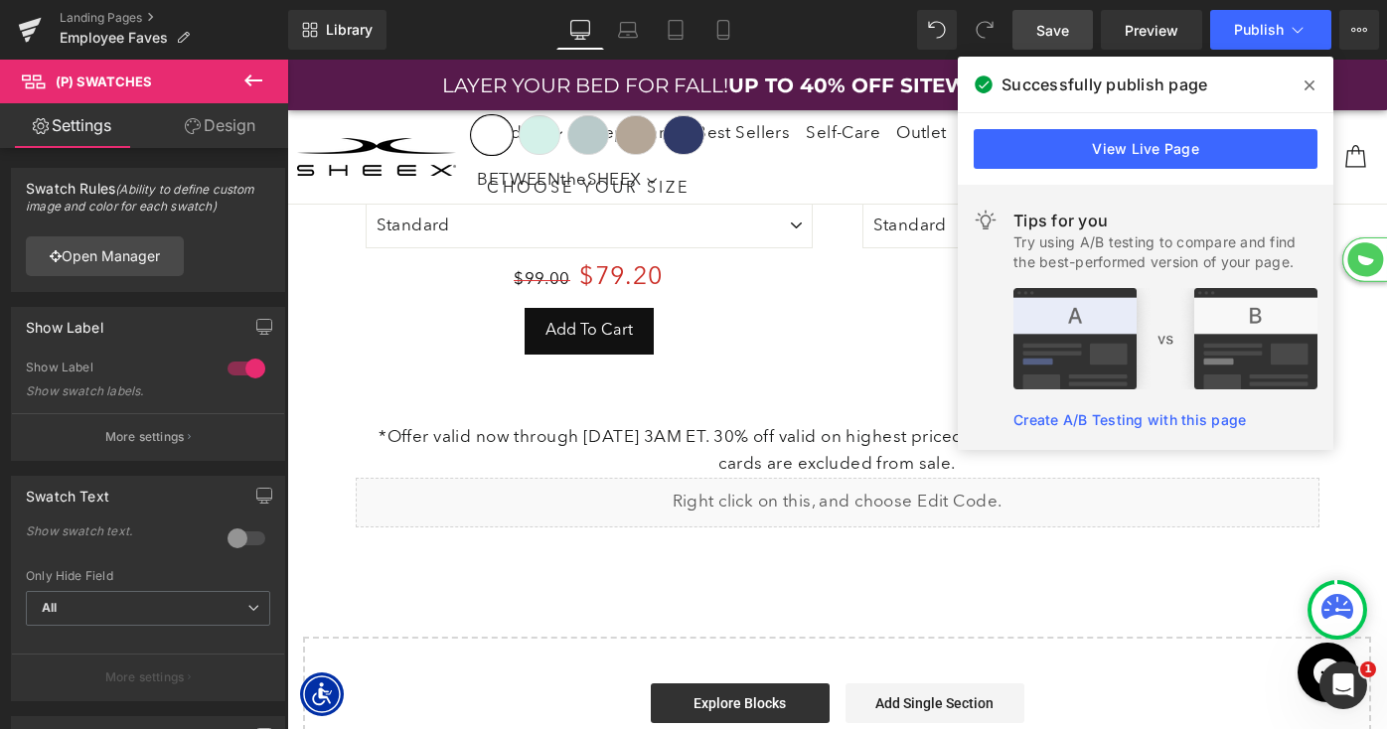
scroll to position [10606, 0]
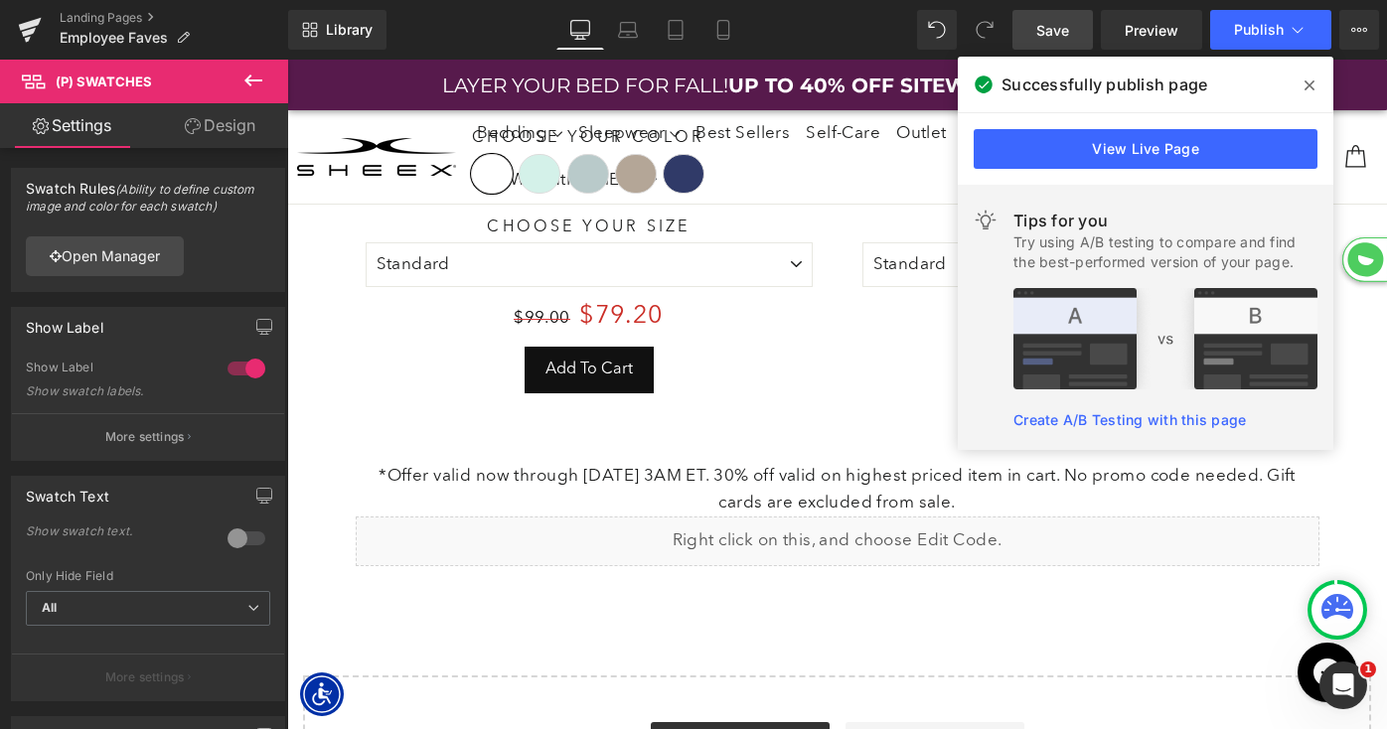
click at [629, 463] on p "*Offer valid now through [DATE] 3AM ET. 30% off valid on highest priced item in…" at bounding box center [838, 490] width 964 height 54
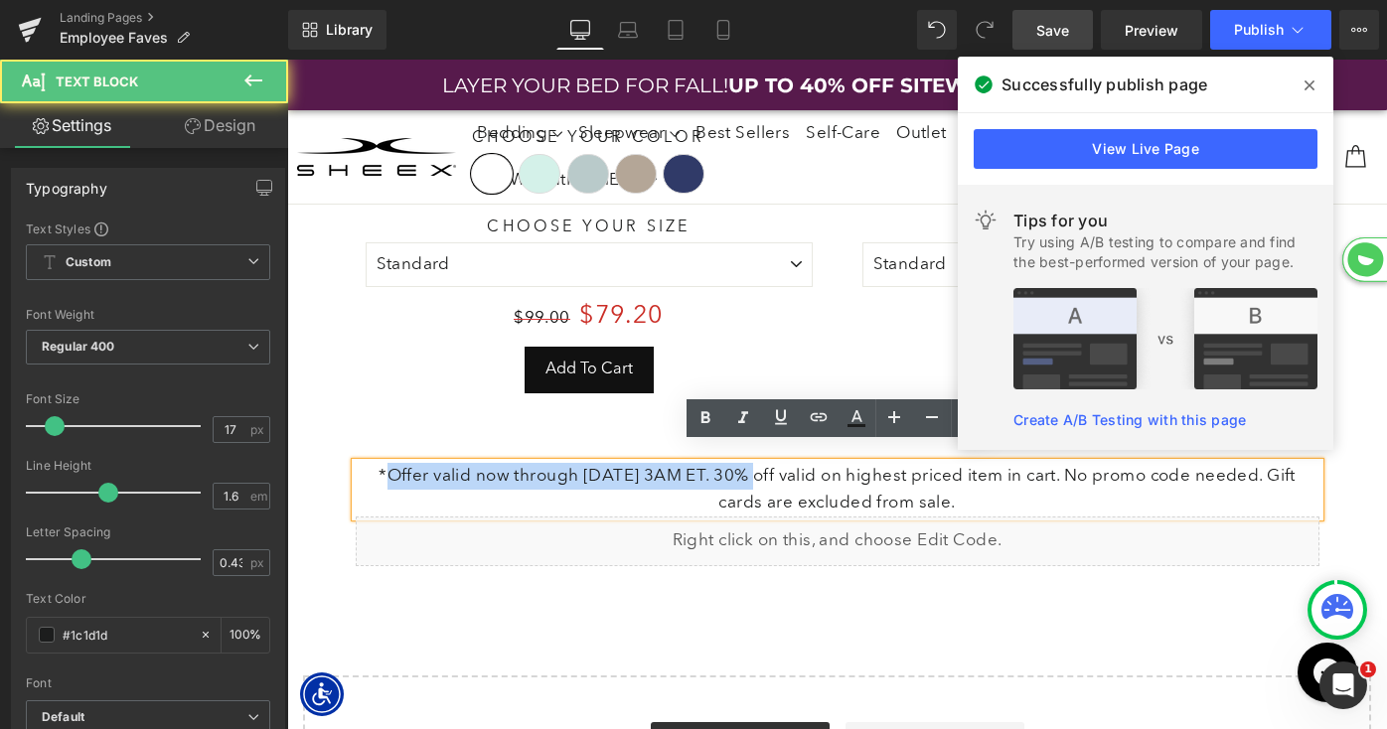
drag, startPoint x: 735, startPoint y: 460, endPoint x: 370, endPoint y: 466, distance: 365.7
click at [370, 466] on p "*Offer valid now through [DATE] 3AM ET. 30% off valid on highest priced item in…" at bounding box center [838, 490] width 964 height 54
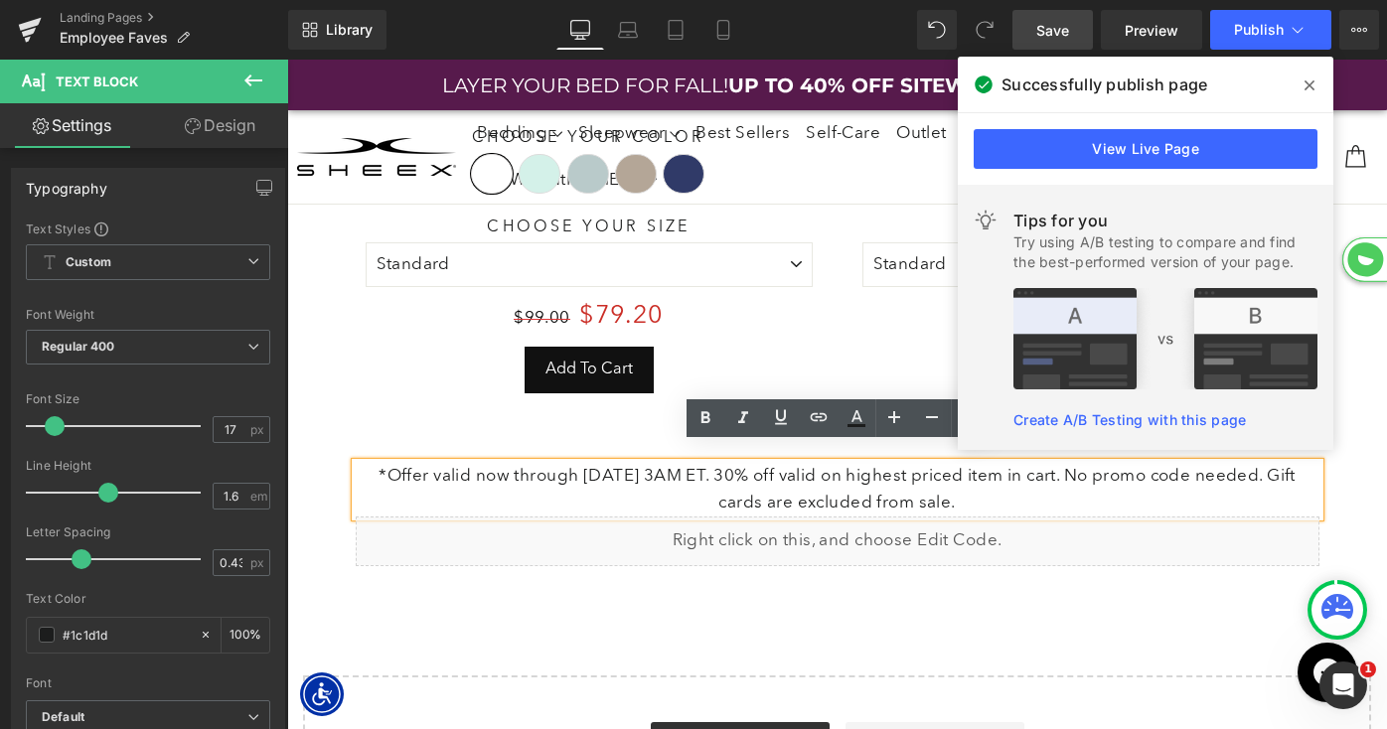
scroll to position [9, 10]
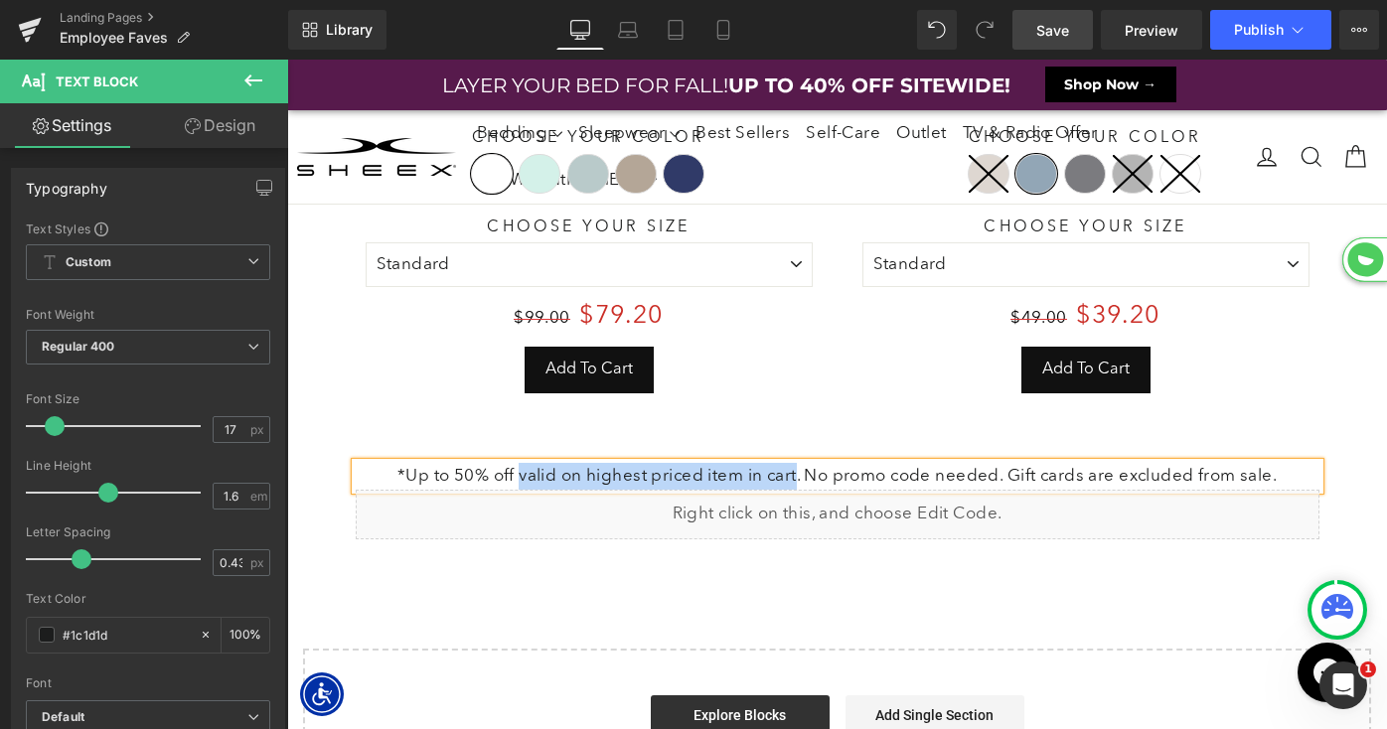
drag, startPoint x: 518, startPoint y: 457, endPoint x: 799, endPoint y: 459, distance: 281.2
click at [799, 463] on p "*Up to 50% off valid on highest priced item in cart. No promo code needed. Gift…" at bounding box center [838, 476] width 964 height 27
click at [1018, 463] on p "*Up to 50% off discount reflected on site. No promo code needed. Gift cards are…" at bounding box center [838, 476] width 964 height 27
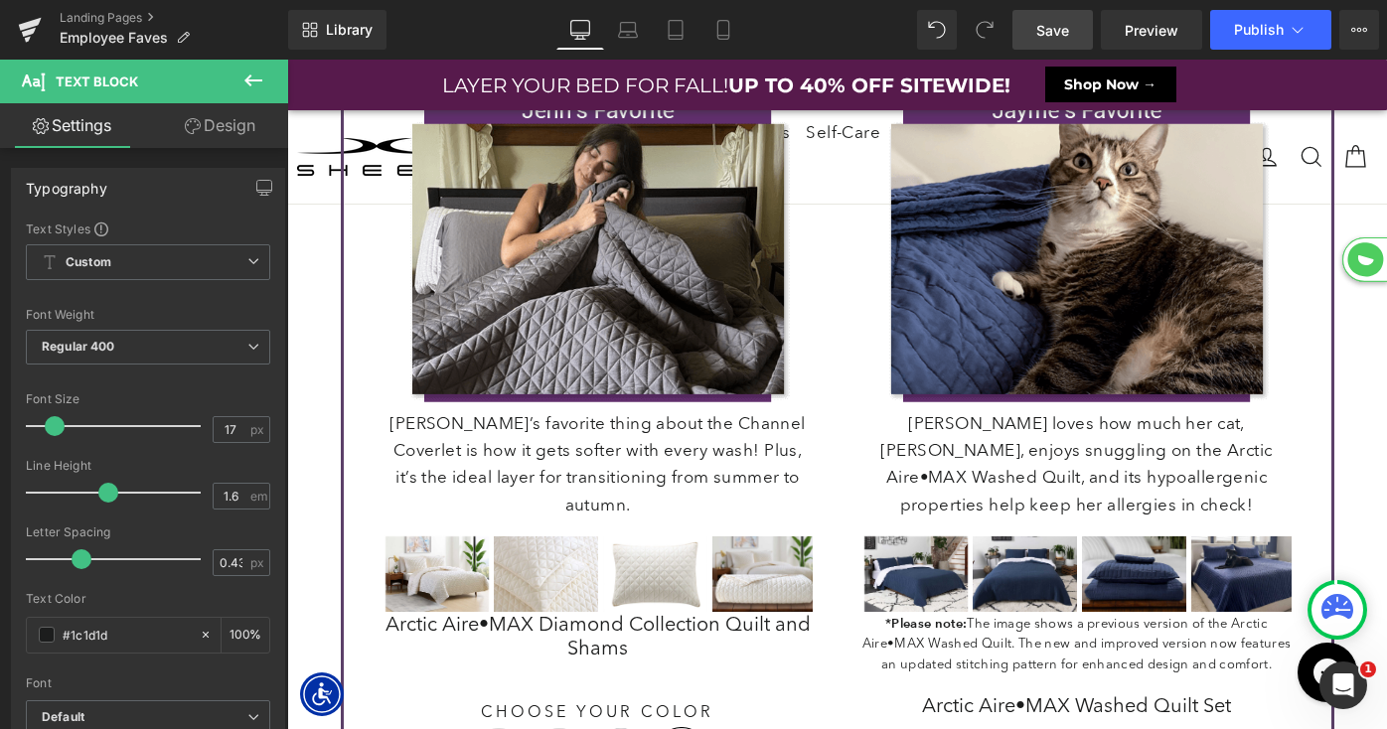
scroll to position [4123, 0]
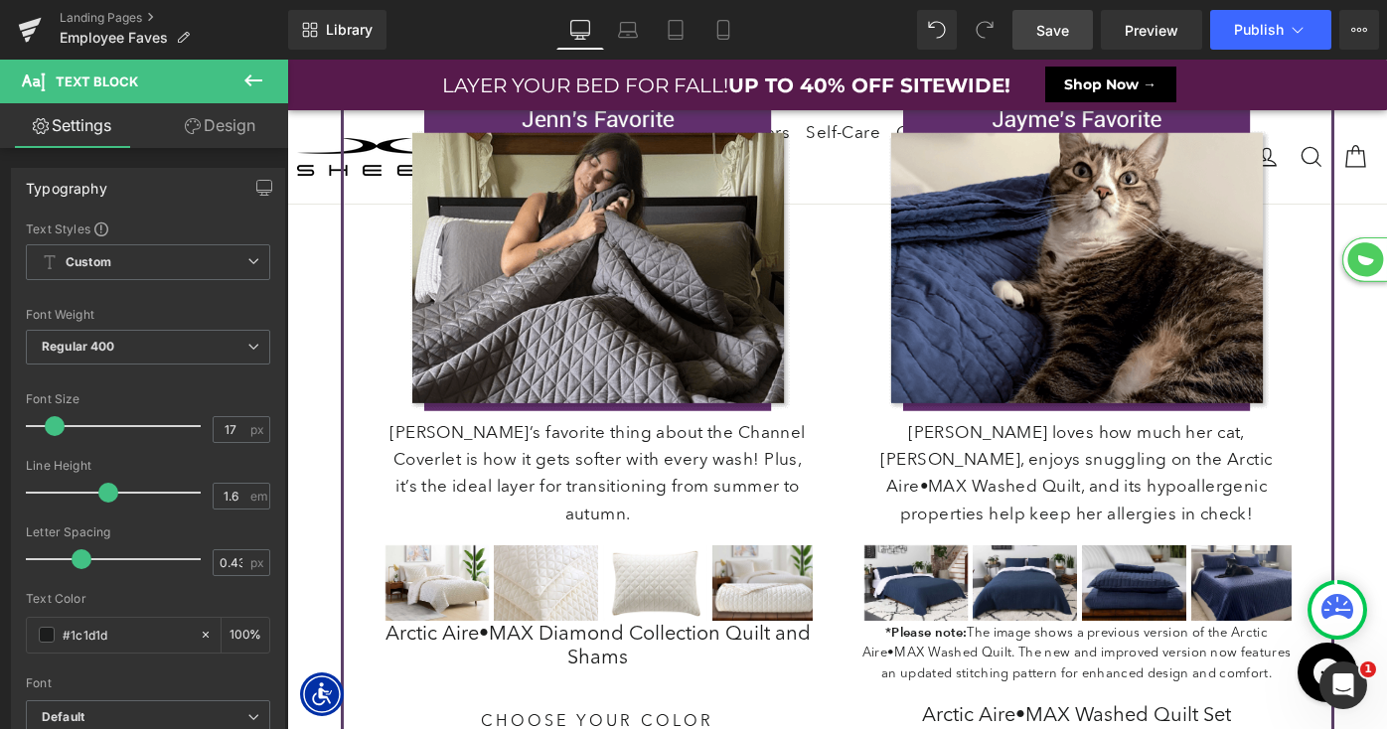
click at [525, 458] on p "[PERSON_NAME]’s favorite thing about the Channel Coverlet is how it gets softer…" at bounding box center [598, 474] width 429 height 108
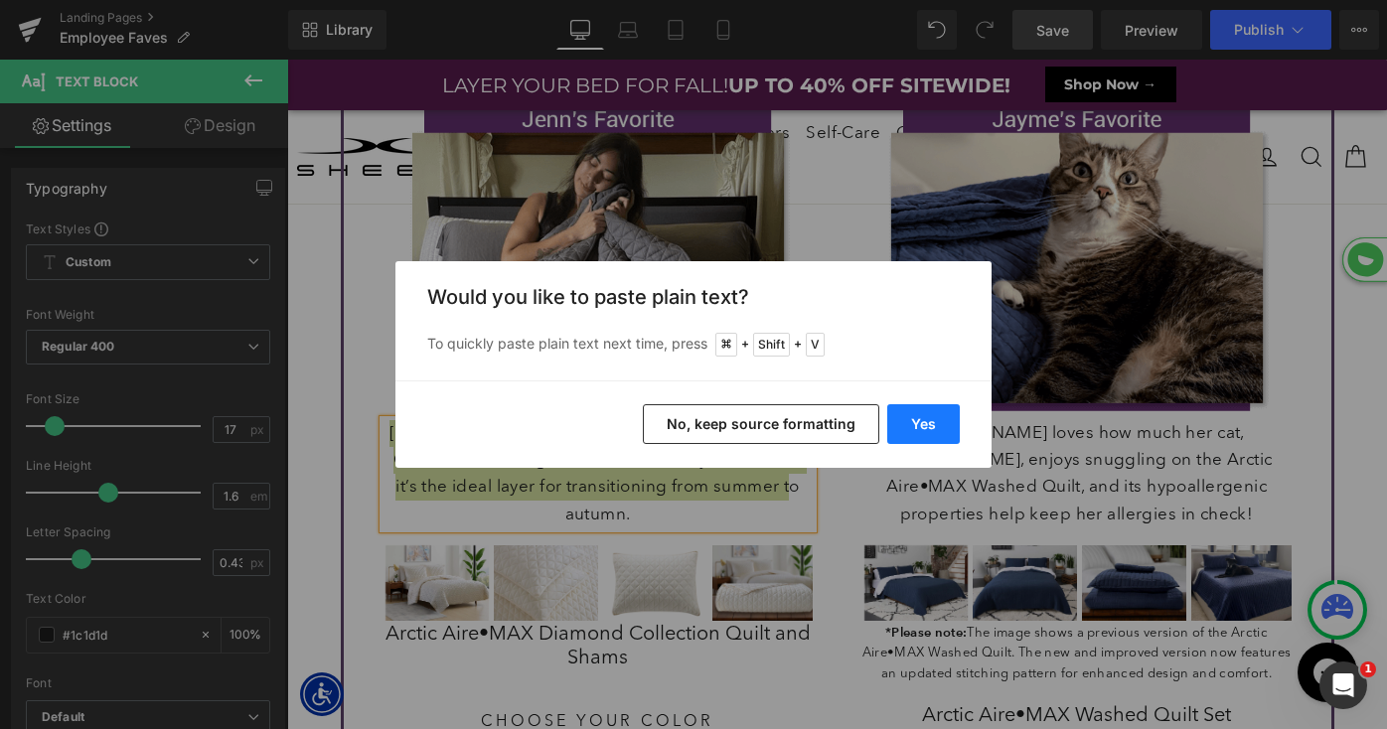
click at [914, 421] on button "Yes" at bounding box center [923, 424] width 73 height 40
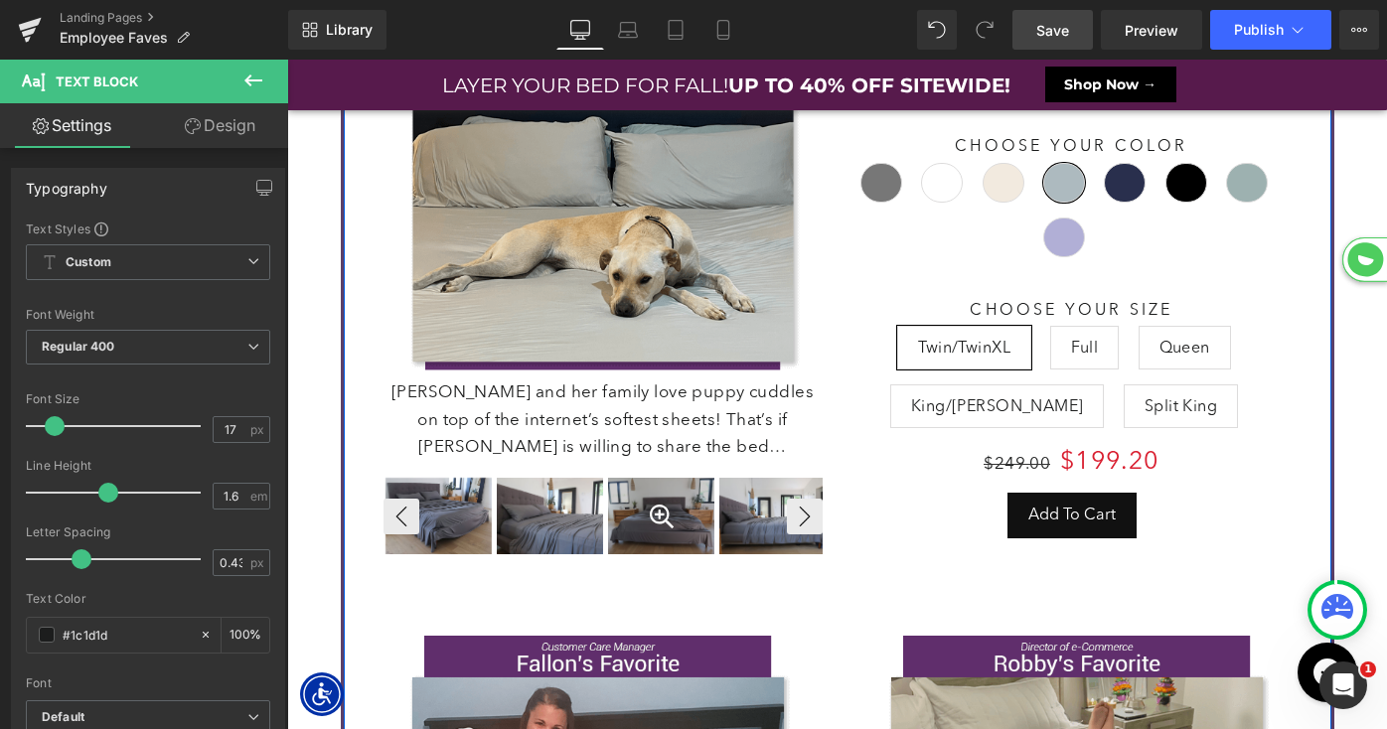
scroll to position [12089, 1100]
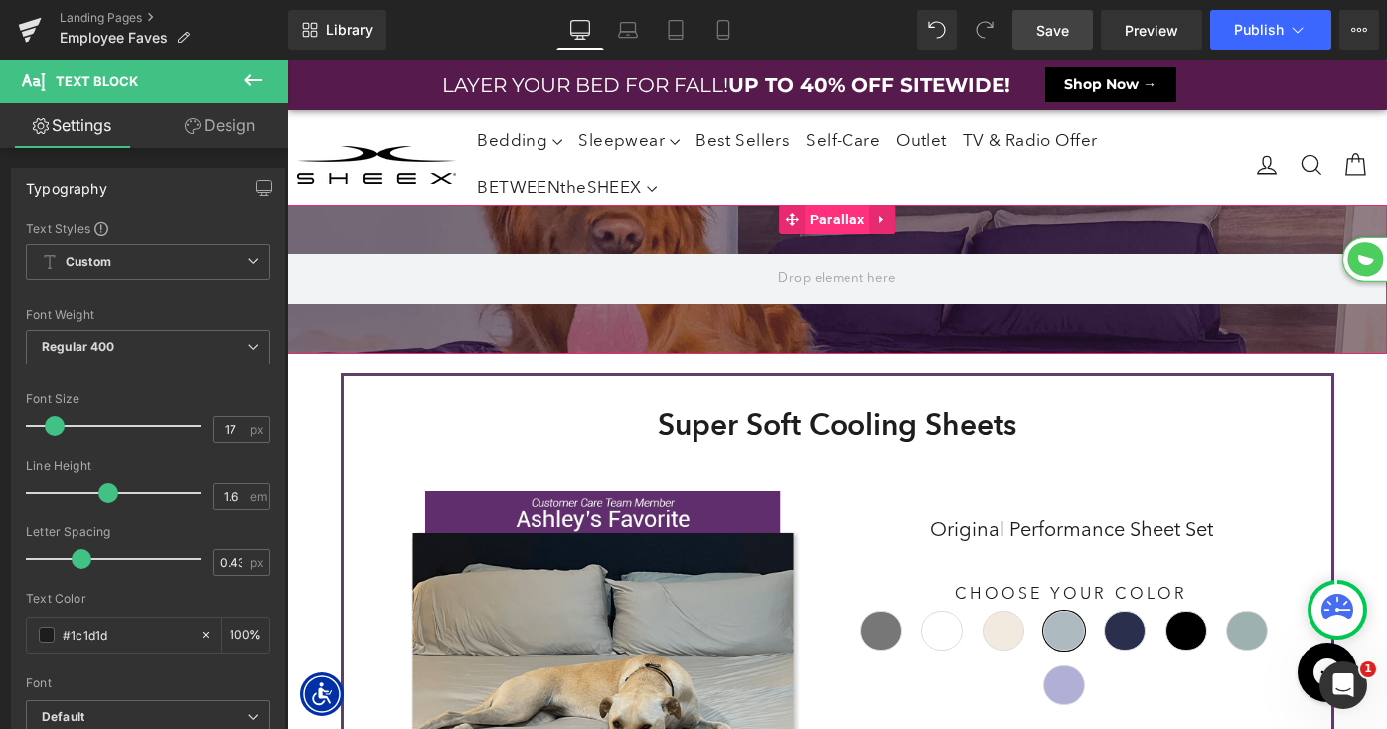
click at [817, 225] on span "Parallax" at bounding box center [837, 220] width 65 height 30
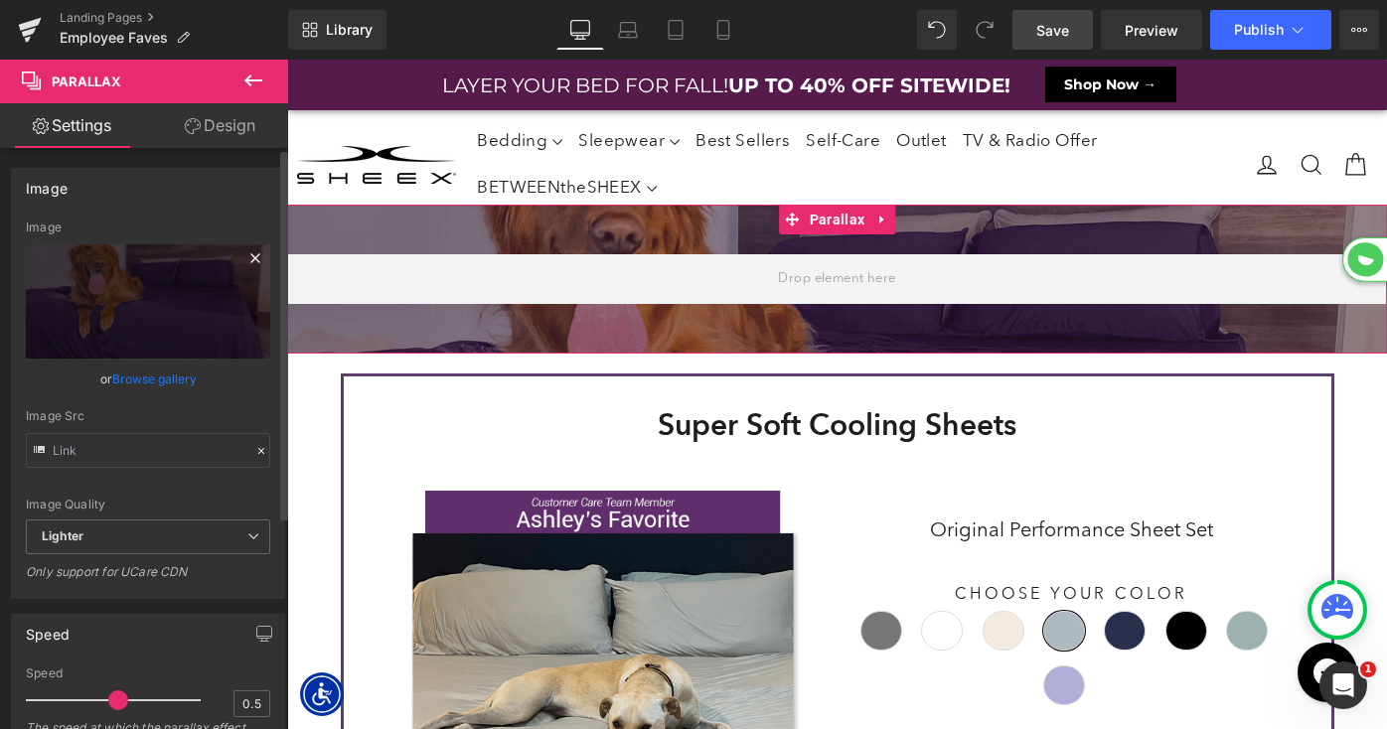
click at [250, 257] on icon at bounding box center [255, 258] width 24 height 24
click at [179, 272] on link "Replace Image" at bounding box center [148, 301] width 244 height 114
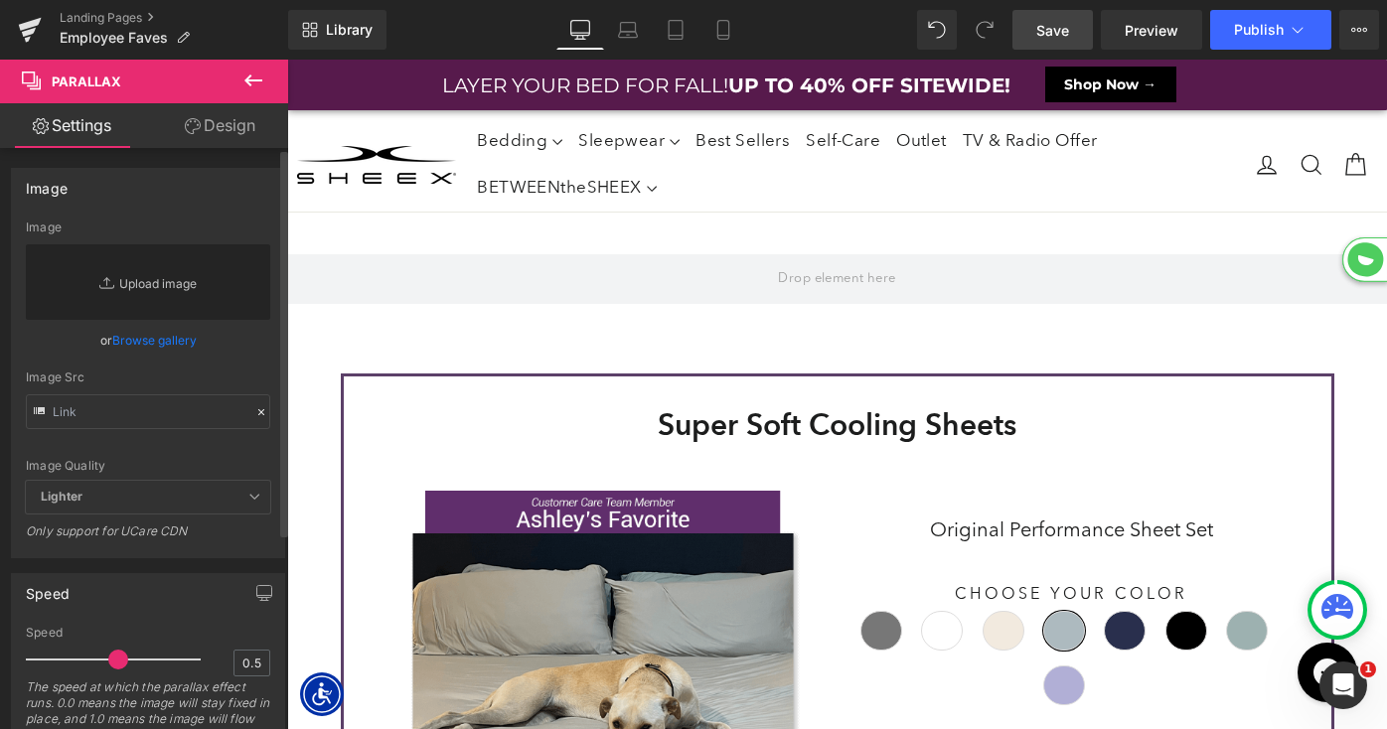
type input "C:\fakepath\LP-FallIntoSavings-HeroBG.jpg"
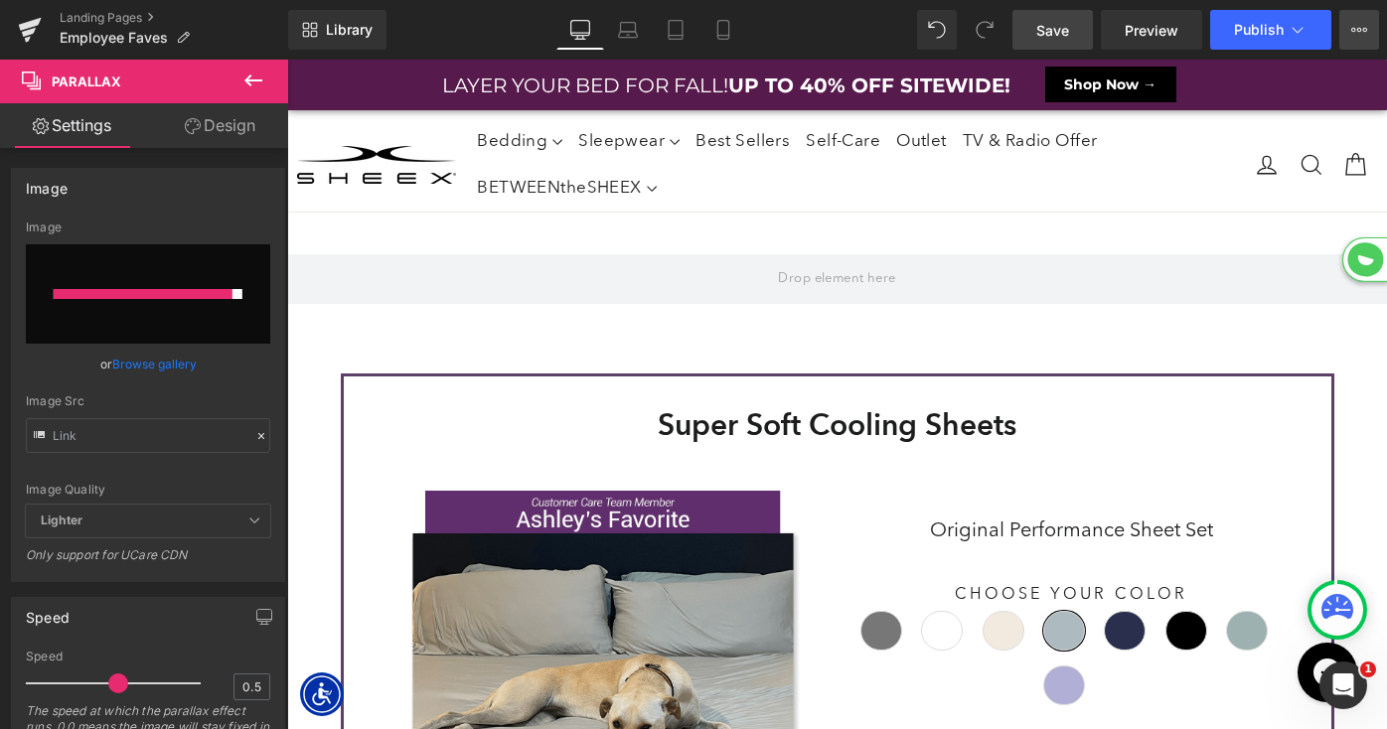
click at [1349, 28] on button "View Live Page View with current Template Save Template to Library Schedule Pub…" at bounding box center [1359, 30] width 40 height 40
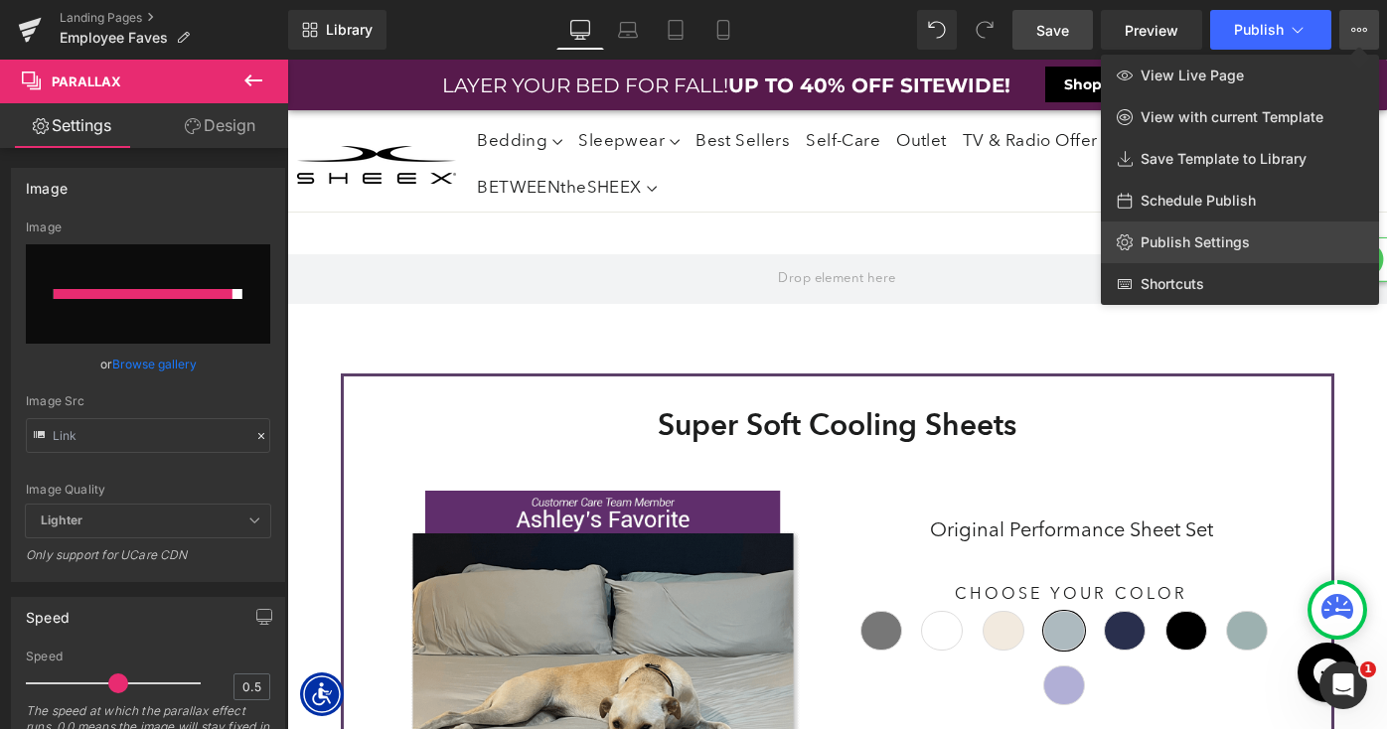
click at [1217, 244] on span "Publish Settings" at bounding box center [1195, 242] width 109 height 18
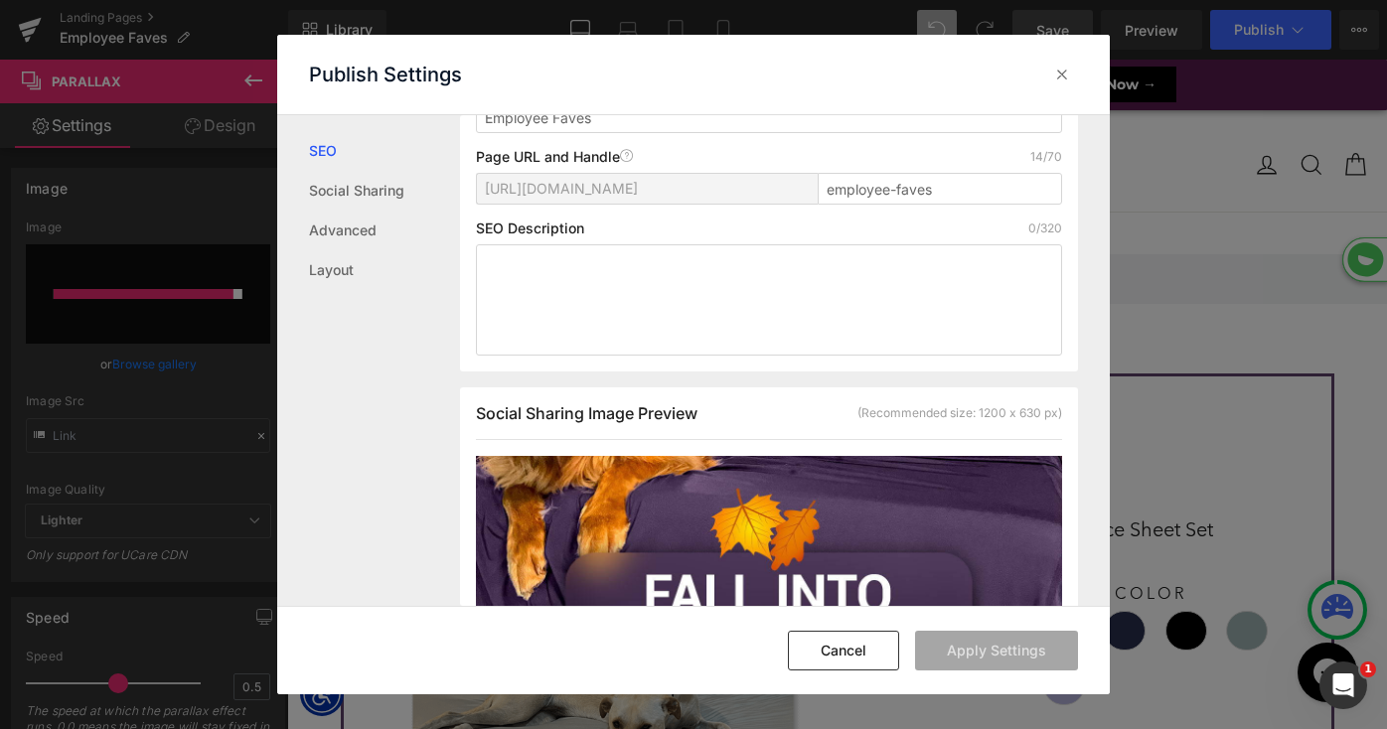
scroll to position [468, 0]
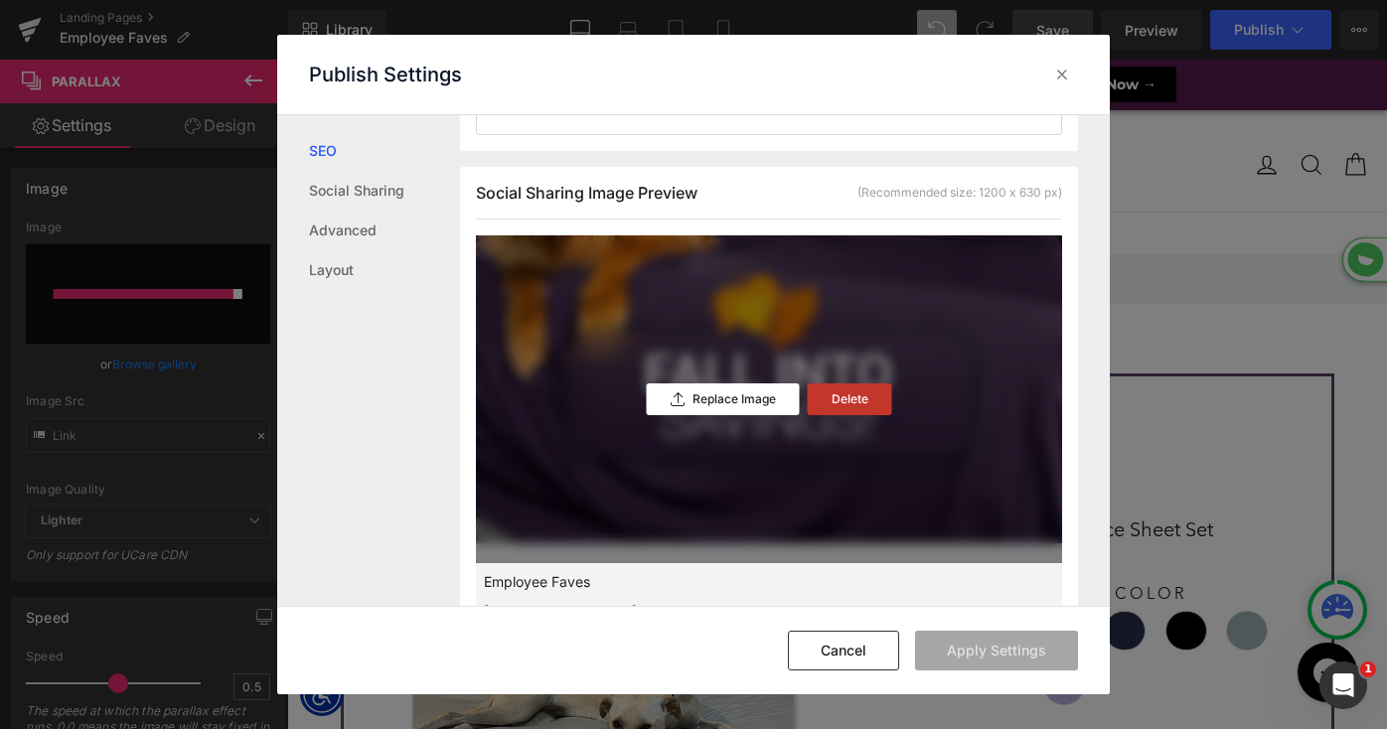
click at [854, 395] on p "Delete" at bounding box center [850, 399] width 37 height 14
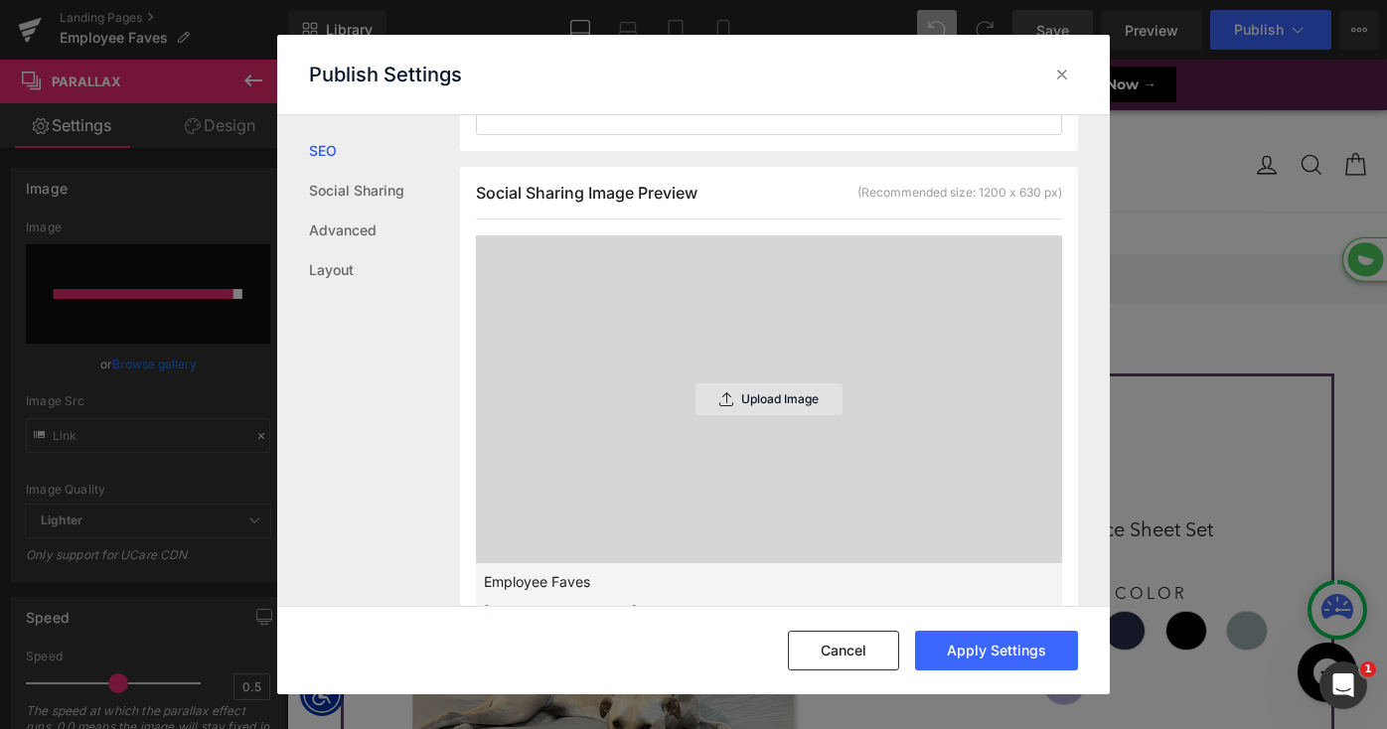
click at [768, 397] on p "Upload Image" at bounding box center [780, 399] width 78 height 14
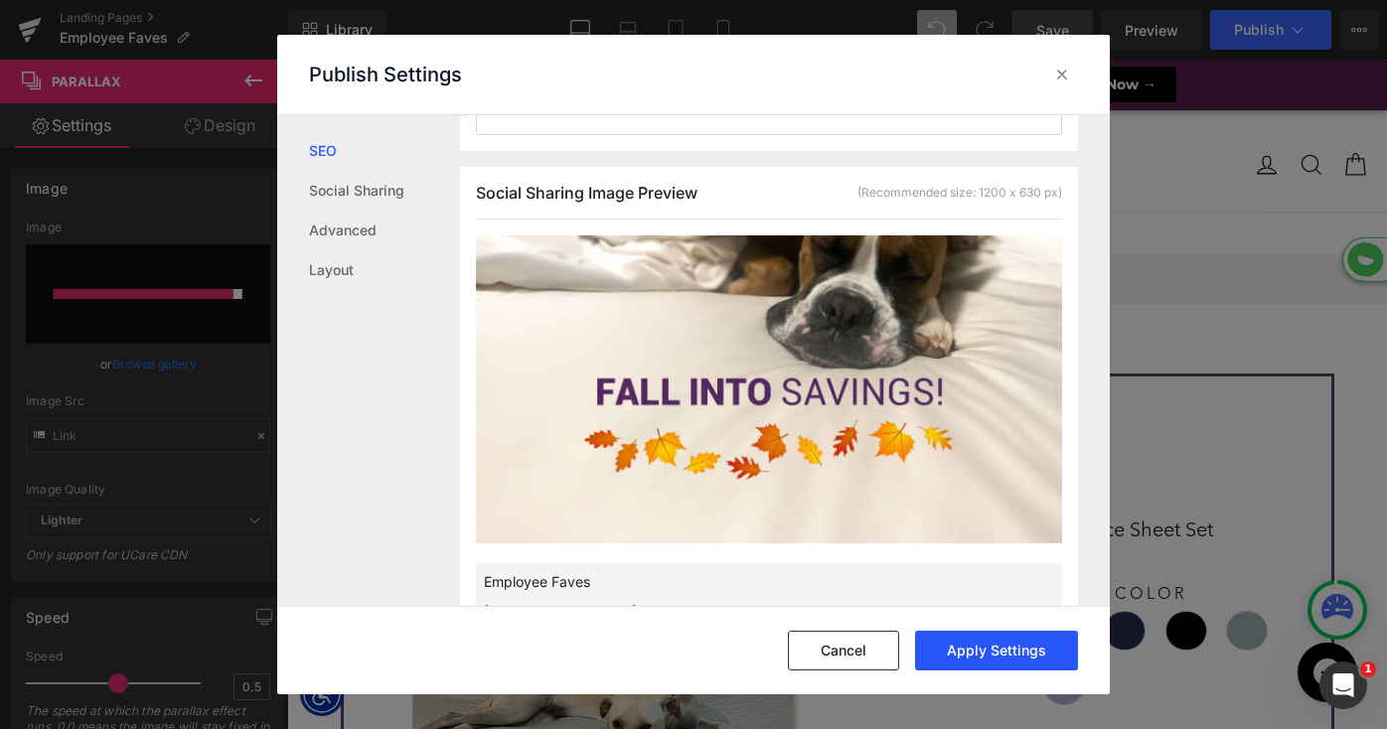
click at [966, 647] on button "Apply Settings" at bounding box center [996, 651] width 163 height 40
click at [1056, 79] on icon at bounding box center [1062, 75] width 20 height 20
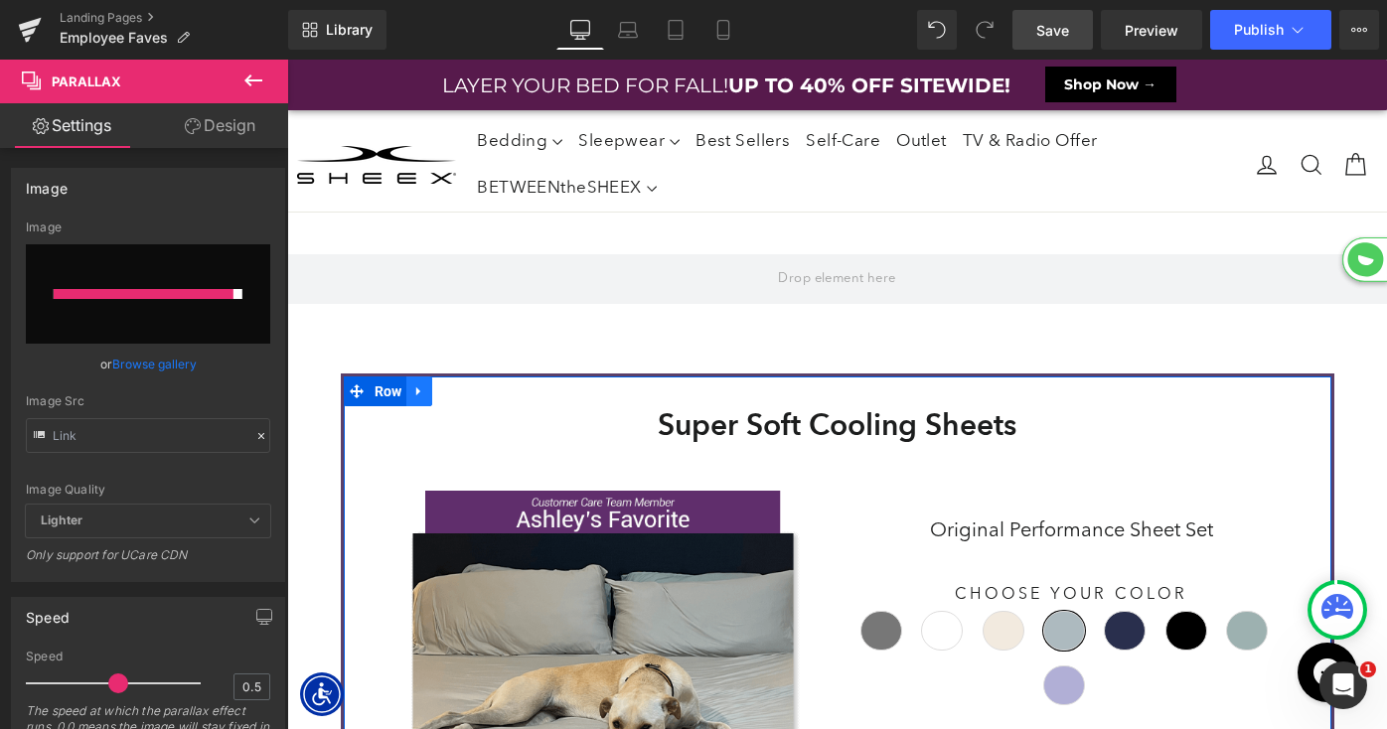
click at [406, 395] on link at bounding box center [419, 392] width 26 height 30
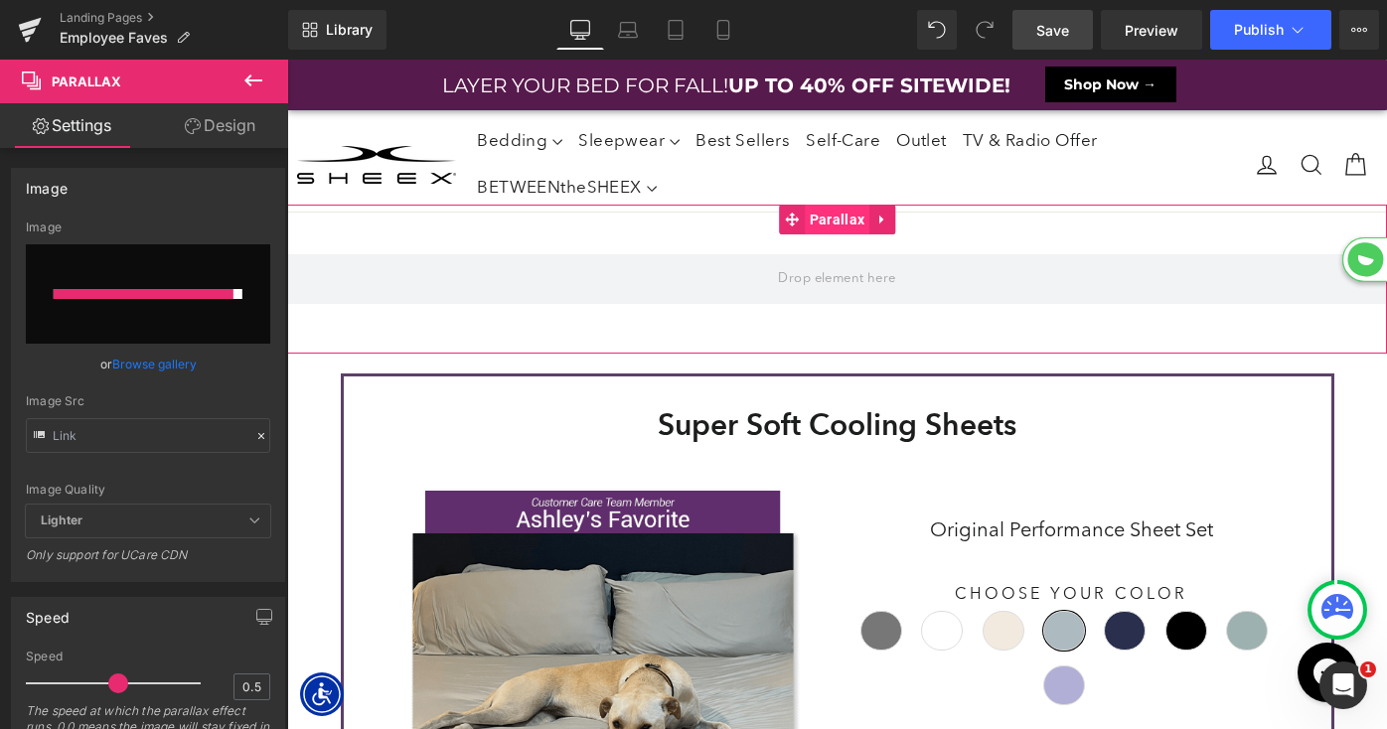
click at [824, 218] on span "Parallax" at bounding box center [837, 220] width 65 height 30
click at [247, 84] on icon at bounding box center [253, 81] width 24 height 24
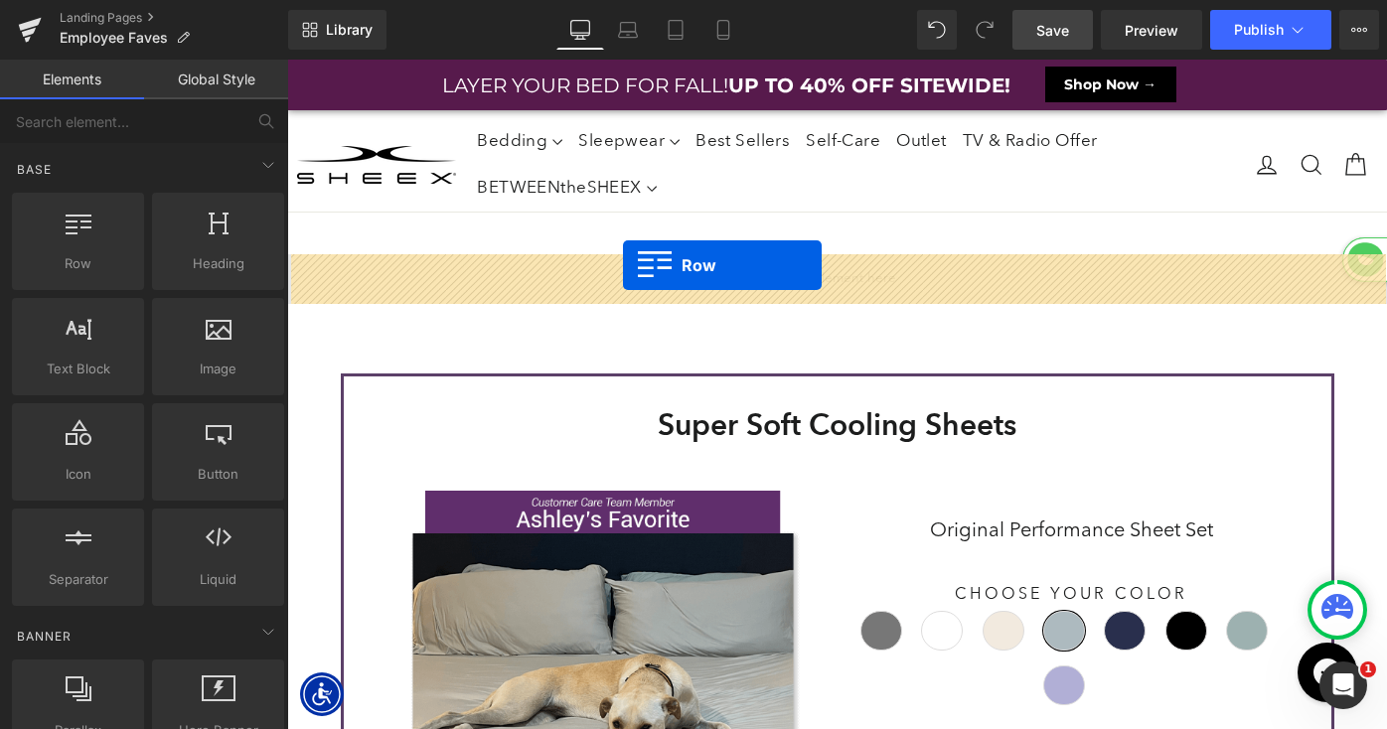
drag, startPoint x: 388, startPoint y: 316, endPoint x: 623, endPoint y: 265, distance: 240.9
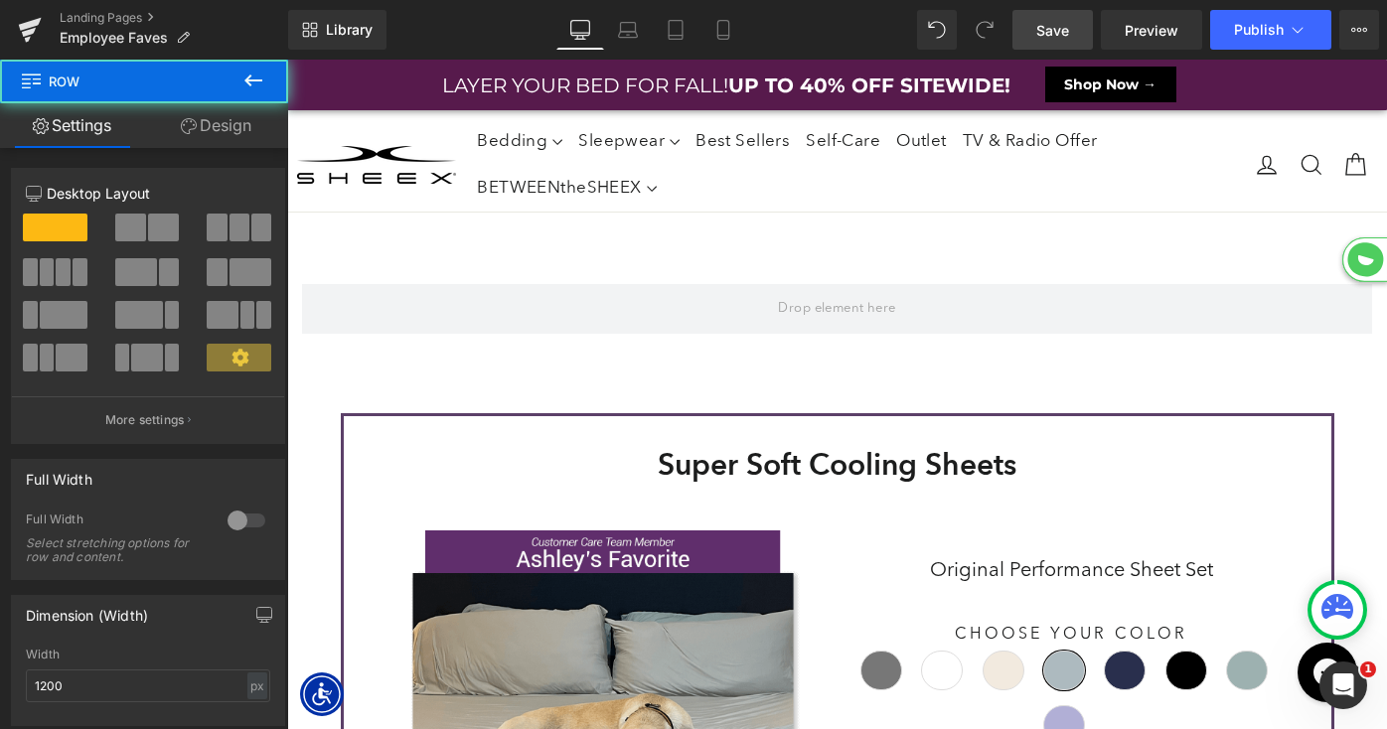
scroll to position [12129, 1100]
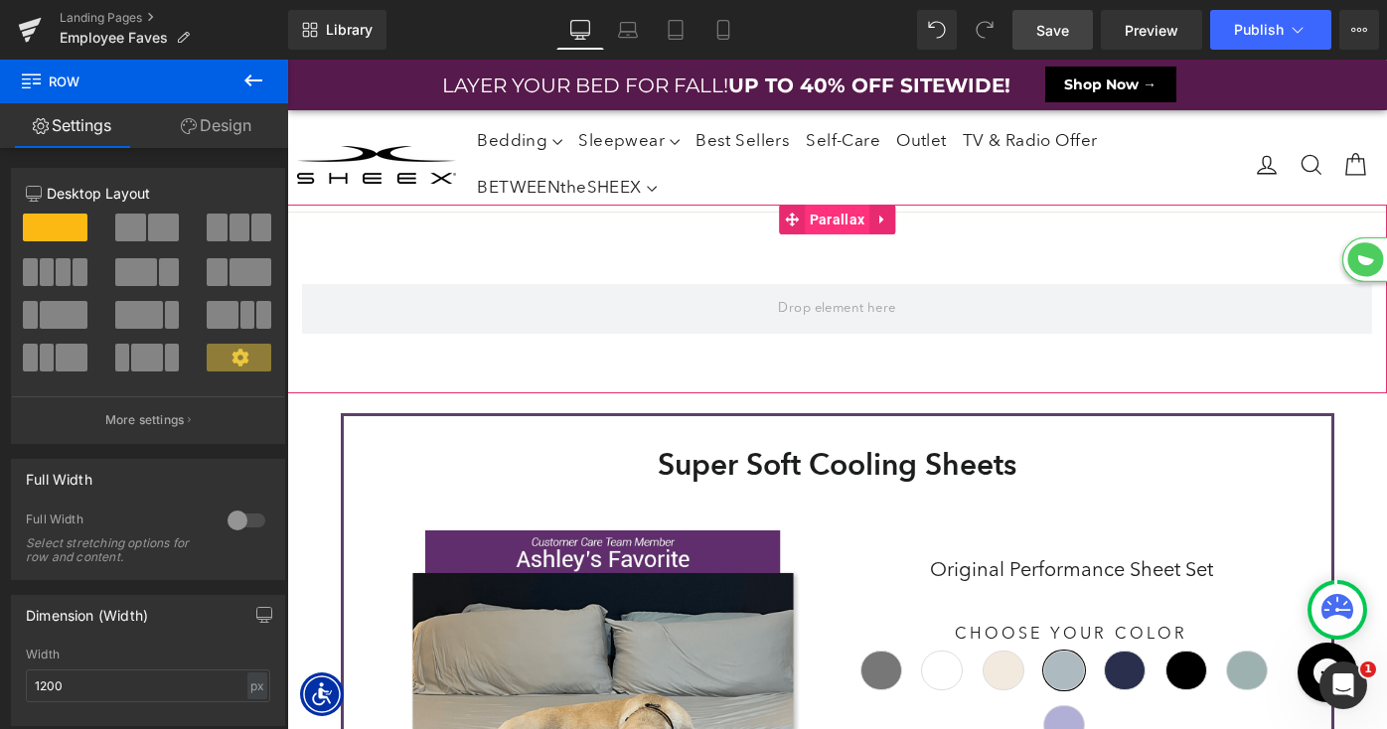
click at [840, 220] on span "Parallax" at bounding box center [837, 220] width 65 height 30
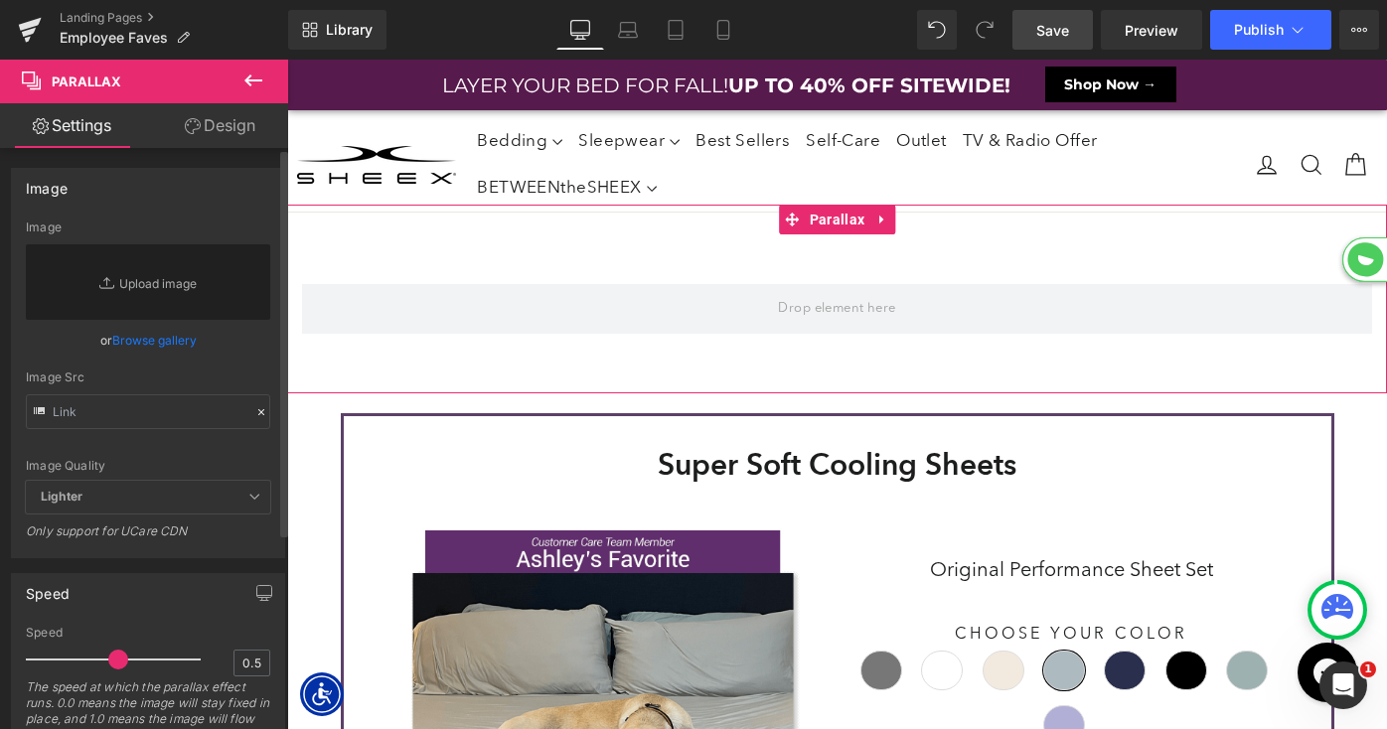
click at [136, 340] on link "Browse gallery" at bounding box center [154, 340] width 84 height 35
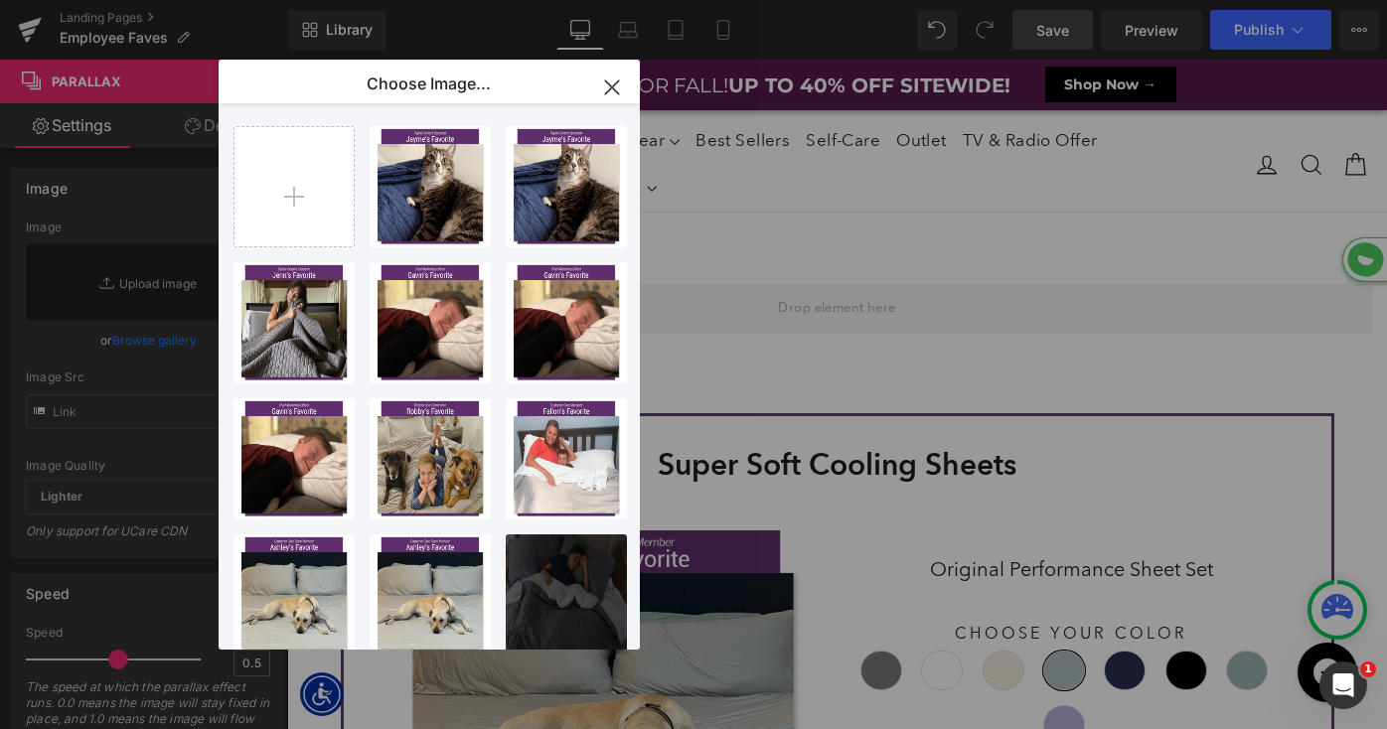
click at [607, 85] on icon "button" at bounding box center [612, 88] width 32 height 32
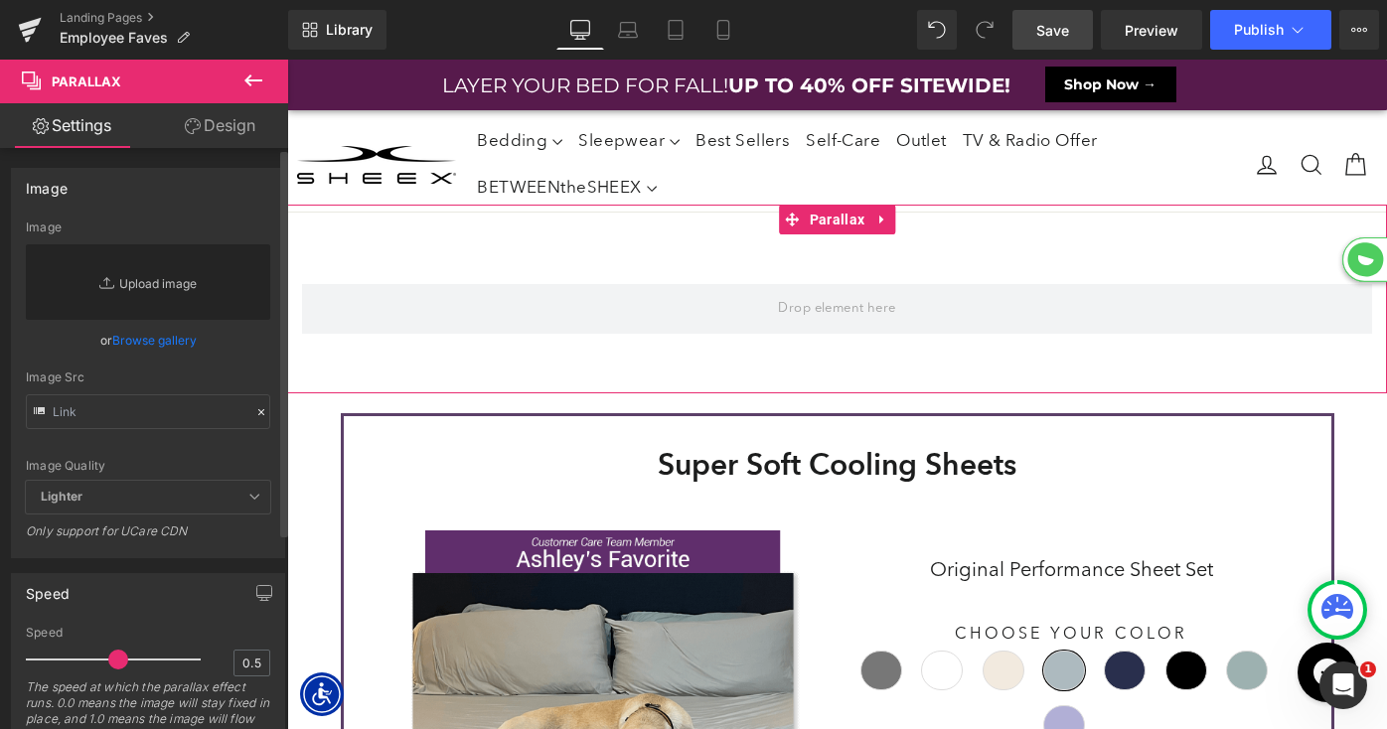
click at [139, 289] on link "Replace Image" at bounding box center [148, 282] width 244 height 76
type input "C:\fakepath\LP-FallIntoSavings-HeroBG.jpg"
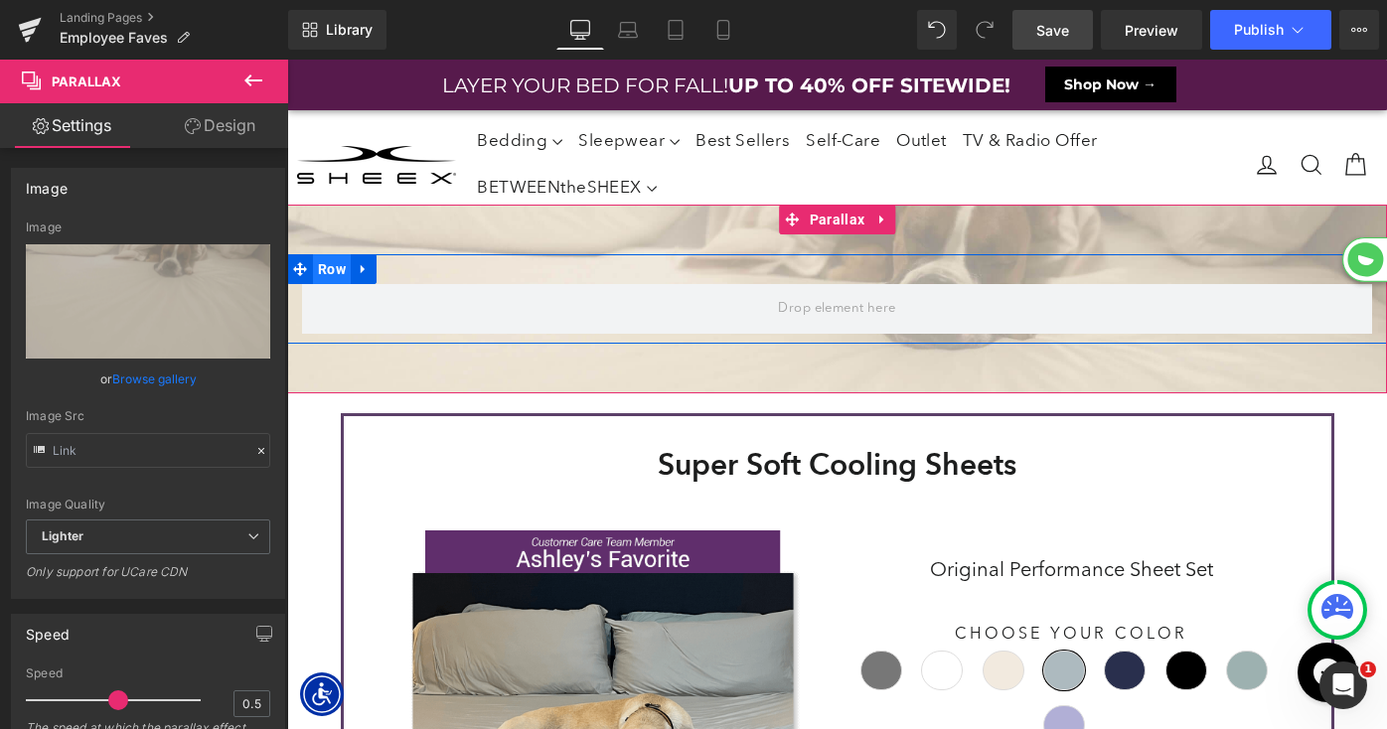
click at [330, 271] on span "Row" at bounding box center [332, 269] width 38 height 30
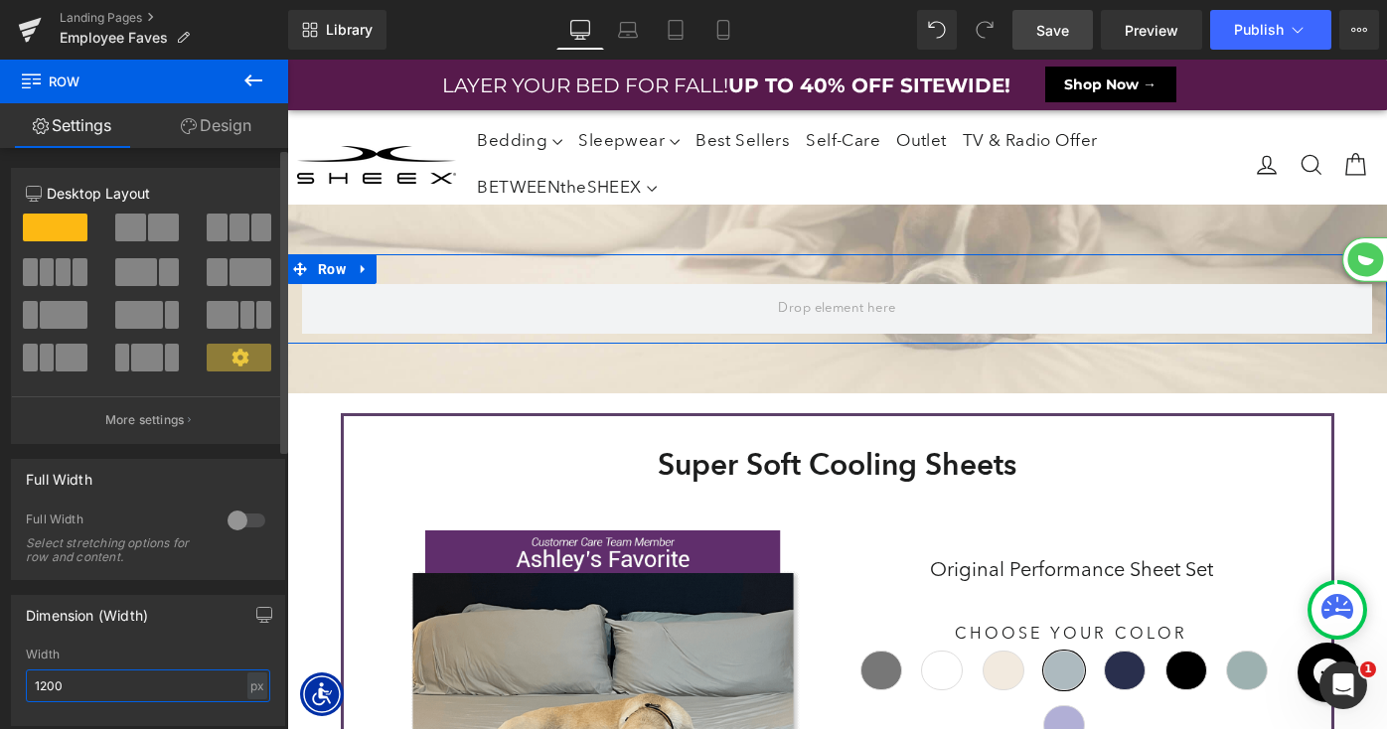
click at [84, 698] on input "1200" at bounding box center [148, 686] width 244 height 33
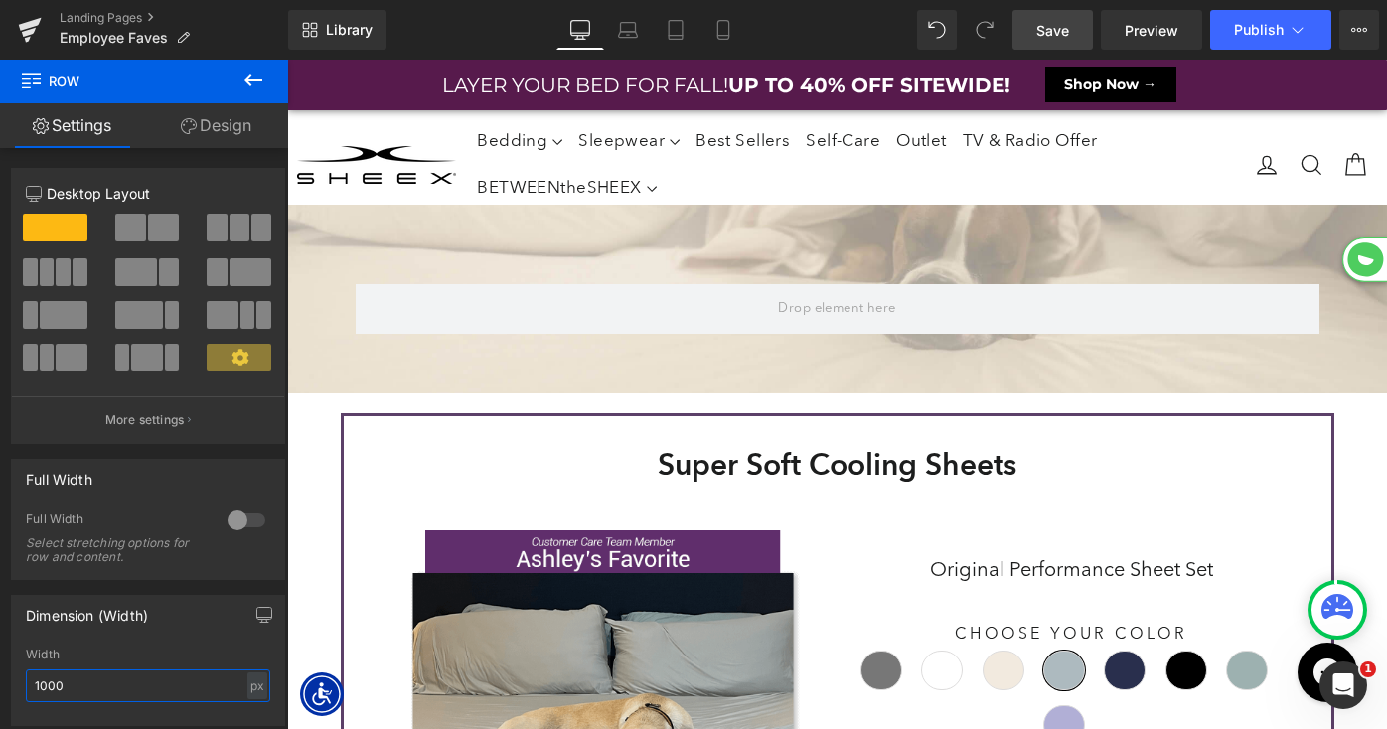
type input "1000"
click at [252, 81] on icon at bounding box center [253, 81] width 24 height 24
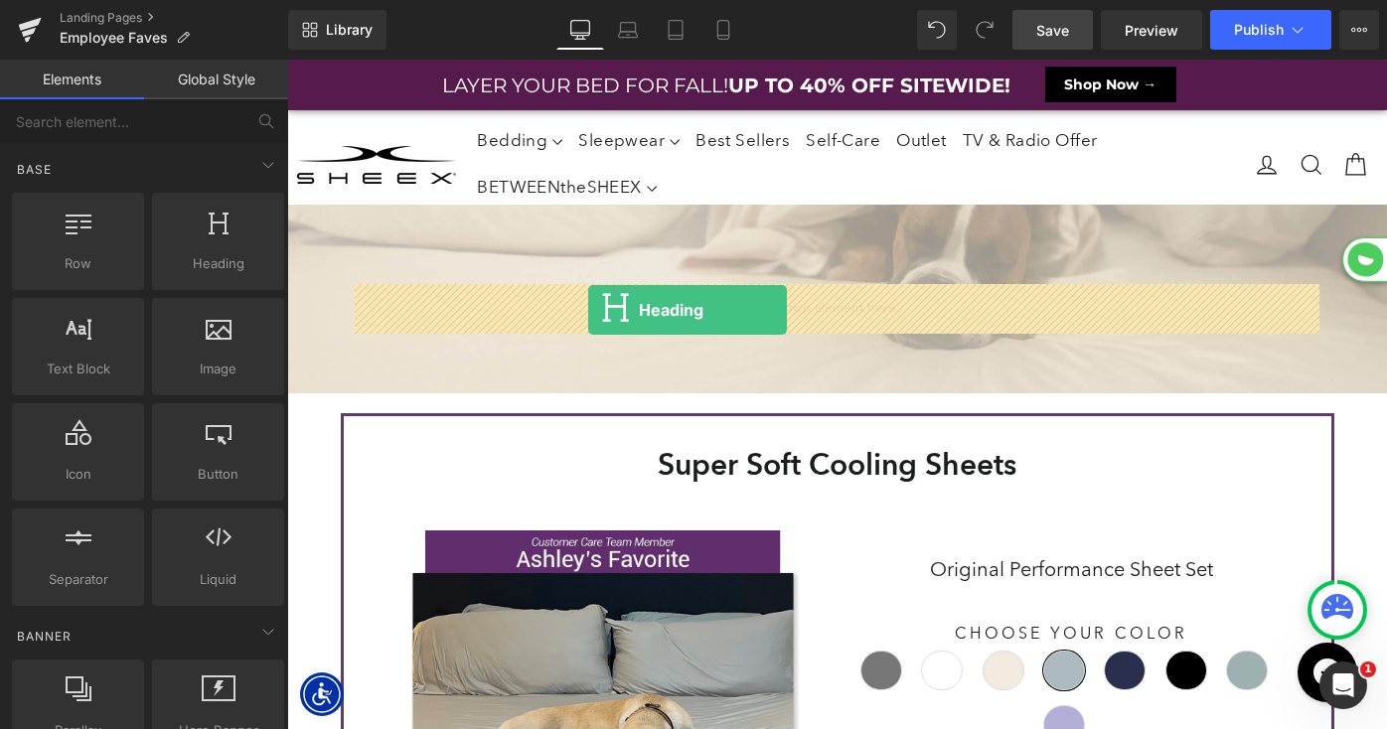
drag, startPoint x: 548, startPoint y: 299, endPoint x: 588, endPoint y: 310, distance: 41.2
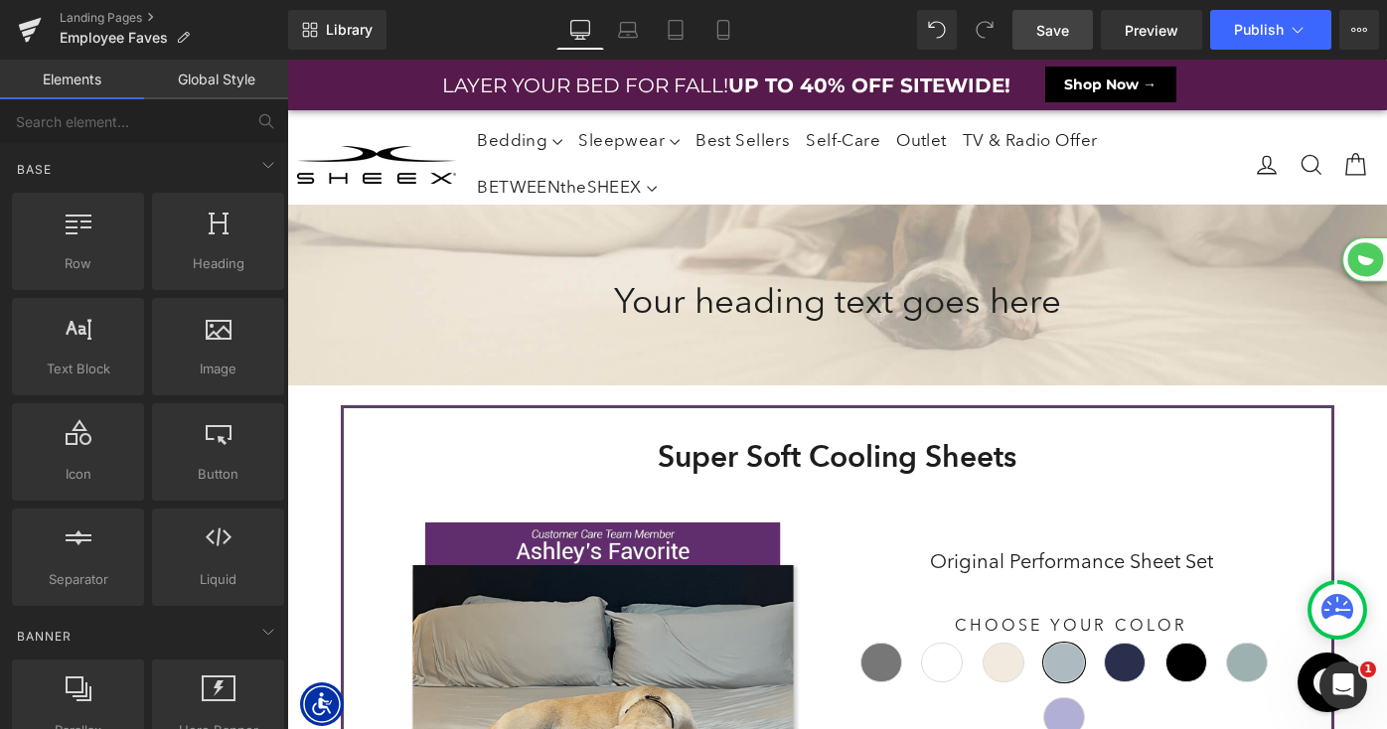
click at [727, 303] on h1 "Your heading text goes here" at bounding box center [838, 305] width 964 height 42
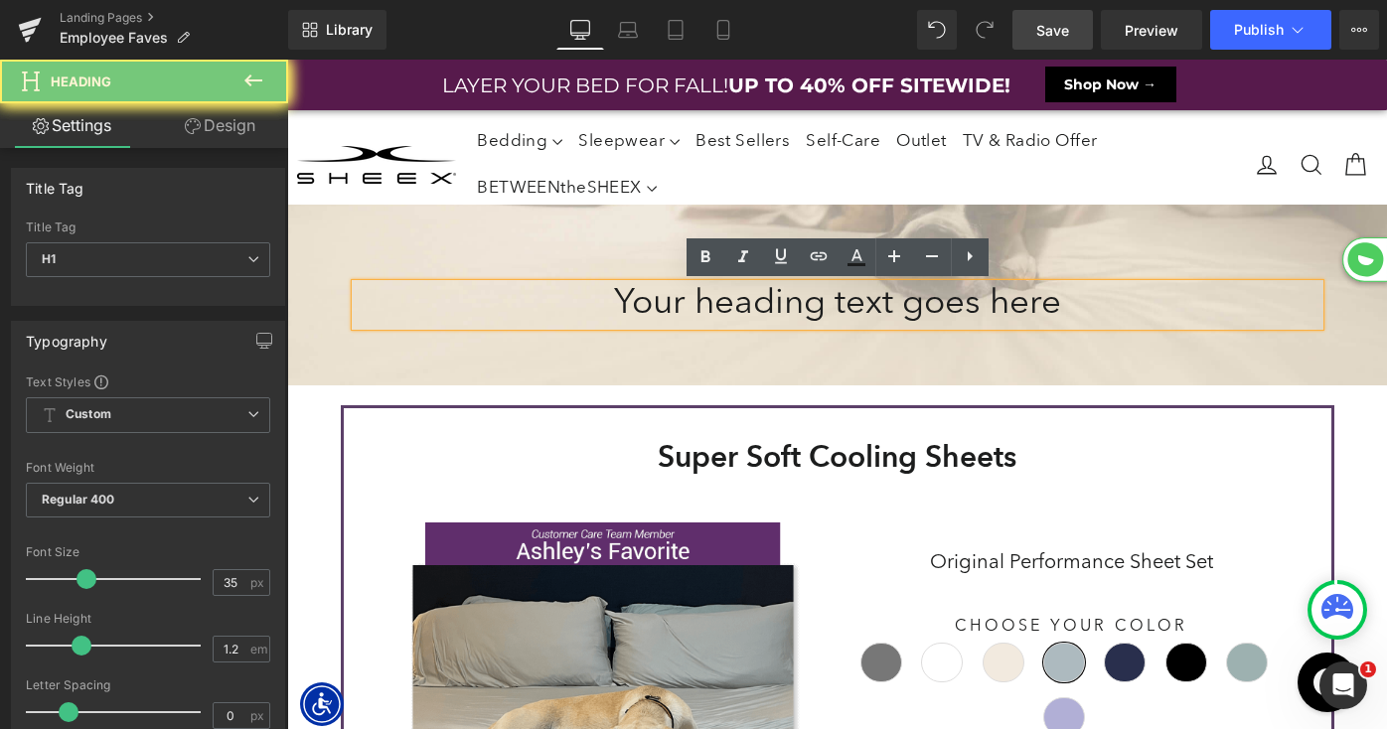
click at [685, 309] on h1 "Your heading text goes here" at bounding box center [838, 305] width 964 height 42
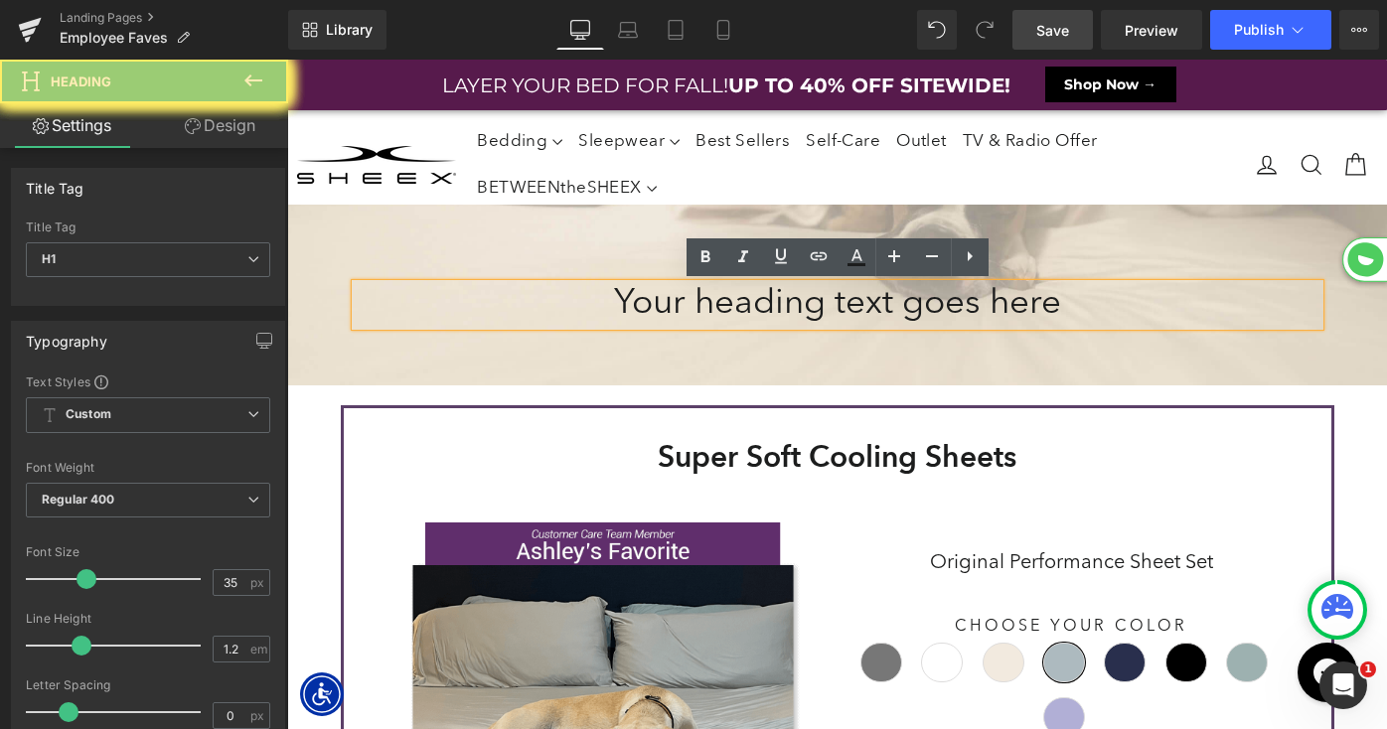
scroll to position [12121, 1100]
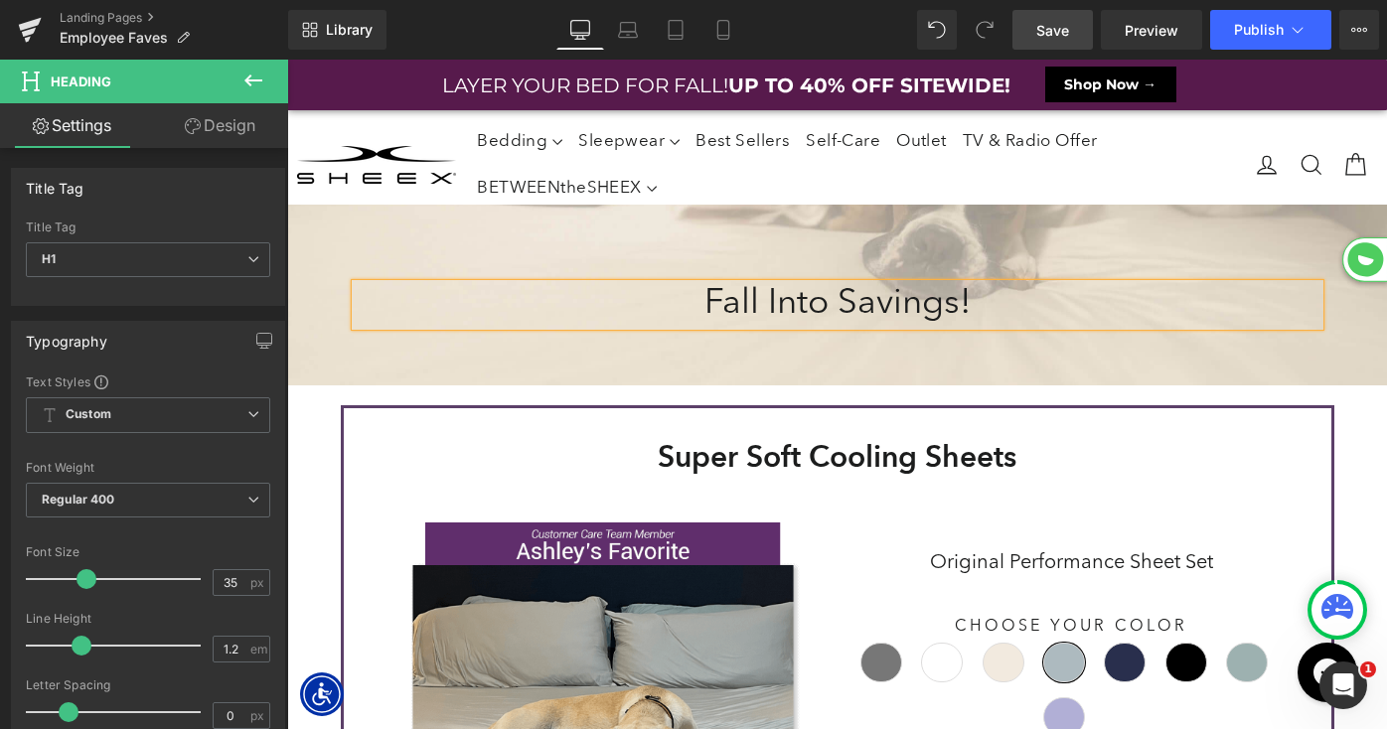
click at [672, 233] on div at bounding box center [837, 410] width 1100 height 670
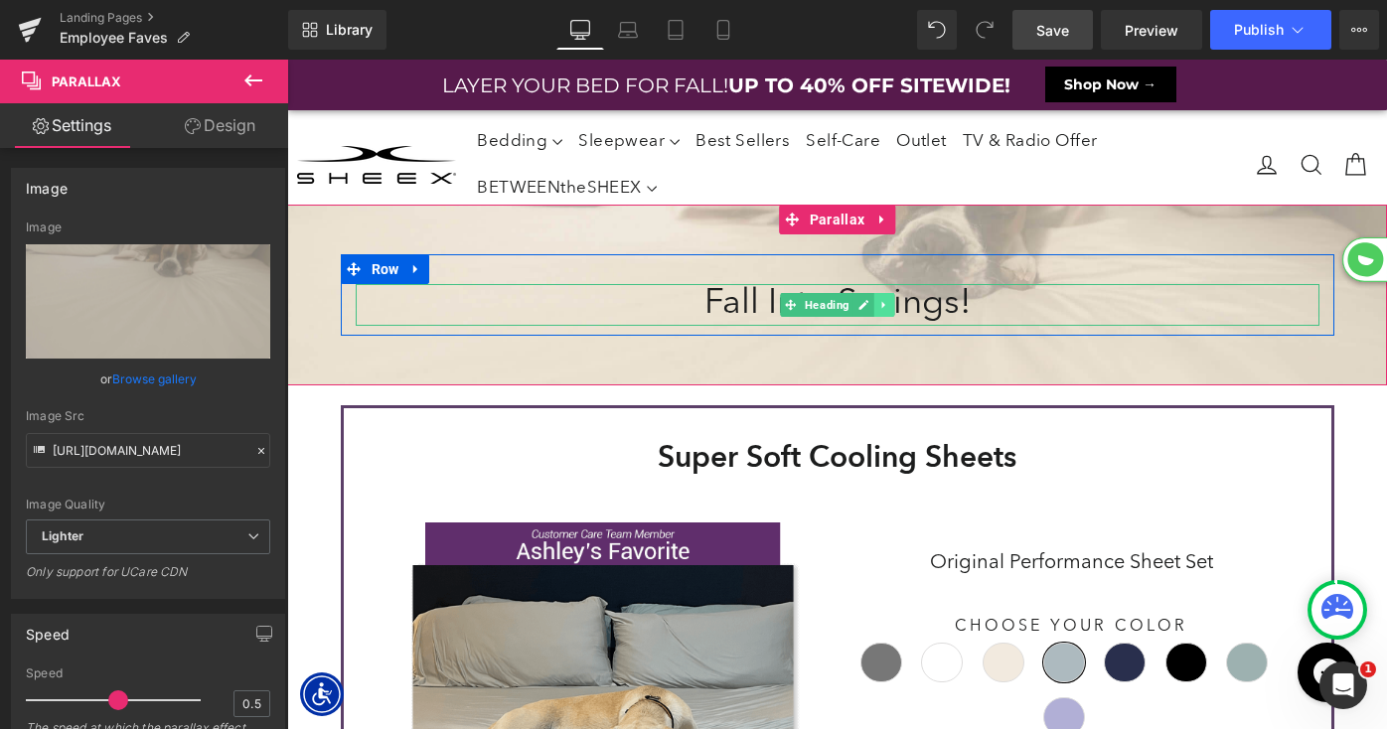
click at [883, 302] on icon at bounding box center [883, 305] width 11 height 12
click at [870, 307] on icon at bounding box center [873, 305] width 11 height 11
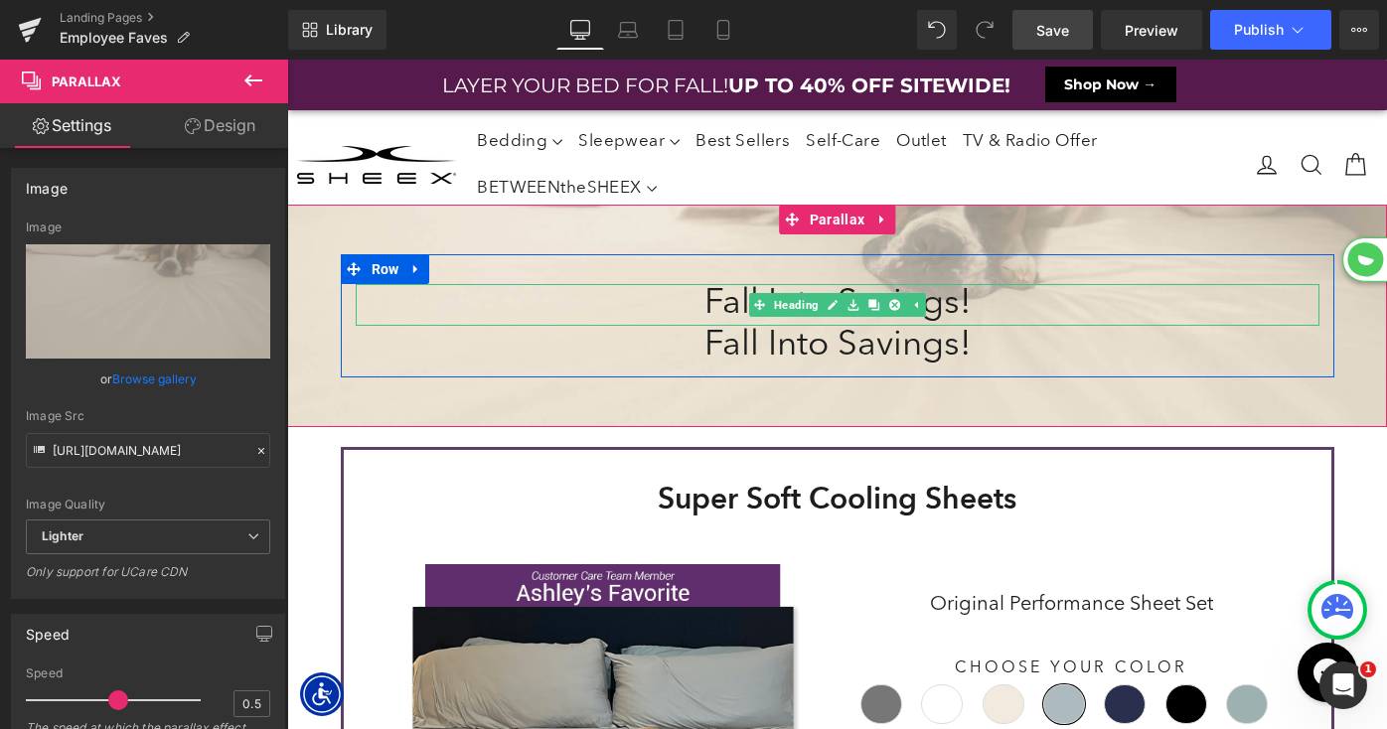
click at [738, 343] on h1 "Fall Into Savings!" at bounding box center [838, 347] width 964 height 42
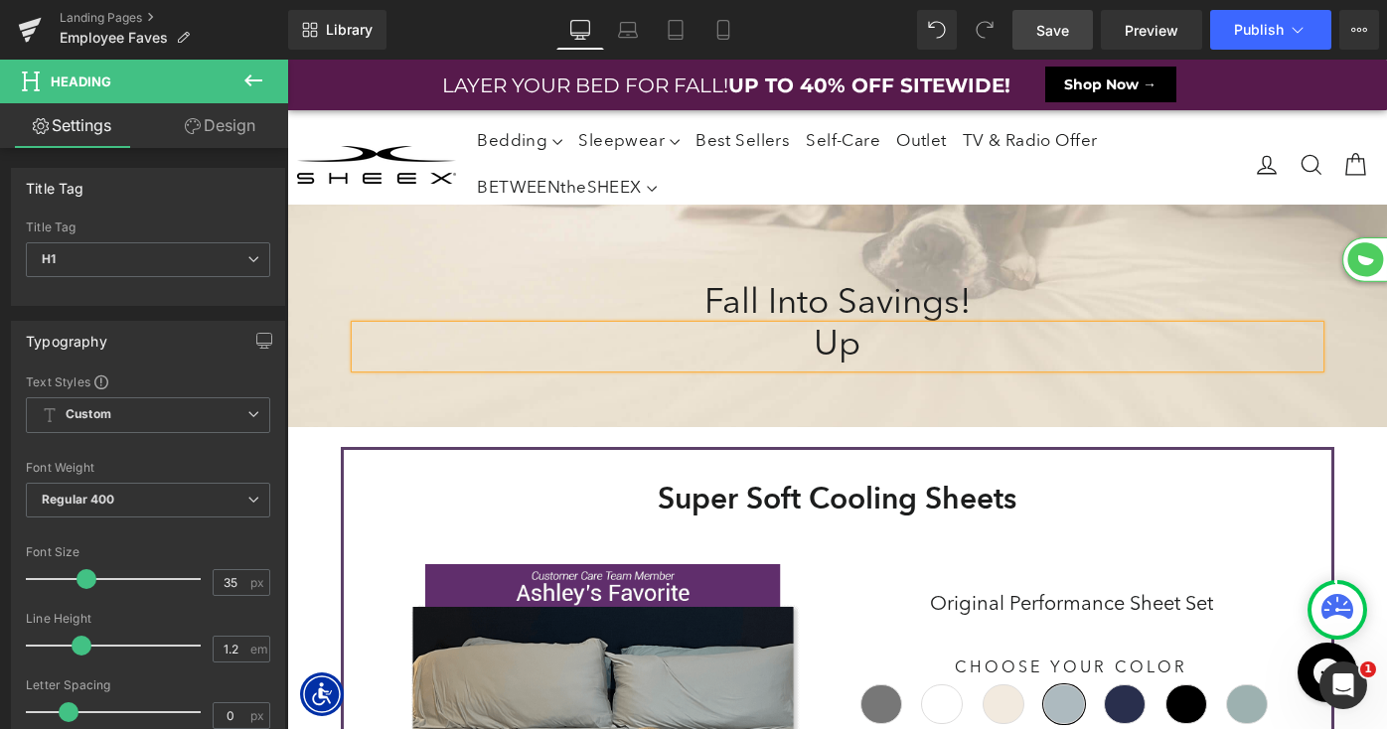
scroll to position [12163, 1100]
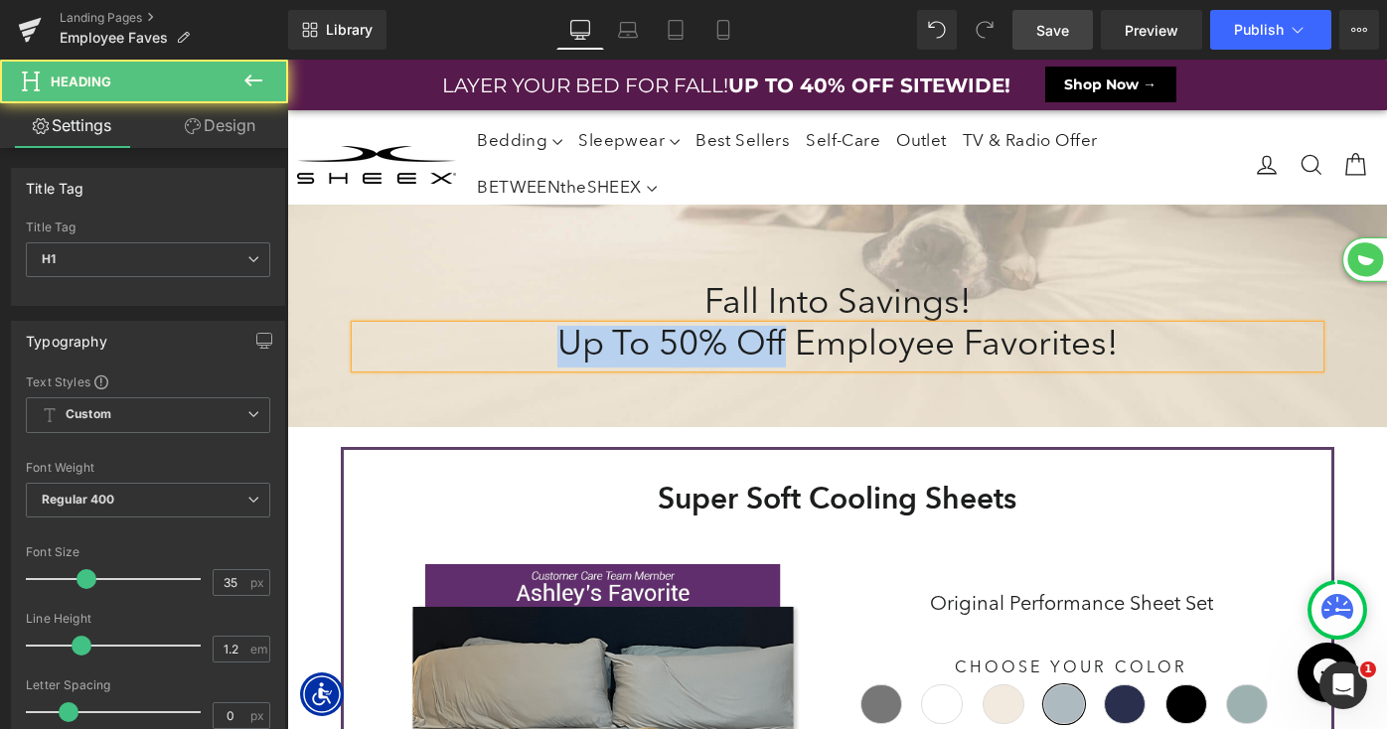
drag, startPoint x: 785, startPoint y: 352, endPoint x: 485, endPoint y: 355, distance: 300.1
click at [485, 355] on h1 "Up To 50% Off Employee Favorites!" at bounding box center [838, 347] width 964 height 42
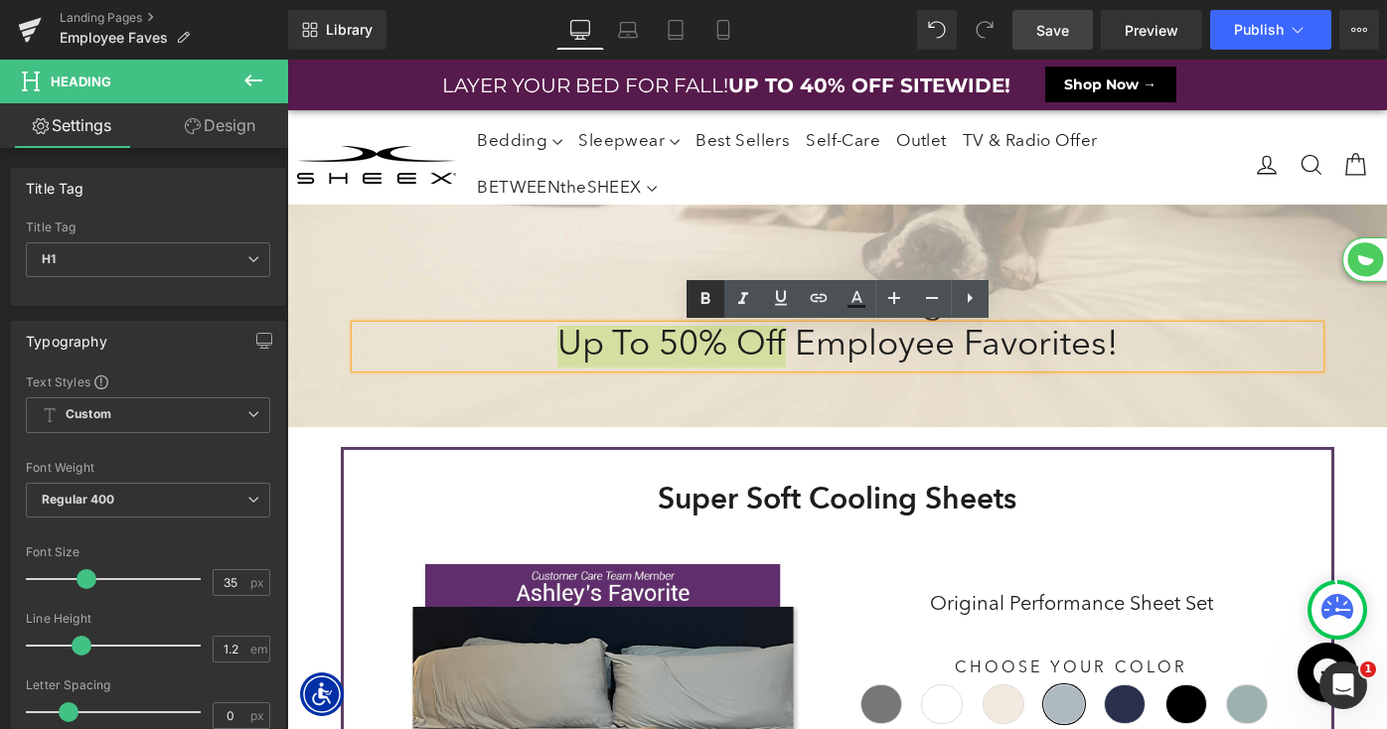
click at [699, 289] on icon at bounding box center [706, 299] width 24 height 24
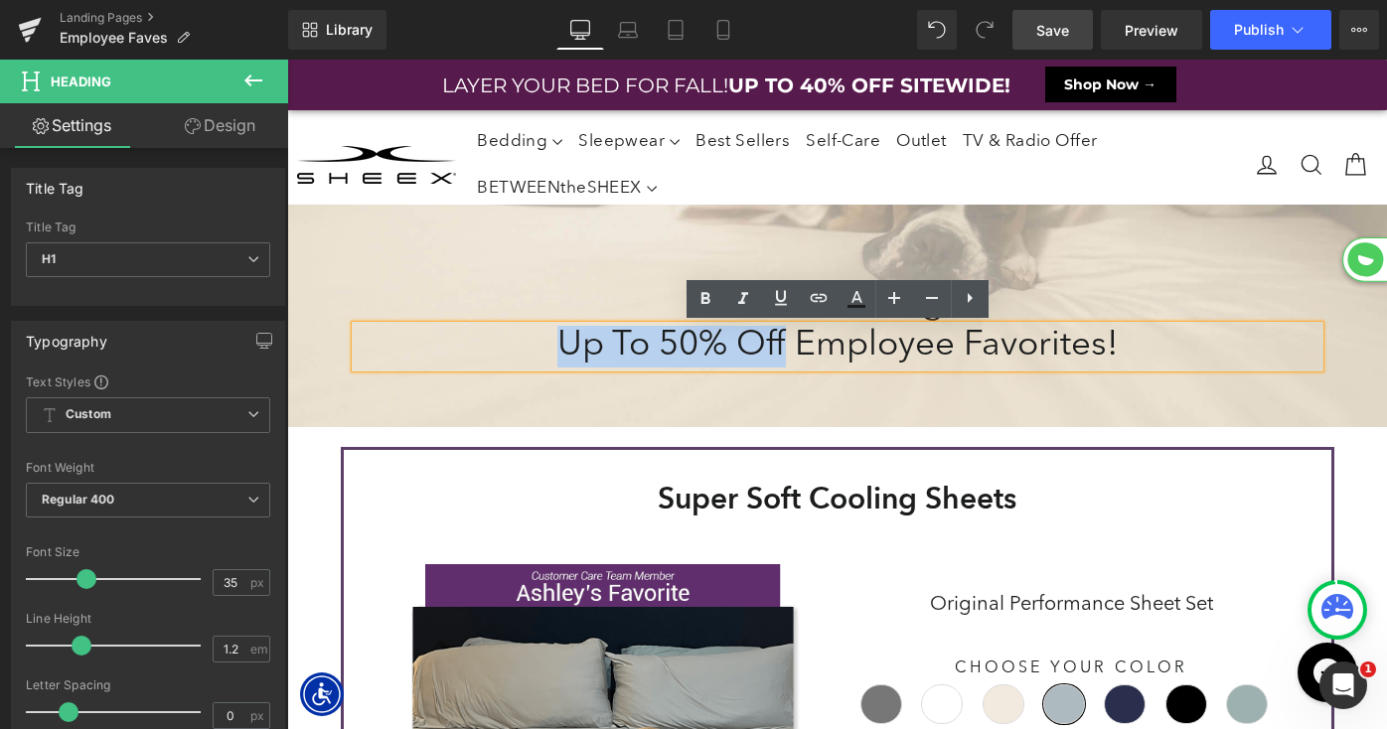
click at [636, 296] on h1 "Fall Into Savings!" at bounding box center [838, 305] width 964 height 42
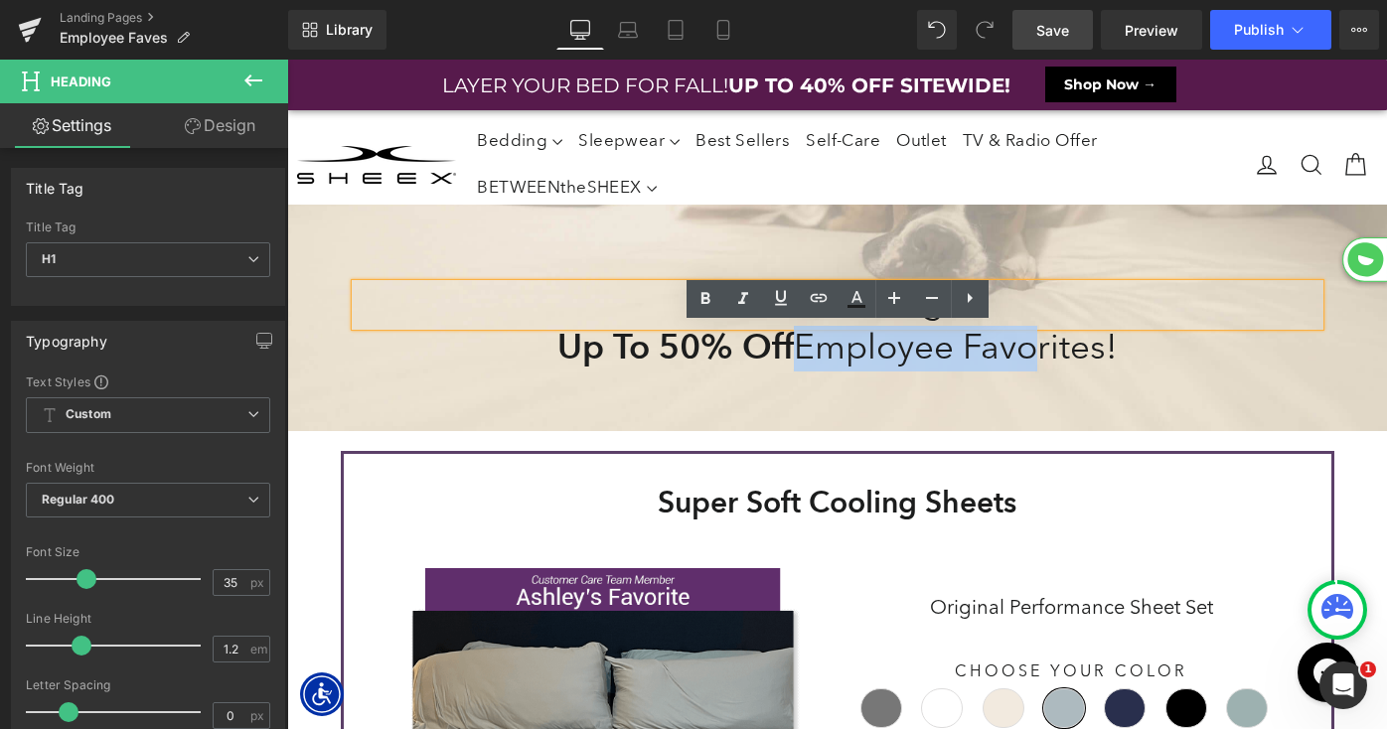
click at [643, 284] on h1 "Fall Into Savings!" at bounding box center [838, 305] width 964 height 42
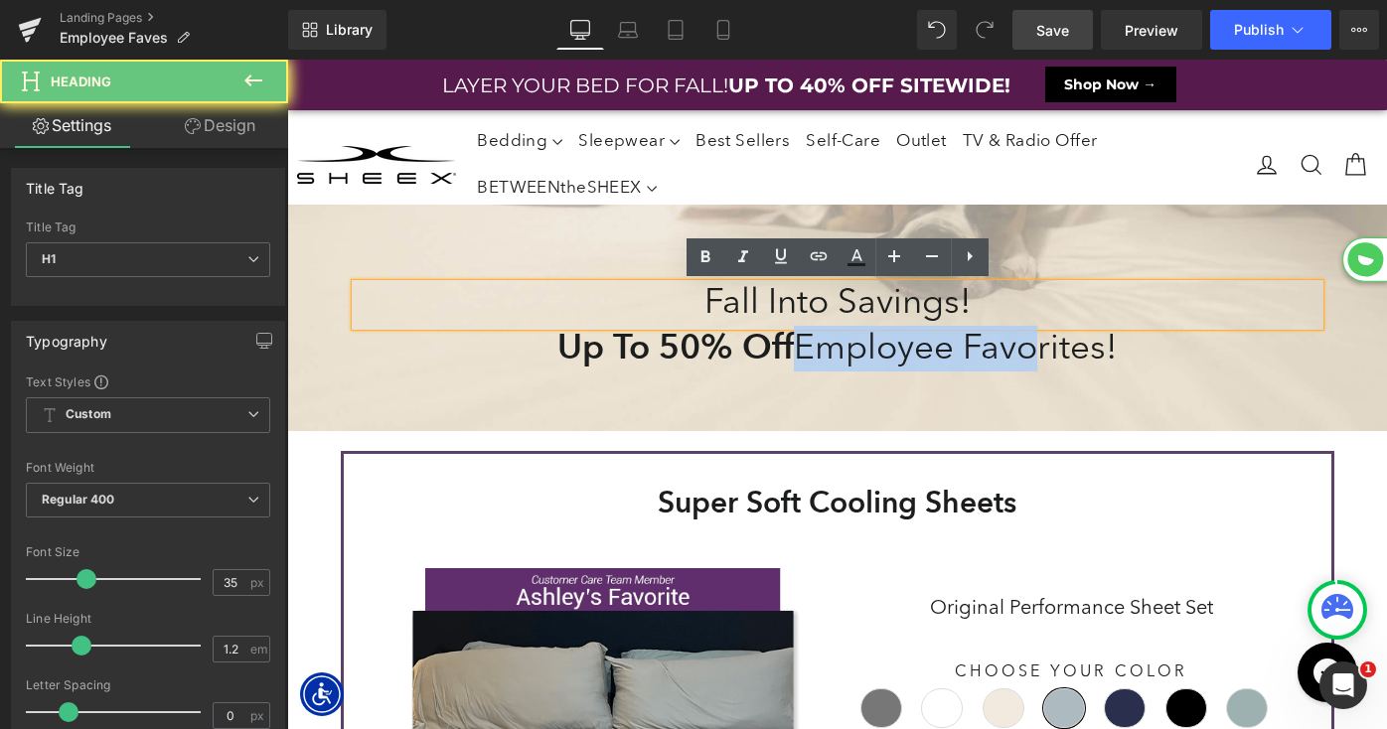
click at [559, 299] on h1 "Fall Into Savings!" at bounding box center [838, 305] width 964 height 42
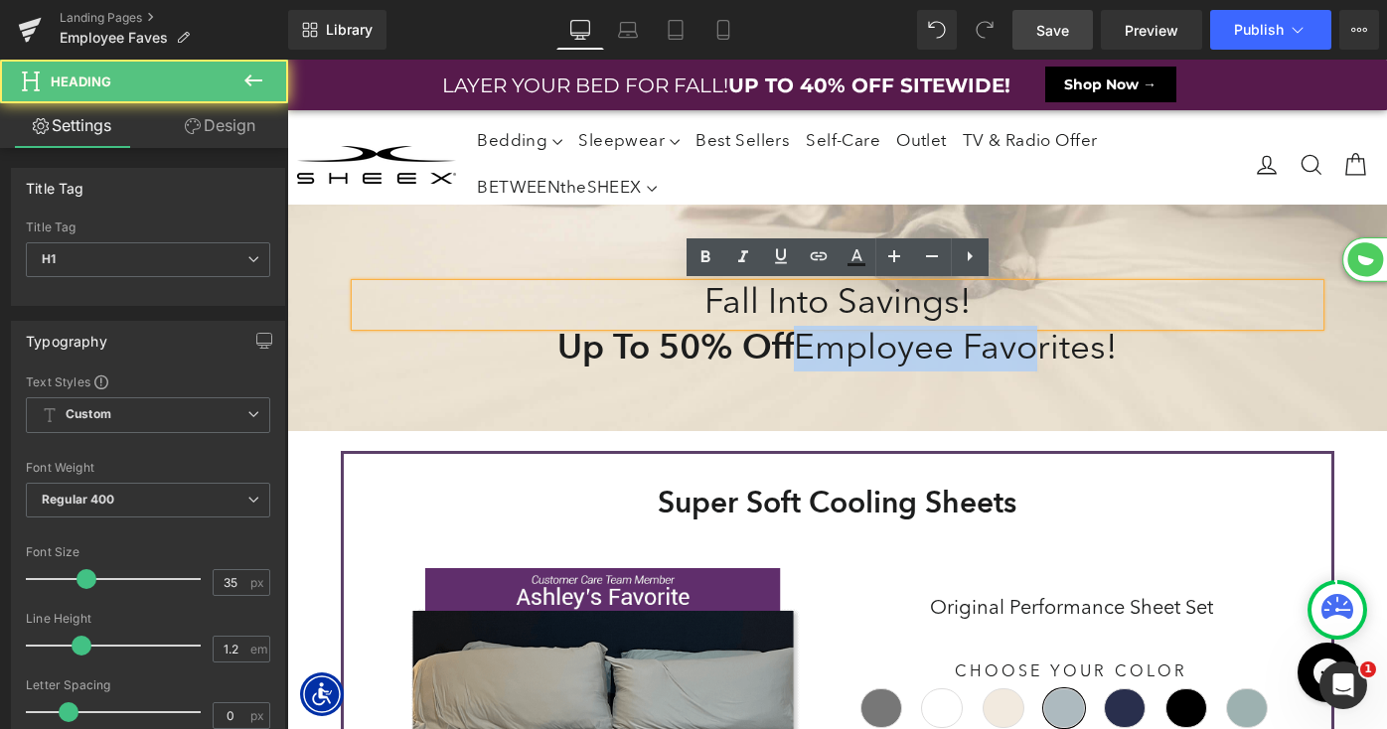
scroll to position [12165, 1100]
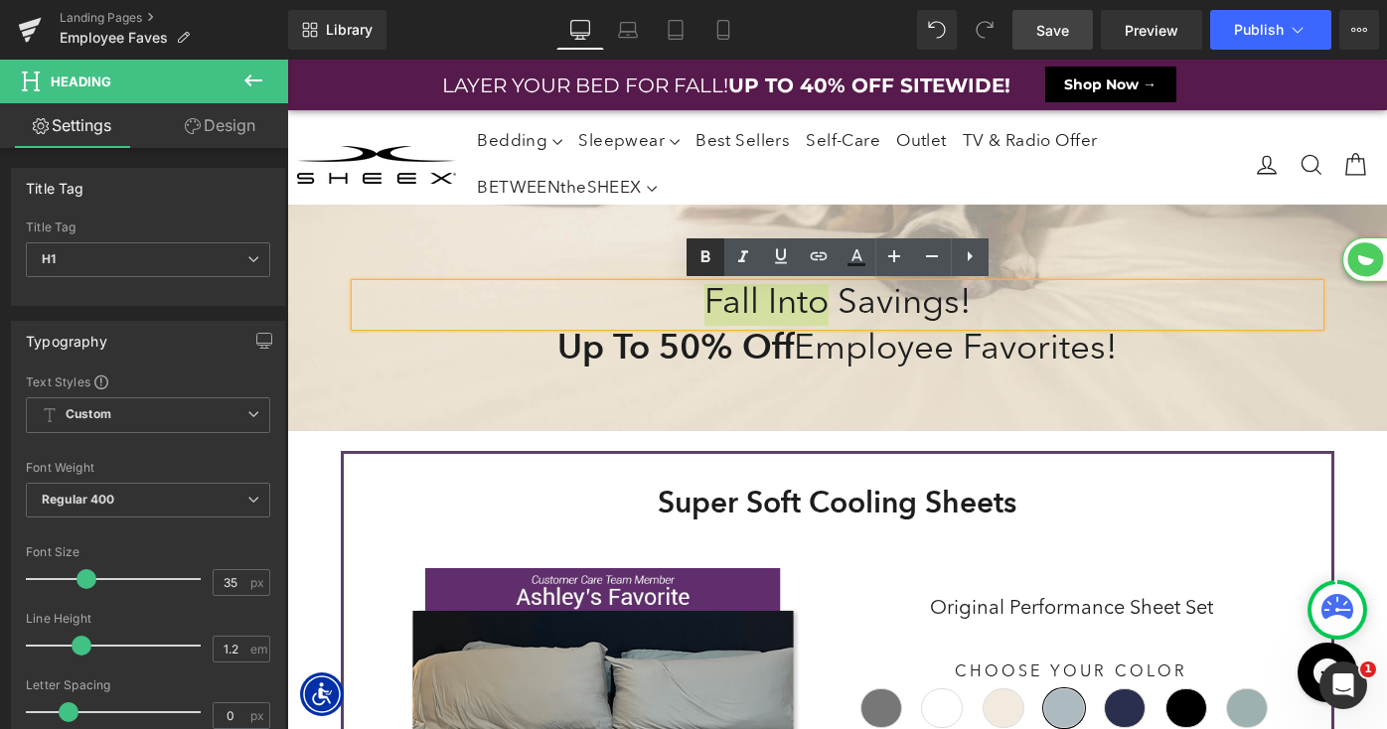
drag, startPoint x: 711, startPoint y: 260, endPoint x: 312, endPoint y: 248, distance: 399.6
click at [711, 260] on icon at bounding box center [706, 257] width 24 height 24
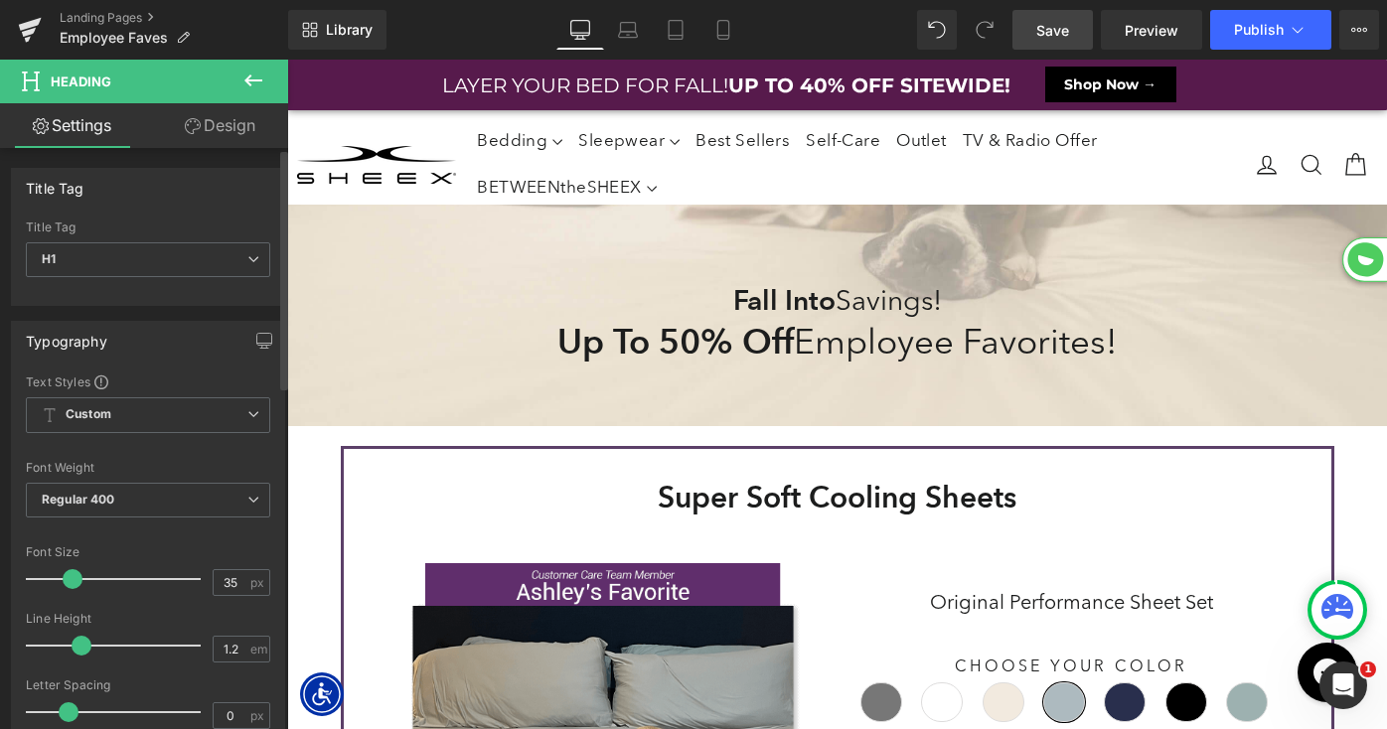
scroll to position [10, 10]
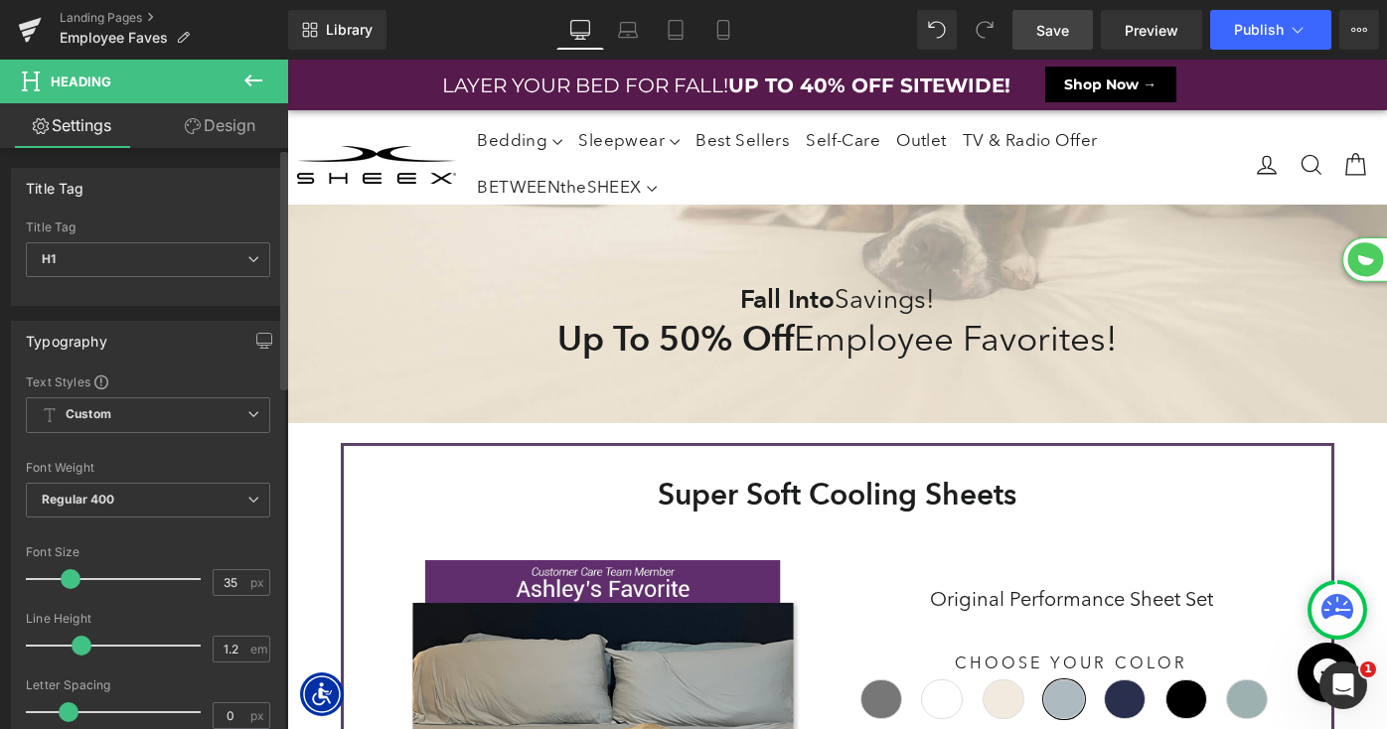
drag, startPoint x: 83, startPoint y: 576, endPoint x: 69, endPoint y: 576, distance: 14.9
click at [69, 576] on span at bounding box center [71, 579] width 20 height 20
click at [79, 645] on span at bounding box center [82, 646] width 20 height 20
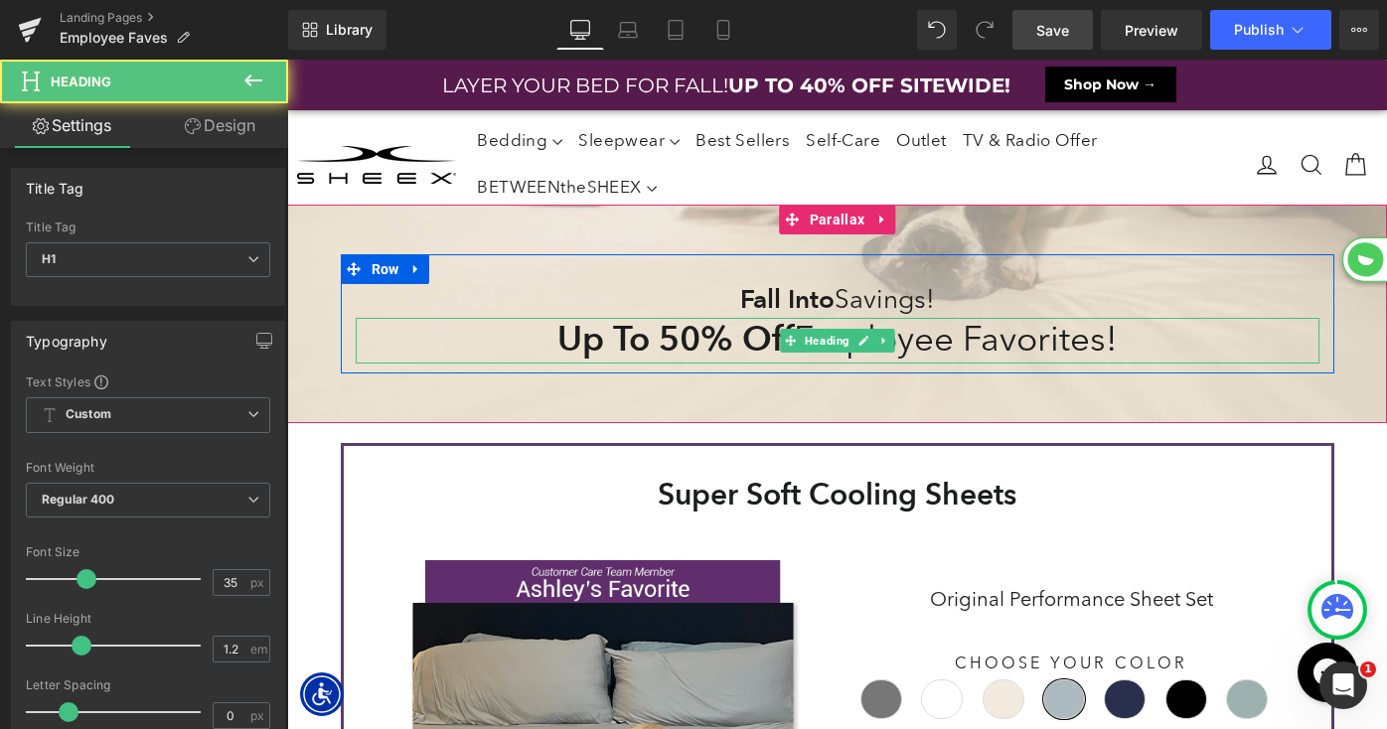
click at [661, 335] on strong "Up To 50% Off" at bounding box center [675, 338] width 236 height 43
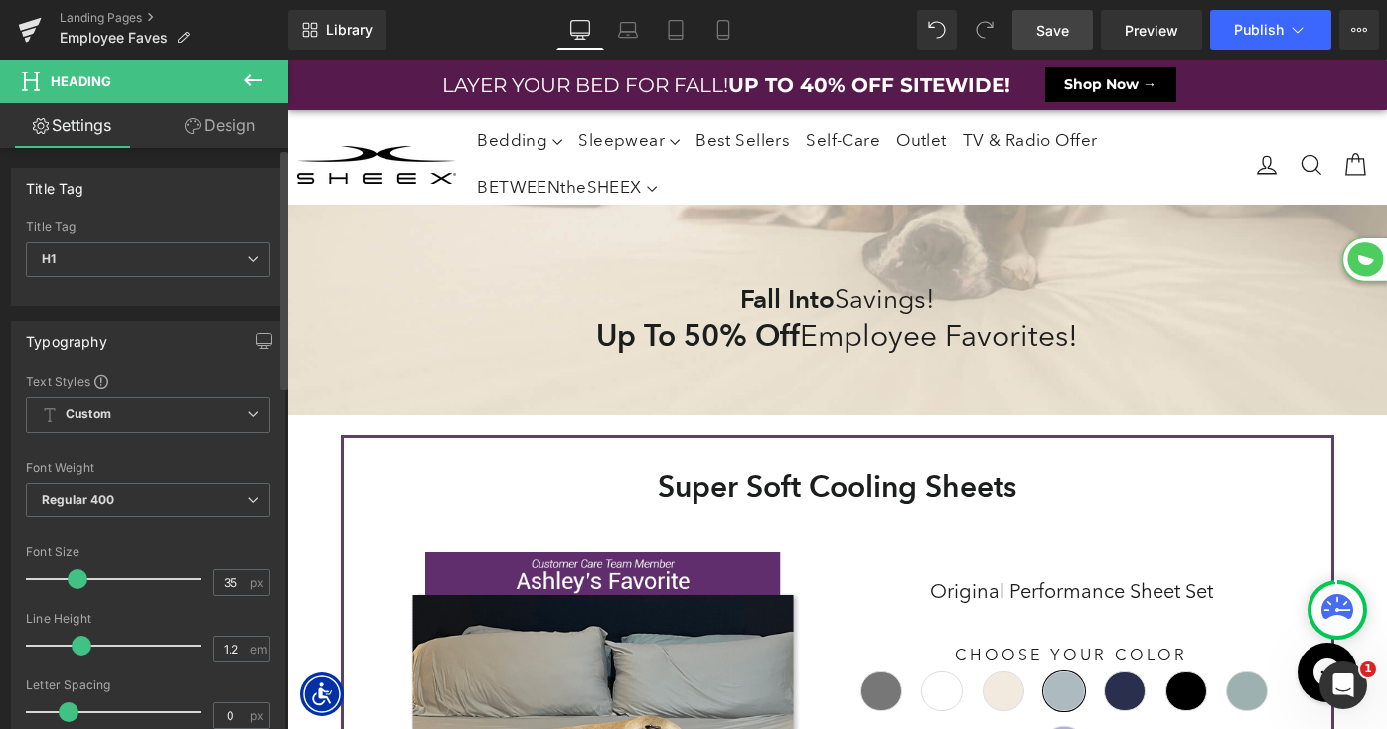
click at [74, 579] on span at bounding box center [78, 579] width 20 height 20
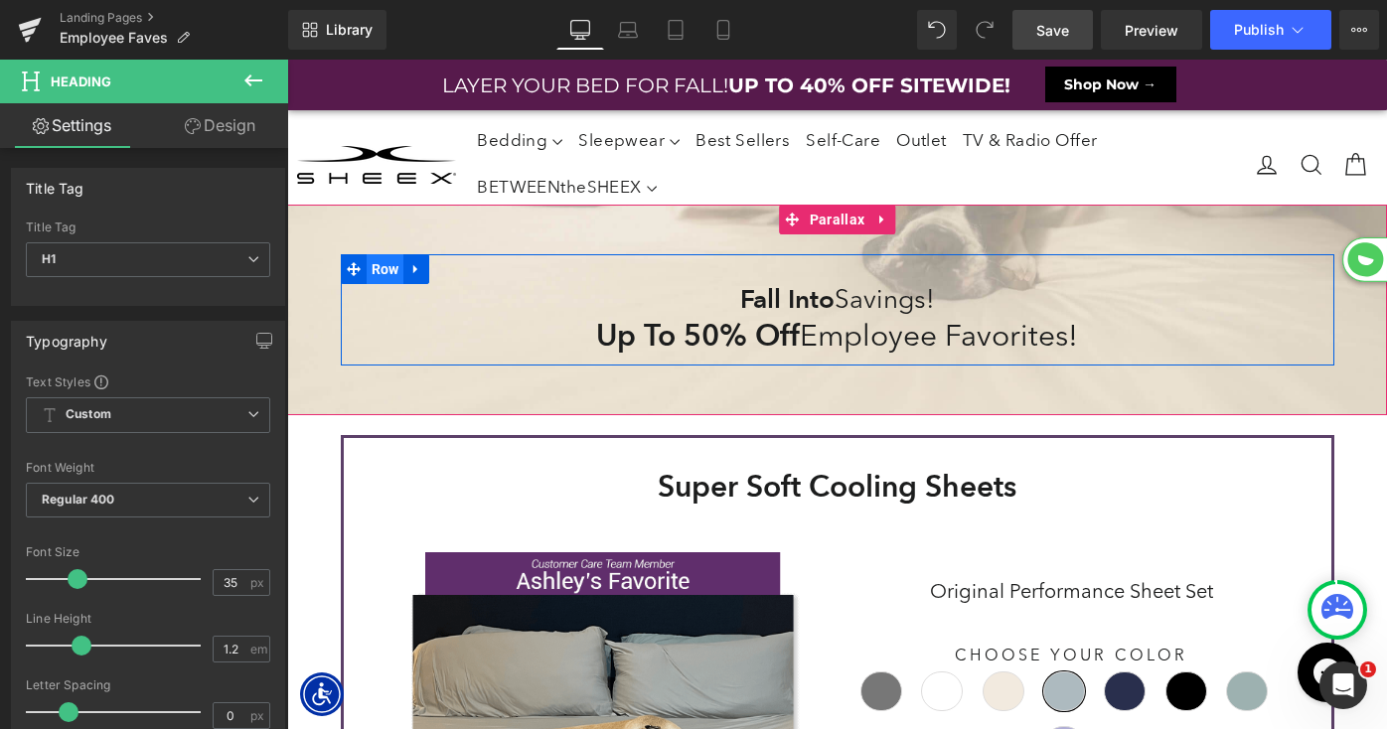
click at [377, 269] on span "Row" at bounding box center [386, 269] width 38 height 30
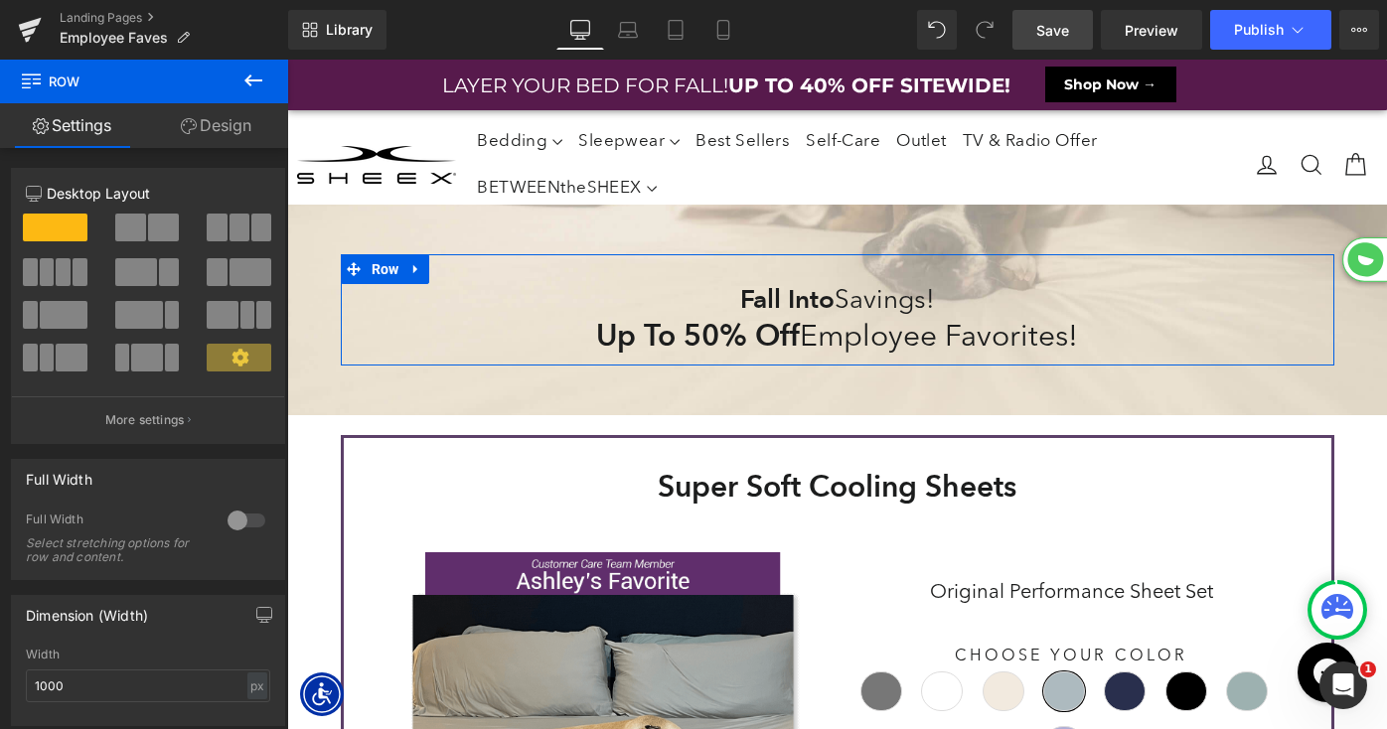
click at [221, 132] on link "Design" at bounding box center [216, 125] width 144 height 45
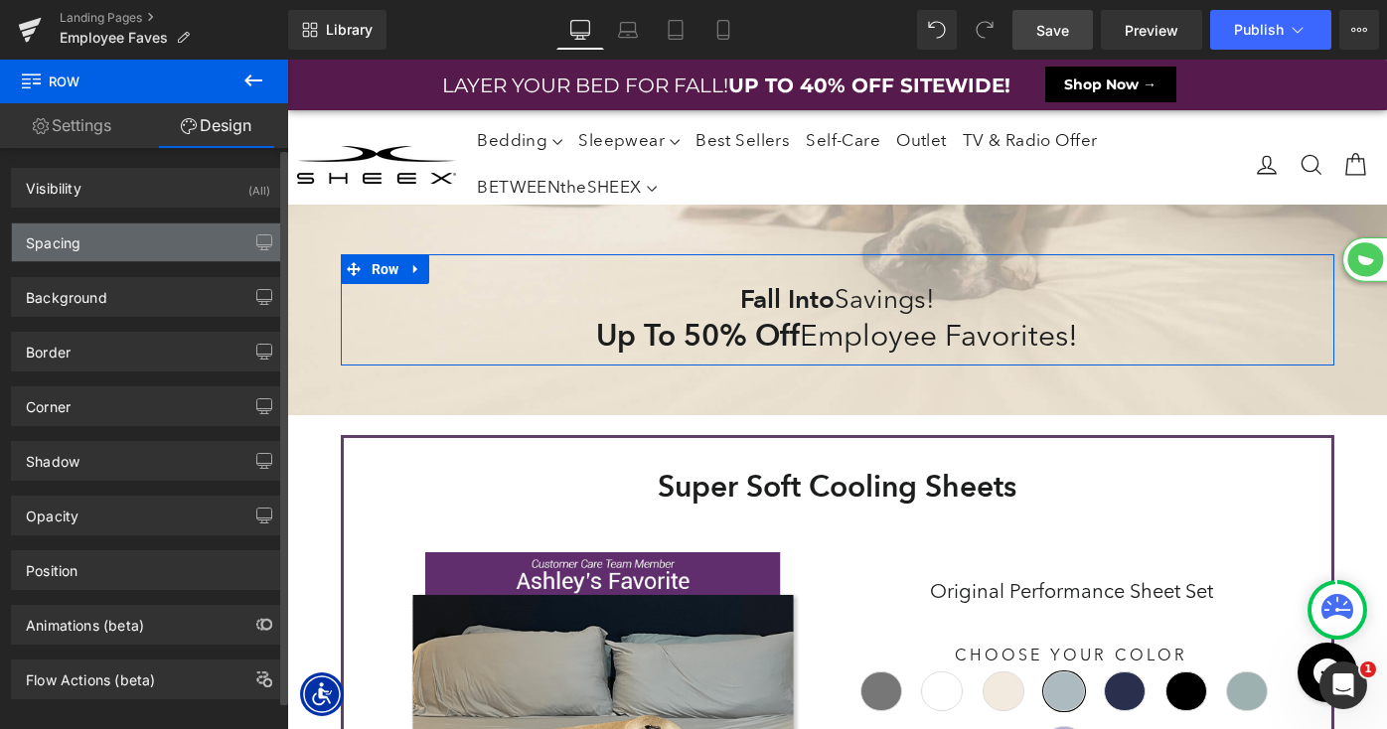
click at [117, 247] on div "Spacing" at bounding box center [148, 243] width 272 height 38
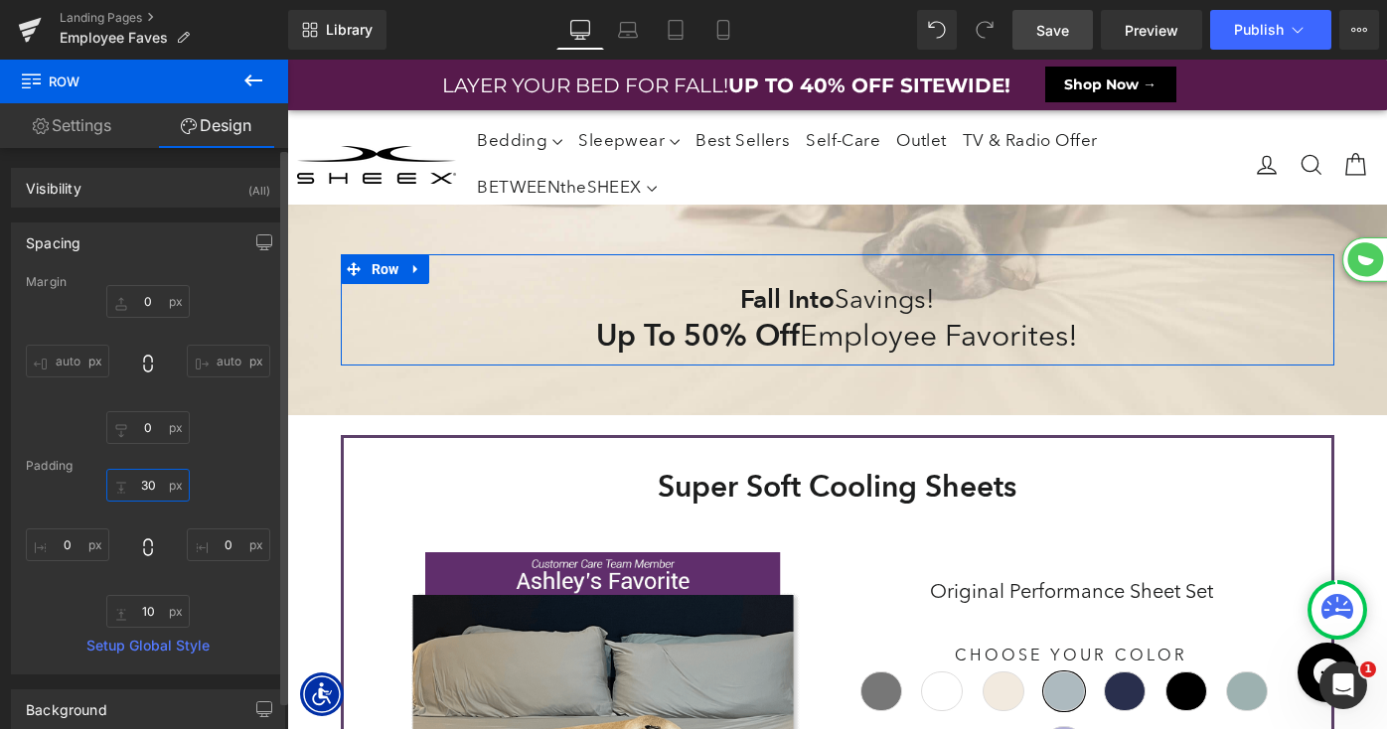
click at [143, 484] on input "text" at bounding box center [147, 485] width 83 height 33
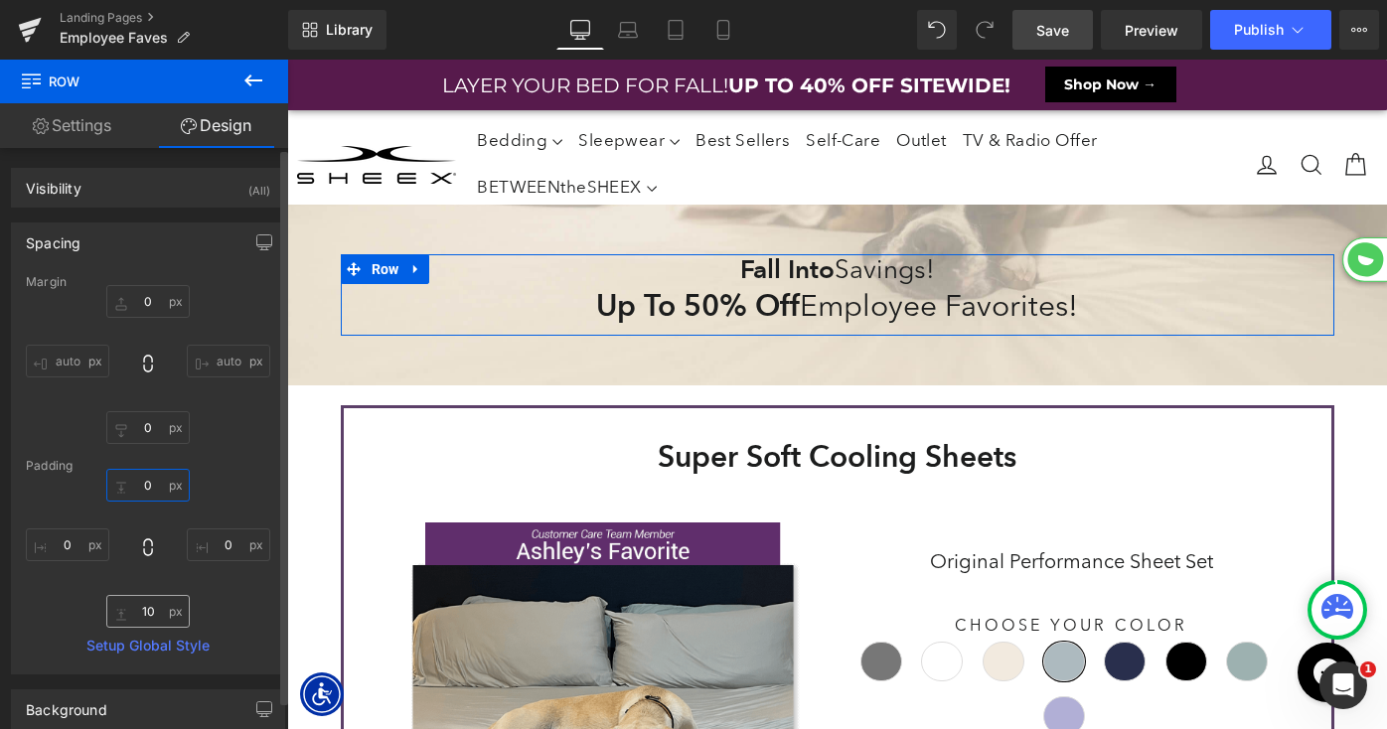
scroll to position [12120, 1100]
type input "0"
click at [137, 607] on input "text" at bounding box center [147, 611] width 83 height 33
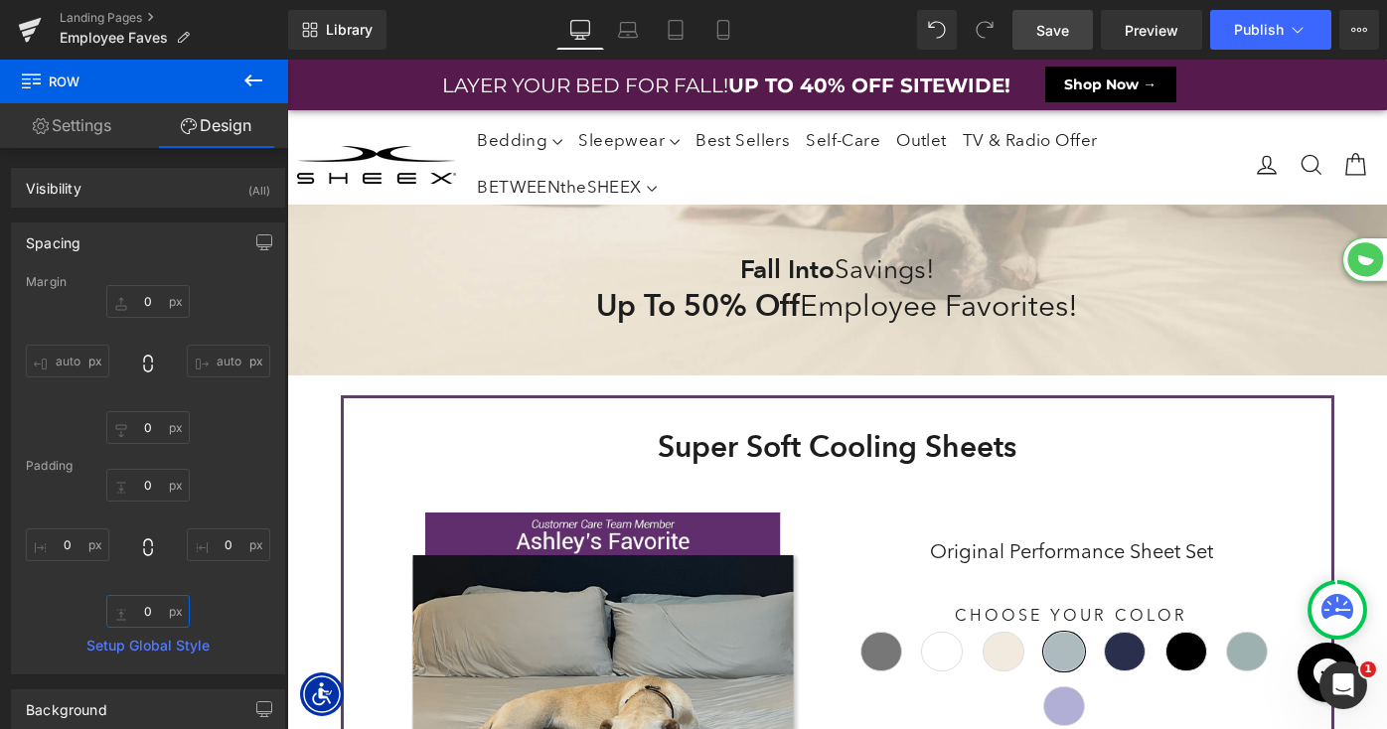
scroll to position [12110, 1100]
type input "0"
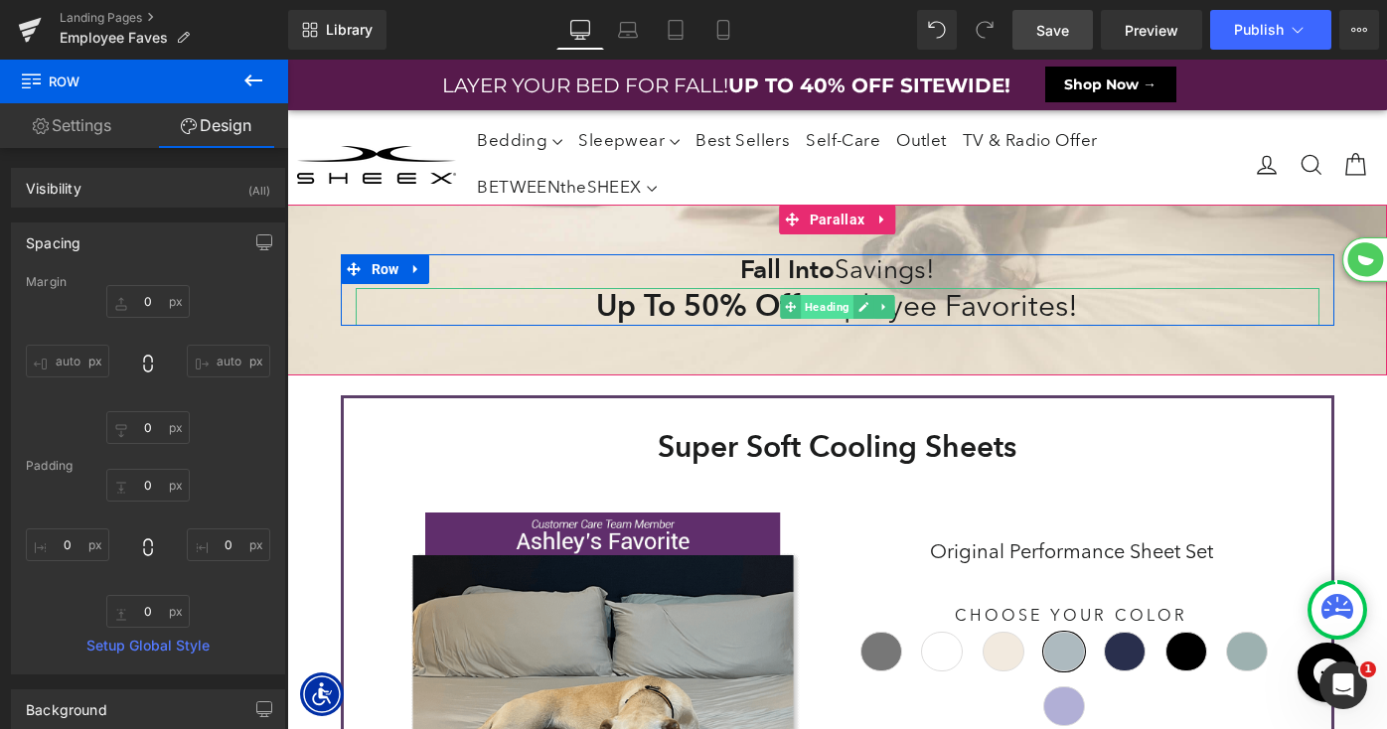
click at [815, 304] on span "Heading" at bounding box center [827, 307] width 53 height 24
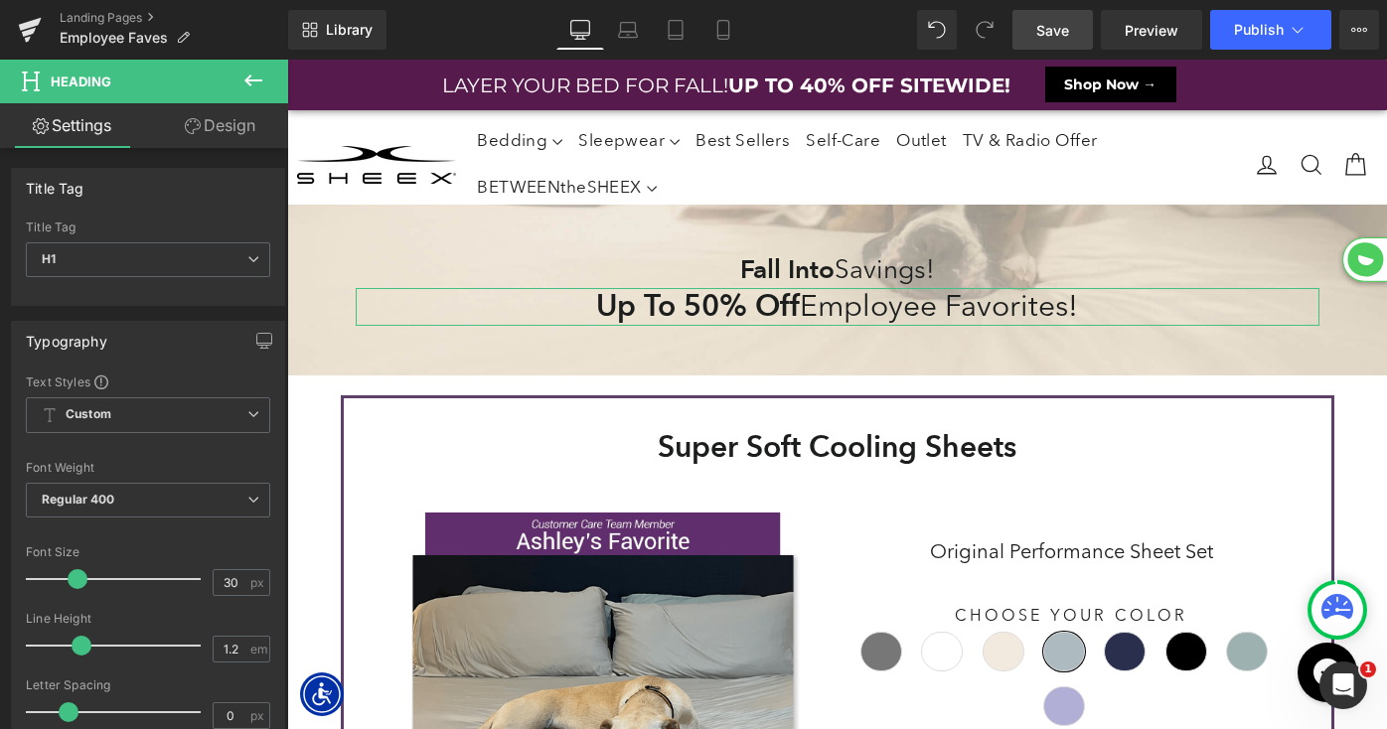
scroll to position [510, 0]
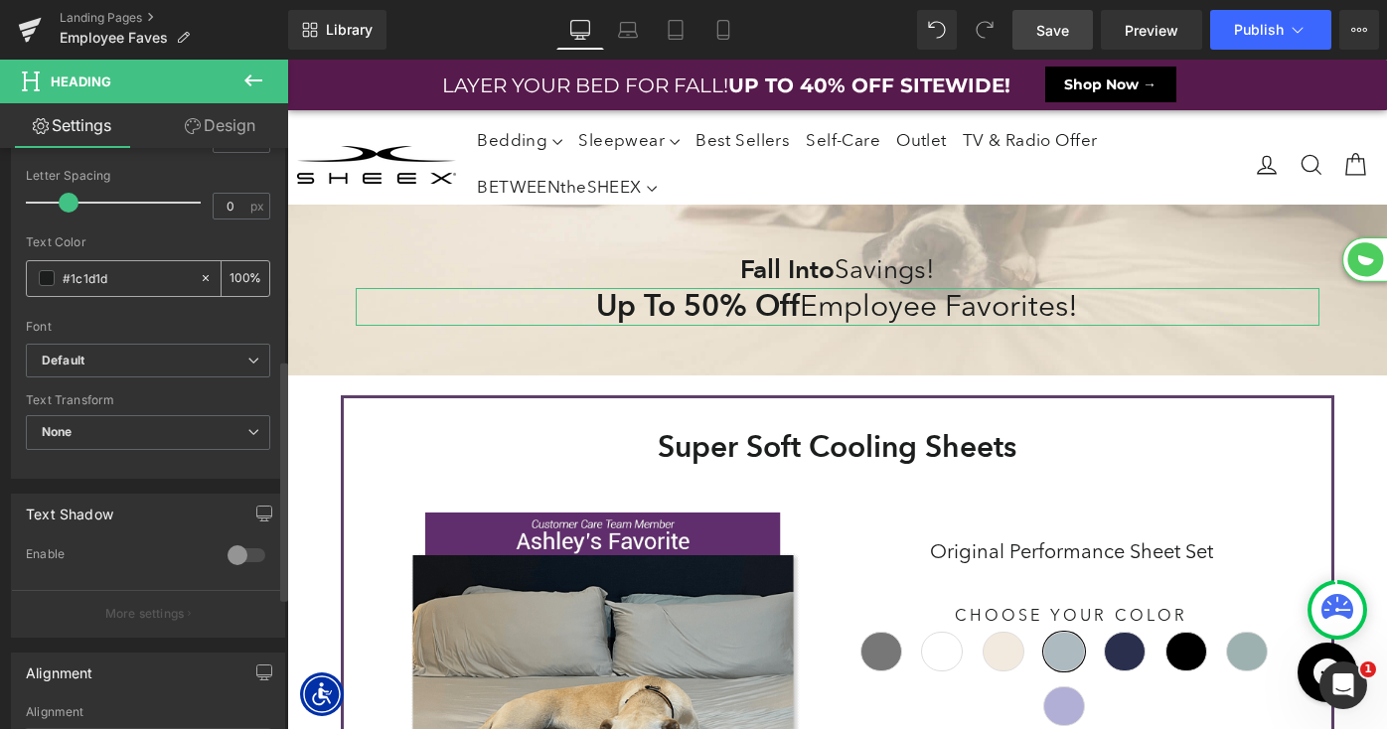
drag, startPoint x: 68, startPoint y: 276, endPoint x: 158, endPoint y: 288, distance: 91.2
click at [158, 288] on input "#1c1d1d" at bounding box center [126, 278] width 127 height 22
paste input "54285f"
type input "#54285f"
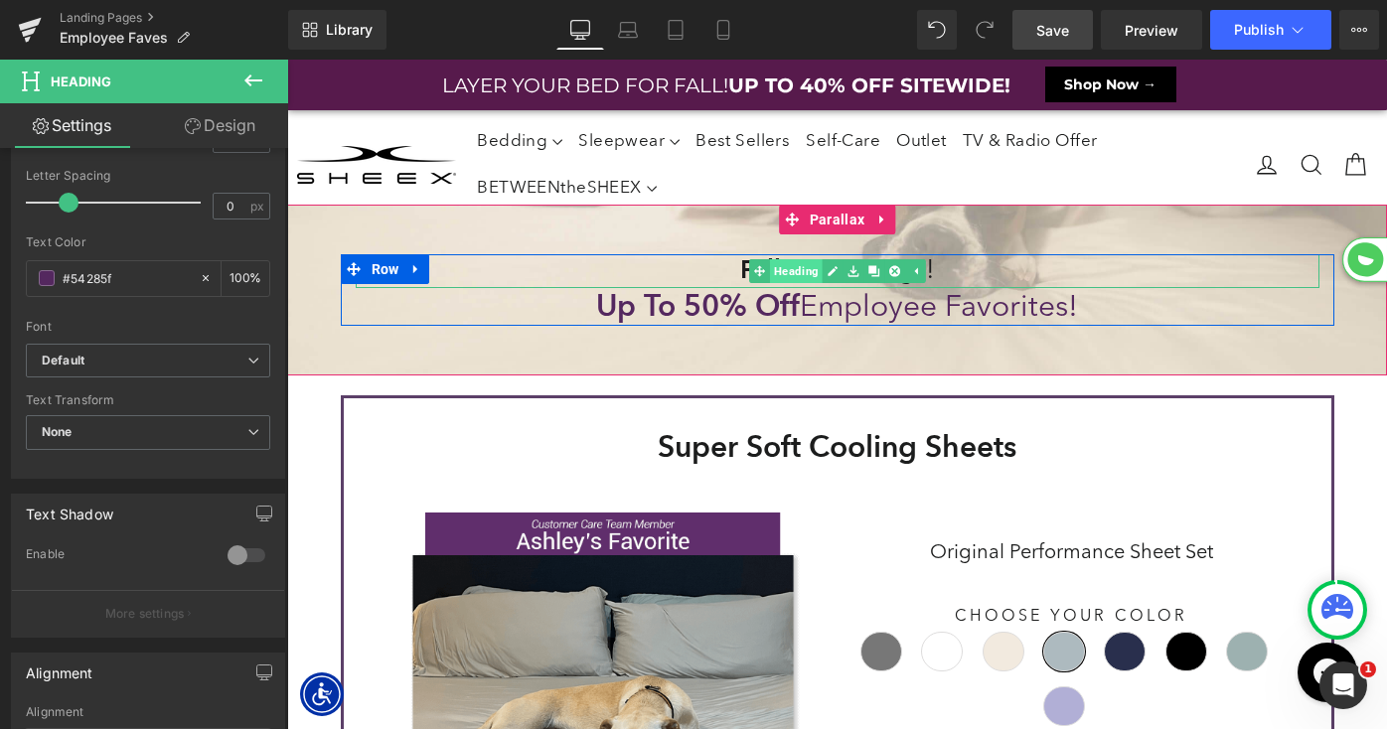
click at [797, 268] on link "Heading" at bounding box center [786, 271] width 74 height 24
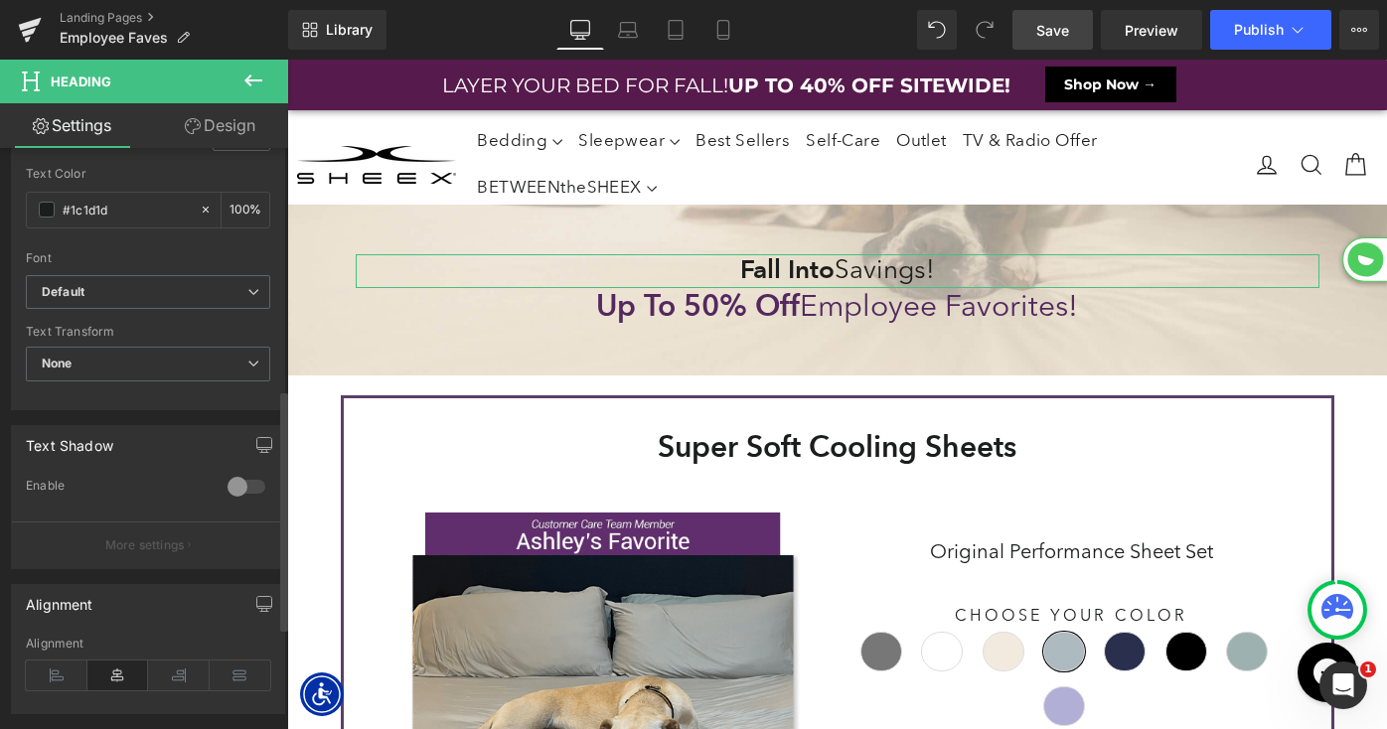
scroll to position [582, 0]
drag, startPoint x: 68, startPoint y: 205, endPoint x: 186, endPoint y: 224, distance: 119.7
click at [186, 224] on div "#1c1d1d 100 %" at bounding box center [148, 206] width 244 height 37
paste input "54285f"
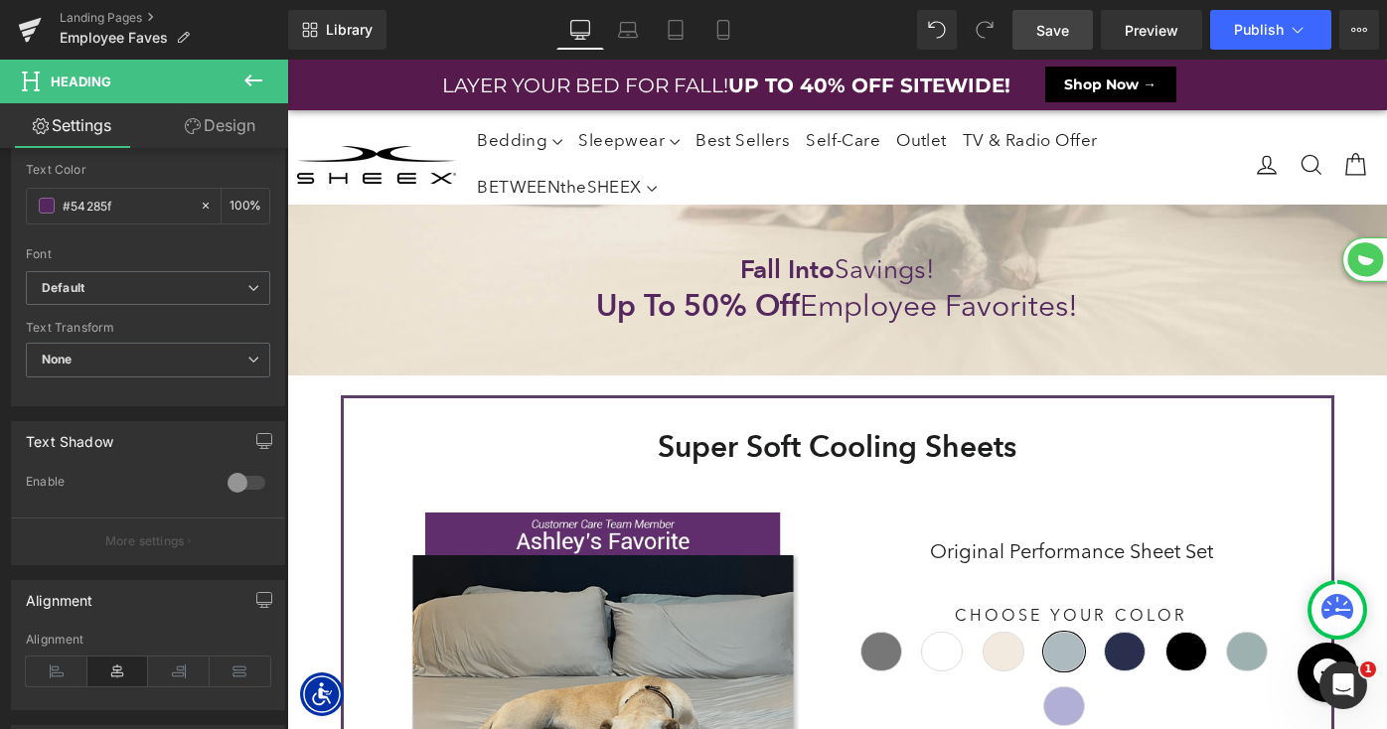
type input "#54285f"
click at [1039, 24] on span "Save" at bounding box center [1052, 30] width 33 height 21
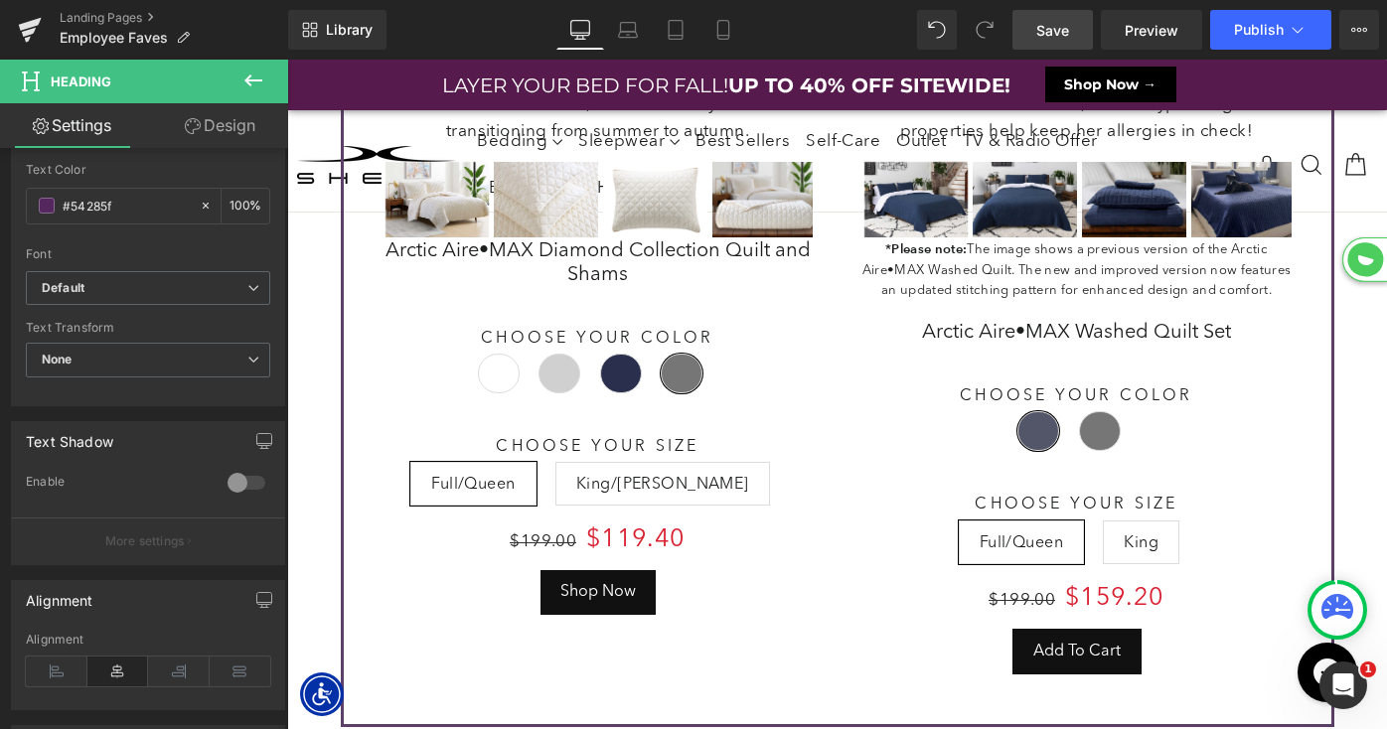
scroll to position [4530, 0]
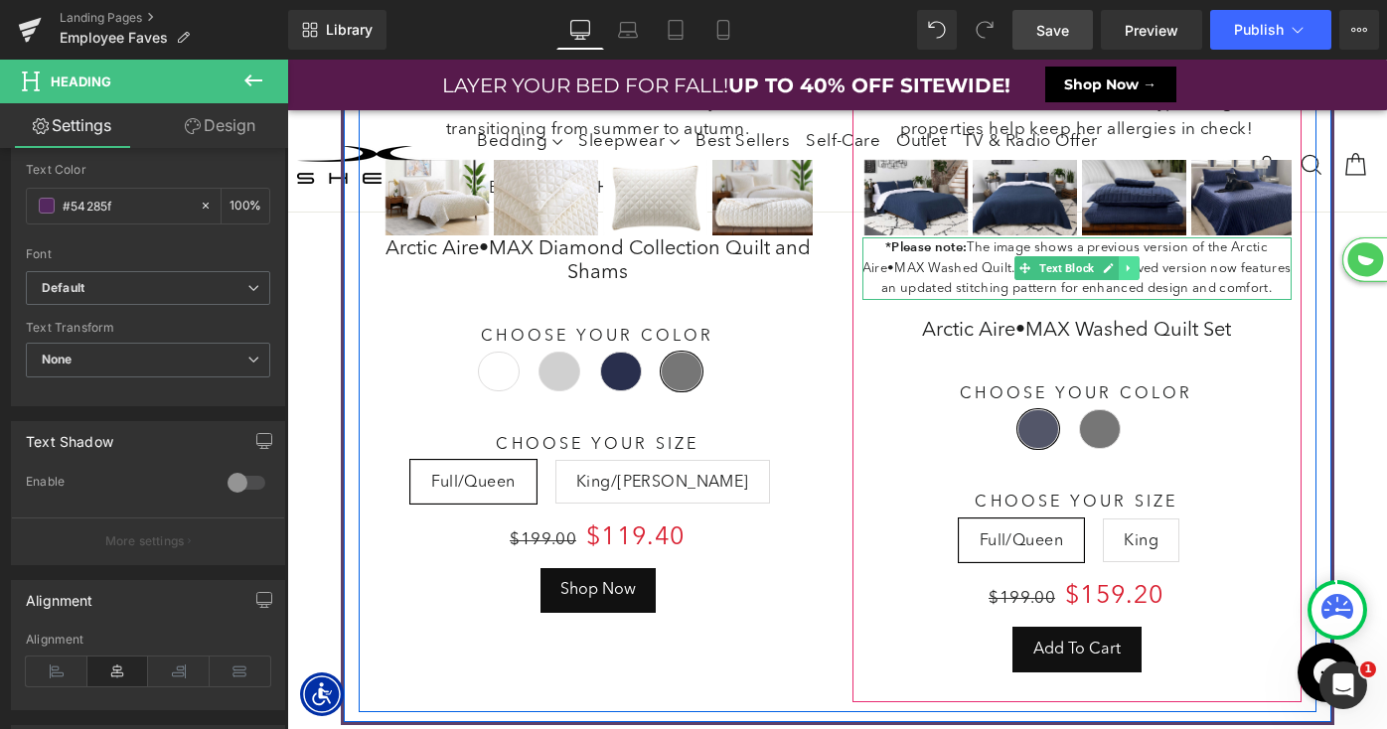
click at [1131, 262] on icon at bounding box center [1129, 268] width 11 height 12
click at [1140, 263] on icon at bounding box center [1139, 268] width 11 height 11
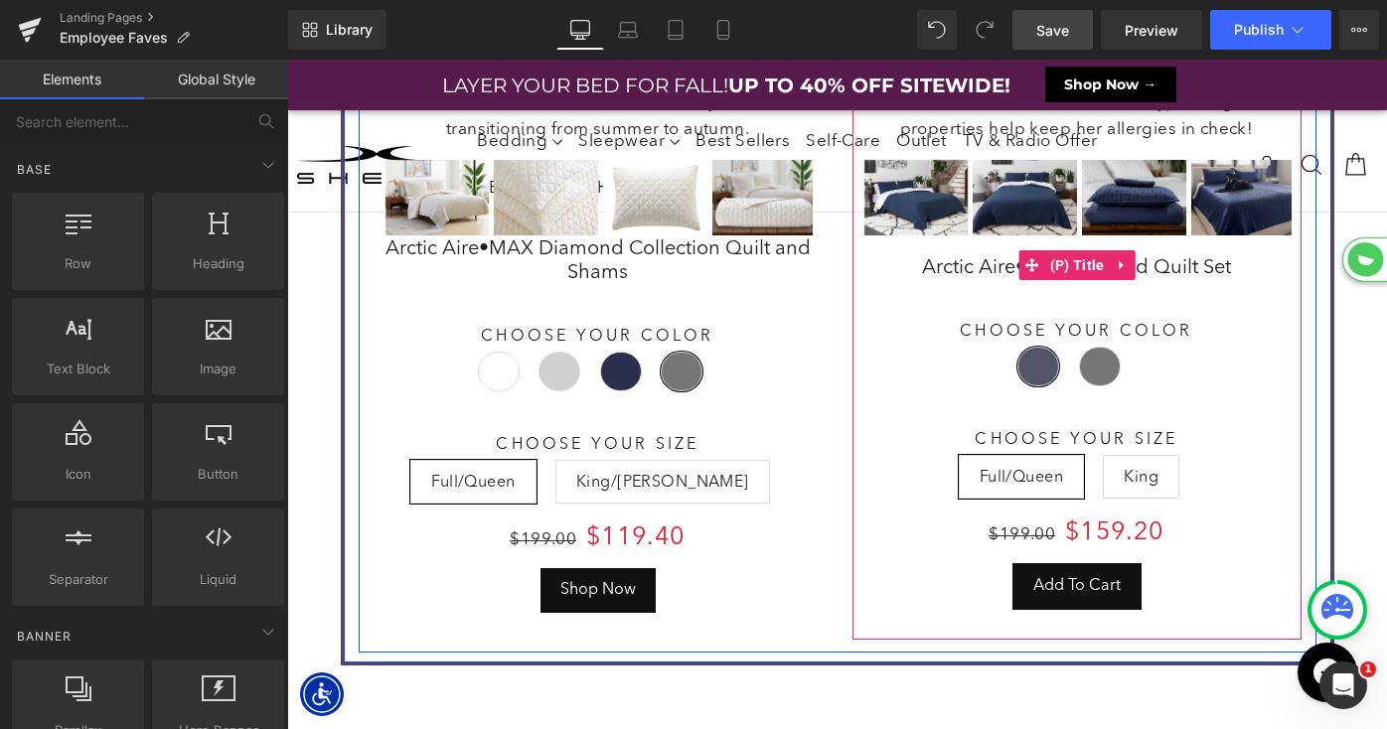
scroll to position [9, 10]
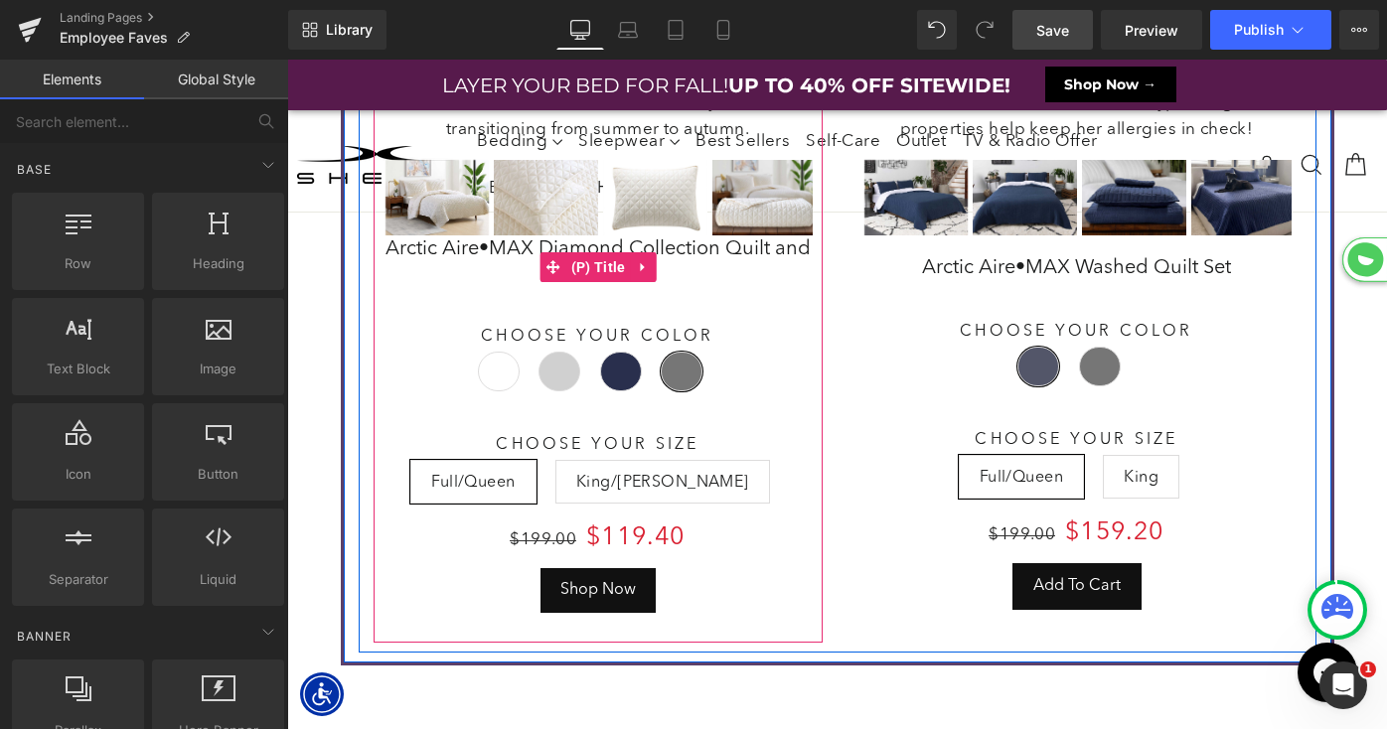
click at [600, 261] on span "(P) Title" at bounding box center [598, 267] width 65 height 30
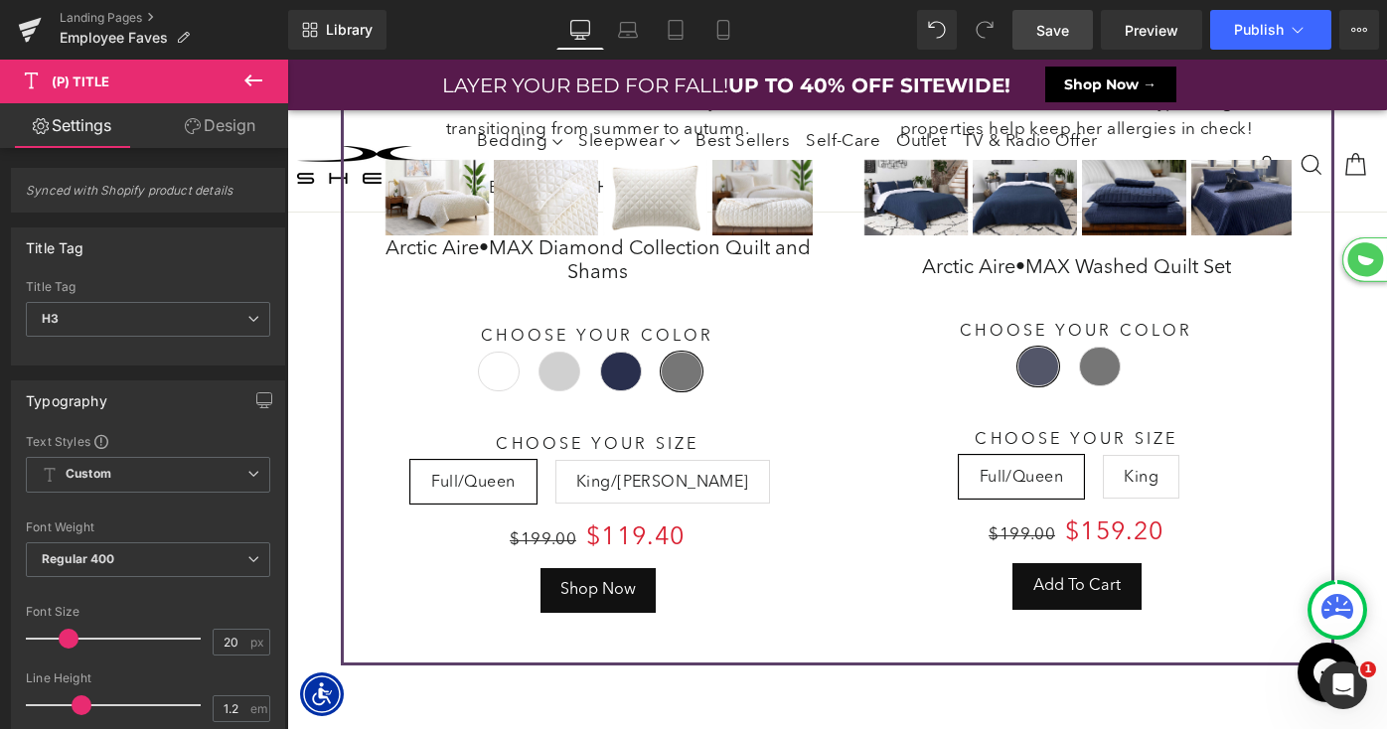
click at [227, 137] on link "Design" at bounding box center [220, 125] width 144 height 45
click at [0, 0] on div "Spacing" at bounding box center [0, 0] width 0 height 0
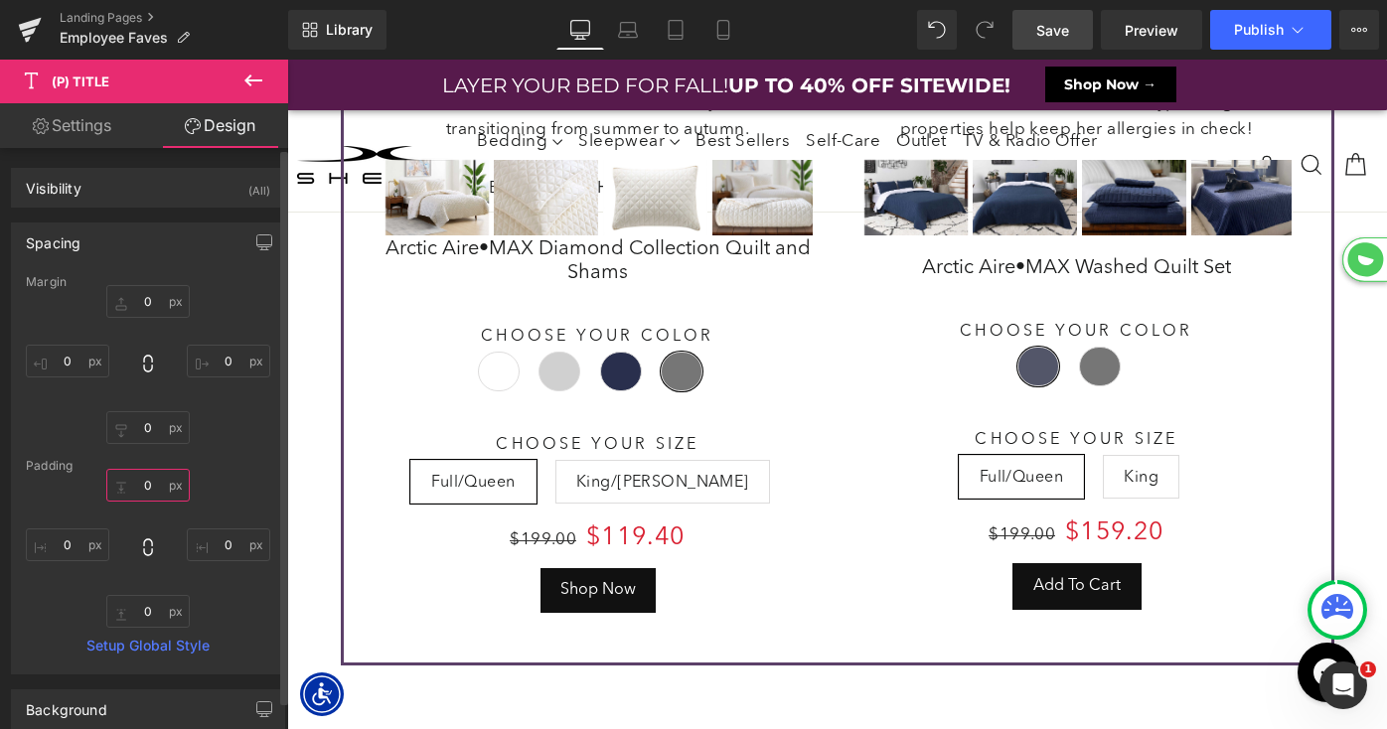
click at [127, 485] on input "text" at bounding box center [147, 485] width 83 height 33
type input "10"
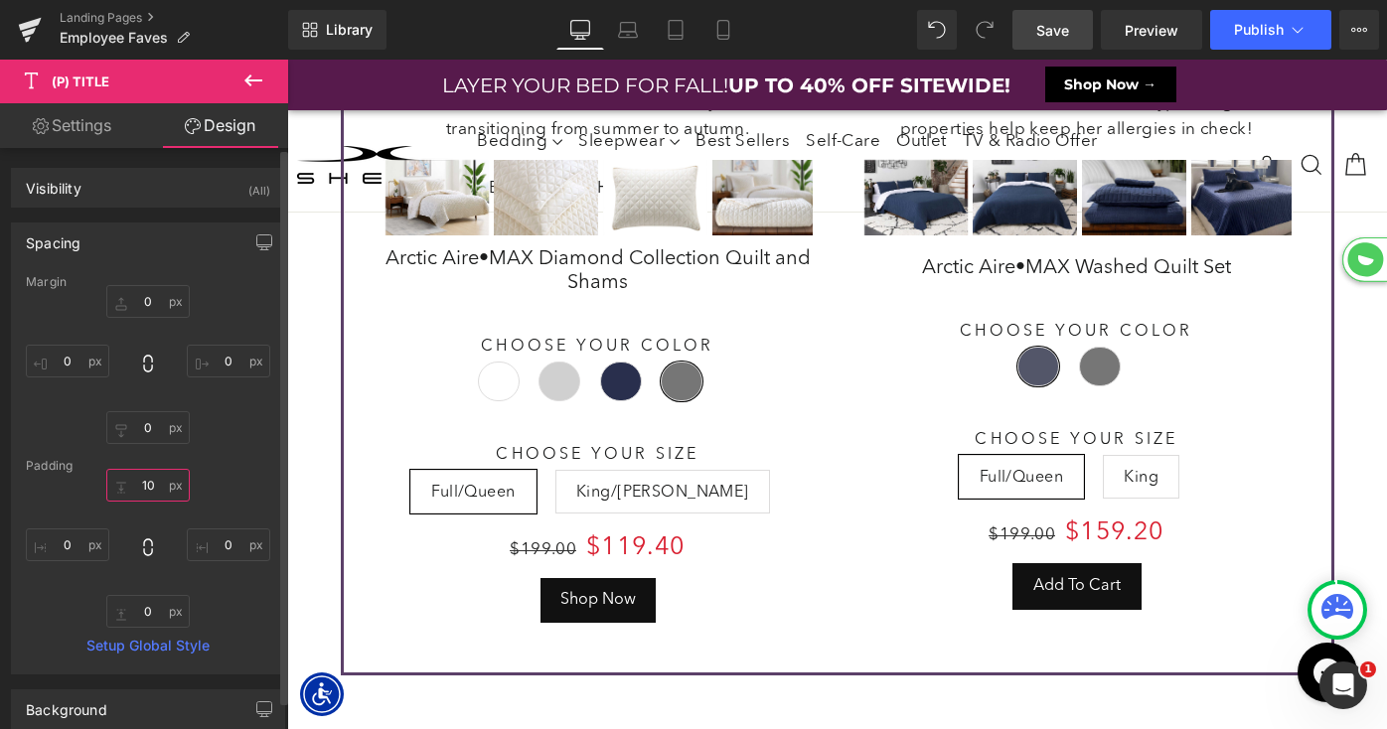
scroll to position [11965, 1100]
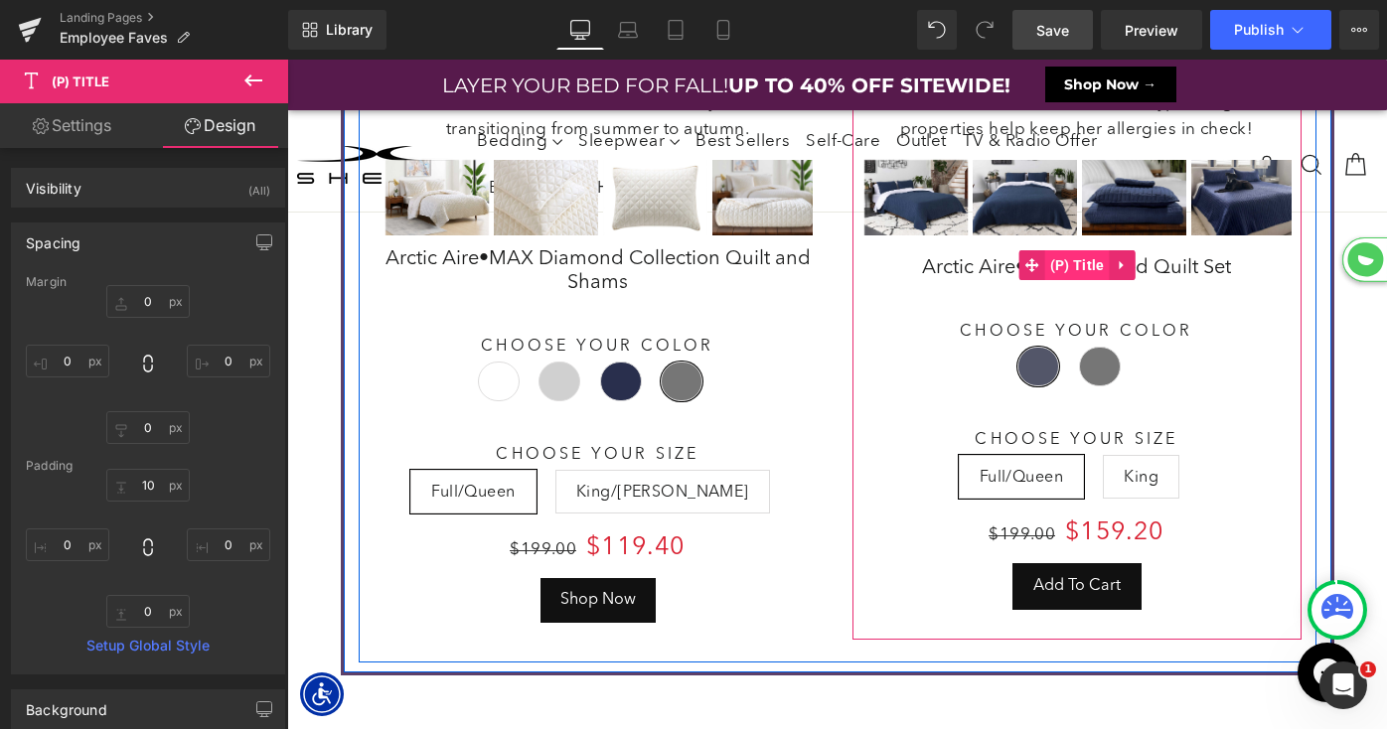
click at [1075, 254] on span "(P) Title" at bounding box center [1077, 265] width 65 height 30
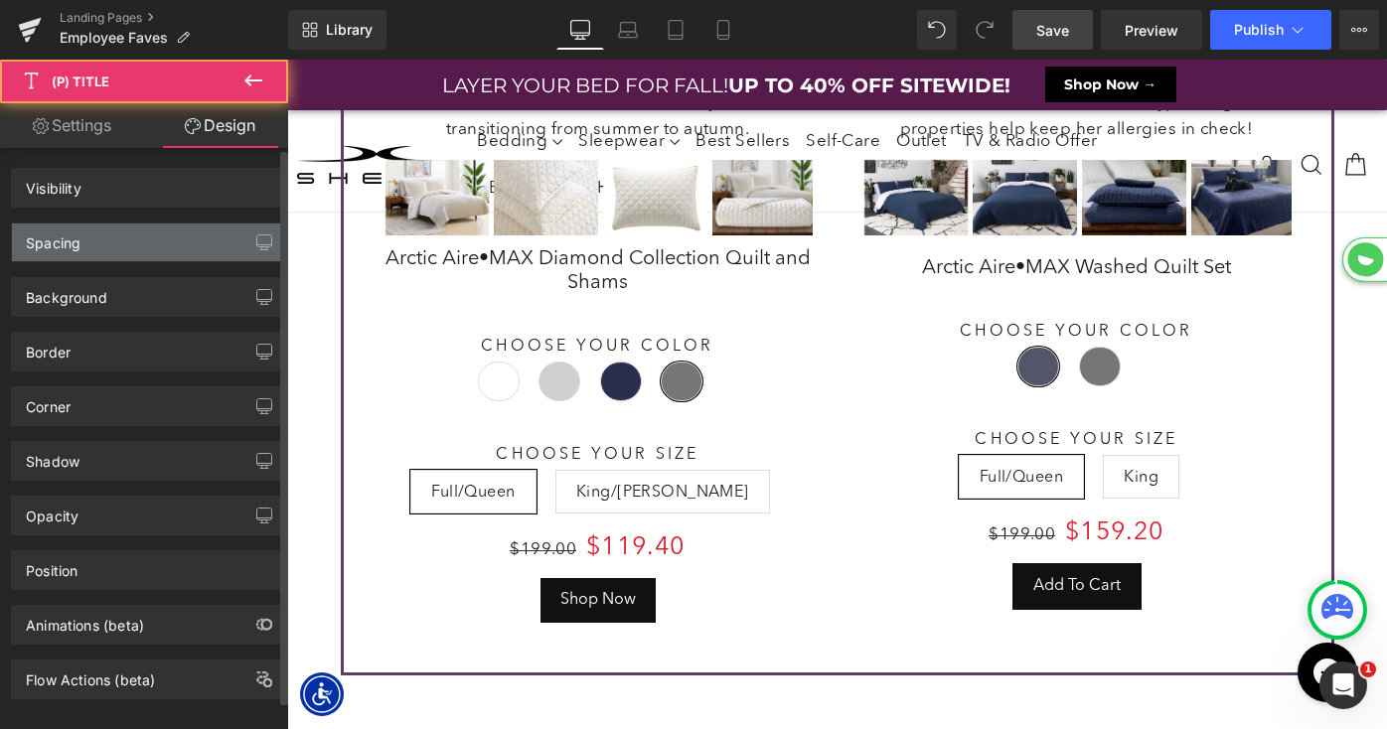
click at [115, 244] on div "Spacing" at bounding box center [148, 243] width 272 height 38
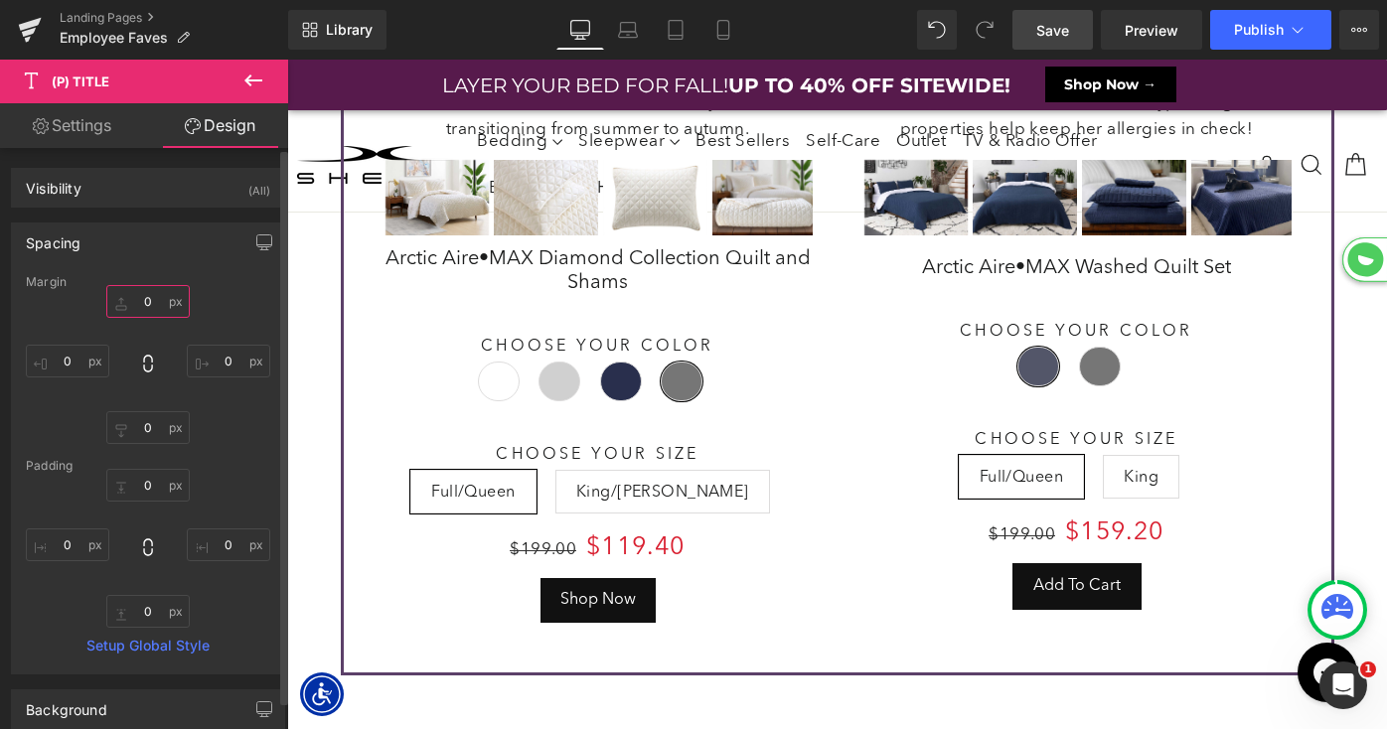
click at [127, 298] on input "0" at bounding box center [147, 301] width 83 height 33
type input "-10"
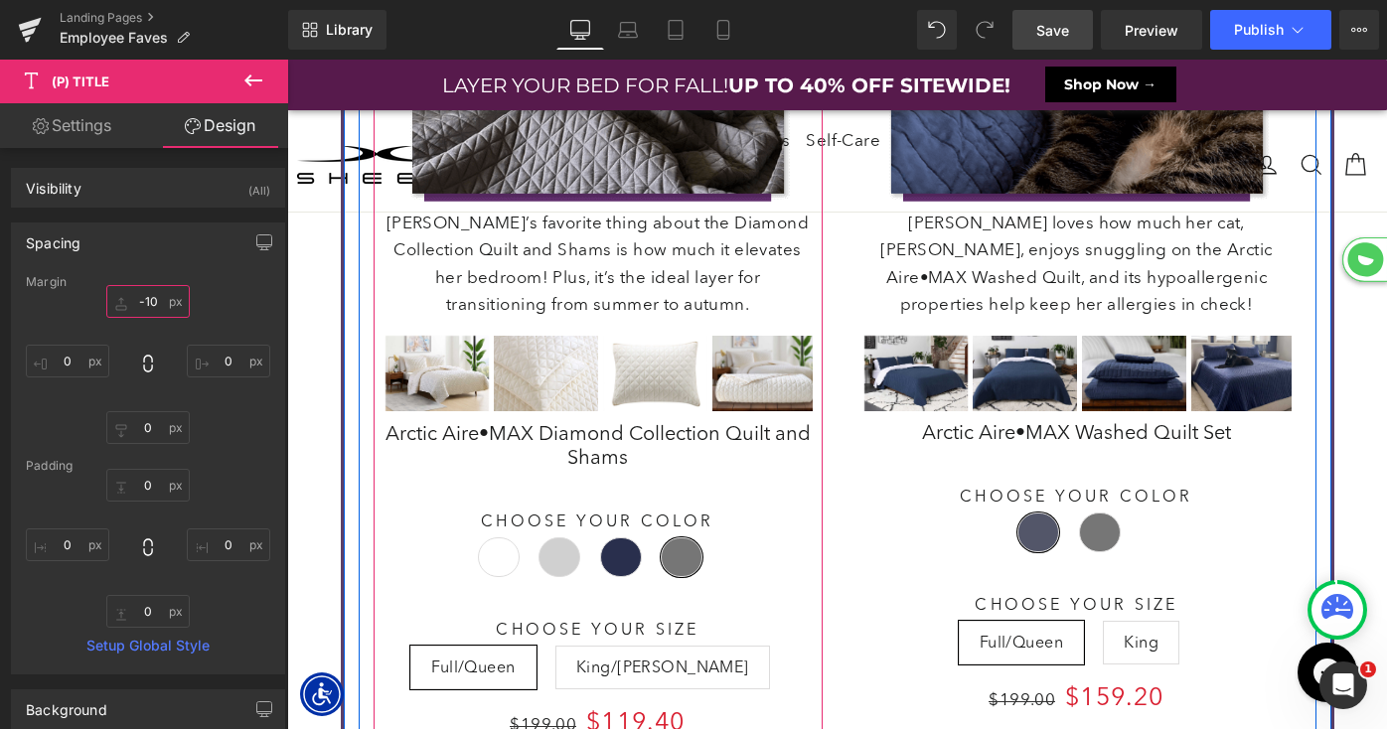
scroll to position [4344, 0]
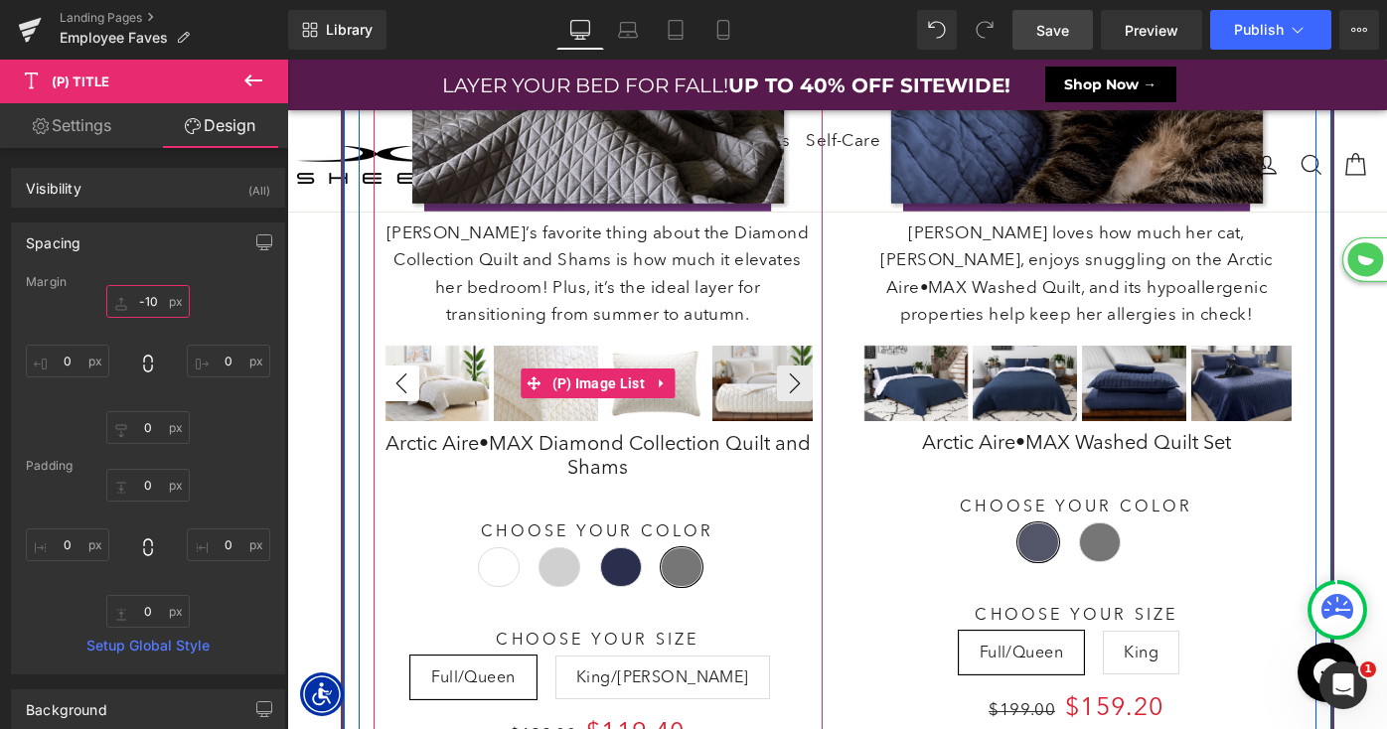
drag, startPoint x: 601, startPoint y: 384, endPoint x: 408, endPoint y: 375, distance: 193.0
click at [601, 384] on span "(P) Image List" at bounding box center [598, 384] width 102 height 30
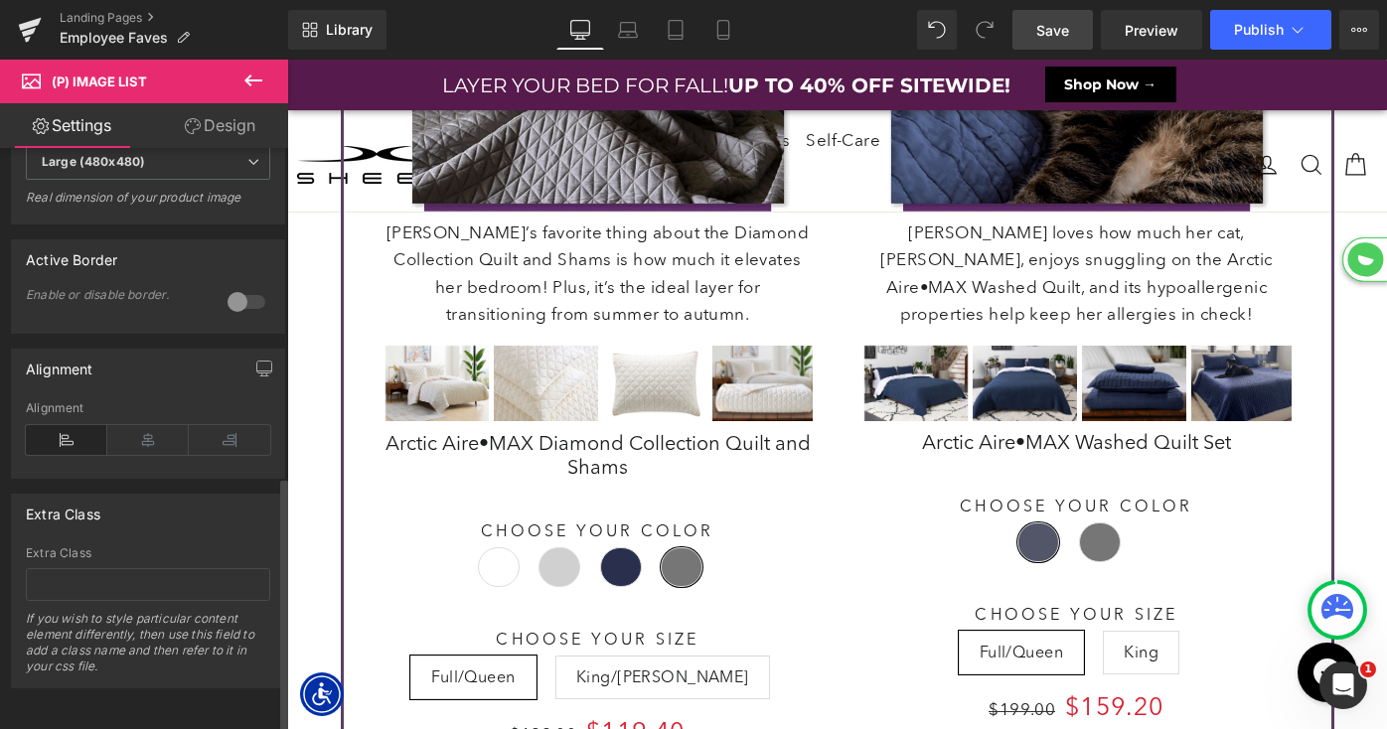
scroll to position [0, 0]
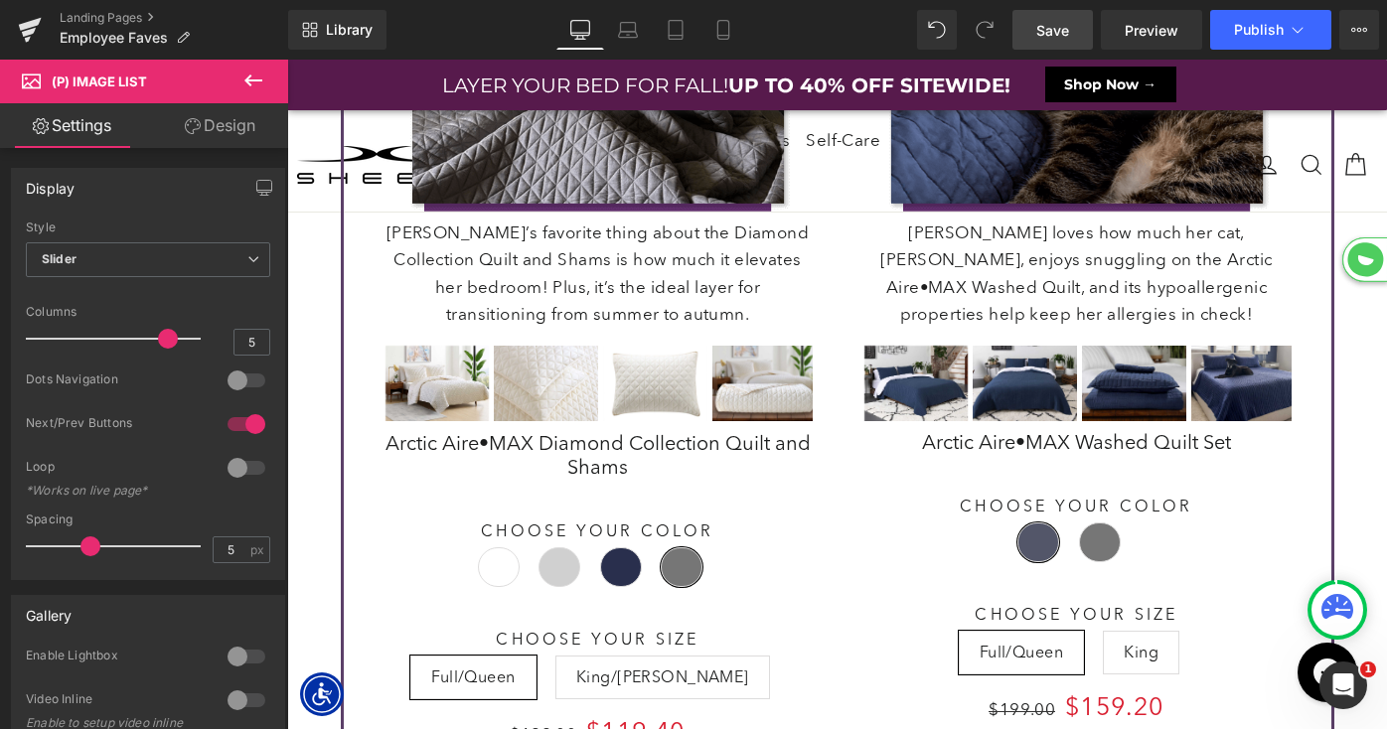
click at [1062, 33] on span "Save" at bounding box center [1052, 30] width 33 height 21
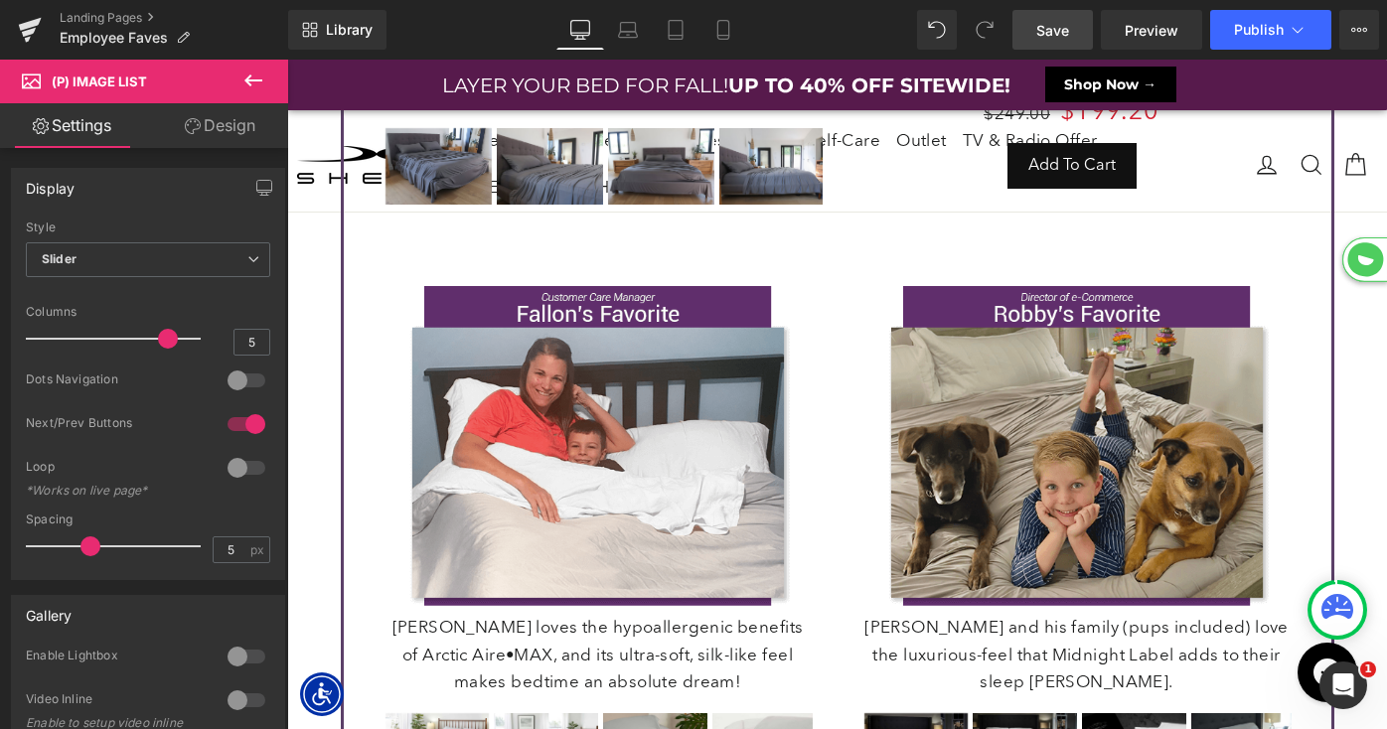
scroll to position [618, 0]
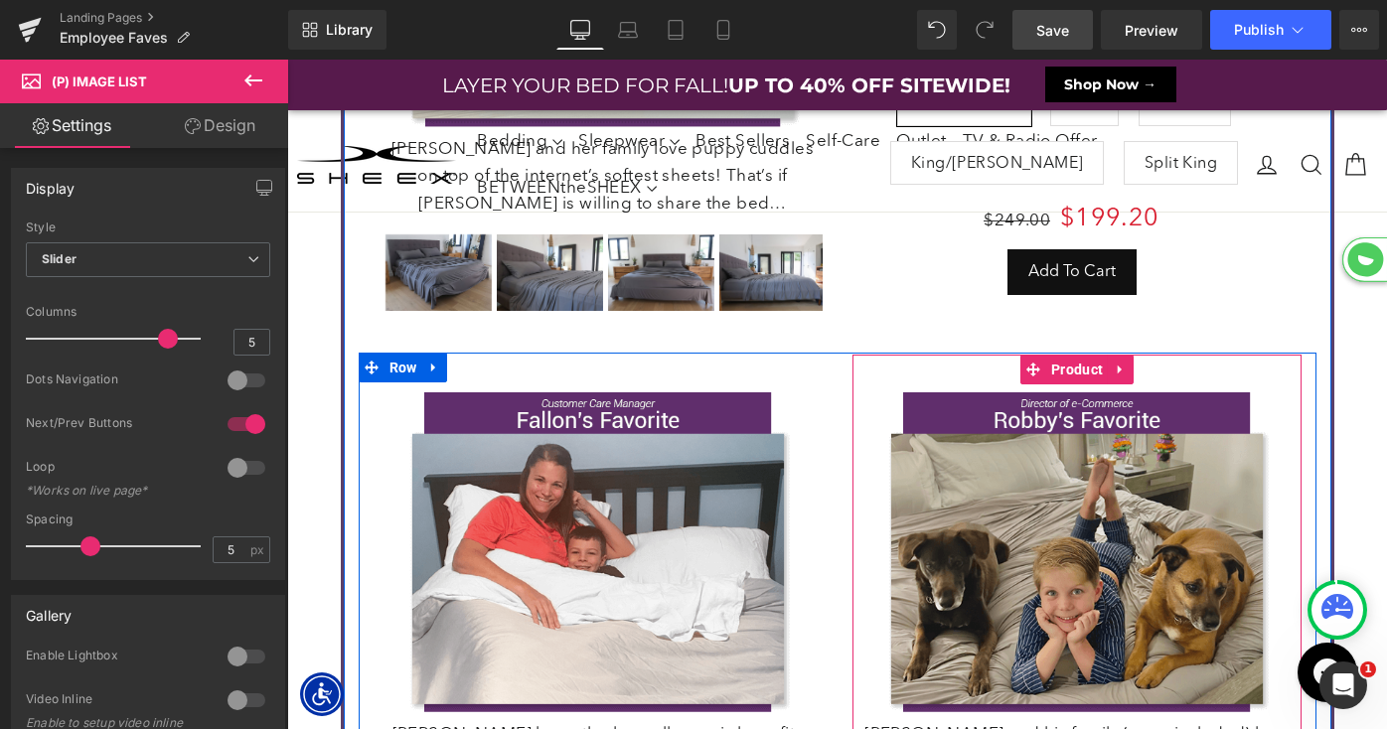
click at [1064, 369] on span "Product" at bounding box center [1077, 370] width 62 height 30
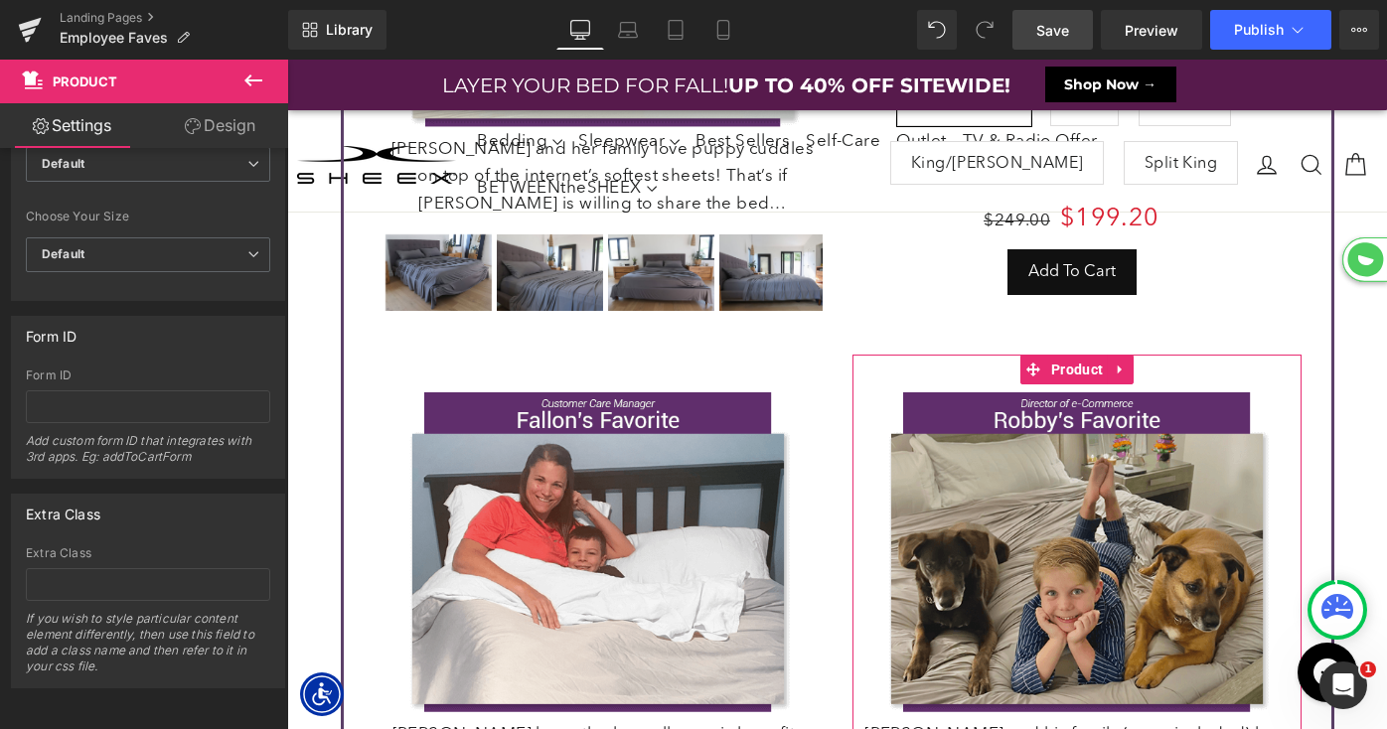
scroll to position [0, 0]
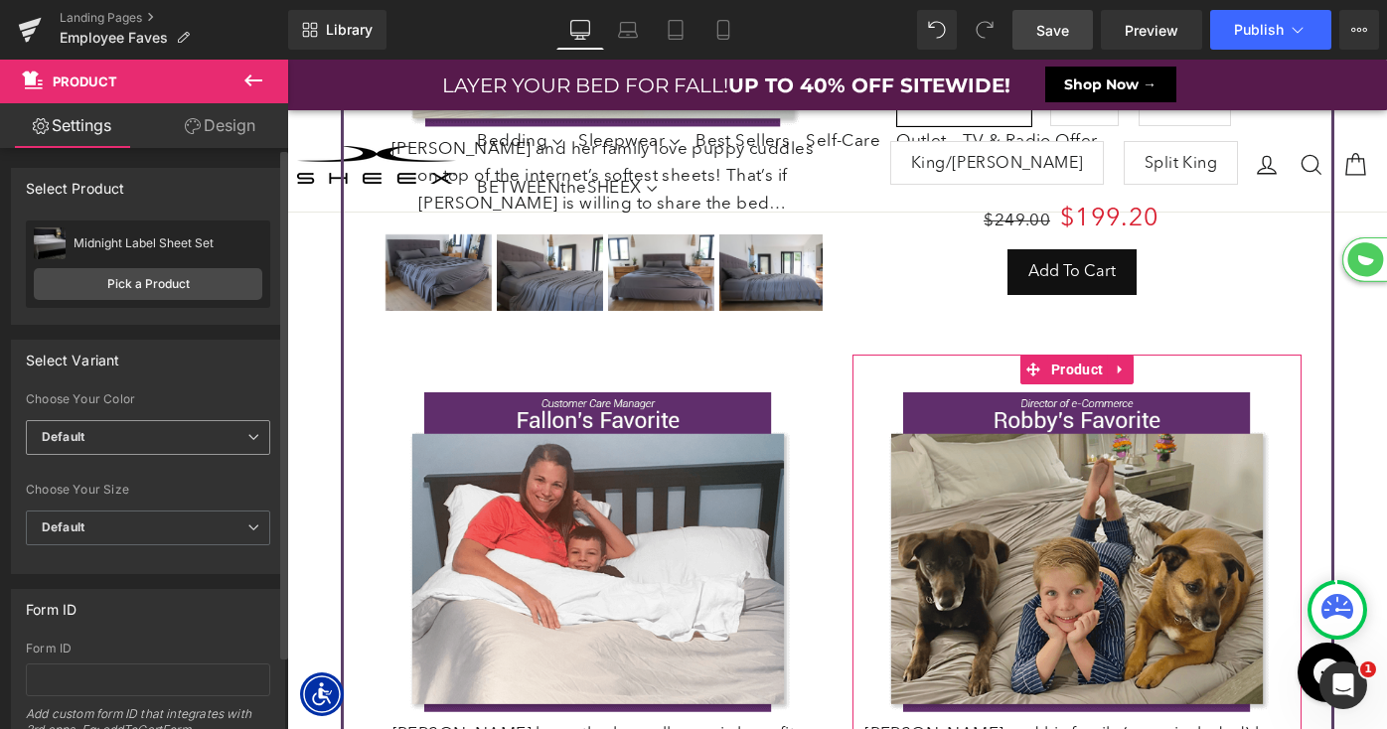
click at [157, 444] on span "Default" at bounding box center [148, 437] width 244 height 35
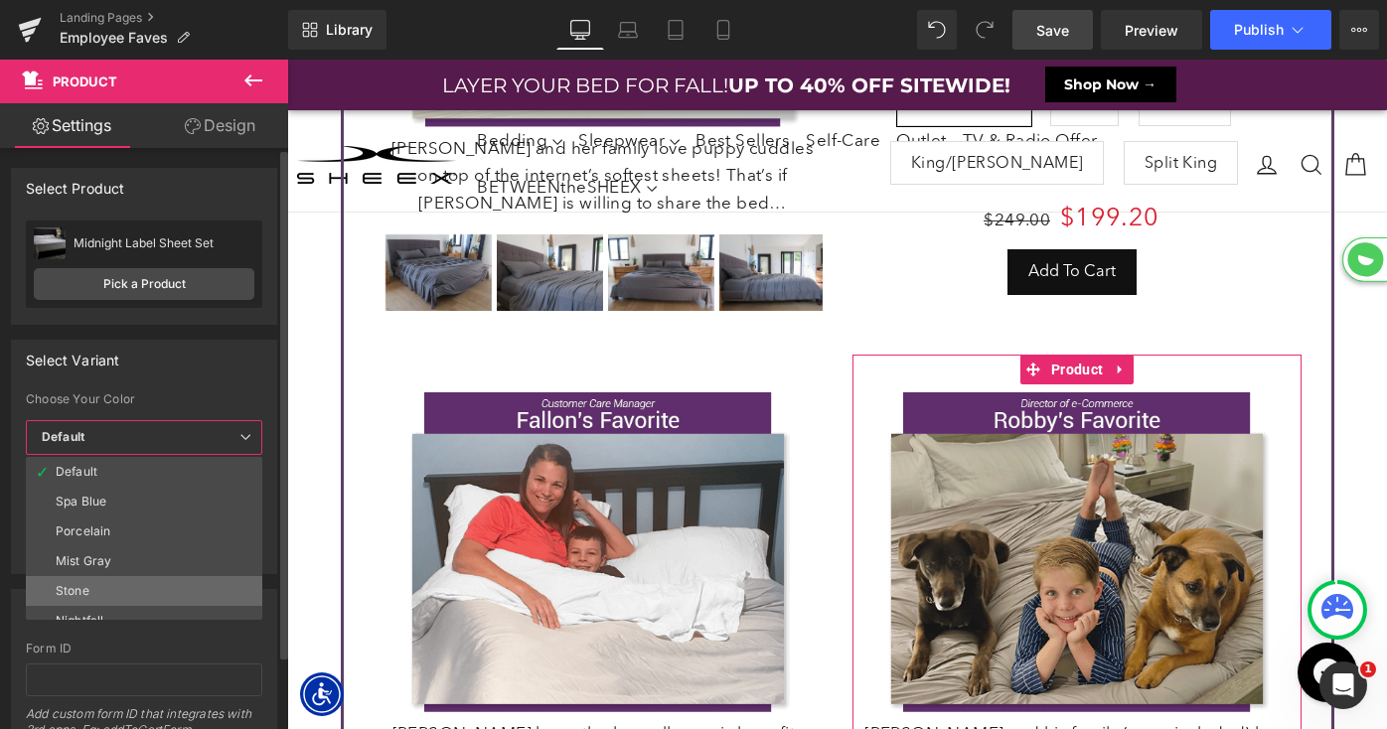
scroll to position [12, 0]
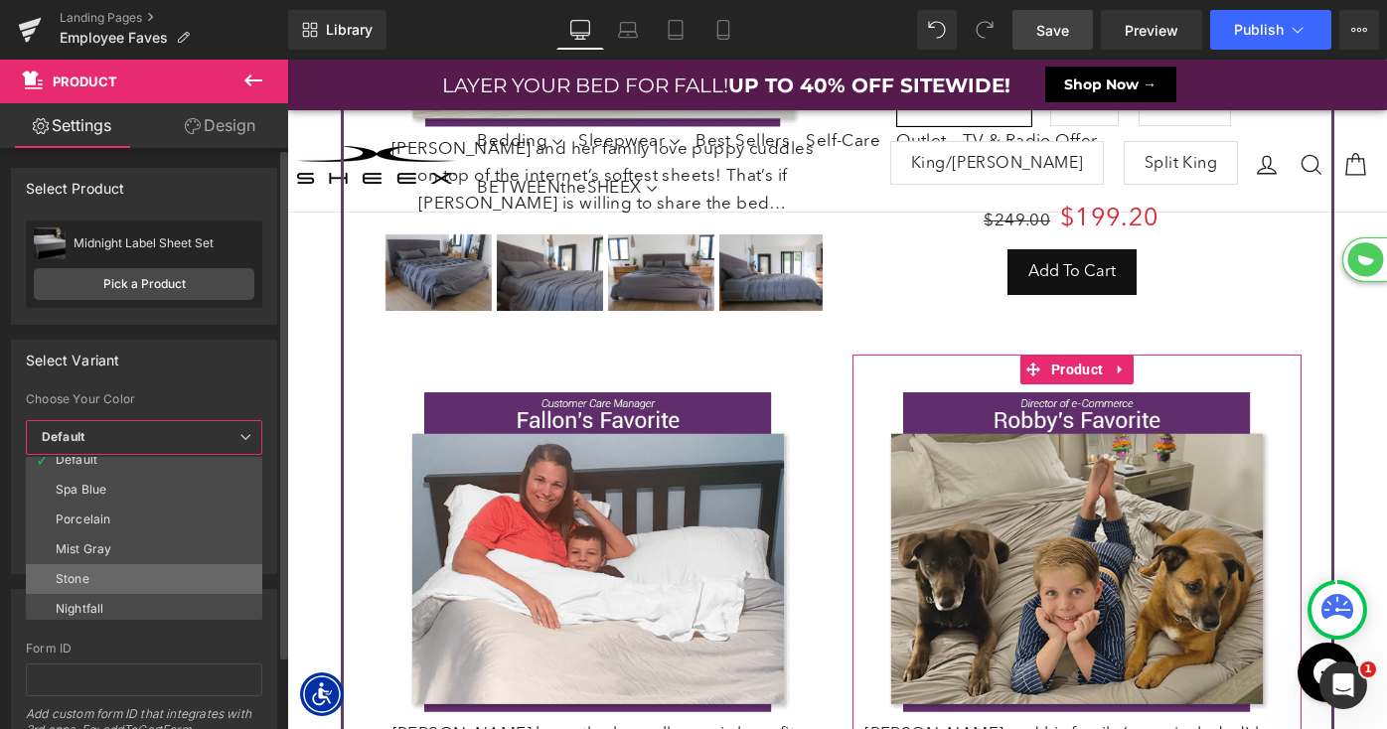
click at [109, 579] on li "Stone" at bounding box center [148, 579] width 245 height 30
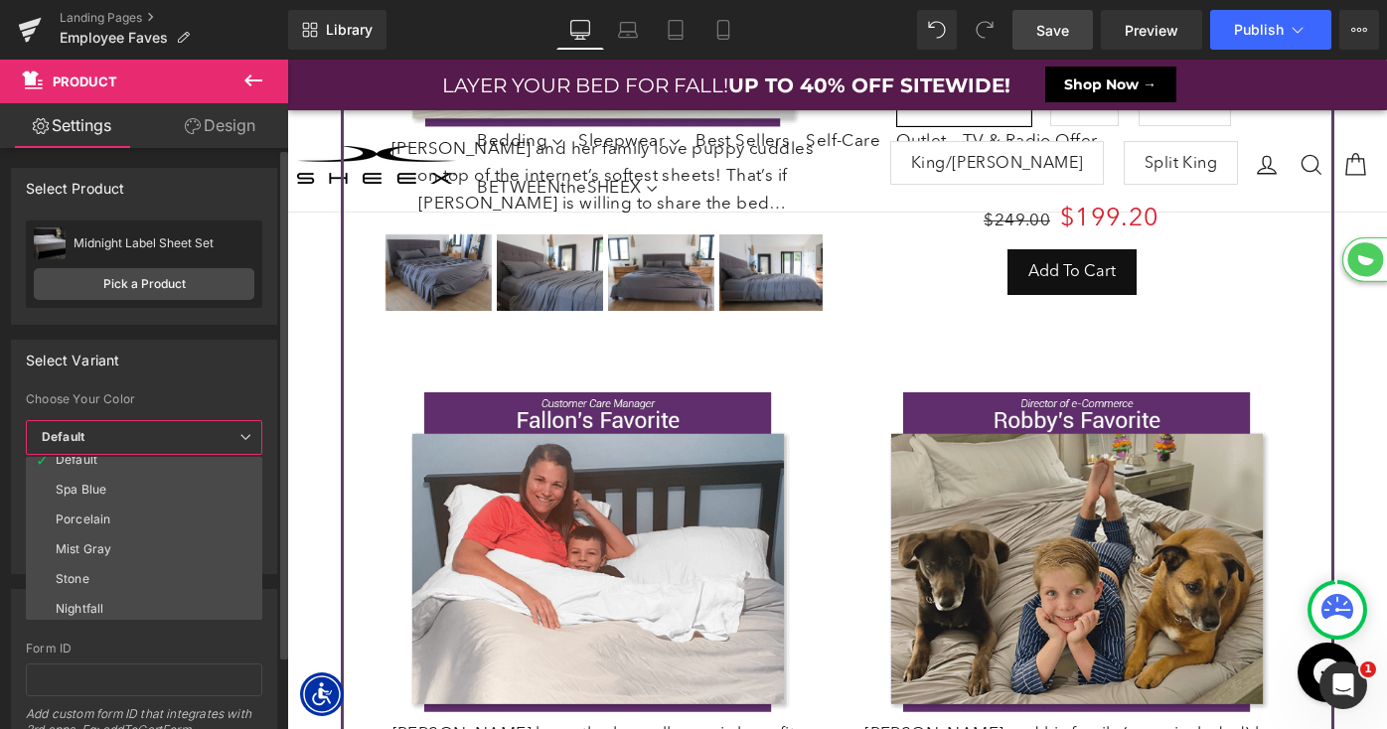
click at [163, 526] on span "Default" at bounding box center [144, 528] width 236 height 35
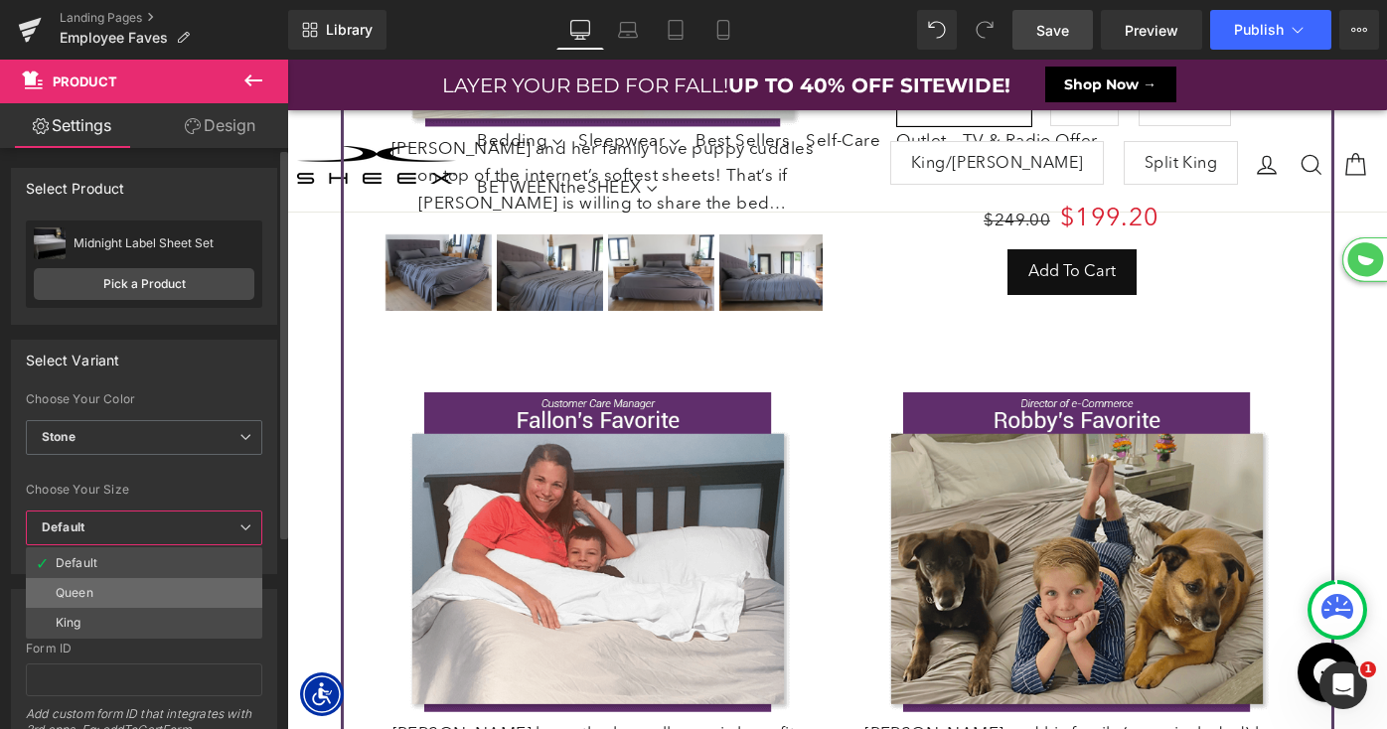
scroll to position [9, 10]
drag, startPoint x: 130, startPoint y: 592, endPoint x: 544, endPoint y: 413, distance: 450.4
click at [130, 592] on li "Queen" at bounding box center [144, 593] width 236 height 30
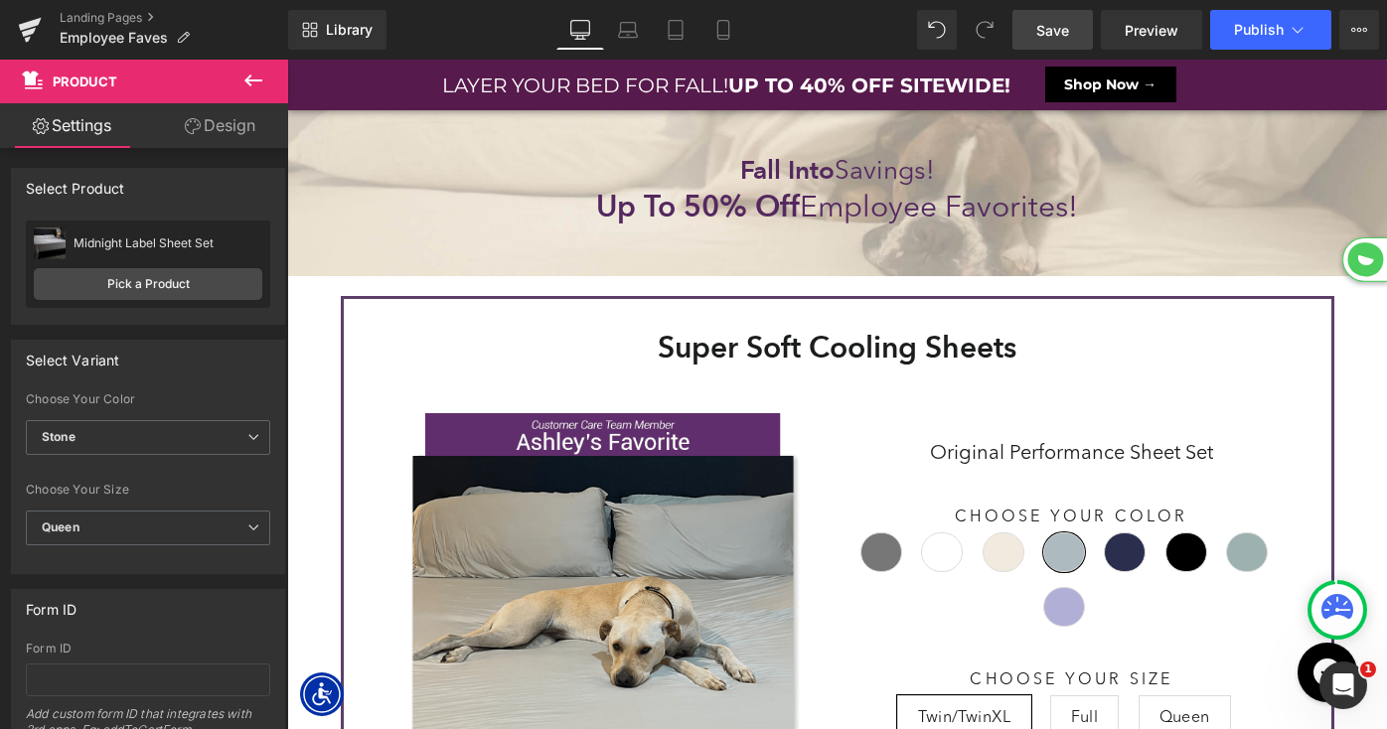
scroll to position [12060, 1100]
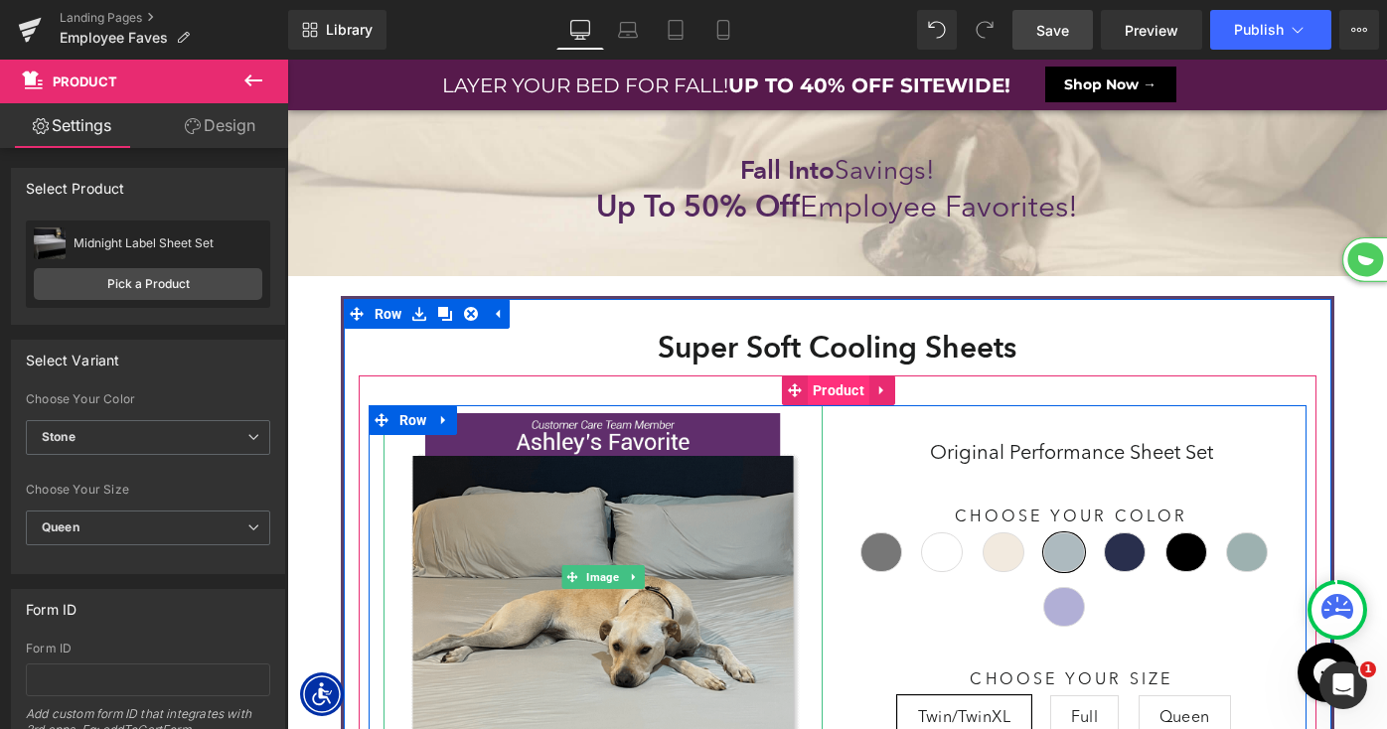
click at [826, 387] on span "Product" at bounding box center [839, 391] width 62 height 30
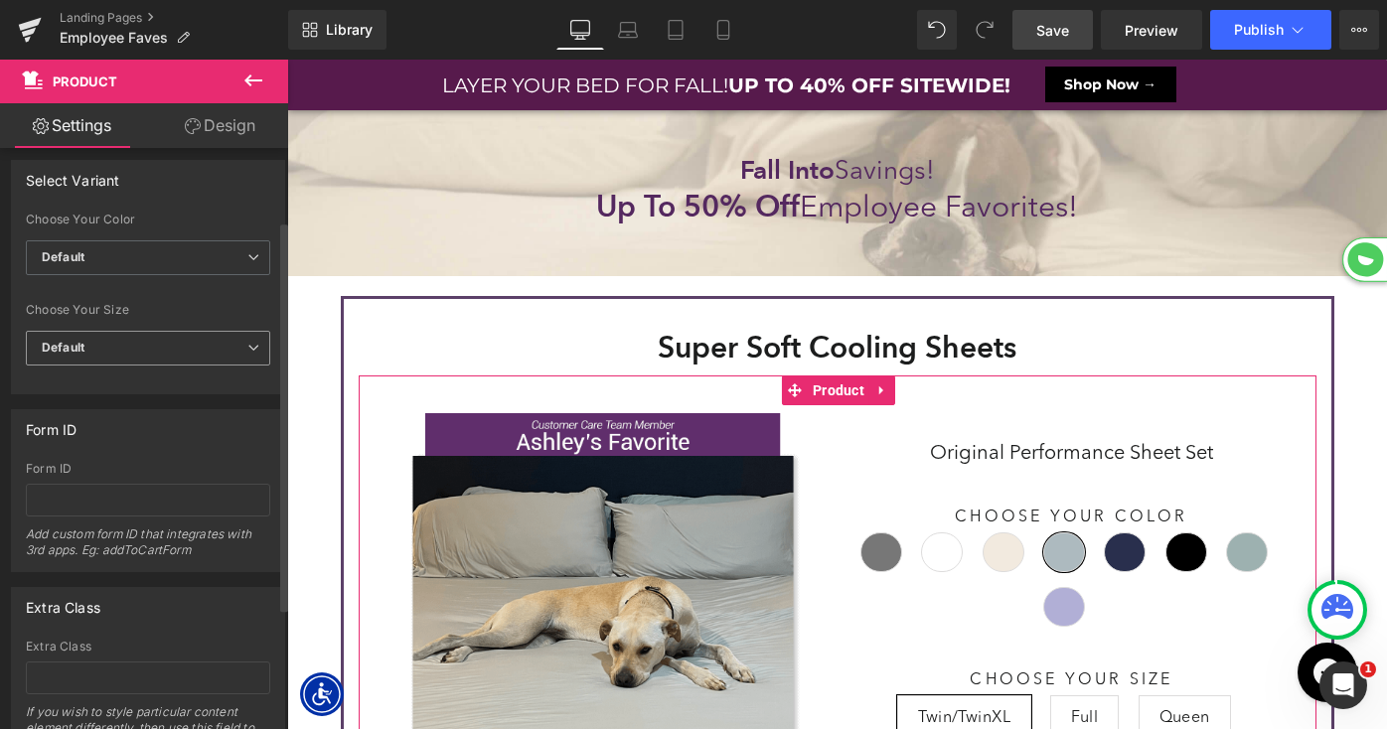
scroll to position [0, 0]
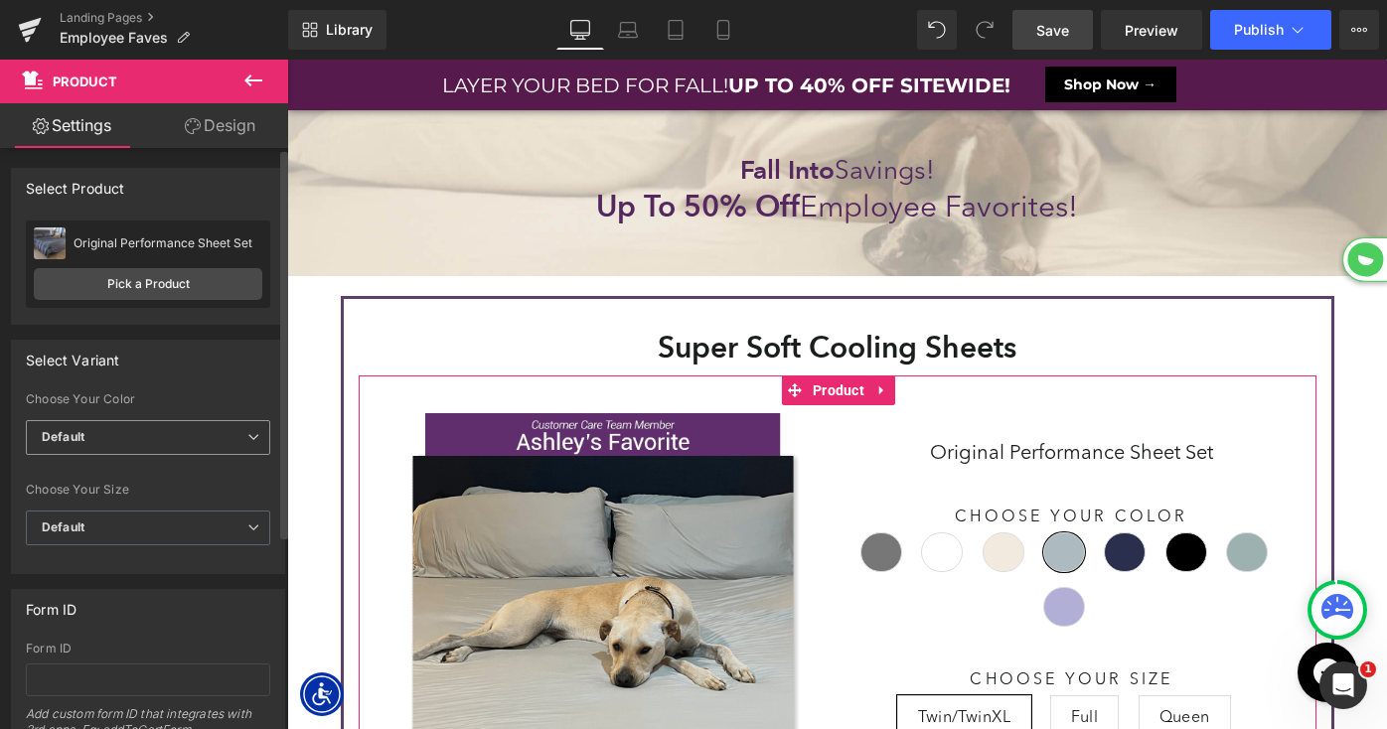
click at [133, 421] on span "Default" at bounding box center [148, 437] width 244 height 35
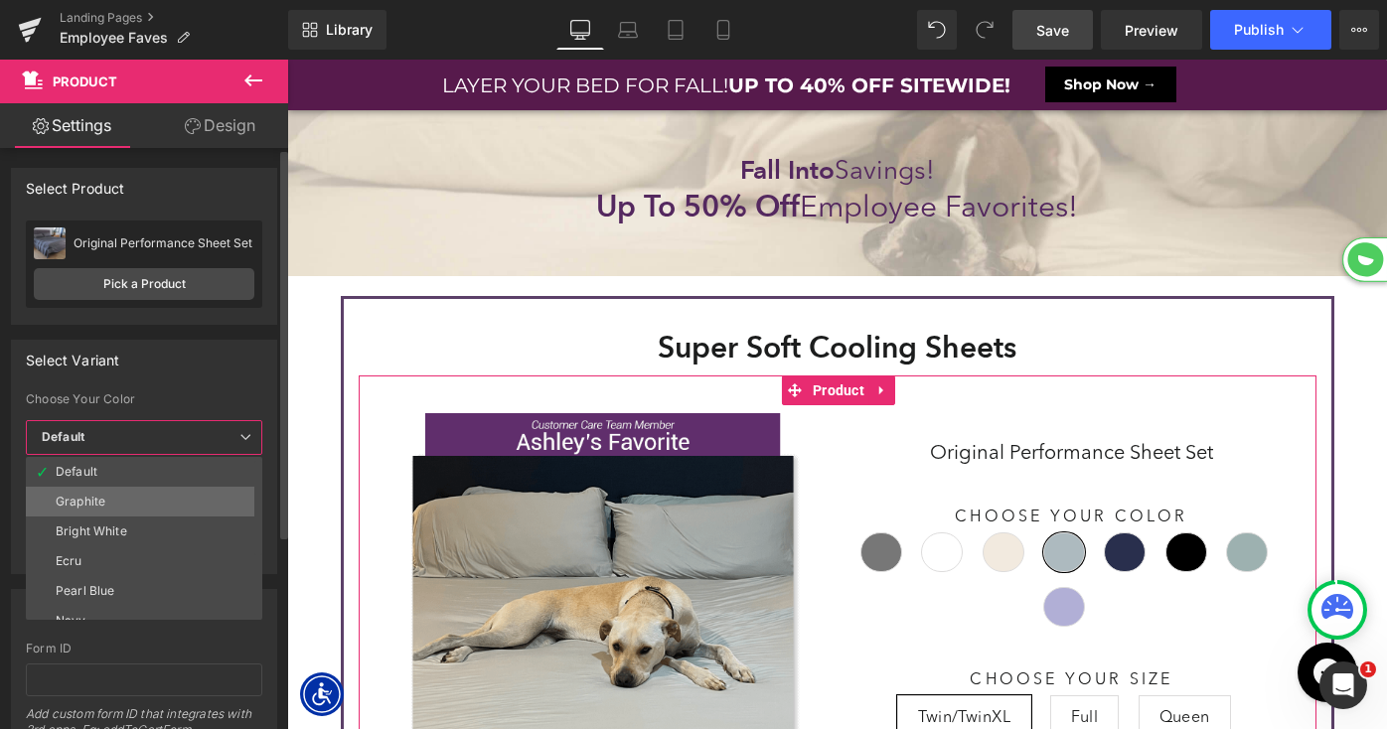
click at [106, 500] on li "Graphite" at bounding box center [148, 502] width 245 height 30
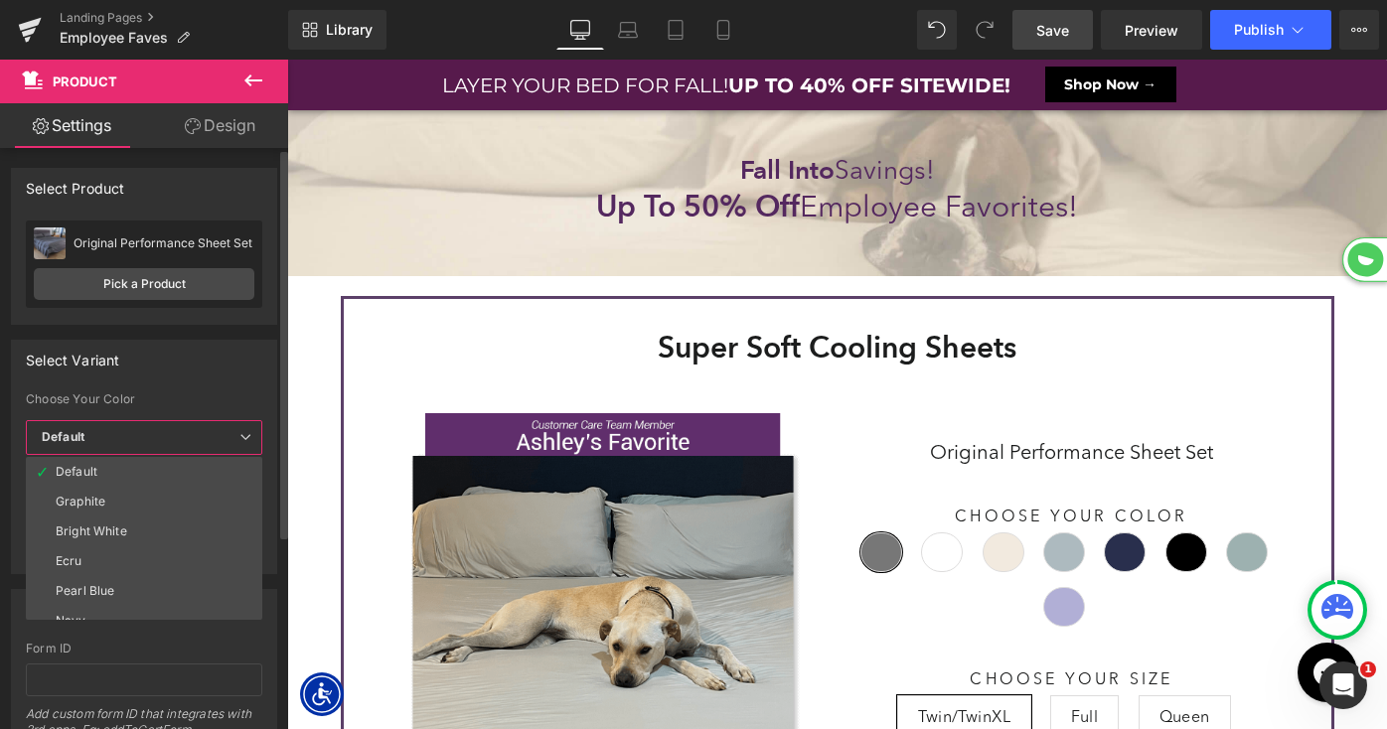
click at [149, 437] on span "Default" at bounding box center [144, 437] width 236 height 35
click at [118, 540] on li "Pearl Blue" at bounding box center [148, 539] width 245 height 30
click at [134, 525] on span "Default" at bounding box center [144, 528] width 236 height 35
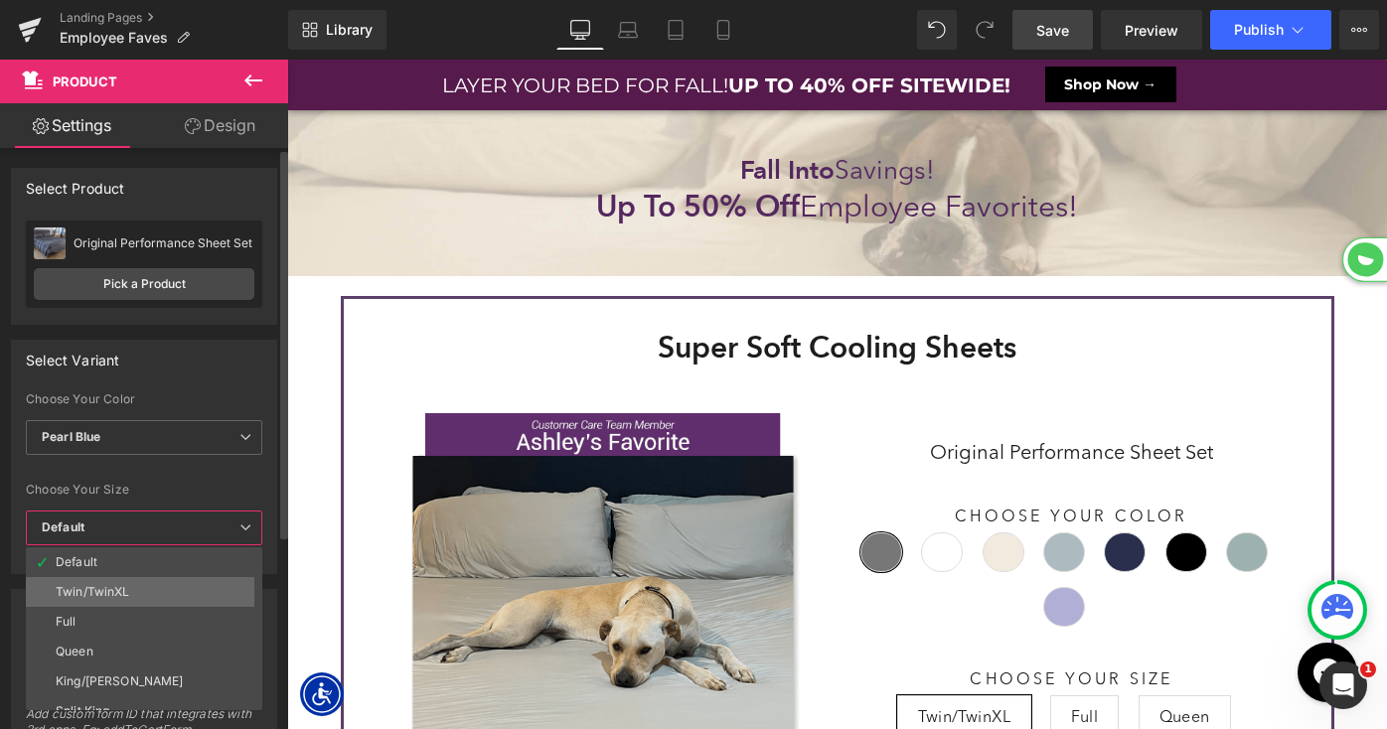
scroll to position [10, 10]
drag, startPoint x: 122, startPoint y: 592, endPoint x: 639, endPoint y: 136, distance: 689.2
click at [122, 592] on div "Twin/TwinXL" at bounding box center [93, 592] width 75 height 14
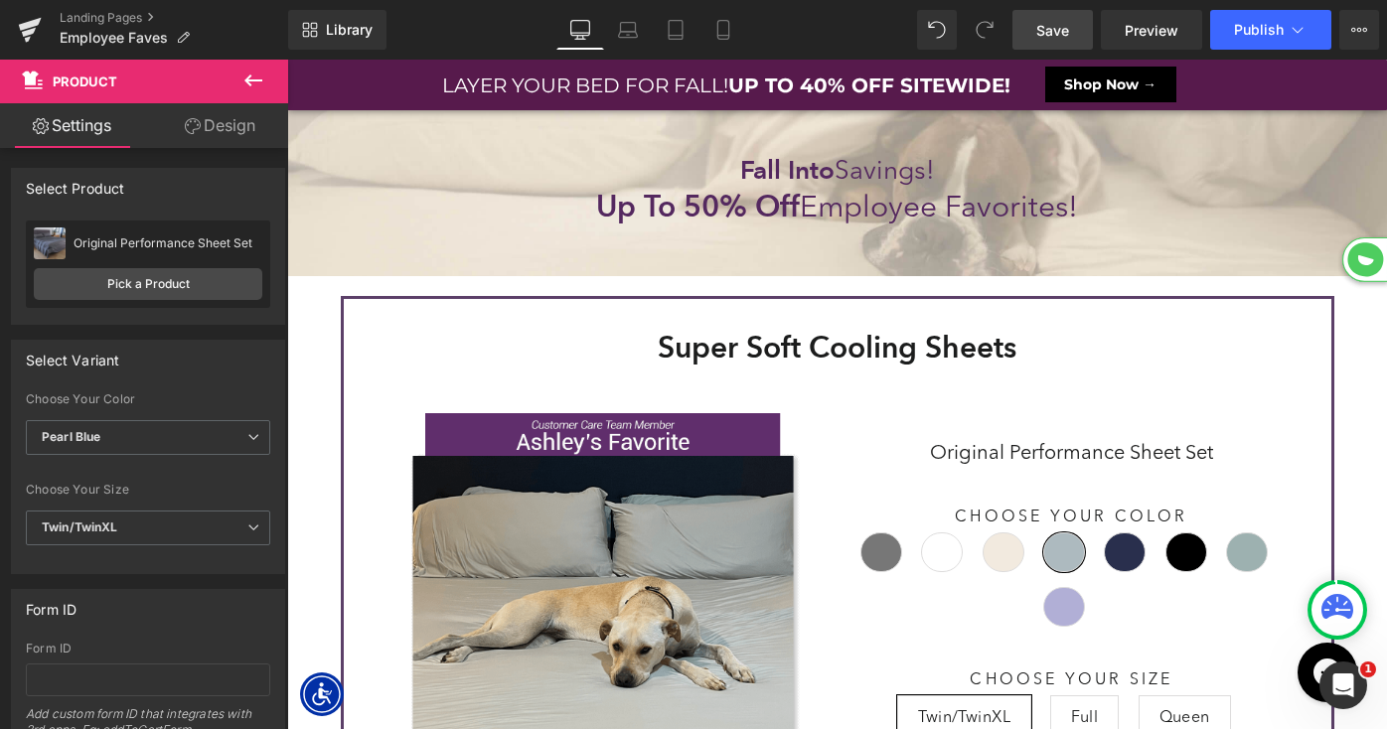
click at [1042, 31] on span "Save" at bounding box center [1052, 30] width 33 height 21
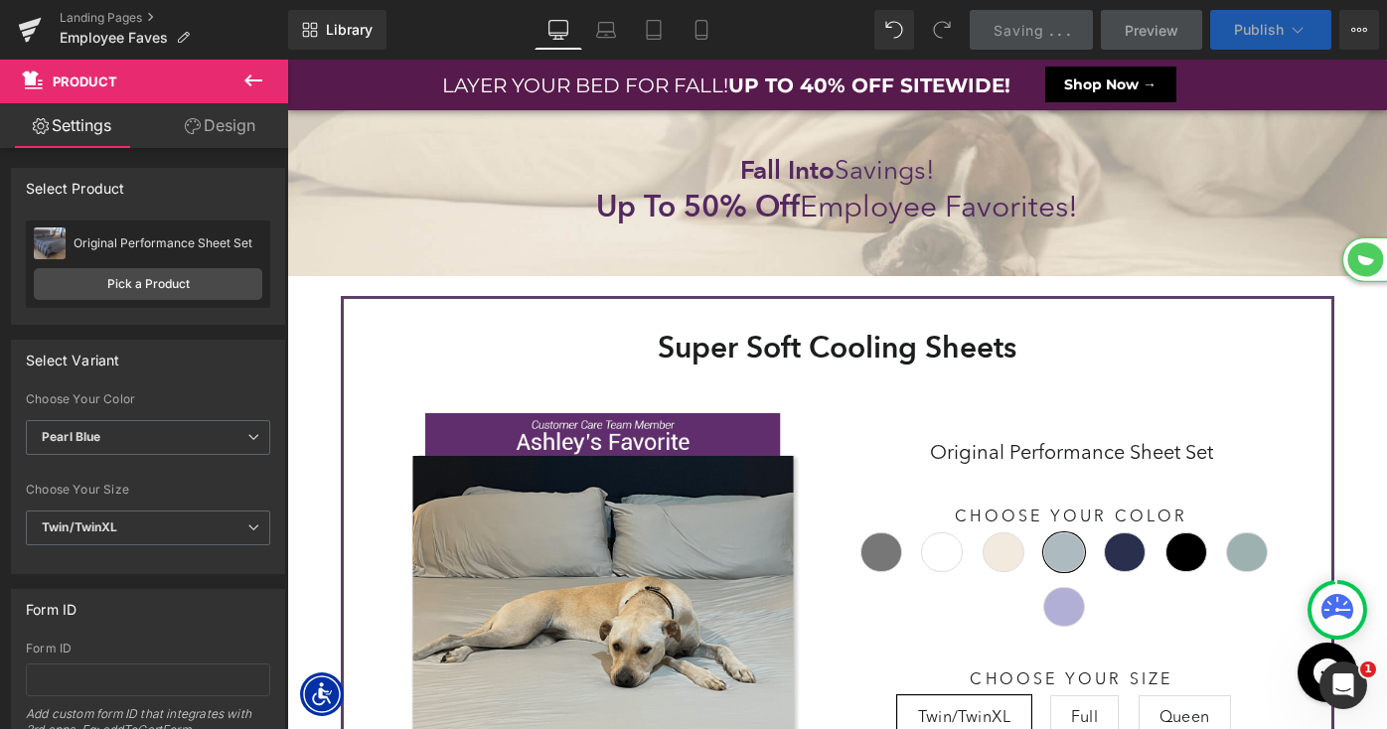
scroll to position [0, 0]
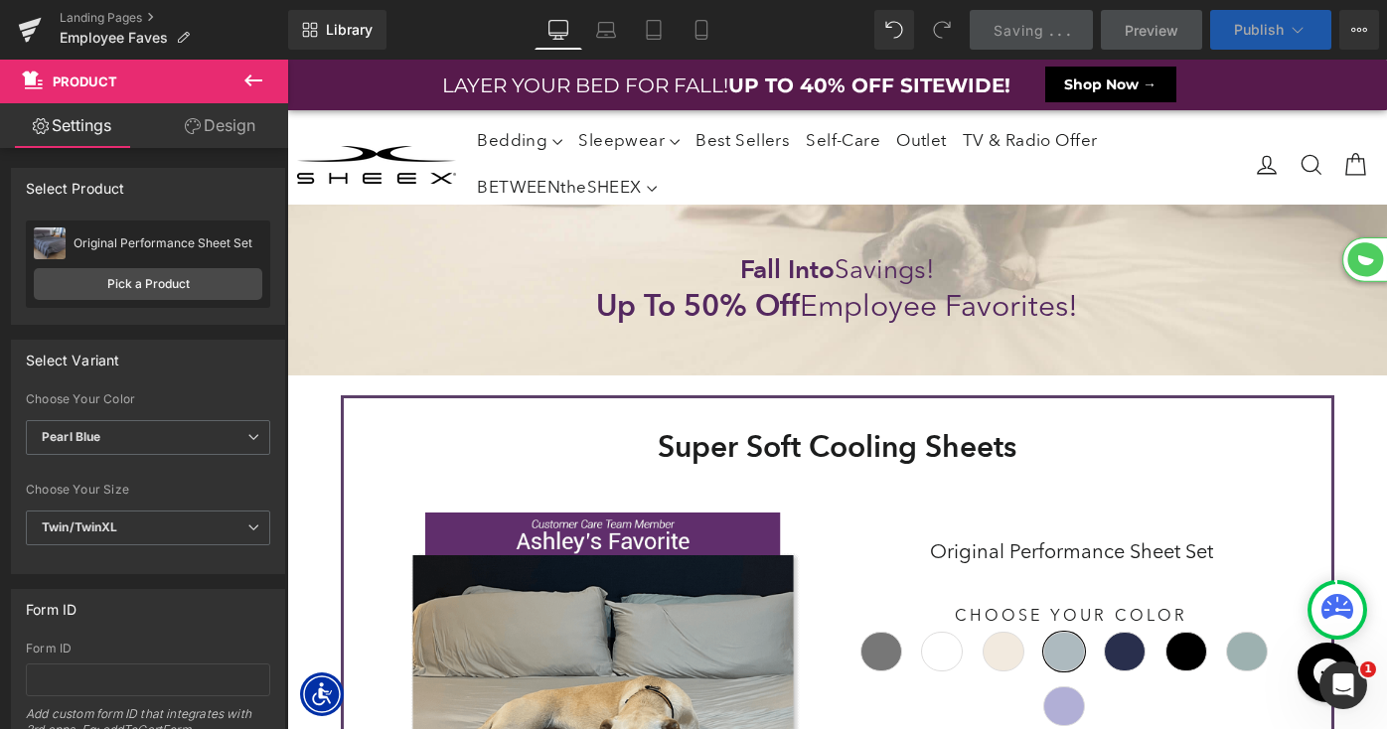
click at [1252, 30] on span "Publish" at bounding box center [1259, 30] width 50 height 16
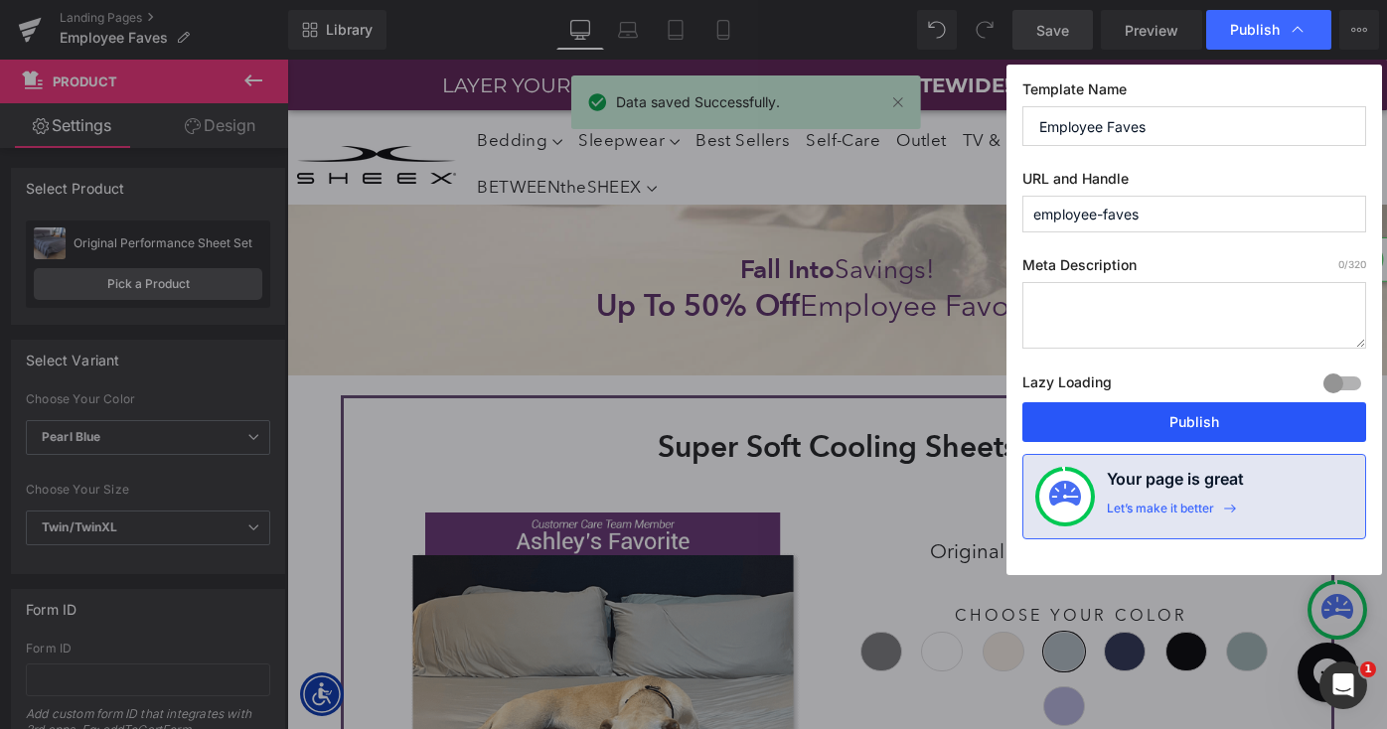
drag, startPoint x: 1121, startPoint y: 421, endPoint x: 732, endPoint y: 377, distance: 391.1
click at [1121, 421] on button "Publish" at bounding box center [1194, 422] width 344 height 40
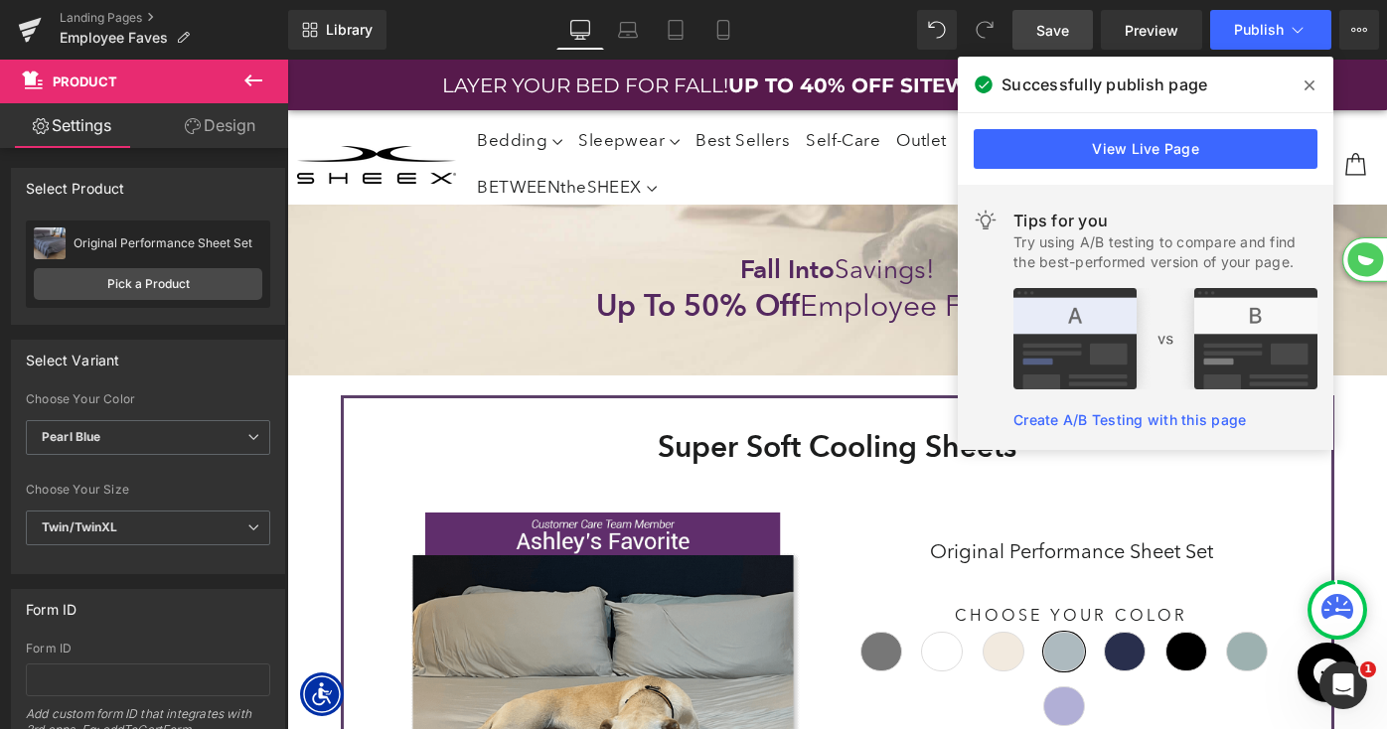
click at [1302, 87] on span at bounding box center [1310, 86] width 32 height 32
